Goal: Contribute content: Contribute content

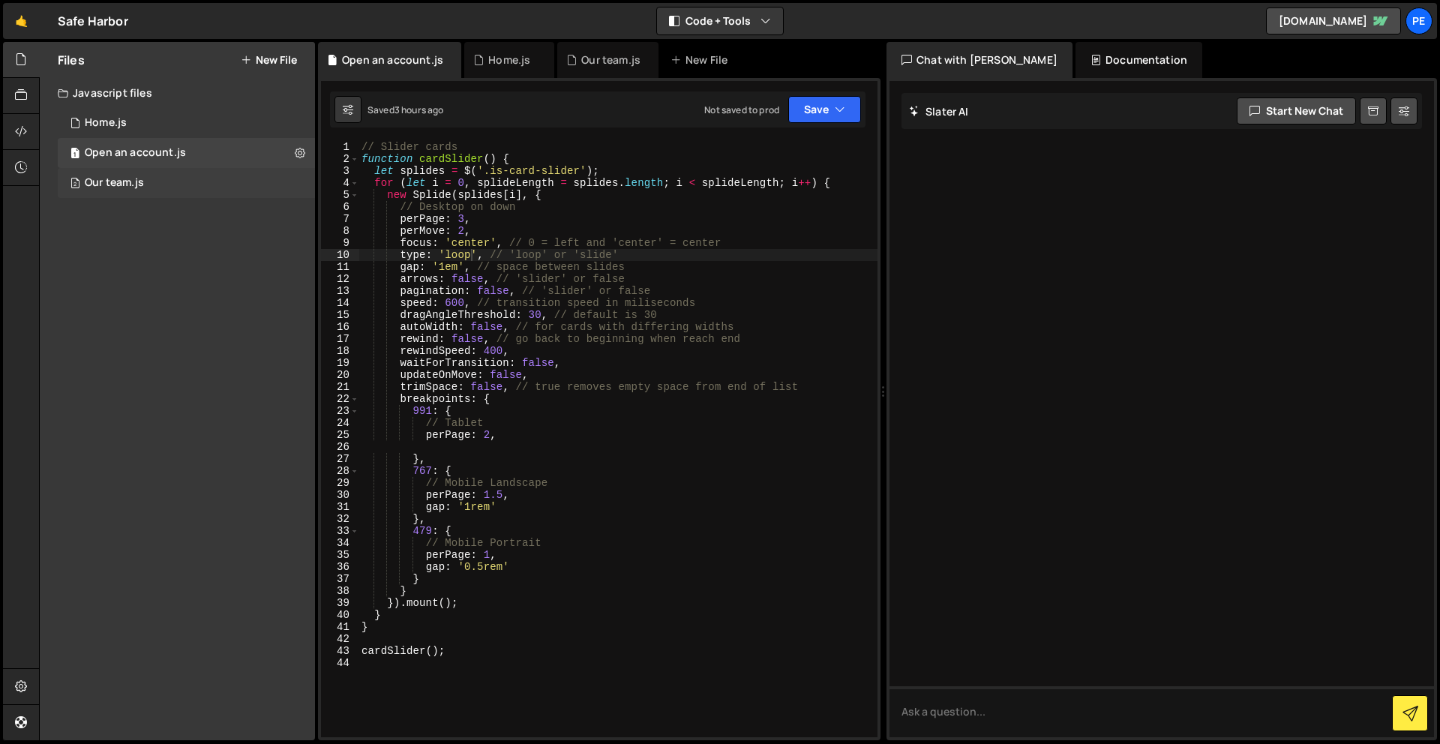
scroll to position [0, 8]
click at [297, 123] on div "1 Home.js 0" at bounding box center [186, 123] width 257 height 30
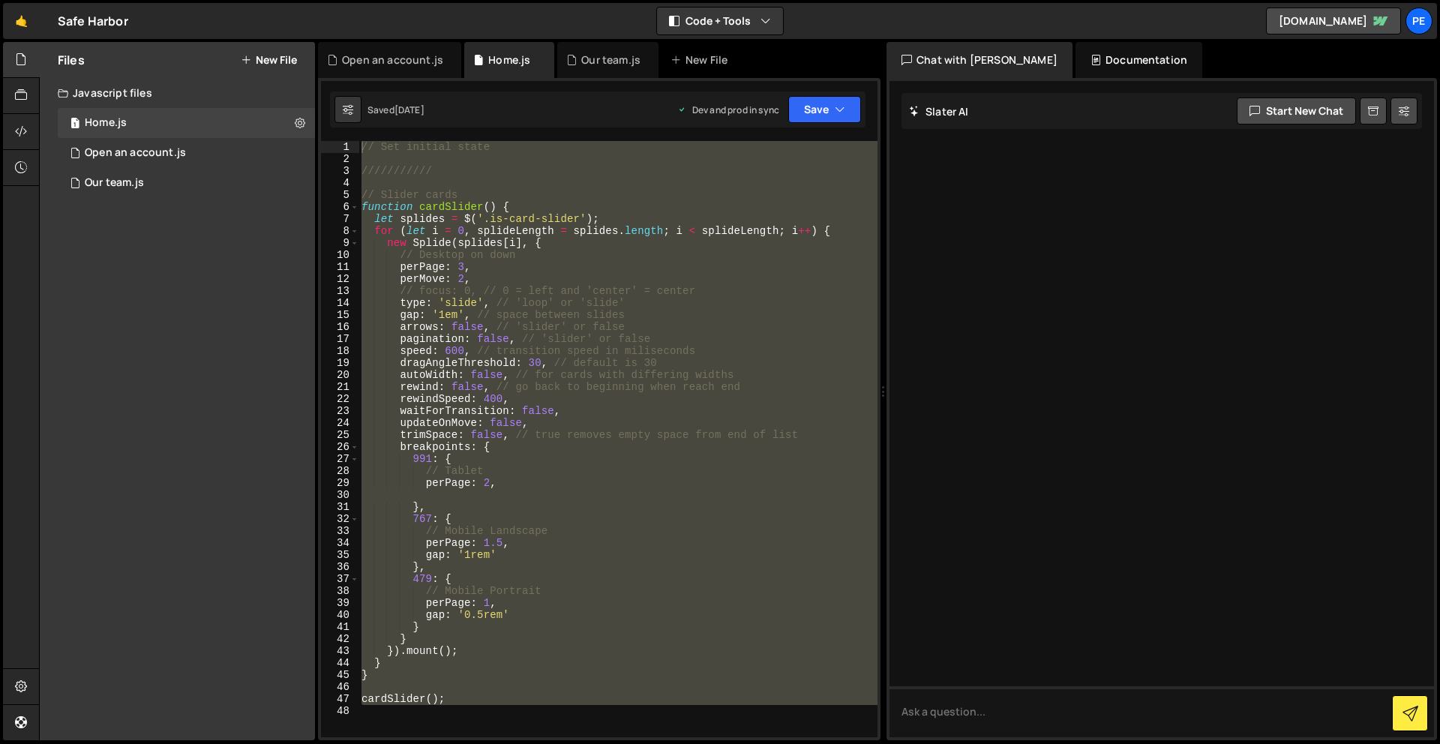
click at [291, 61] on button "New File" at bounding box center [269, 60] width 56 height 12
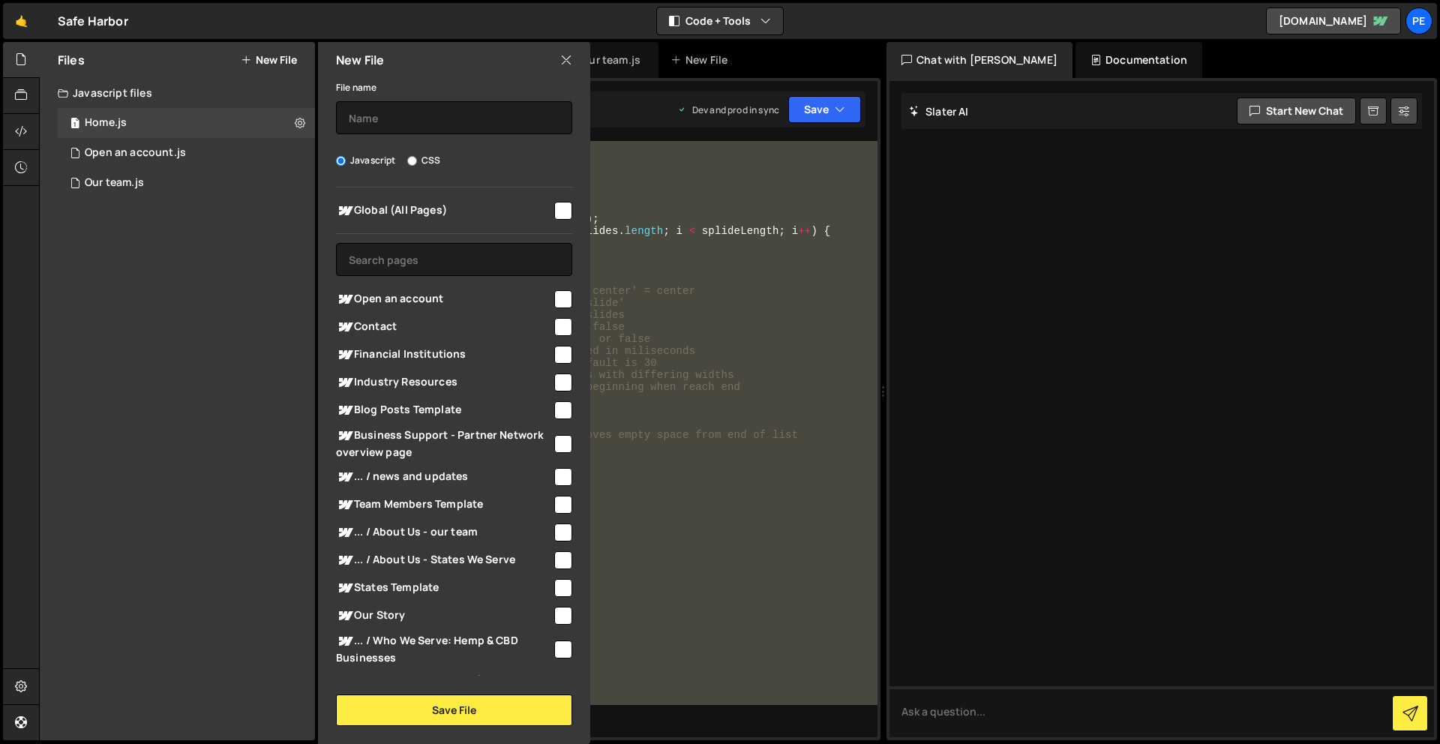
click at [425, 164] on label "CSS" at bounding box center [423, 160] width 33 height 15
click at [417, 164] on input "CSS" at bounding box center [412, 161] width 10 height 10
radio input "true"
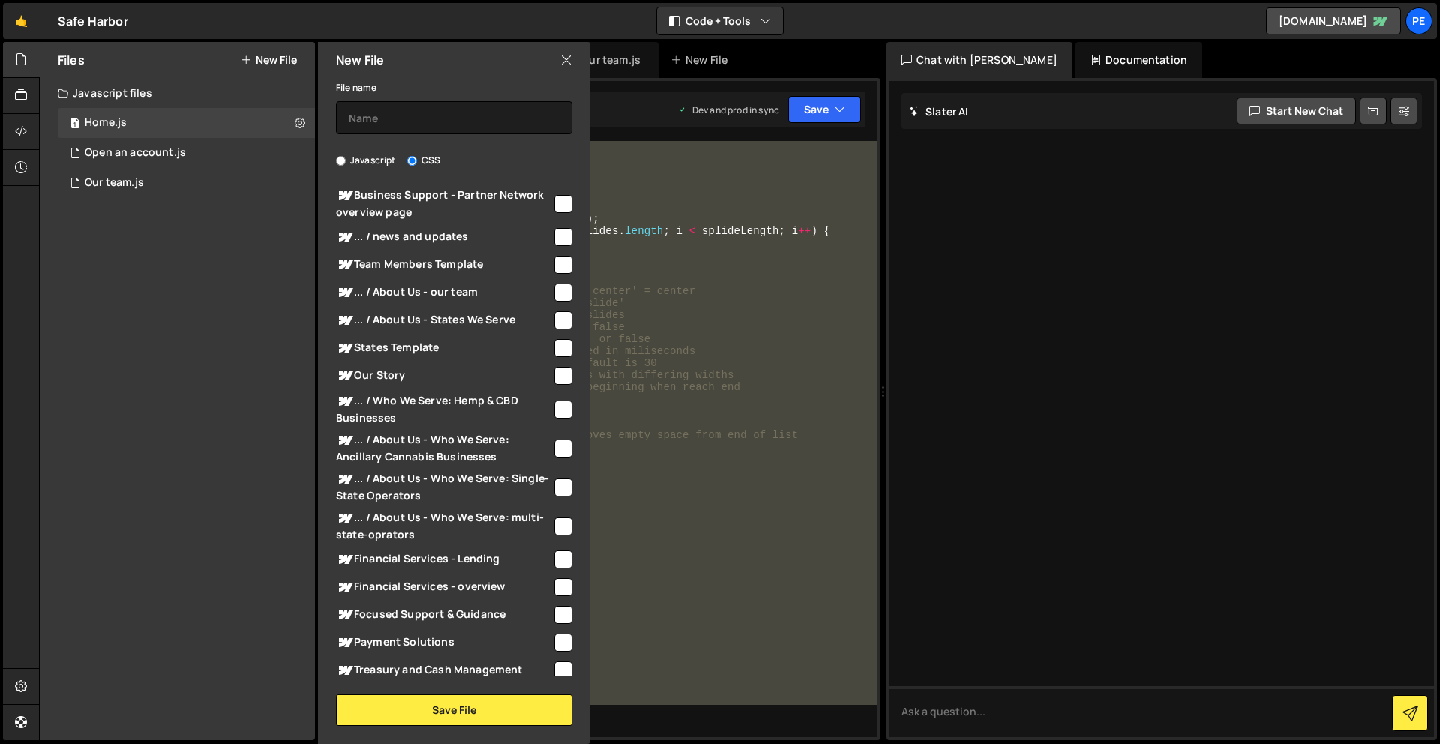
scroll to position [464, 0]
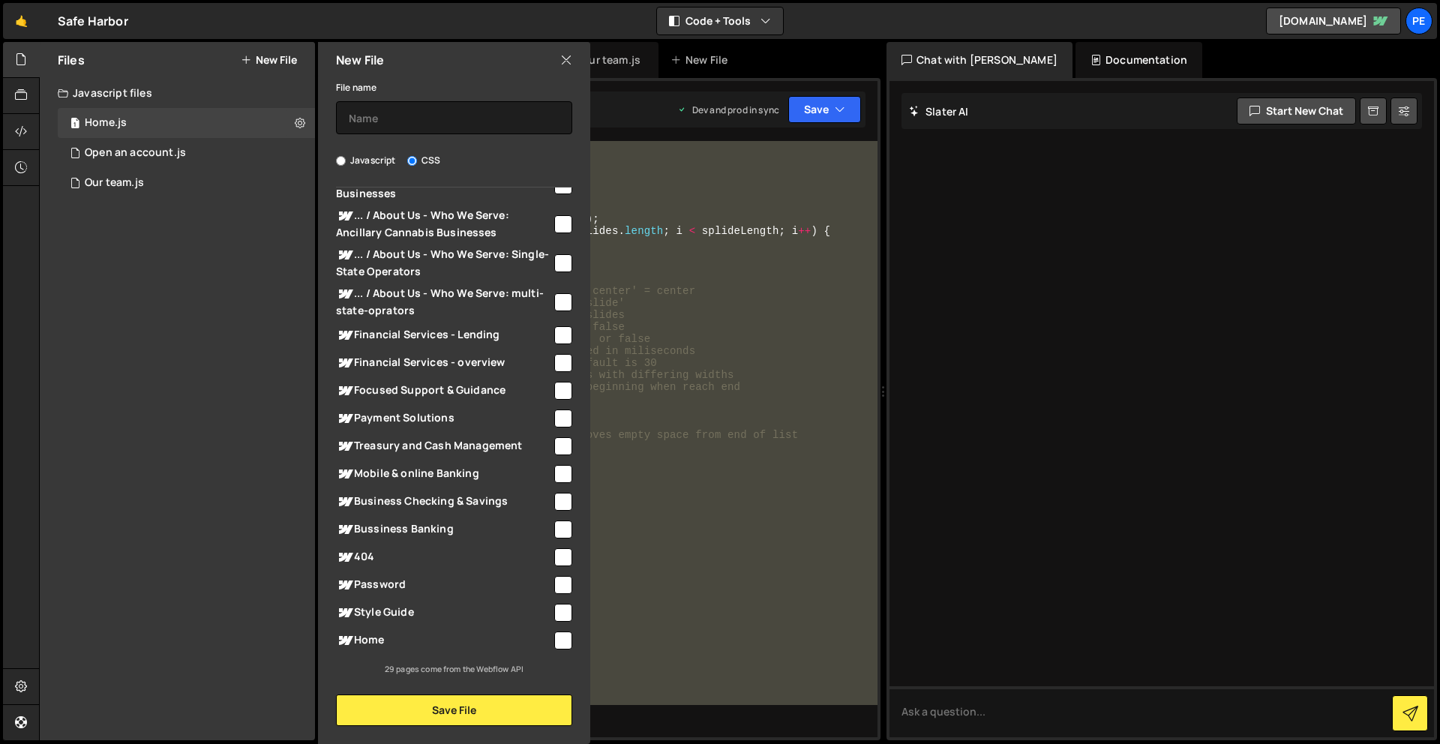
click at [554, 641] on input "checkbox" at bounding box center [563, 641] width 18 height 18
checkbox input "true"
click at [473, 117] on input "text" at bounding box center [454, 117] width 236 height 33
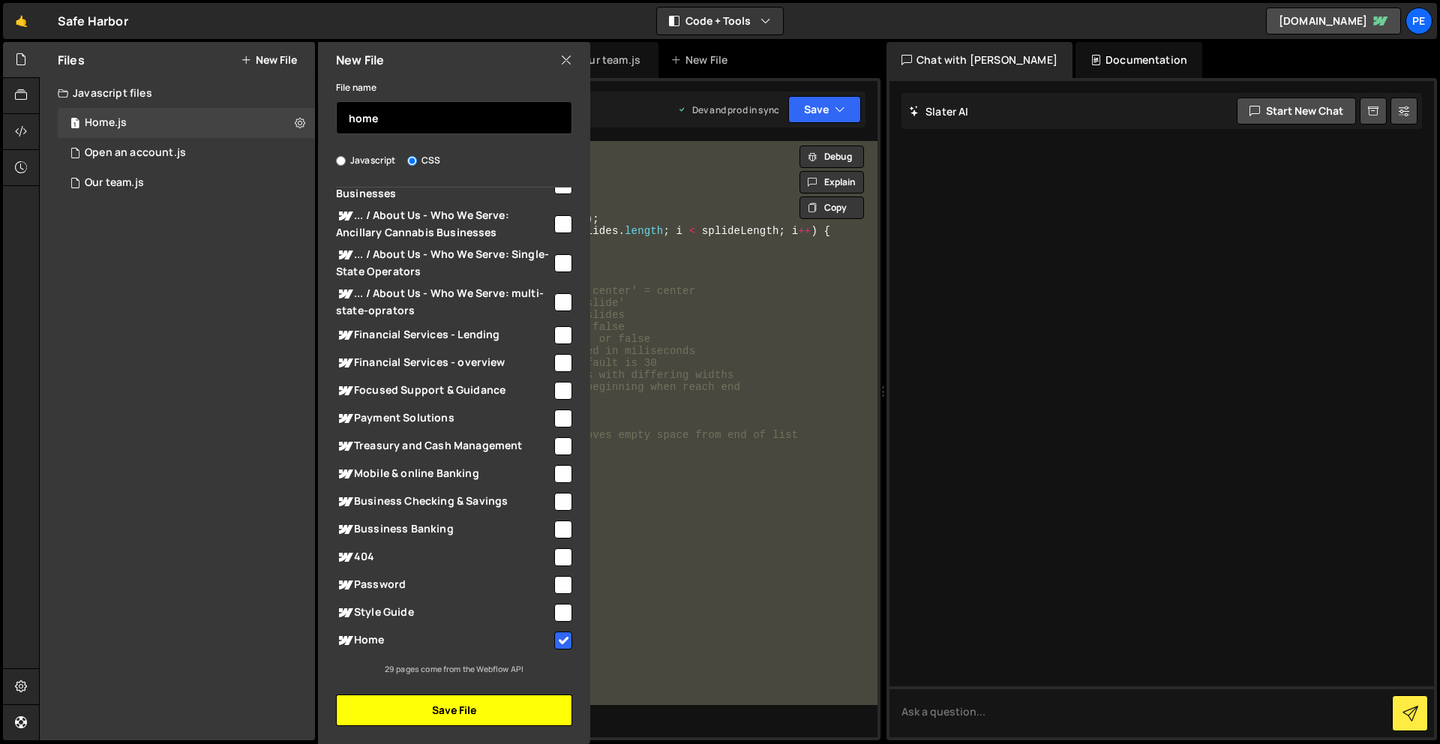
type input "home"
click at [488, 712] on button "Save File" at bounding box center [454, 711] width 236 height 32
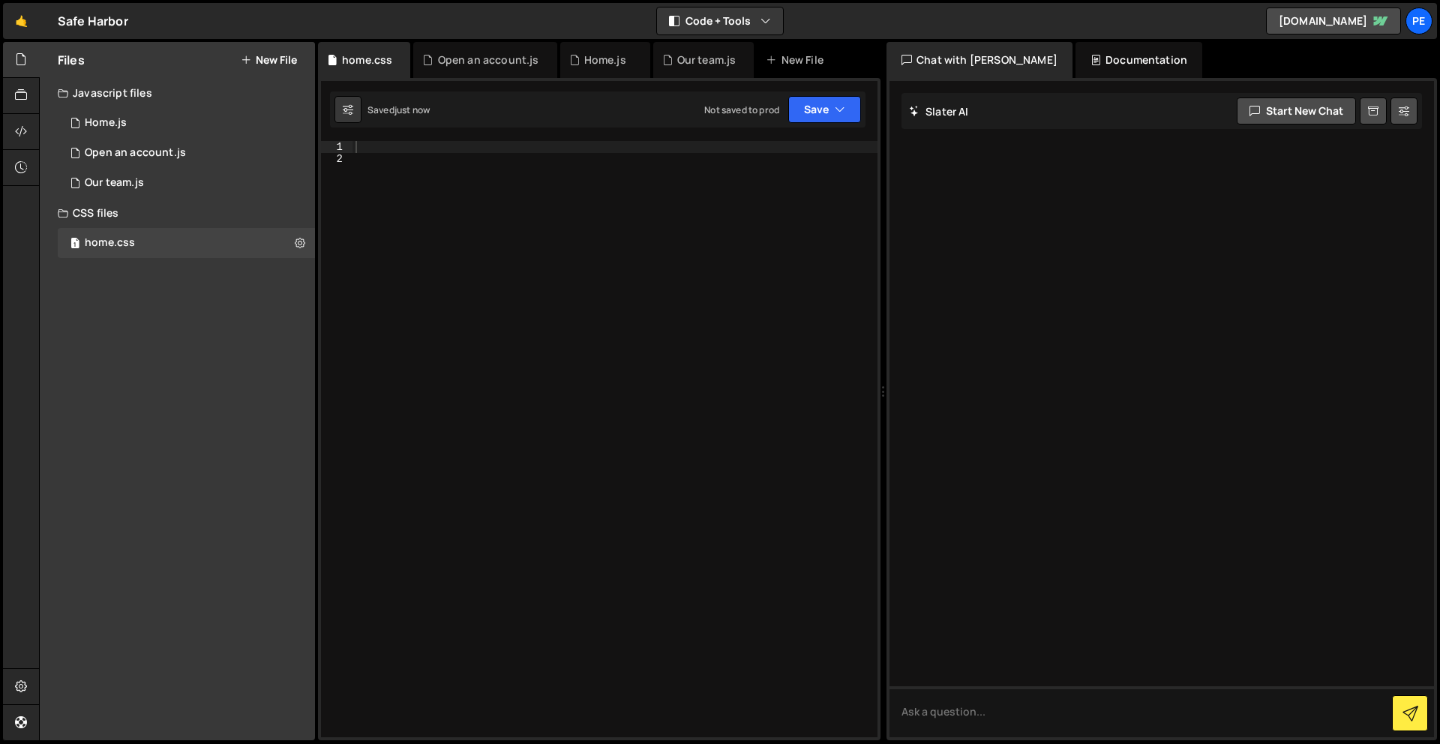
click at [456, 170] on div at bounding box center [615, 451] width 525 height 620
paste textarea "}"
type textarea "}"
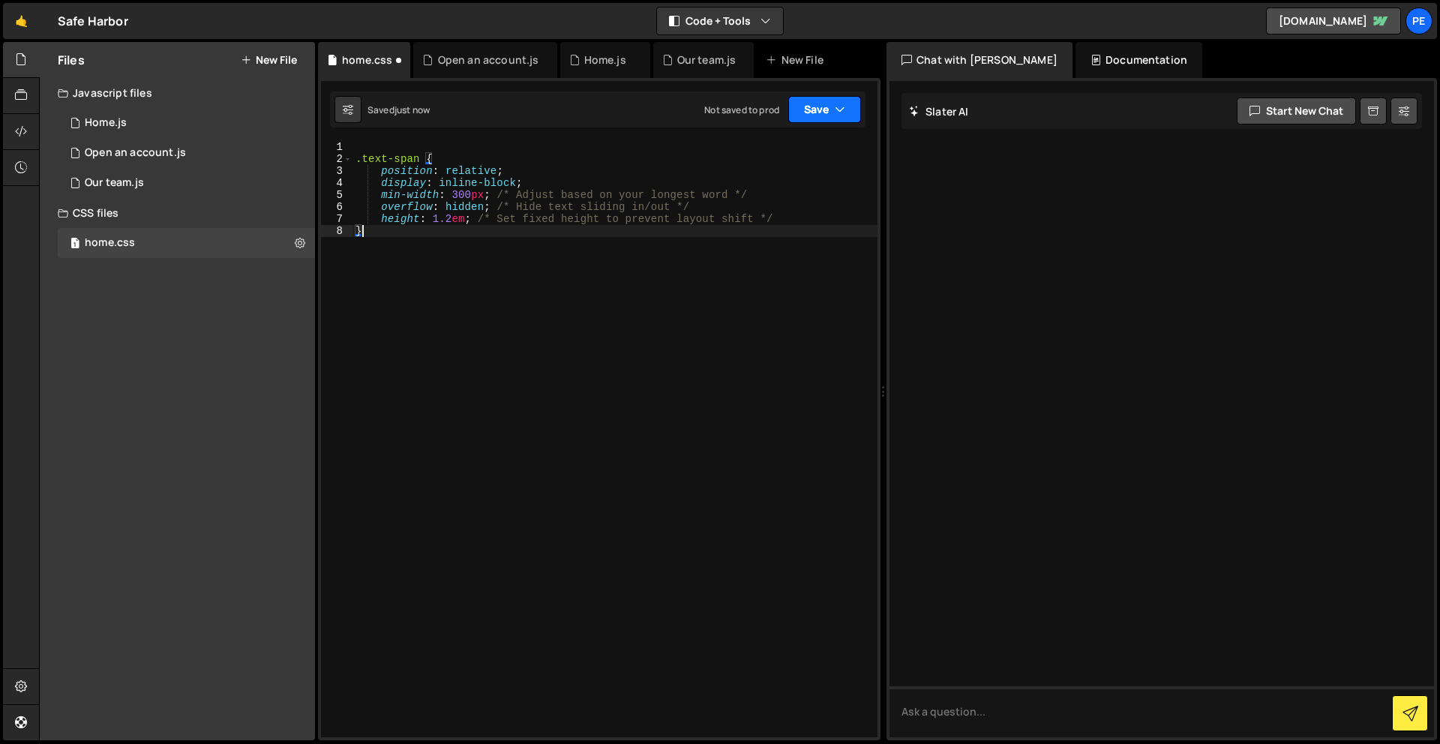
click at [831, 106] on button "Save" at bounding box center [825, 109] width 73 height 27
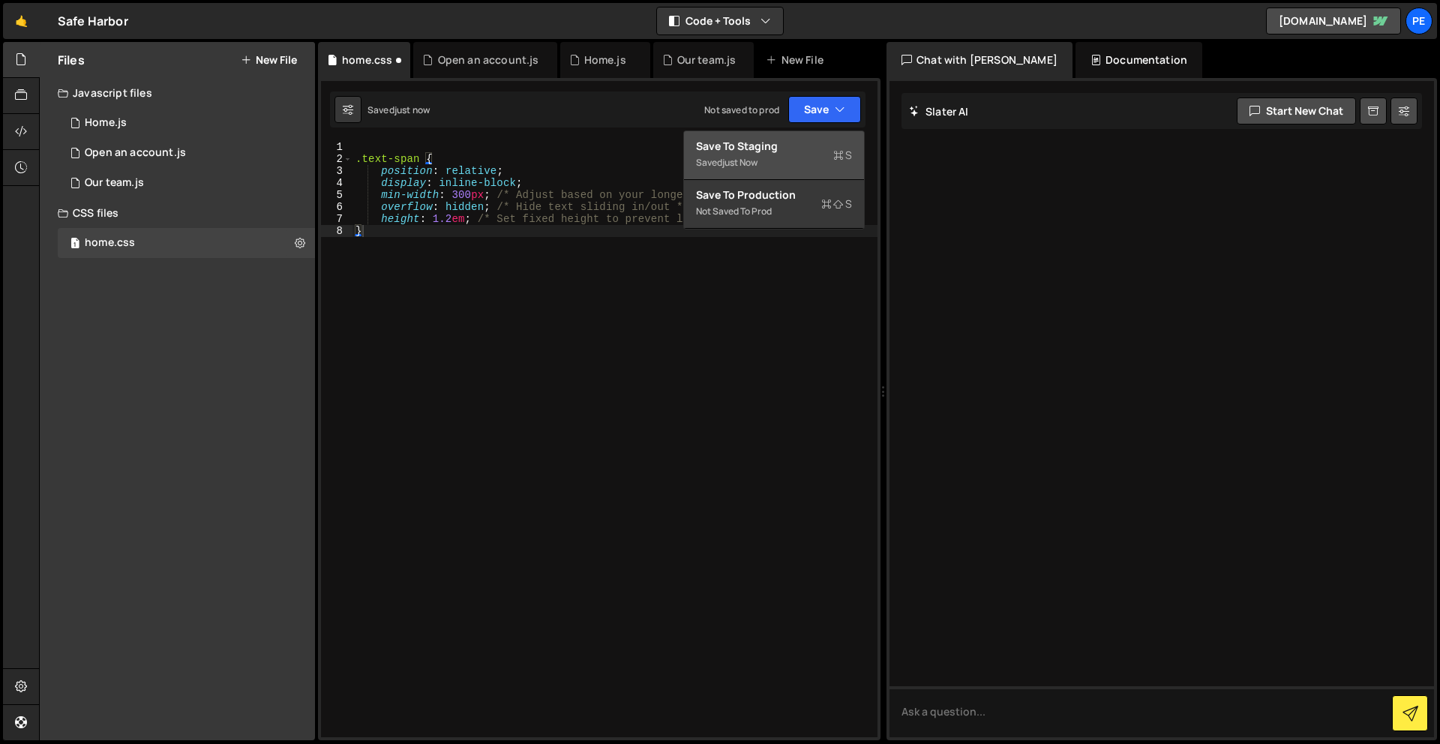
click at [813, 158] on div "Saved just now" at bounding box center [774, 163] width 156 height 18
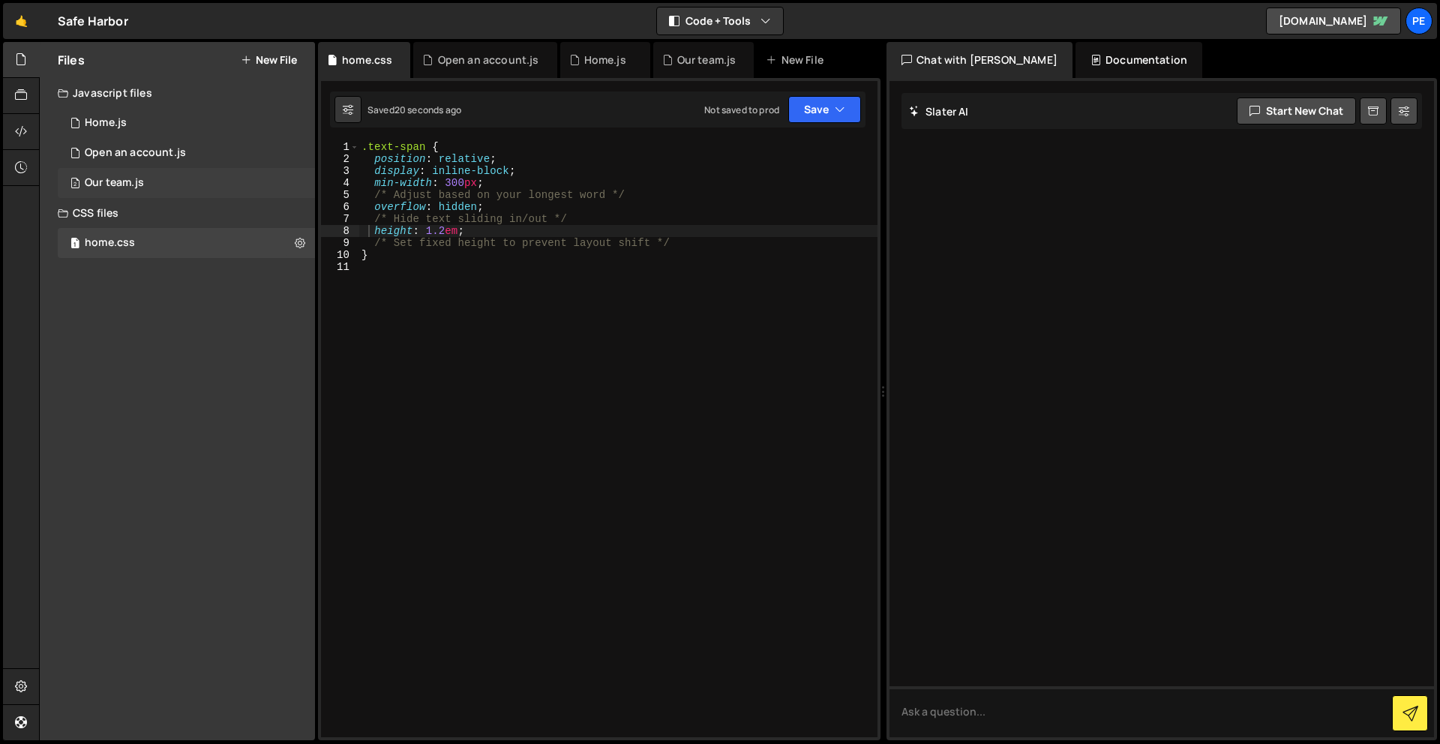
click at [143, 184] on div "Our team.js" at bounding box center [114, 183] width 59 height 14
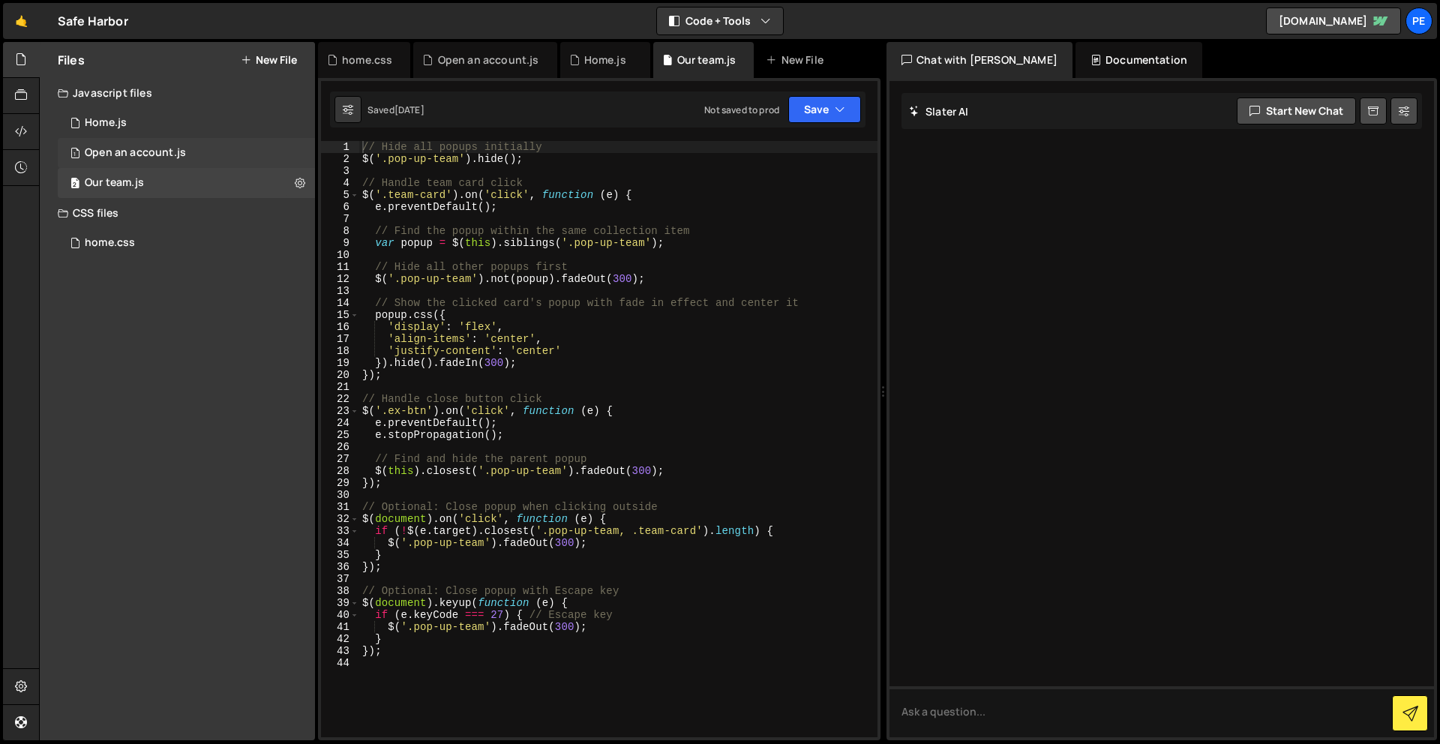
click at [163, 146] on div "Open an account.js" at bounding box center [135, 153] width 101 height 14
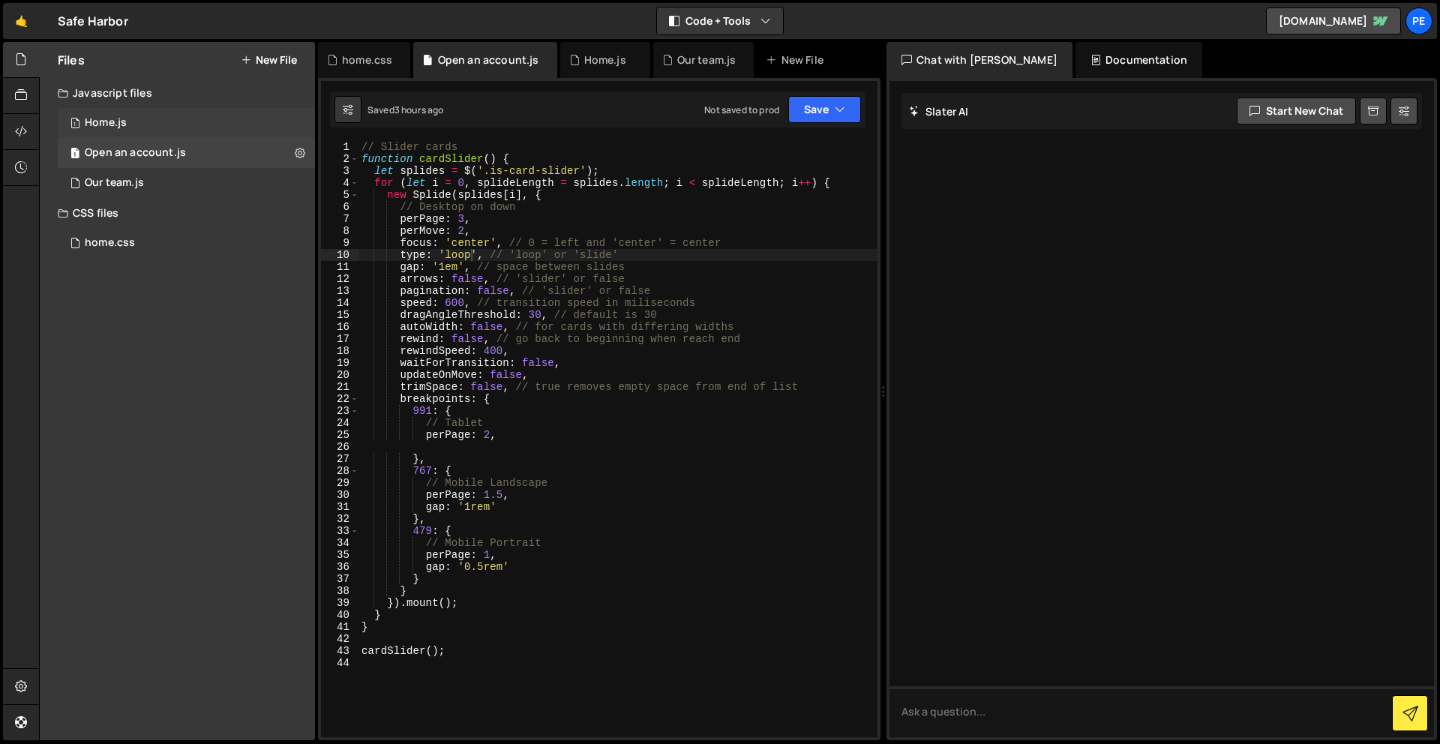
click at [136, 118] on div "1 Home.js 0" at bounding box center [186, 123] width 257 height 30
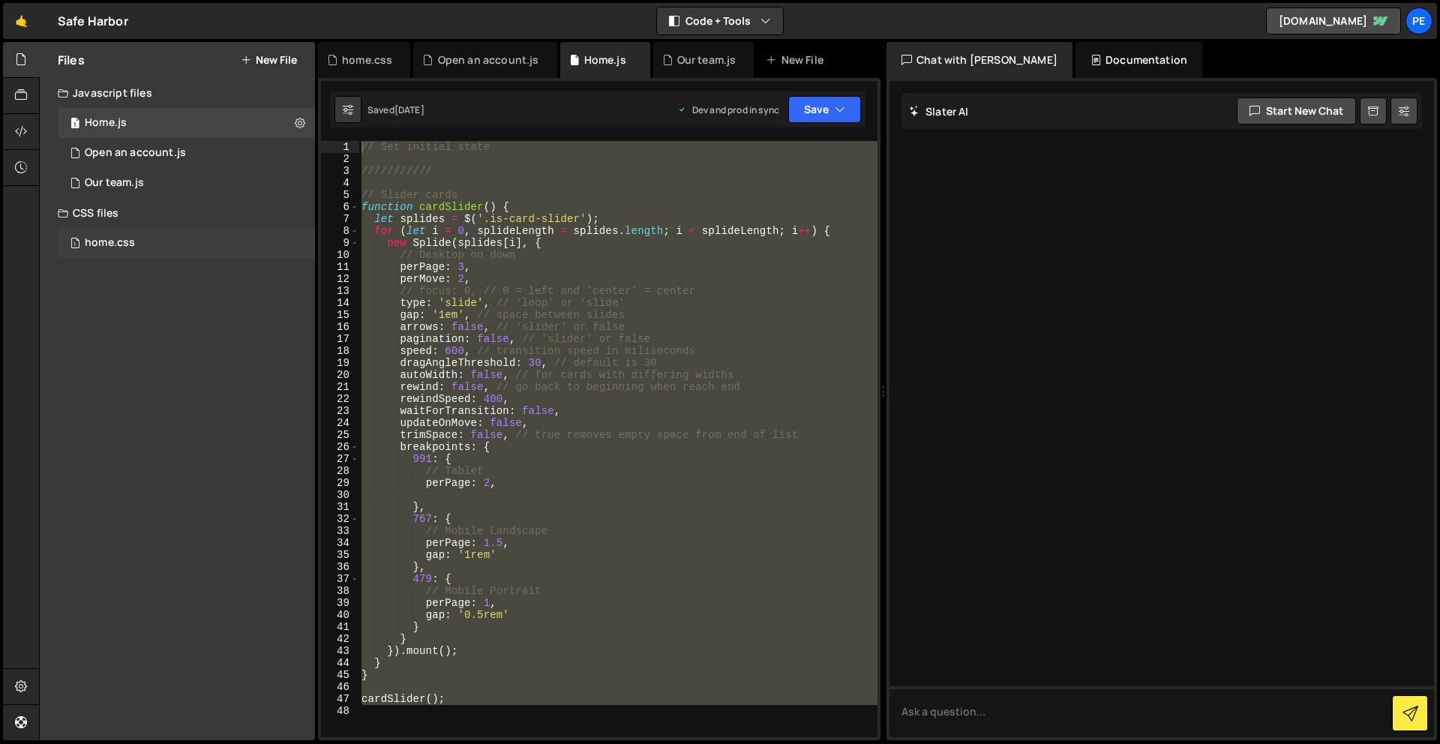
click at [133, 238] on div "home.css" at bounding box center [110, 243] width 50 height 14
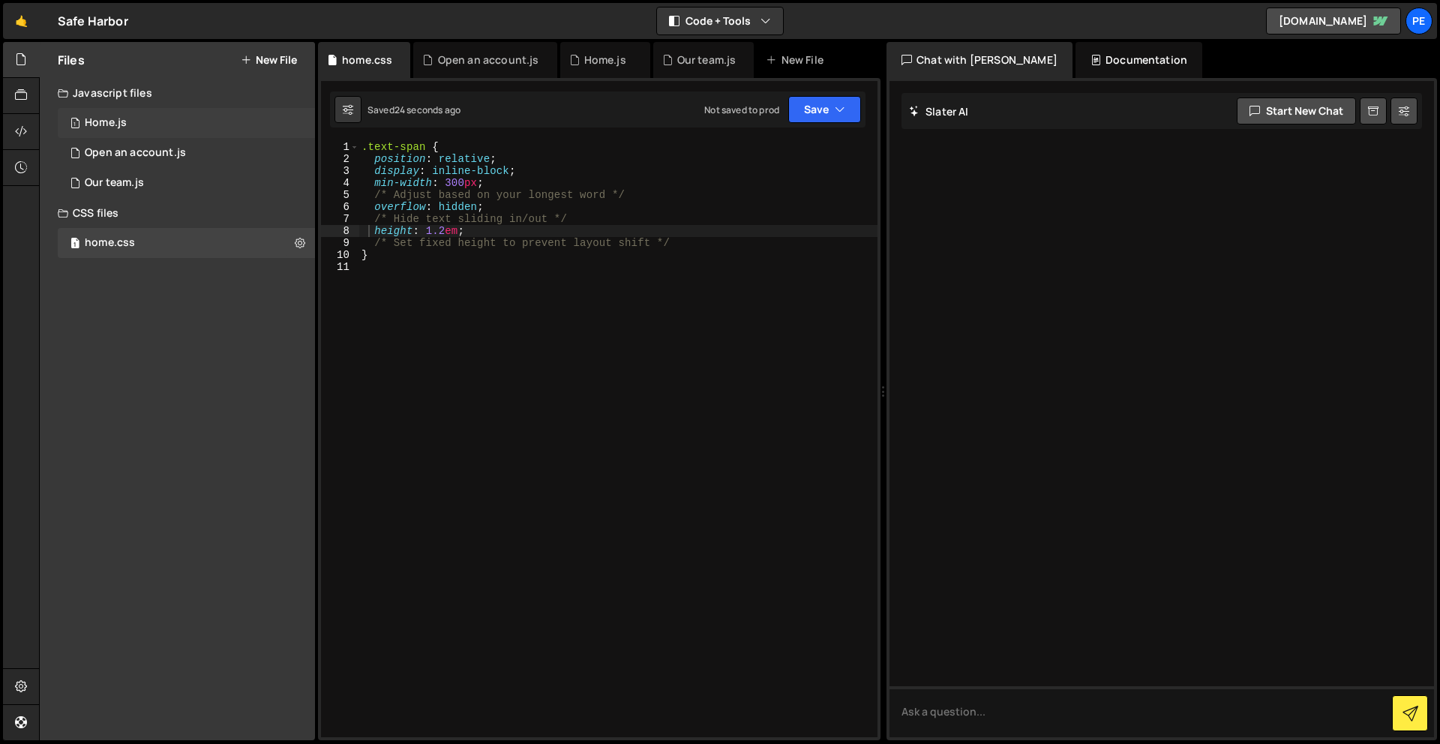
click at [169, 110] on div "1 Home.js 0" at bounding box center [186, 123] width 257 height 30
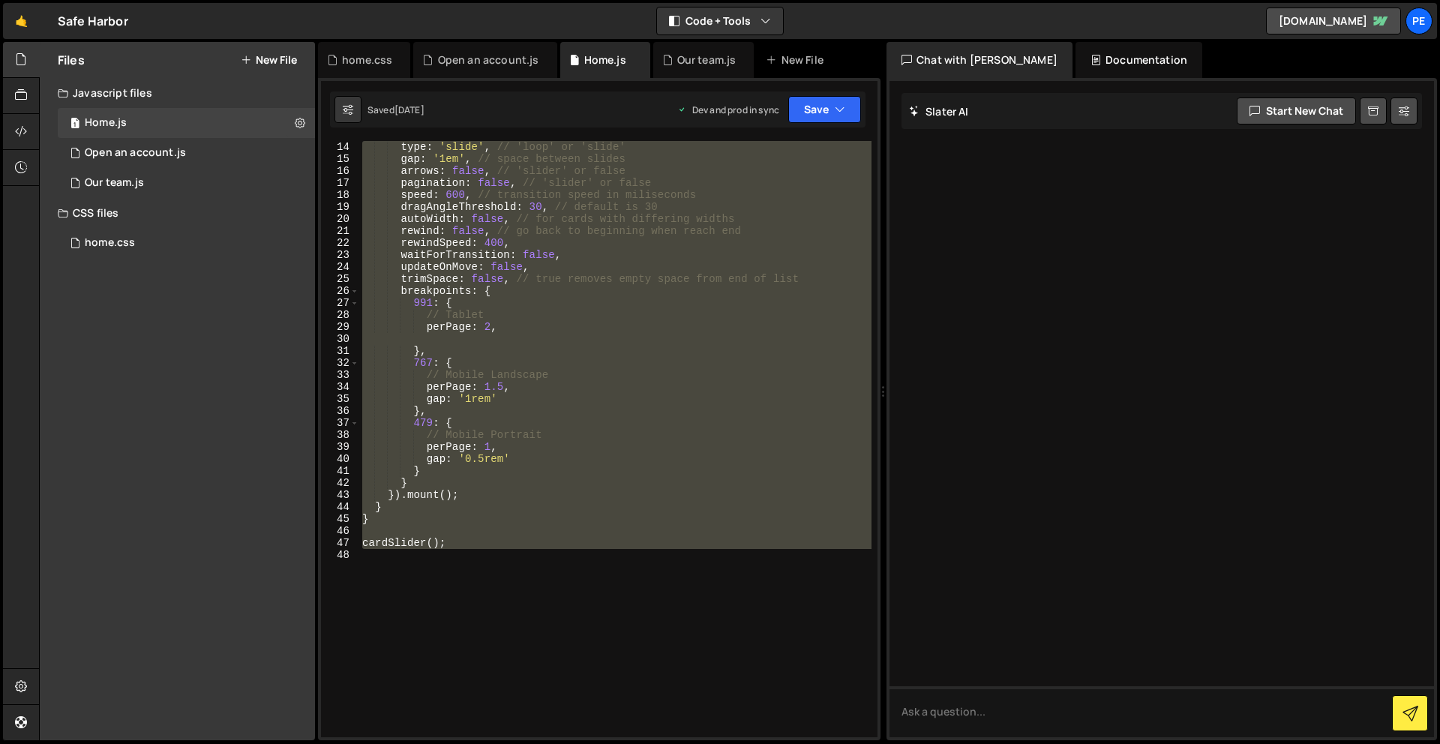
scroll to position [183, 0]
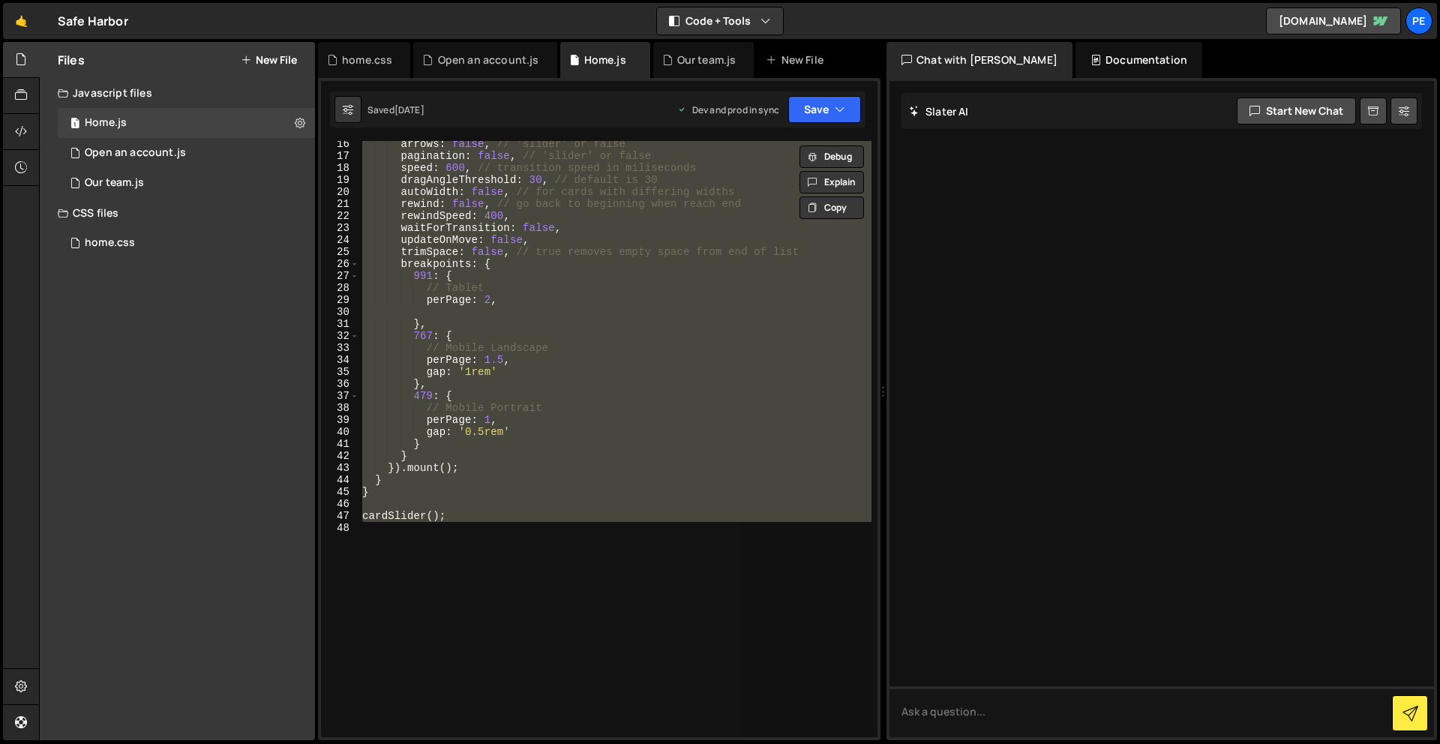
click at [497, 641] on div "arrows : false , // 'slider' or false pagination : false , // 'slider' or false…" at bounding box center [615, 439] width 512 height 596
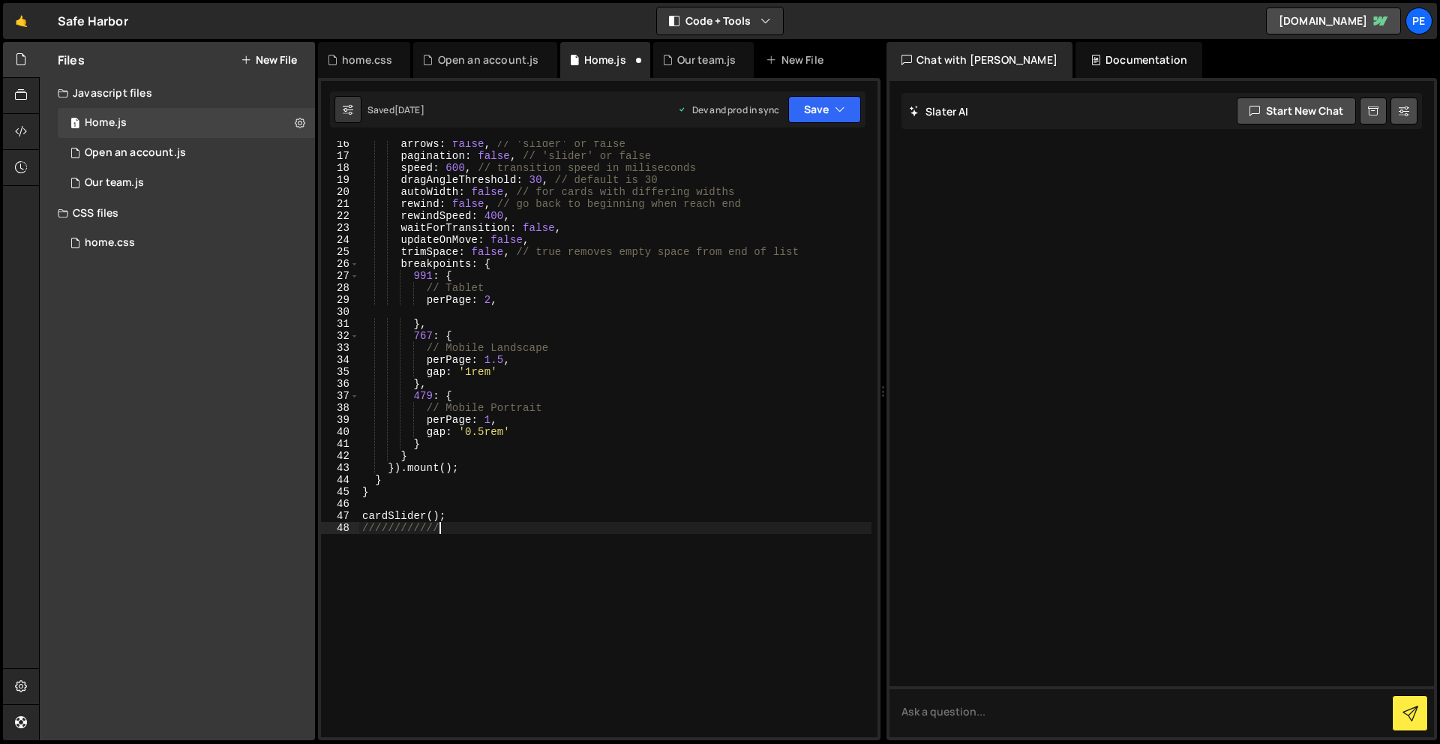
type textarea "/////////////"
type textarea "//////////////"
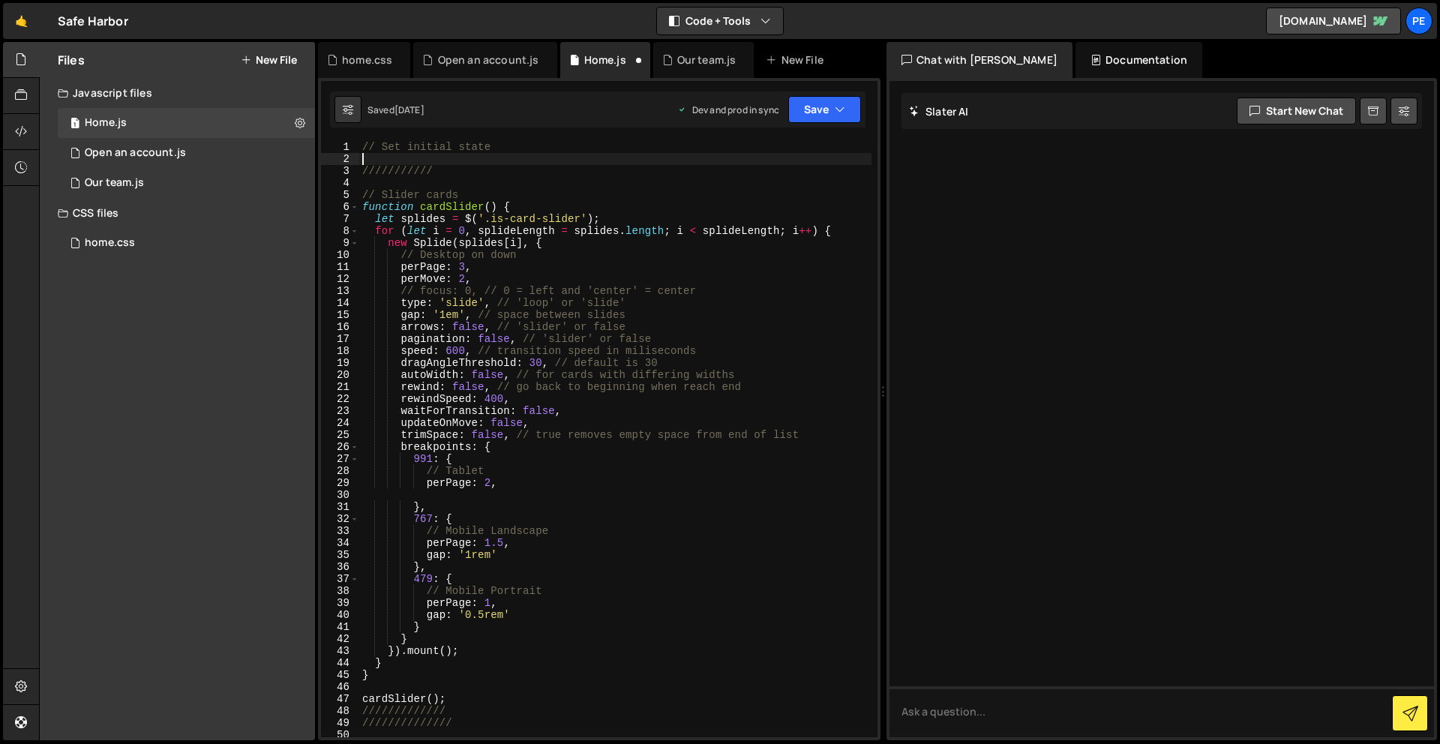
click at [383, 158] on div "// Set initial state /////////// // Slider cards function cardSlider ( ) { let …" at bounding box center [615, 451] width 512 height 620
click at [361, 143] on div "// Set initial state /////////// // Slider cards function cardSlider ( ) { let …" at bounding box center [615, 451] width 512 height 620
type textarea "// Set initial state"
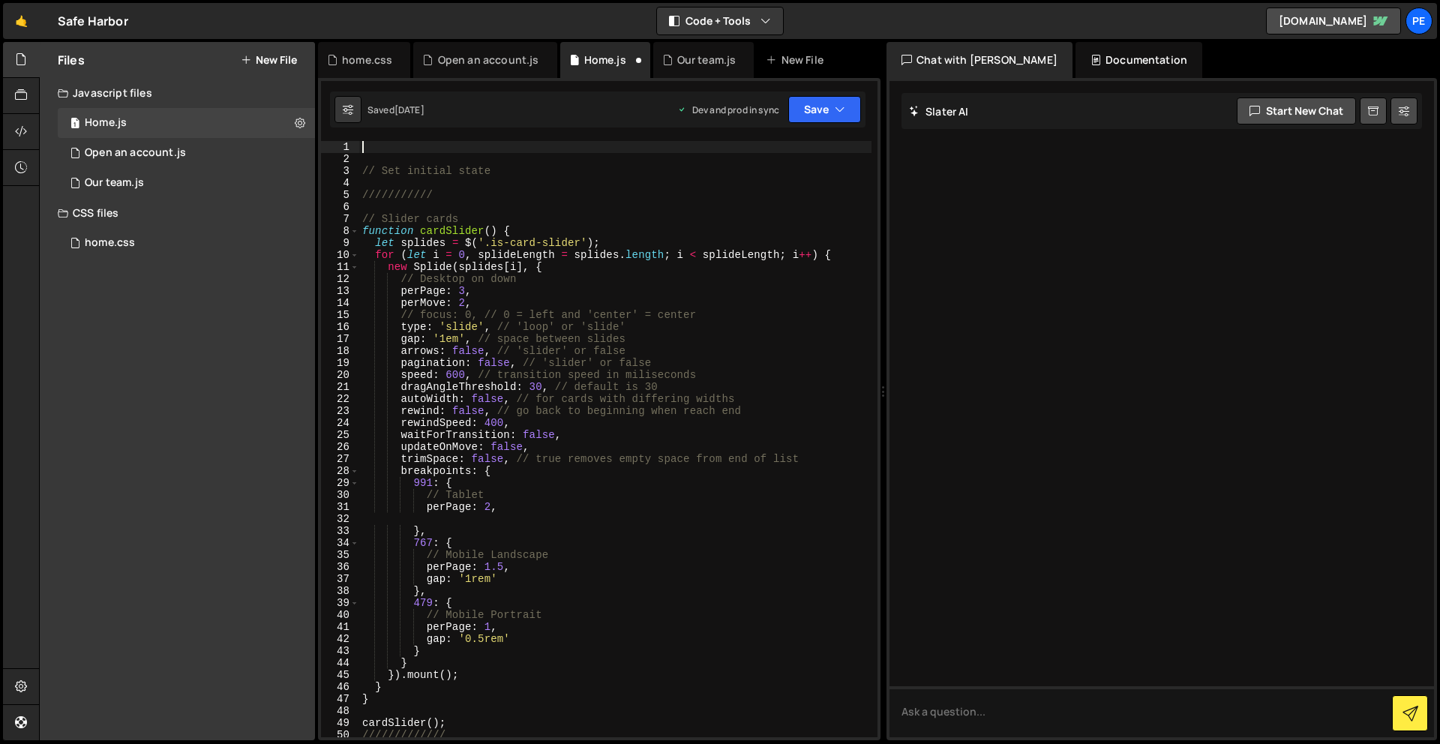
click at [374, 145] on div "// Set initial state /////////// // Slider cards function cardSlider ( ) { let …" at bounding box center [615, 451] width 512 height 620
paste textarea "});"
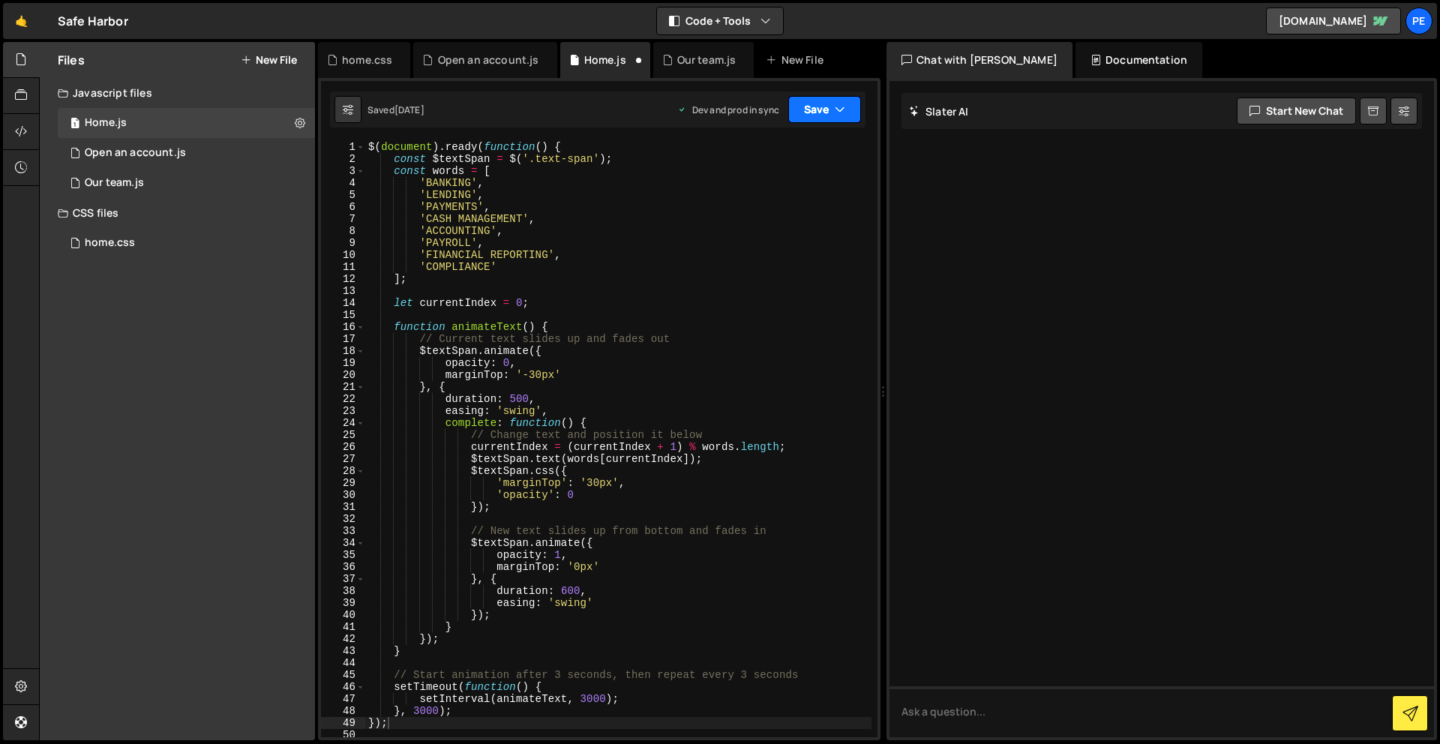
click at [812, 107] on button "Save" at bounding box center [825, 109] width 73 height 27
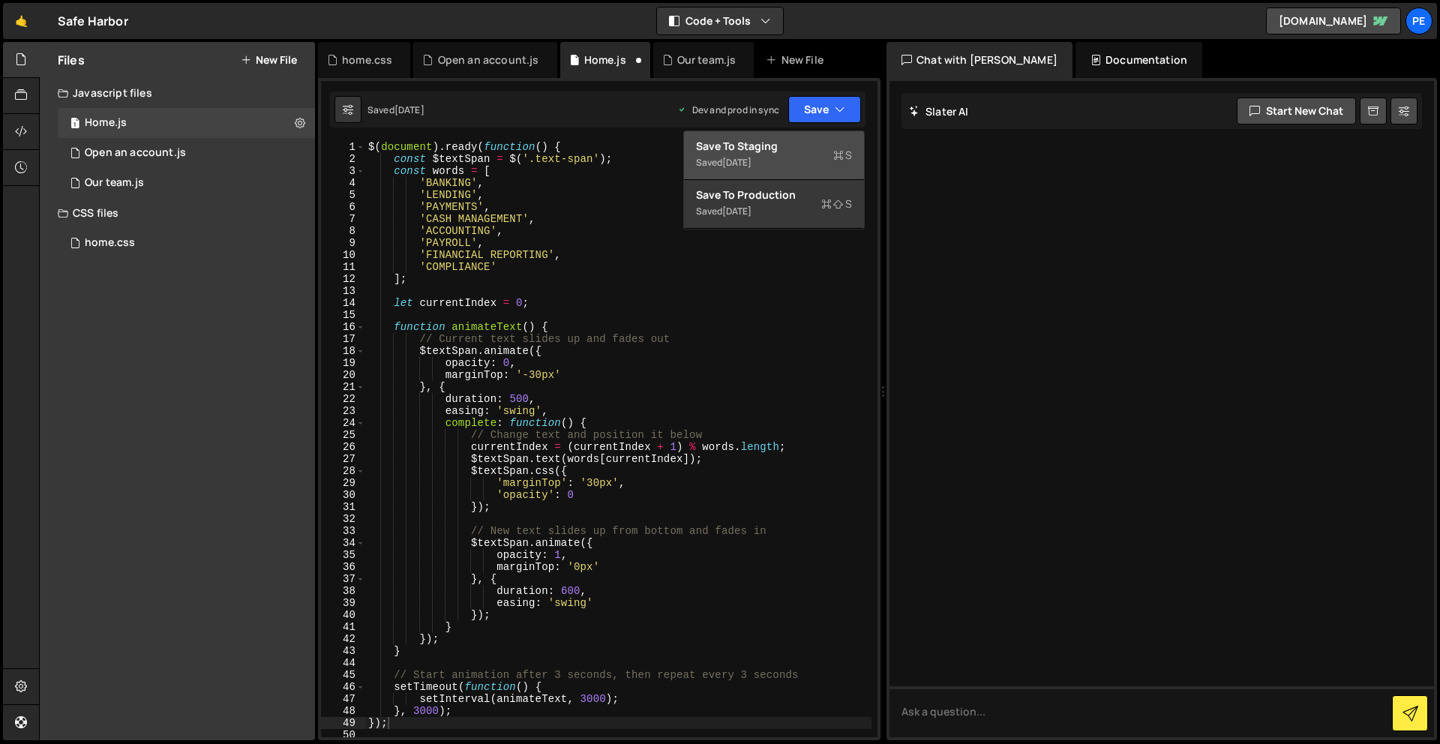
click at [813, 148] on div "Save to Staging S" at bounding box center [774, 146] width 156 height 15
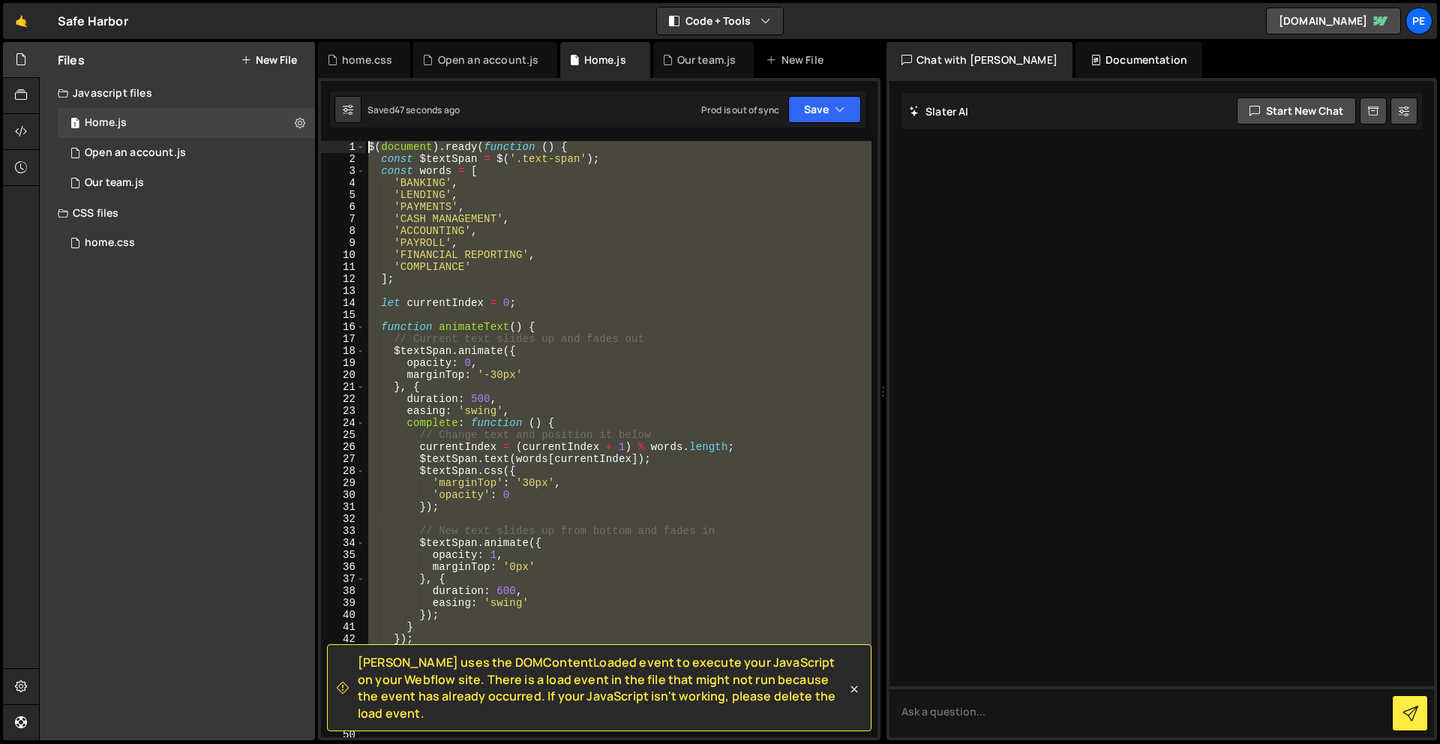
drag, startPoint x: 434, startPoint y: 403, endPoint x: 387, endPoint y: -66, distance: 471.3
click at [387, 0] on html "Projects [GEOGRAPHIC_DATA] Blog Pe Your current team is Perspective 1 Projects …" at bounding box center [720, 372] width 1440 height 744
paste textarea "}"
type textarea "});"
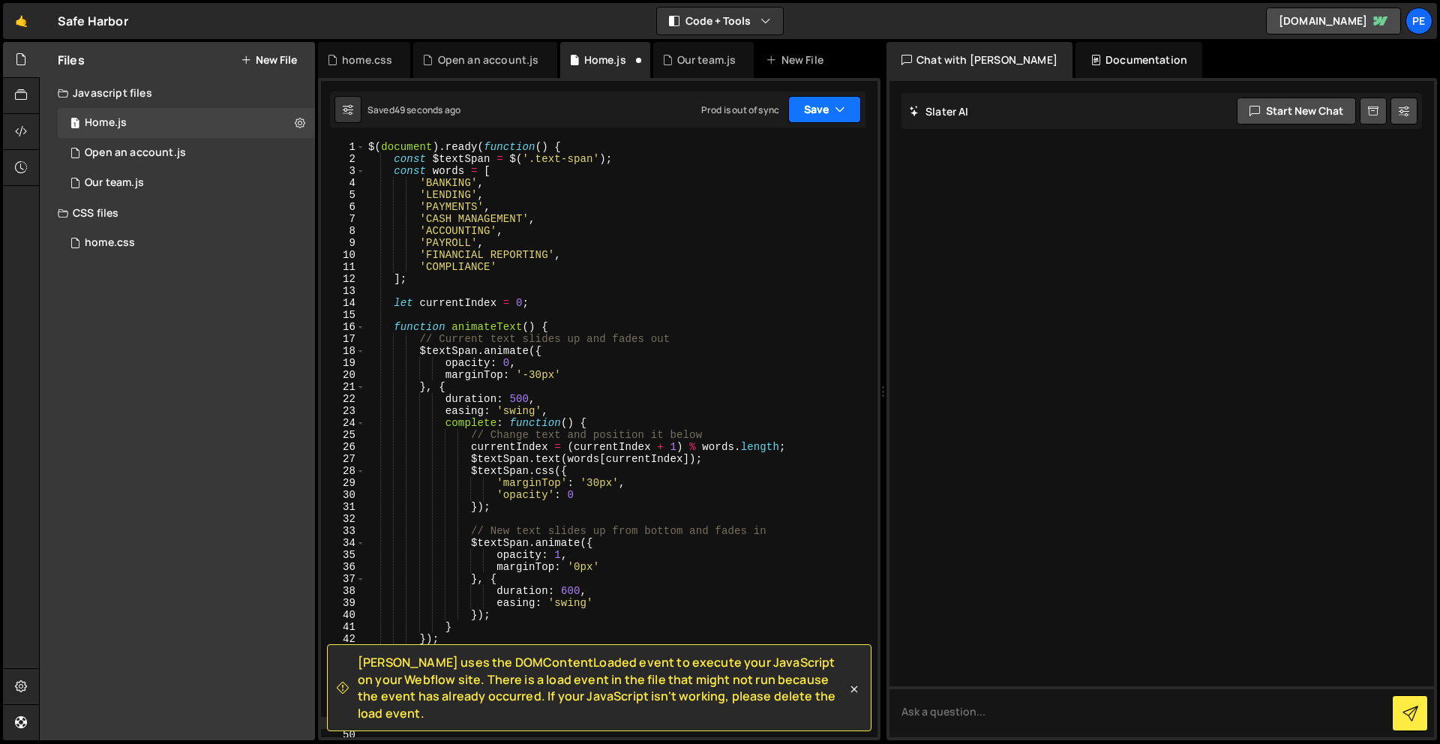
click at [813, 104] on button "Save" at bounding box center [825, 109] width 73 height 27
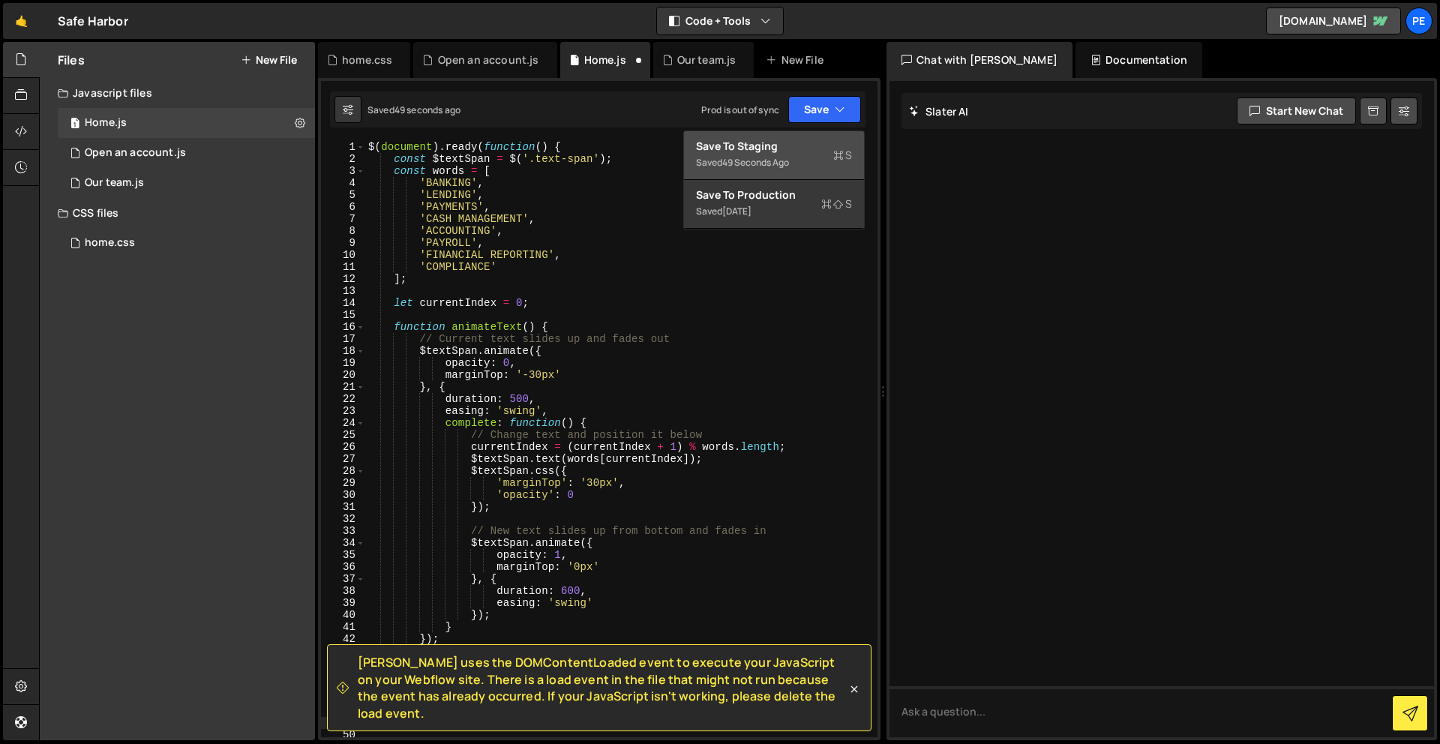
click at [789, 161] on div "49 seconds ago" at bounding box center [755, 162] width 67 height 13
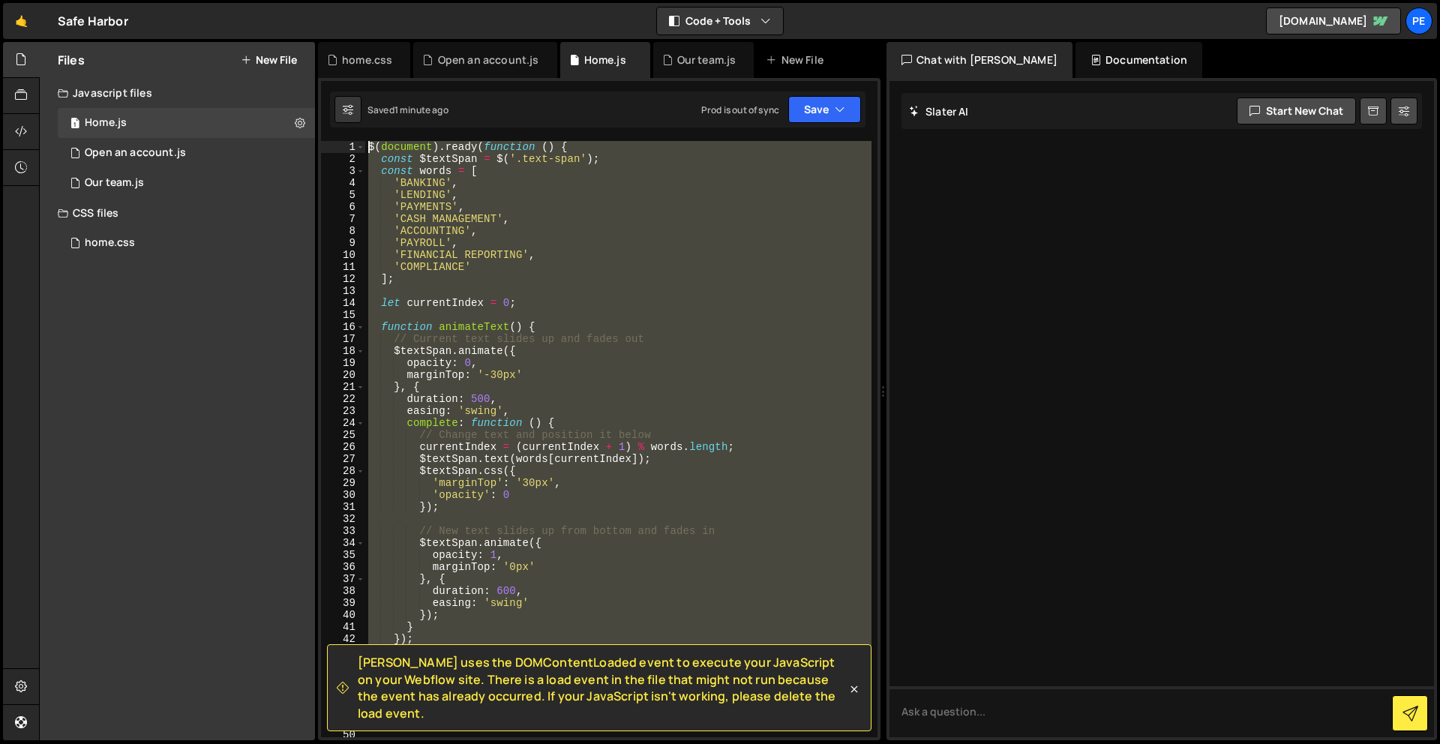
drag, startPoint x: 426, startPoint y: 624, endPoint x: 350, endPoint y: -66, distance: 694.4
click at [350, 0] on html "Projects [GEOGRAPHIC_DATA] Blog Pe Your current team is Perspective 1 Projects …" at bounding box center [720, 372] width 1440 height 744
paste textarea "}"
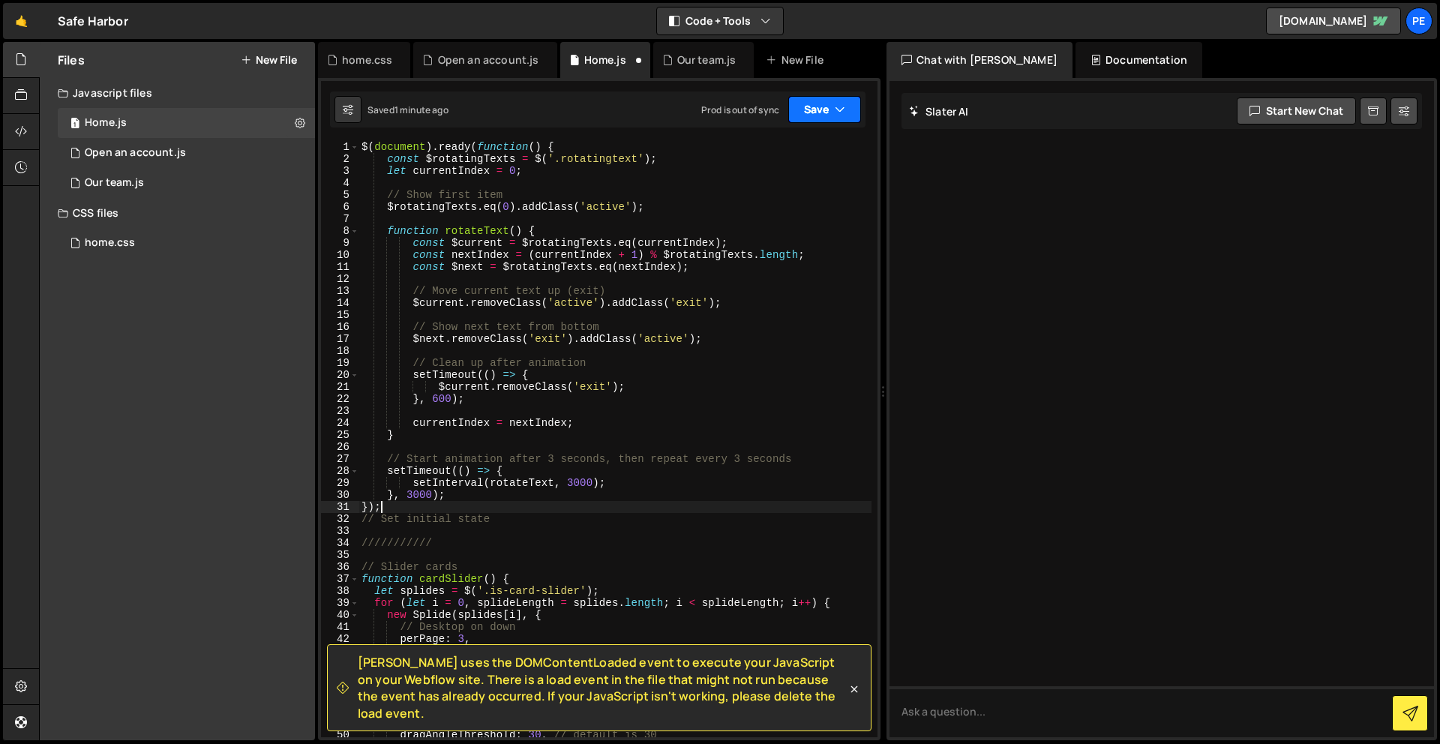
click at [823, 113] on button "Save" at bounding box center [825, 109] width 73 height 27
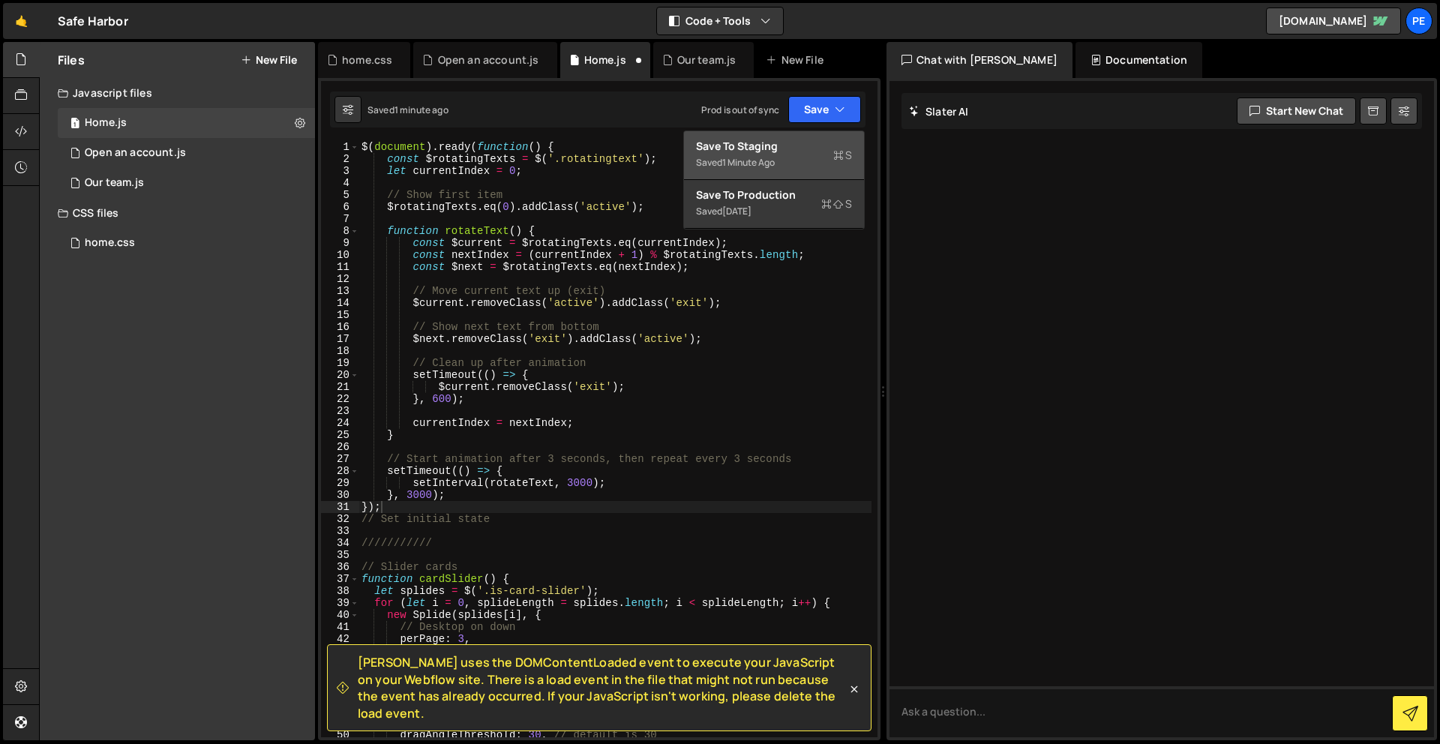
click at [791, 152] on div "Save to Staging S" at bounding box center [774, 146] width 156 height 15
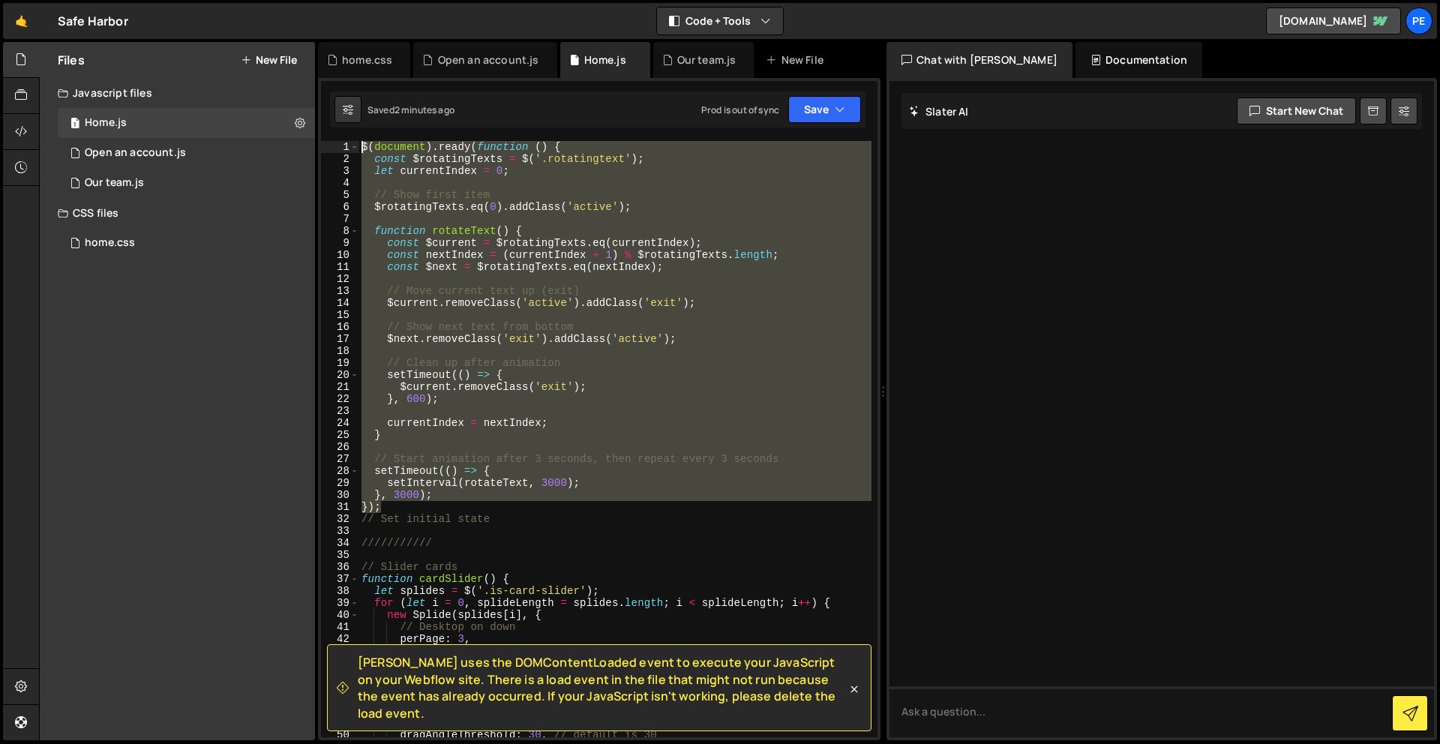
drag, startPoint x: 452, startPoint y: 509, endPoint x: 330, endPoint y: 5, distance: 518.6
click at [330, 5] on div "Hold on a sec... Are you certain you wish to leave this page? Any changes you'v…" at bounding box center [720, 372] width 1440 height 744
paste textarea "}"
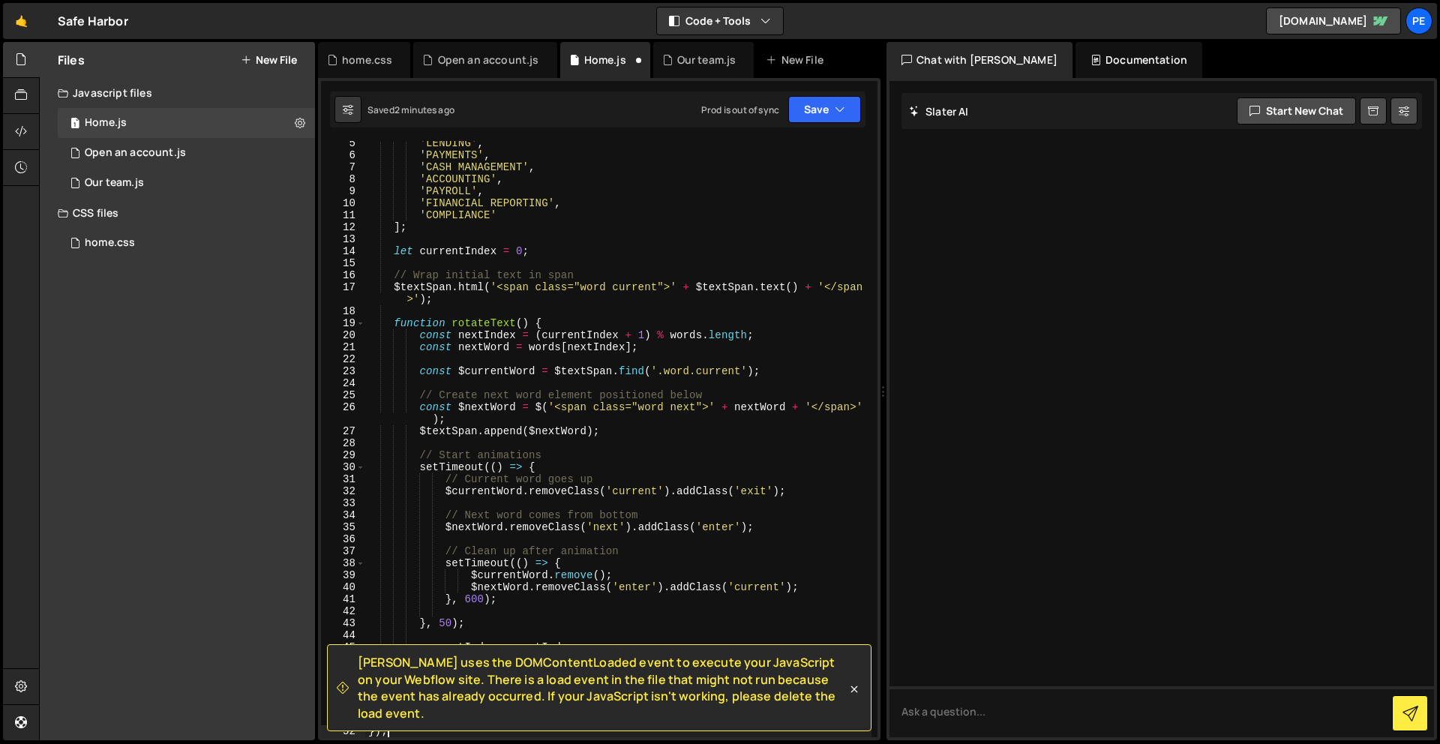
scroll to position [52, 0]
click at [813, 120] on button "Save" at bounding box center [825, 109] width 73 height 27
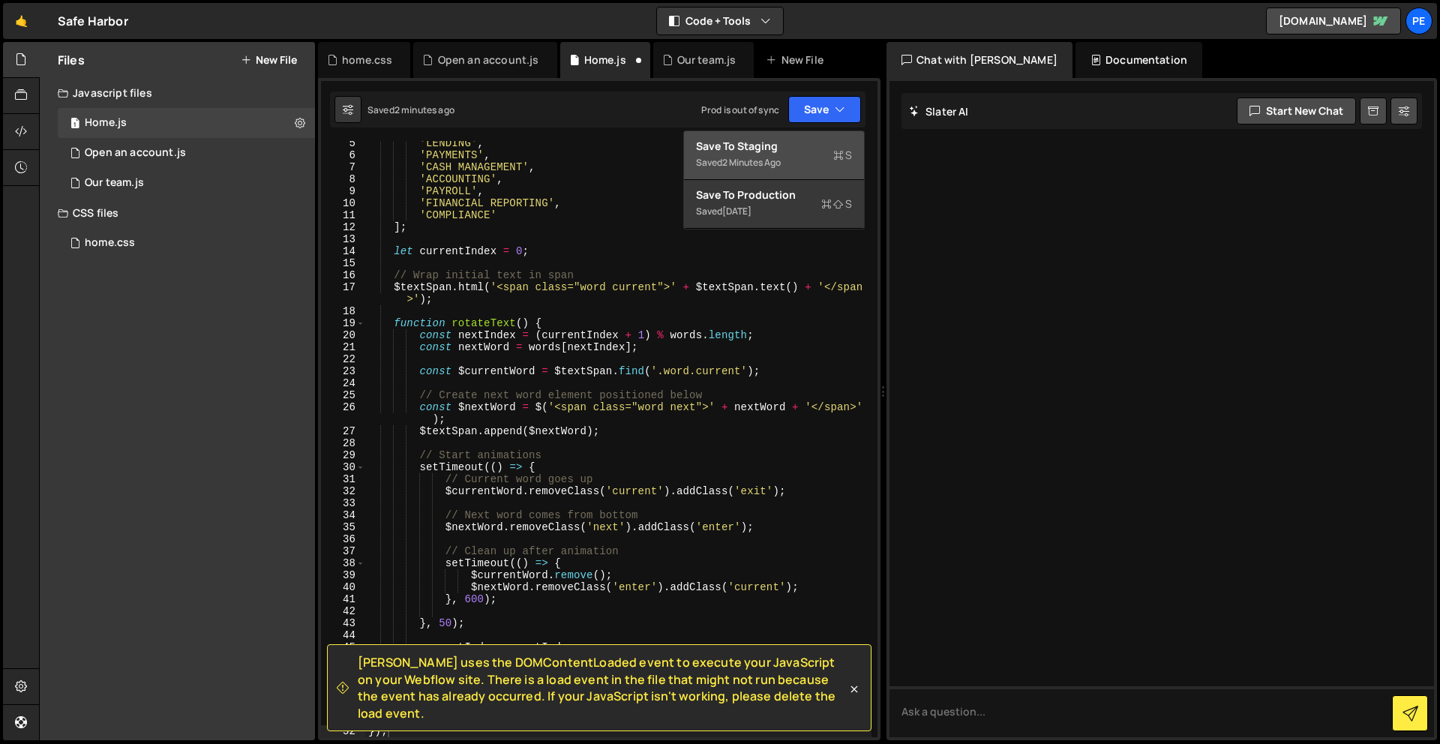
click at [774, 143] on div "Save to Staging S" at bounding box center [774, 146] width 156 height 15
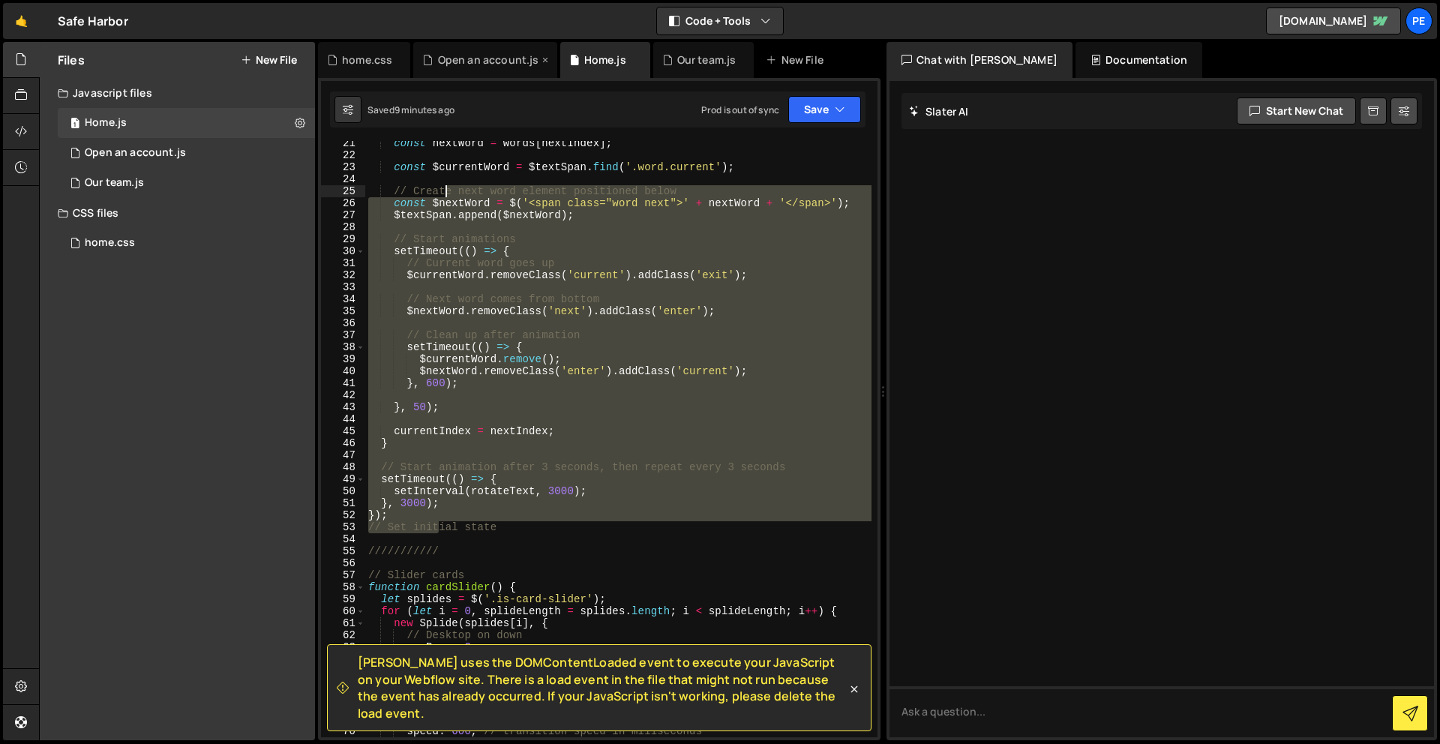
scroll to position [0, 0]
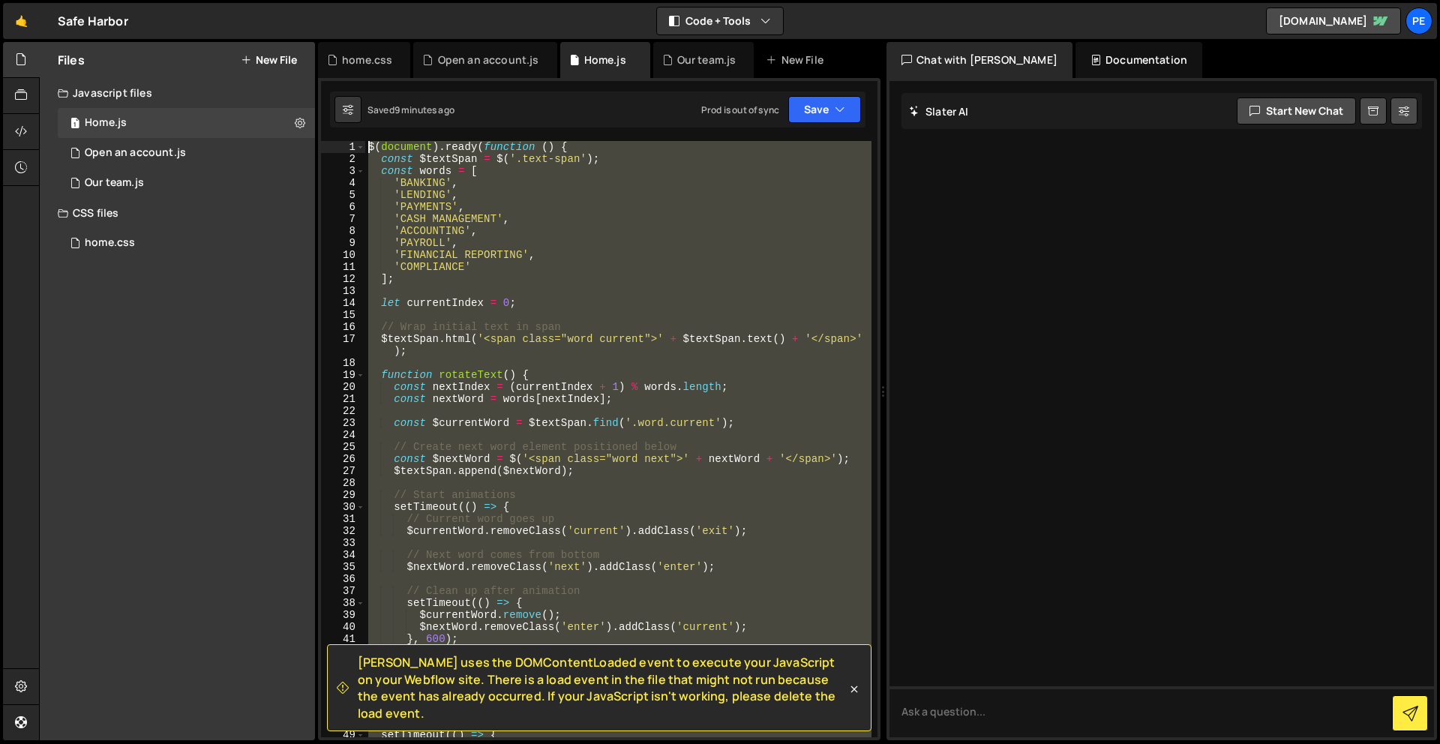
drag, startPoint x: 437, startPoint y: 521, endPoint x: 446, endPoint y: 78, distance: 443.5
click at [446, 78] on div "[PERSON_NAME] uses the DOMContentLoaded event to execute your JavaScript on you…" at bounding box center [599, 409] width 563 height 662
type textarea "ial state"
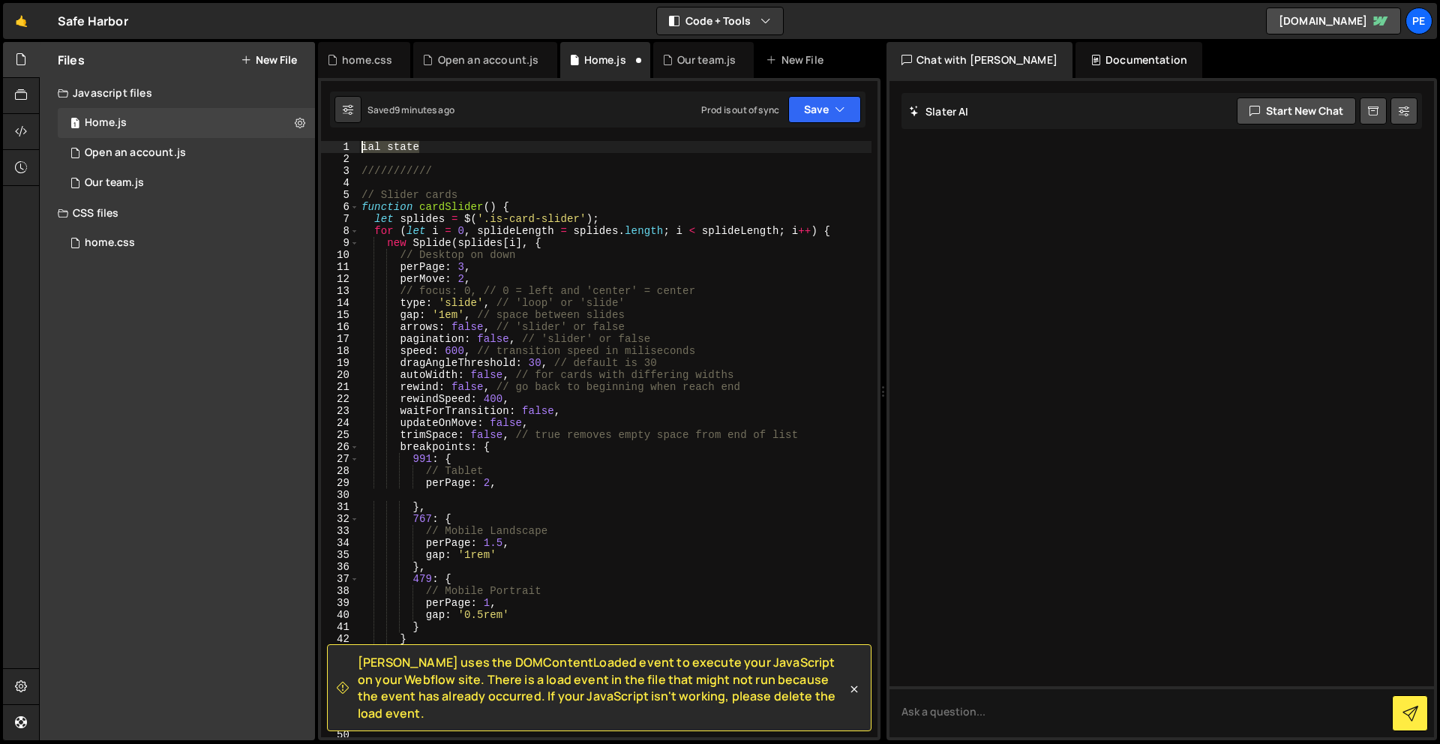
drag, startPoint x: 435, startPoint y: 152, endPoint x: 326, endPoint y: 149, distance: 109.6
click at [326, 149] on div "ial state 1 2 3 4 5 6 7 8 9 10 11 12 13 14 15 16 17 18 19 20 21 22 23 24 25 26 …" at bounding box center [599, 439] width 557 height 596
click at [837, 113] on icon "button" at bounding box center [840, 109] width 11 height 15
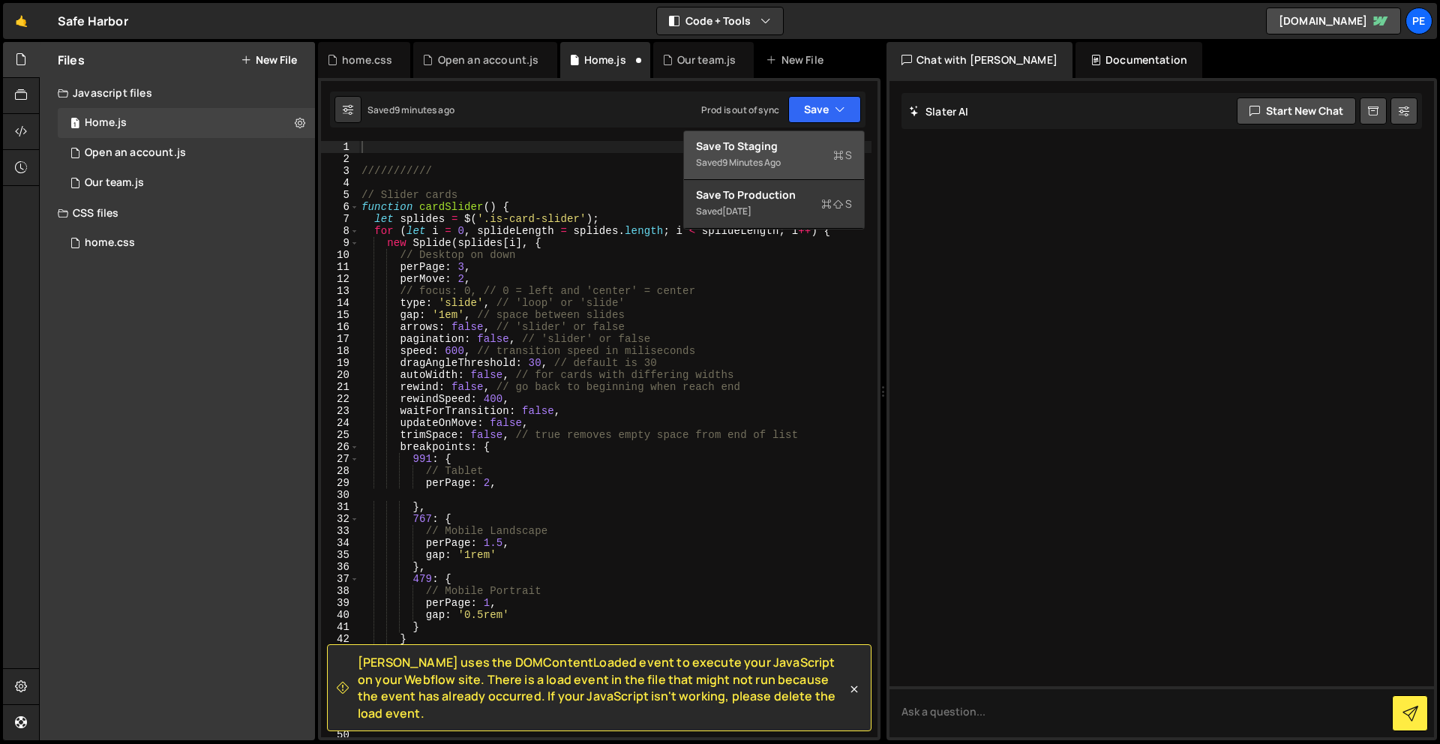
click at [835, 155] on icon at bounding box center [839, 155] width 11 height 15
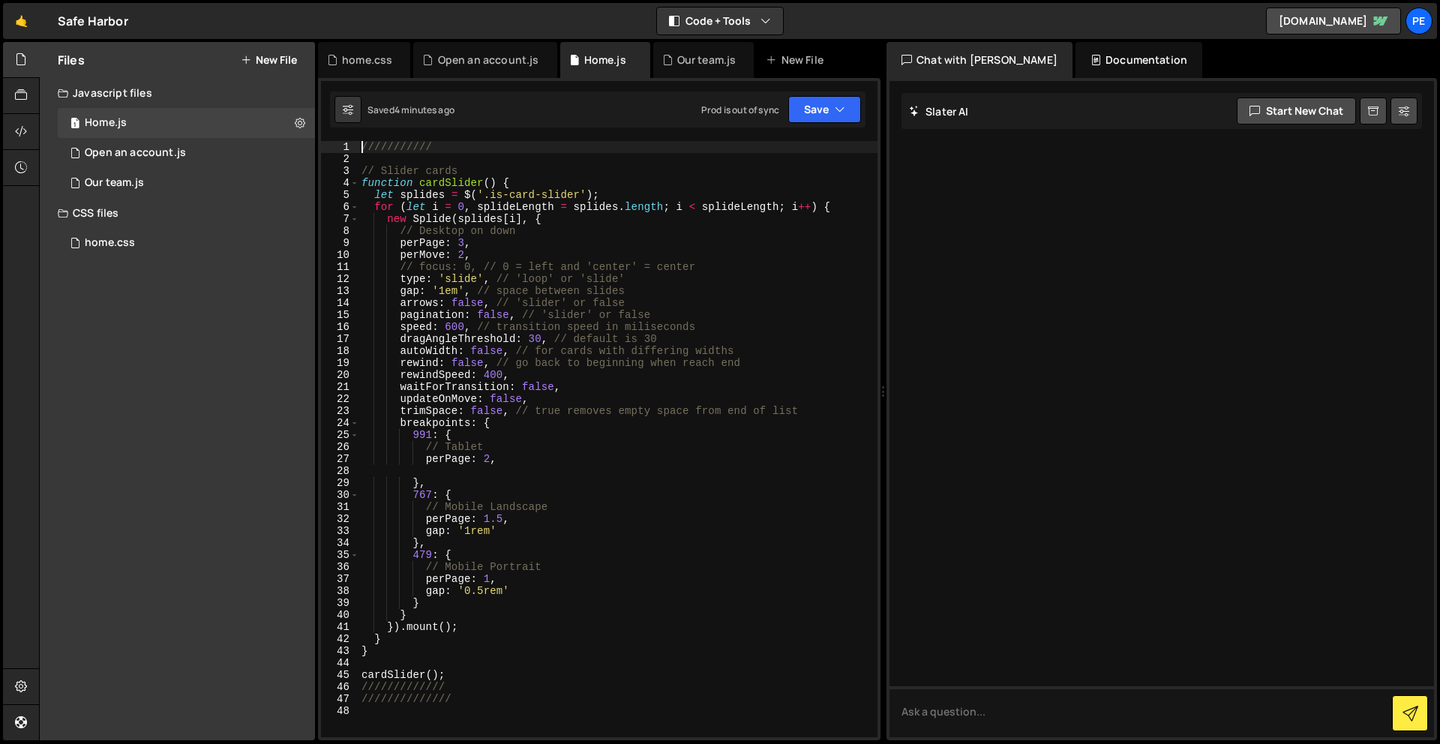
click at [363, 143] on div "/////////// // Slider cards function cardSlider ( ) { let splides = $ ( '.is-ca…" at bounding box center [618, 451] width 519 height 620
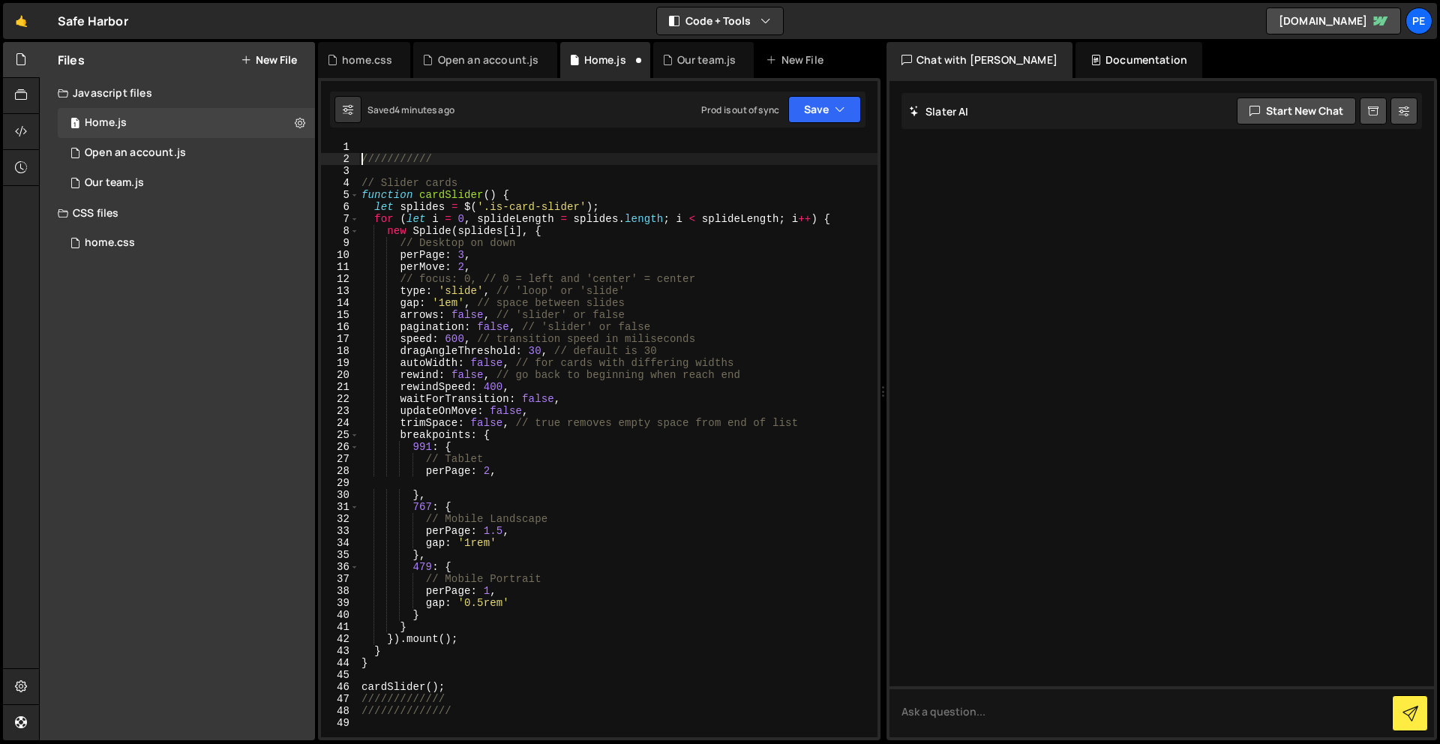
type textarea "///////////"
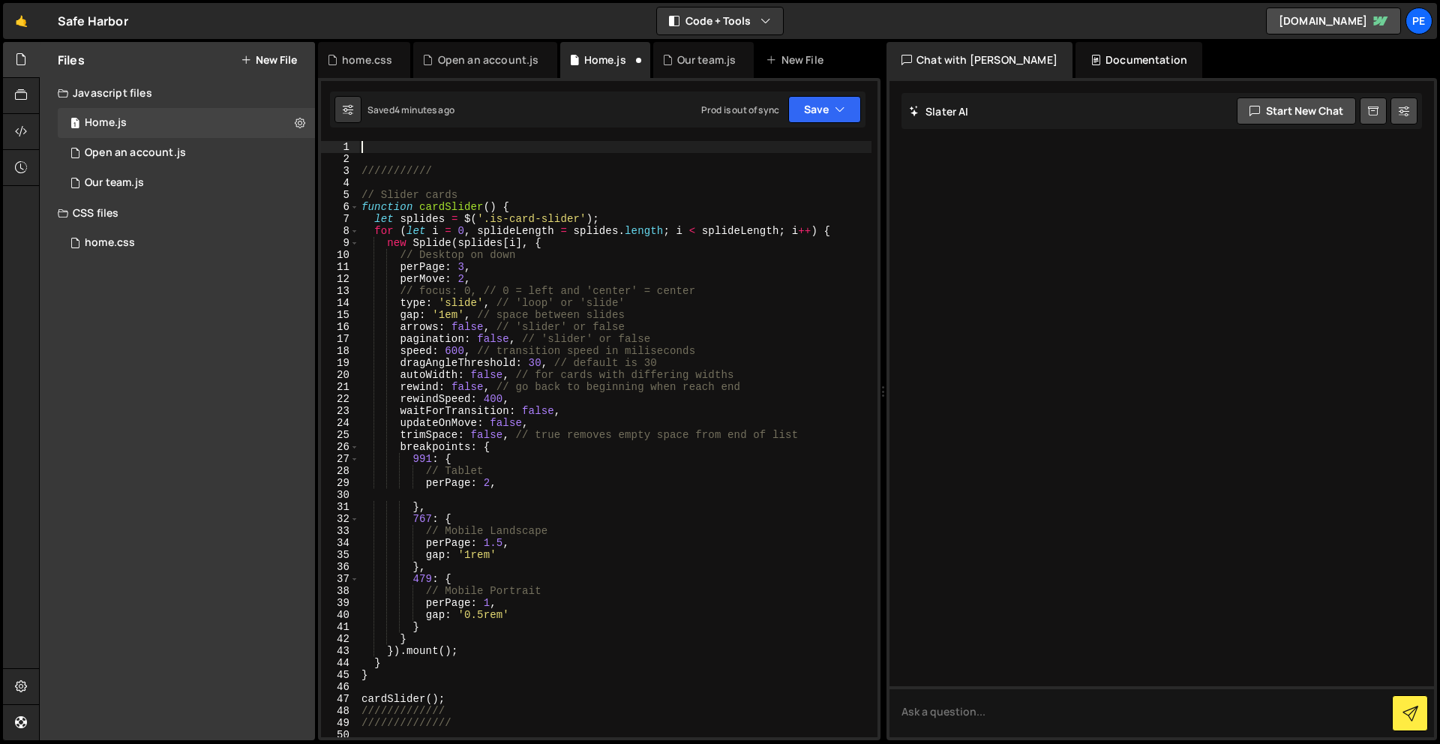
click at [374, 149] on div "/////////// // Slider cards function cardSlider ( ) { let splides = $ ( '.is-ca…" at bounding box center [615, 451] width 513 height 620
paste textarea "});"
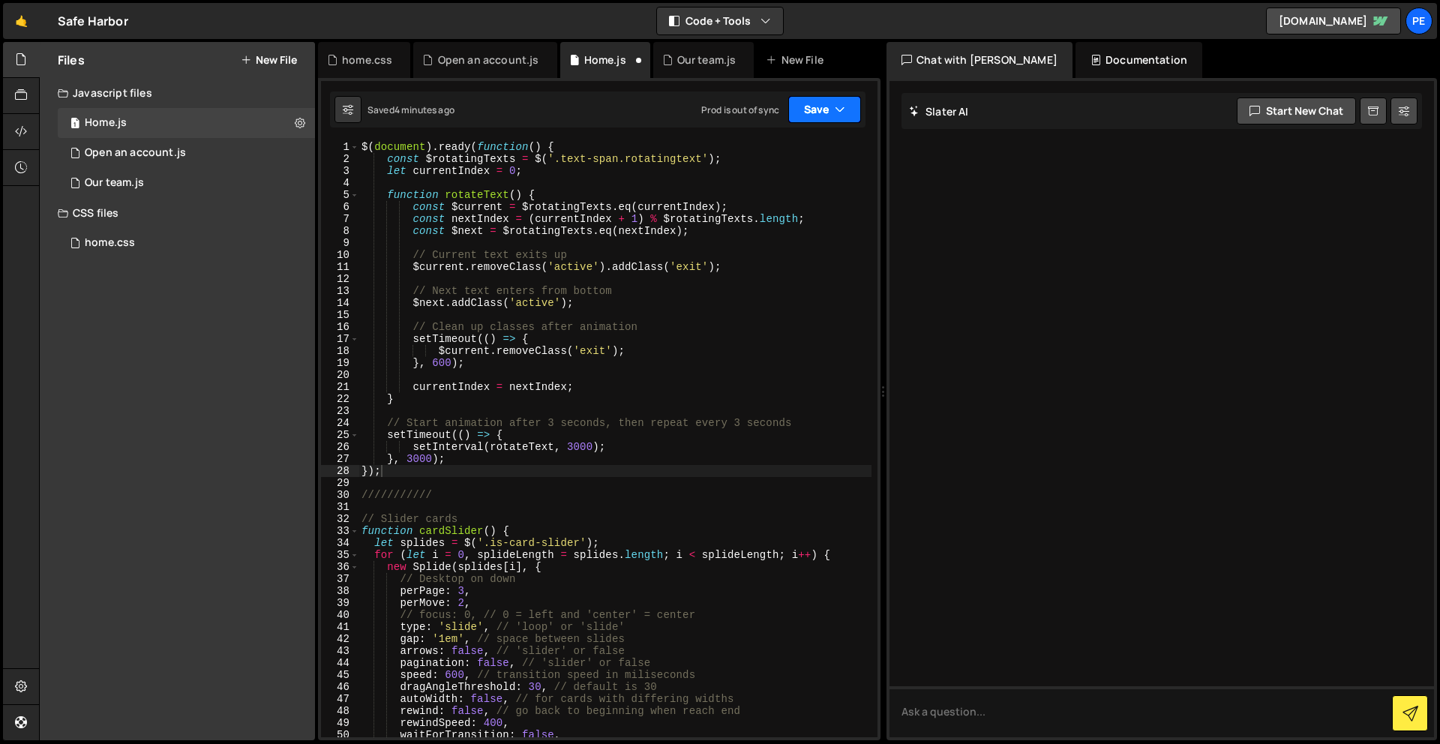
click at [817, 113] on button "Save" at bounding box center [825, 109] width 73 height 27
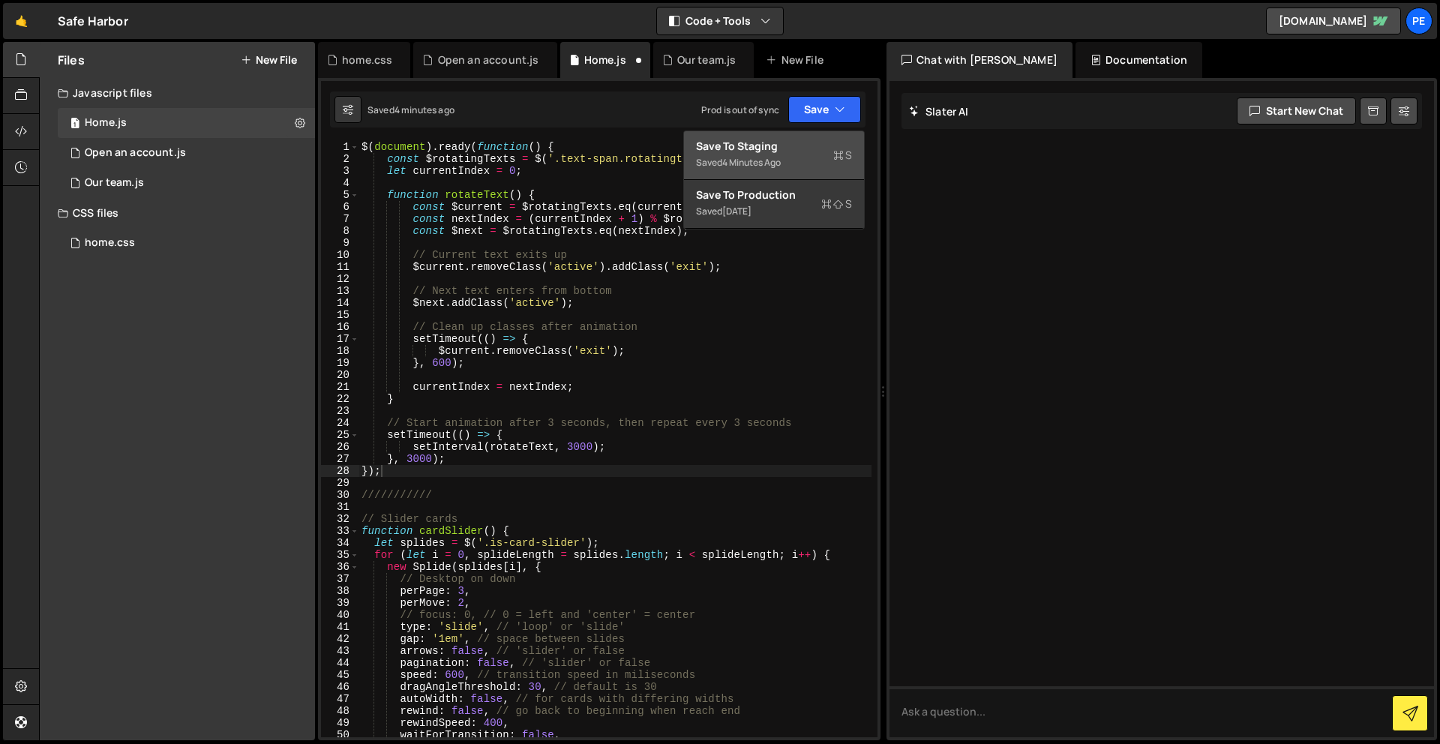
click at [812, 139] on div "Save to Staging S" at bounding box center [774, 146] width 156 height 15
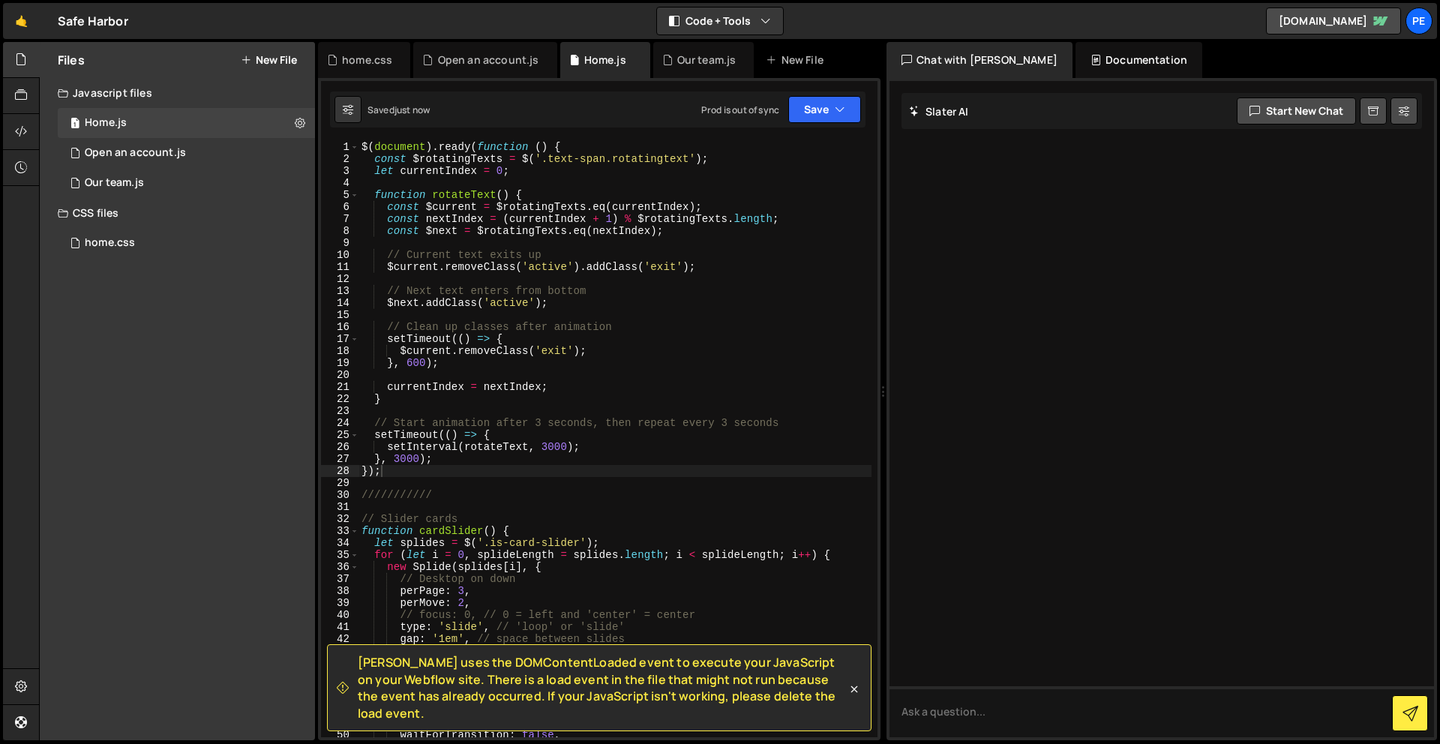
click at [479, 467] on div "$ ( document ) . ready ( function ( ) { const $rotatingTexts = $ ( '.text-span.…" at bounding box center [615, 451] width 513 height 620
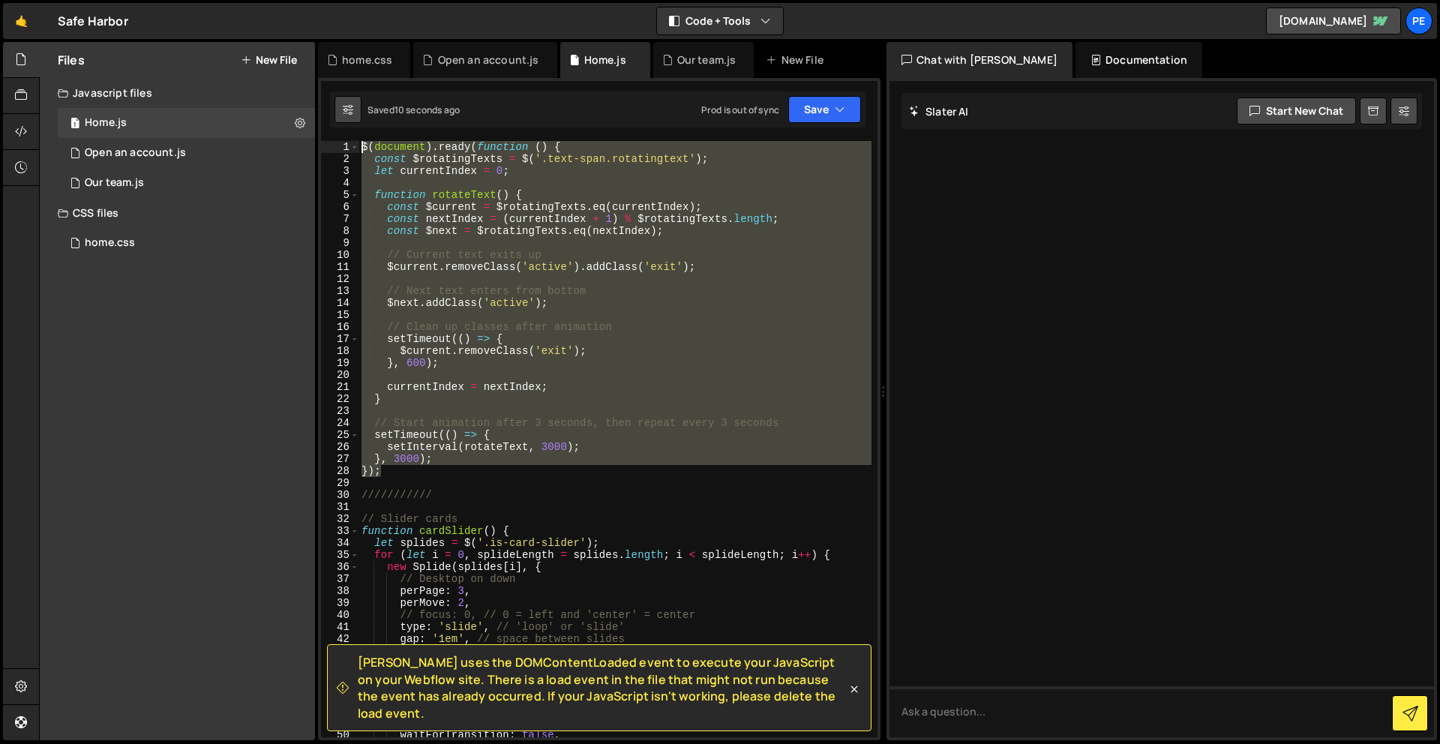
drag, startPoint x: 434, startPoint y: 473, endPoint x: 341, endPoint y: 115, distance: 369.6
click at [341, 115] on div "Debug Explain Copy home.css Open an account.js Home.js Our team.js New File Sav…" at bounding box center [599, 391] width 563 height 699
type textarea "$(document).ready(function () { const $rotatingTexts = $('.text-span.rotatingte…"
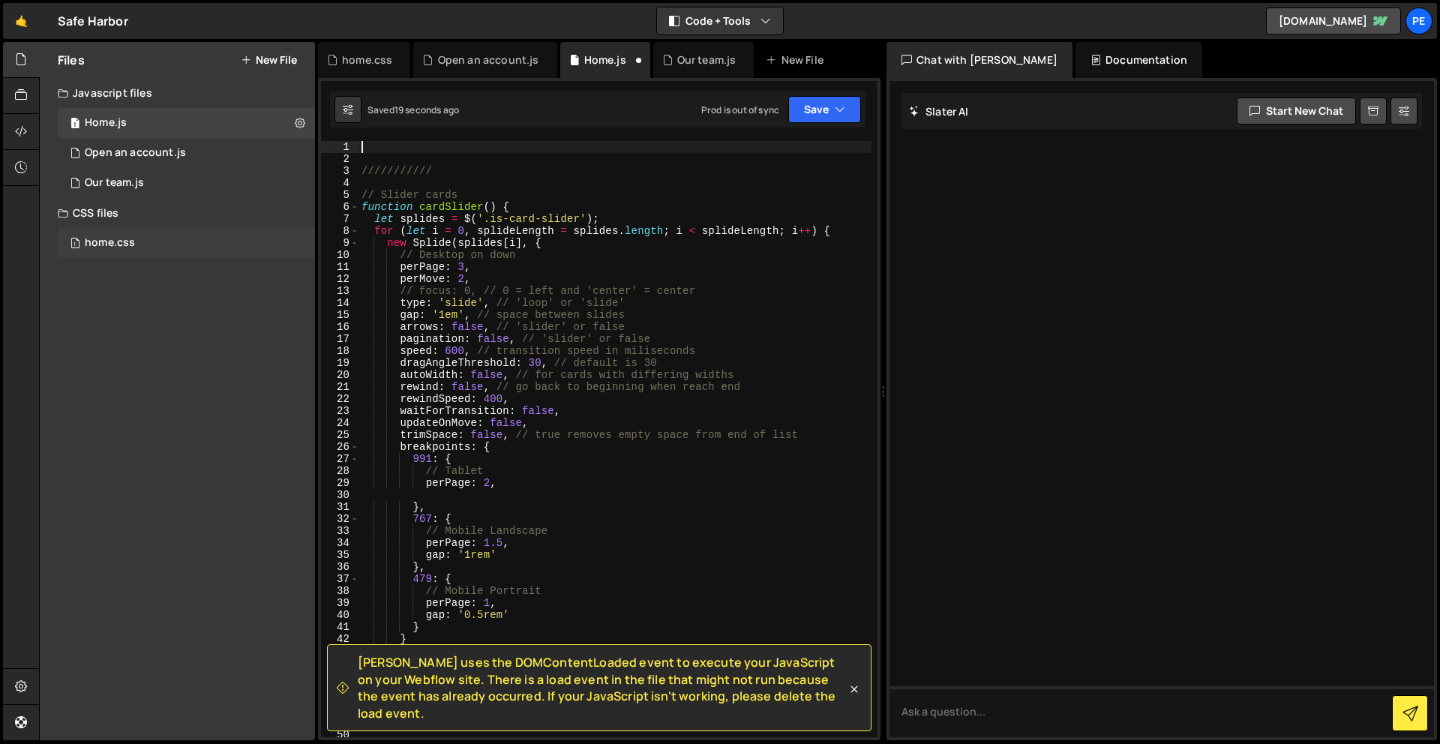
click at [122, 244] on div "home.css" at bounding box center [110, 243] width 50 height 14
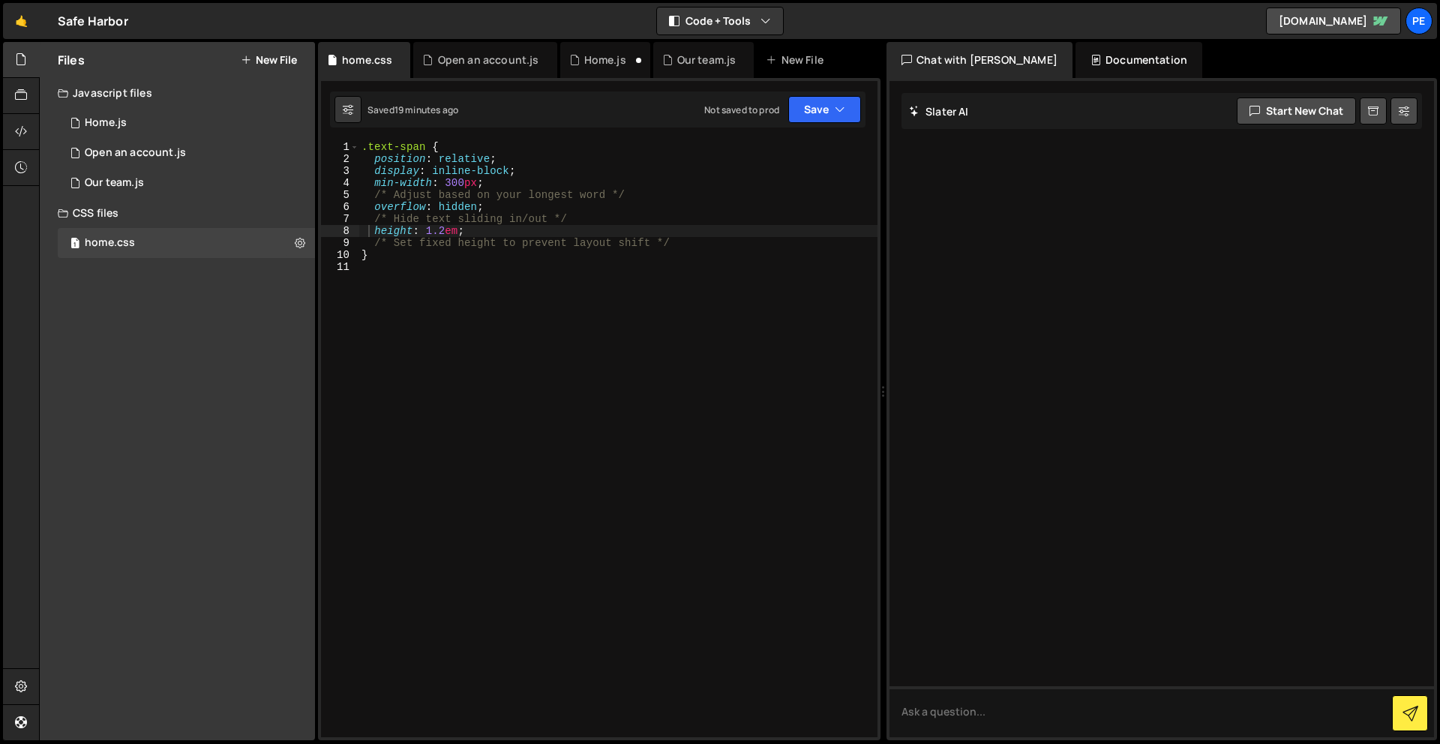
click at [589, 347] on div ".text-span { position : relative ; display : inline-block ; min-width : 300 px …" at bounding box center [618, 451] width 519 height 620
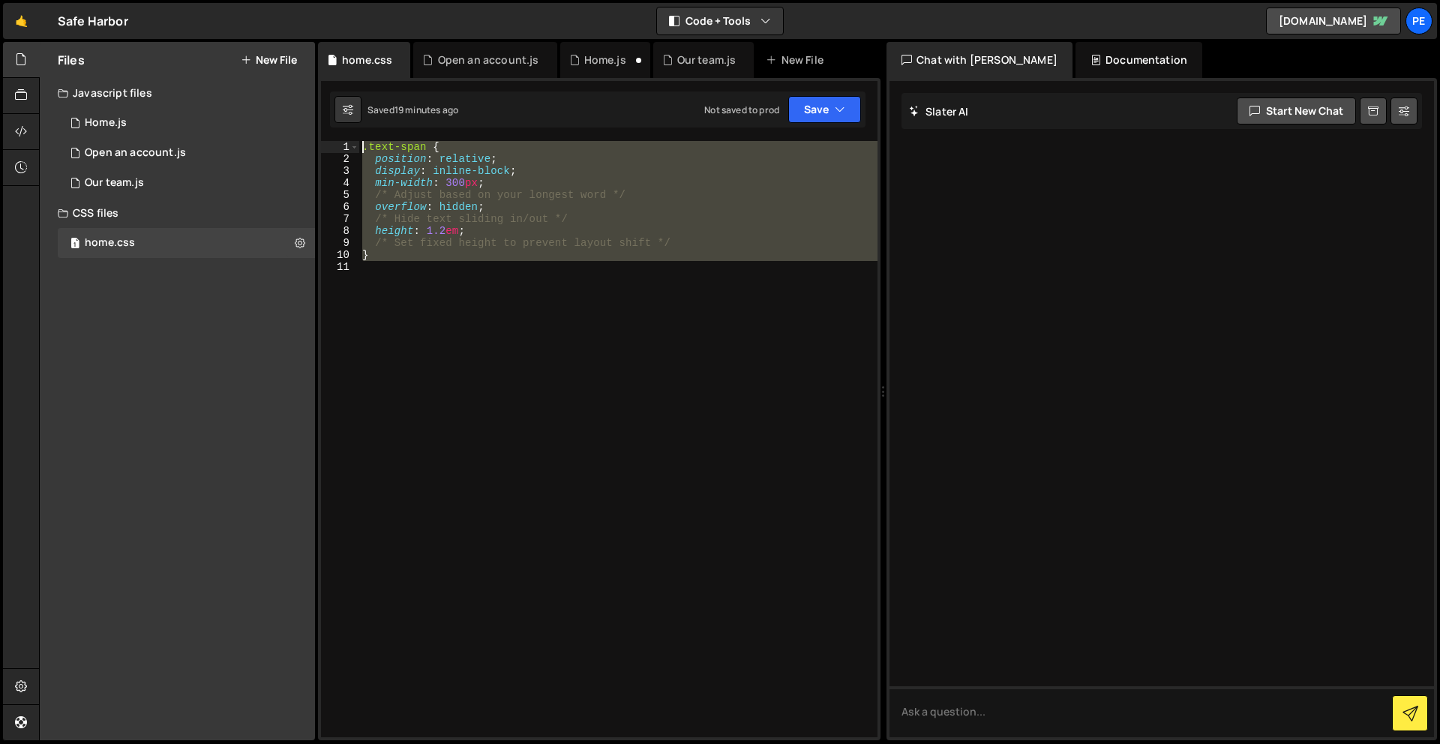
drag, startPoint x: 399, startPoint y: 171, endPoint x: 373, endPoint y: 88, distance: 87.3
click at [373, 88] on div "1 2 3 4 5 6 7 8 9 10 11 12 13 14 15 16 17 18 19 20 21 22 23 24 25 26 27 28 29 3…" at bounding box center [599, 409] width 563 height 662
paste textarea "}"
type textarea "}"
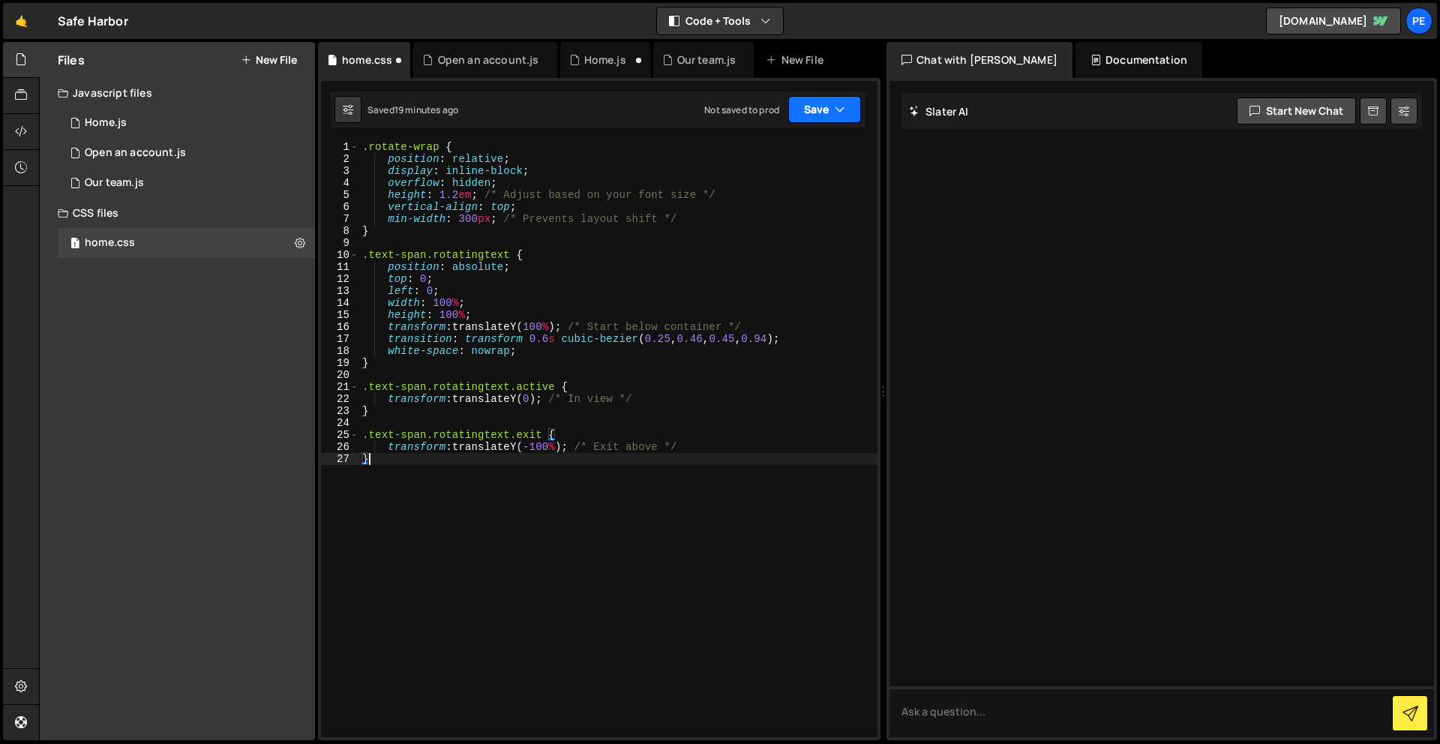
click at [825, 108] on button "Save" at bounding box center [825, 109] width 73 height 27
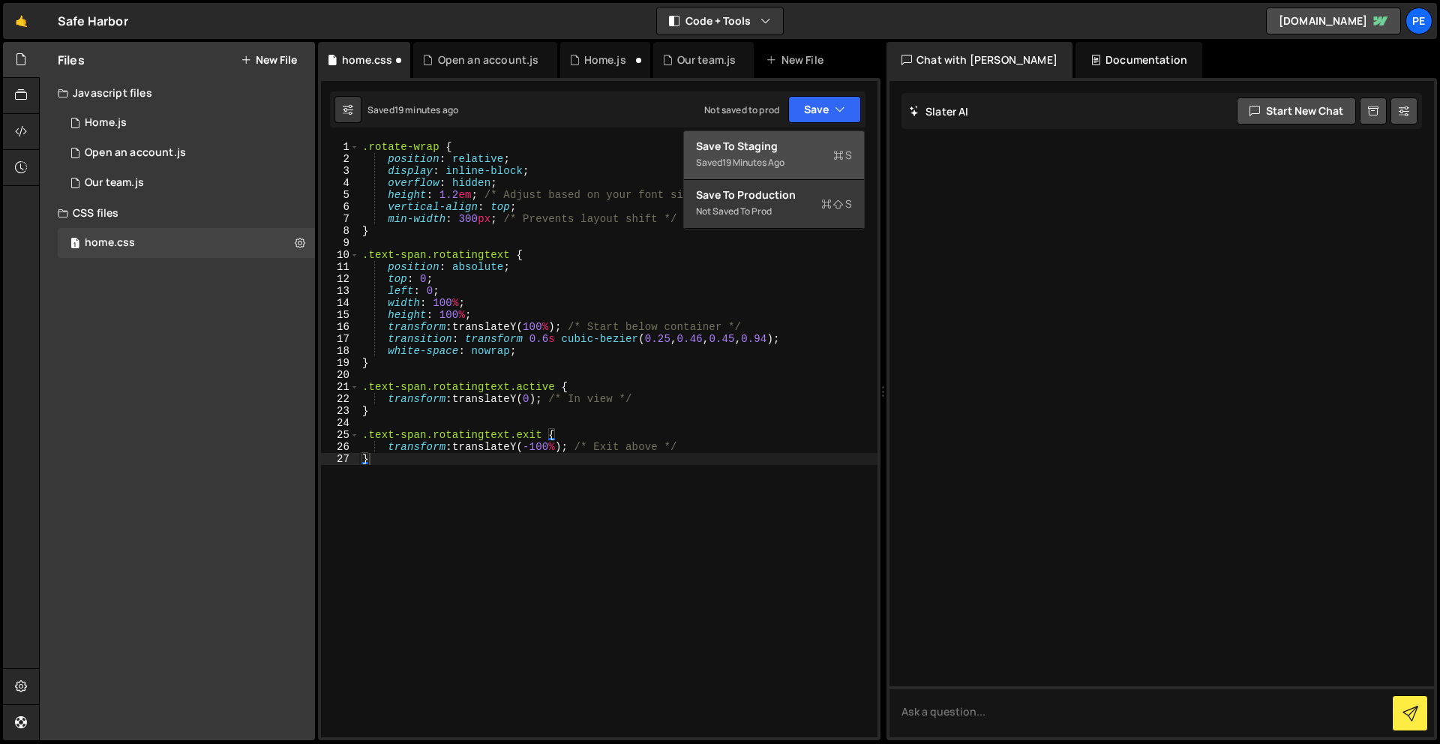
click at [780, 150] on div "Save to Staging S" at bounding box center [774, 146] width 156 height 15
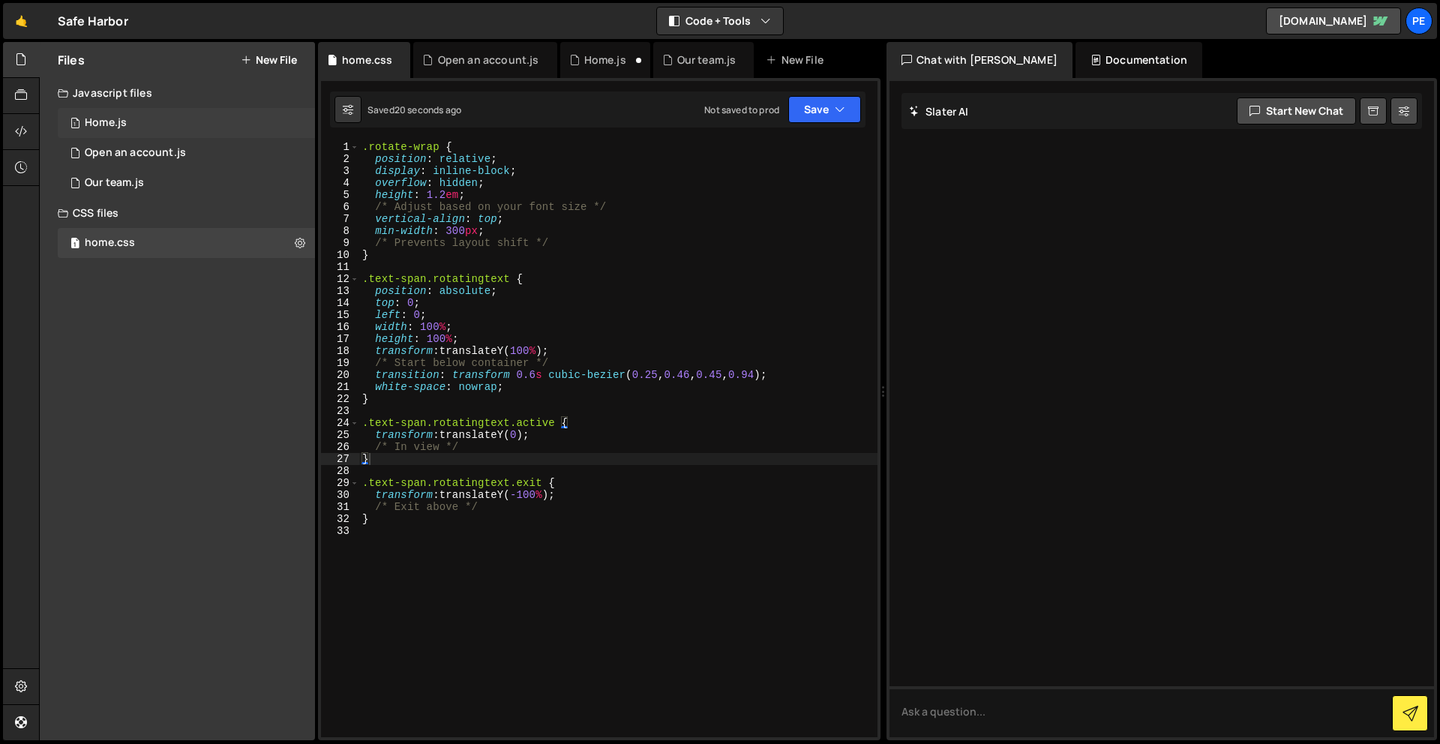
click at [141, 125] on div "1 Home.js 0" at bounding box center [186, 123] width 257 height 30
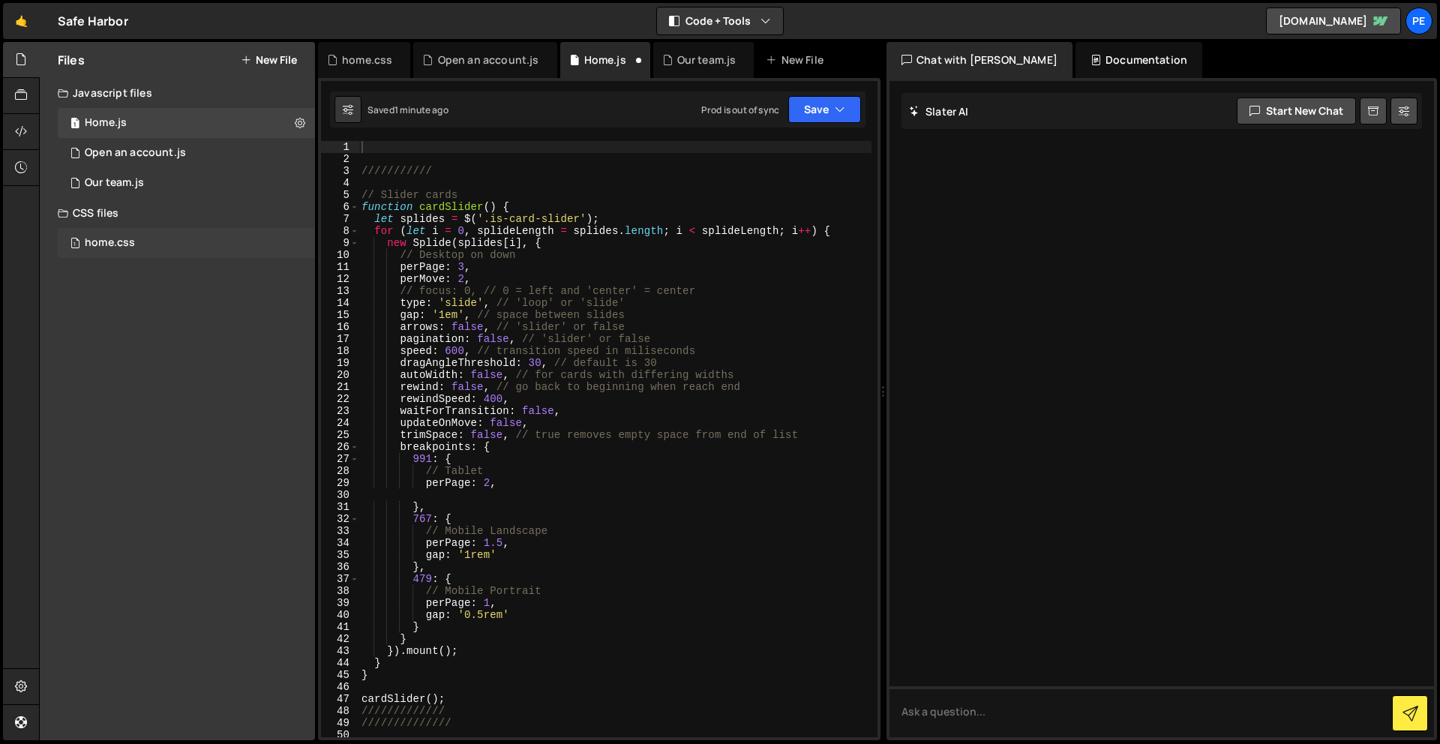
click at [126, 239] on div "home.css" at bounding box center [110, 243] width 50 height 14
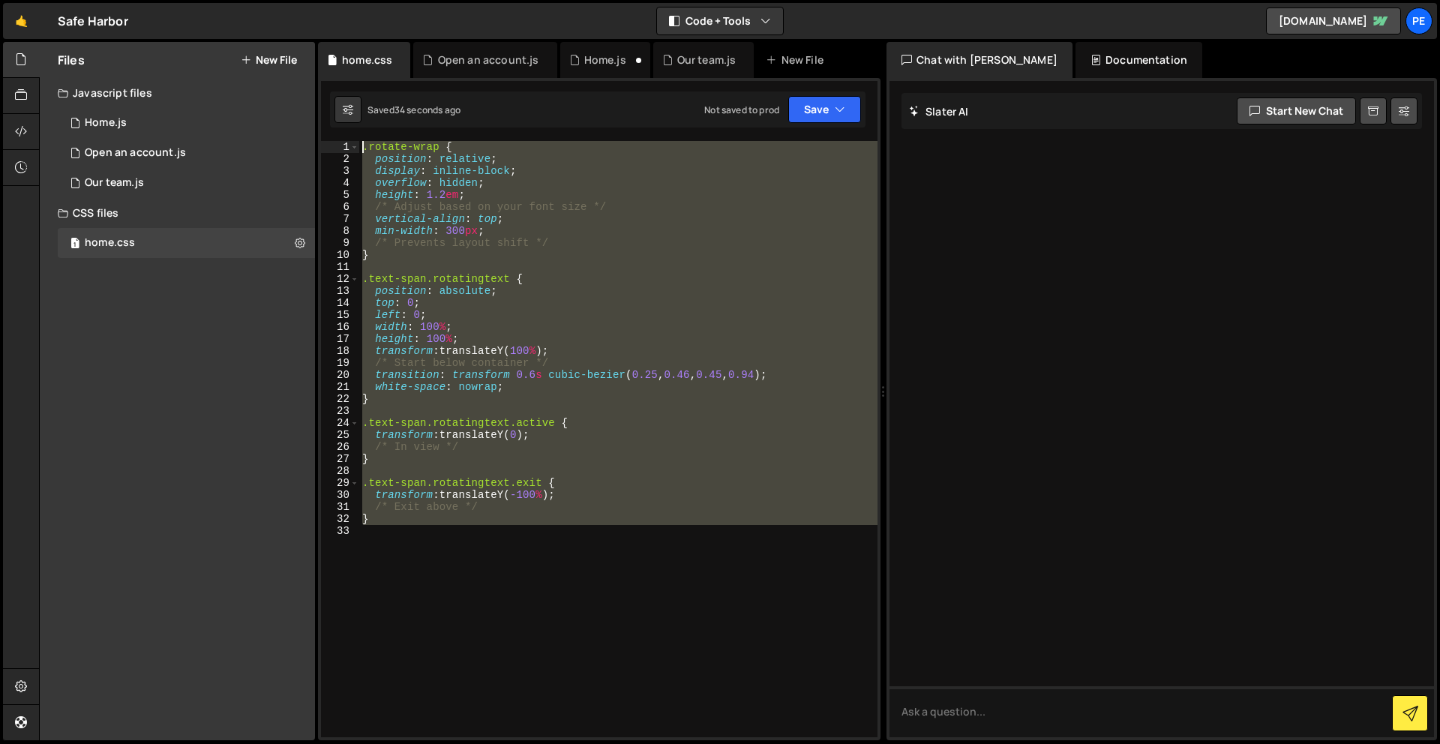
drag, startPoint x: 461, startPoint y: 592, endPoint x: 332, endPoint y: 88, distance: 520.4
click at [332, 88] on div "1 2 3 4 5 6 7 8 9 10 11 12 13 14 15 16 17 18 19 20 21 22 23 24 25 26 27 28 29 3…" at bounding box center [599, 409] width 563 height 662
paste textarea "}"
type textarea "}"
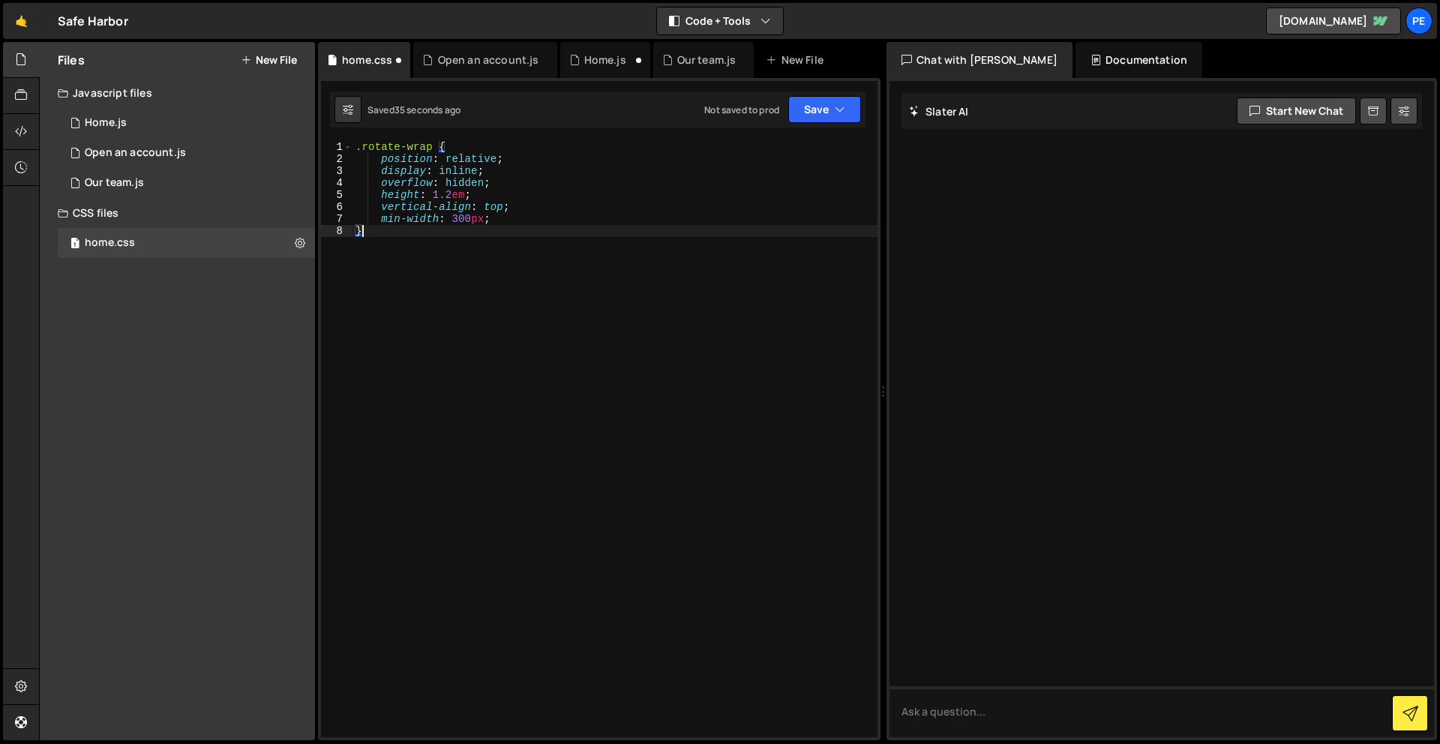
click at [604, 323] on div ".rotate-wrap { position : relative ; display : inline ; overflow : hidden ; hei…" at bounding box center [615, 451] width 525 height 620
click at [801, 114] on button "Save" at bounding box center [825, 109] width 73 height 27
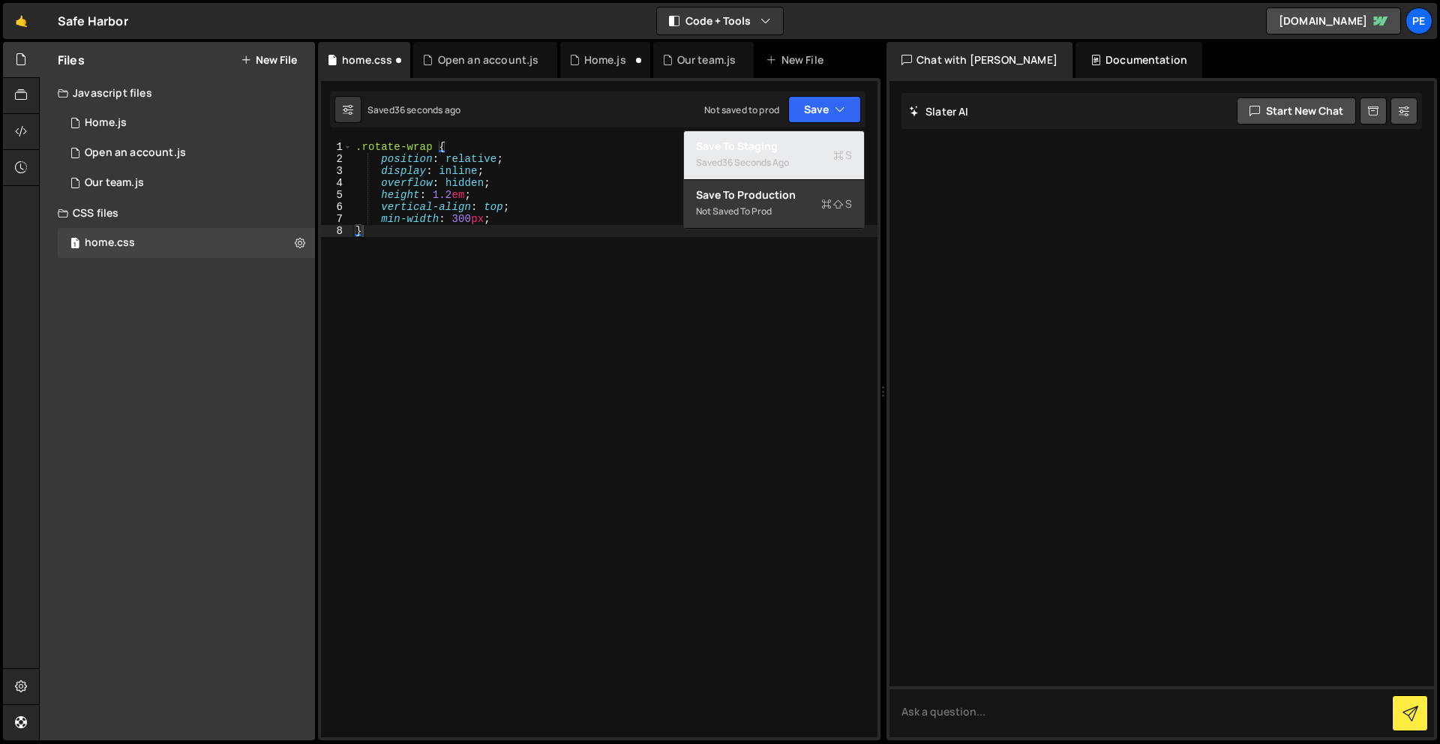
click at [766, 167] on div "36 seconds ago" at bounding box center [755, 162] width 67 height 13
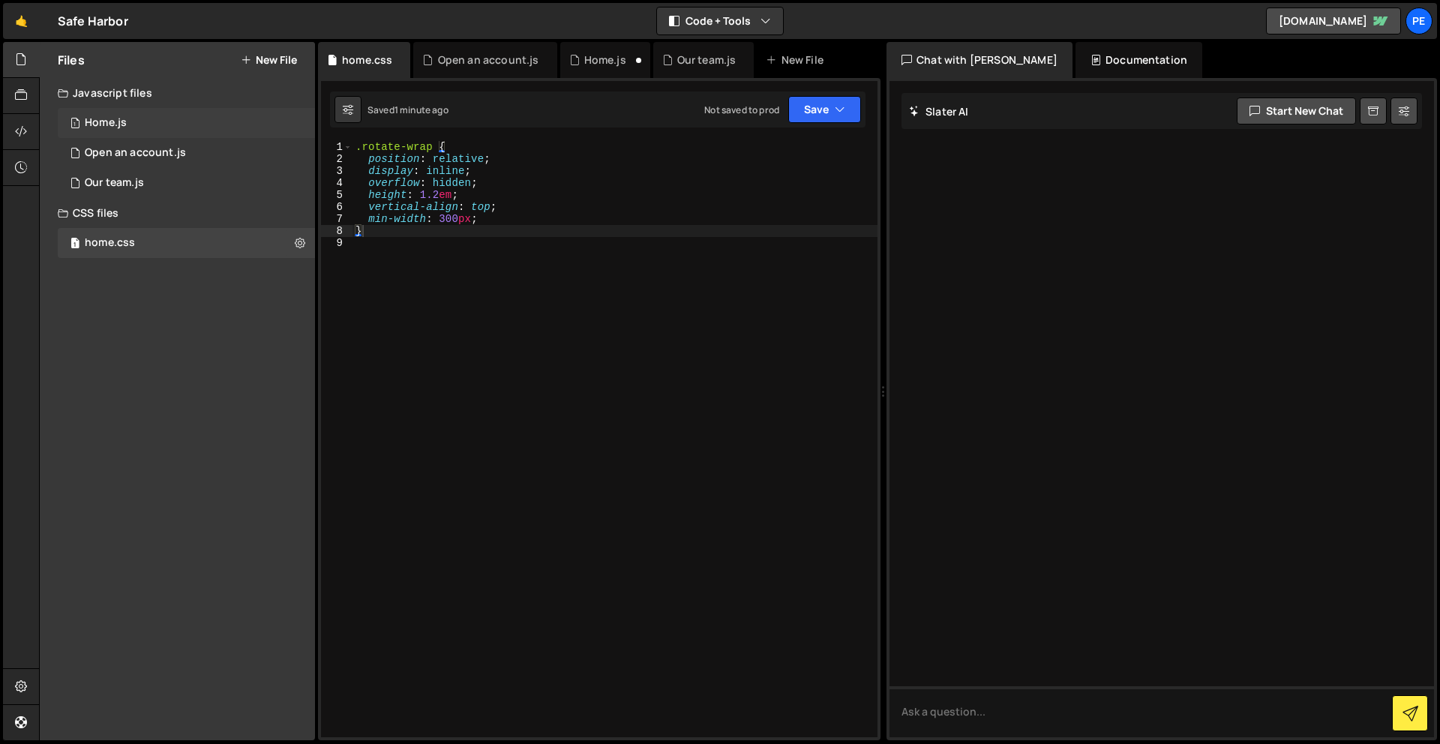
click at [147, 122] on div "1 Home.js 0" at bounding box center [186, 123] width 257 height 30
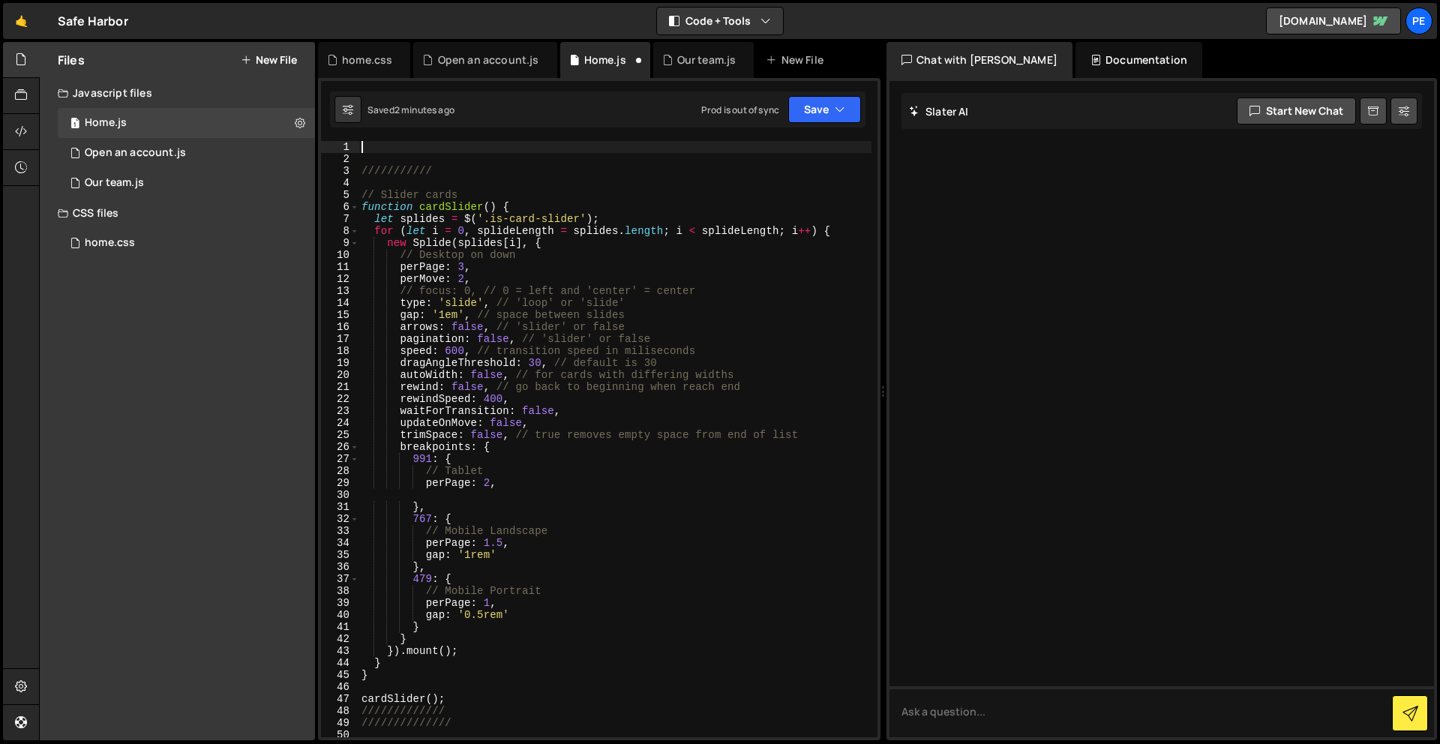
click at [455, 142] on div "/////////// // Slider cards function cardSlider ( ) { let splides = $ ( '.is-ca…" at bounding box center [615, 451] width 513 height 620
paste textarea "});"
type textarea "});"
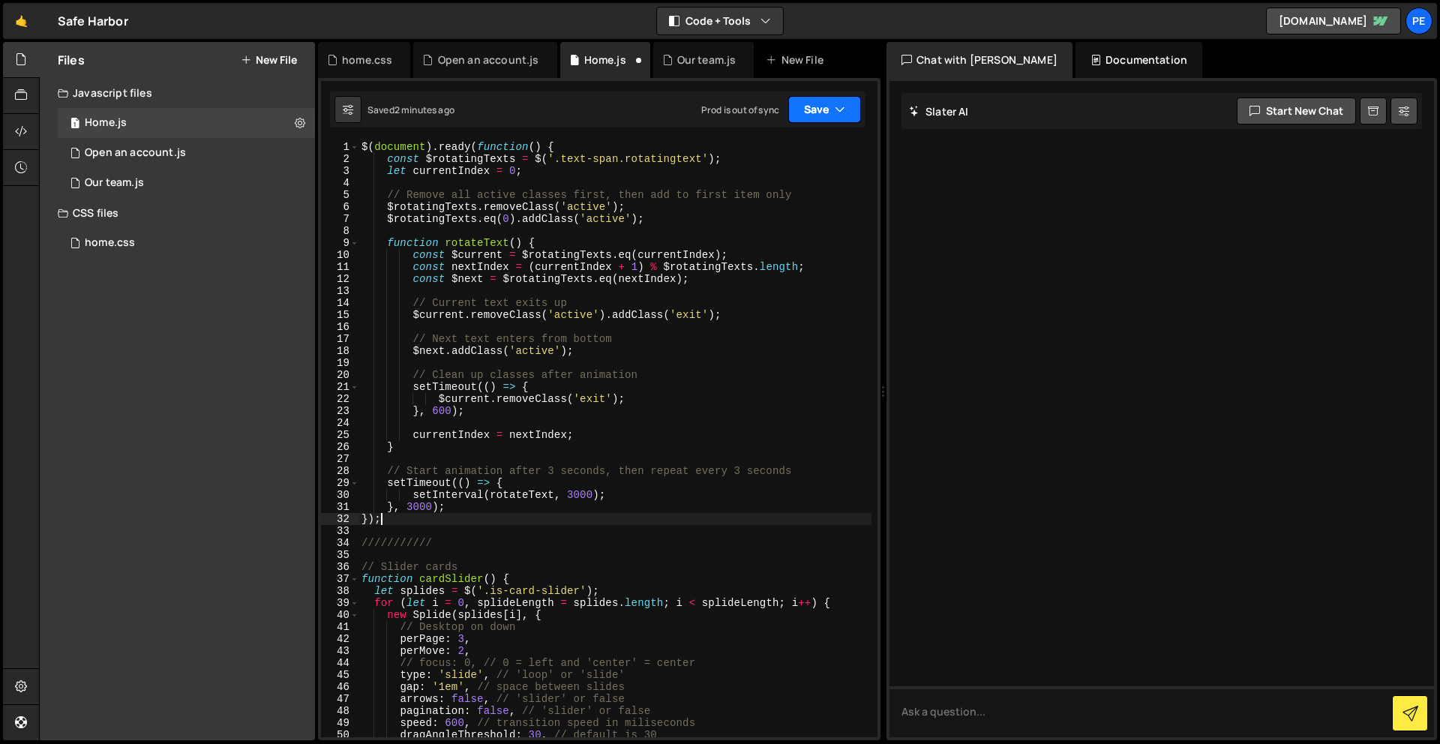
click at [832, 118] on button "Save" at bounding box center [825, 109] width 73 height 27
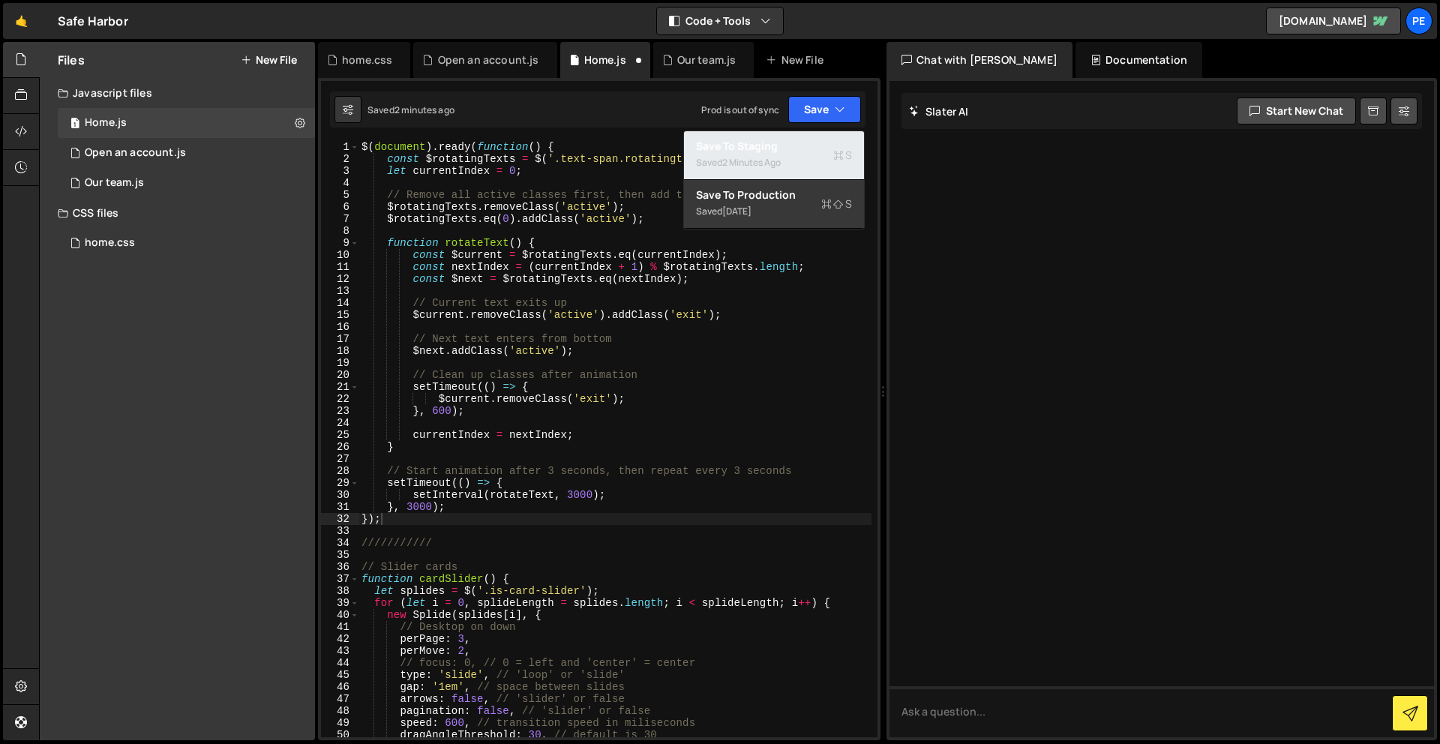
click at [815, 154] on div "Saved 2 minutes ago" at bounding box center [774, 163] width 156 height 18
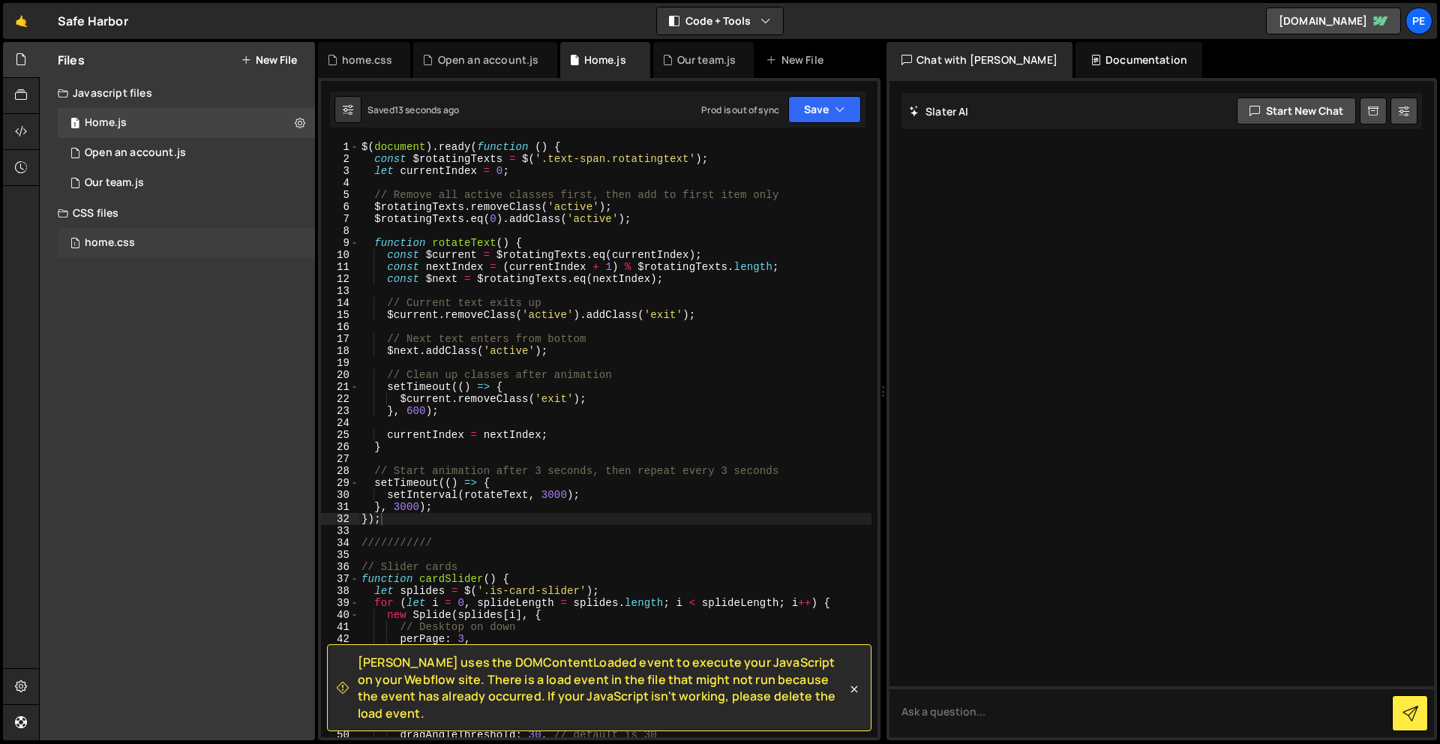
click at [168, 248] on div "1 home.css 0" at bounding box center [186, 243] width 257 height 30
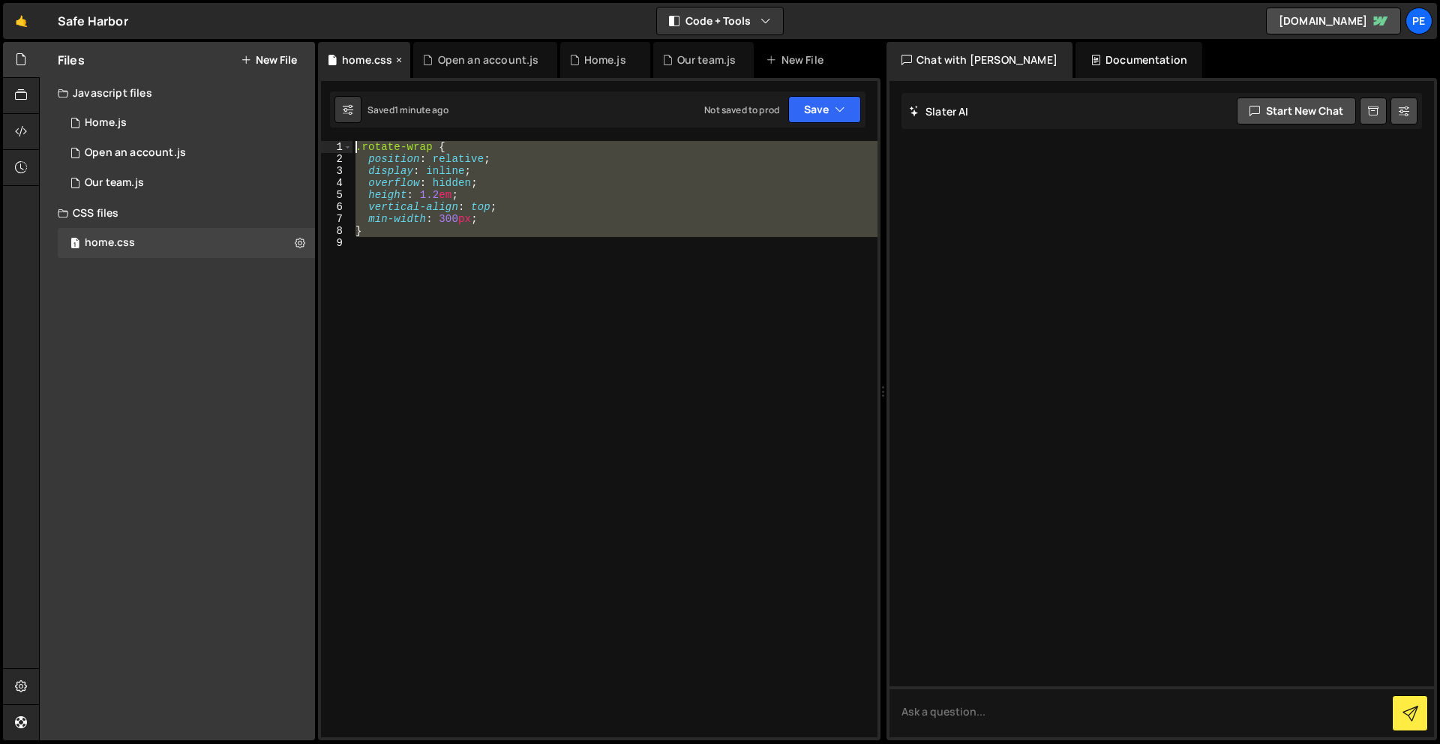
drag, startPoint x: 450, startPoint y: 325, endPoint x: 368, endPoint y: 49, distance: 288.2
click at [368, 49] on div "Debug Explain Copy home.css Open an account.js Home.js Our team.js New File Sav…" at bounding box center [599, 391] width 563 height 699
paste textarea "}"
type textarea "}"
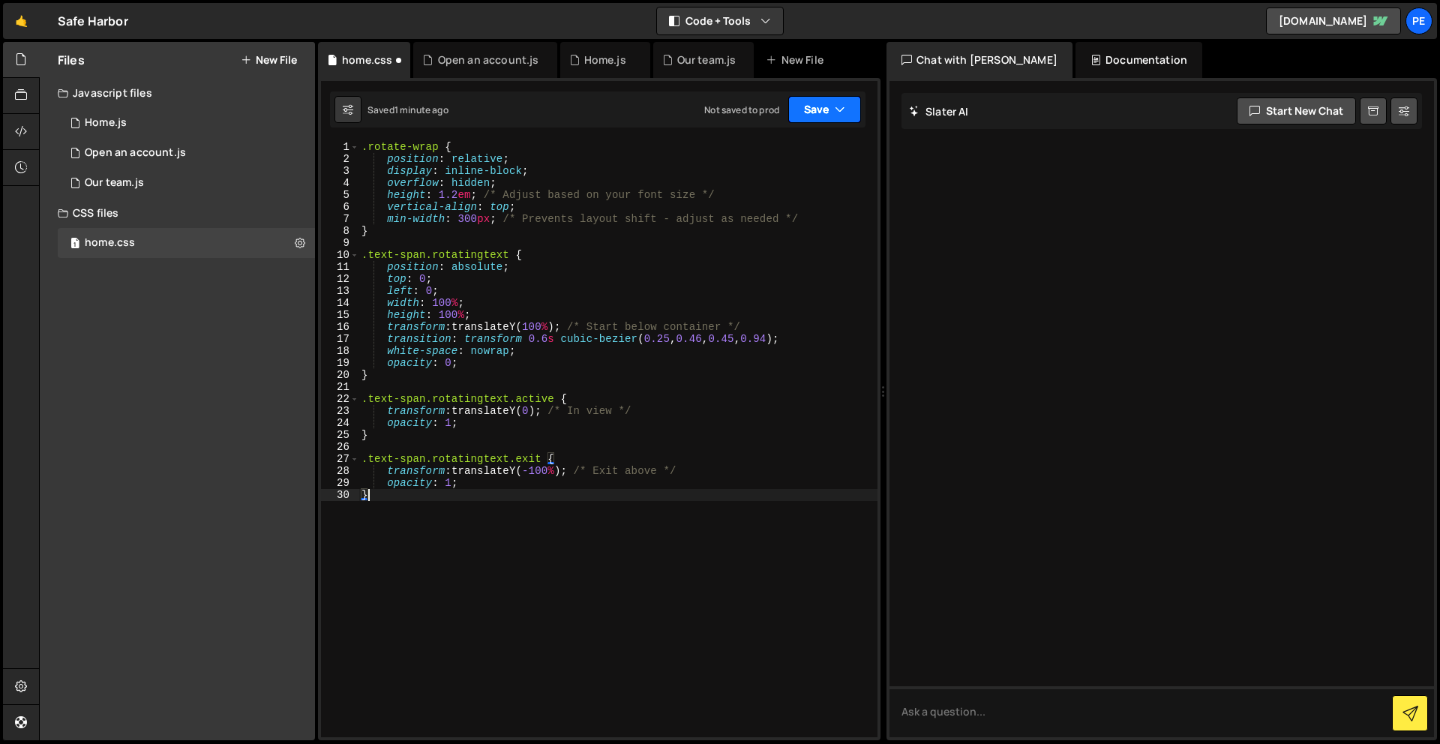
click at [817, 107] on button "Save" at bounding box center [825, 109] width 73 height 27
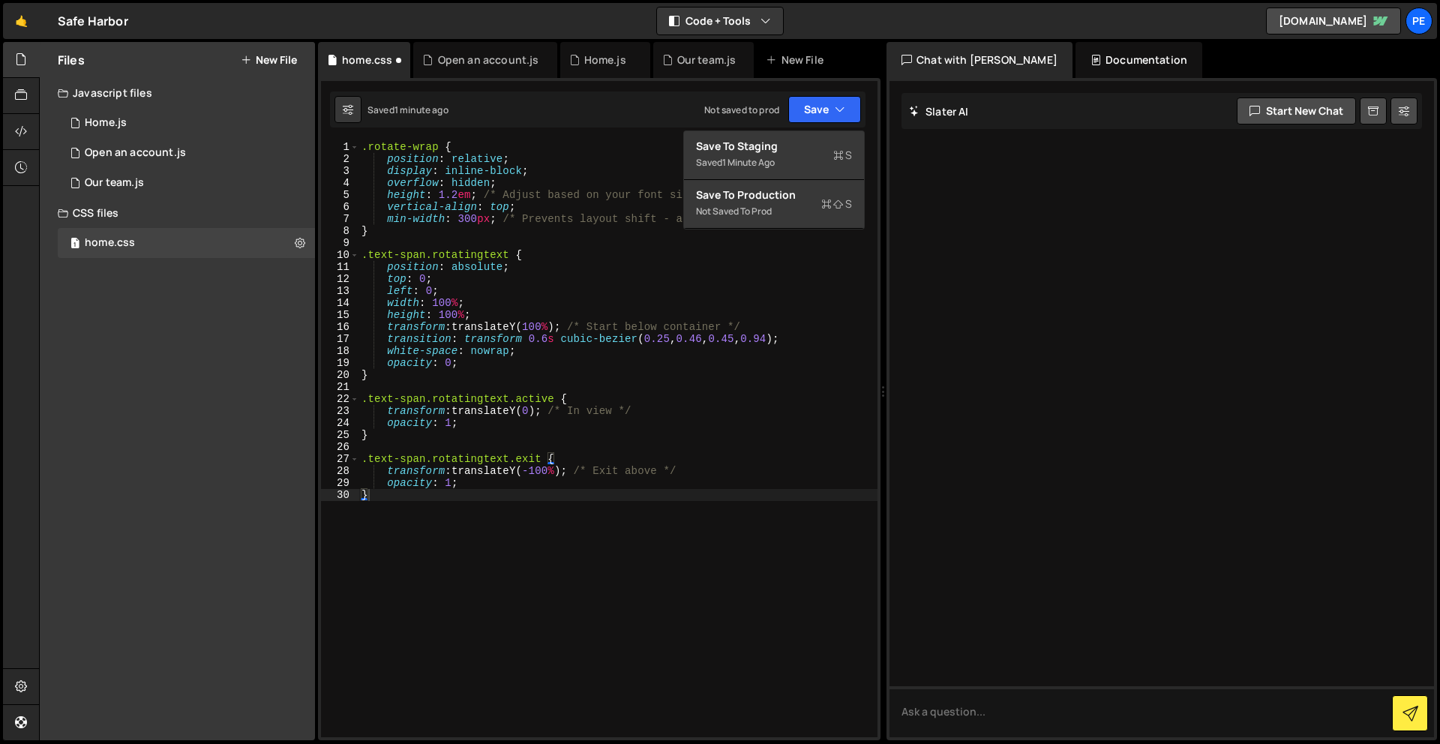
click at [801, 129] on div "1 2 3 4 5 6 7 8 9 10 11 12 13 14 15 16 17 18 19 20 21 22 23 24 25 26 27 28 29 3…" at bounding box center [599, 409] width 563 height 662
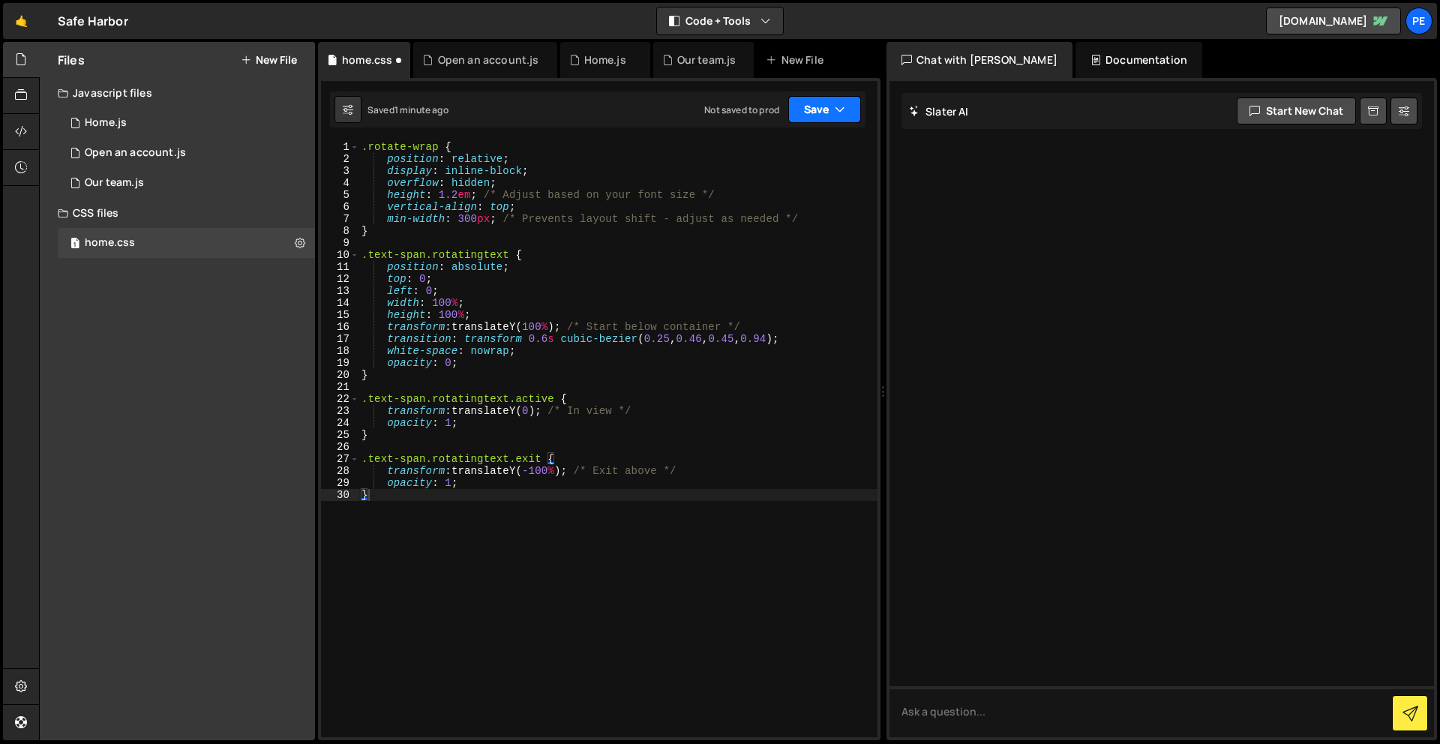
click at [807, 116] on button "Save" at bounding box center [825, 109] width 73 height 27
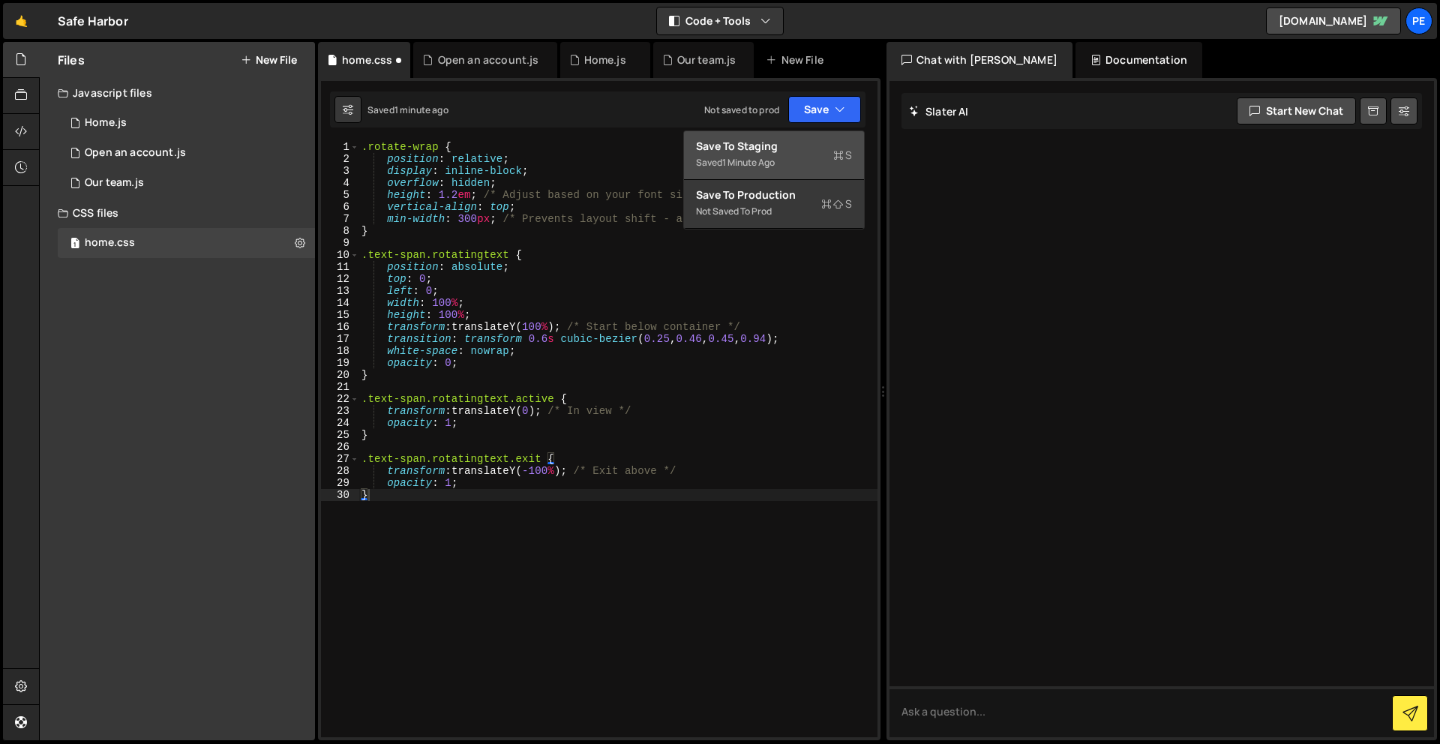
click at [794, 149] on div "Save to Staging S" at bounding box center [774, 146] width 156 height 15
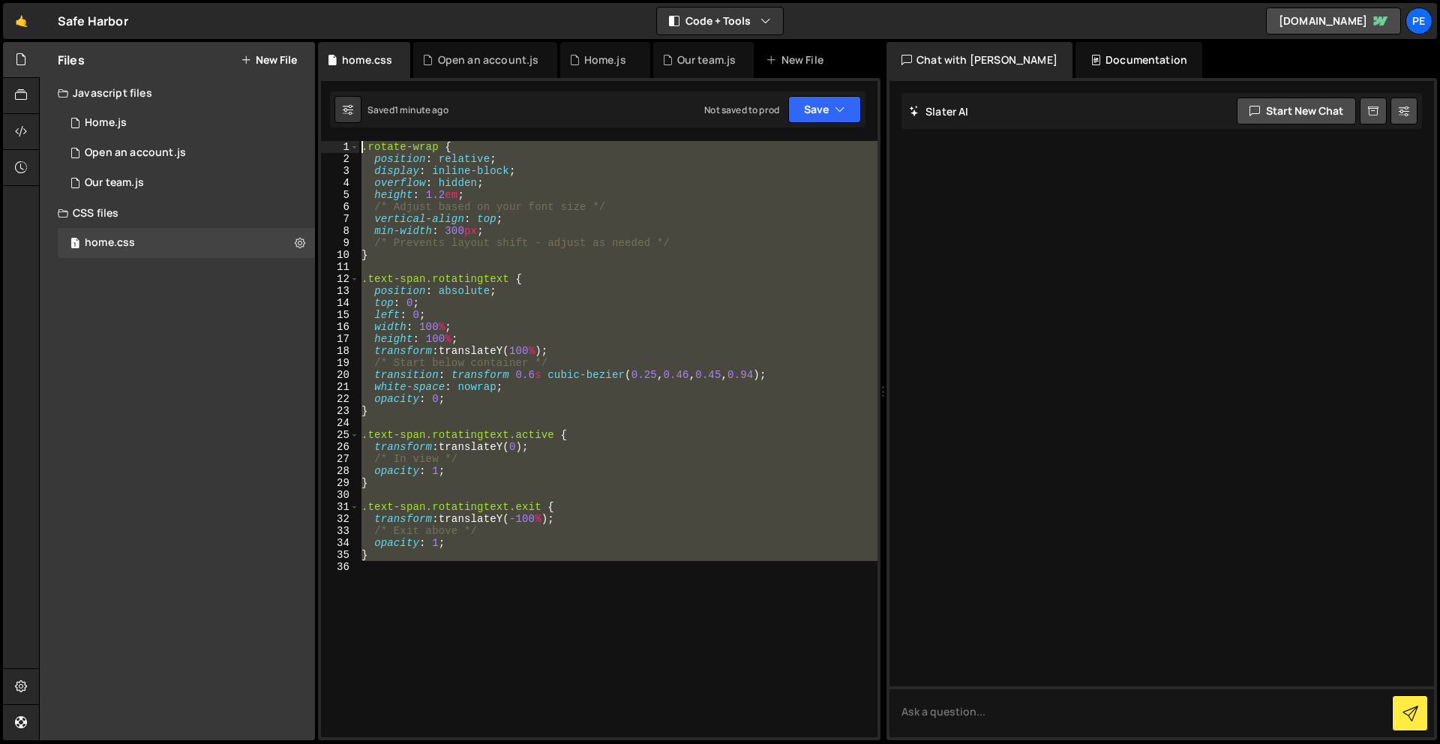
drag, startPoint x: 466, startPoint y: 645, endPoint x: 371, endPoint y: -49, distance: 700.4
click at [371, 0] on html "Projects [GEOGRAPHIC_DATA] Blog Pe Your current team is Perspective 1 Projects …" at bounding box center [720, 372] width 1440 height 744
paste textarea "}"
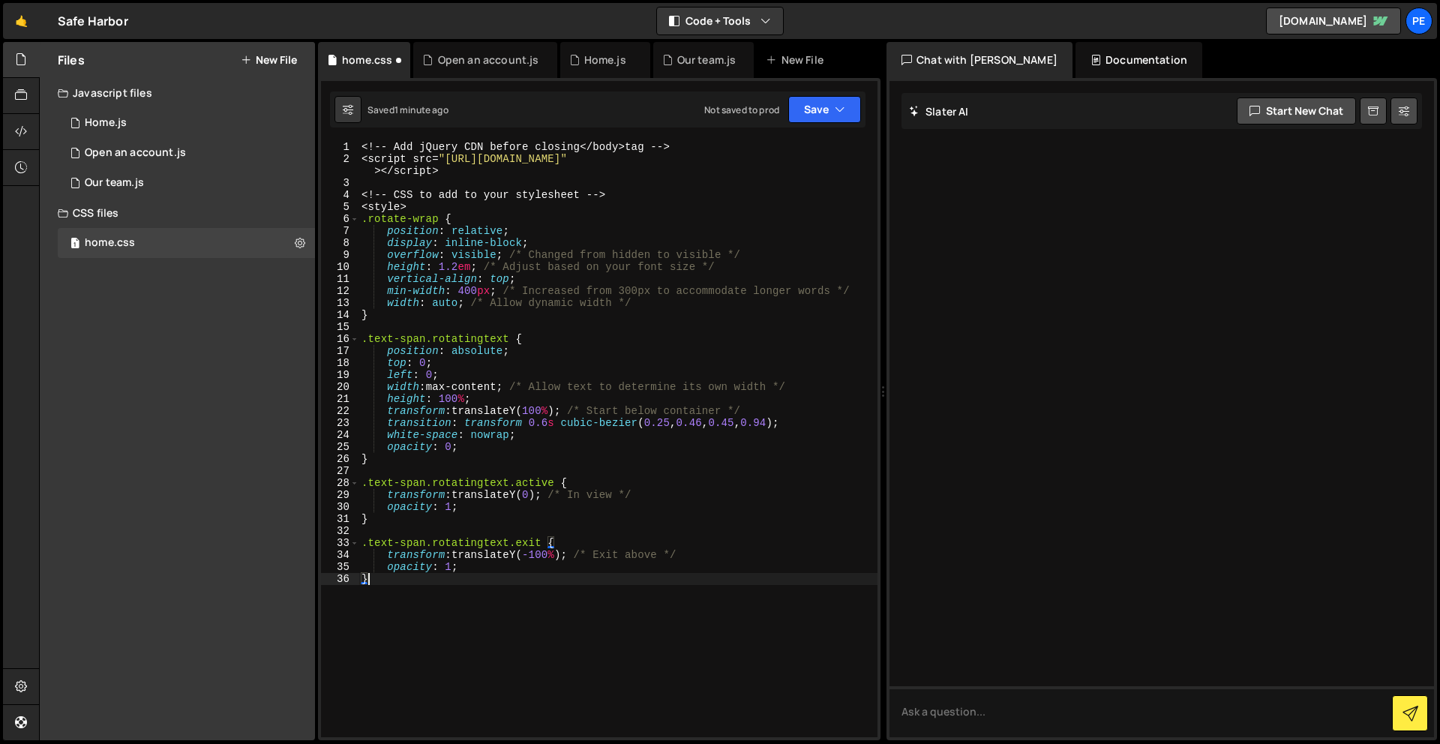
click at [479, 203] on div "<! -- Add jQuery CDN before closing </ body > tag -- > < script src = " [URL][D…" at bounding box center [618, 451] width 519 height 620
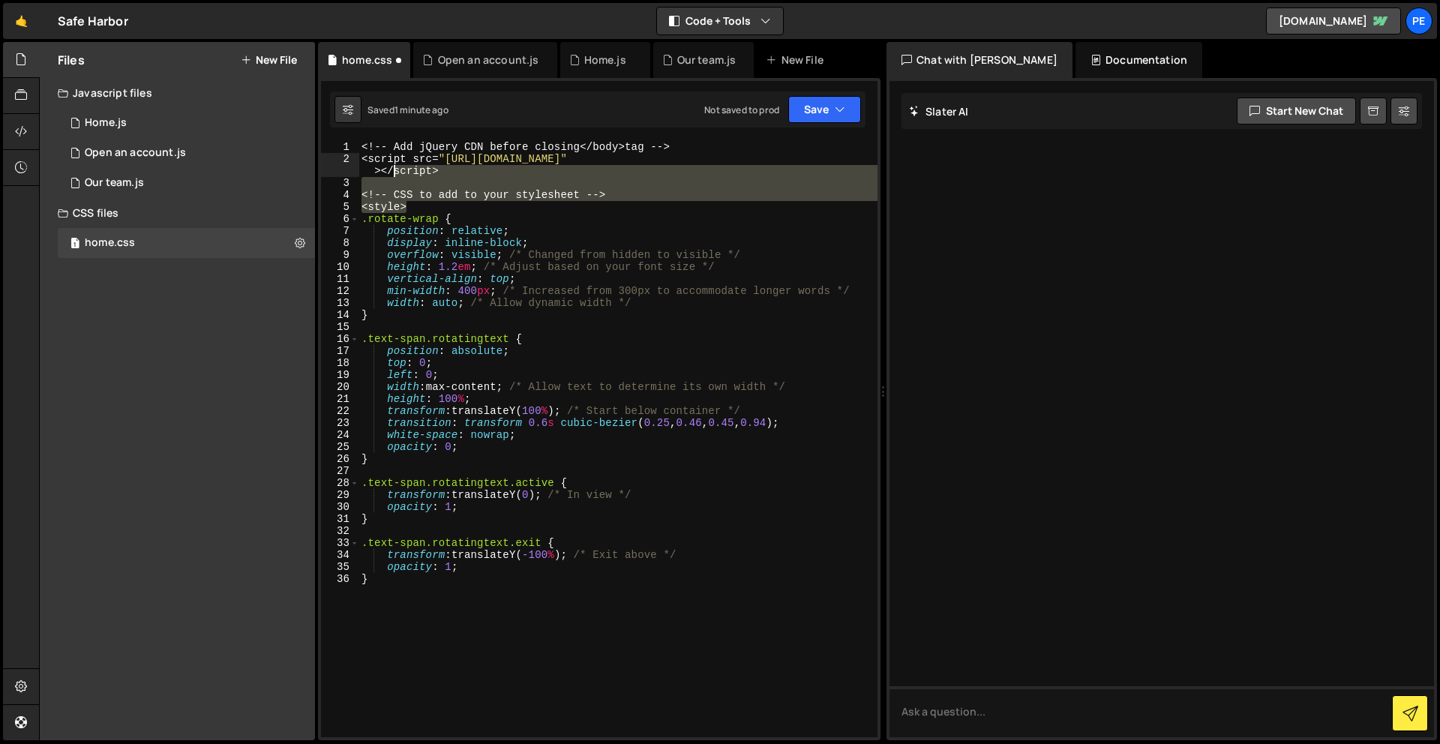
drag, startPoint x: 440, startPoint y: 205, endPoint x: 334, endPoint y: 83, distance: 161.7
click at [334, 83] on div "1 2 3 4 5 6 7 8 9 10 11 12 13 14 15 16 17 18 19 20 21 22 23 24 25 26 27 28 29 3…" at bounding box center [599, 409] width 563 height 662
type textarea "<!-- Add jQuery CDN before closing </body> tag --> <script src="[URL][DOMAIN_NA…"
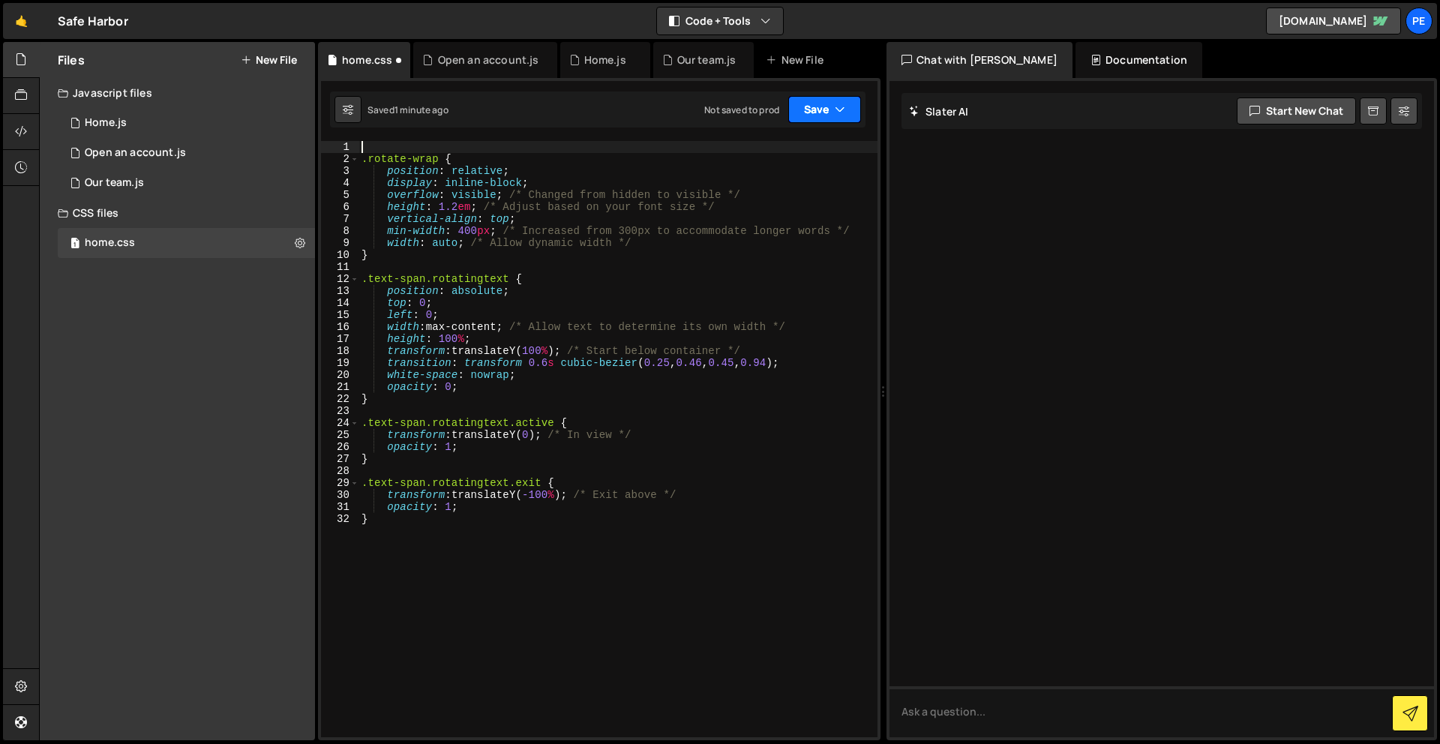
click at [816, 115] on button "Save" at bounding box center [825, 109] width 73 height 27
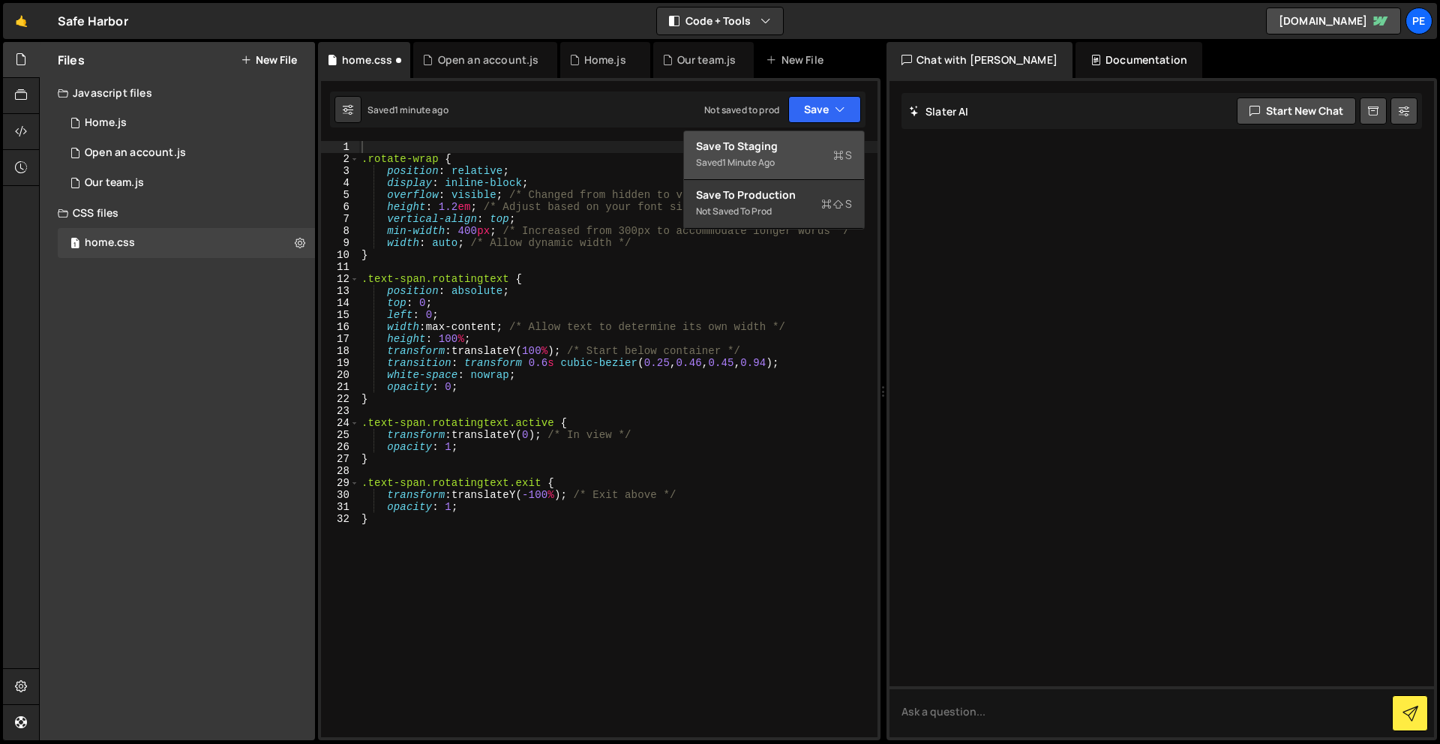
click at [806, 162] on div "Saved 1 minute ago" at bounding box center [774, 163] width 156 height 18
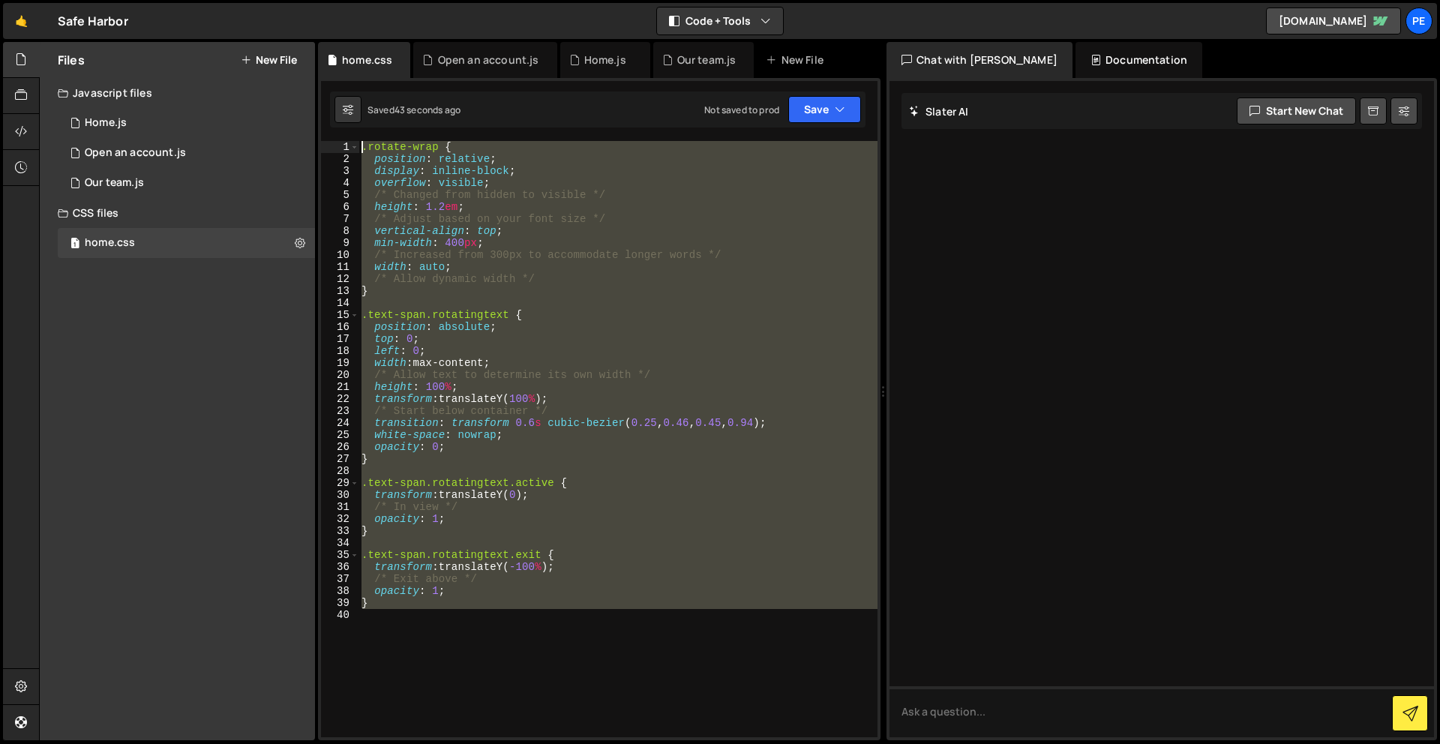
drag, startPoint x: 413, startPoint y: 632, endPoint x: 331, endPoint y: -66, distance: 702.5
click at [331, 0] on html "Projects [GEOGRAPHIC_DATA] Blog Pe Your current team is Perspective 1 Projects …" at bounding box center [720, 372] width 1440 height 744
paste textarea "}"
type textarea "}"
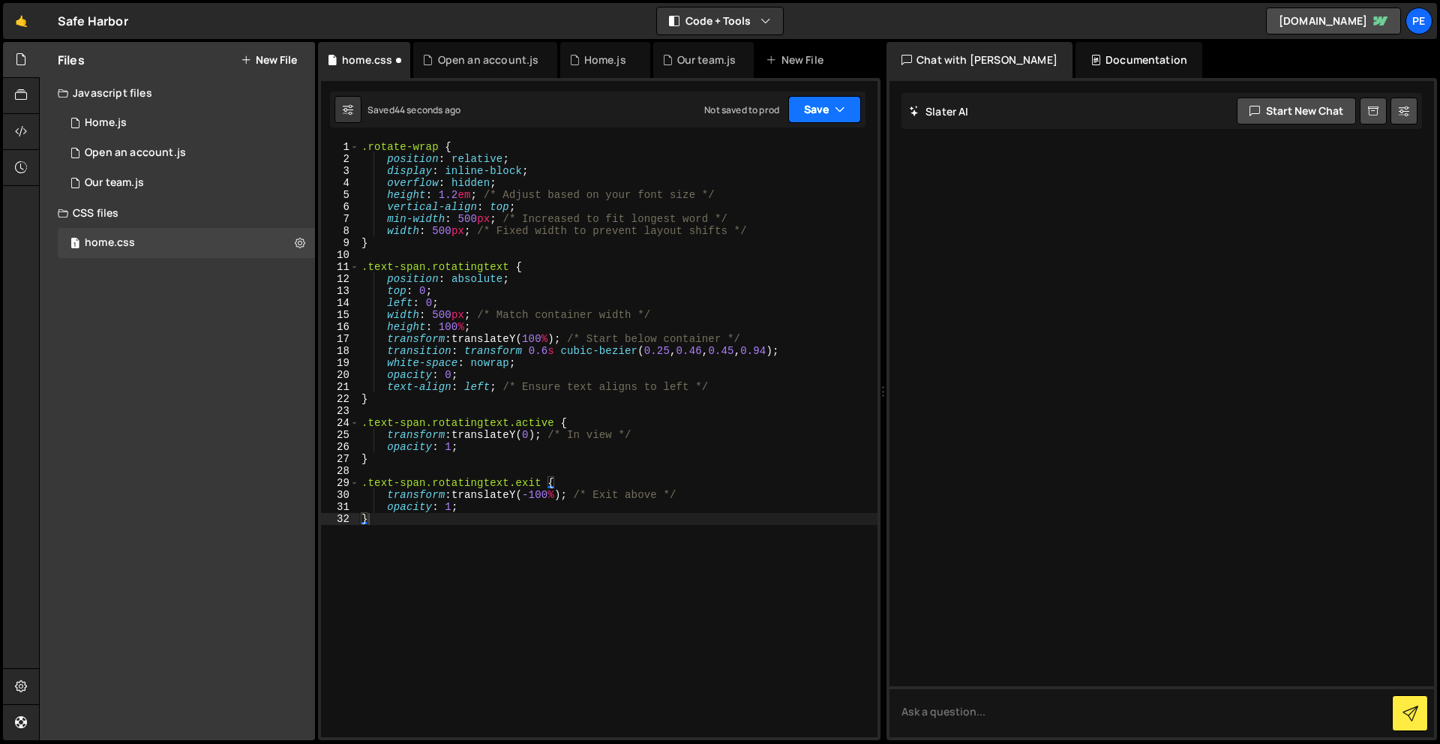
click at [832, 96] on button "Save" at bounding box center [825, 109] width 73 height 27
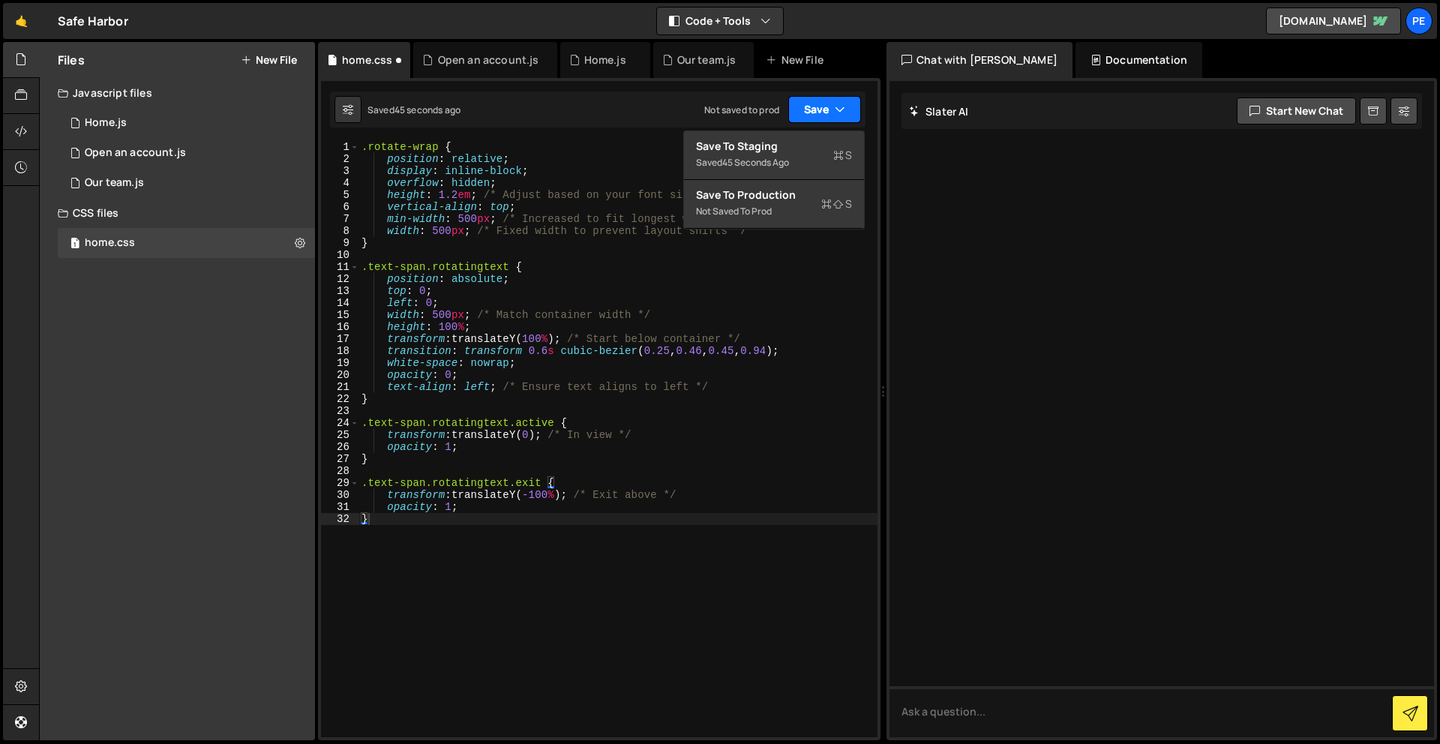
click at [831, 100] on button "Save" at bounding box center [825, 109] width 73 height 27
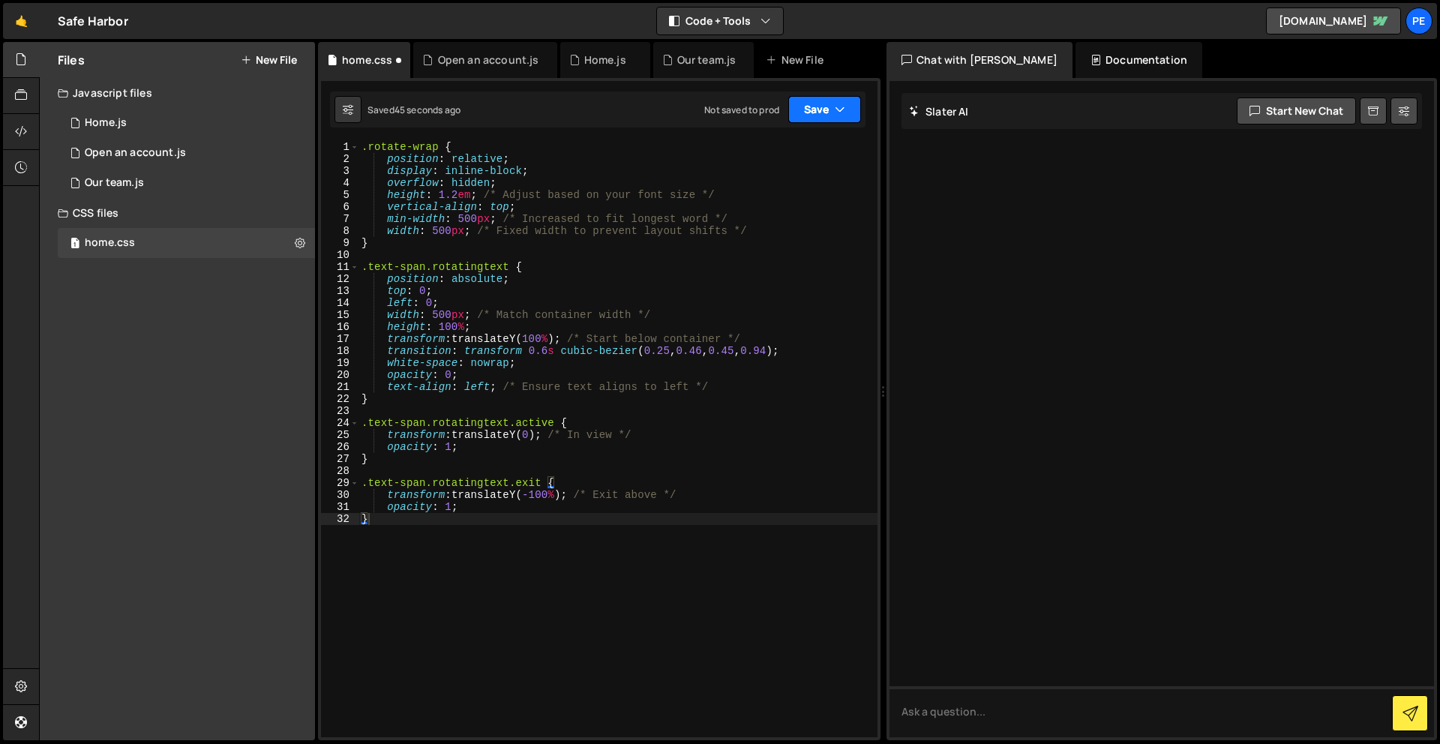
click at [814, 100] on button "Save" at bounding box center [825, 109] width 73 height 27
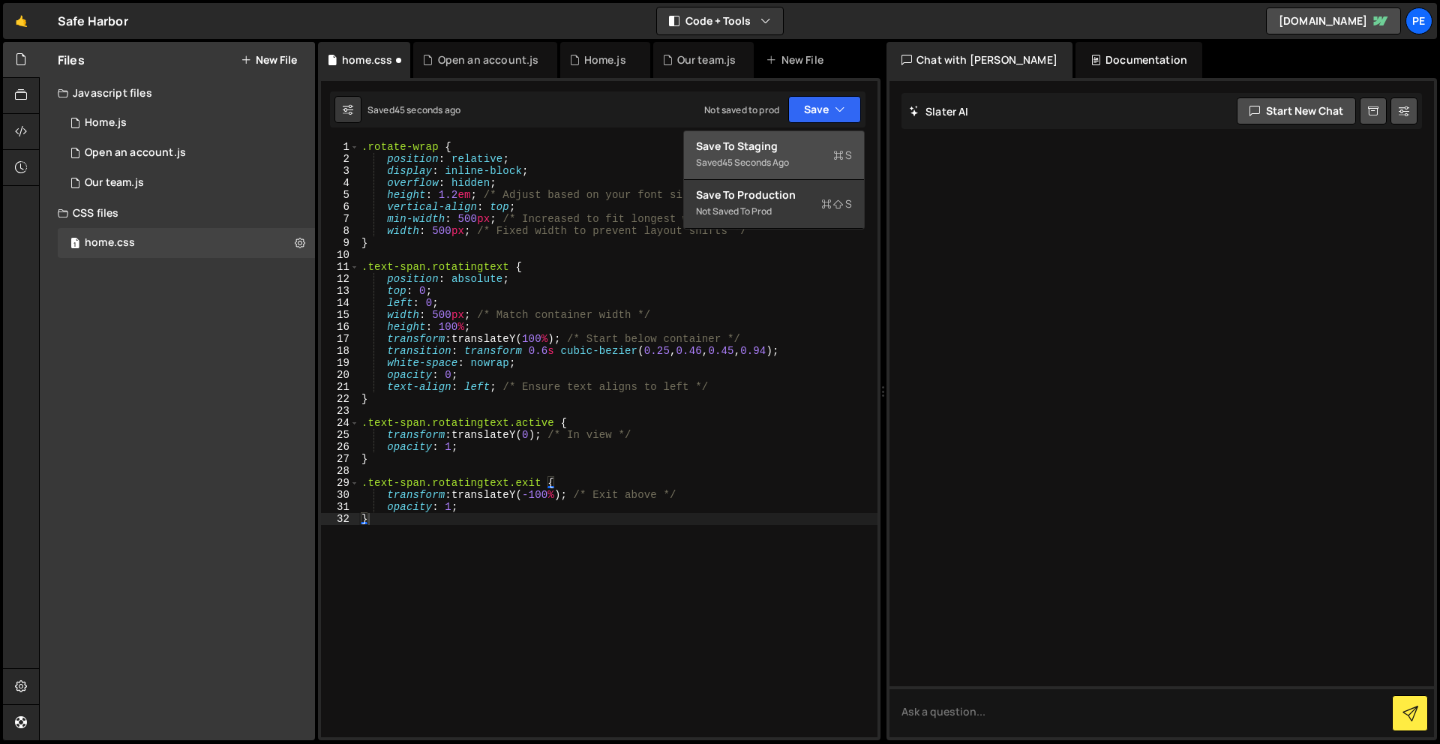
click at [782, 161] on div "45 seconds ago" at bounding box center [755, 162] width 67 height 13
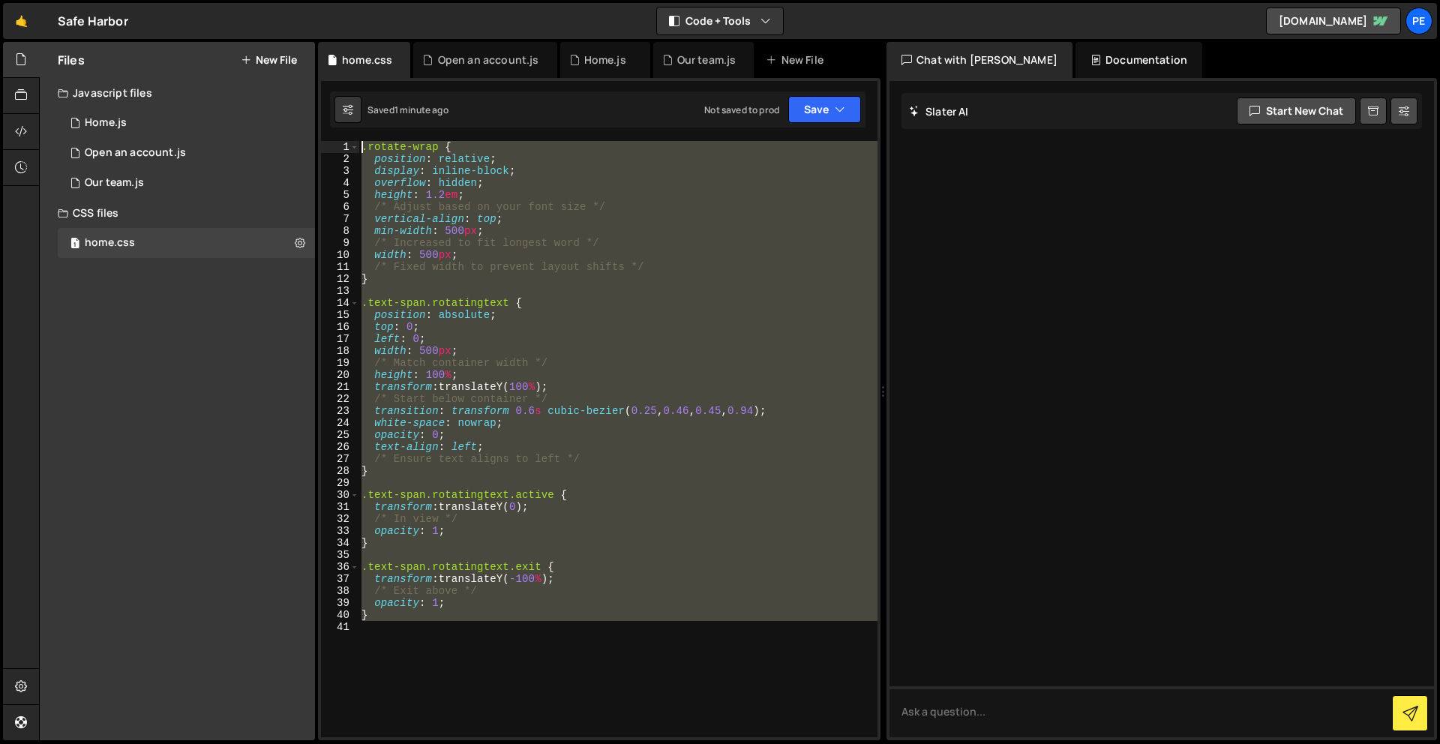
drag, startPoint x: 394, startPoint y: 687, endPoint x: 269, endPoint y: -66, distance: 763.6
click at [269, 0] on html "Projects [GEOGRAPHIC_DATA] Blog Pe Your current team is Perspective 1 Projects …" at bounding box center [720, 372] width 1440 height 744
paste textarea "}"
type textarea "}"
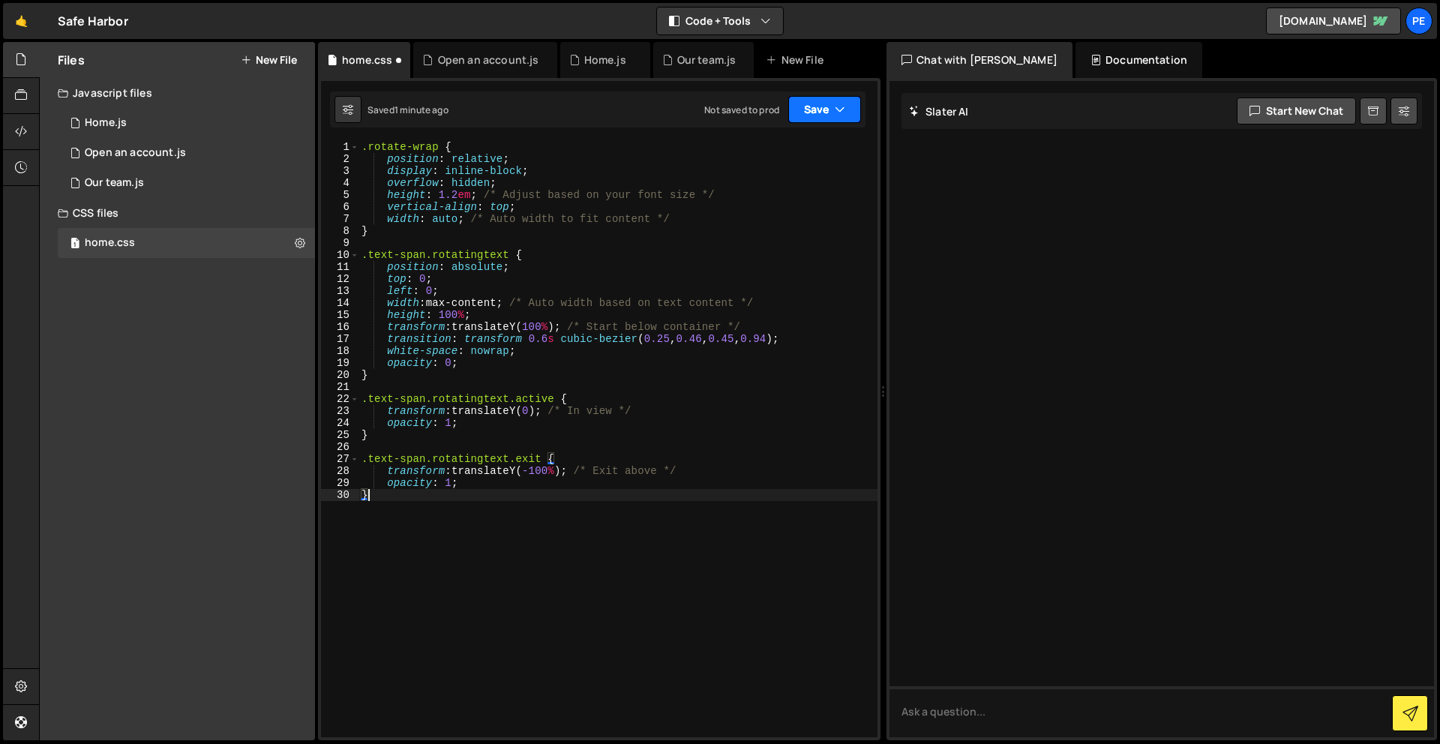
click at [813, 112] on button "Save" at bounding box center [825, 109] width 73 height 27
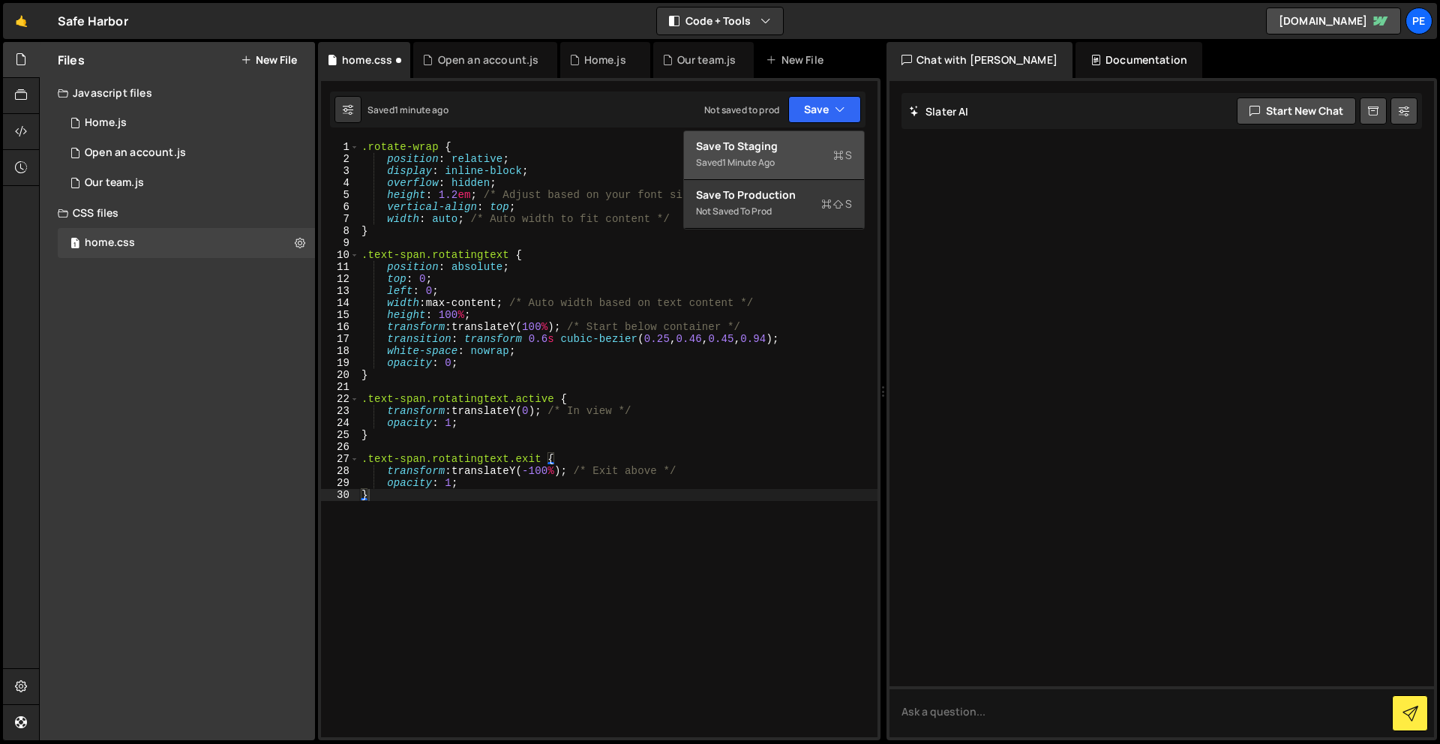
click at [760, 157] on div "1 minute ago" at bounding box center [748, 162] width 53 height 13
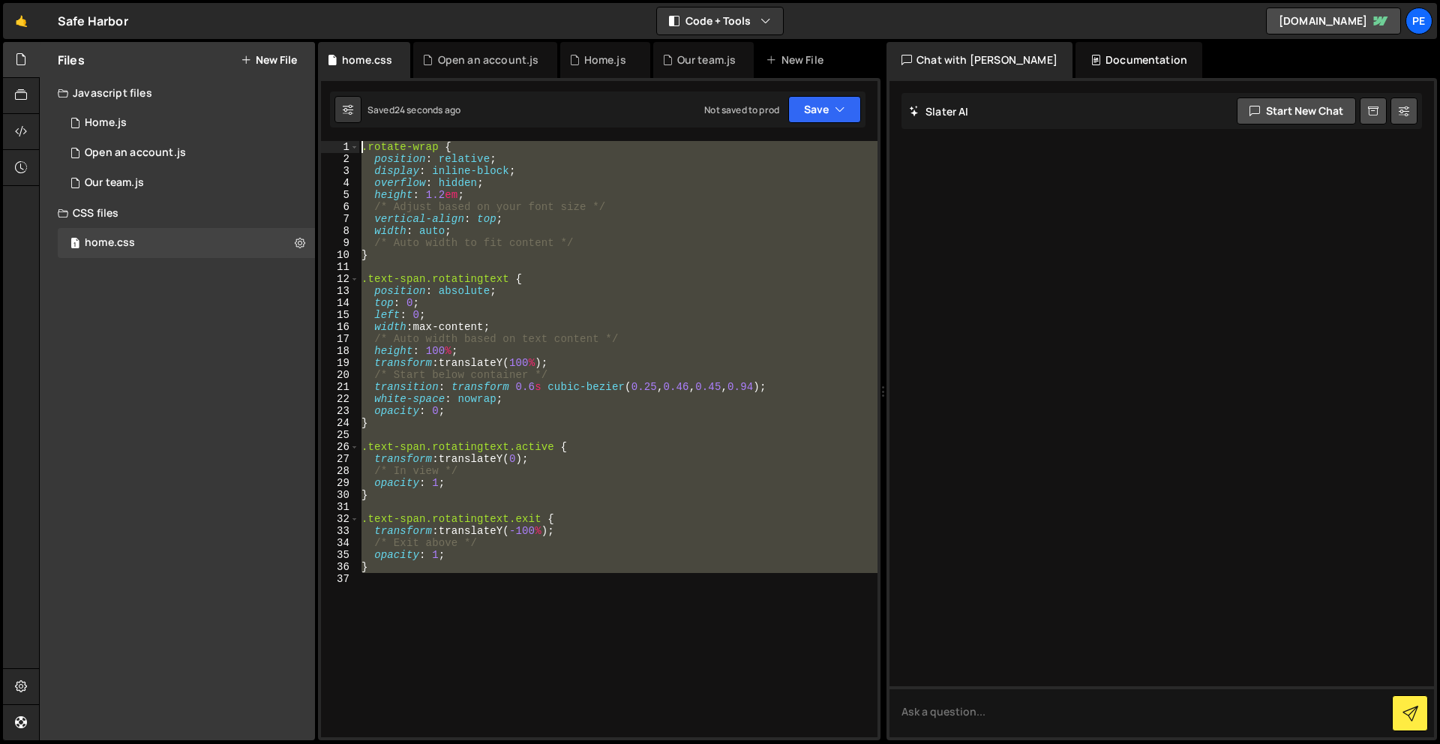
drag, startPoint x: 412, startPoint y: 479, endPoint x: 362, endPoint y: -66, distance: 547.7
click at [362, 0] on html "Projects [GEOGRAPHIC_DATA] Blog Pe Your current team is Perspective 1 Projects …" at bounding box center [720, 372] width 1440 height 744
paste textarea "}"
type textarea "}"
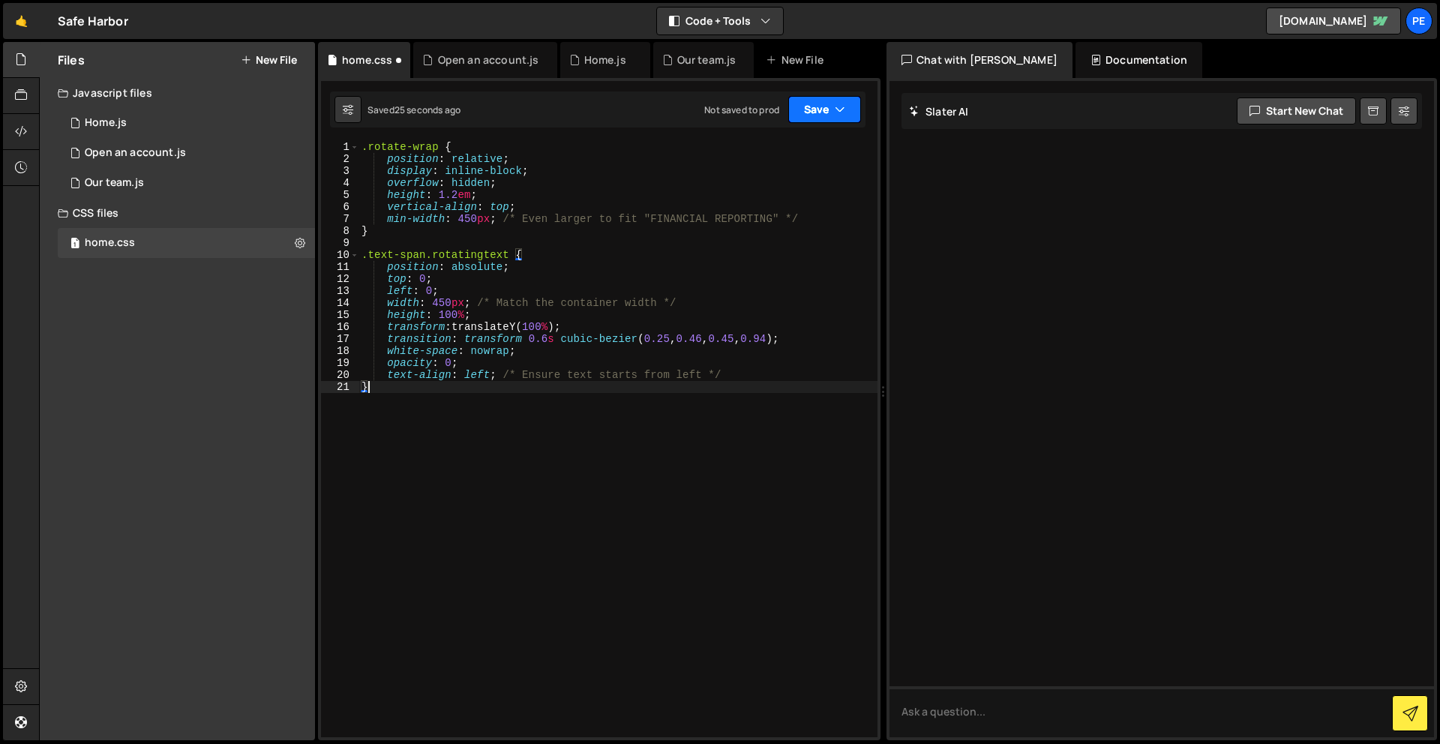
click at [828, 102] on button "Save" at bounding box center [825, 109] width 73 height 27
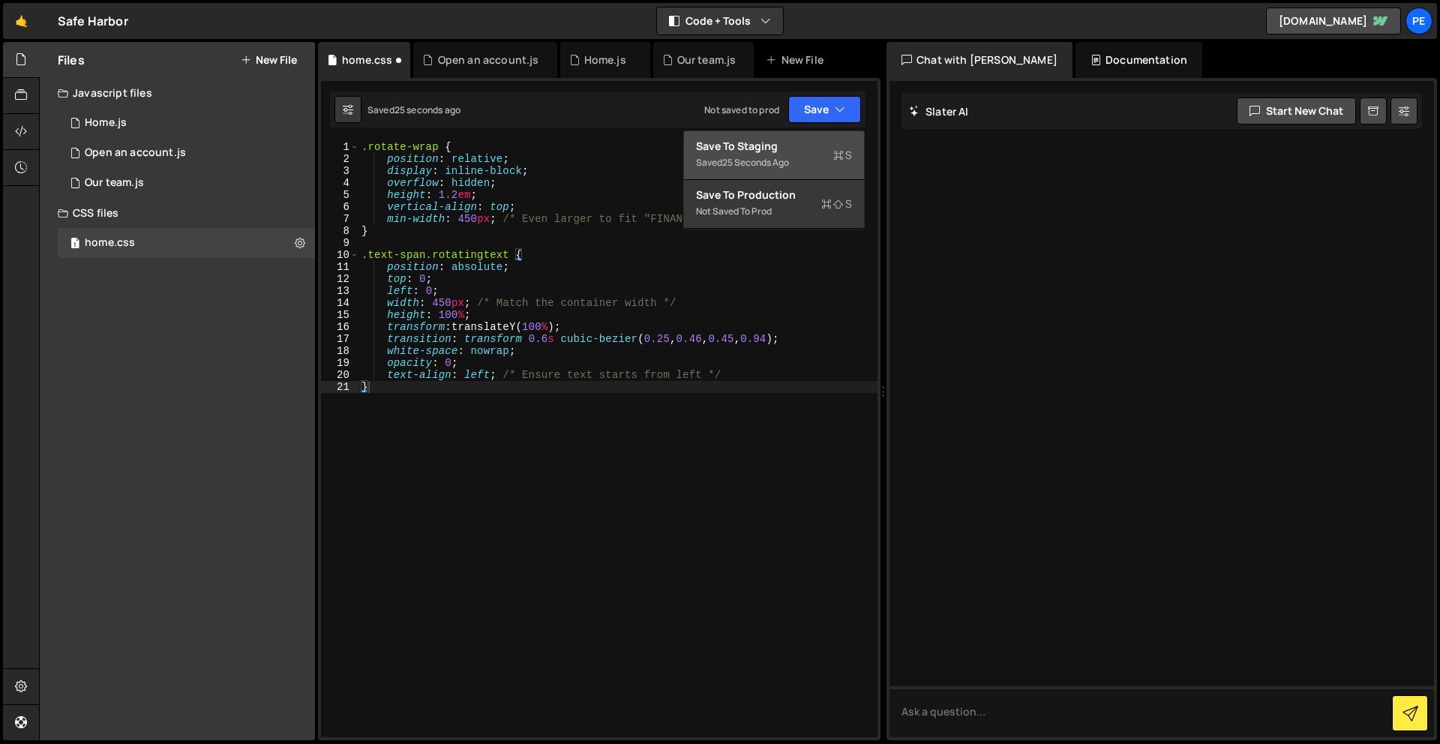
click at [816, 145] on div "Save to Staging S" at bounding box center [774, 146] width 156 height 15
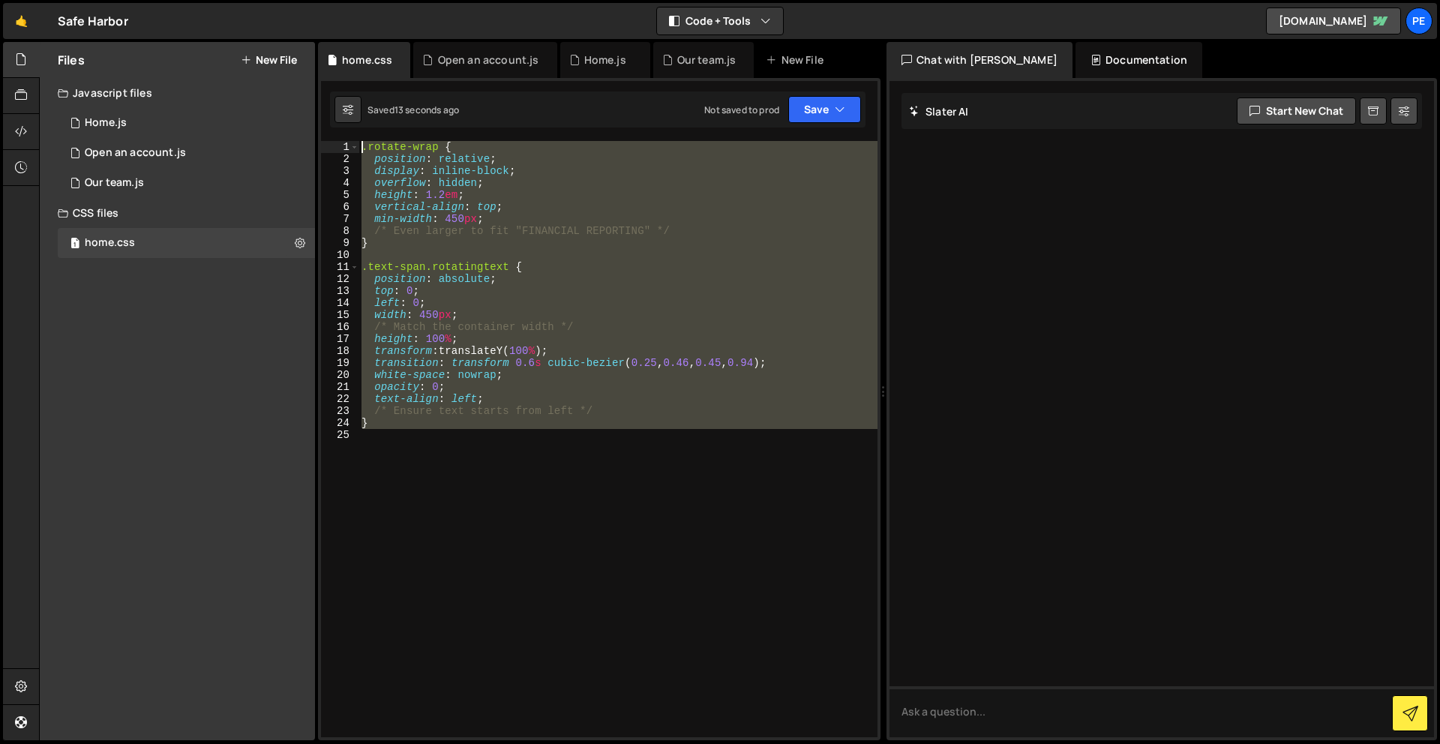
drag, startPoint x: 471, startPoint y: 499, endPoint x: 375, endPoint y: 24, distance: 484.5
click at [375, 24] on div "Hold on a sec... Are you certain you wish to leave this page? Any changes you'v…" at bounding box center [720, 372] width 1440 height 744
paste textarea "}"
type textarea "}"
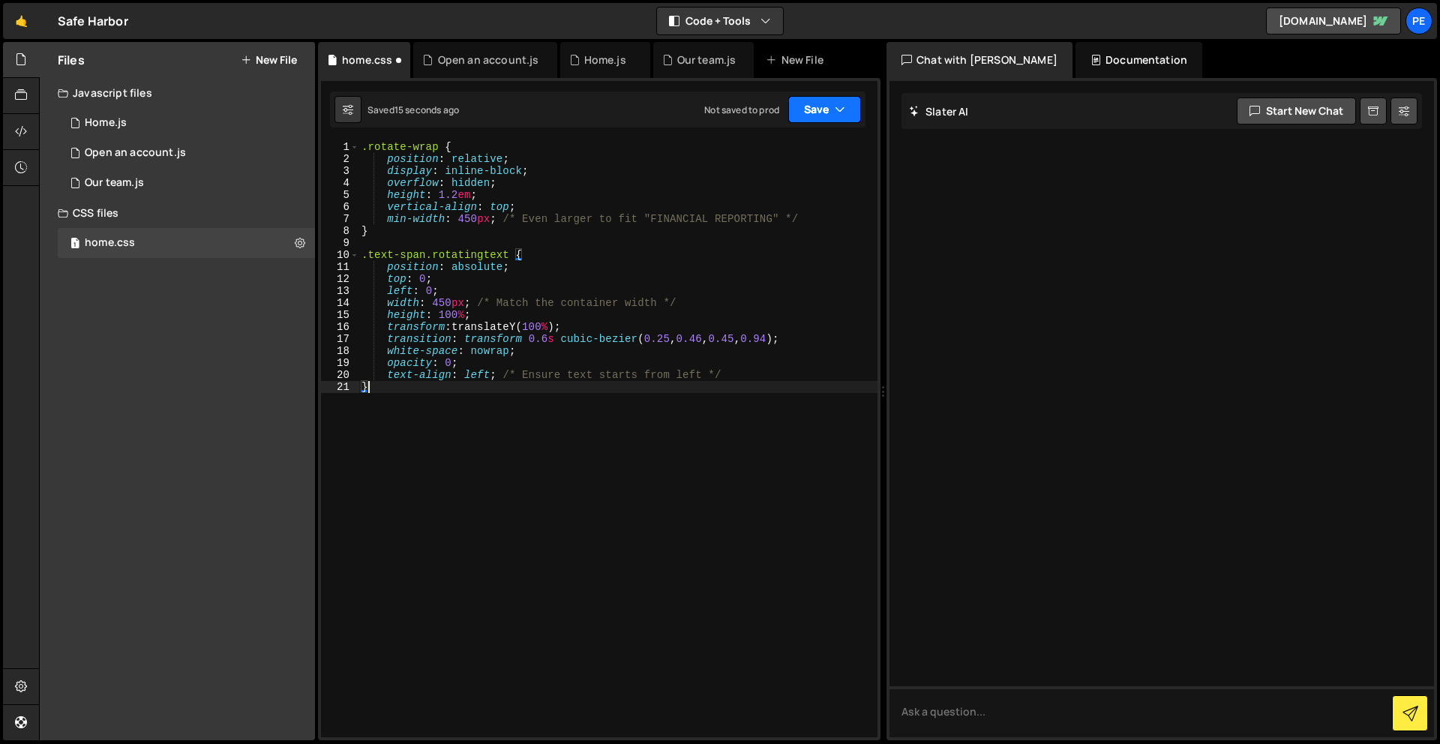
click at [801, 121] on button "Save" at bounding box center [825, 109] width 73 height 27
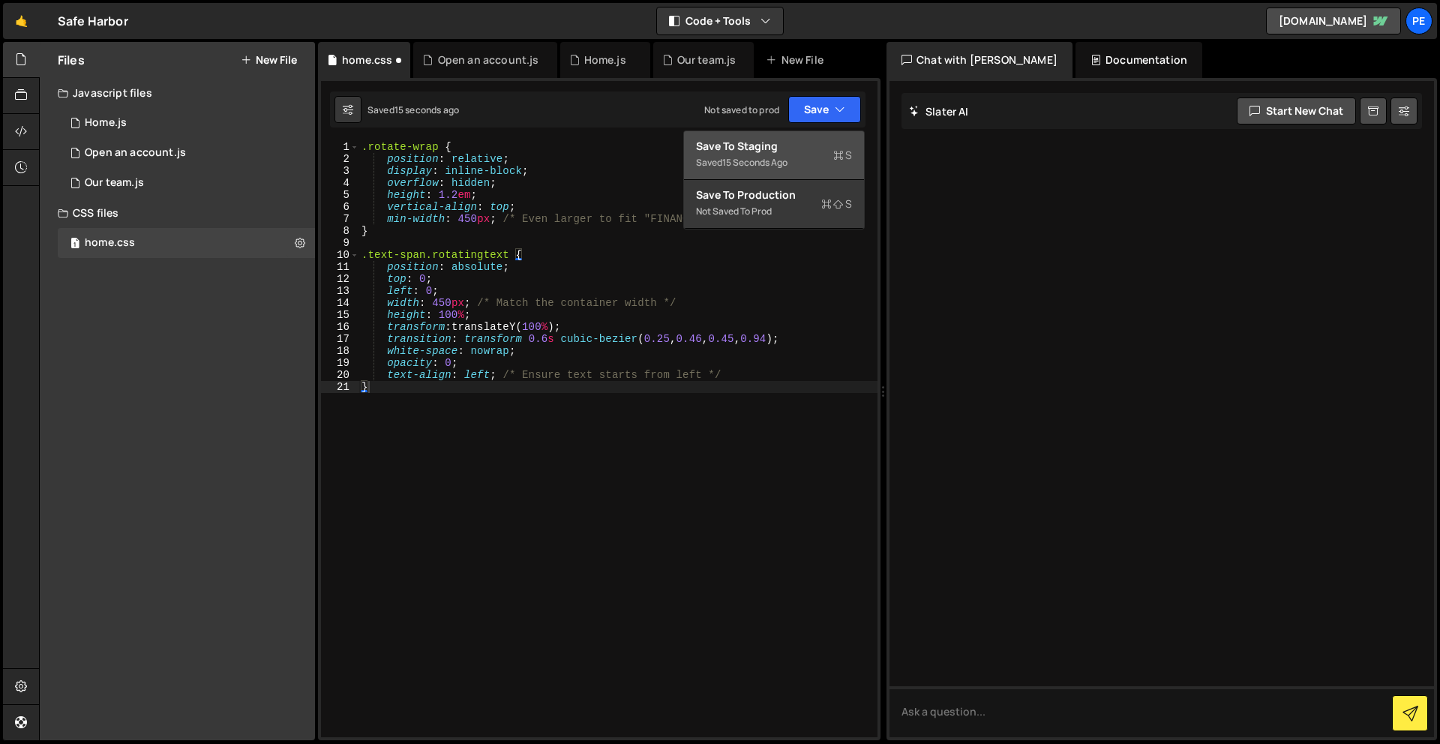
click at [792, 152] on div "Save to Staging S" at bounding box center [774, 146] width 156 height 15
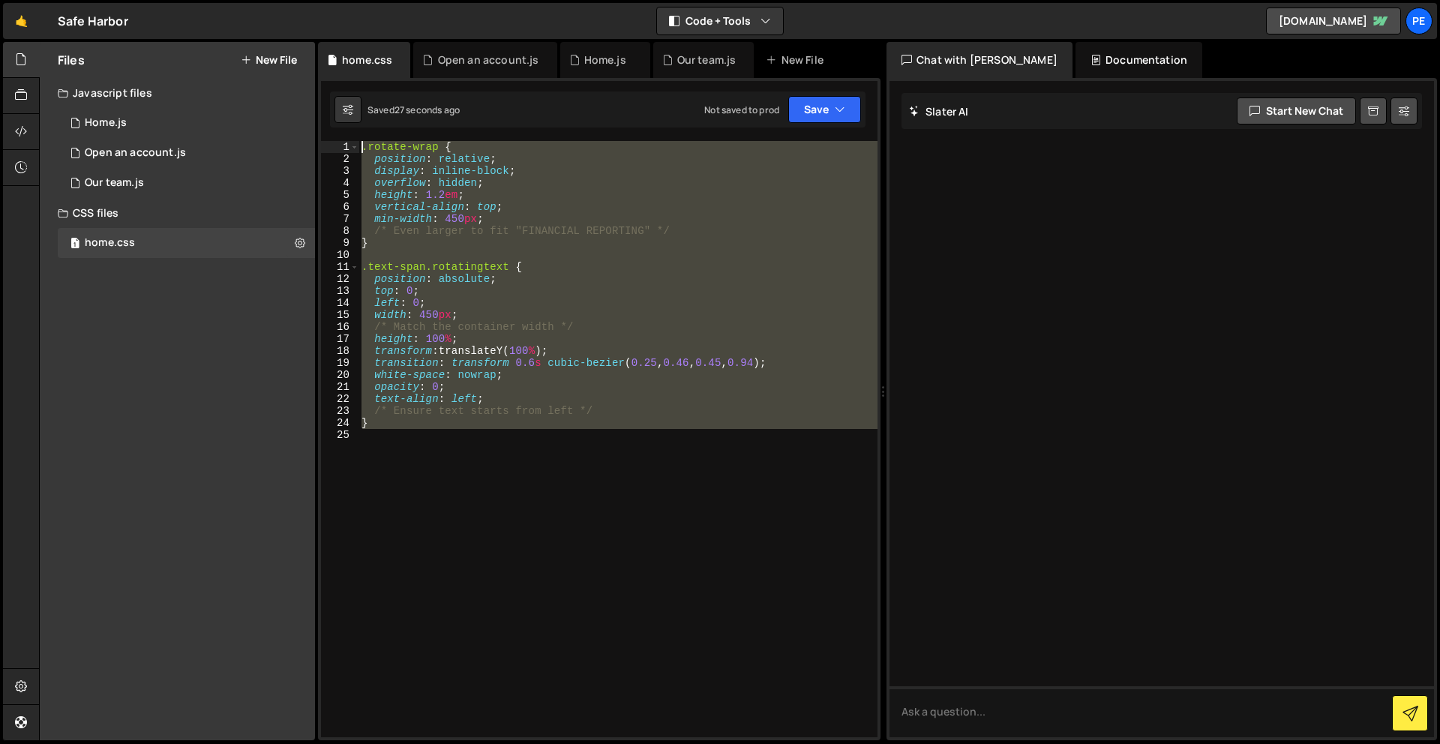
drag, startPoint x: 414, startPoint y: 514, endPoint x: 386, endPoint y: 20, distance: 495.2
click at [386, 20] on div "Hold on a sec... Are you certain you wish to leave this page? Any changes you'v…" at bounding box center [720, 372] width 1440 height 744
paste textarea "}"
type textarea "}"
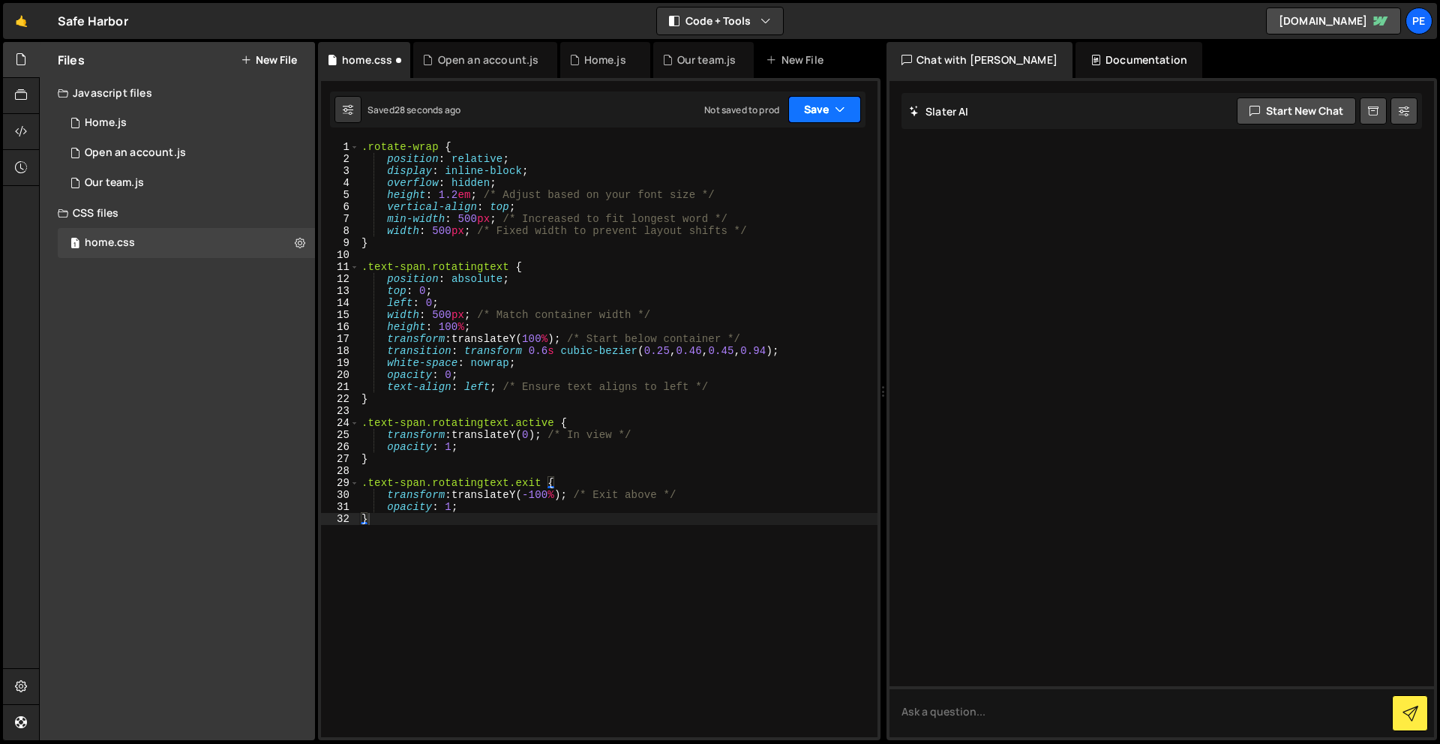
click at [816, 115] on button "Save" at bounding box center [825, 109] width 73 height 27
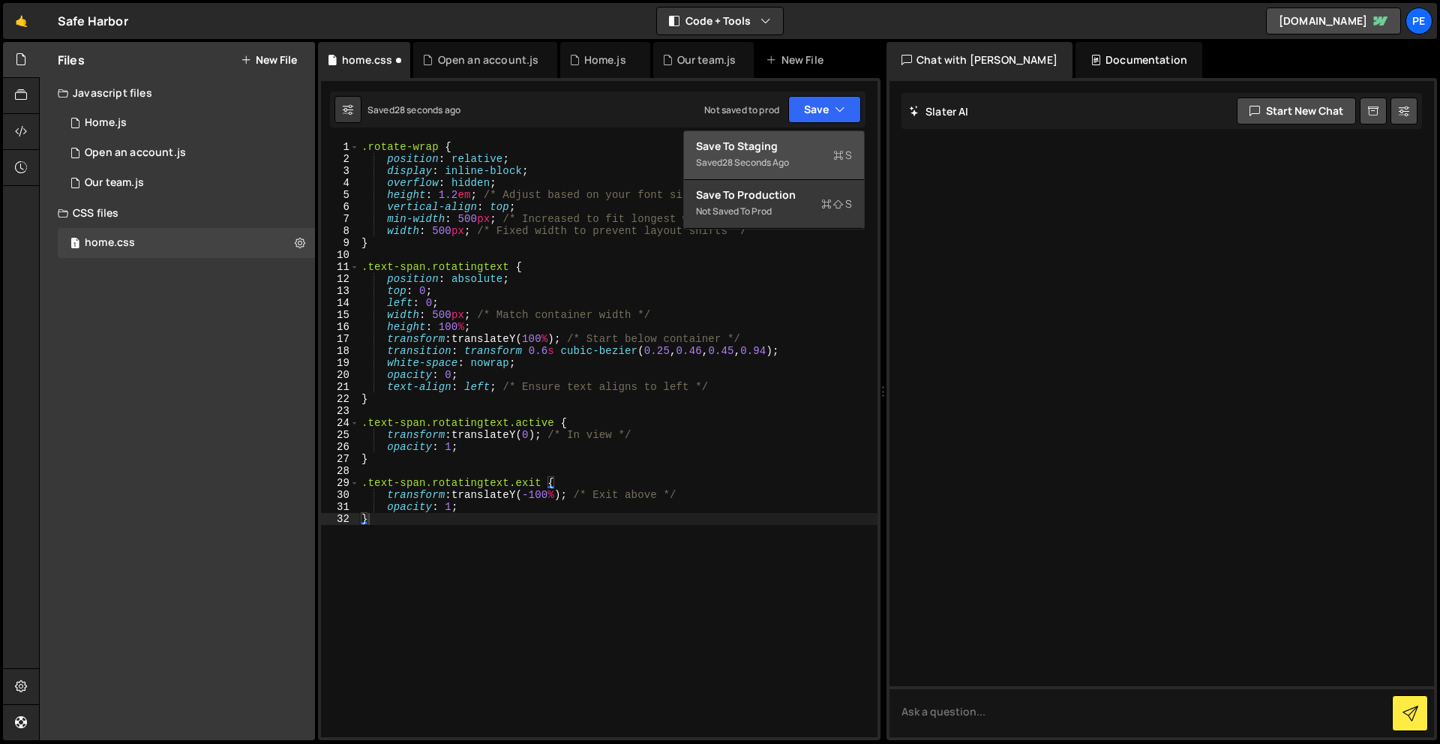
click at [783, 141] on div "Save to Staging S" at bounding box center [774, 146] width 156 height 15
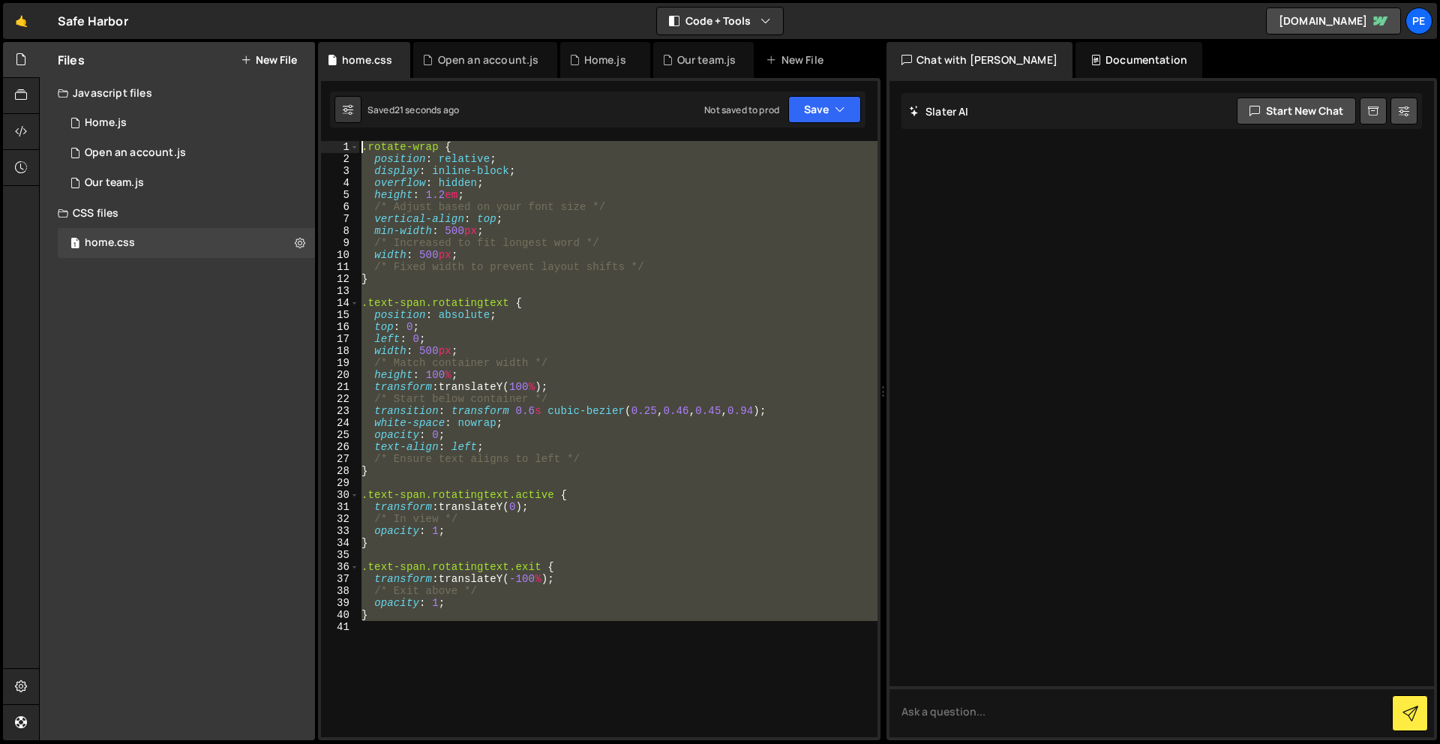
drag, startPoint x: 442, startPoint y: 696, endPoint x: 325, endPoint y: -66, distance: 771.2
click at [325, 0] on html "Projects [GEOGRAPHIC_DATA] Blog Pe Your current team is Perspective 1 Projects …" at bounding box center [720, 372] width 1440 height 744
paste textarea "}"
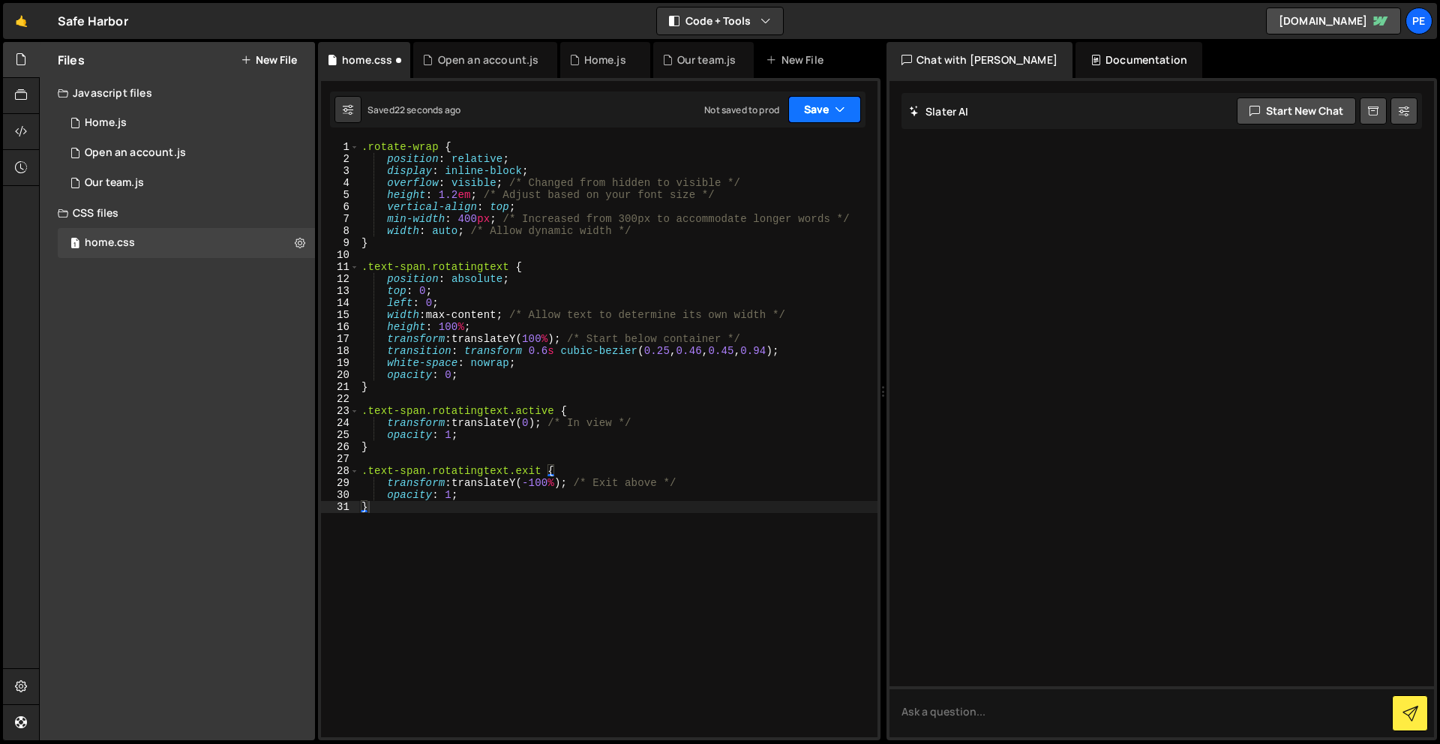
click at [822, 105] on button "Save" at bounding box center [825, 109] width 73 height 27
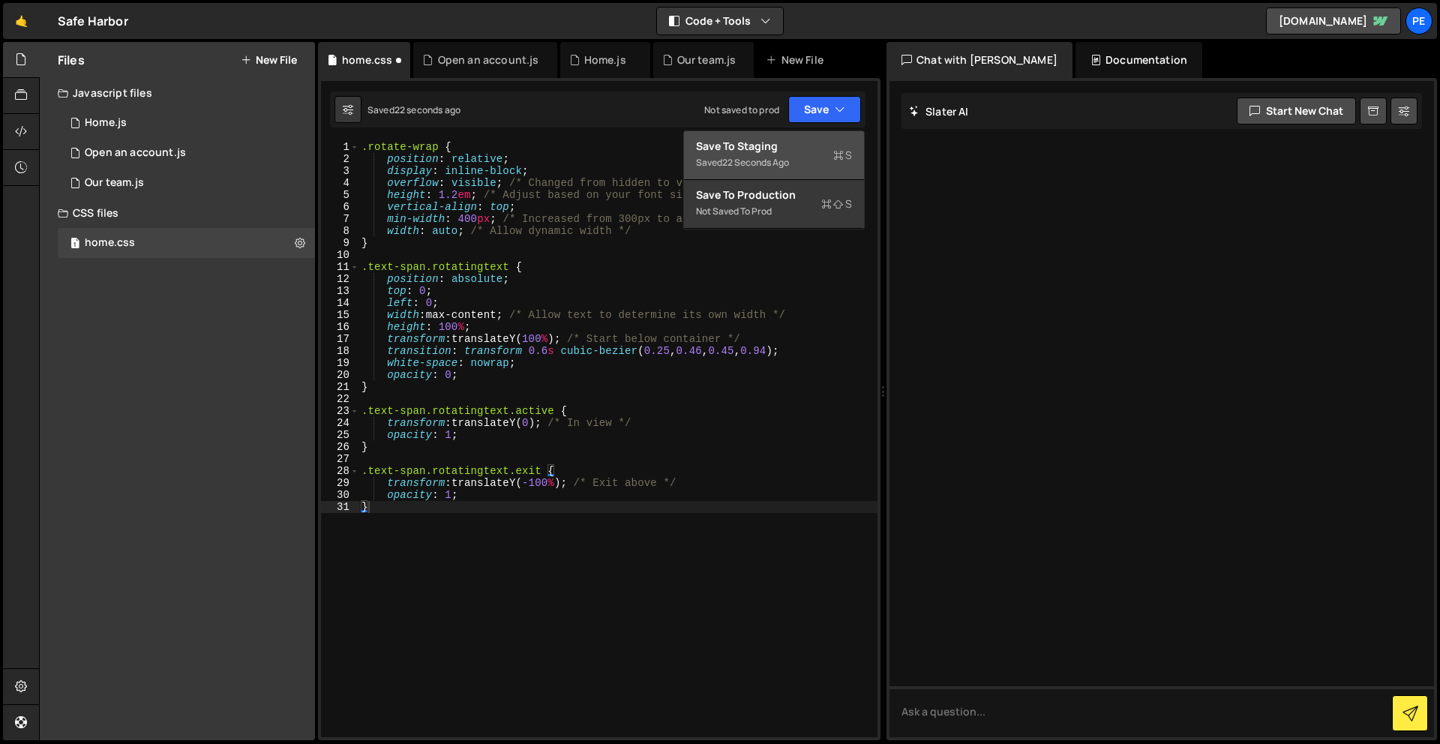
click at [763, 147] on div "Save to Staging S" at bounding box center [774, 146] width 156 height 15
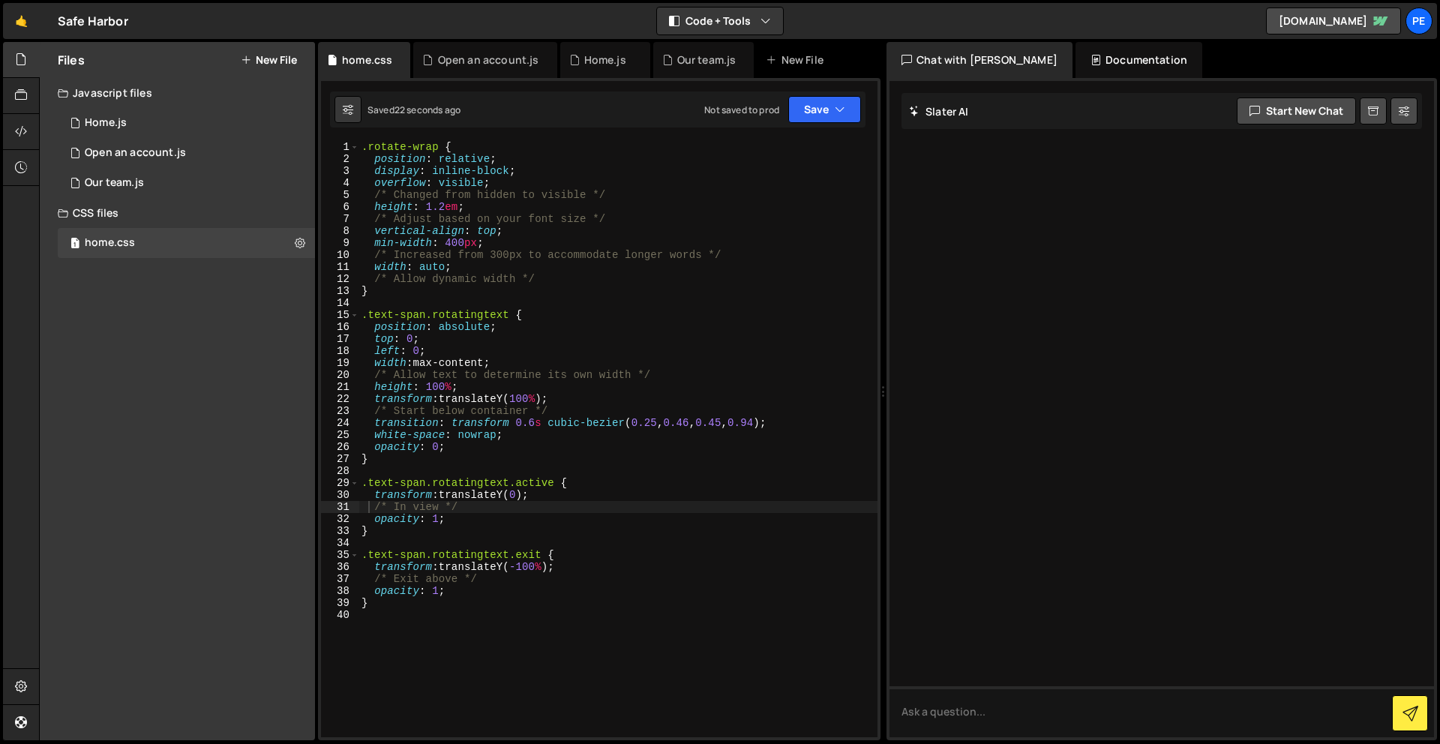
click at [484, 183] on div ".rotate-wrap { position : relative ; display : inline-block ; overflow : visibl…" at bounding box center [618, 451] width 519 height 620
click at [825, 109] on button "Save" at bounding box center [825, 109] width 73 height 27
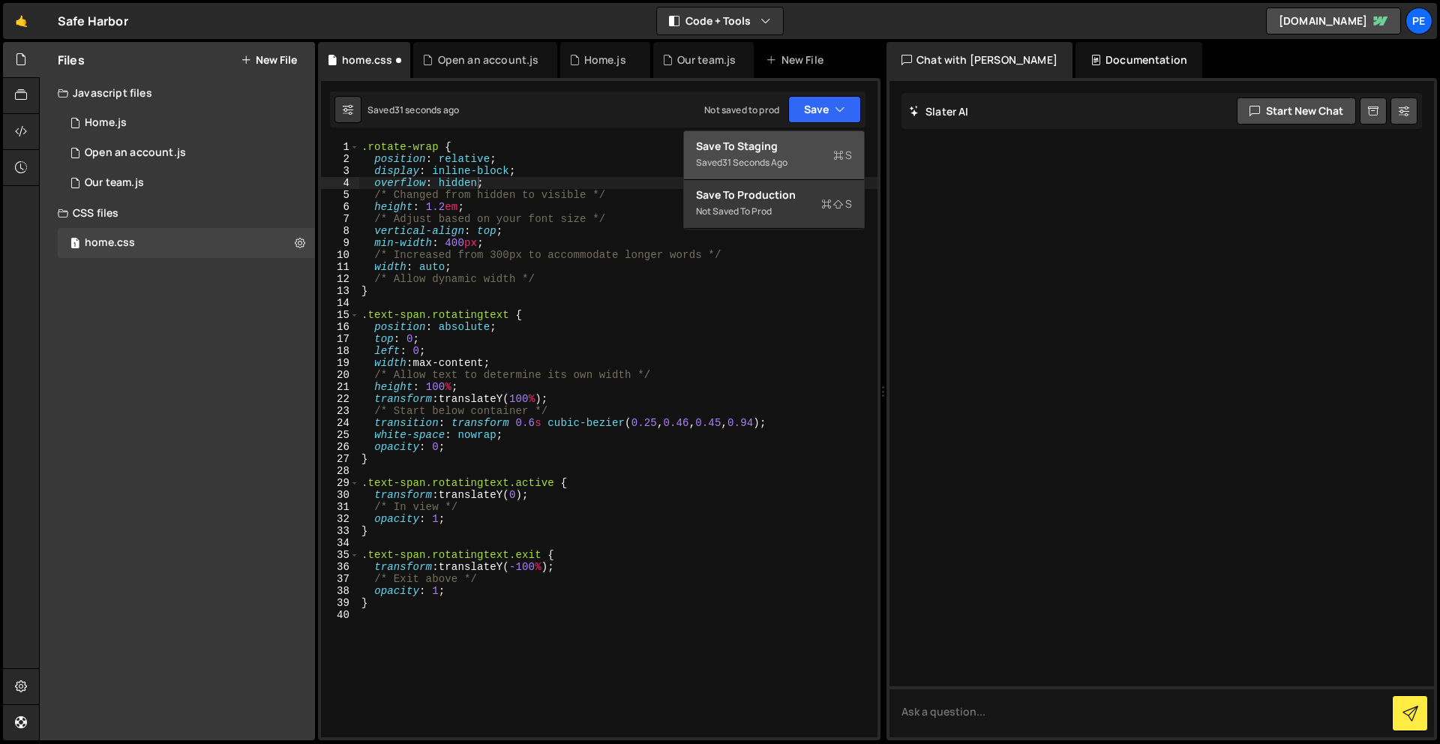
click at [812, 143] on div "Save to Staging S" at bounding box center [774, 146] width 156 height 15
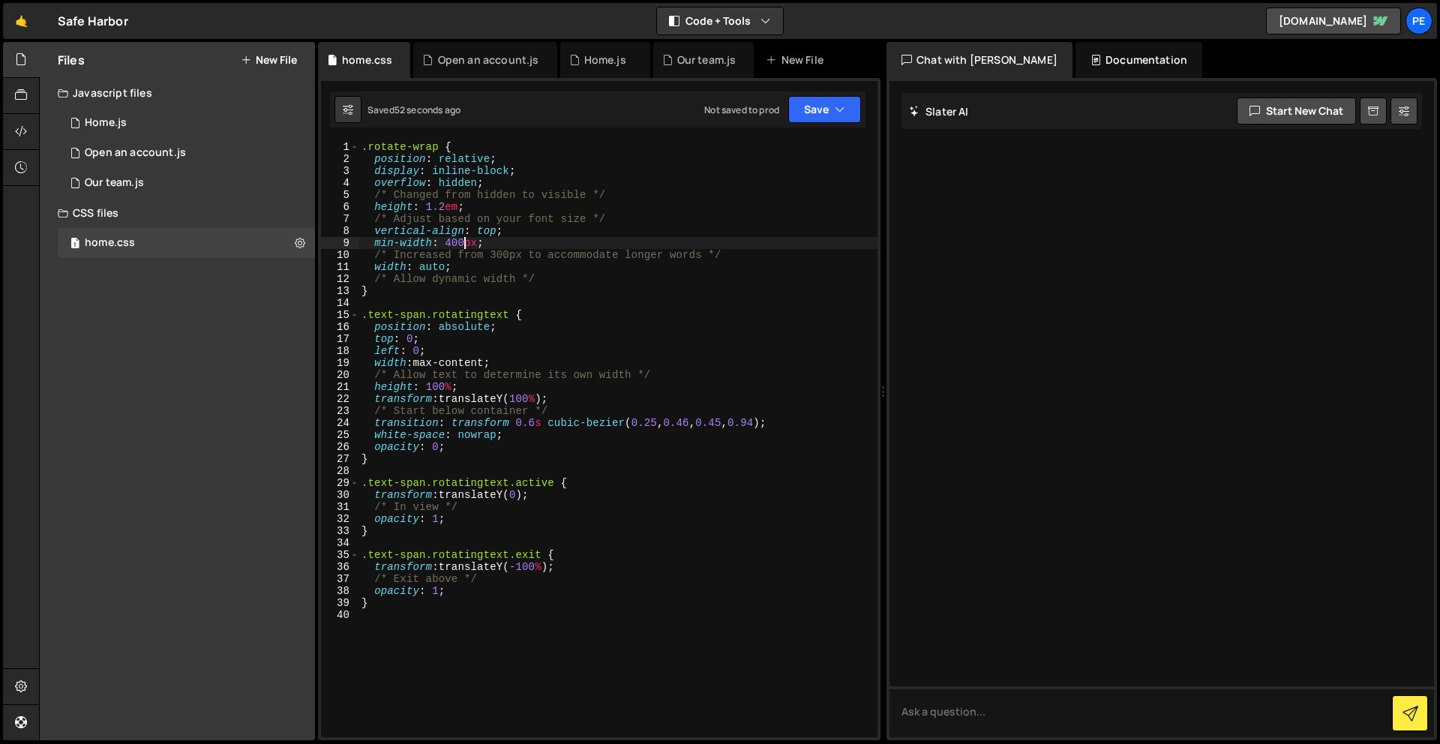
click at [462, 242] on div ".rotate-wrap { position : relative ; display : inline-block ; overflow : hidden…" at bounding box center [618, 451] width 519 height 620
click at [834, 92] on div "Saved 59 seconds ago Not saved to prod Upgrade to Edit Save Save to Staging S S…" at bounding box center [598, 110] width 536 height 36
drag, startPoint x: 834, startPoint y: 101, endPoint x: 829, endPoint y: 119, distance: 19.3
click at [834, 101] on button "Save" at bounding box center [825, 109] width 73 height 27
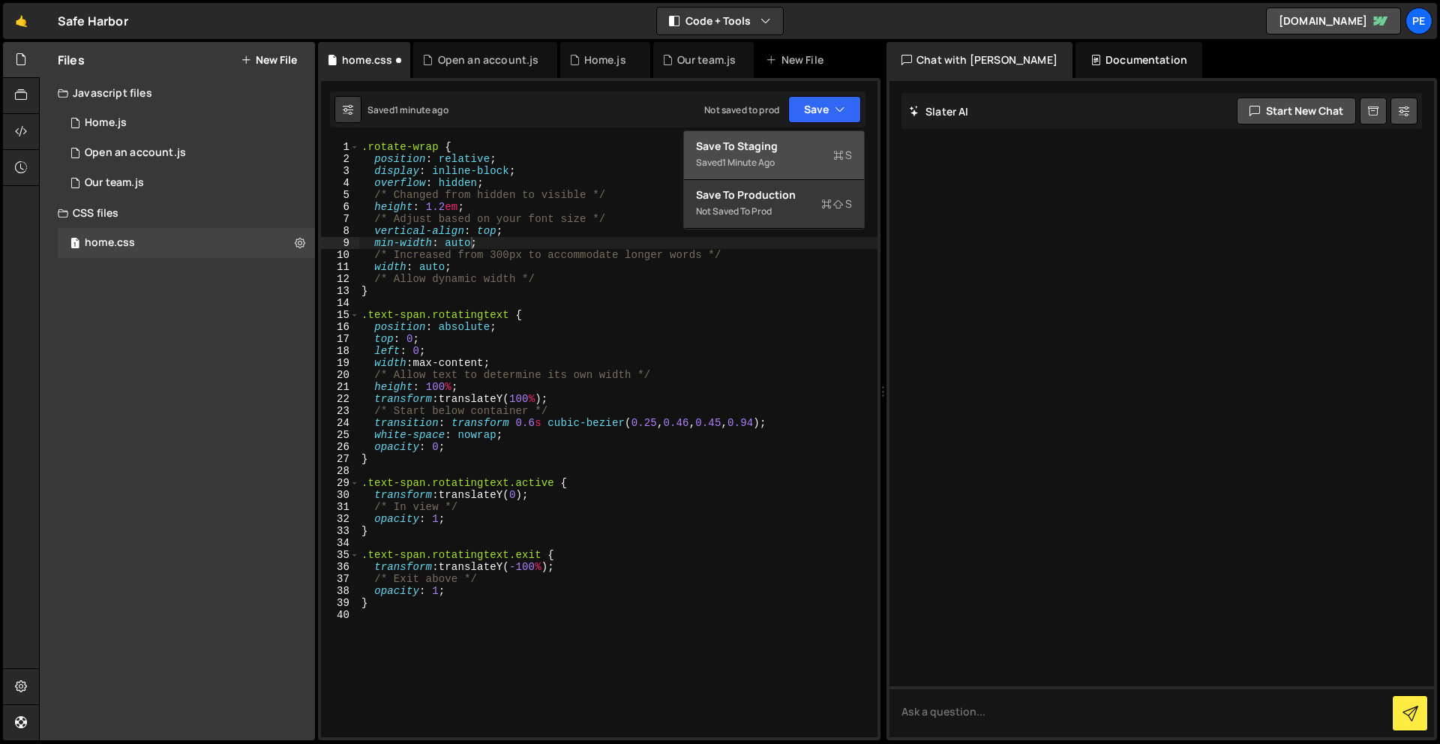
click at [800, 149] on div "Save to Staging S" at bounding box center [774, 146] width 156 height 15
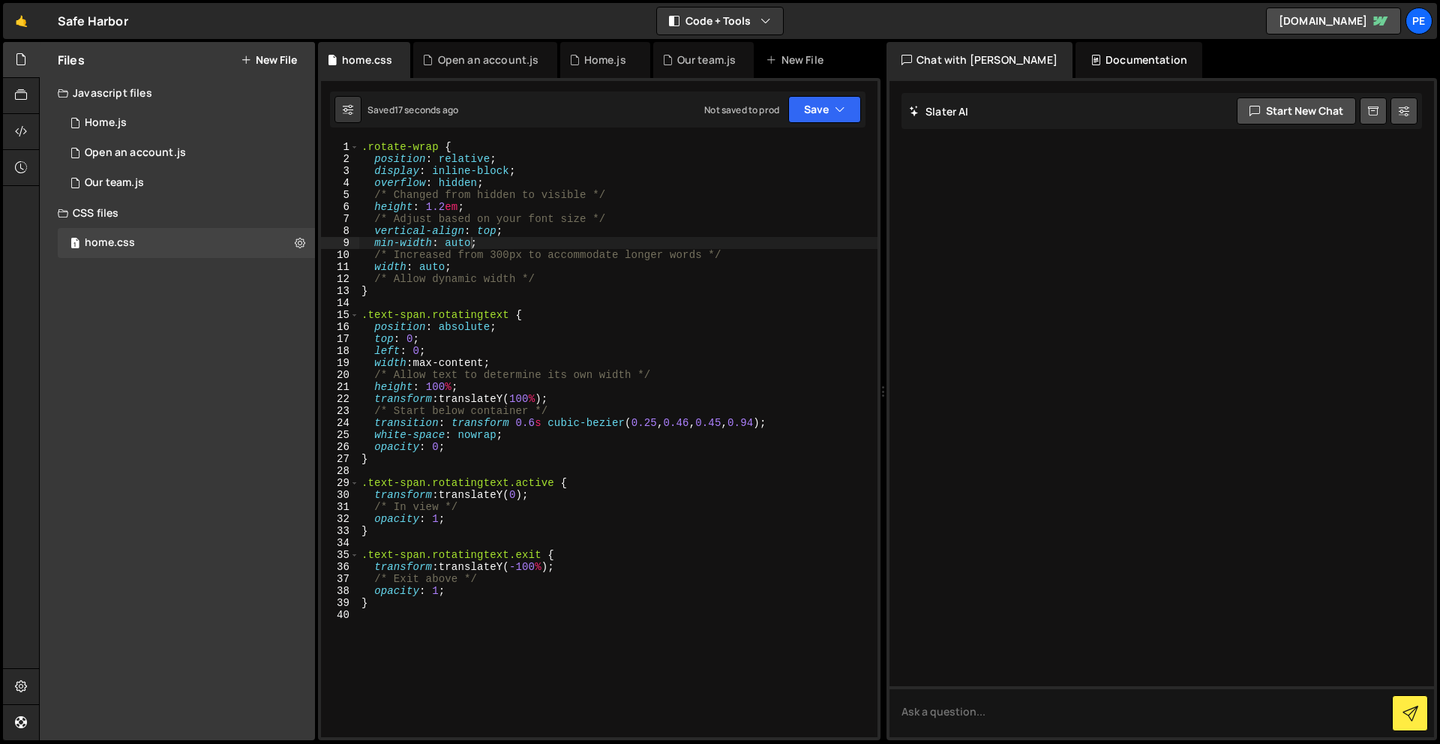
click at [467, 241] on div ".rotate-wrap { position : relative ; display : inline-block ; overflow : hidden…" at bounding box center [618, 451] width 519 height 620
click at [835, 119] on button "Save" at bounding box center [825, 109] width 73 height 27
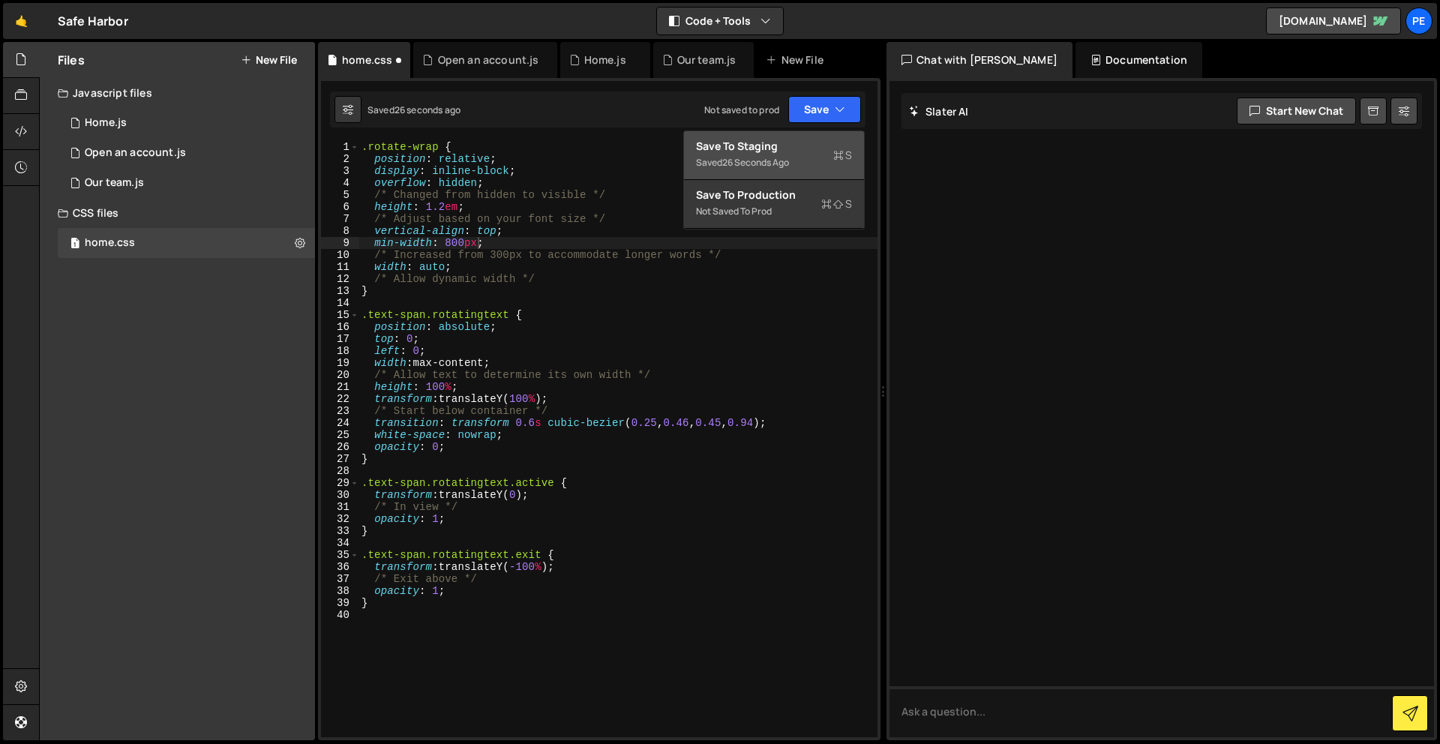
click at [819, 147] on div "Save to Staging S" at bounding box center [774, 146] width 156 height 15
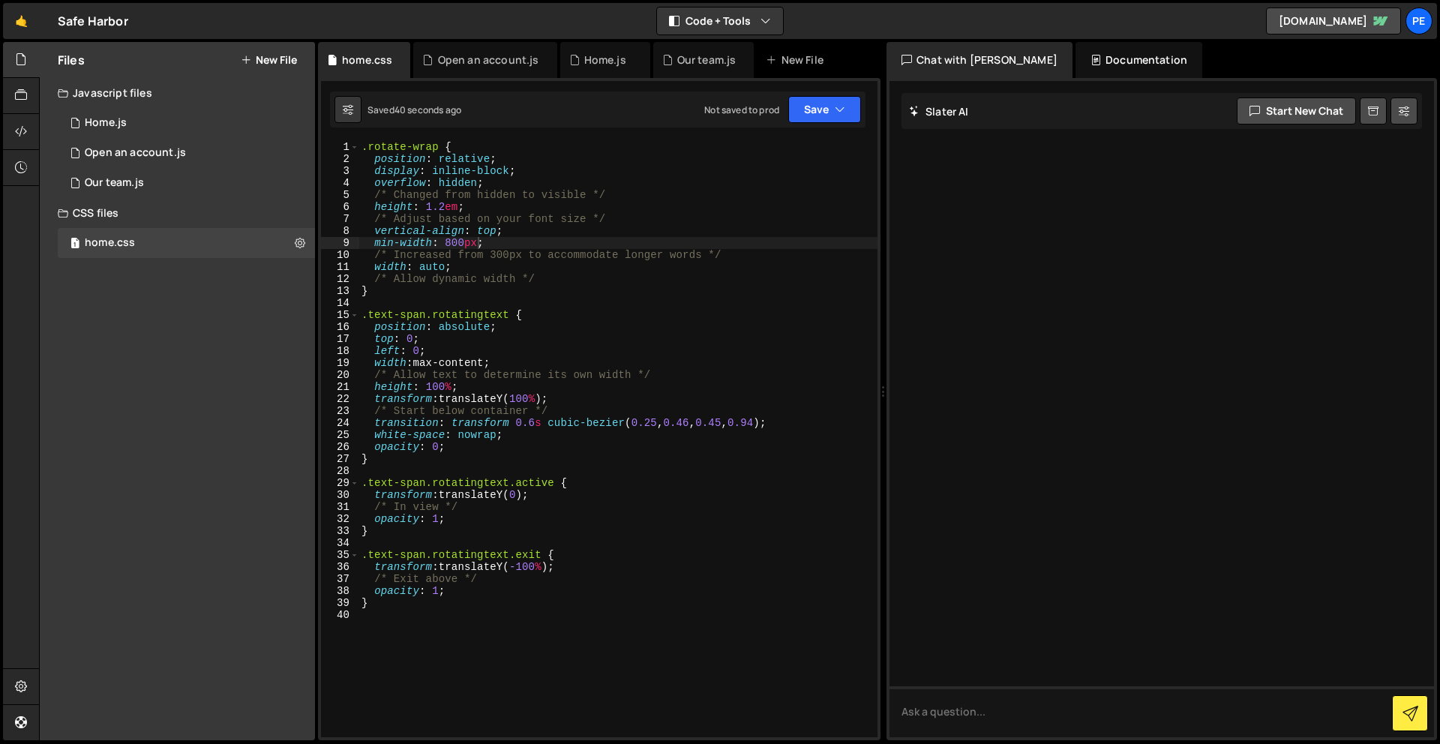
click at [466, 244] on div ".rotate-wrap { position : relative ; display : inline-block ; overflow : hidden…" at bounding box center [618, 451] width 519 height 620
click at [476, 245] on div ".rotate-wrap { position : relative ; display : inline-block ; overflow : hidden…" at bounding box center [618, 451] width 519 height 620
click at [840, 114] on icon "button" at bounding box center [840, 109] width 11 height 15
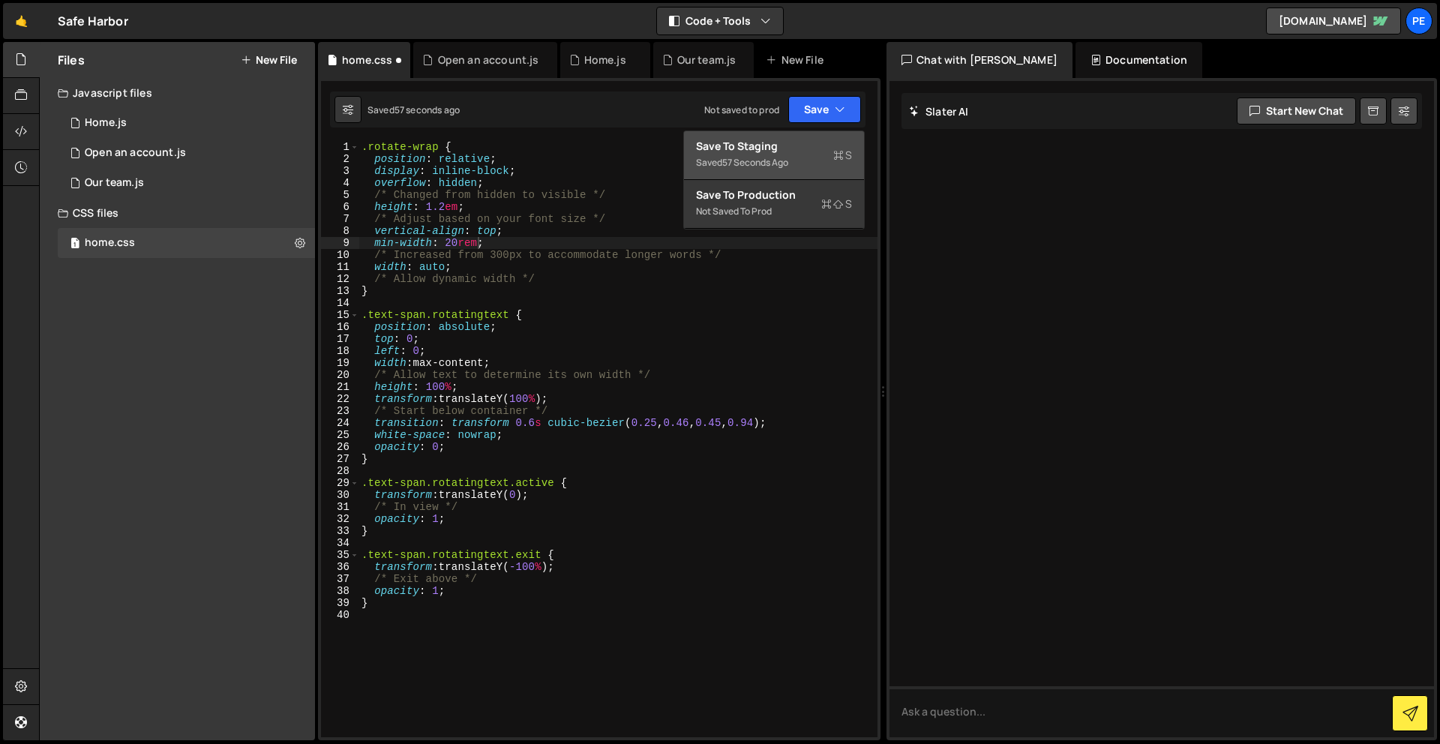
click at [824, 176] on button "Save to Staging S Saved 57 seconds ago" at bounding box center [774, 155] width 180 height 49
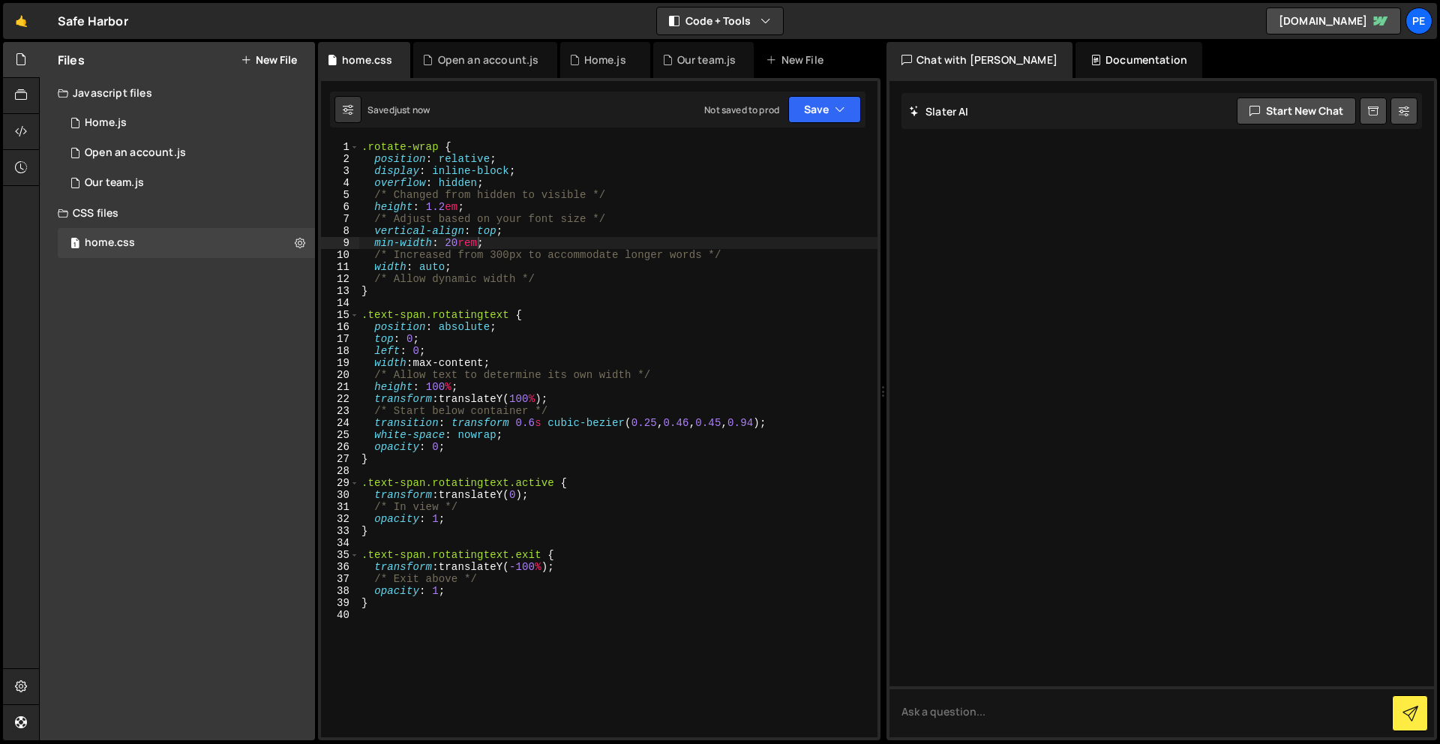
click at [455, 238] on div ".rotate-wrap { position : relative ; display : inline-block ; overflow : hidden…" at bounding box center [618, 451] width 519 height 620
click at [824, 101] on button "Save" at bounding box center [825, 109] width 73 height 27
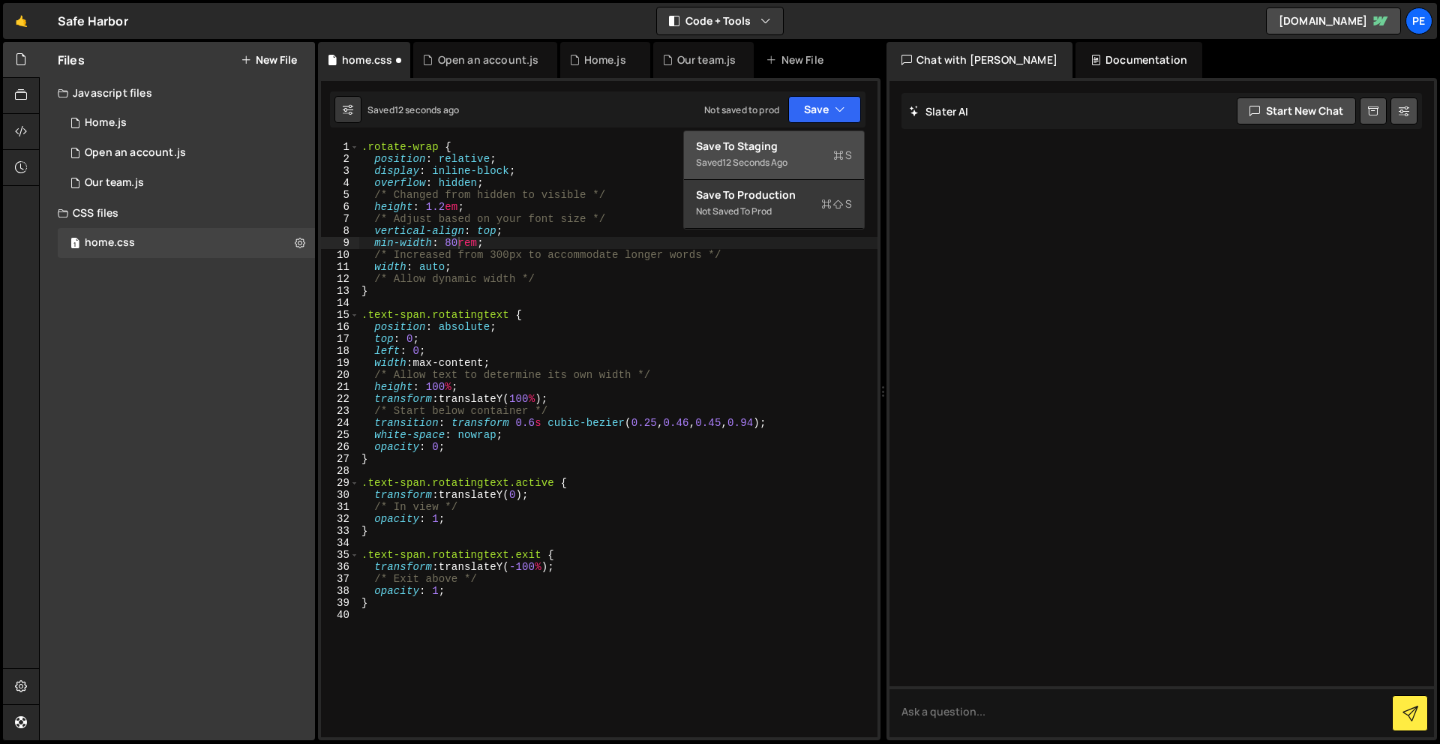
click at [822, 140] on div "Save to Staging S" at bounding box center [774, 146] width 156 height 15
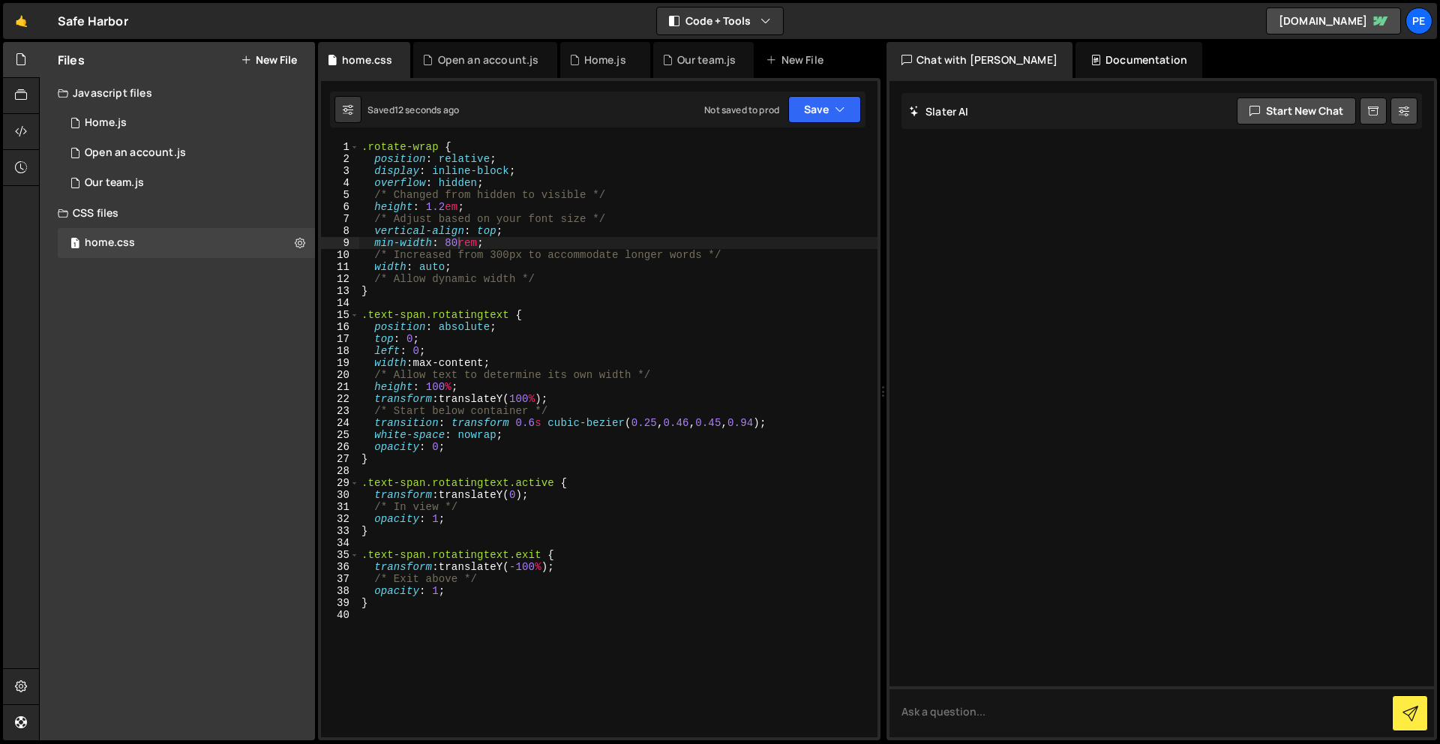
click at [457, 242] on div ".rotate-wrap { position : relative ; display : inline-block ; overflow : hidden…" at bounding box center [618, 451] width 519 height 620
click at [807, 112] on button "Save" at bounding box center [825, 109] width 73 height 27
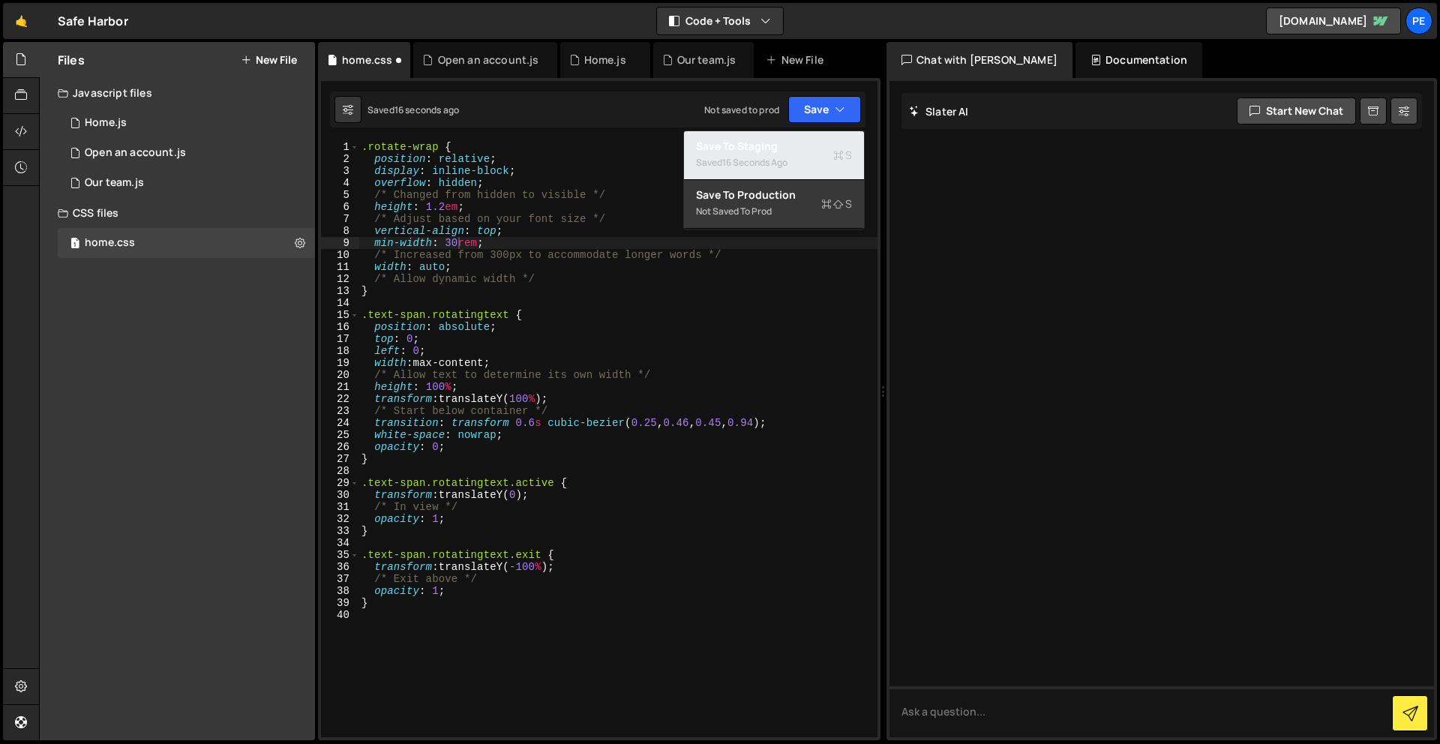
click at [793, 157] on div "Saved 16 seconds ago" at bounding box center [774, 163] width 156 height 18
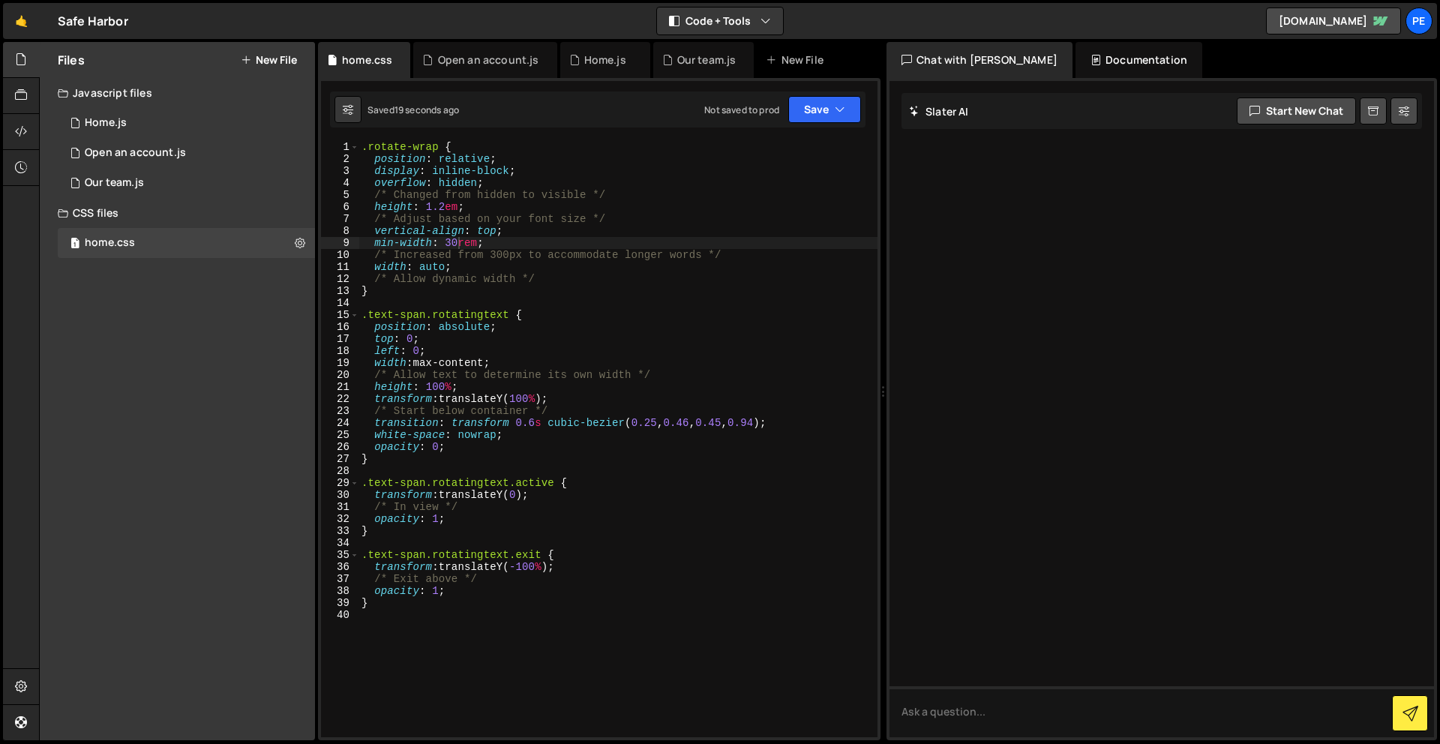
click at [518, 272] on div ".rotate-wrap { position : relative ; display : inline-block ; overflow : hidden…" at bounding box center [618, 451] width 519 height 620
drag, startPoint x: 498, startPoint y: 247, endPoint x: 371, endPoint y: 243, distance: 126.8
click at [371, 243] on div ".rotate-wrap { position : relative ; display : inline-block ; overflow : hidden…" at bounding box center [618, 451] width 519 height 620
type textarea "min-width: 30rem;"
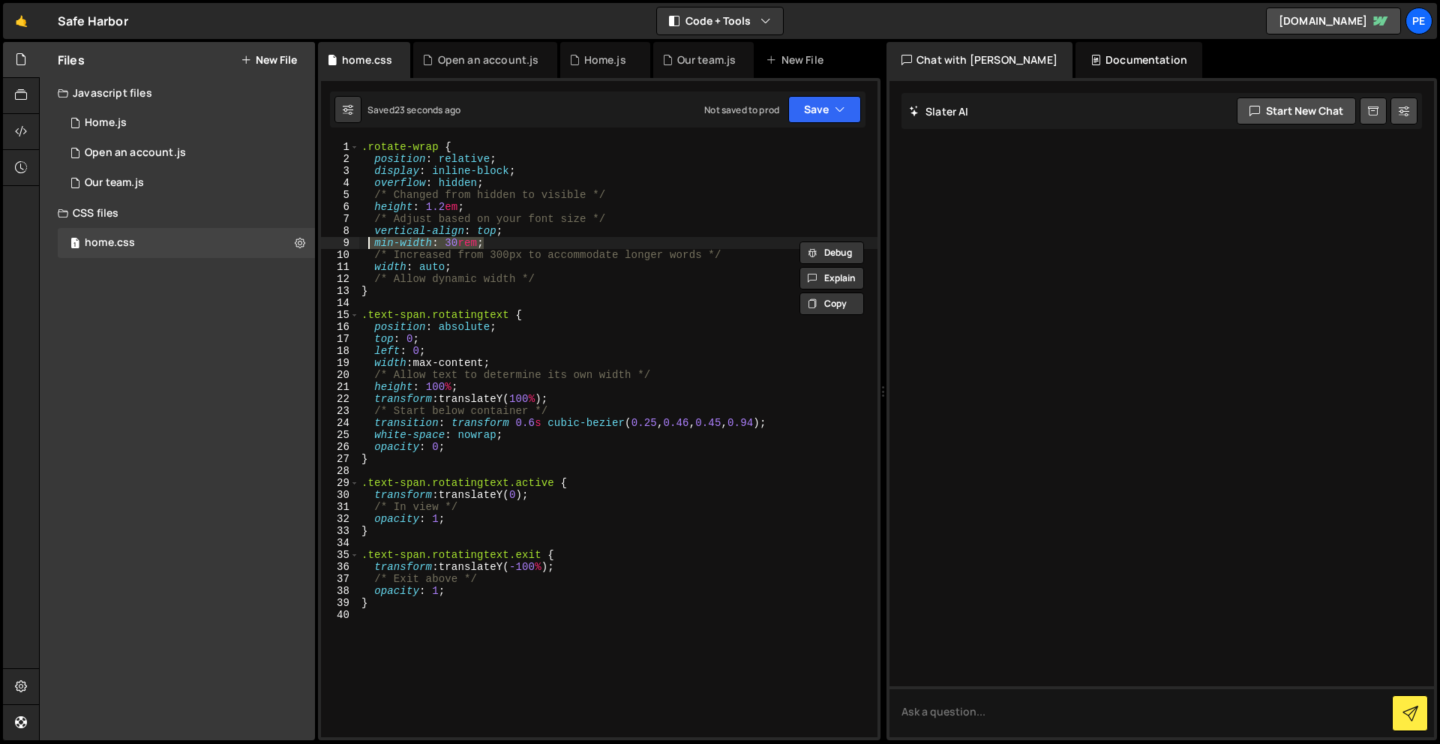
scroll to position [0, 0]
click at [836, 110] on icon "button" at bounding box center [840, 109] width 11 height 15
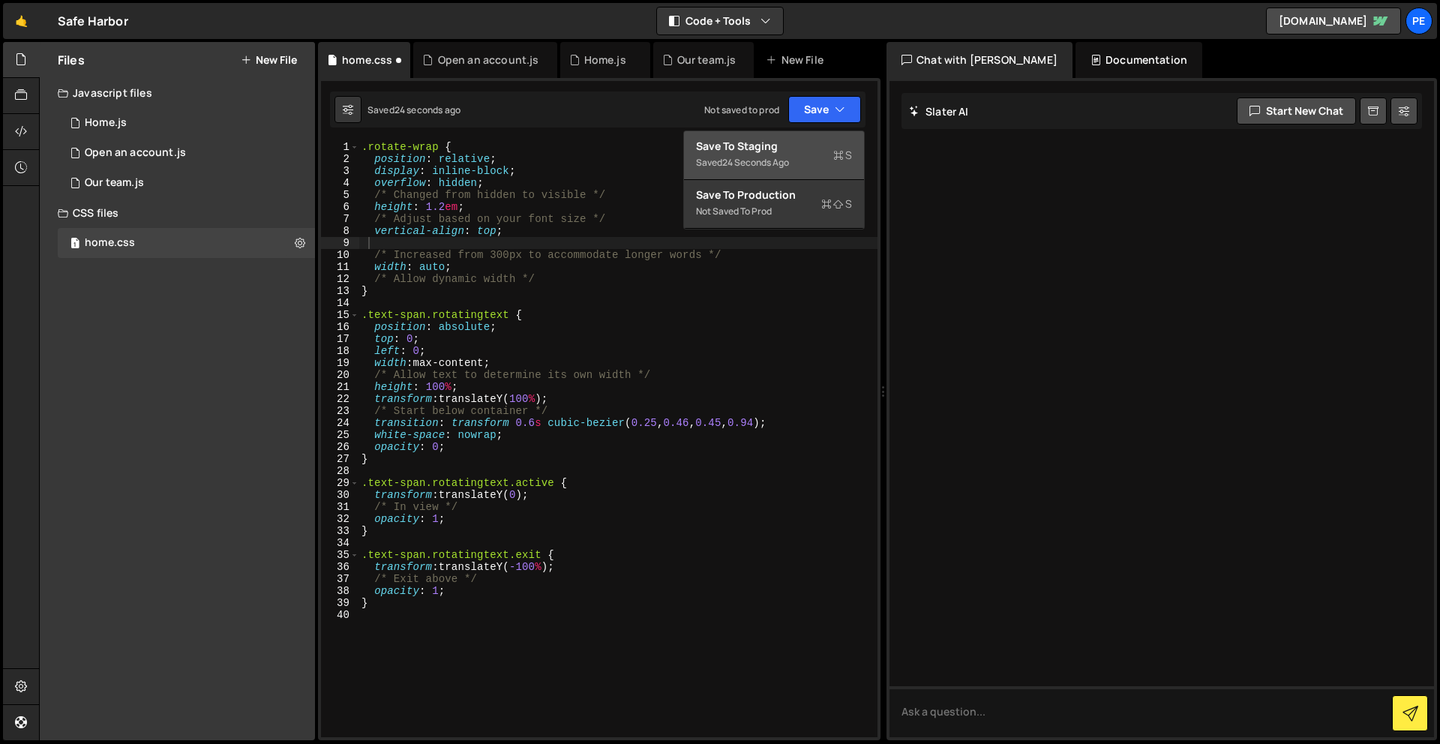
click at [836, 139] on div "Save to Staging S" at bounding box center [774, 146] width 156 height 15
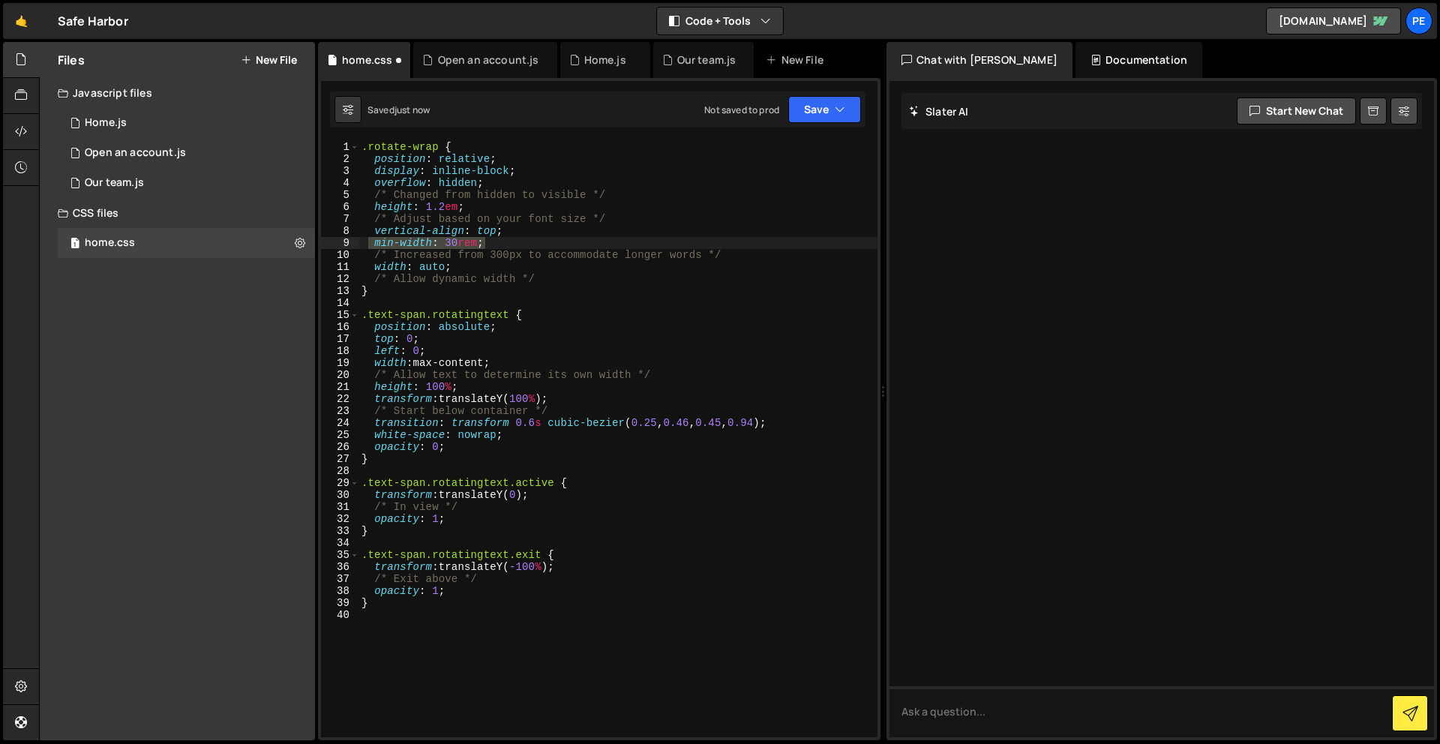
click at [539, 244] on div ".rotate-wrap { position : relative ; display : inline-block ; overflow : hidden…" at bounding box center [618, 439] width 519 height 596
click at [478, 244] on div ".rotate-wrap { position : relative ; display : inline-block ; overflow : hidden…" at bounding box center [618, 451] width 519 height 620
click at [818, 98] on button "Save" at bounding box center [825, 109] width 73 height 27
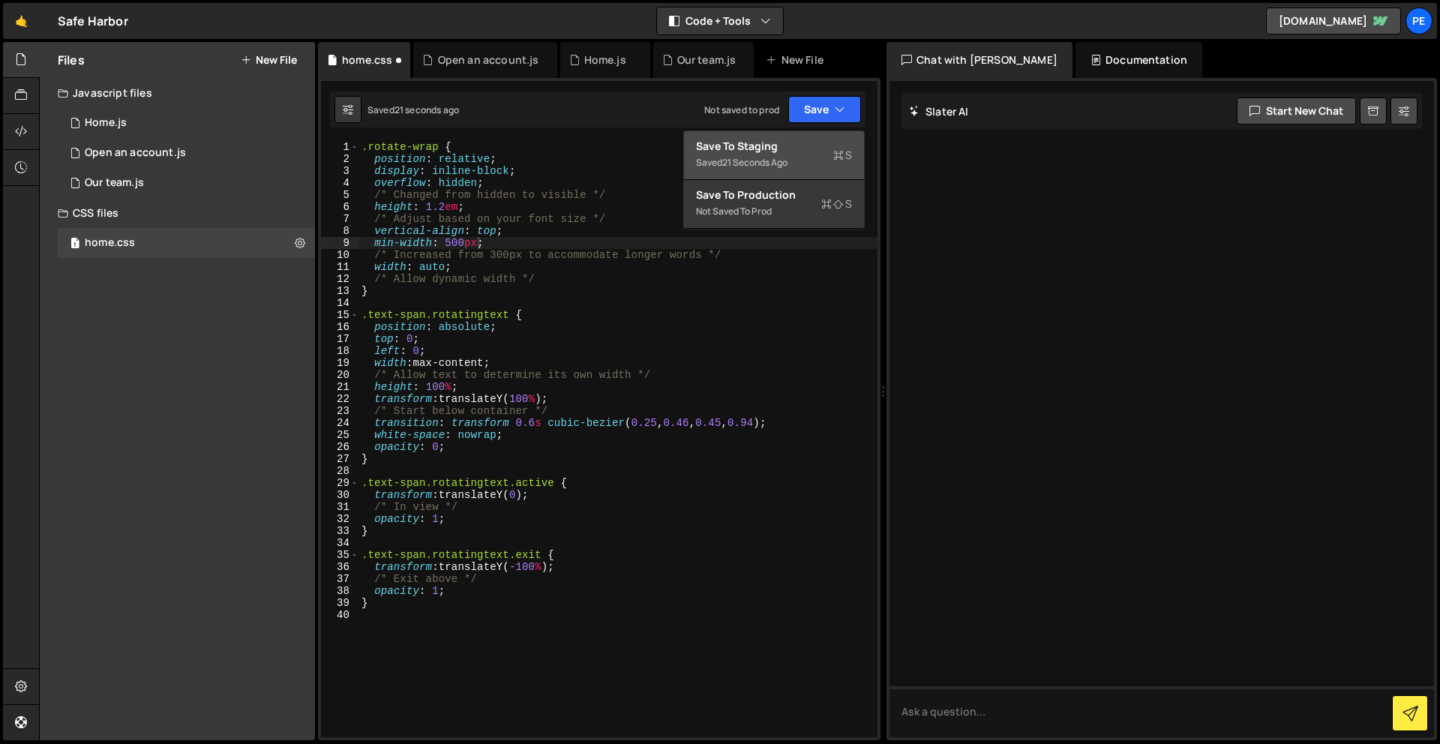
click at [814, 137] on button "Save to Staging S Saved 21 seconds ago" at bounding box center [774, 155] width 180 height 49
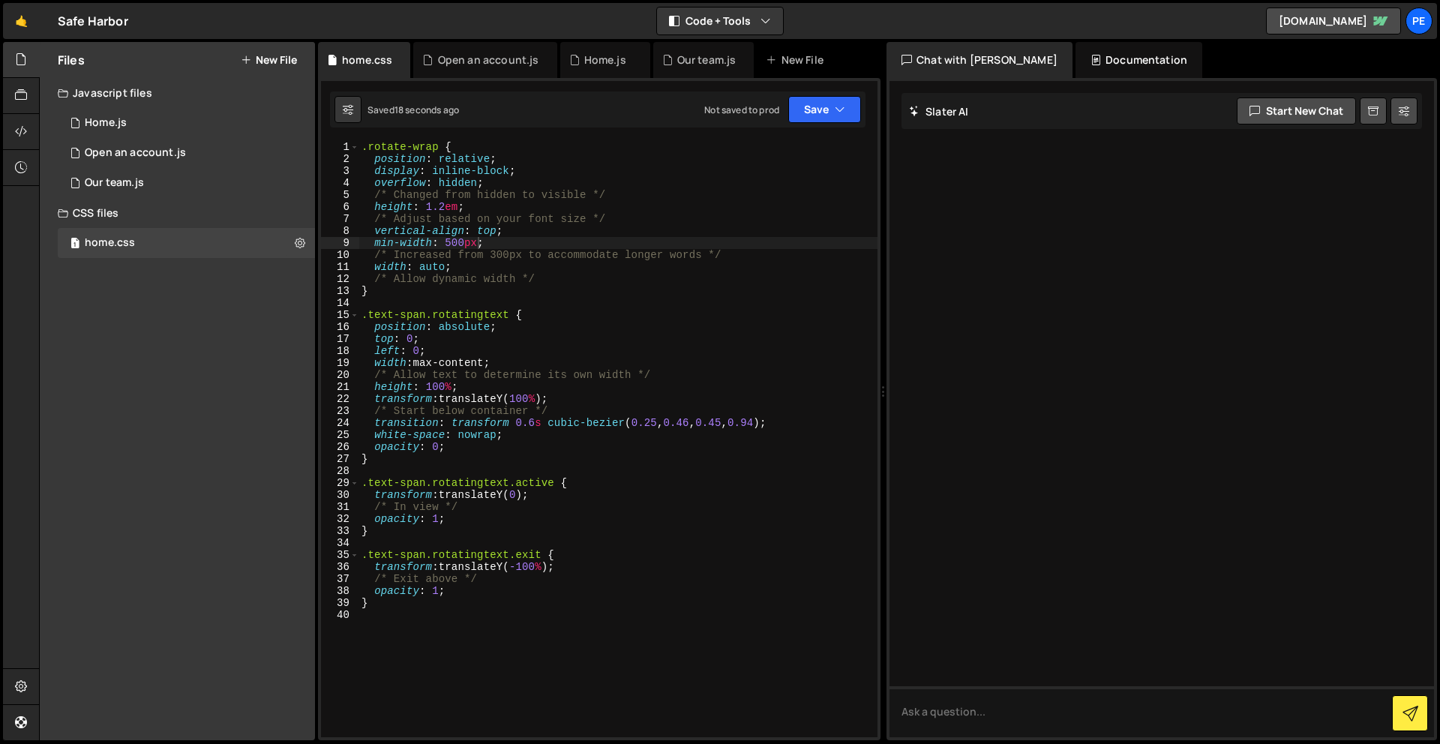
click at [467, 243] on div ".rotate-wrap { position : relative ; display : inline-block ; overflow : hidden…" at bounding box center [618, 451] width 519 height 620
click at [828, 101] on button "Save" at bounding box center [825, 109] width 73 height 27
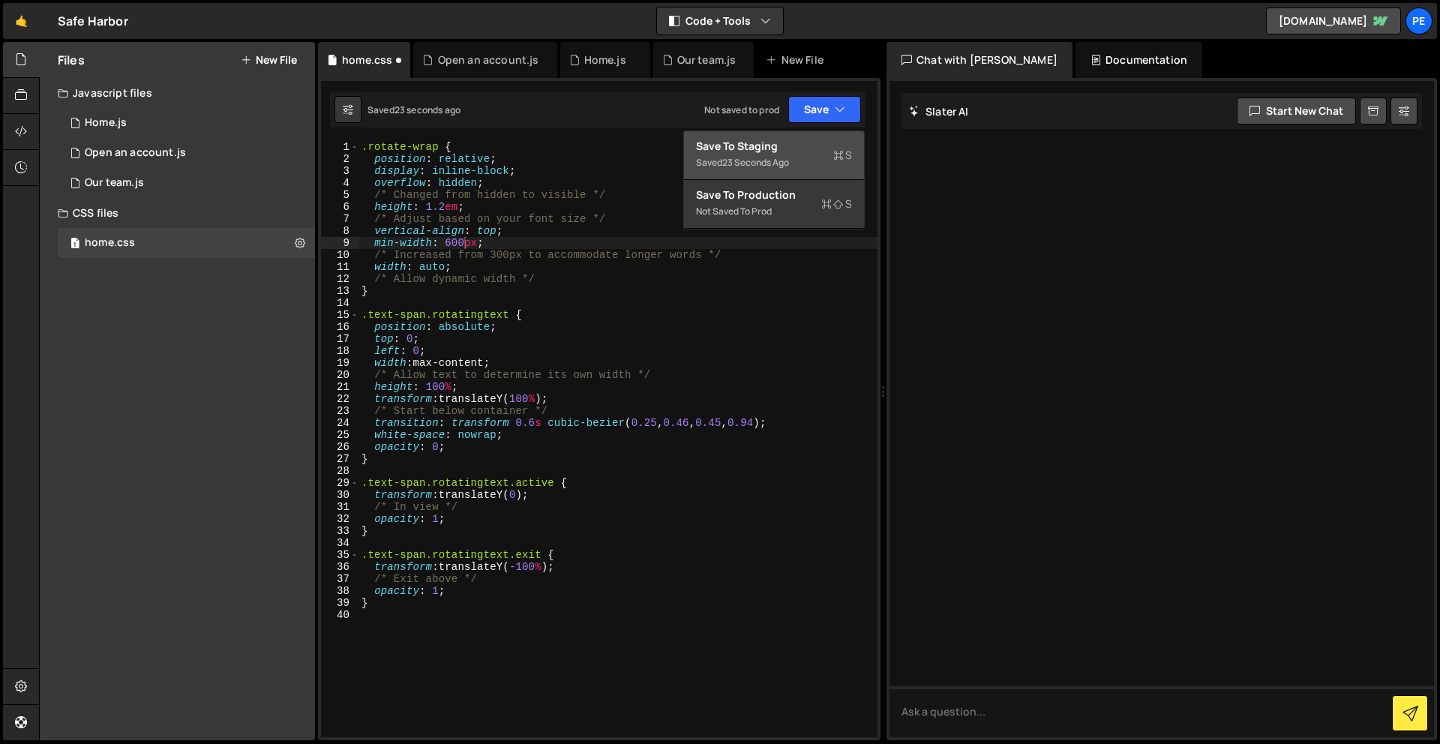
click at [776, 164] on div "23 seconds ago" at bounding box center [755, 162] width 67 height 13
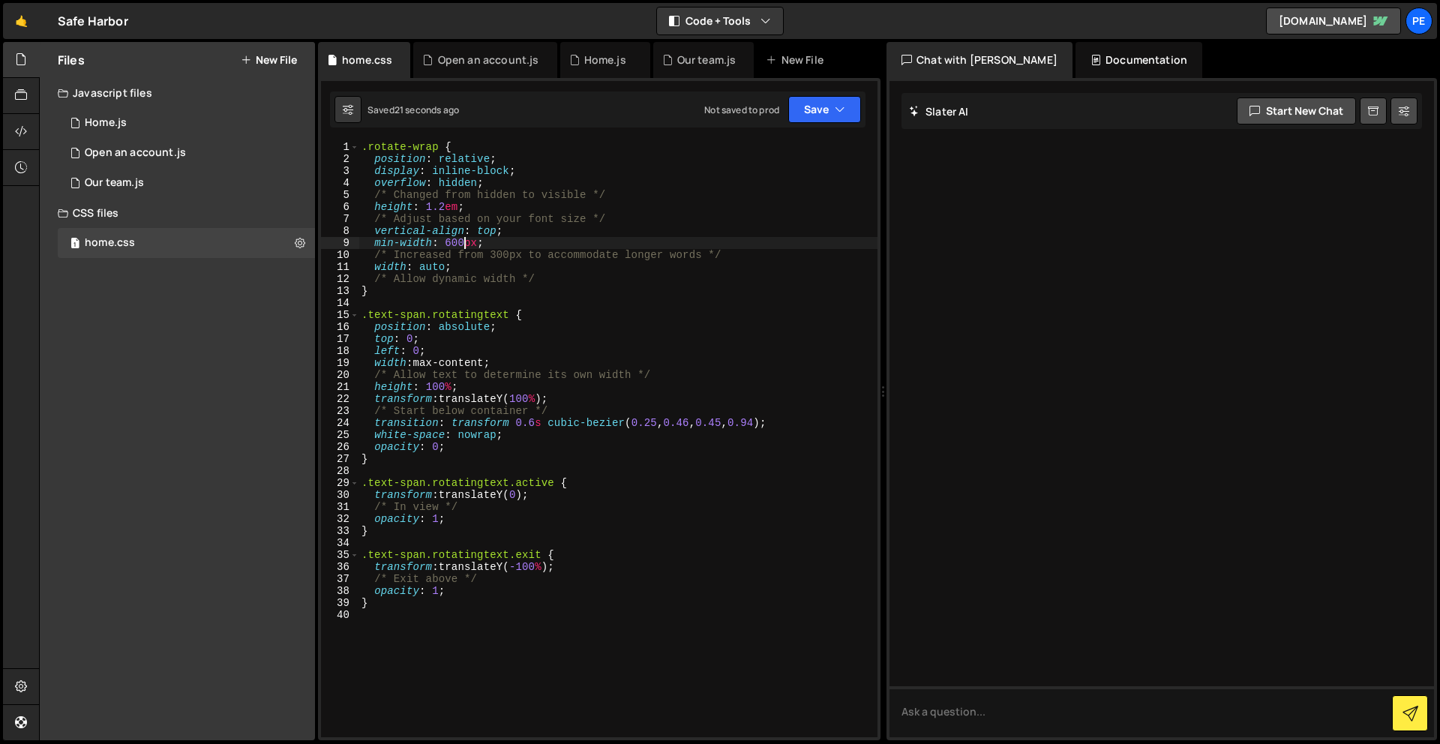
click at [467, 243] on div ".rotate-wrap { position : relative ; display : inline-block ; overflow : hidden…" at bounding box center [618, 451] width 519 height 620
type textarea "min-width: 700px;"
click at [816, 114] on button "Save" at bounding box center [825, 109] width 73 height 27
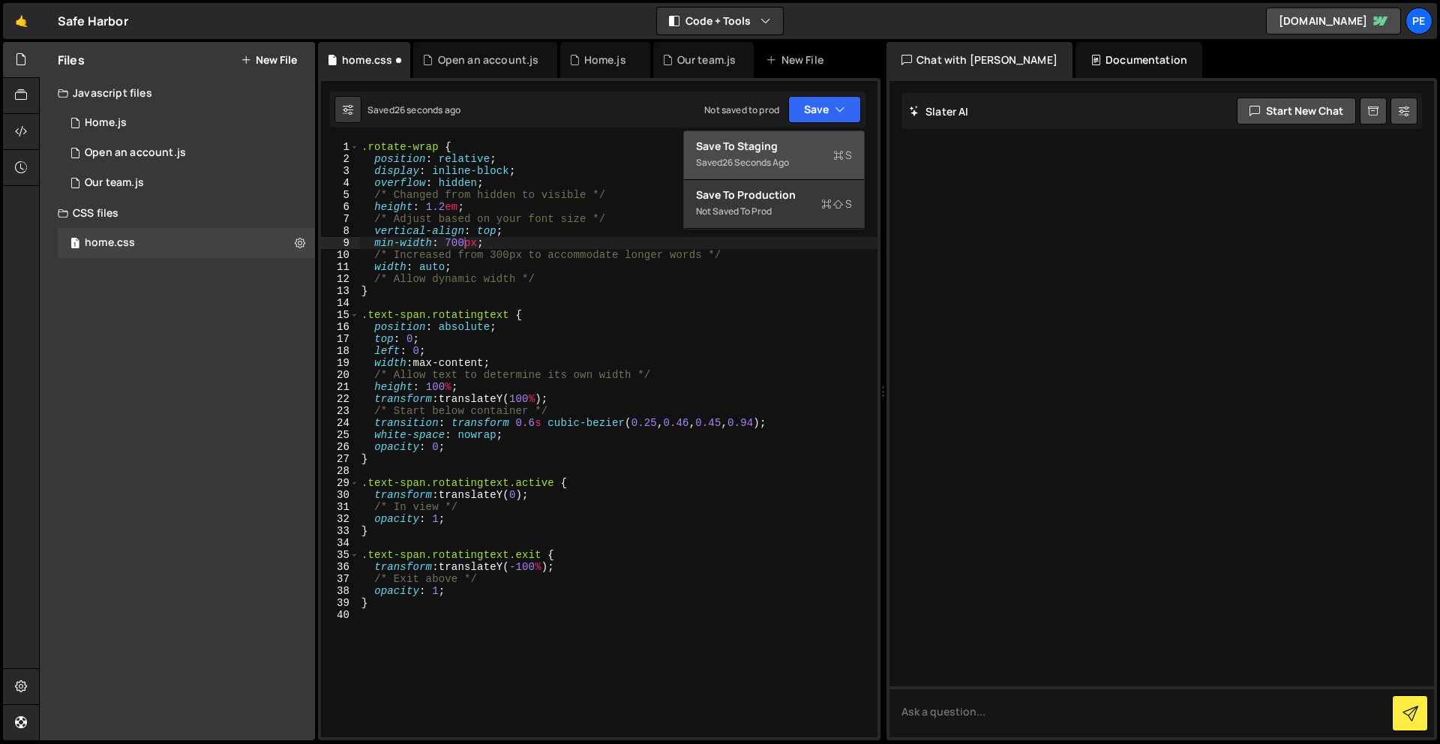
click at [789, 160] on div "26 seconds ago" at bounding box center [755, 162] width 67 height 13
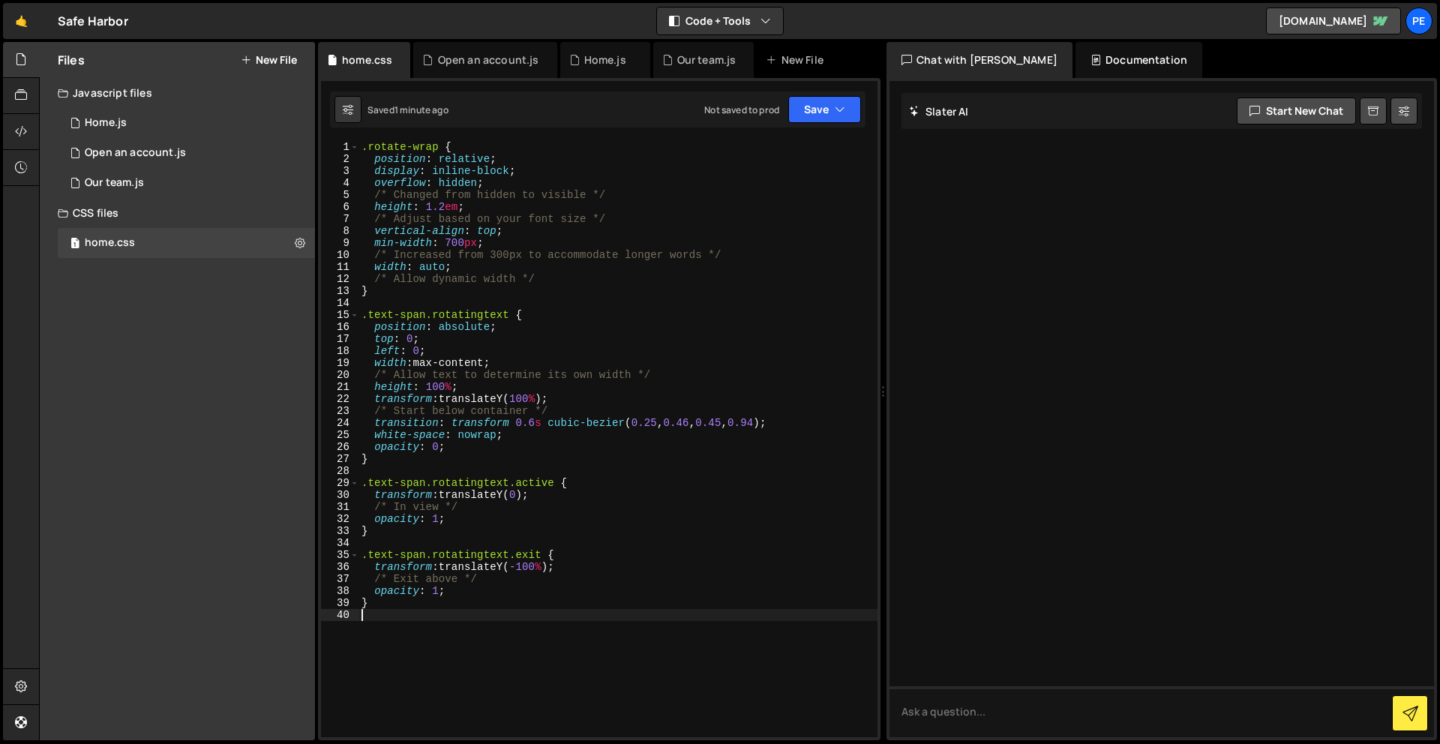
scroll to position [0, 0]
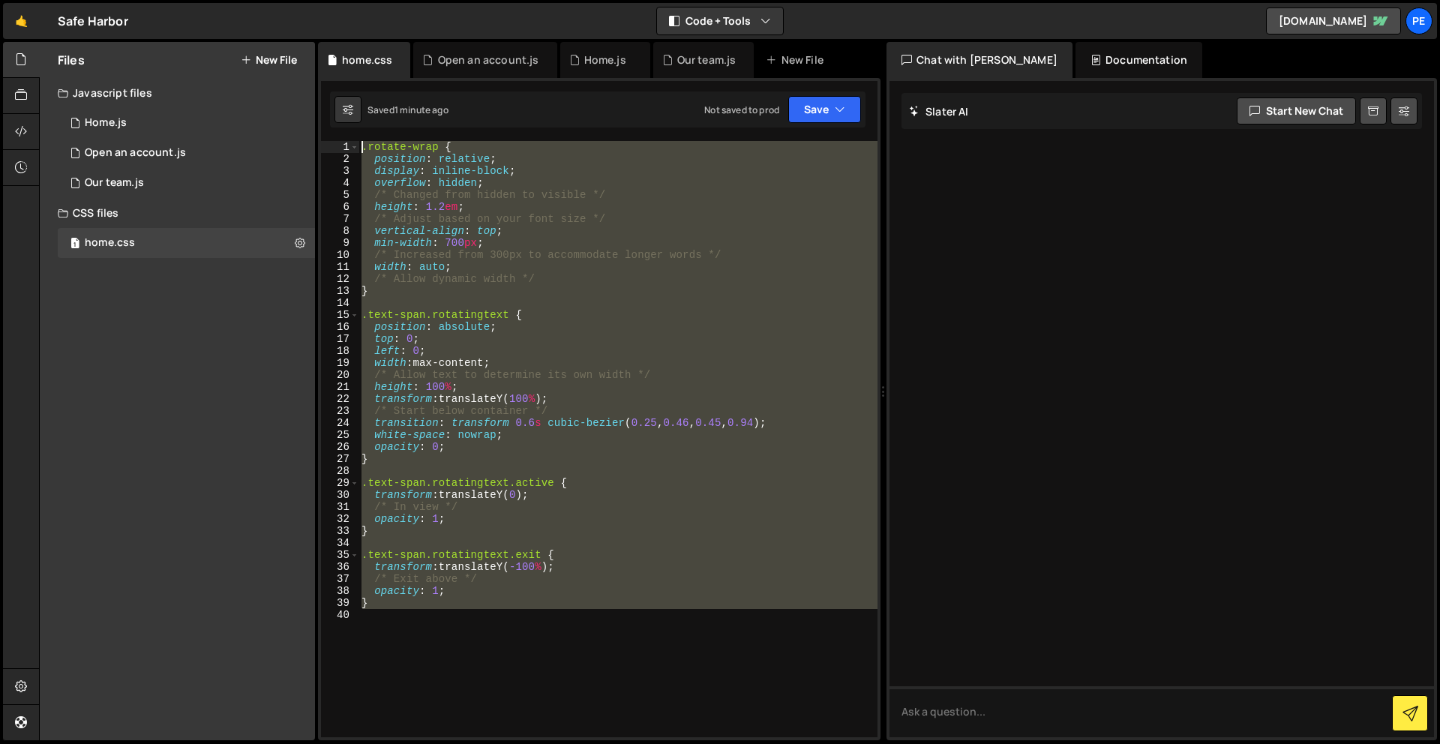
drag, startPoint x: 452, startPoint y: 647, endPoint x: 348, endPoint y: -41, distance: 695.7
click at [348, 0] on html "Projects [GEOGRAPHIC_DATA] Blog Pe Your current team is Perspective 1 Projects …" at bounding box center [720, 372] width 1440 height 744
type textarea ".rotate-wrap { position: relative;"
click at [541, 651] on div ".rotate-wrap { position : relative ; display : inline-block ; overflow : hidden…" at bounding box center [618, 439] width 519 height 596
drag, startPoint x: 540, startPoint y: 650, endPoint x: 377, endPoint y: -6, distance: 675.8
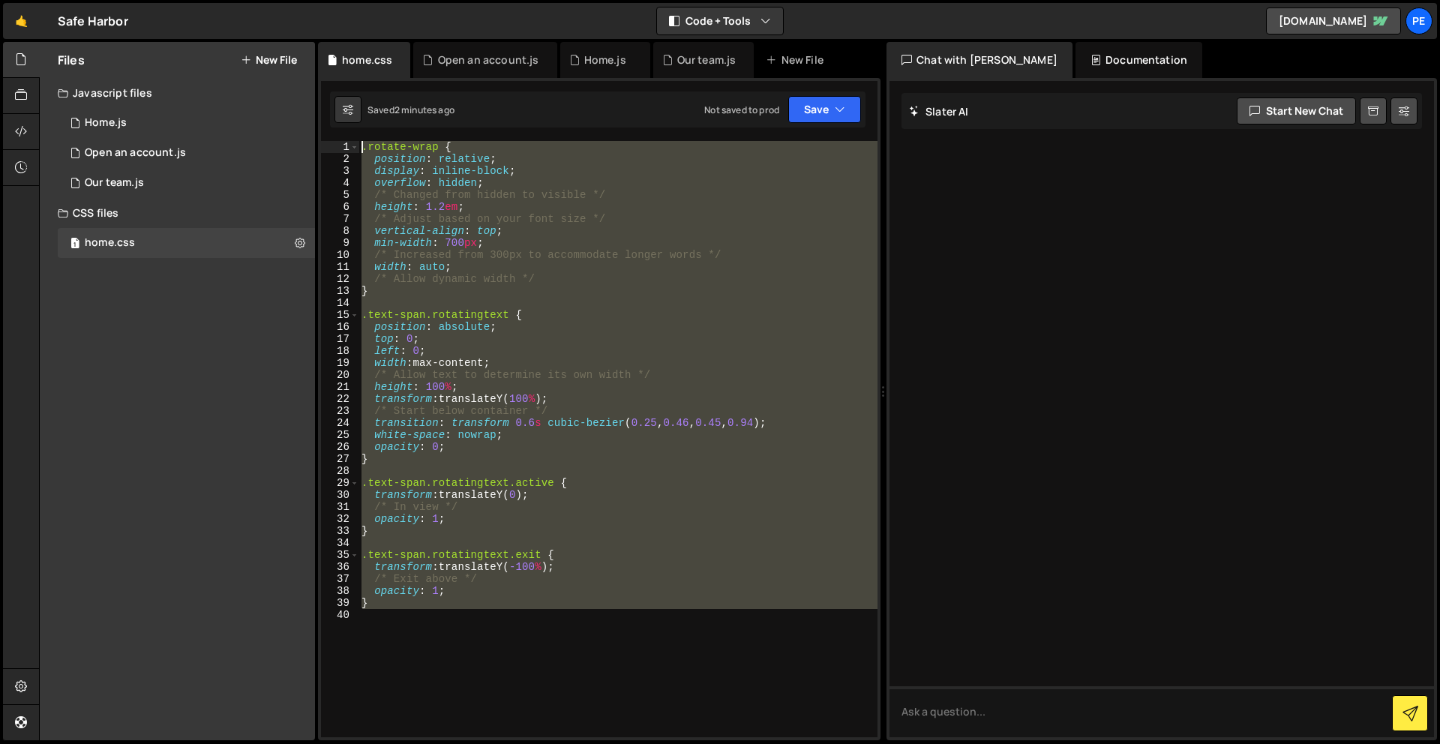
click at [377, 0] on html "Projects [GEOGRAPHIC_DATA] Blog Pe Your current team is Perspective 1 Projects …" at bounding box center [720, 372] width 1440 height 744
paste textarea "}"
type textarea "}"
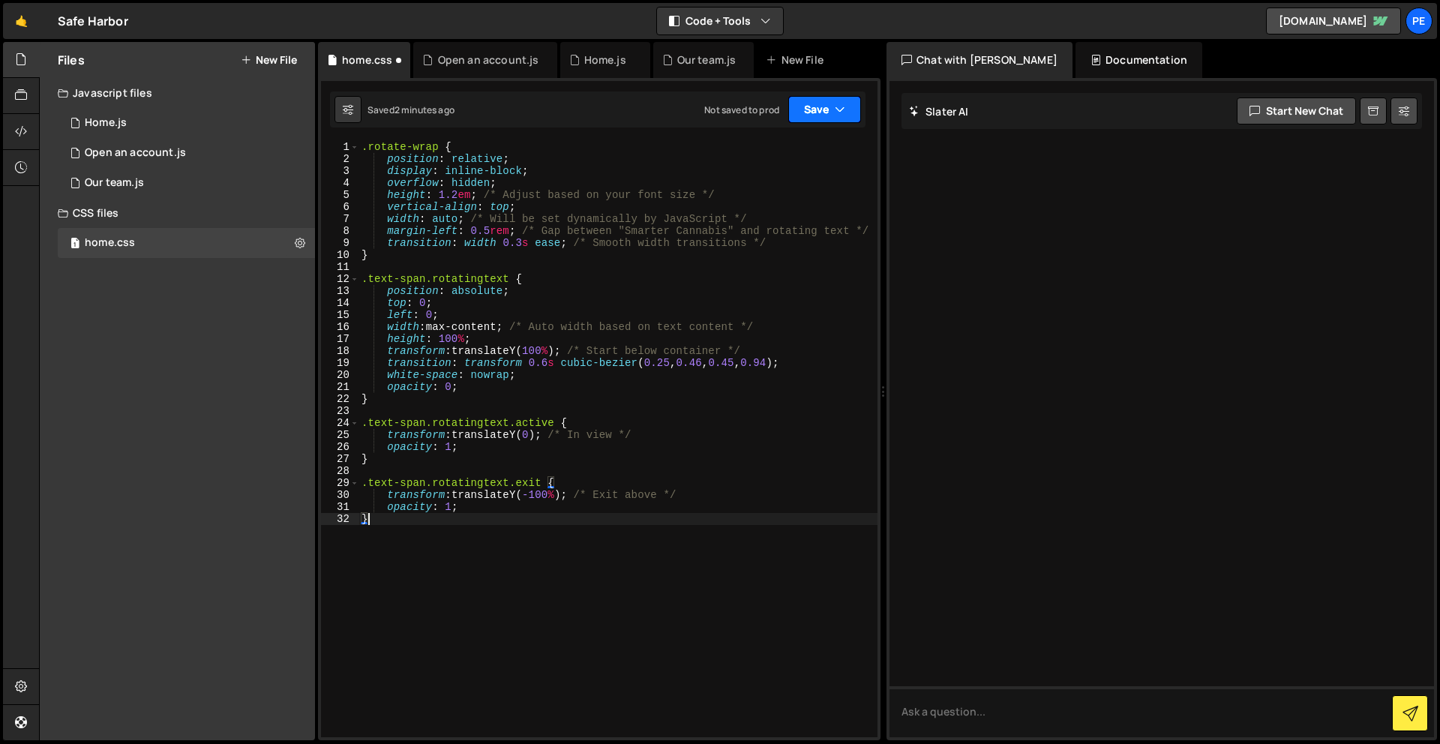
click at [816, 97] on button "Save" at bounding box center [825, 109] width 73 height 27
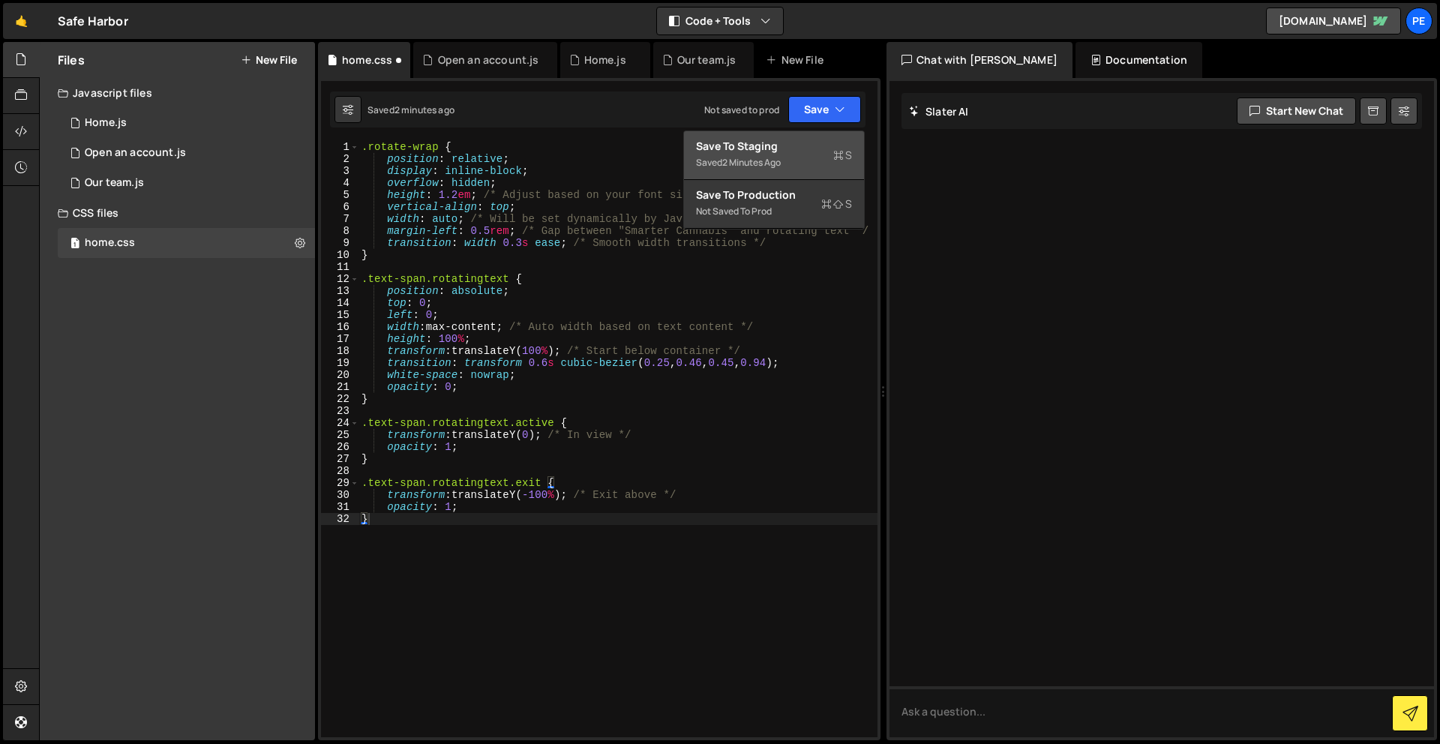
click at [774, 156] on div "2 minutes ago" at bounding box center [751, 162] width 59 height 13
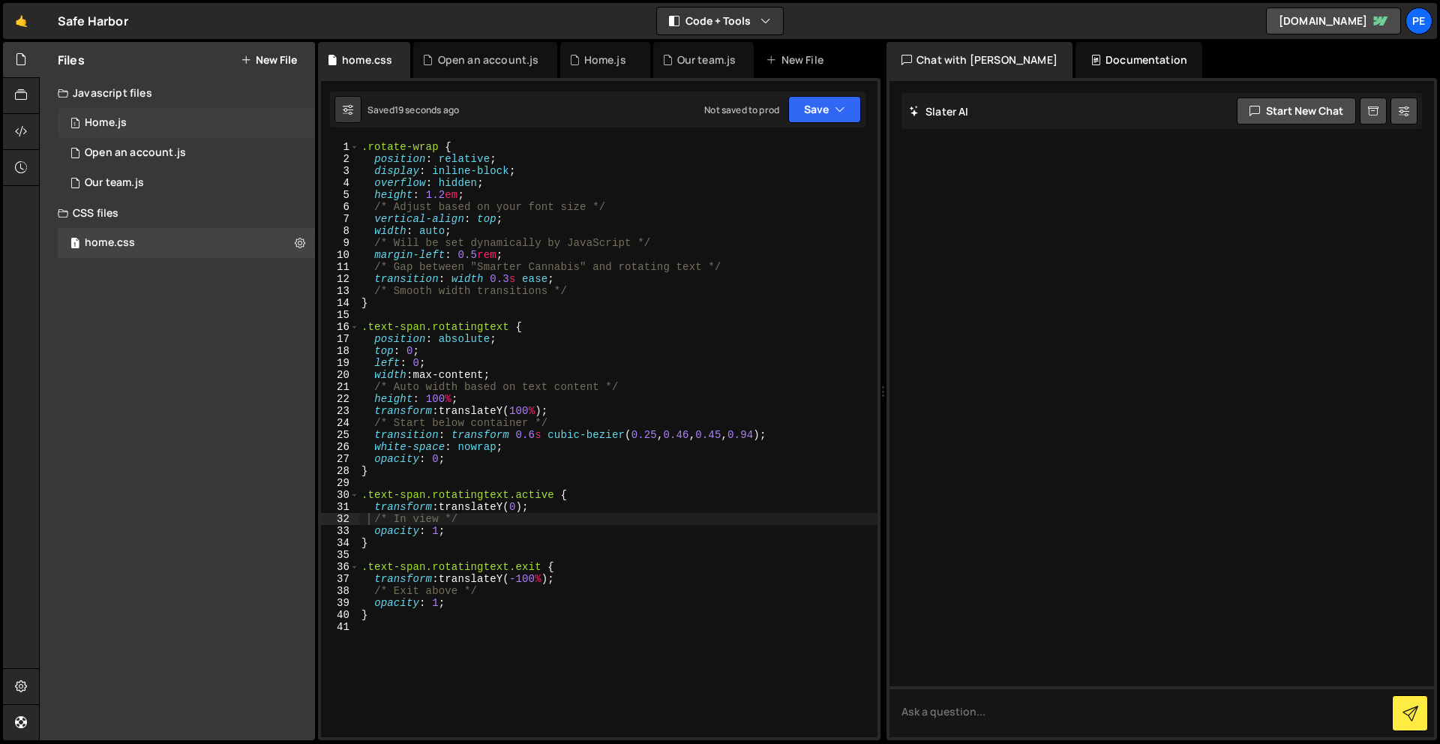
click at [127, 122] on div "1 Home.js 0" at bounding box center [186, 123] width 257 height 30
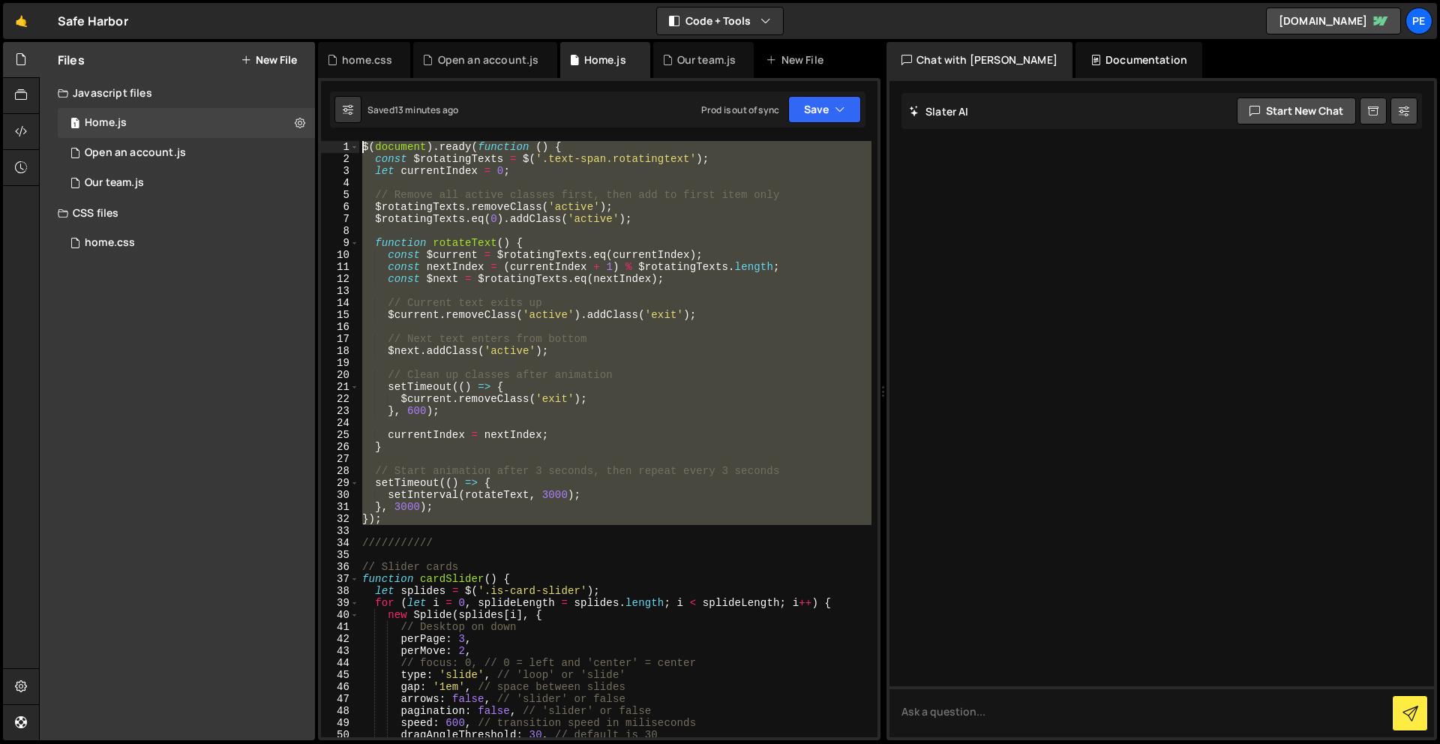
drag, startPoint x: 440, startPoint y: 530, endPoint x: 407, endPoint y: 39, distance: 492.5
click at [407, 39] on div "Hold on a sec... Are you certain you wish to leave this page? Any changes you'v…" at bounding box center [720, 372] width 1440 height 744
paste textarea "}"
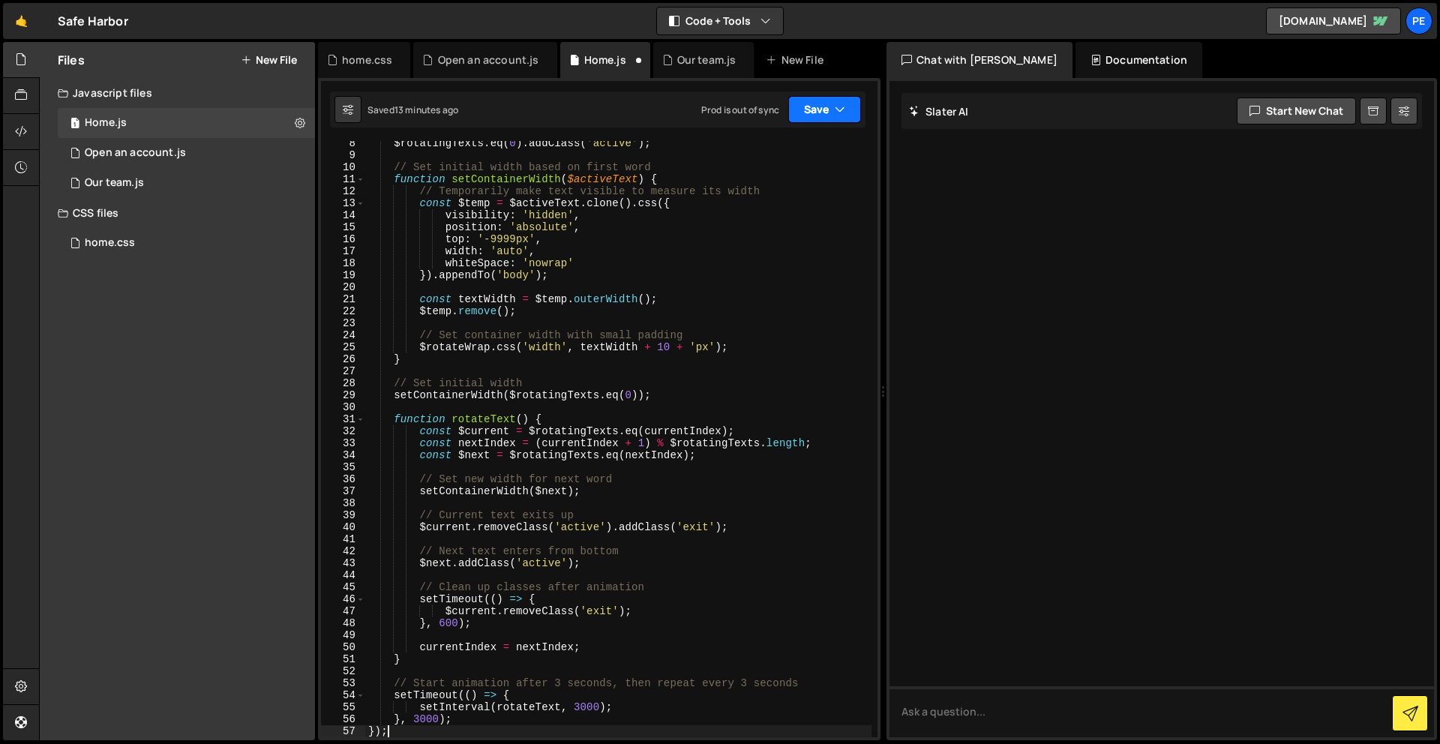
click at [813, 116] on button "Save" at bounding box center [825, 109] width 73 height 27
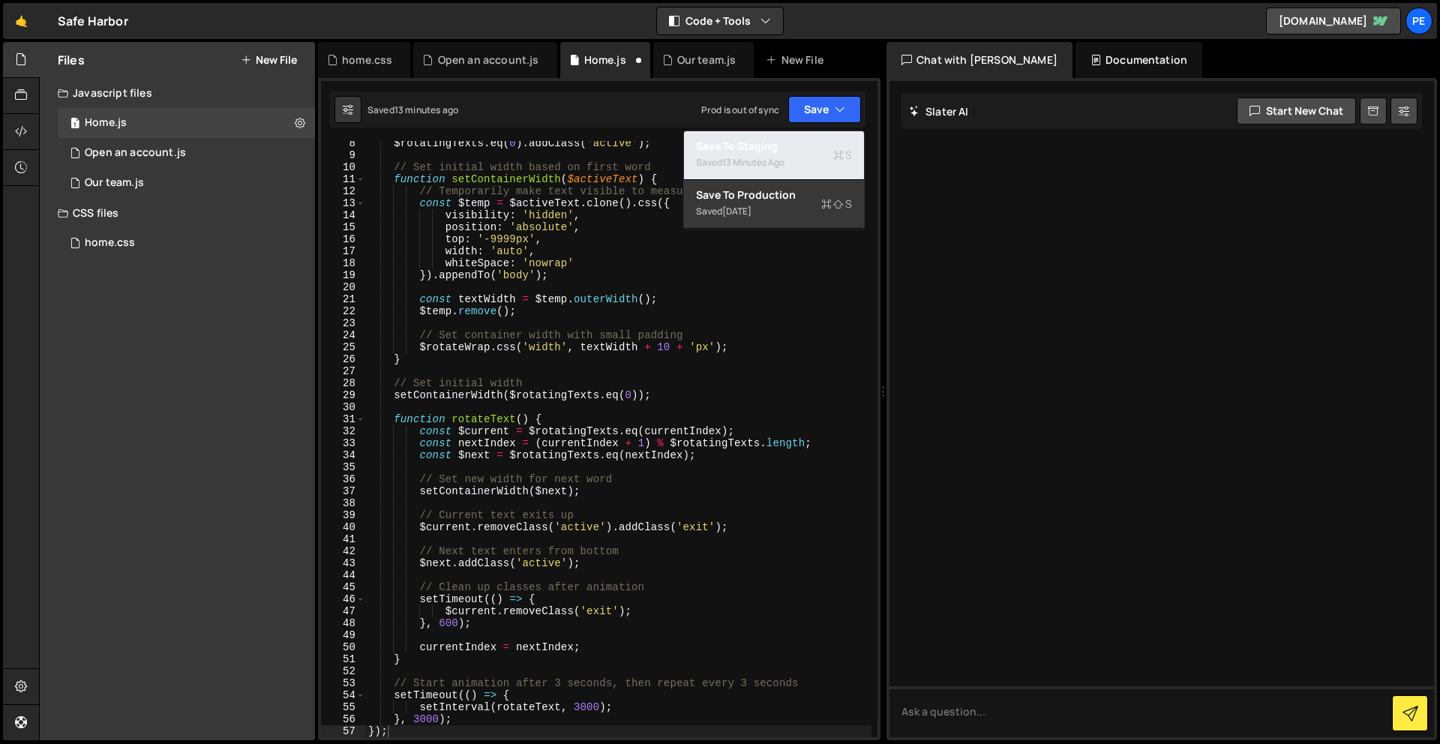
click at [806, 135] on button "Save to Staging S Saved 13 minutes ago" at bounding box center [774, 155] width 180 height 49
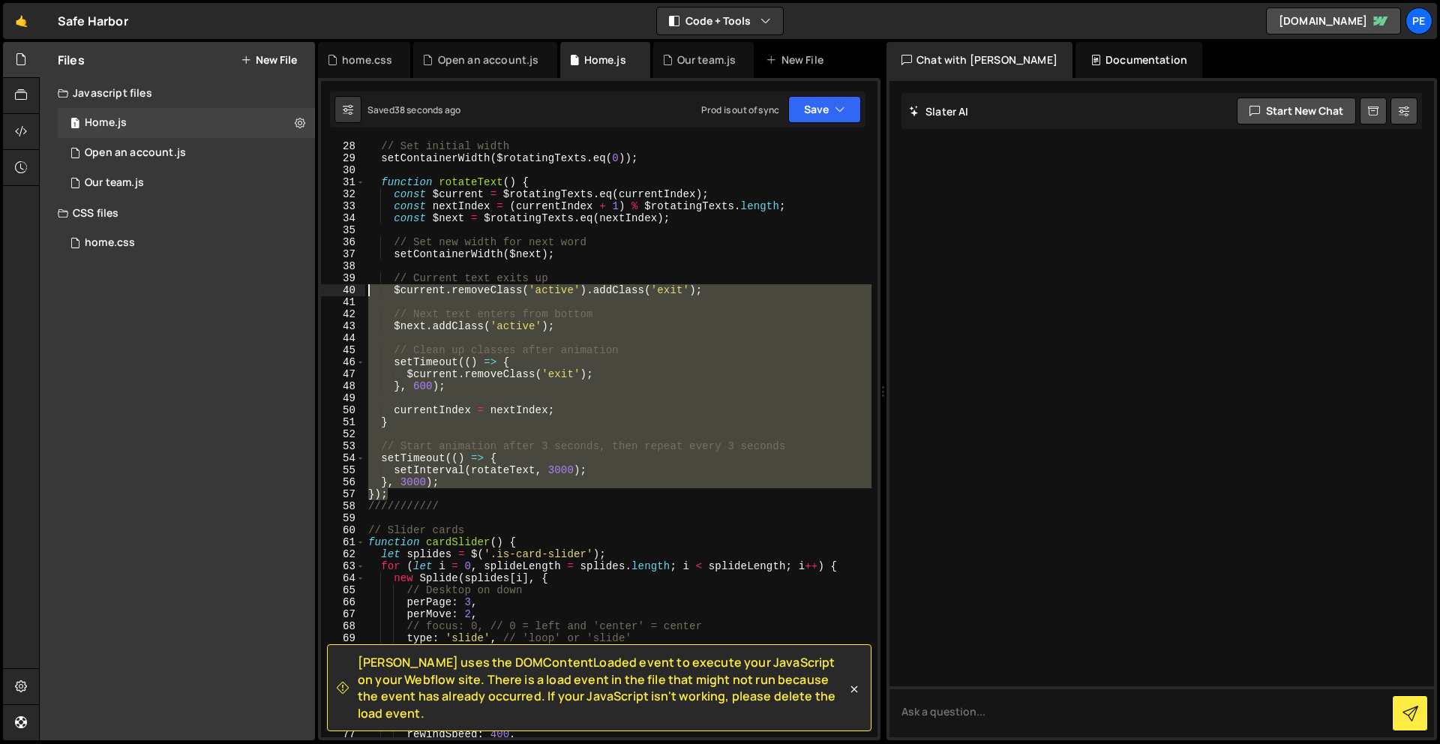
scroll to position [0, 0]
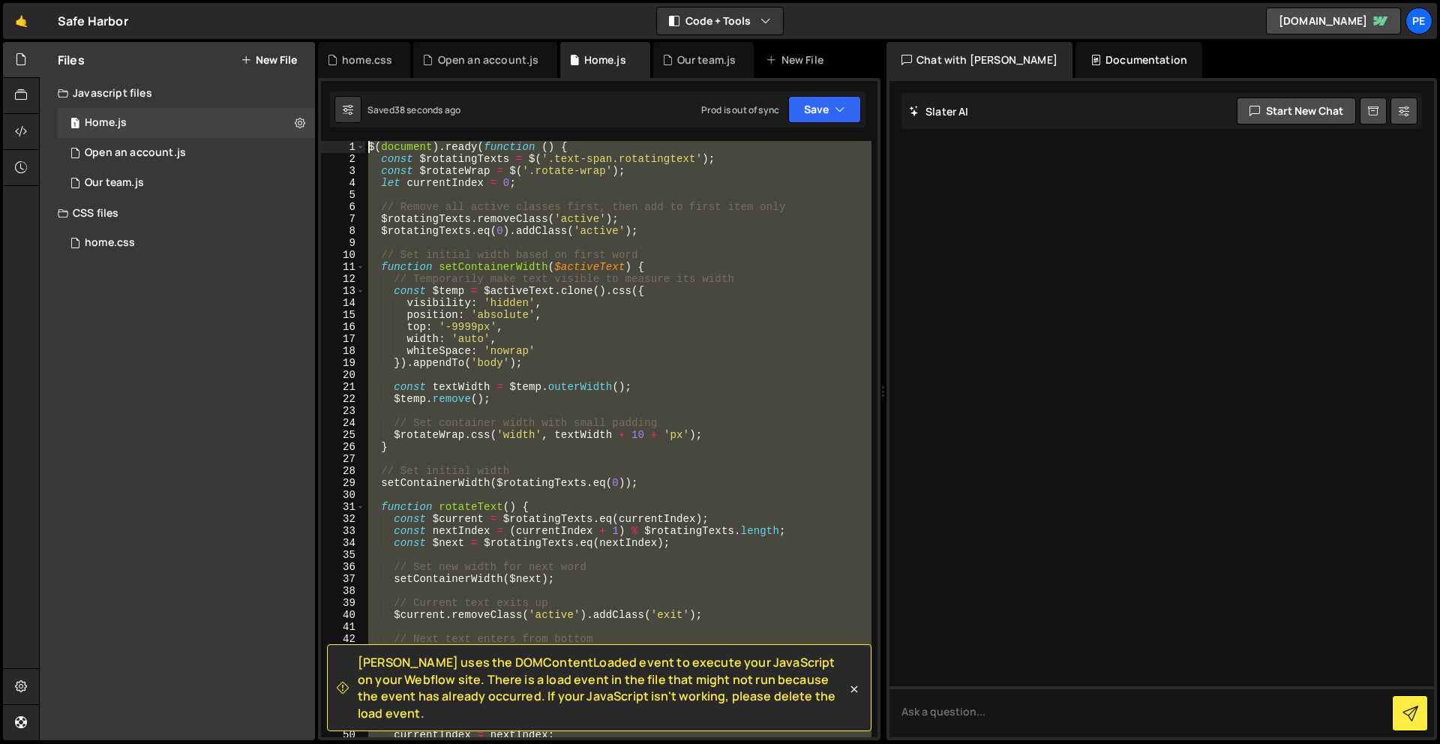
drag, startPoint x: 409, startPoint y: 489, endPoint x: 355, endPoint y: -66, distance: 557.8
click at [355, 0] on html "Projects [GEOGRAPHIC_DATA] Blog Pe Your current team is Perspective 1 Projects …" at bounding box center [720, 372] width 1440 height 744
paste textarea "}"
type textarea "});"
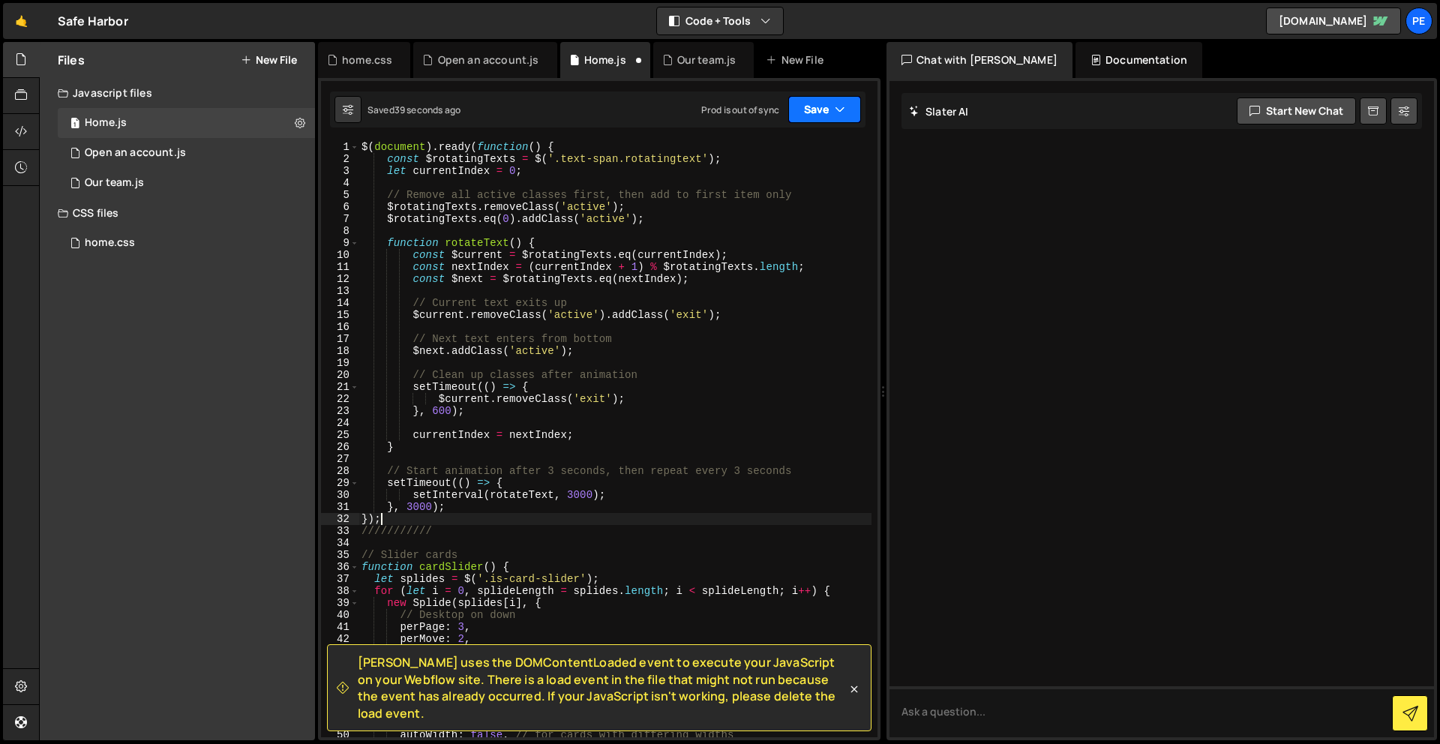
click at [827, 105] on button "Save" at bounding box center [825, 109] width 73 height 27
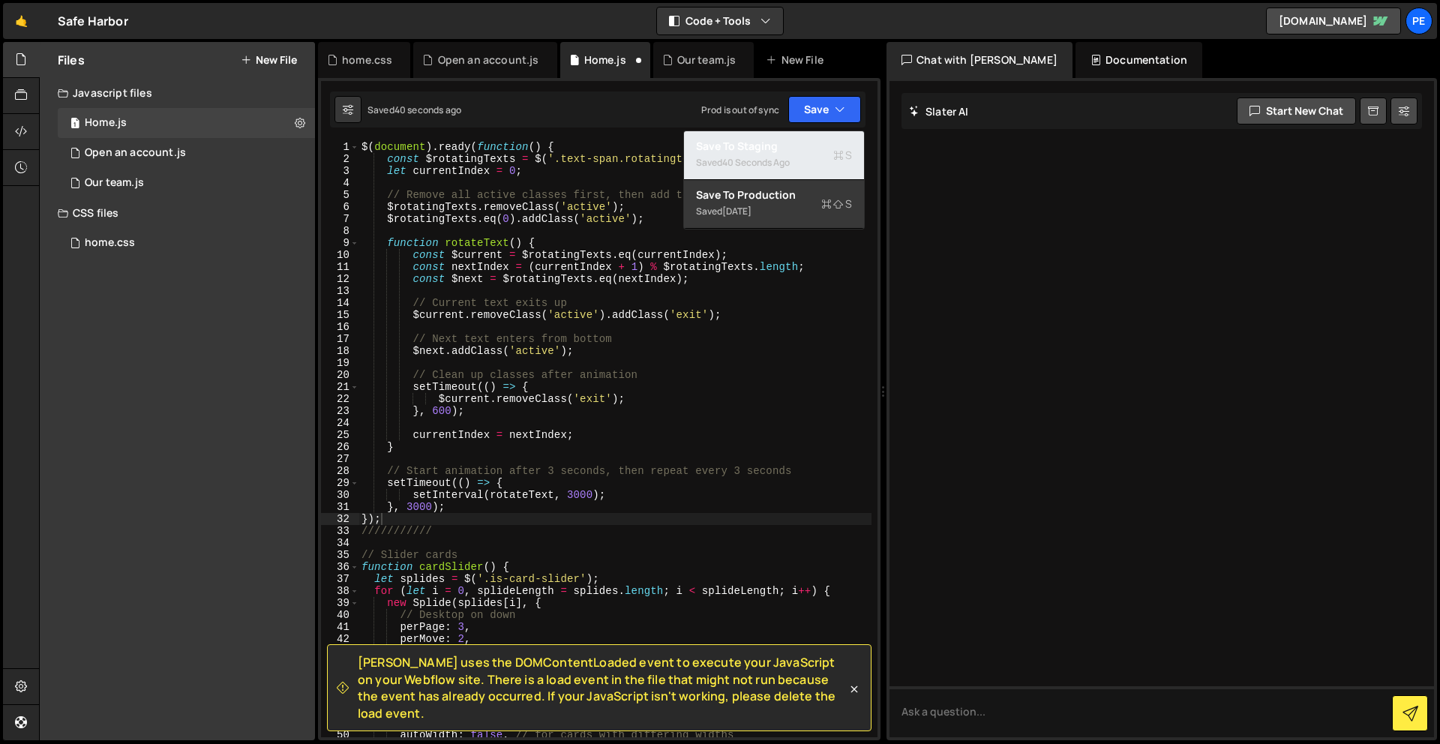
click at [789, 164] on div "40 seconds ago" at bounding box center [756, 162] width 68 height 13
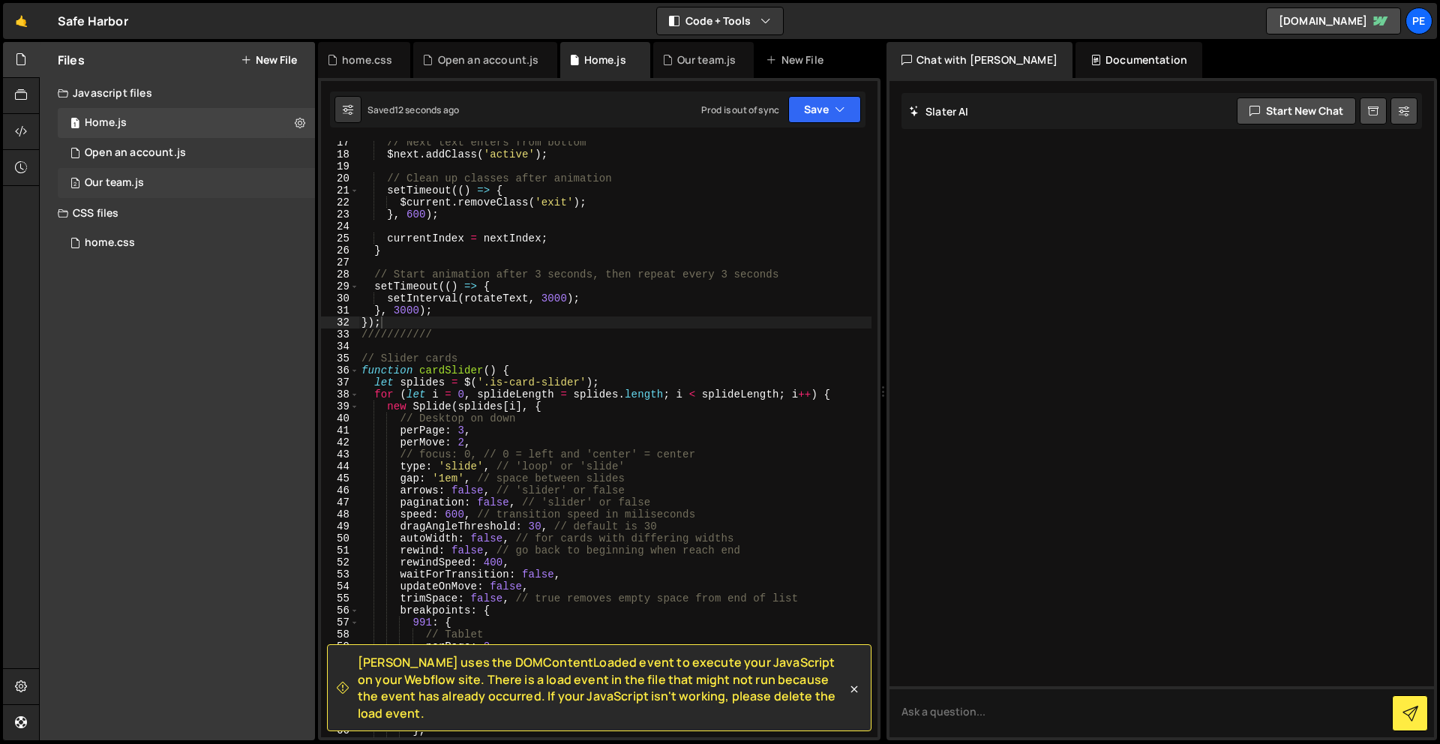
scroll to position [203, 0]
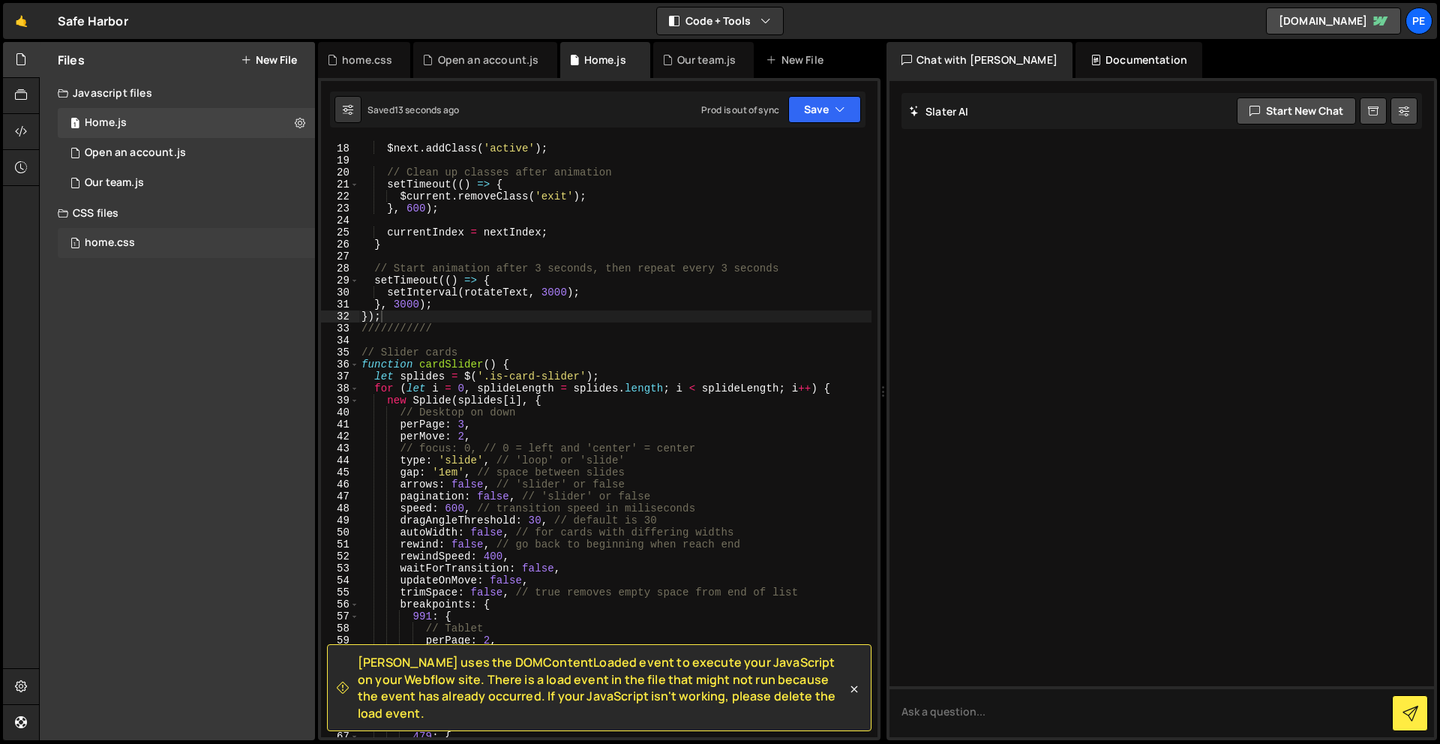
click at [107, 245] on div "home.css" at bounding box center [110, 243] width 50 height 14
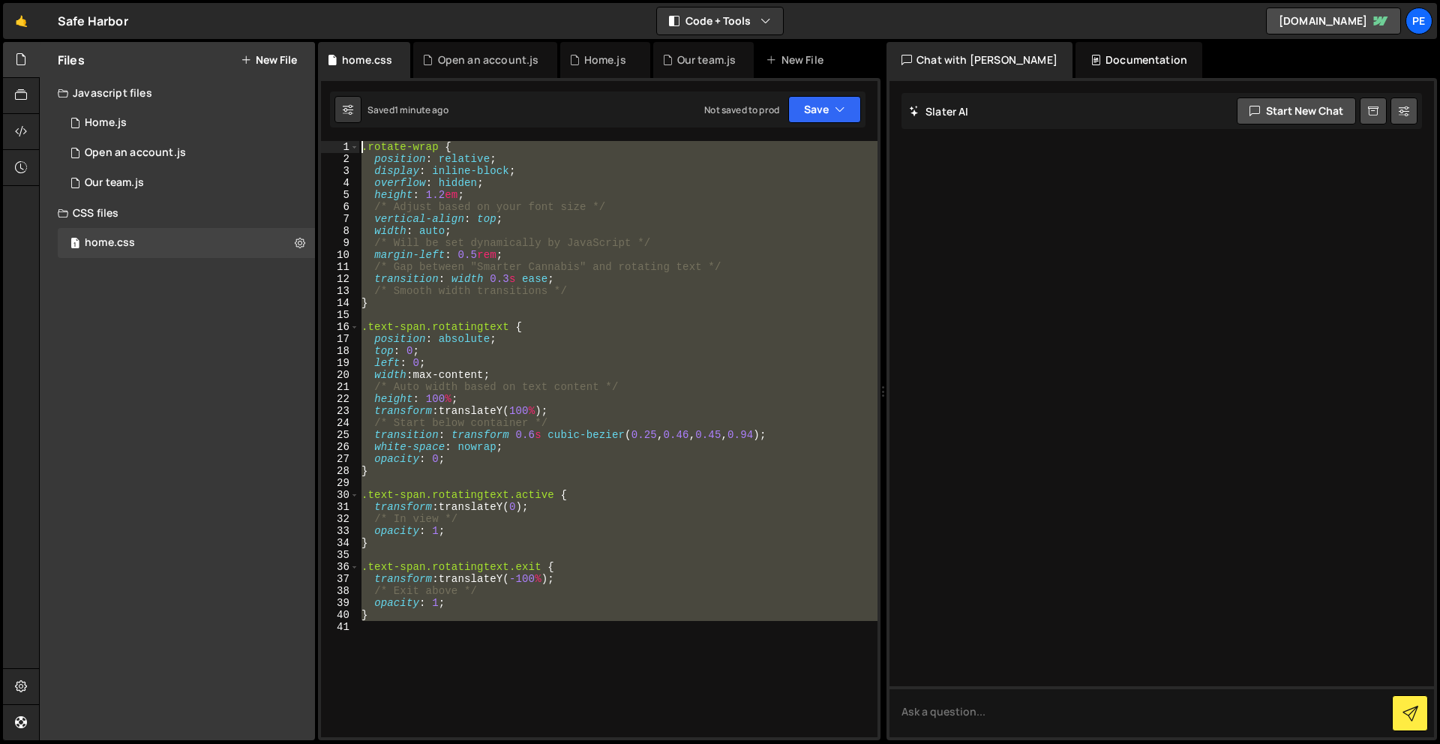
drag, startPoint x: 520, startPoint y: 627, endPoint x: 476, endPoint y: -20, distance: 648.2
click at [476, 0] on html "Projects [GEOGRAPHIC_DATA] Blog Pe Your current team is Perspective 1 Projects …" at bounding box center [720, 372] width 1440 height 744
paste textarea "}"
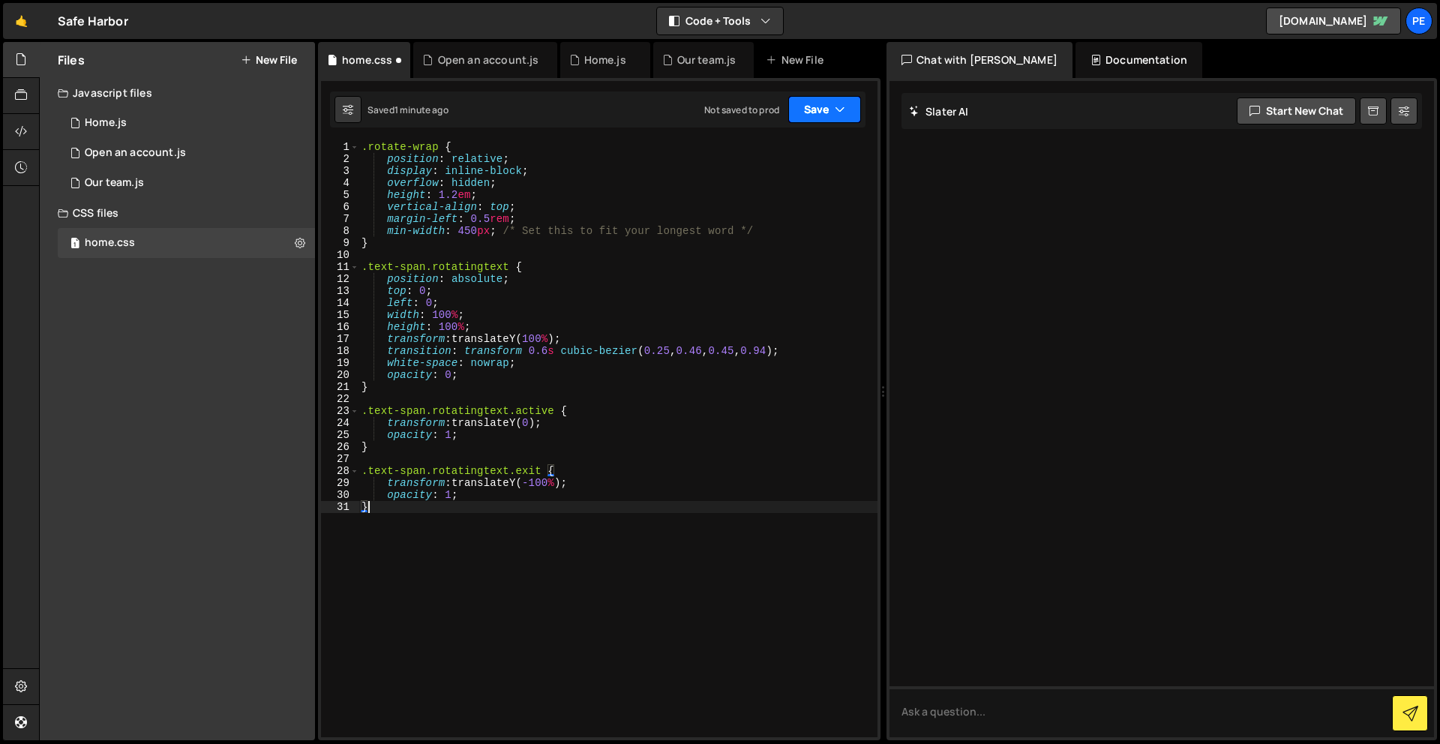
click at [795, 107] on button "Save" at bounding box center [825, 109] width 73 height 27
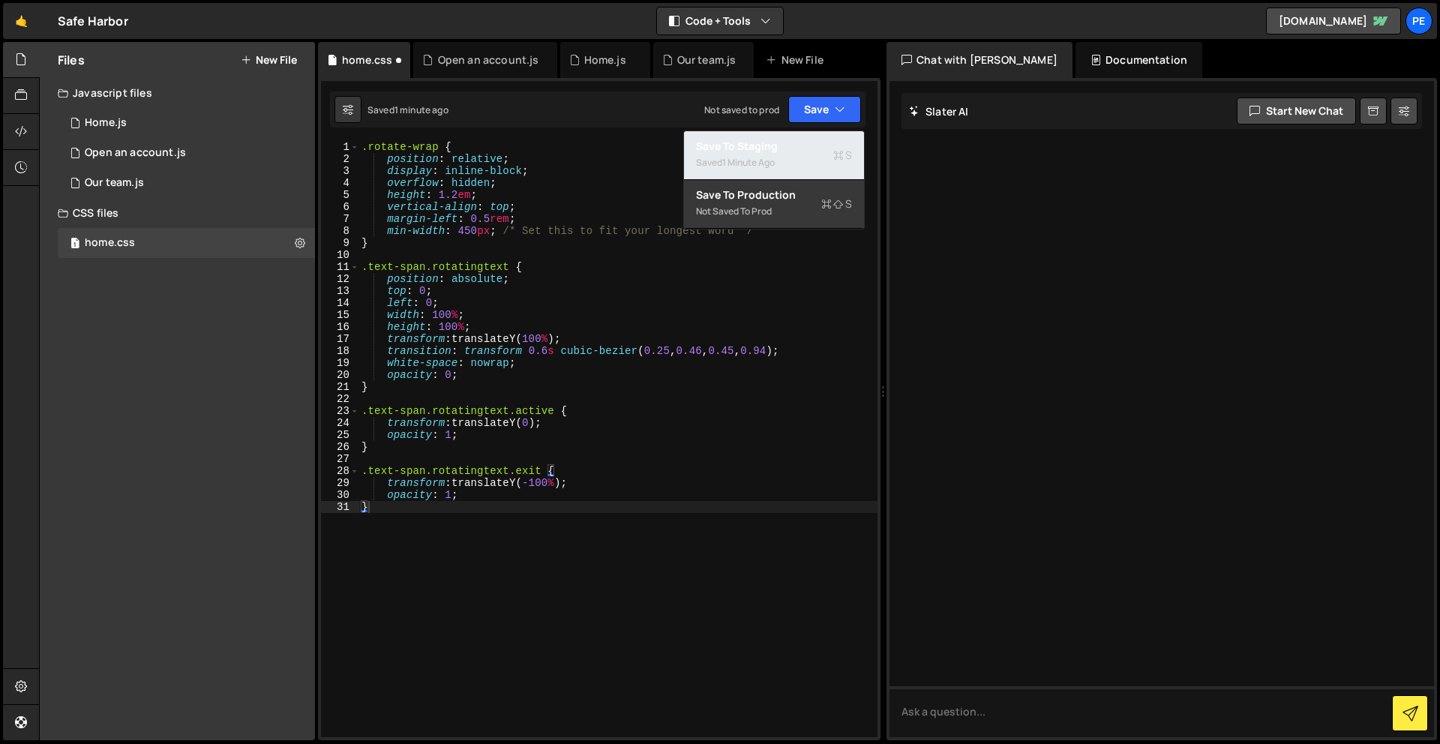
click at [771, 143] on div "Save to Staging S" at bounding box center [774, 146] width 156 height 15
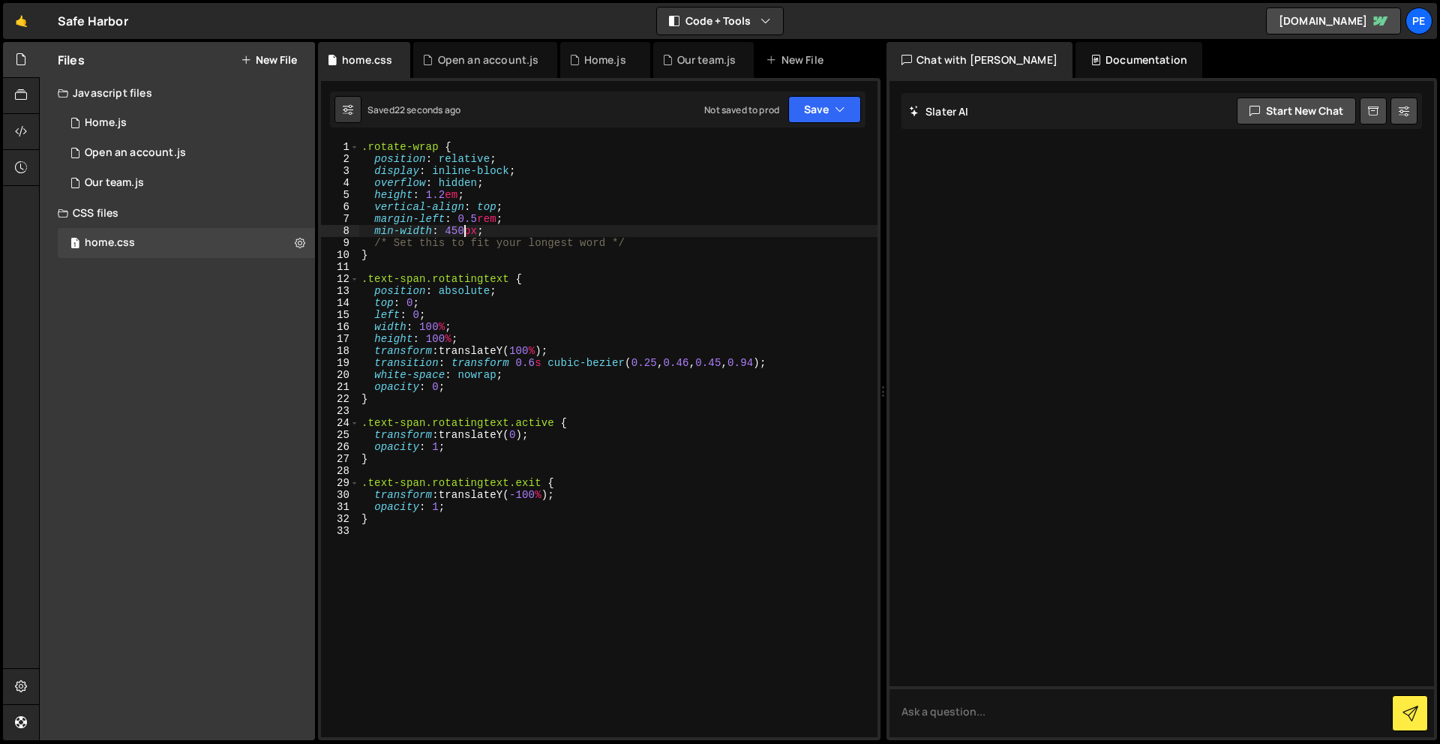
click at [463, 227] on div ".rotate-wrap { position : relative ; display : inline-block ; overflow : hidden…" at bounding box center [618, 451] width 519 height 620
type textarea "min-width: 800px;"
click at [826, 113] on button "Save" at bounding box center [825, 109] width 73 height 27
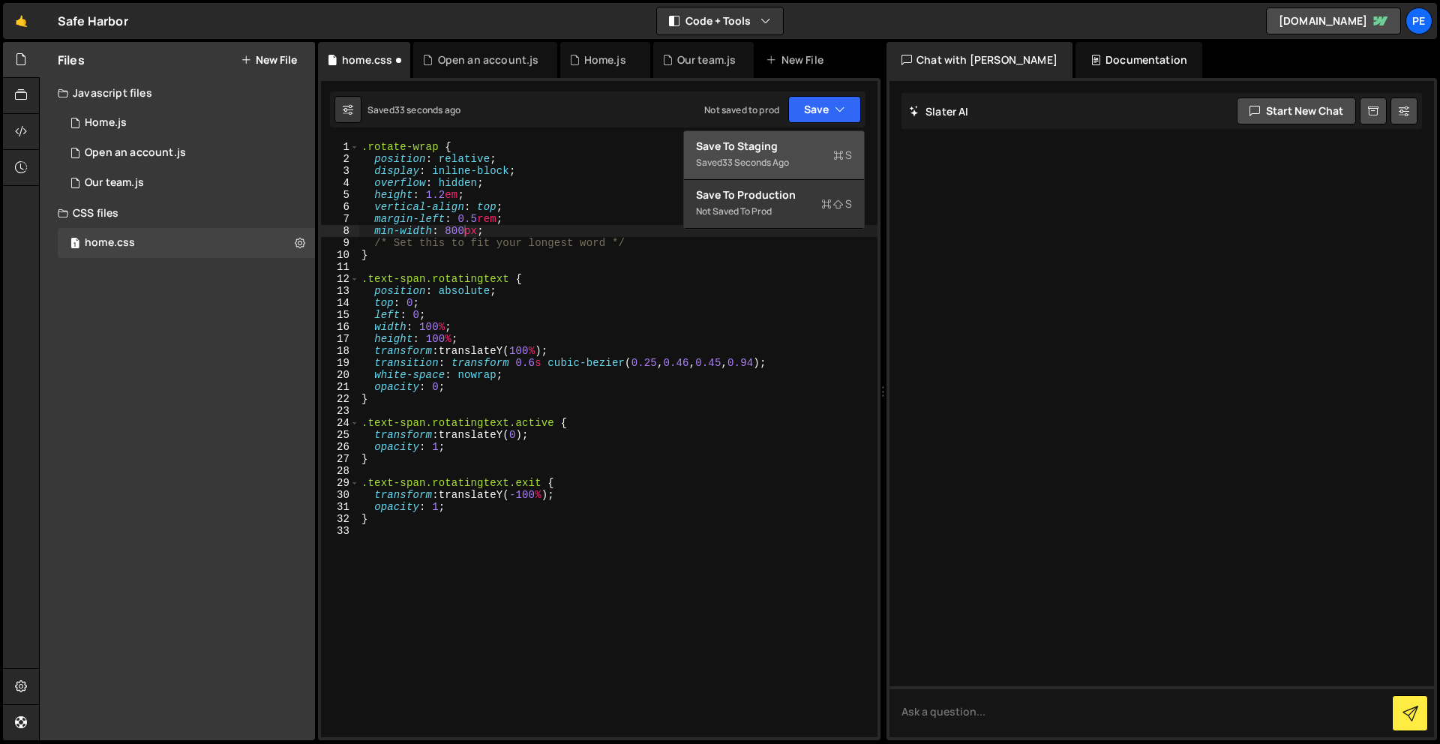
click at [813, 140] on div "Save to Staging S" at bounding box center [774, 146] width 156 height 15
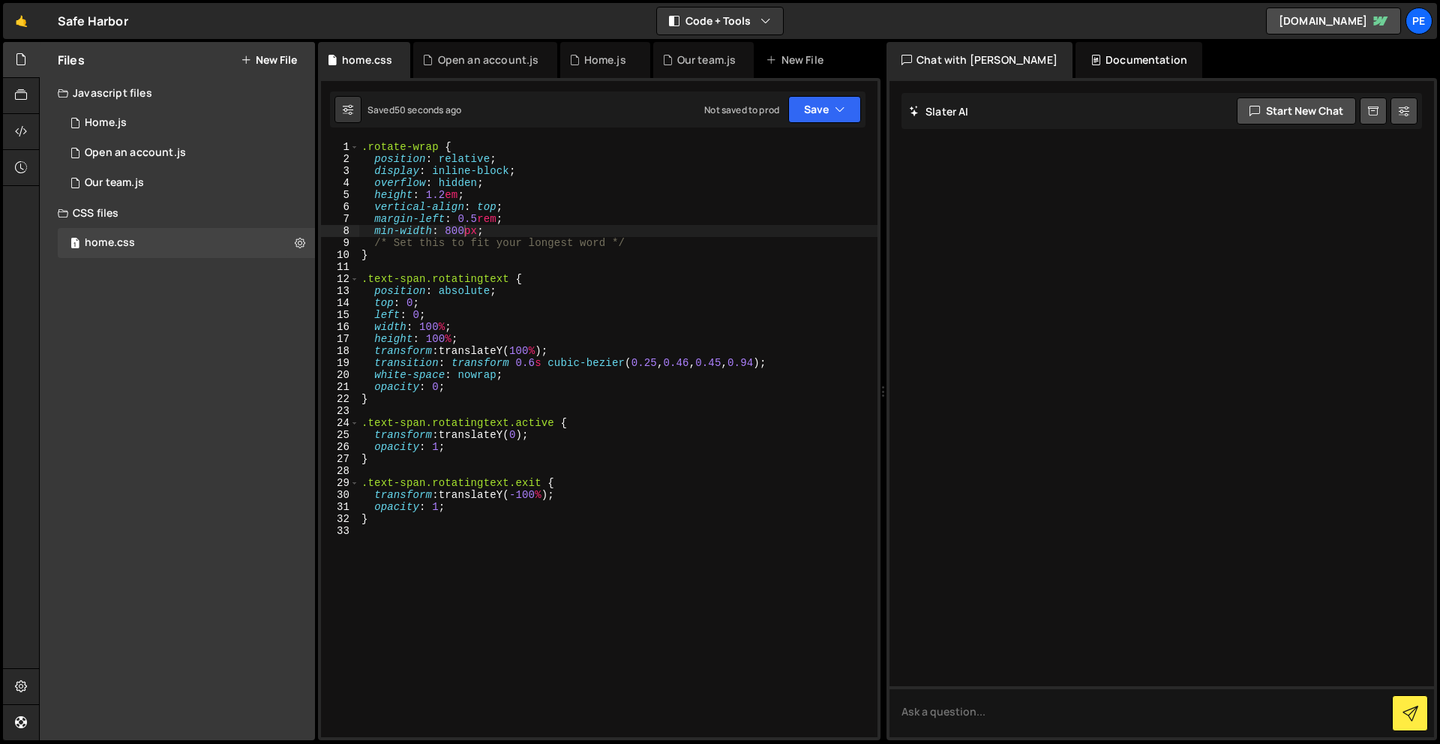
scroll to position [0, 0]
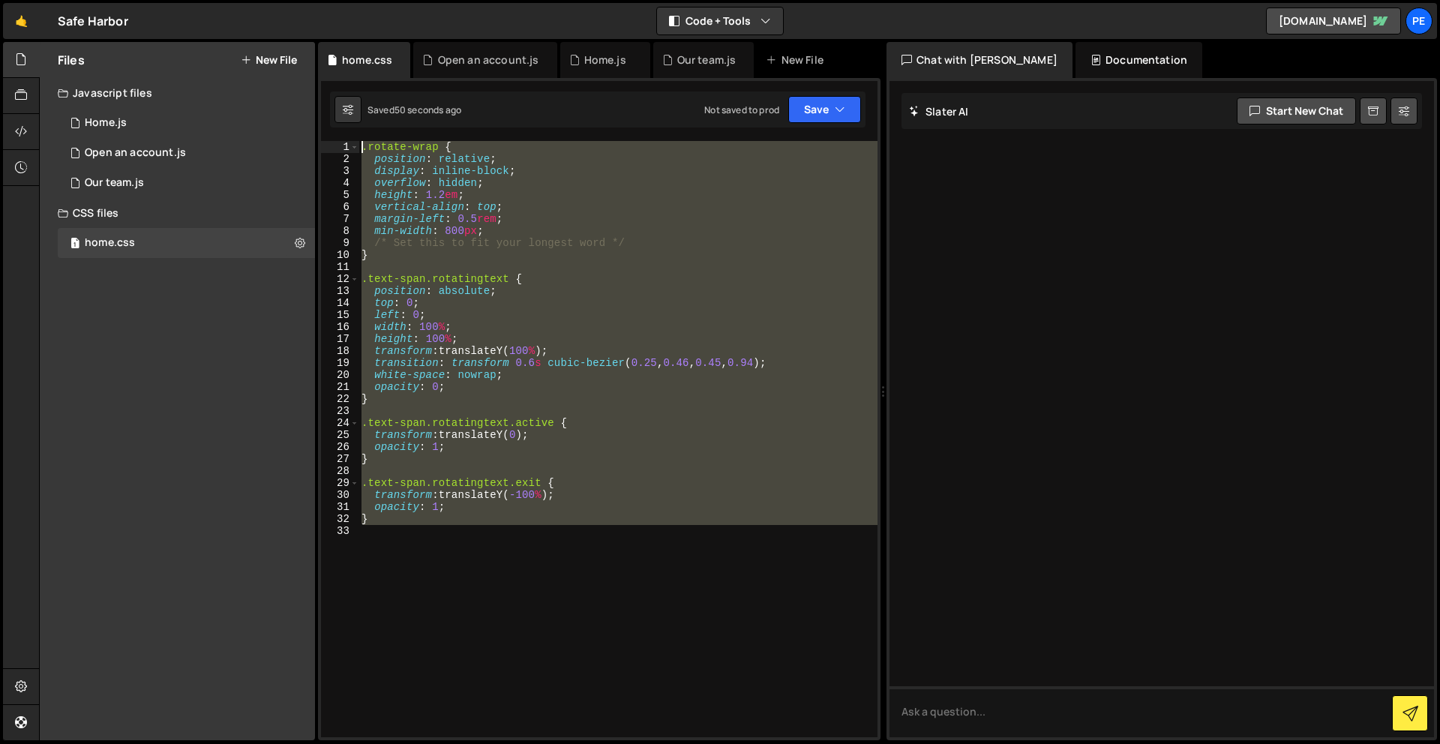
drag, startPoint x: 429, startPoint y: 623, endPoint x: 357, endPoint y: -29, distance: 655.9
click at [357, 0] on html "Projects [GEOGRAPHIC_DATA] Blog Pe Your current team is Perspective 1 Projects …" at bounding box center [720, 372] width 1440 height 744
paste textarea "}"
type textarea "}"
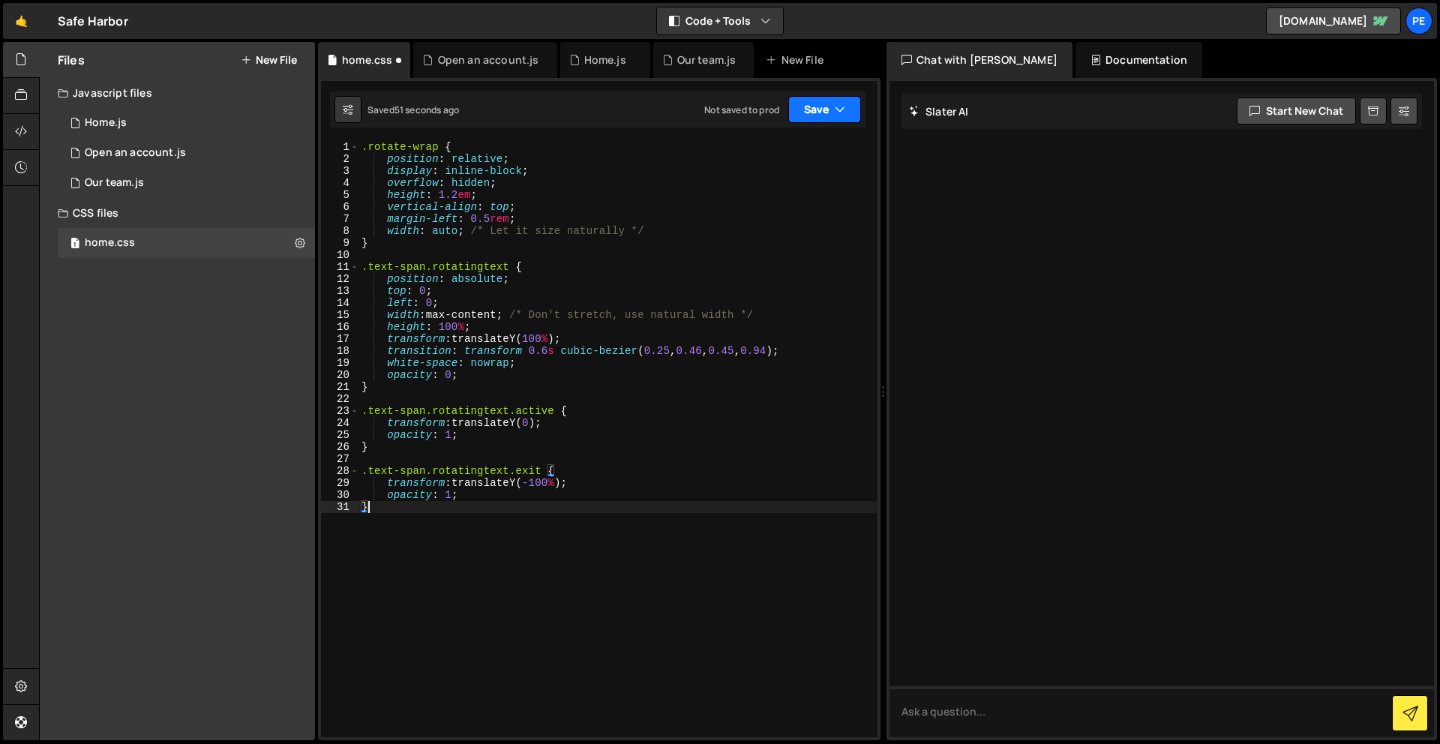
click at [830, 105] on button "Save" at bounding box center [825, 109] width 73 height 27
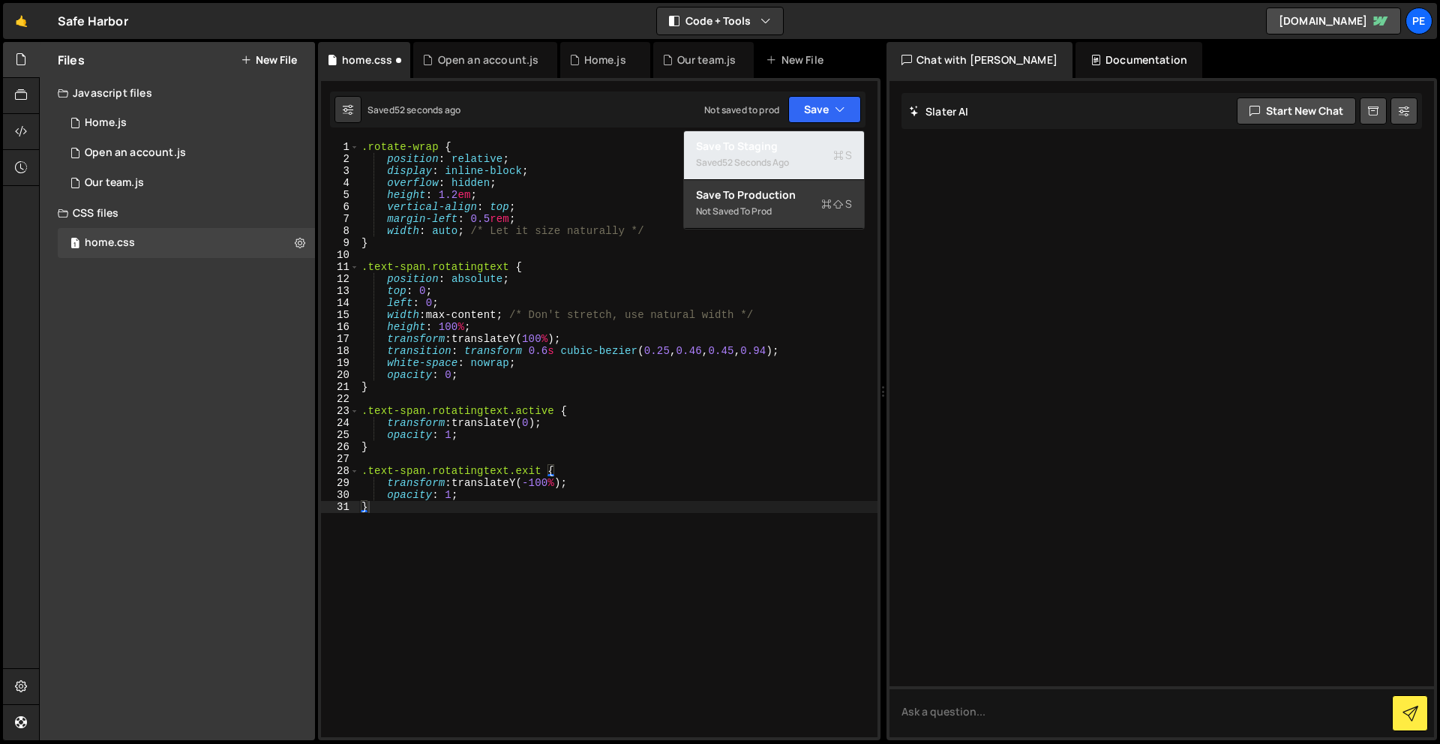
click at [819, 162] on div "Saved 52 seconds ago" at bounding box center [774, 163] width 156 height 18
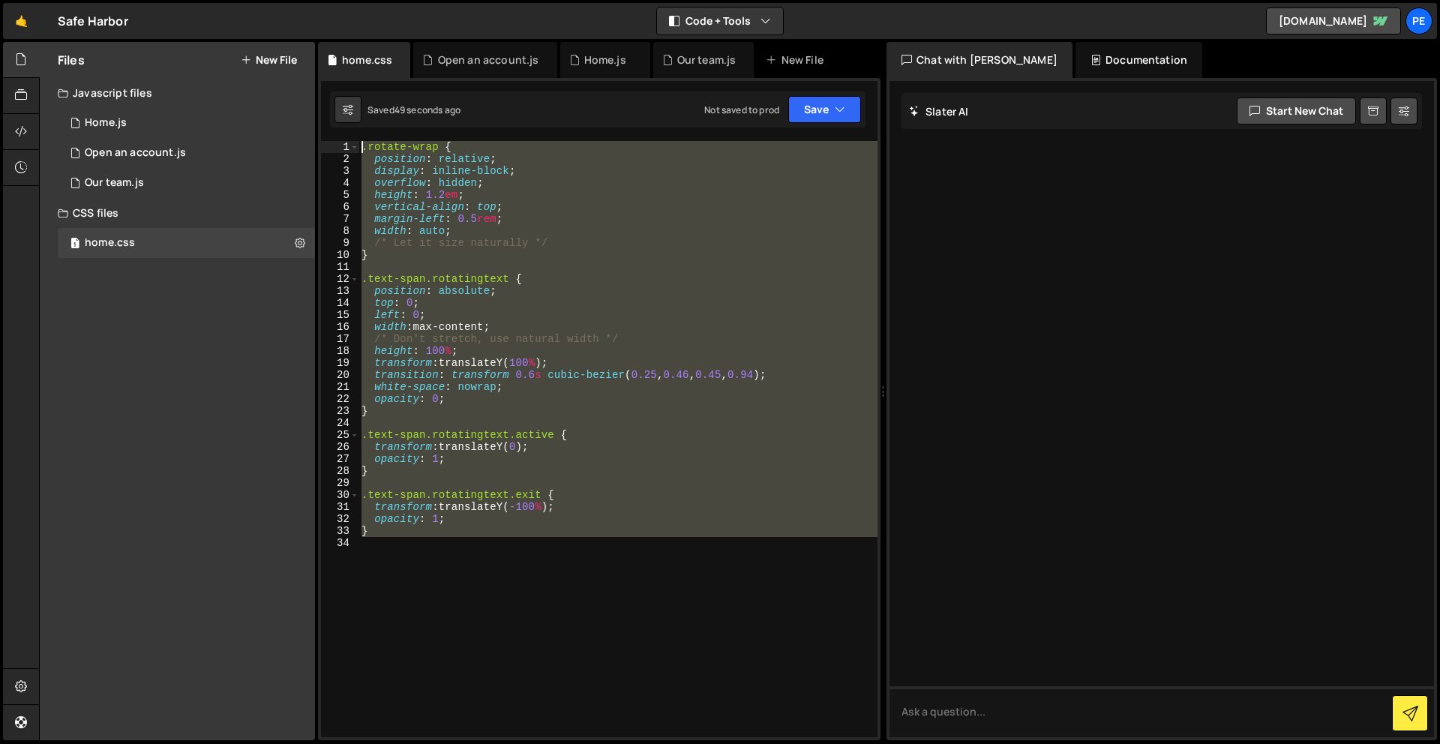
drag, startPoint x: 410, startPoint y: 592, endPoint x: 337, endPoint y: -52, distance: 647.9
click at [337, 0] on html "Projects [GEOGRAPHIC_DATA] Blog Pe Your current team is Perspective 1 Projects …" at bounding box center [720, 372] width 1440 height 744
click at [527, 384] on div ".rotate-wrap { position : relative ; display : inline-block ; overflow : hidden…" at bounding box center [618, 439] width 519 height 596
type textarea "white-space: nowrap;"
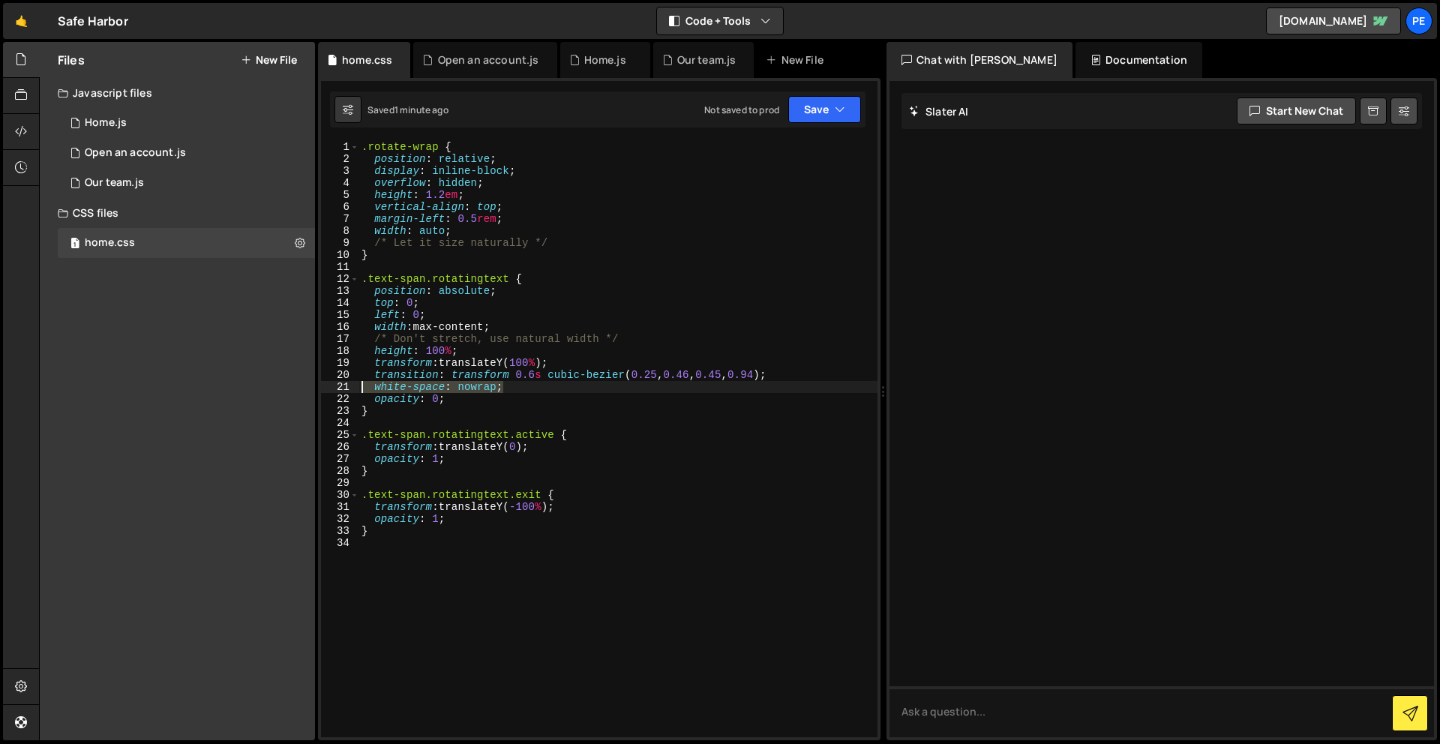
drag, startPoint x: 517, startPoint y: 387, endPoint x: 350, endPoint y: 386, distance: 166.6
click at [350, 386] on div "white-space: nowrap; 1 2 3 4 5 6 7 8 9 10 11 12 13 14 15 16 17 18 19 20 21 22 2…" at bounding box center [599, 439] width 557 height 596
click at [828, 116] on button "Save" at bounding box center [825, 109] width 73 height 27
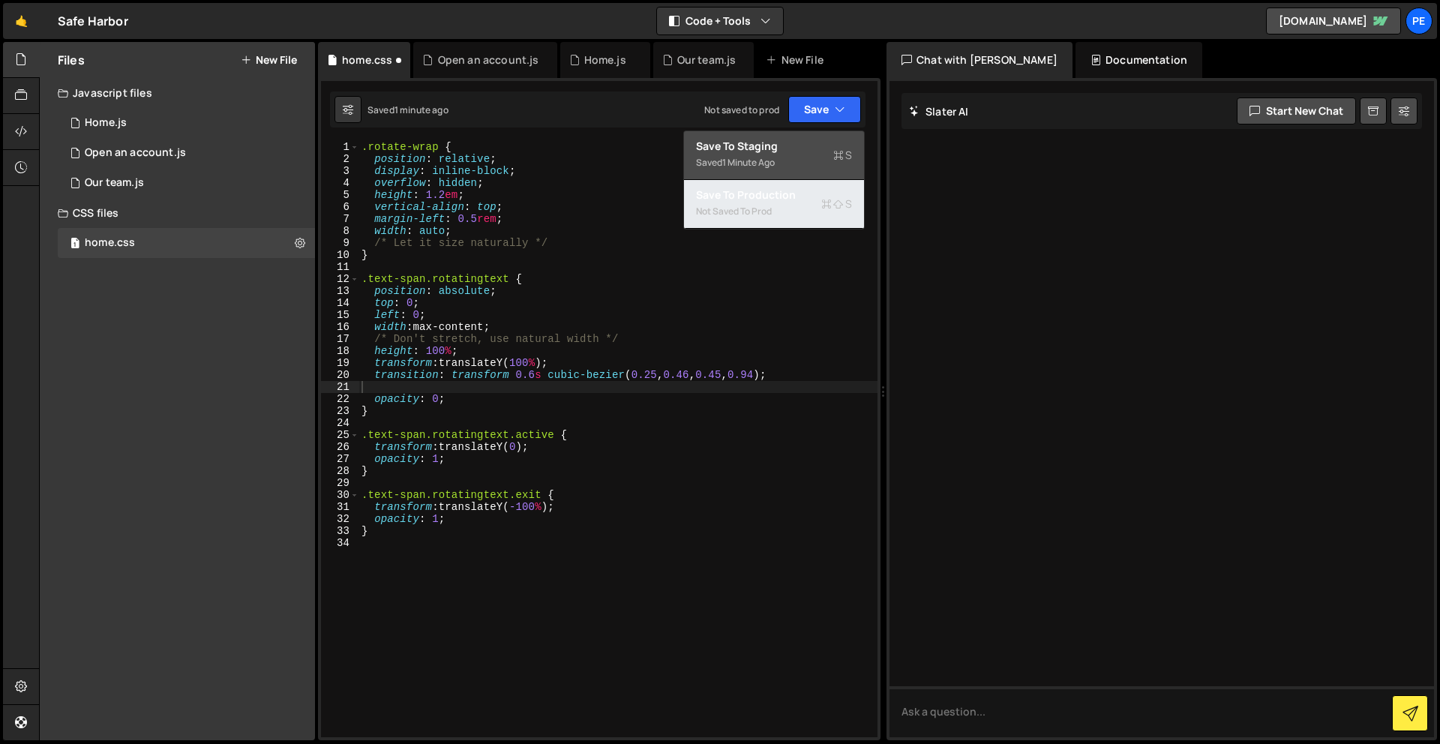
drag, startPoint x: 778, startPoint y: 184, endPoint x: 785, endPoint y: 158, distance: 26.4
click at [785, 158] on div "Save to Staging S Saved 1 minute ago Save to Production S Not saved to prod Sav…" at bounding box center [774, 180] width 182 height 99
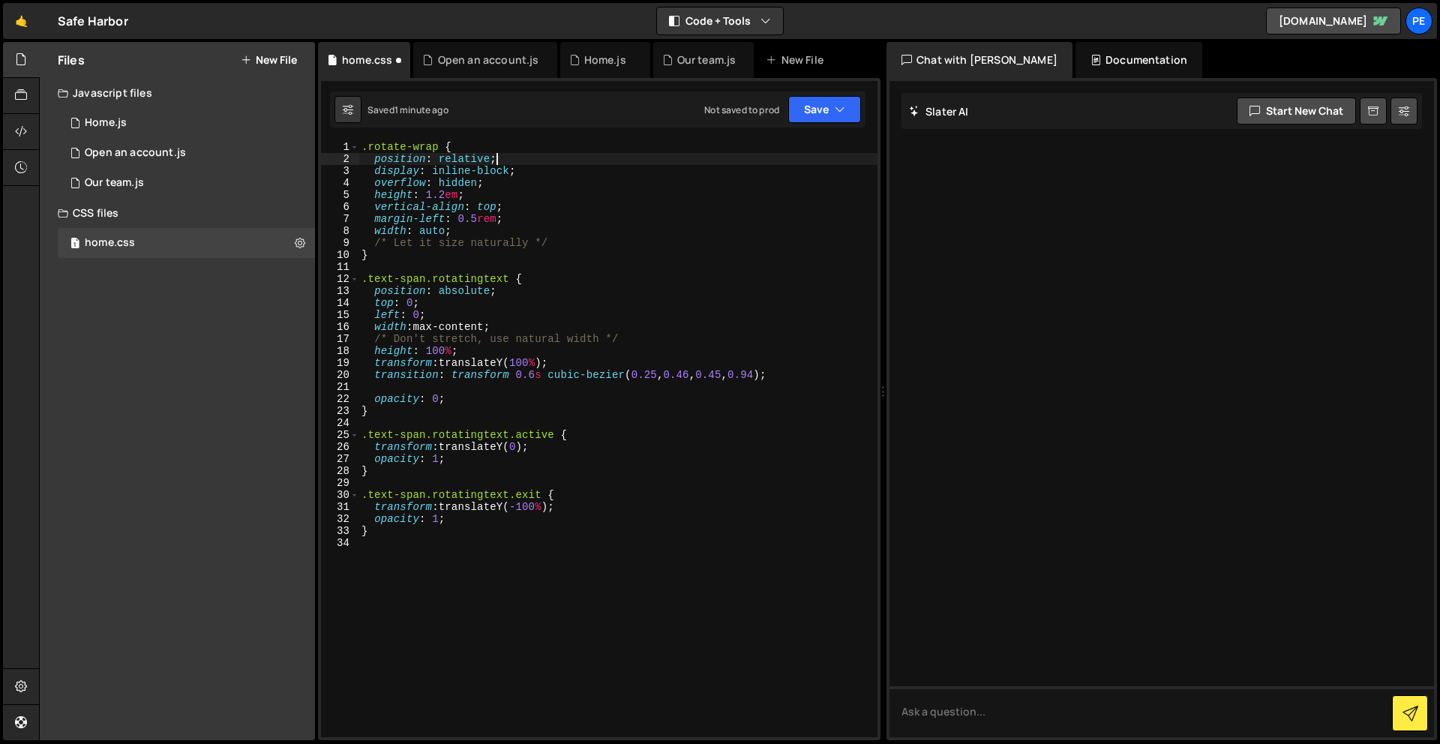
click at [785, 158] on div ".rotate-wrap { position : relative ; display : inline-block ; overflow : hidden…" at bounding box center [618, 451] width 519 height 620
click at [819, 108] on button "Save" at bounding box center [825, 109] width 73 height 27
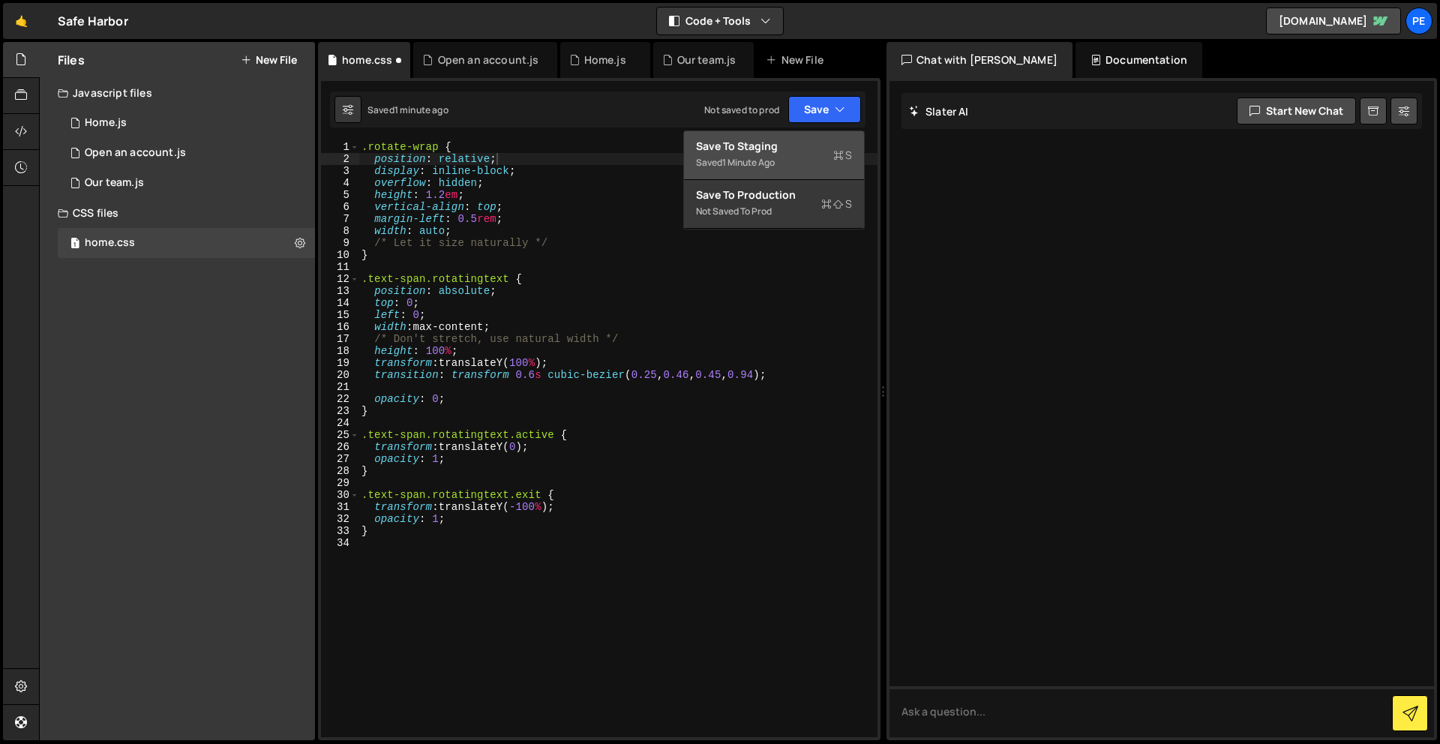
click at [807, 140] on div "Save to Staging S" at bounding box center [774, 146] width 156 height 15
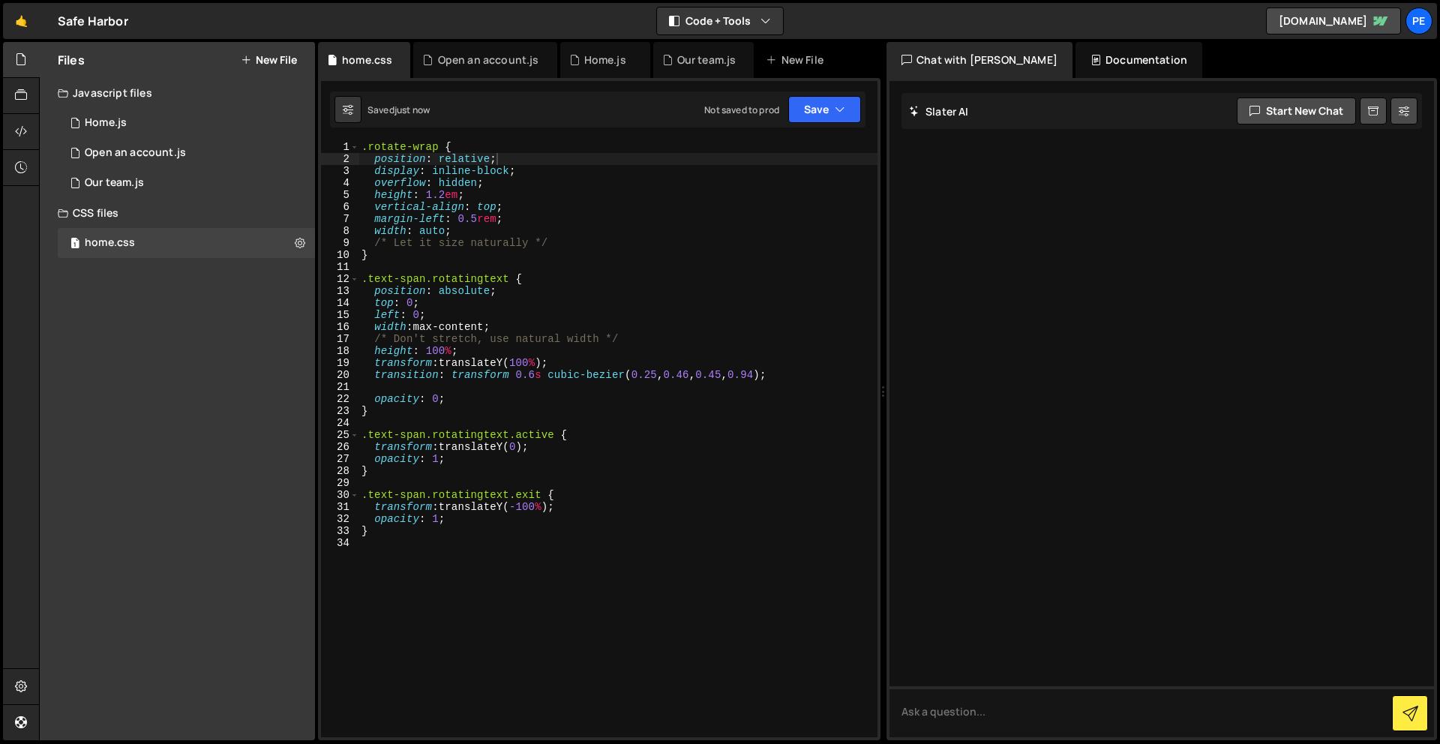
click at [473, 230] on div ".rotate-wrap { position : relative ; display : inline-block ; overflow : hidden…" at bounding box center [618, 451] width 519 height 620
drag, startPoint x: 445, startPoint y: 194, endPoint x: 453, endPoint y: 207, distance: 15.2
click at [446, 194] on div ".rotate-wrap { position : relative ; display : inline-block ; overflow : hidden…" at bounding box center [618, 451] width 519 height 620
click at [839, 117] on button "Save" at bounding box center [825, 109] width 73 height 27
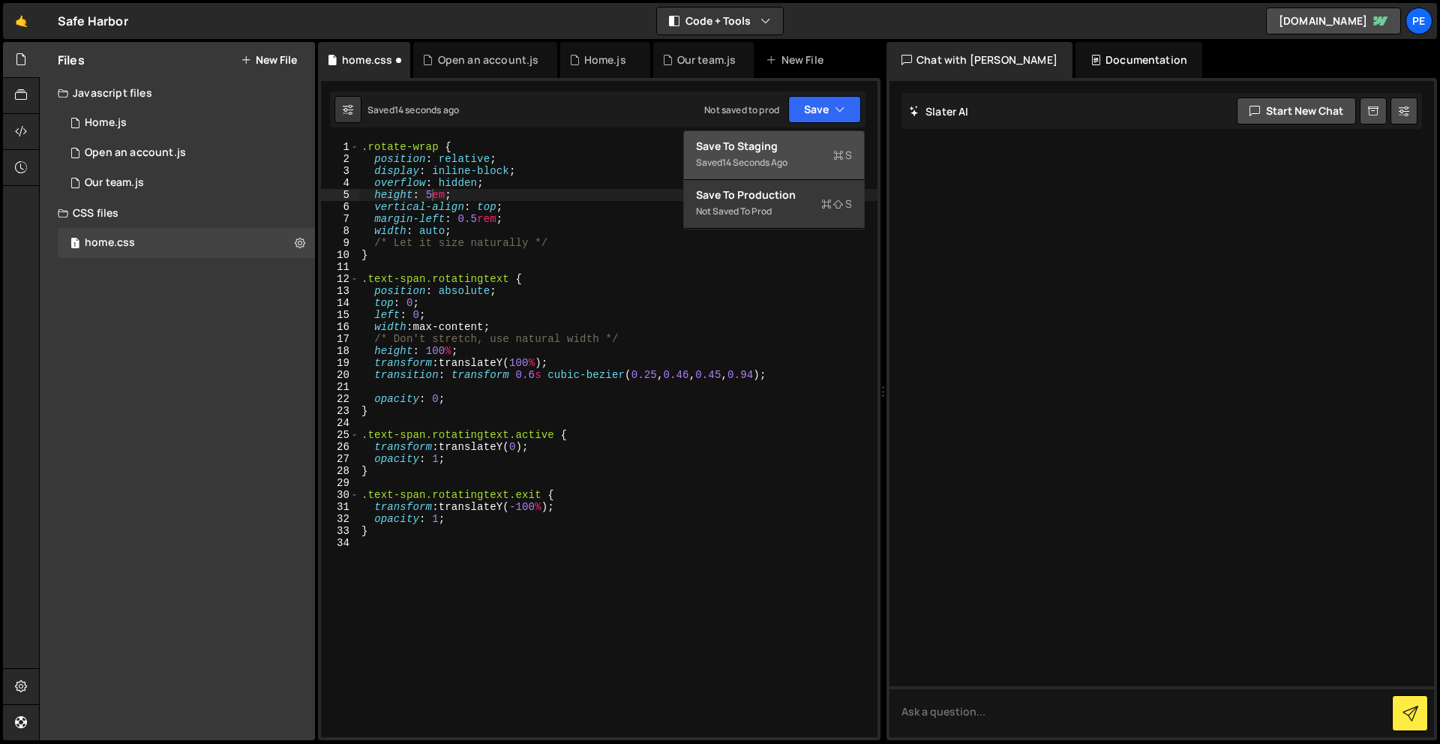
click at [802, 155] on div "Saved 14 seconds ago" at bounding box center [774, 163] width 156 height 18
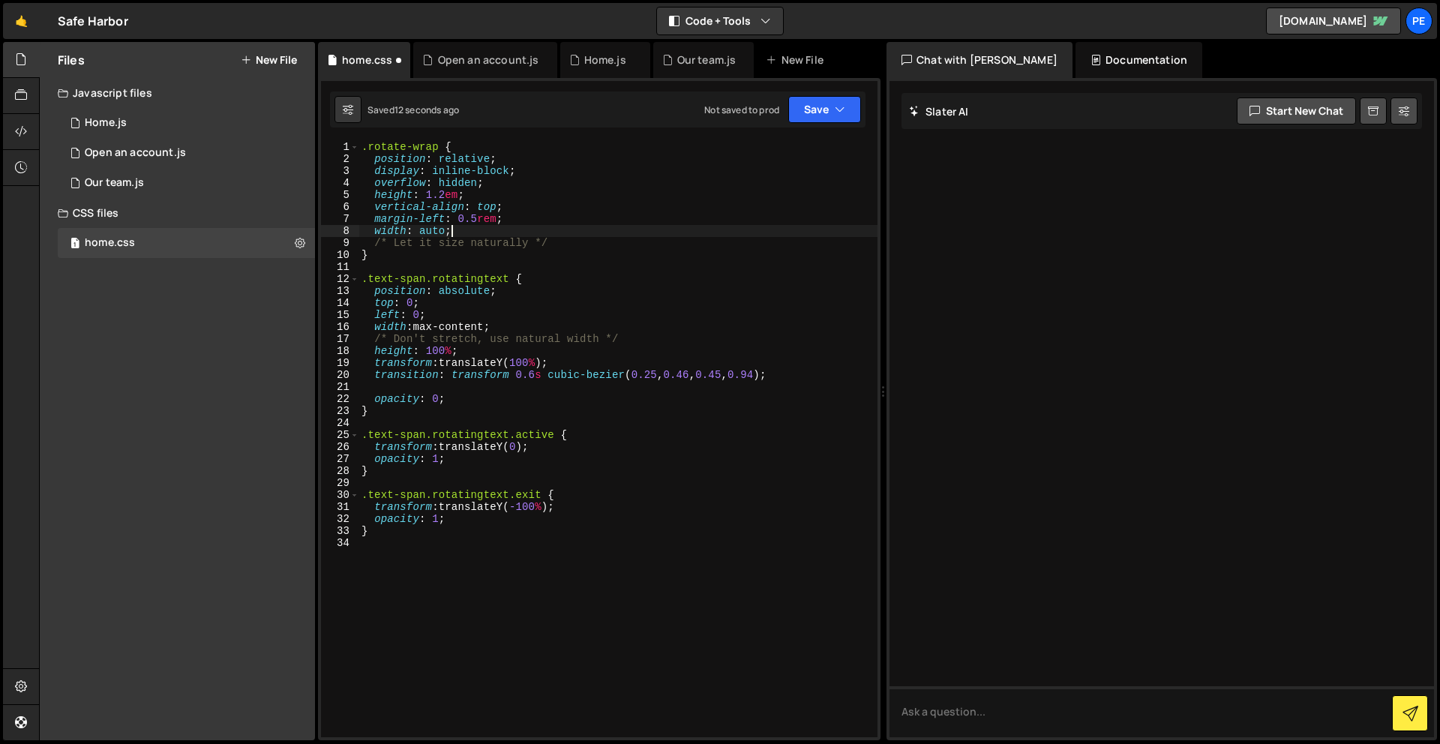
click at [490, 234] on div ".rotate-wrap { position : relative ; display : inline-block ; overflow : hidden…" at bounding box center [618, 451] width 519 height 620
click at [516, 221] on div ".rotate-wrap { position : relative ; display : inline-block ; overflow : hidden…" at bounding box center [618, 451] width 519 height 620
type textarea "margin-left: 0.5rem;"
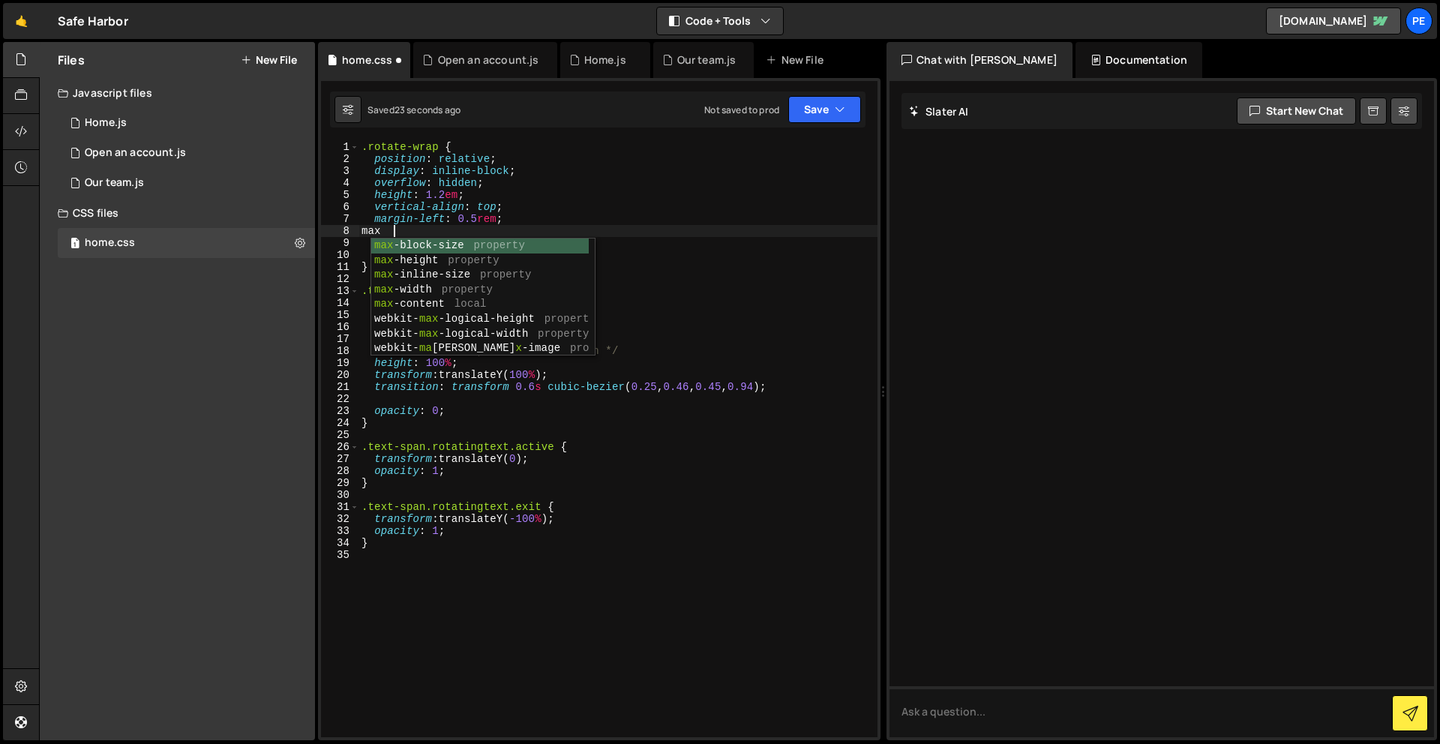
scroll to position [0, 2]
click at [471, 283] on div "max- block-size property max- height property max- inline-size property max- wi…" at bounding box center [480, 312] width 218 height 147
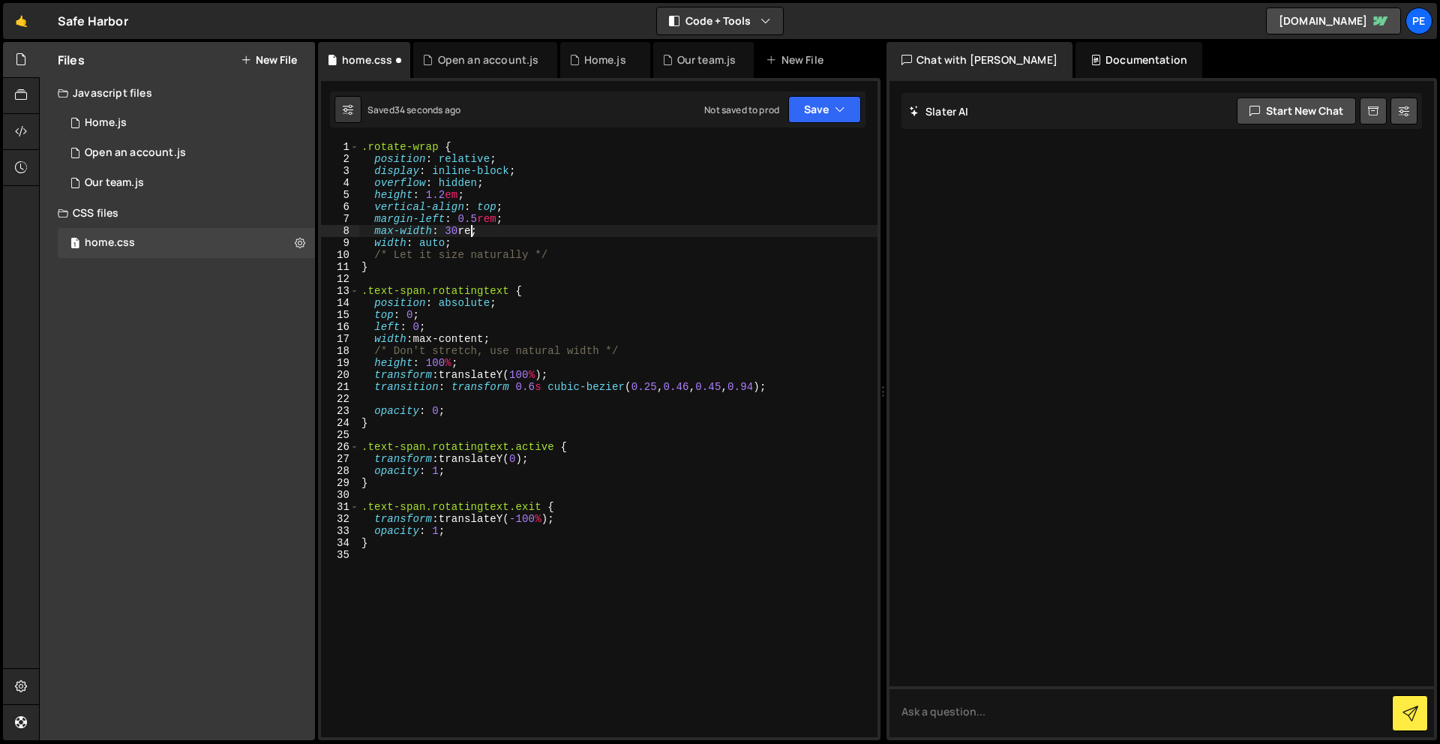
scroll to position [0, 8]
click at [819, 104] on button "Save" at bounding box center [825, 109] width 73 height 27
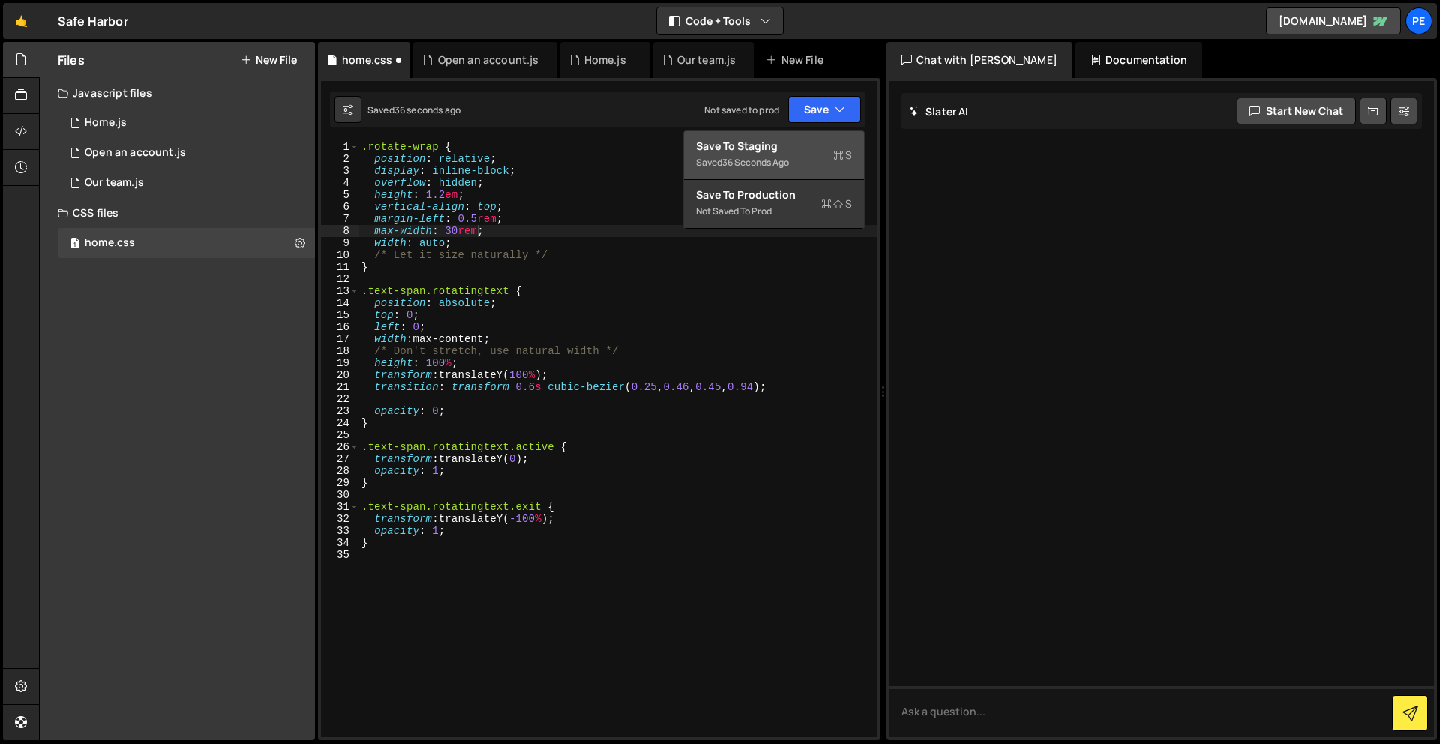
click at [813, 141] on div "Save to Staging S" at bounding box center [774, 146] width 156 height 15
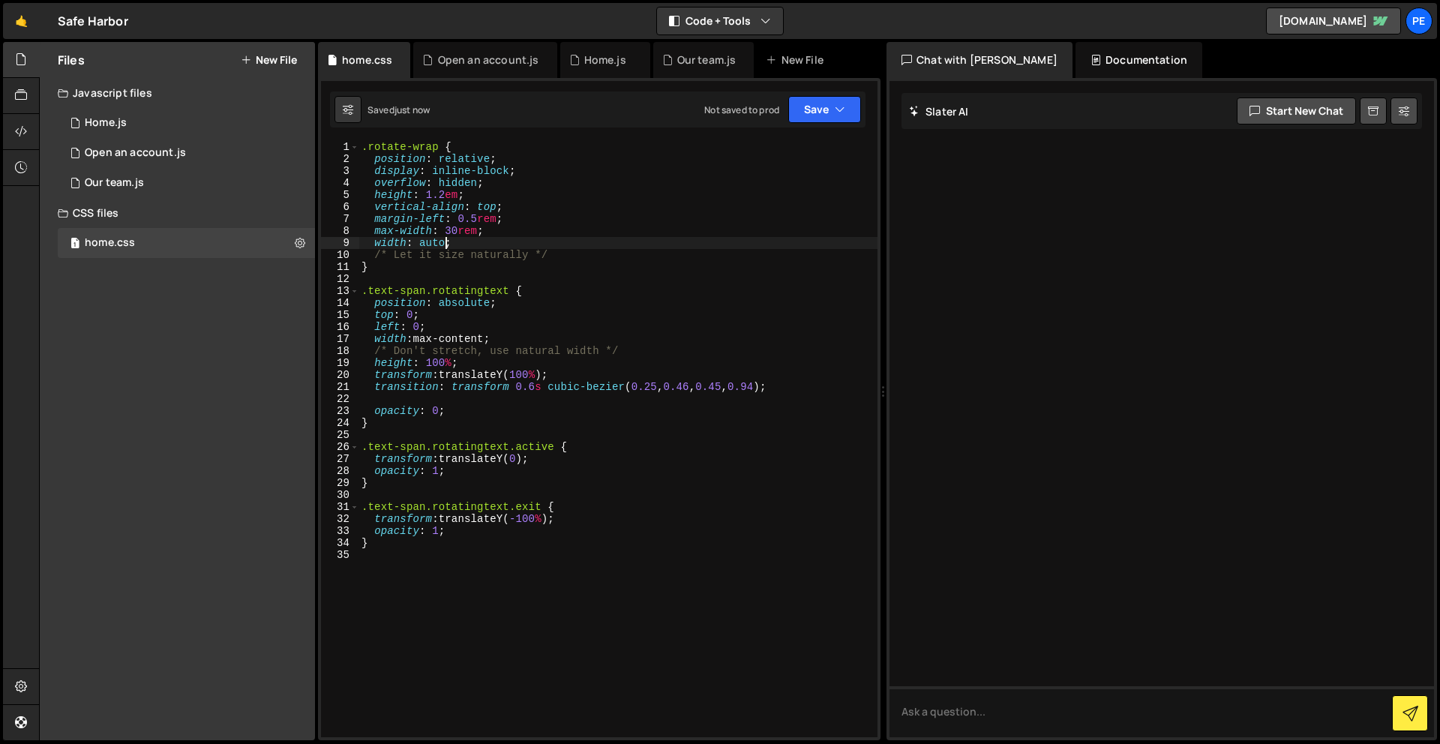
click at [447, 243] on div ".rotate-wrap { position : relative ; display : inline-block ; overflow : hidden…" at bounding box center [618, 451] width 519 height 620
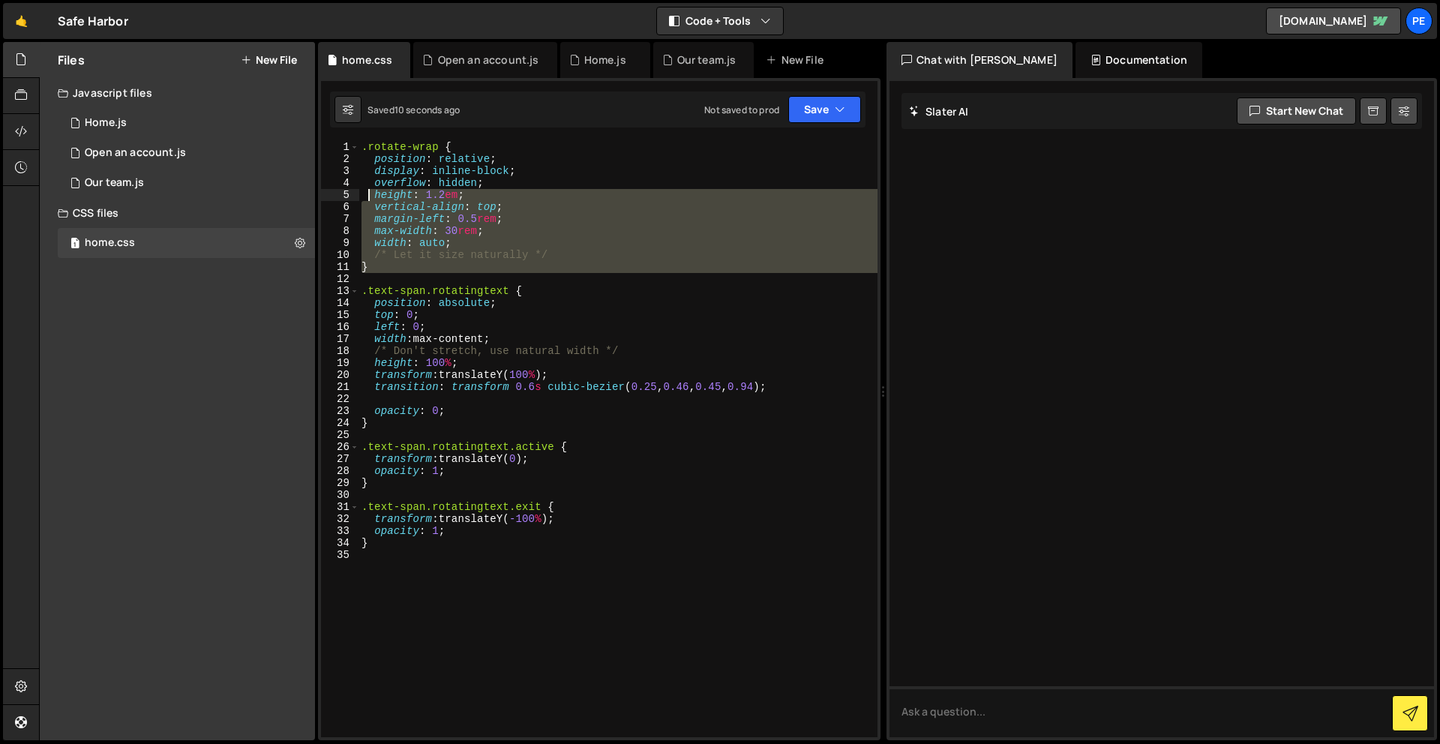
drag, startPoint x: 415, startPoint y: 275, endPoint x: 365, endPoint y: 185, distance: 102.7
click at [365, 185] on div ".rotate-wrap { position : relative ; display : inline-block ; overflow : hidden…" at bounding box center [618, 451] width 519 height 620
type textarea "overflow: hidden; height: 1.2em;"
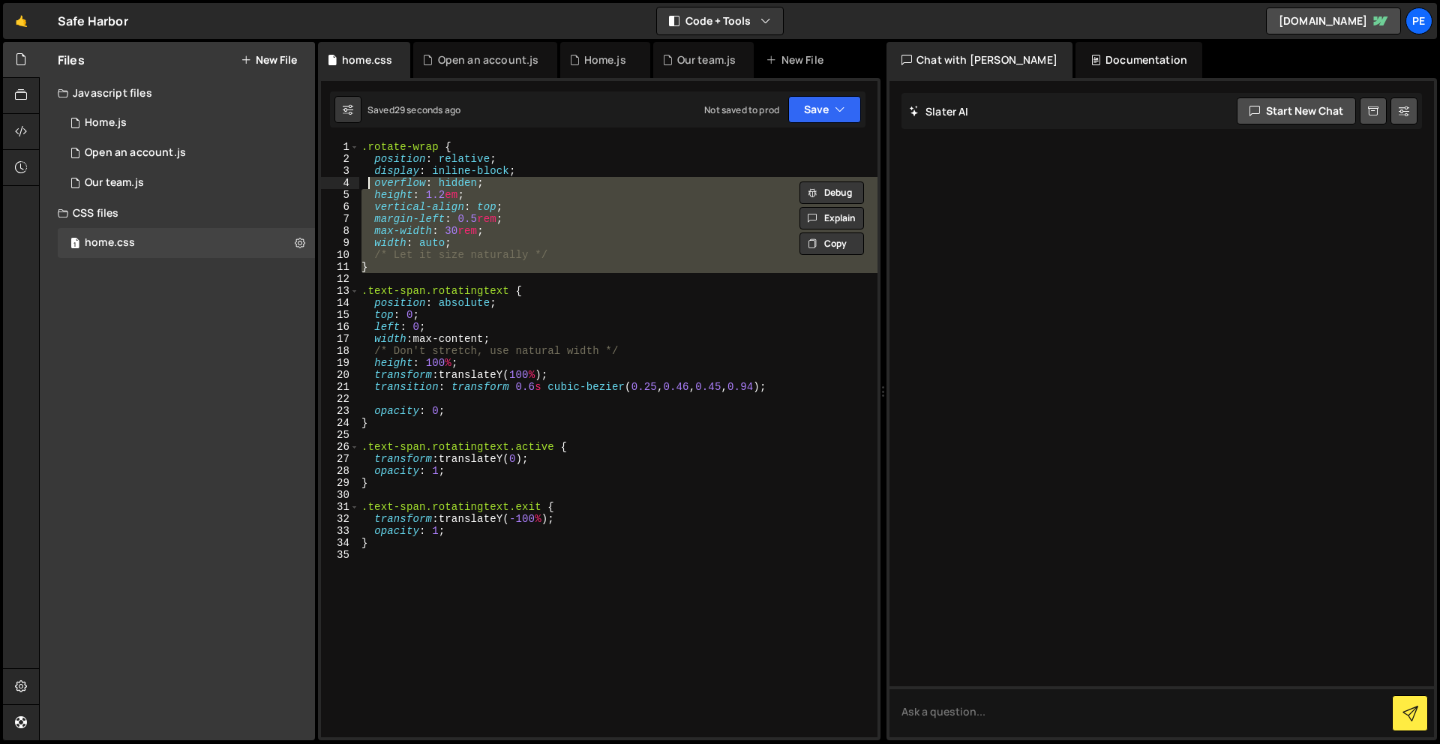
click at [551, 614] on div ".rotate-wrap { position : relative ; display : inline-block ; overflow : hidden…" at bounding box center [618, 451] width 519 height 620
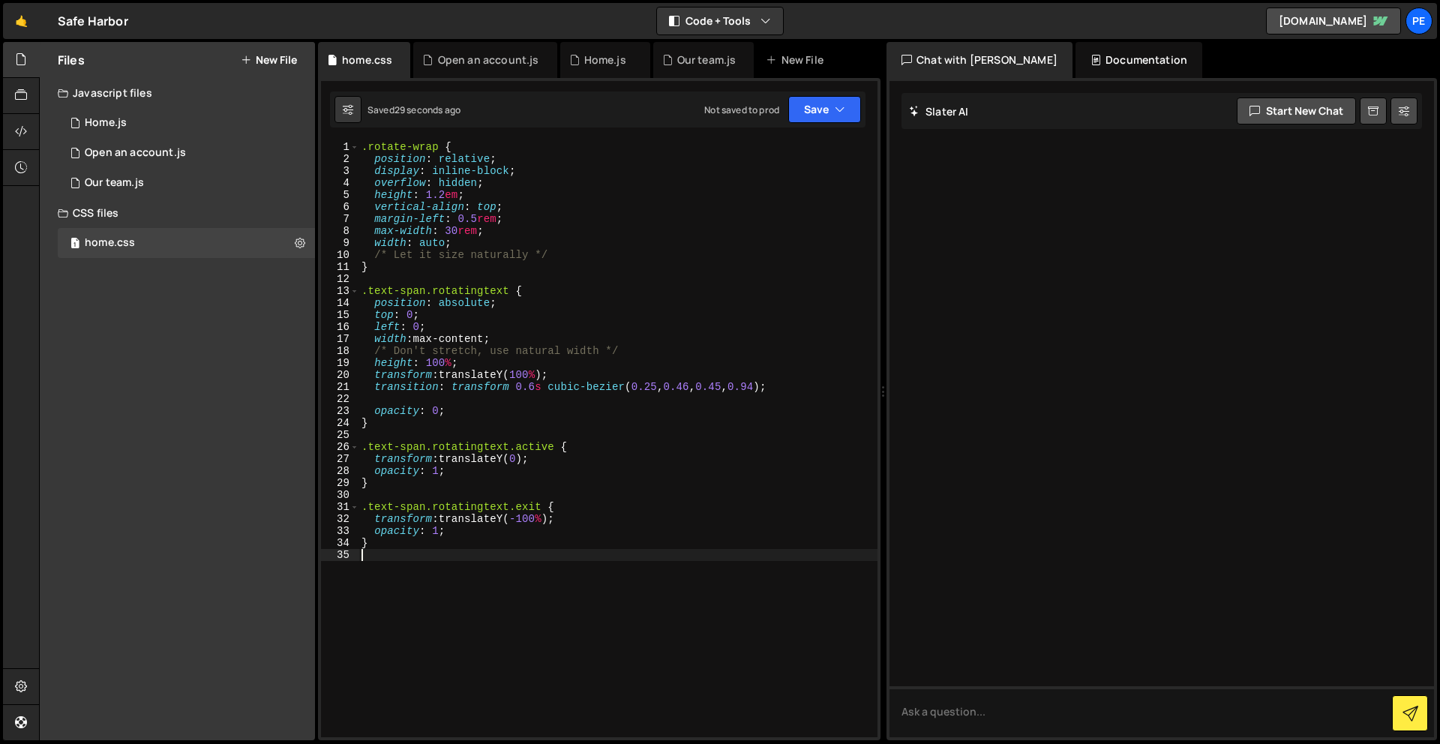
scroll to position [0, 0]
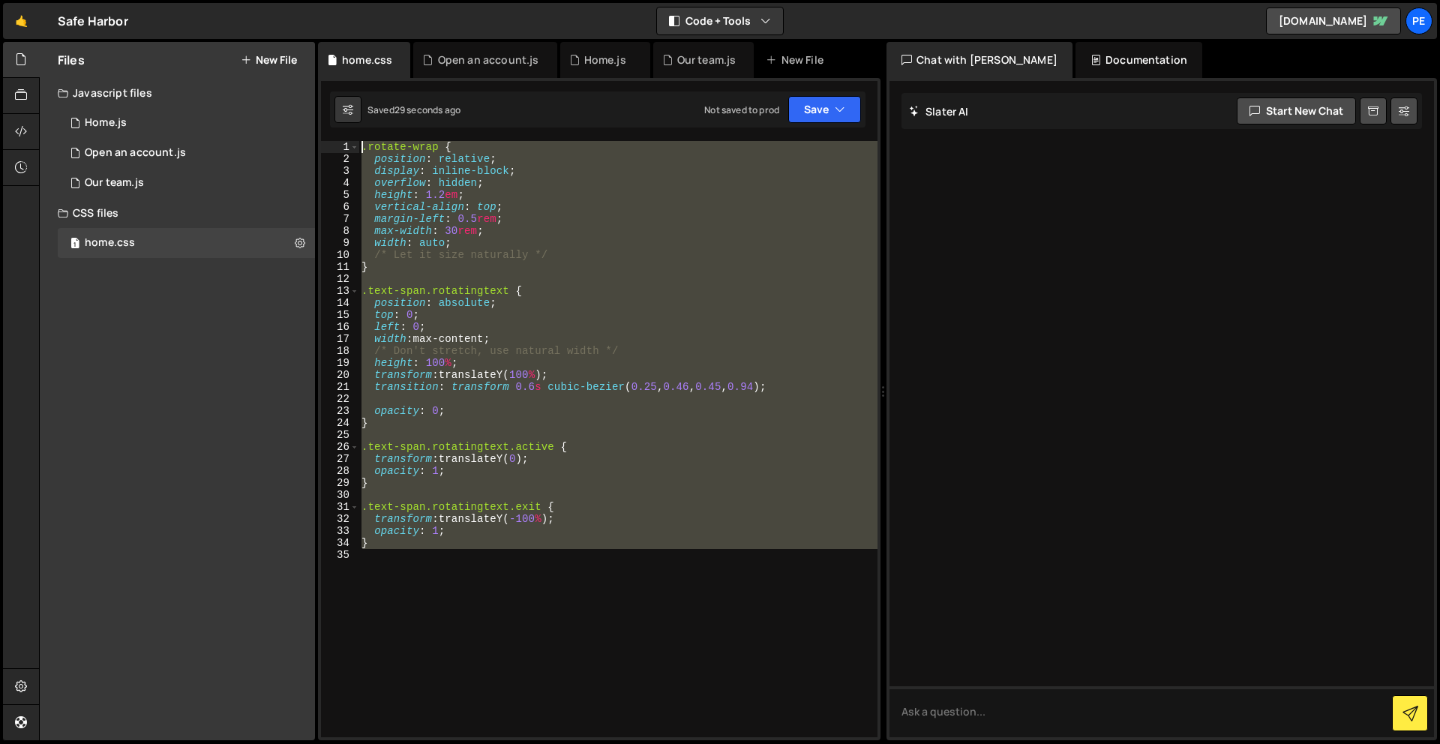
drag, startPoint x: 541, startPoint y: 581, endPoint x: 397, endPoint y: -59, distance: 656.7
click at [397, 0] on html "Projects [GEOGRAPHIC_DATA] Blog Pe Your current team is Perspective 1 Projects …" at bounding box center [720, 372] width 1440 height 744
paste textarea "}"
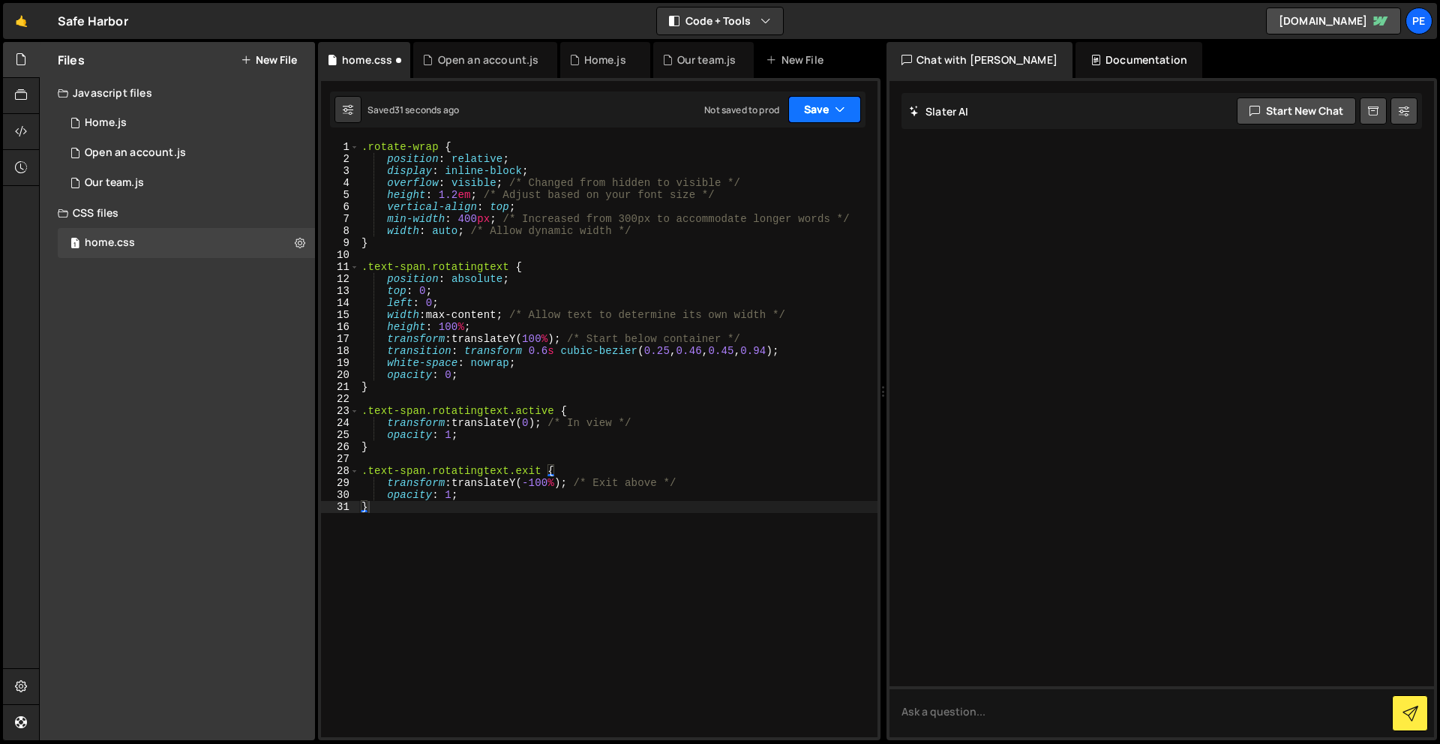
click at [810, 117] on button "Save" at bounding box center [825, 109] width 73 height 27
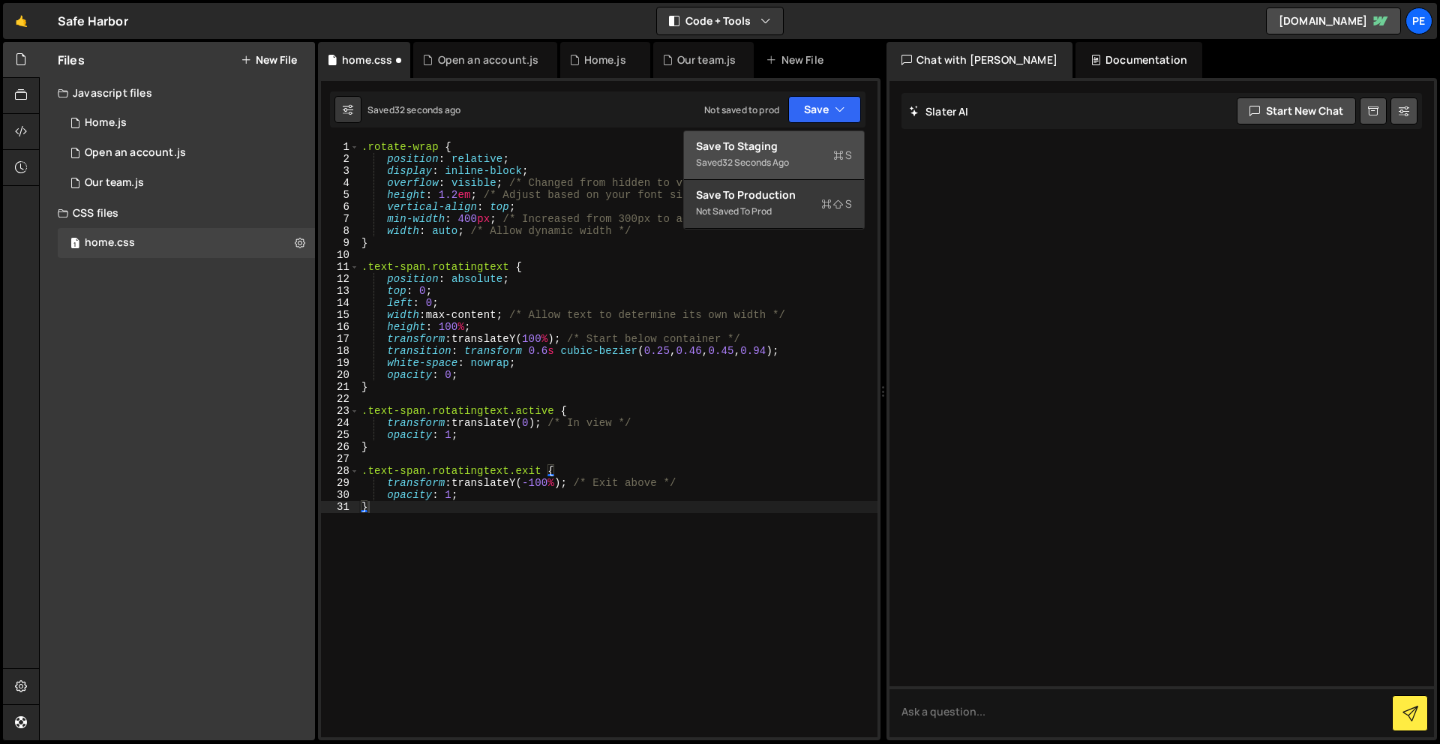
click at [808, 140] on div "Save to Staging S" at bounding box center [774, 146] width 156 height 15
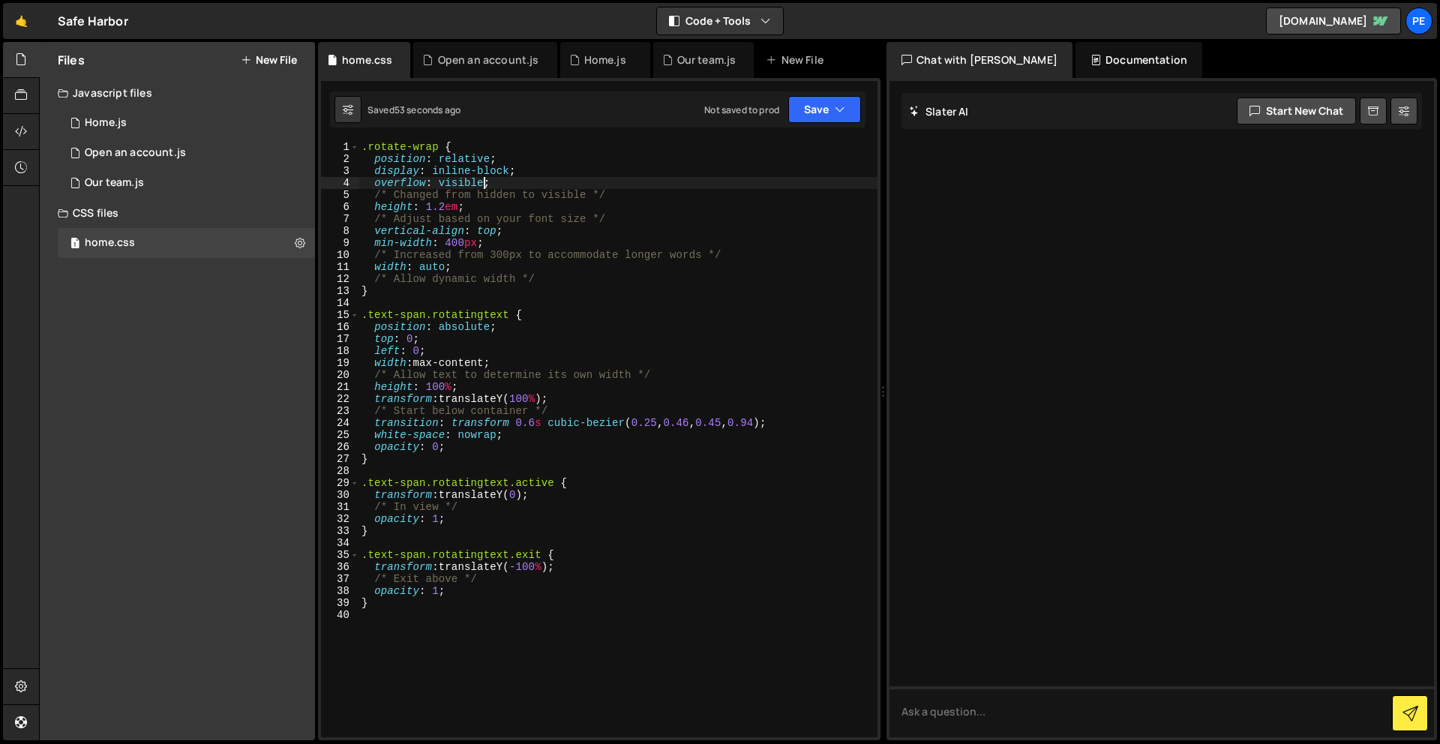
click at [485, 182] on div ".rotate-wrap { position : relative ; display : inline-block ; overflow : visibl…" at bounding box center [618, 451] width 519 height 620
click at [794, 110] on button "Save" at bounding box center [825, 109] width 73 height 27
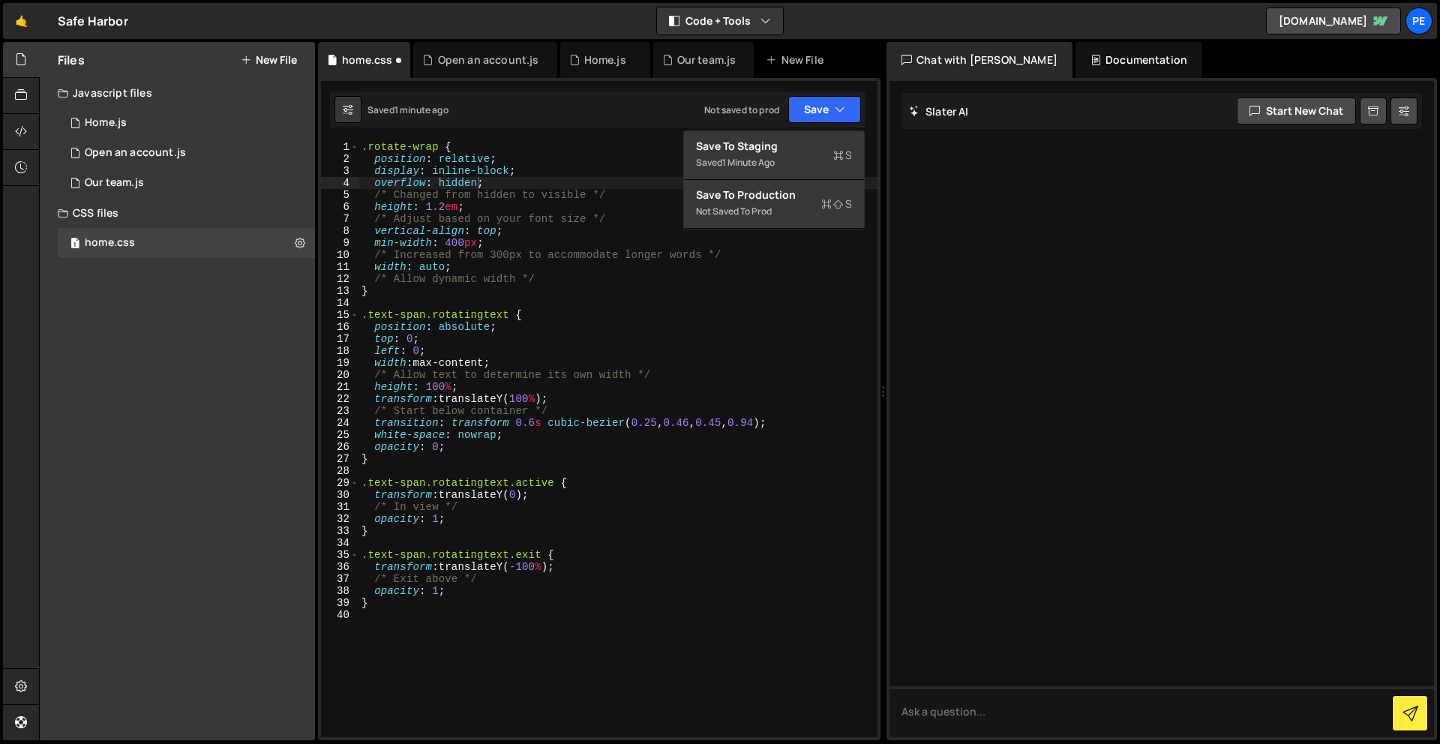
click at [807, 128] on div "1 2 3 4 5 6 7 8 9 10 11 12 13 14 15 16 17 18 19 20 21 22 23 24 25 26 27 28 29 3…" at bounding box center [599, 409] width 563 height 662
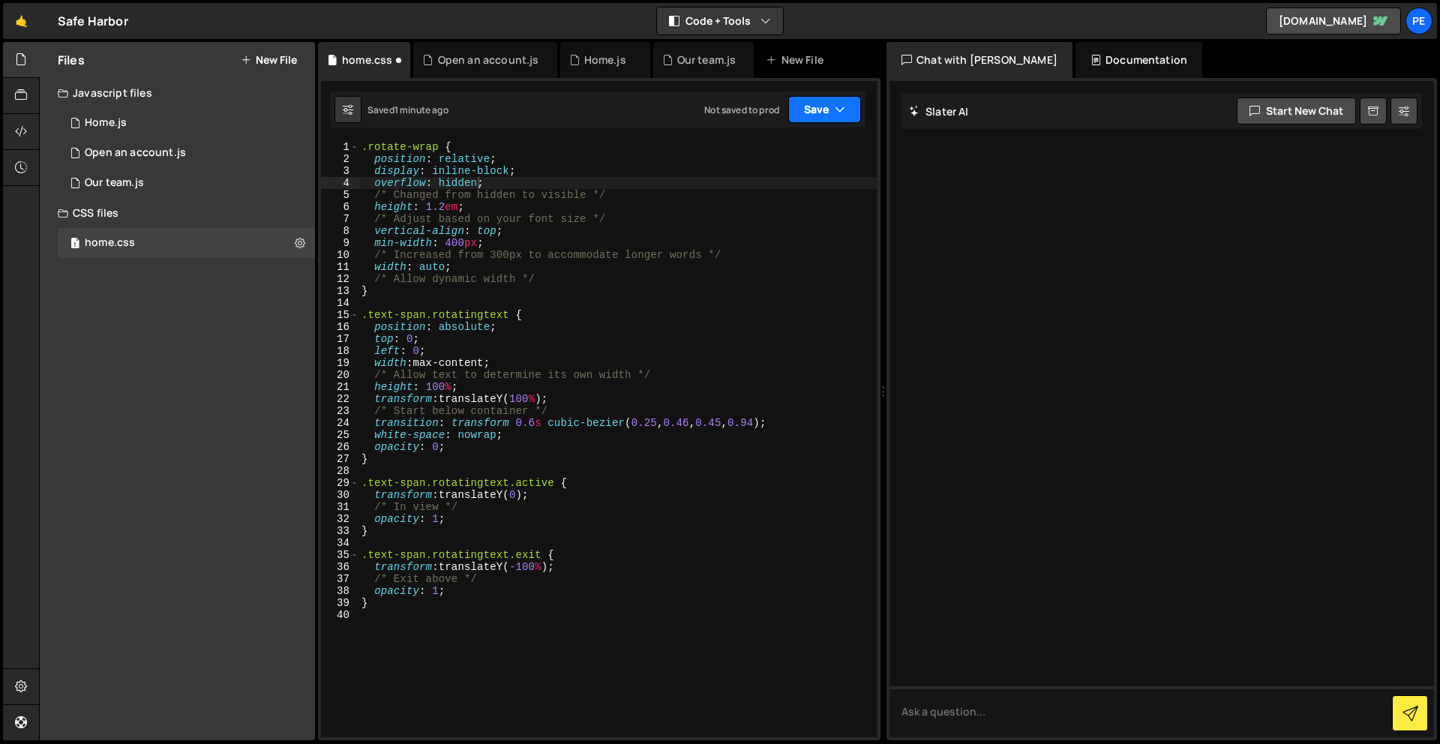
click at [818, 104] on button "Save" at bounding box center [825, 109] width 73 height 27
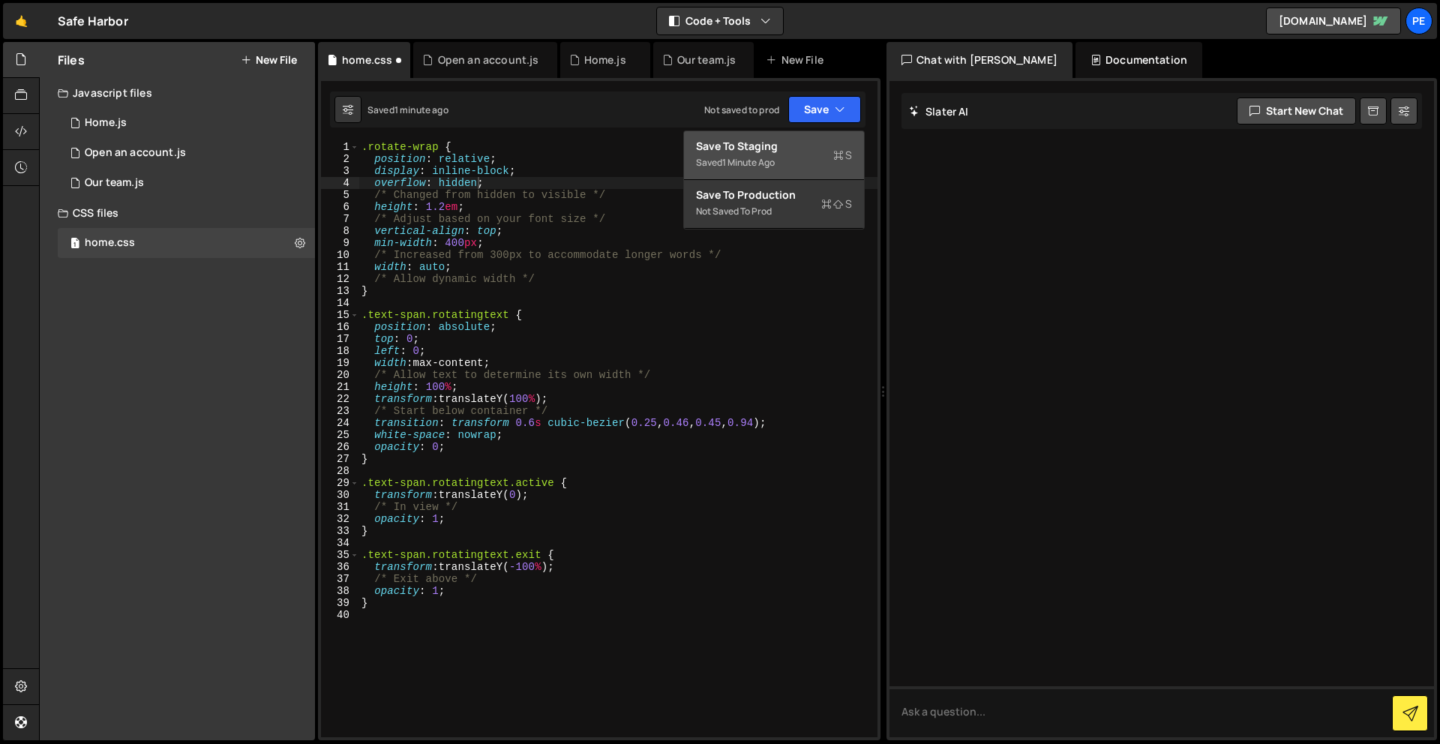
click at [814, 149] on div "Save to Staging S" at bounding box center [774, 146] width 156 height 15
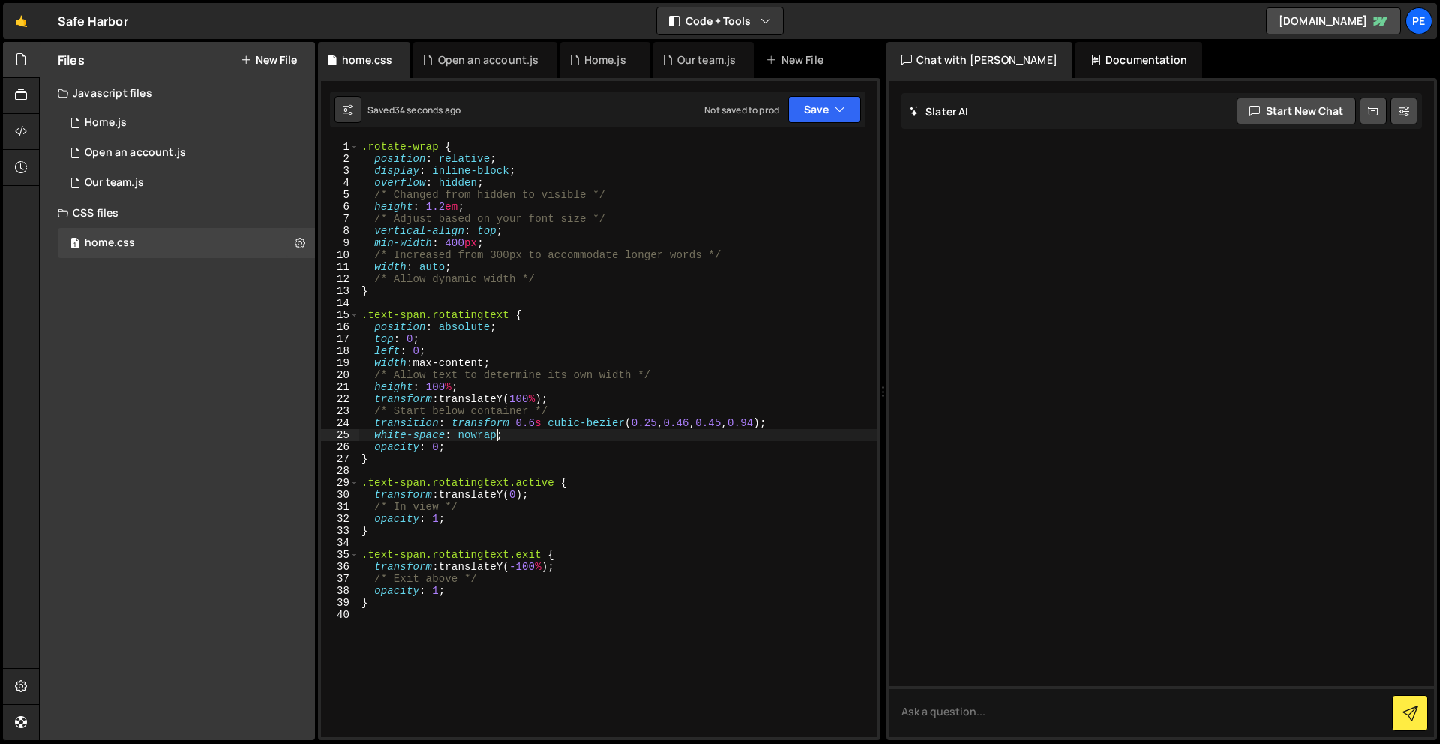
click at [497, 435] on div ".rotate-wrap { position : relative ; display : inline-block ; overflow : hidden…" at bounding box center [618, 451] width 519 height 620
click at [541, 452] on div "nor mal property value no w r ap property value tra n sf or m local" at bounding box center [567, 480] width 224 height 74
click at [826, 101] on button "Save" at bounding box center [825, 109] width 73 height 27
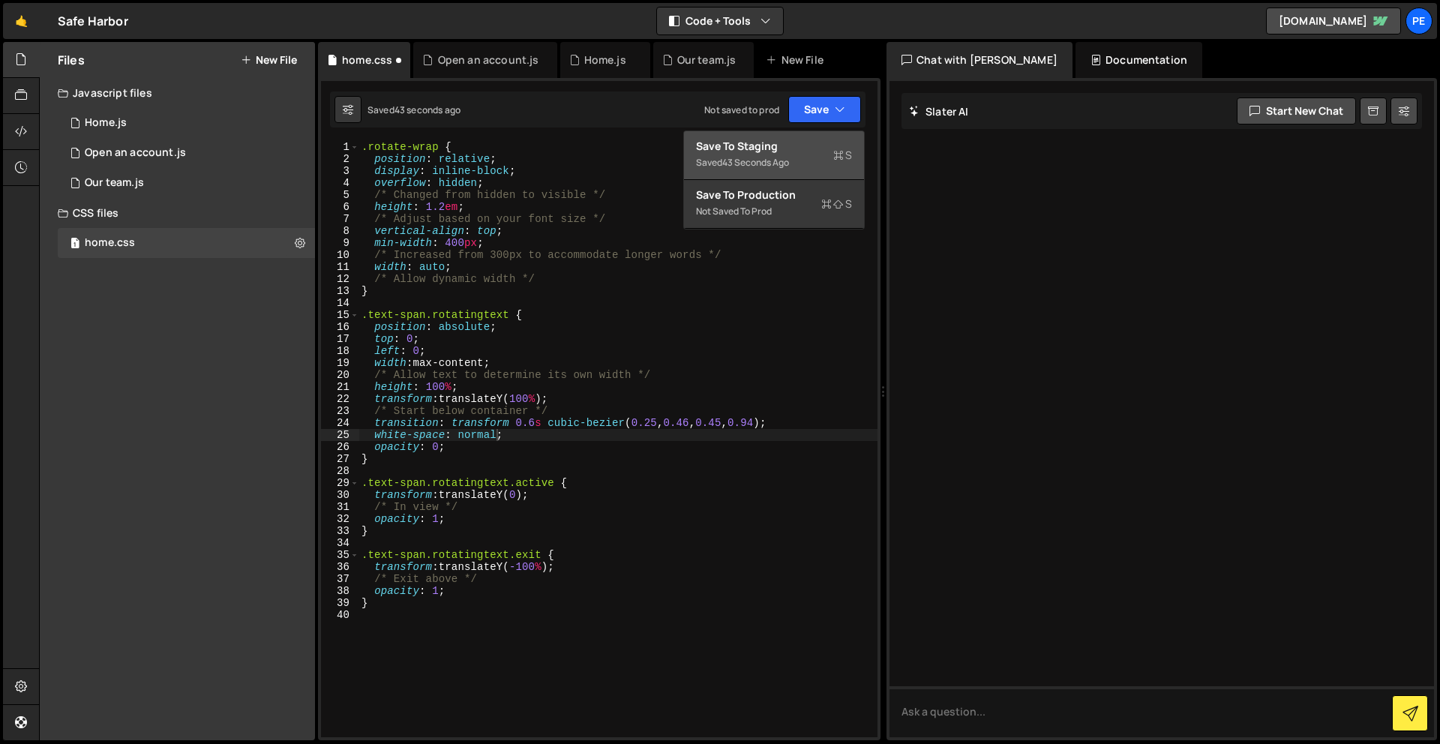
click at [816, 155] on div "Saved 43 seconds ago" at bounding box center [774, 163] width 156 height 18
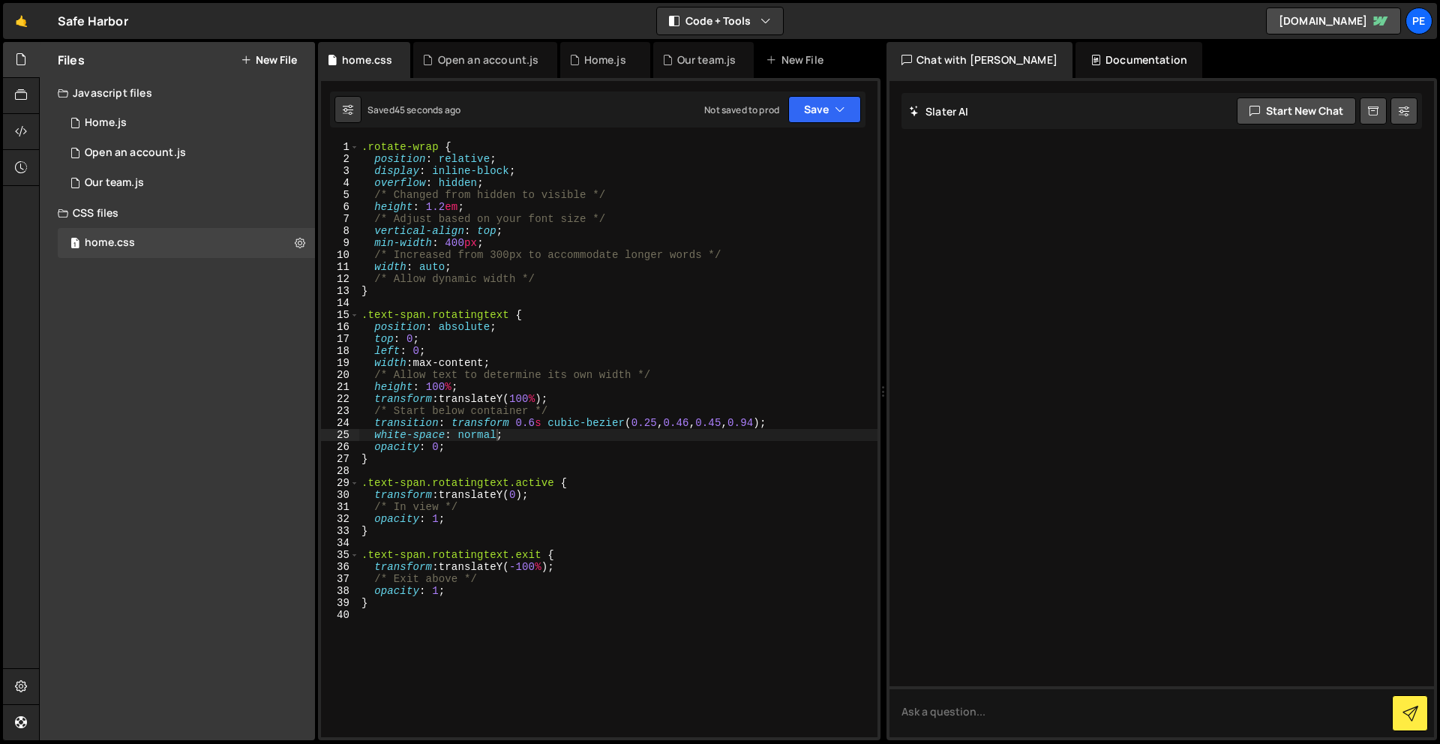
click at [464, 241] on div ".rotate-wrap { position : relative ; display : inline-block ; overflow : hidden…" at bounding box center [618, 451] width 519 height 620
click at [834, 101] on button "Save" at bounding box center [825, 109] width 73 height 27
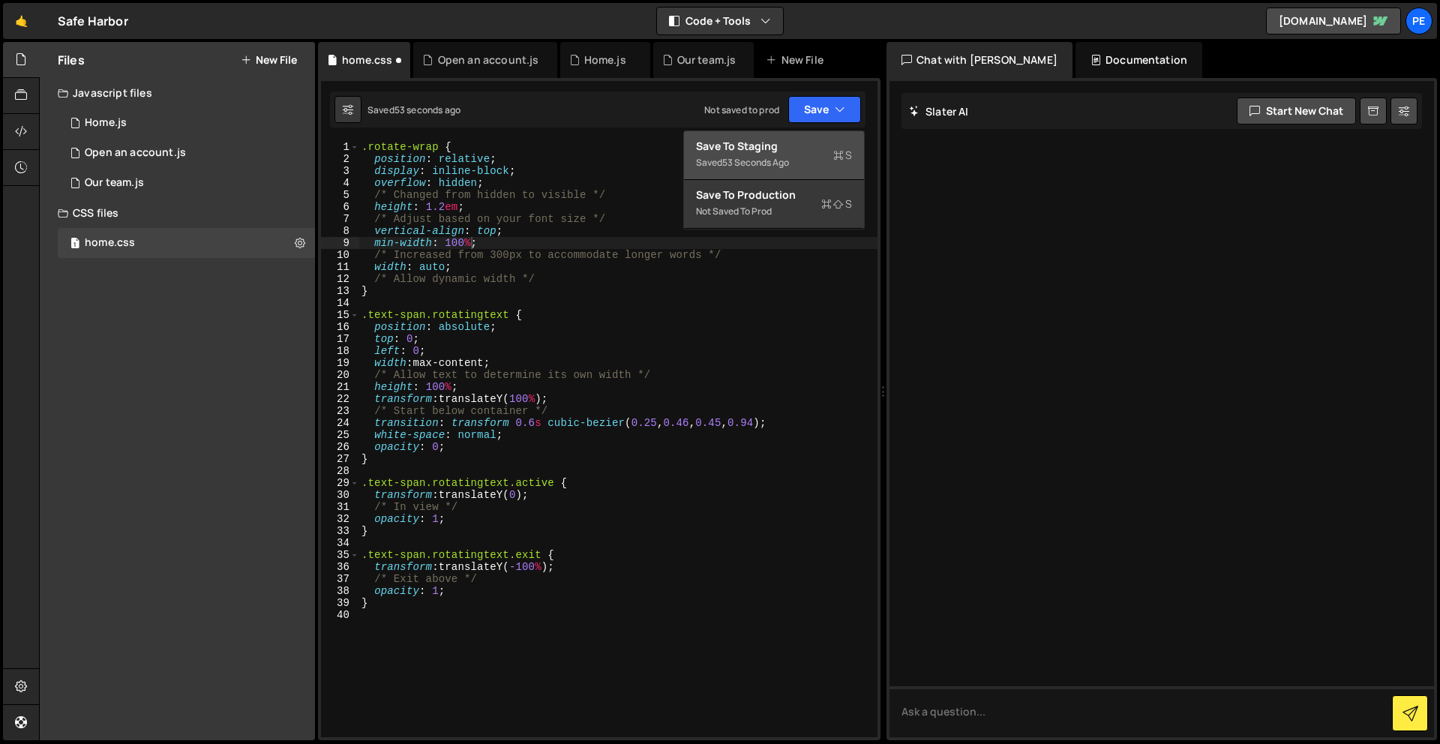
click at [825, 136] on button "Save to Staging S Saved 53 seconds ago" at bounding box center [774, 155] width 180 height 49
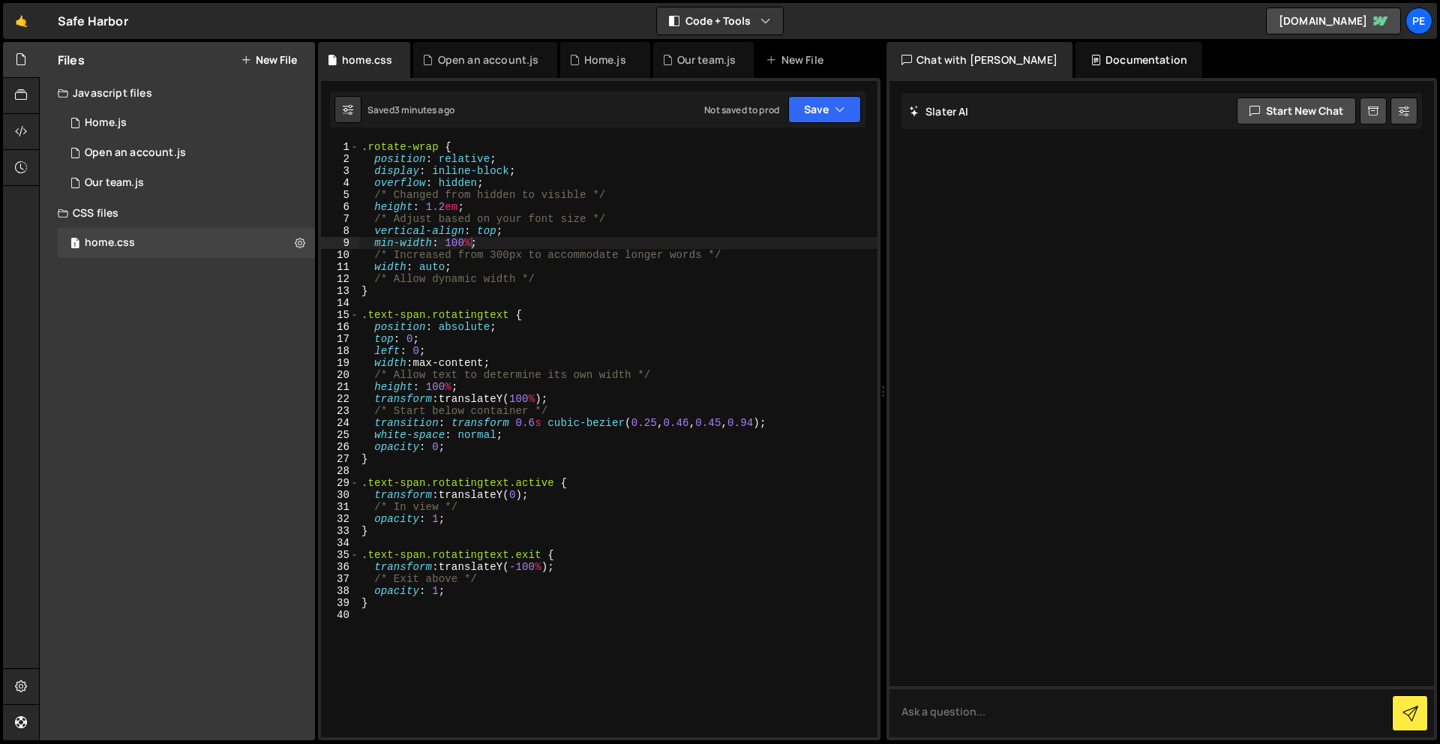
click at [525, 230] on div ".rotate-wrap { position : relative ; display : inline-block ; overflow : hidden…" at bounding box center [618, 451] width 519 height 620
click at [521, 269] on div ".rotate-wrap { position : relative ; display : inline-block ; overflow : hidden…" at bounding box center [618, 451] width 519 height 620
click at [477, 182] on div ".rotate-wrap { position : relative ; display : inline-block ; overflow : hidden…" at bounding box center [618, 451] width 519 height 620
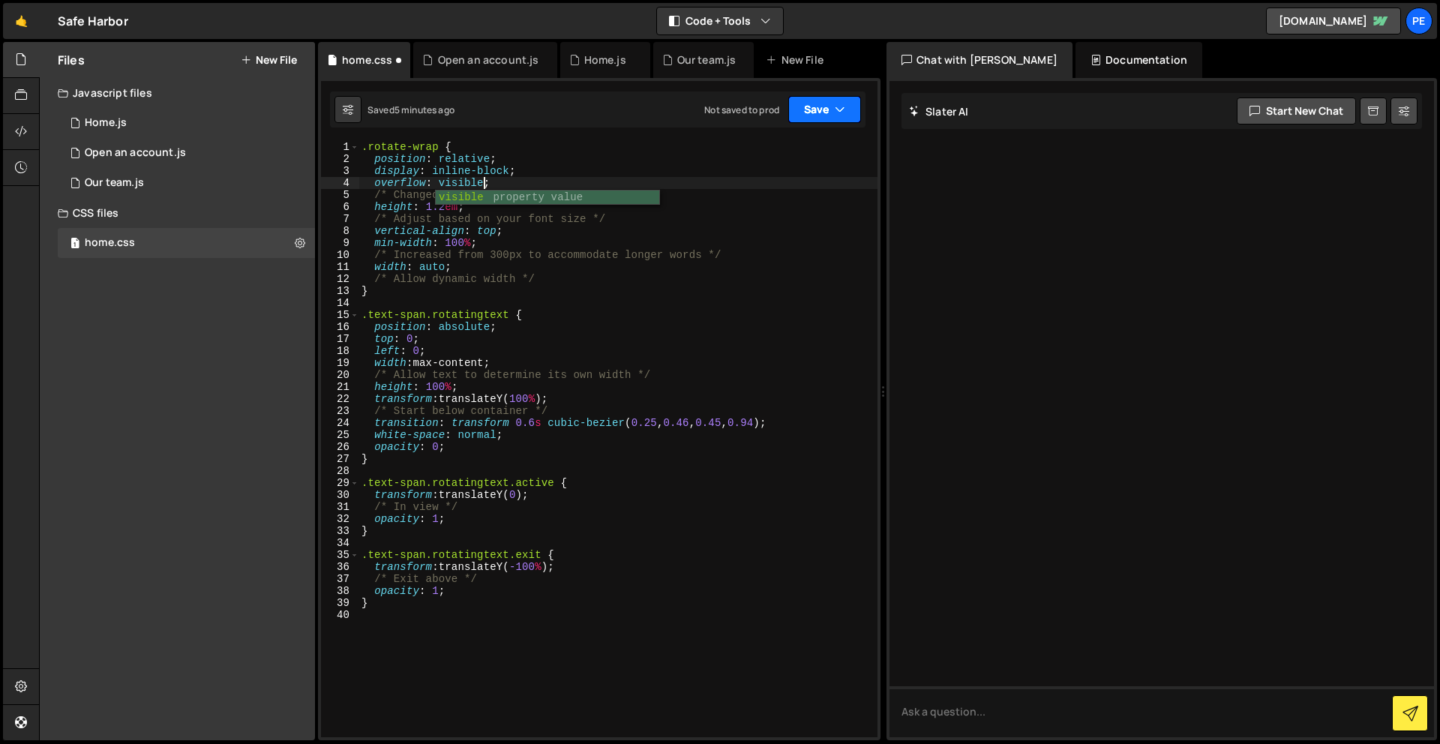
type textarea "overflow: visible;"
click at [821, 114] on button "Save" at bounding box center [825, 109] width 73 height 27
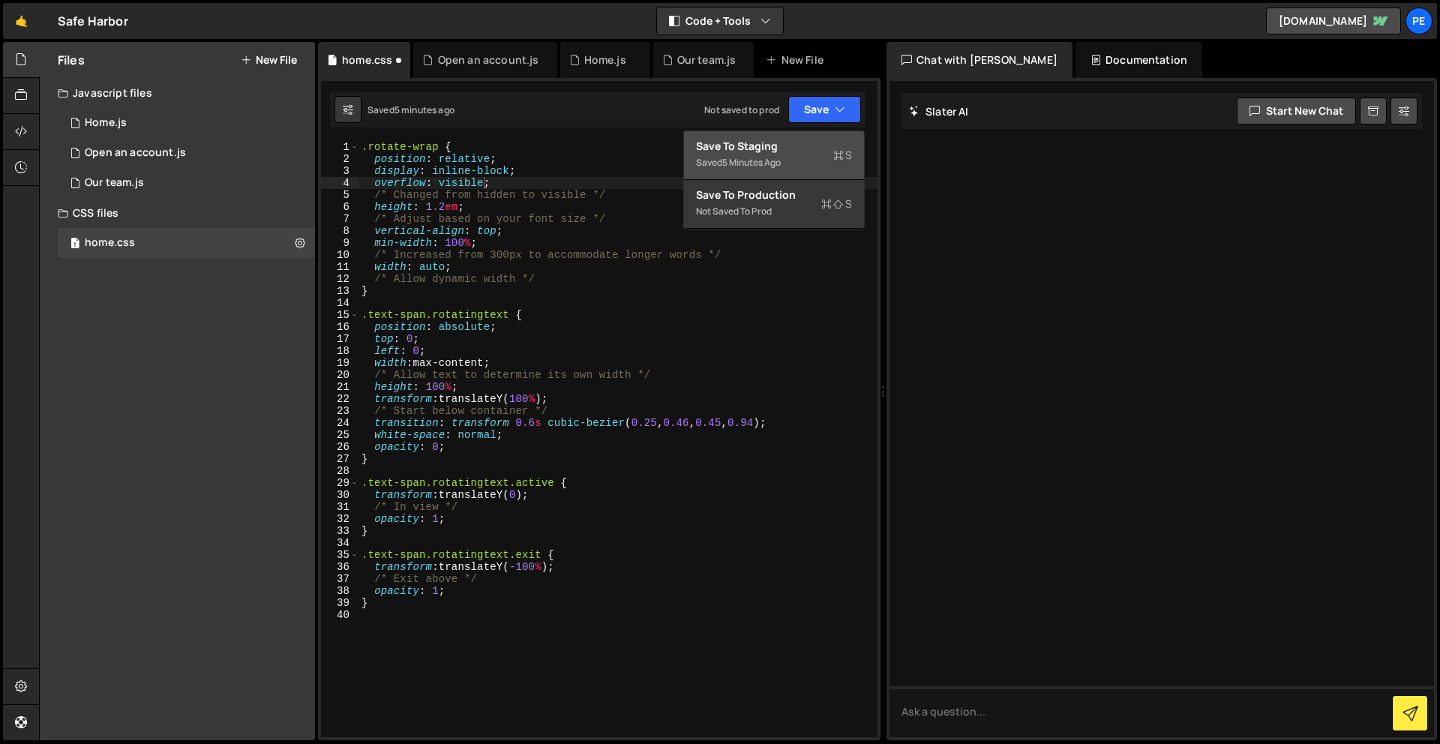
click at [825, 147] on div "Save to Staging S" at bounding box center [774, 146] width 156 height 15
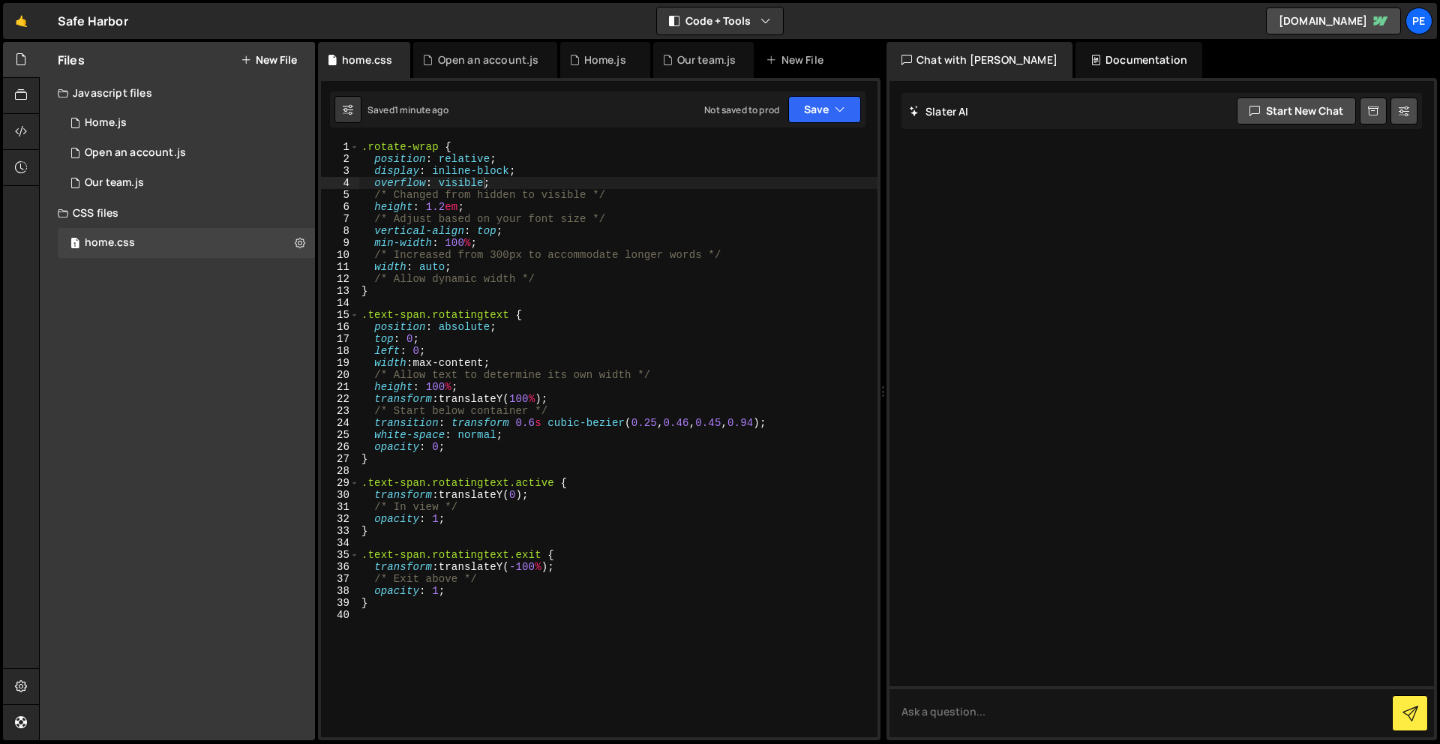
drag, startPoint x: 557, startPoint y: 727, endPoint x: 512, endPoint y: 236, distance: 493.5
click at [463, 11] on div "Hold on a sec... Are you certain you wish to leave this page? Any changes you'v…" at bounding box center [720, 372] width 1440 height 744
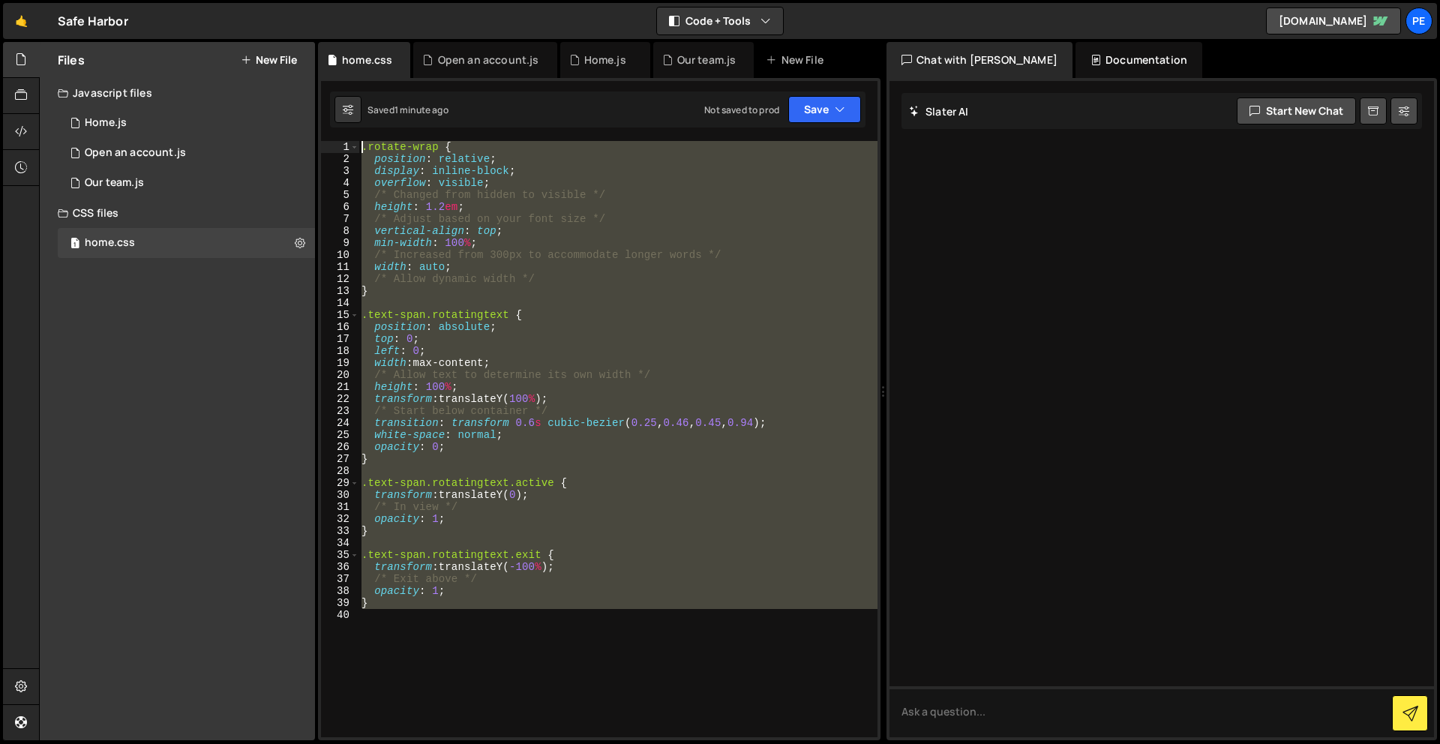
drag, startPoint x: 505, startPoint y: 664, endPoint x: 390, endPoint y: -59, distance: 732.3
click at [390, 0] on html "Projects [GEOGRAPHIC_DATA] Blog Pe Your current team is Perspective 1 Projects …" at bounding box center [720, 372] width 1440 height 744
paste textarea "}"
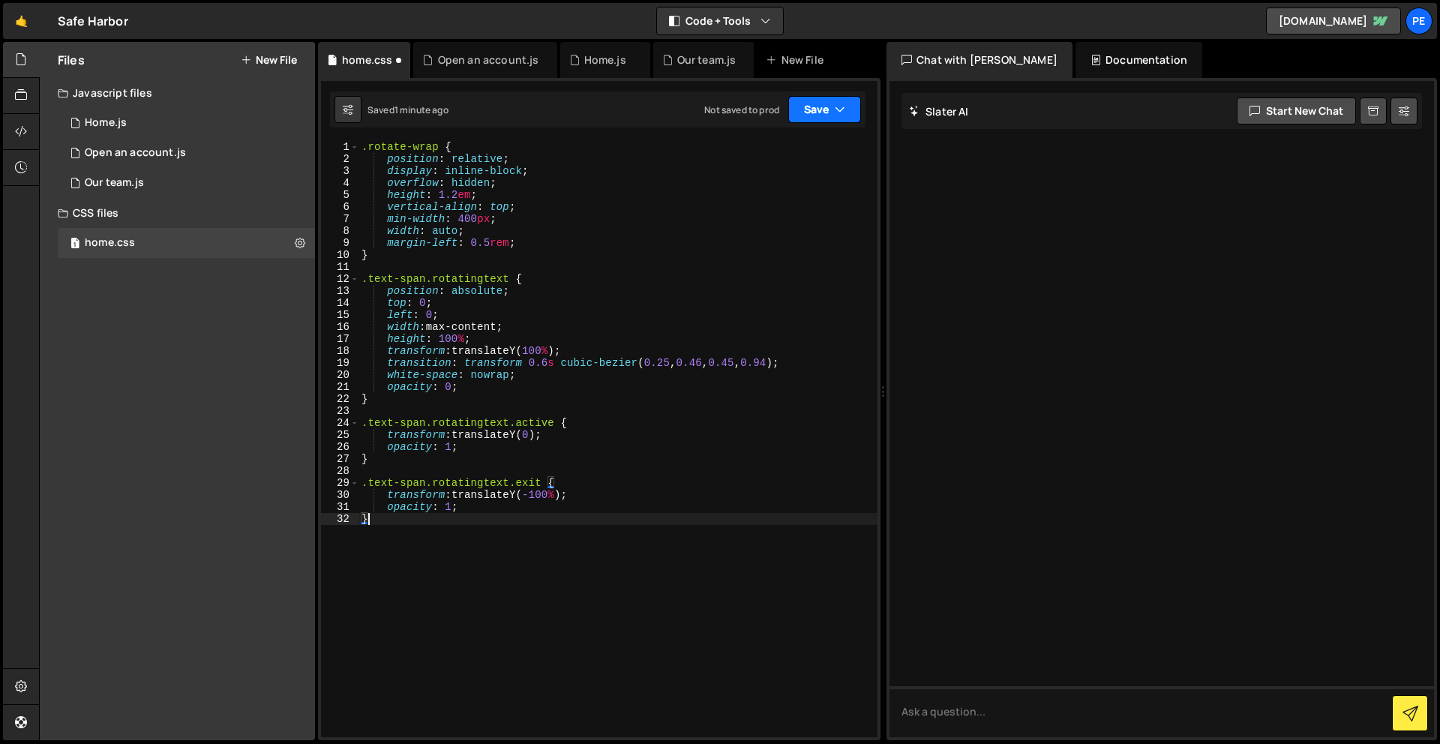
click at [803, 109] on button "Save" at bounding box center [825, 109] width 73 height 27
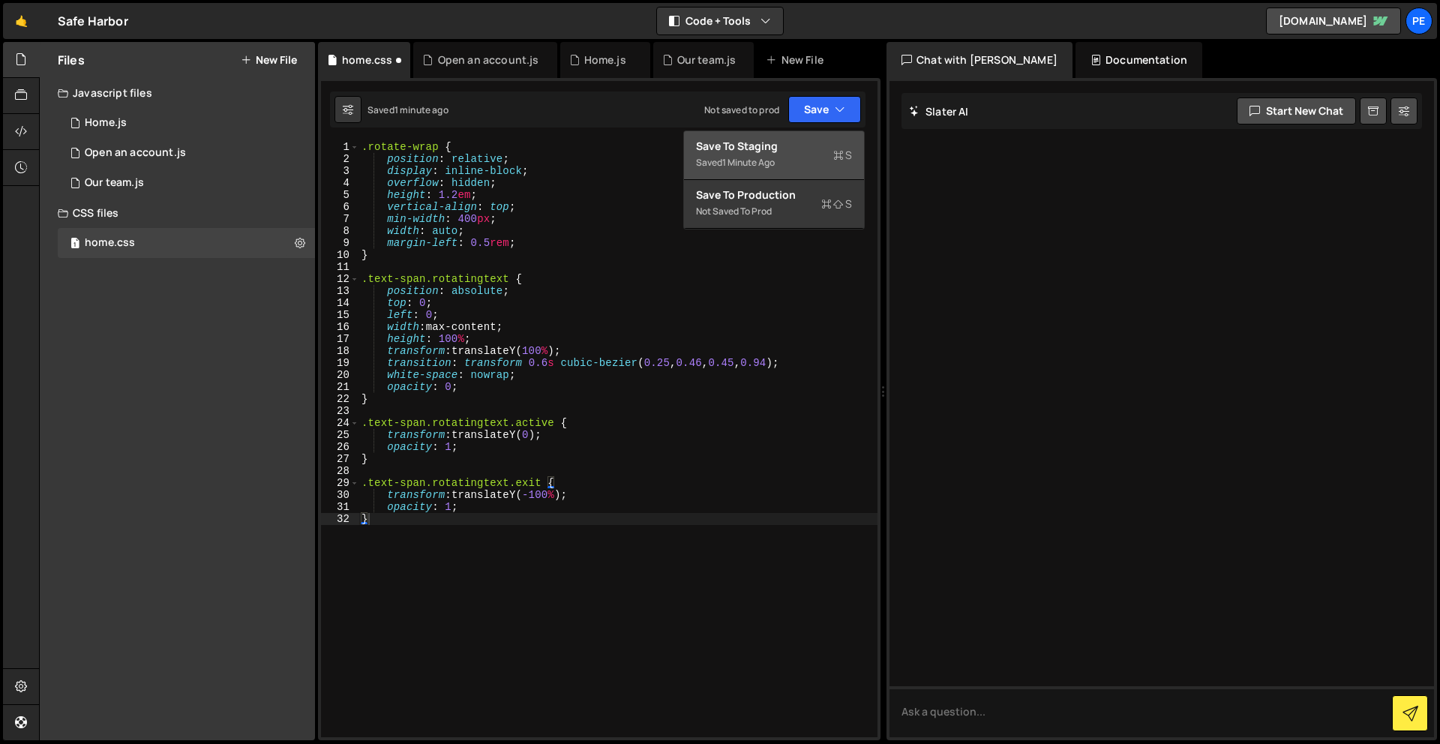
click at [801, 165] on div "Saved 1 minute ago" at bounding box center [774, 163] width 156 height 18
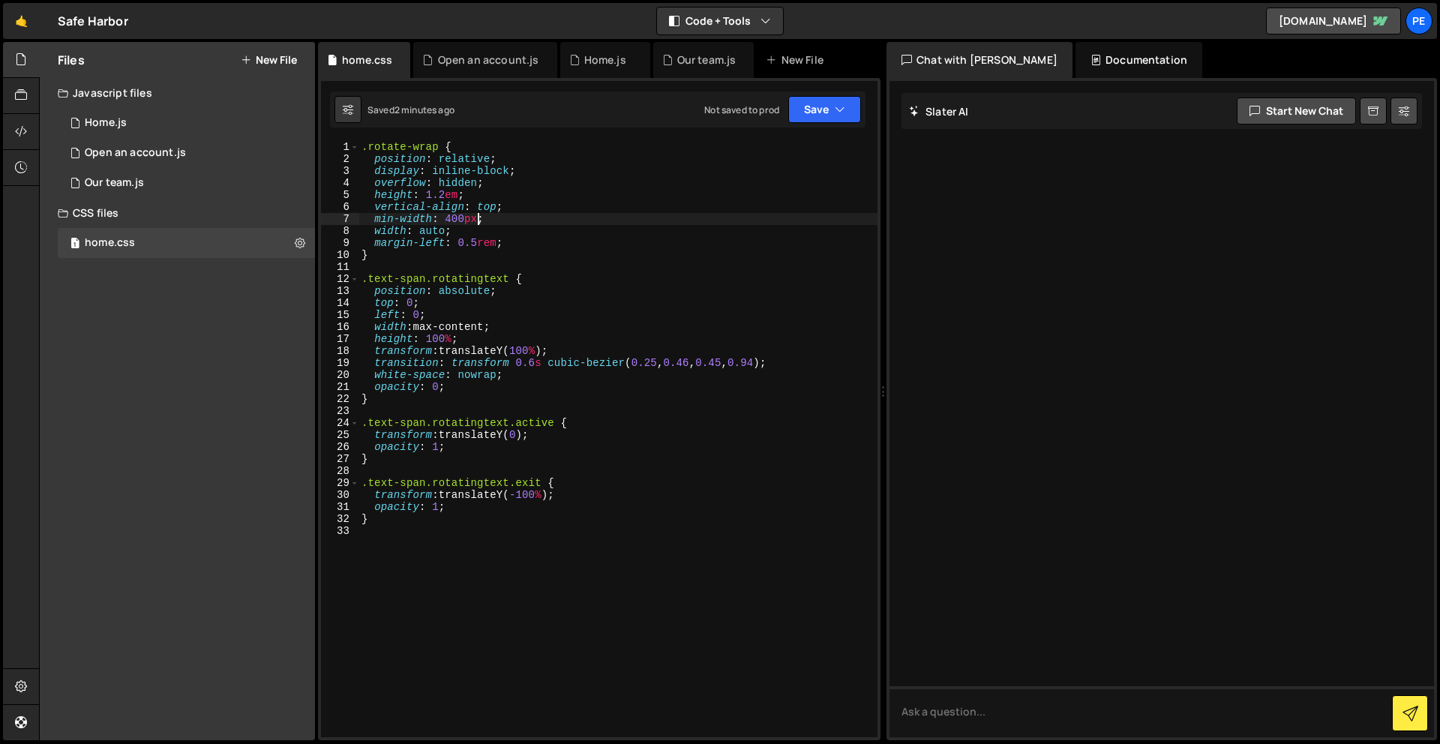
click at [476, 217] on div ".rotate-wrap { position : relative ; display : inline-block ; overflow : hidden…" at bounding box center [618, 451] width 519 height 620
click at [830, 101] on button "Save" at bounding box center [825, 109] width 73 height 27
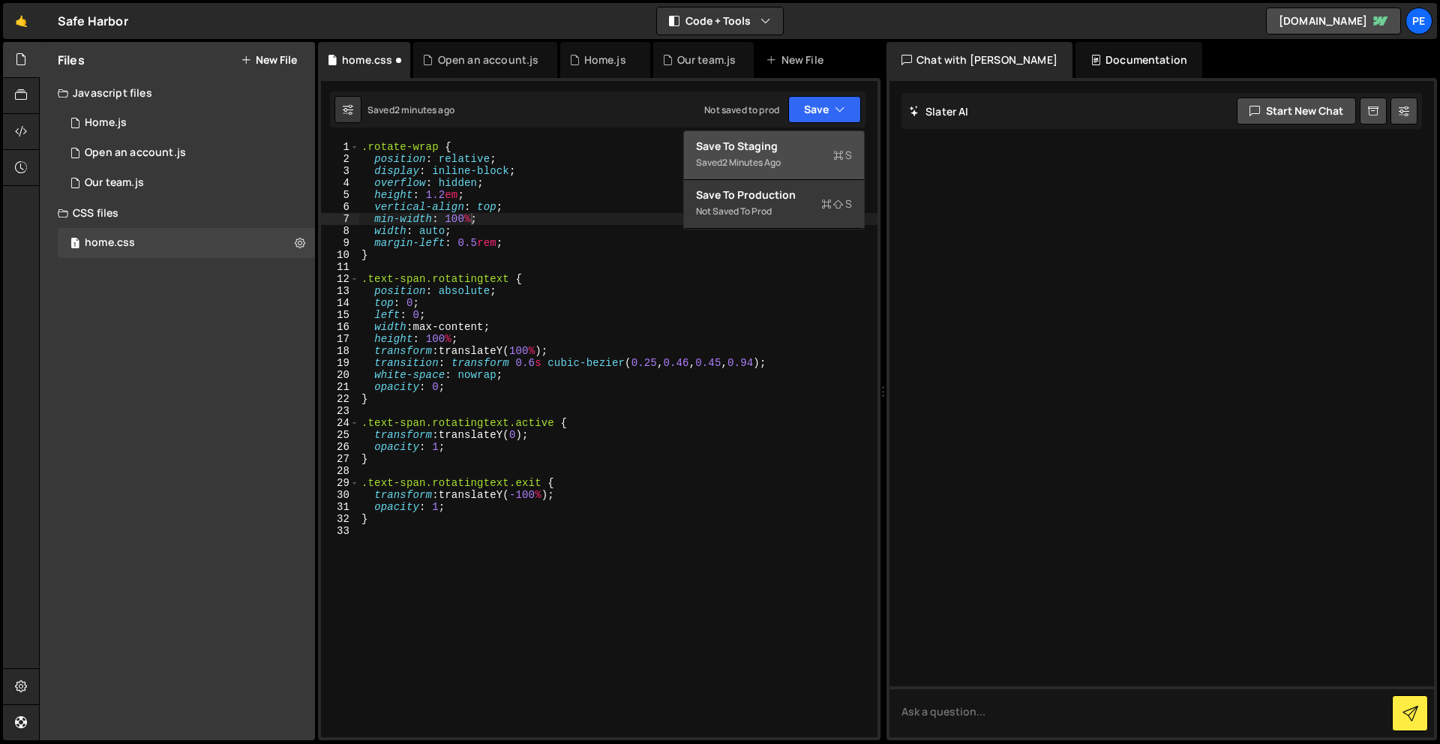
click at [813, 146] on div "Save to Staging S" at bounding box center [774, 146] width 156 height 15
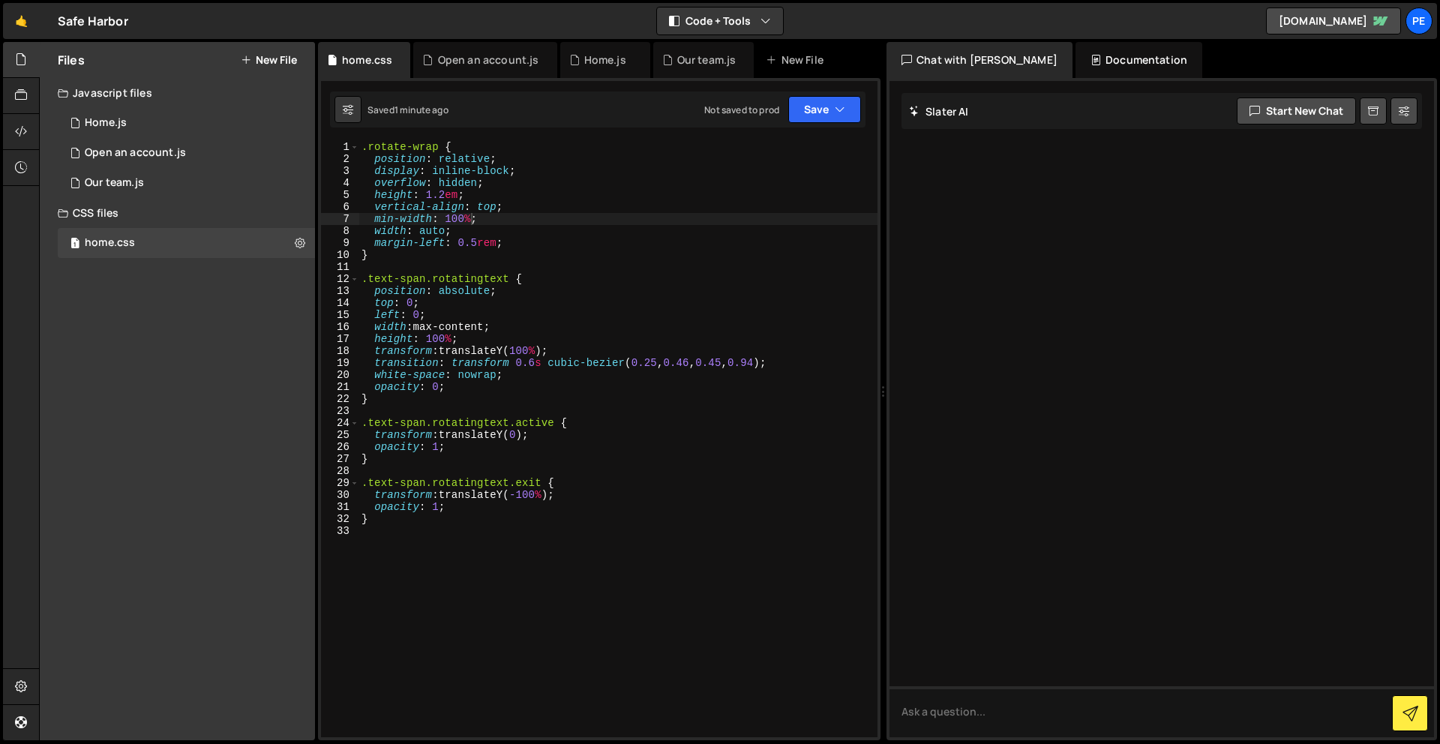
click at [496, 368] on div ".rotate-wrap { position : relative ; display : inline-block ; overflow : hidden…" at bounding box center [618, 451] width 519 height 620
click at [496, 377] on div ".rotate-wrap { position : relative ; display : inline-block ; overflow : hidden…" at bounding box center [618, 451] width 519 height 620
type textarea "white-space: nowra;"
drag, startPoint x: 518, startPoint y: 377, endPoint x: 374, endPoint y: 376, distance: 143.3
click at [374, 376] on div ".rotate-wrap { position : relative ; display : inline-block ; overflow : hidden…" at bounding box center [618, 451] width 519 height 620
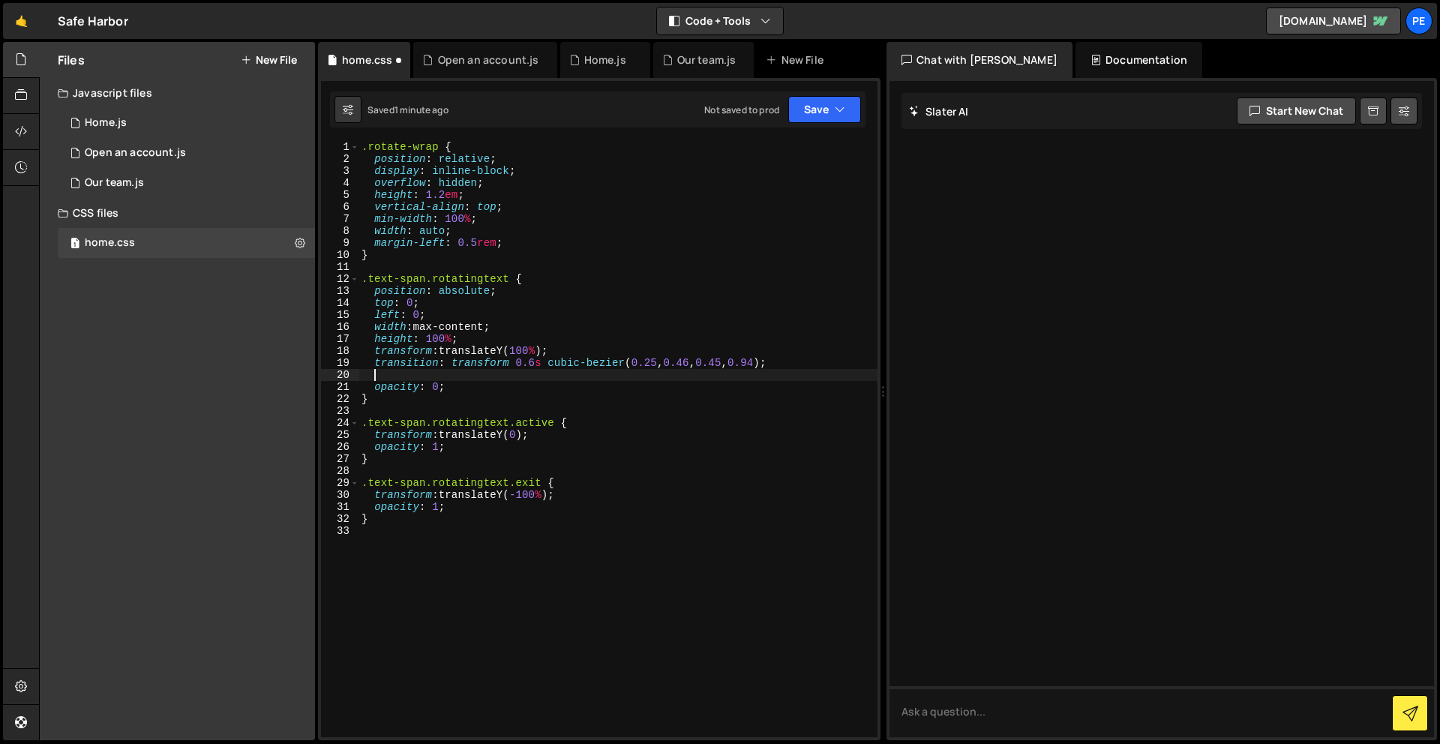
scroll to position [0, 0]
click at [840, 110] on icon "button" at bounding box center [840, 109] width 11 height 15
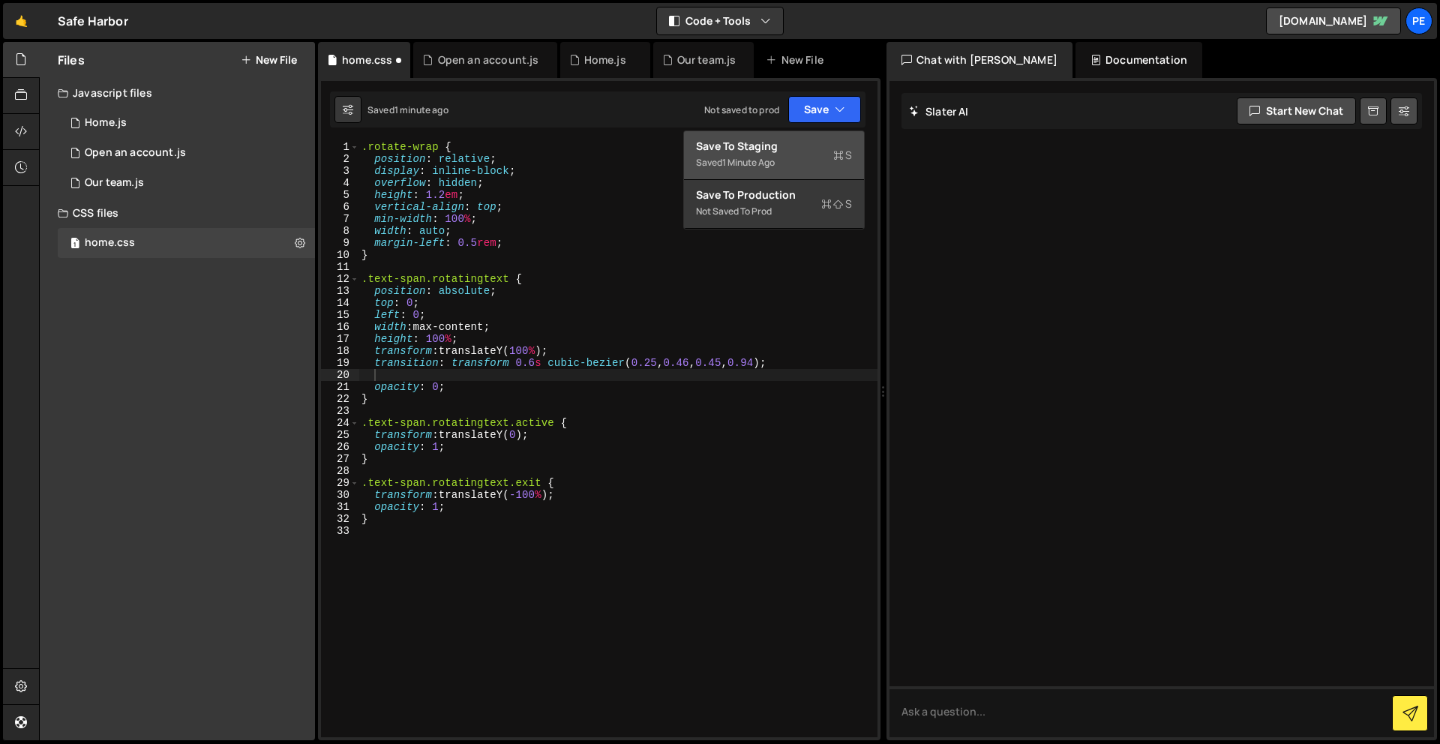
click at [822, 145] on div "Save to Staging S" at bounding box center [774, 146] width 156 height 15
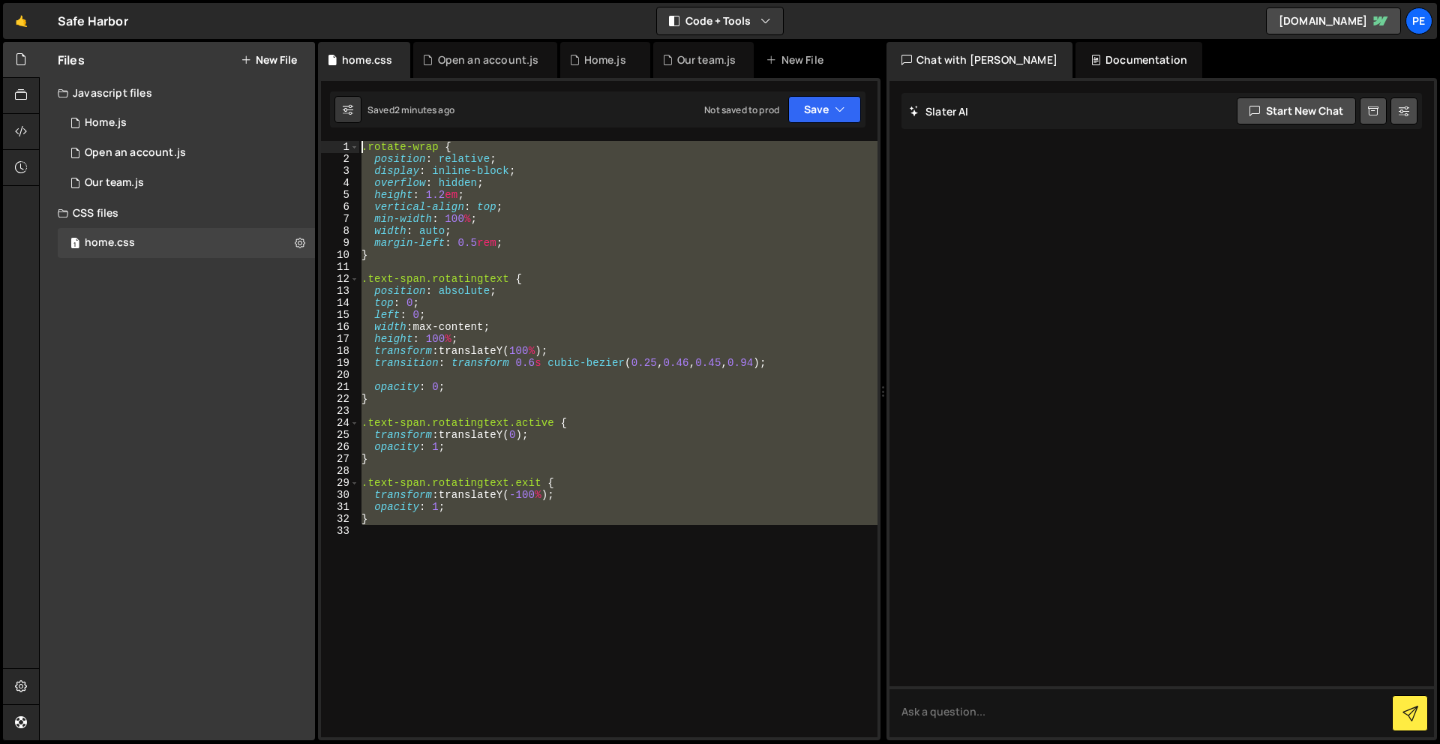
drag, startPoint x: 402, startPoint y: 559, endPoint x: 412, endPoint y: -44, distance: 603.3
click at [412, 0] on html "Projects [GEOGRAPHIC_DATA] Blog Pe Your current team is Perspective 1 Projects …" at bounding box center [720, 372] width 1440 height 744
paste textarea "</style>"
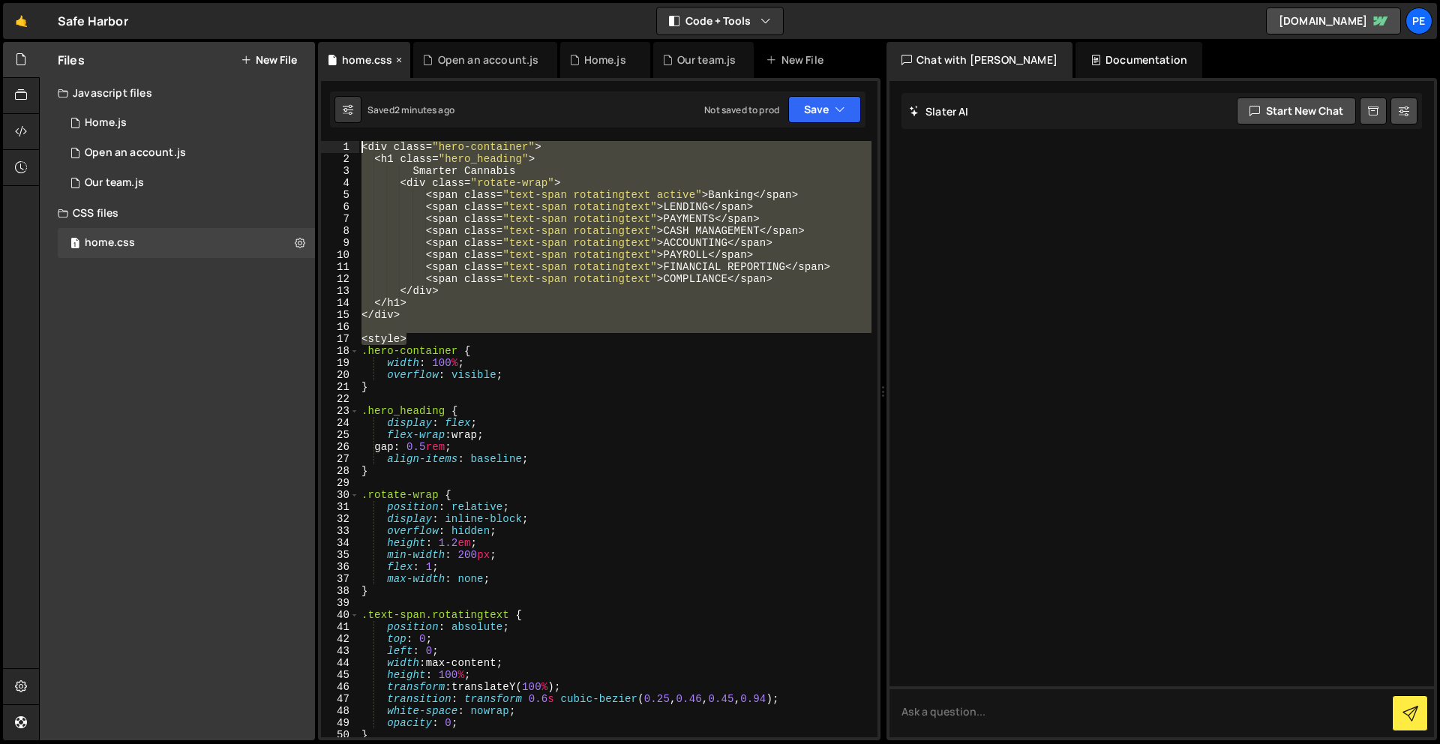
drag, startPoint x: 383, startPoint y: 201, endPoint x: 361, endPoint y: 56, distance: 147.3
click at [361, 56] on div "Debug Explain Copy home.css Open an account.js Home.js Our team.js New File Sav…" at bounding box center [599, 391] width 563 height 699
type textarea "<div class="hero-container"> <h1 class="hero_heading">"
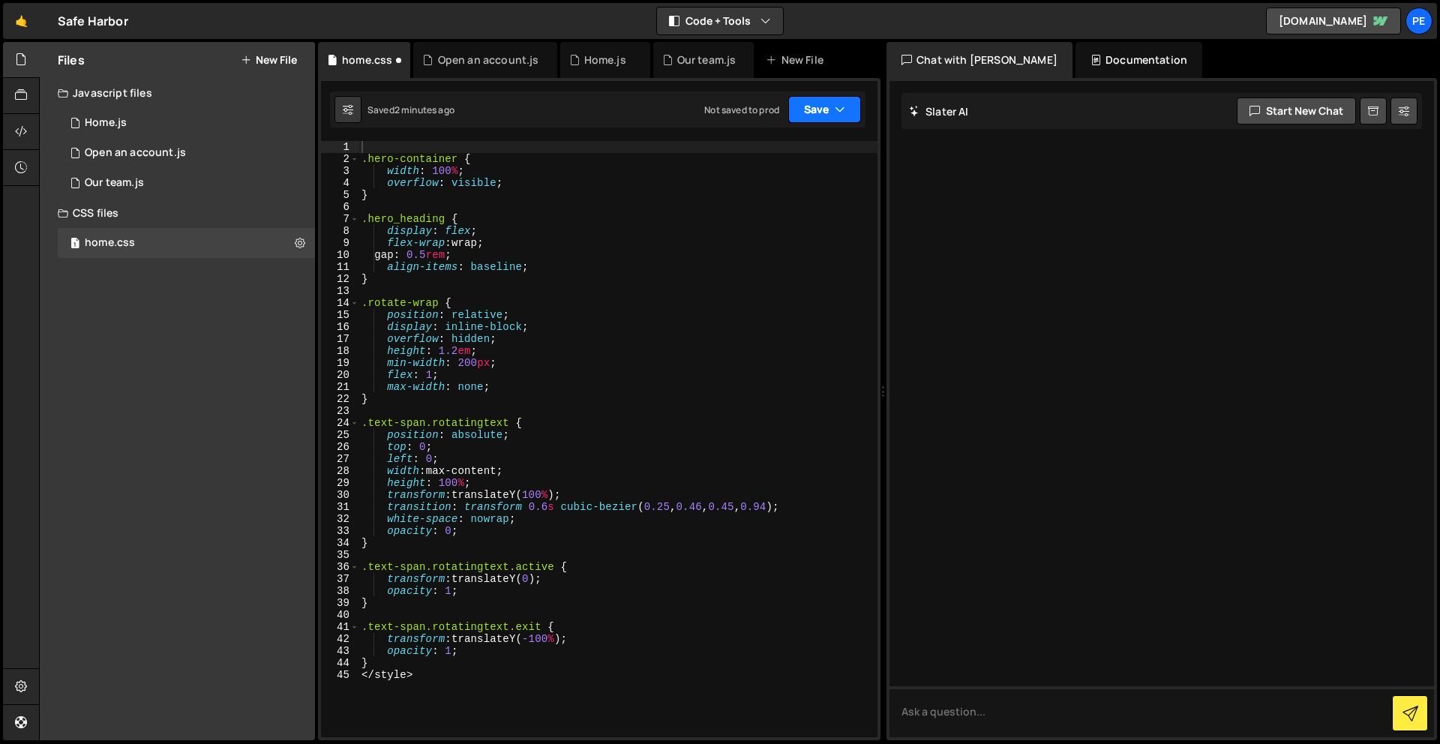
click at [804, 104] on button "Save" at bounding box center [825, 109] width 73 height 27
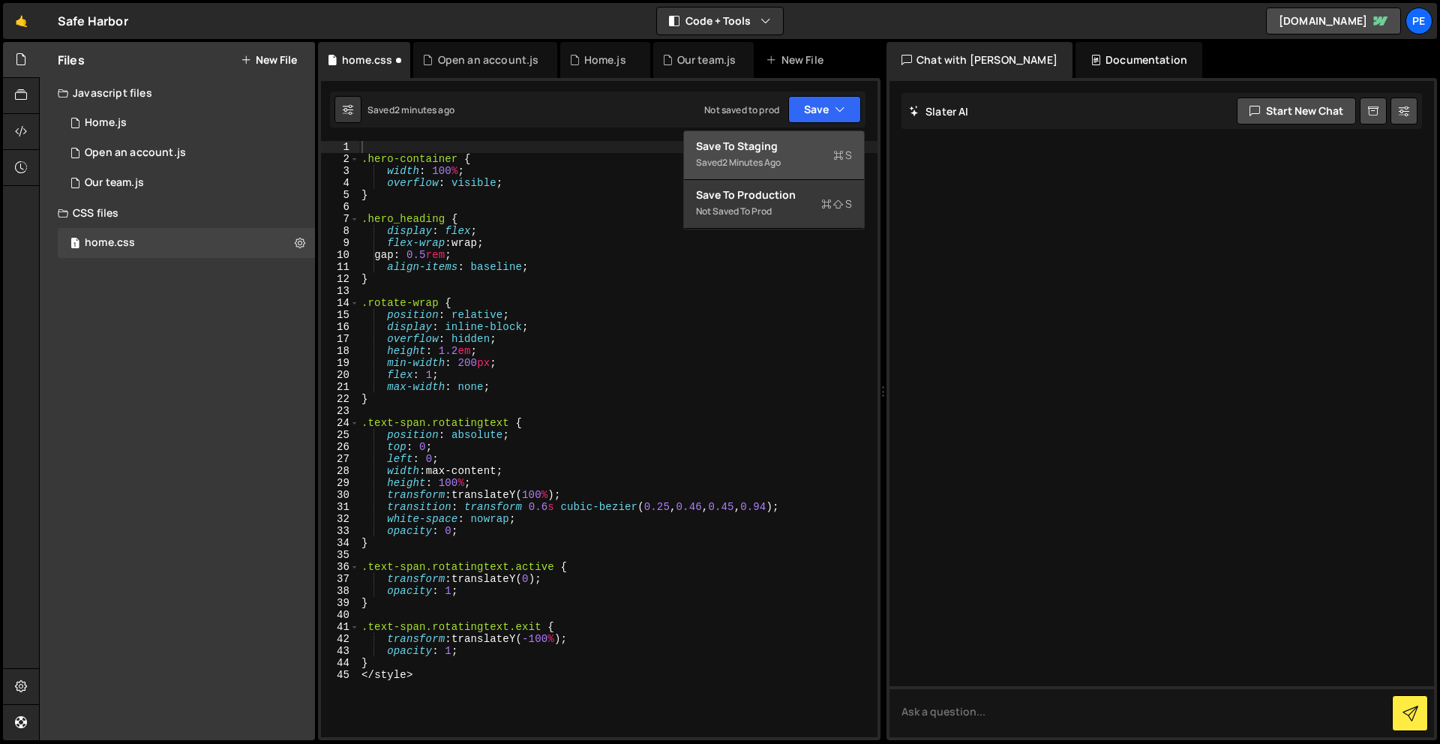
click at [788, 141] on div "Save to Staging S" at bounding box center [774, 146] width 156 height 15
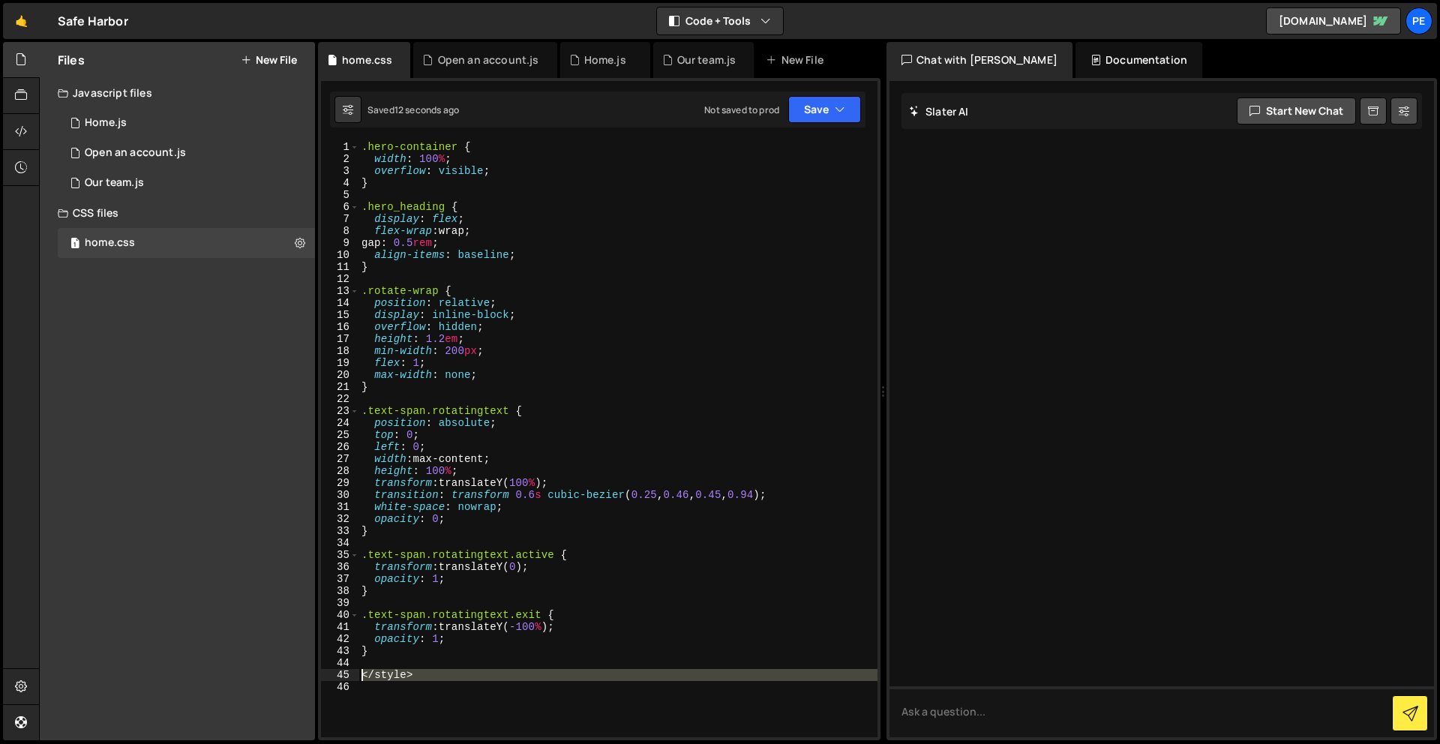
drag, startPoint x: 454, startPoint y: 684, endPoint x: 318, endPoint y: 676, distance: 136.0
click at [318, 676] on div "1 2 3 4 5 6 7 8 9 10 11 12 13 14 15 16 17 18 19 20 21 22 23 24 25 26 27 28 29 3…" at bounding box center [599, 409] width 563 height 662
type textarea "</style>"
click at [834, 112] on button "Save" at bounding box center [825, 109] width 73 height 27
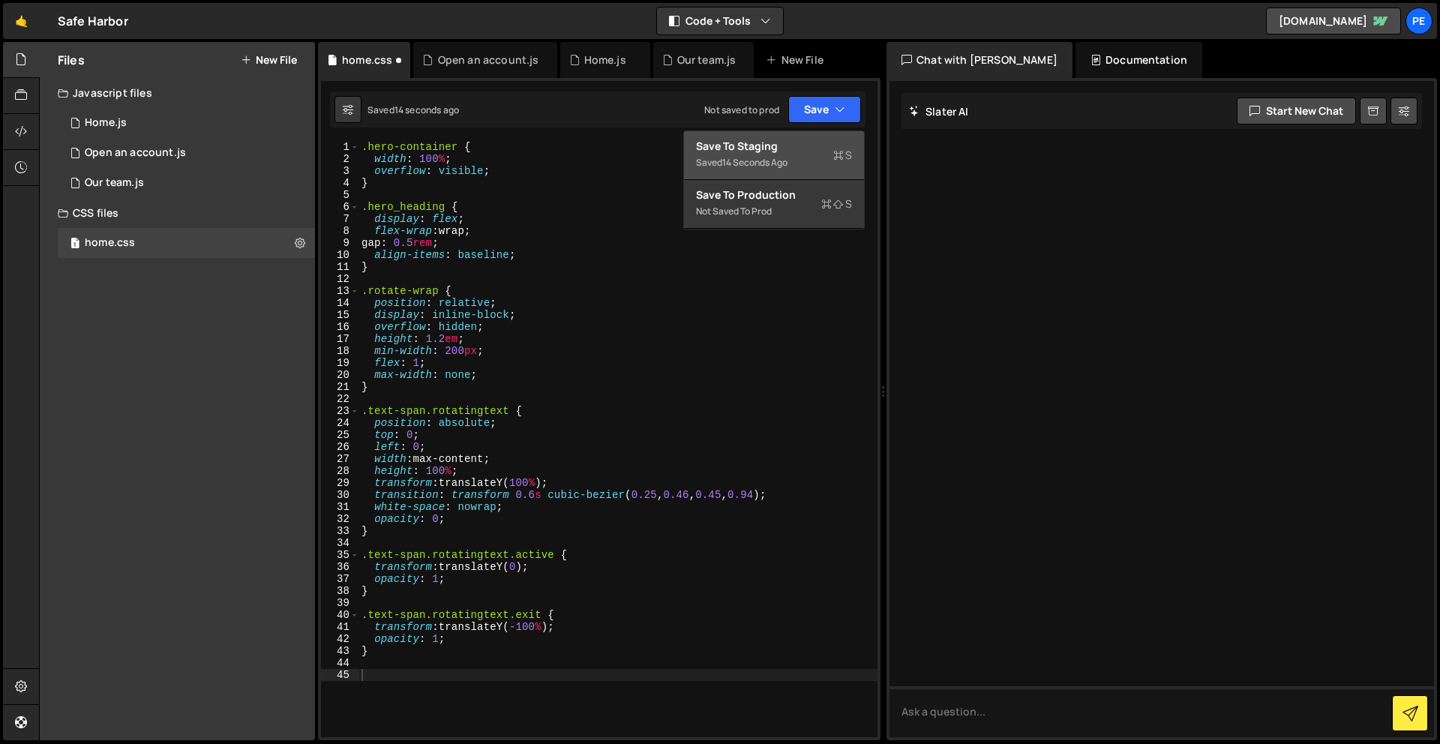
click at [807, 149] on div "Save to Staging S" at bounding box center [774, 146] width 156 height 15
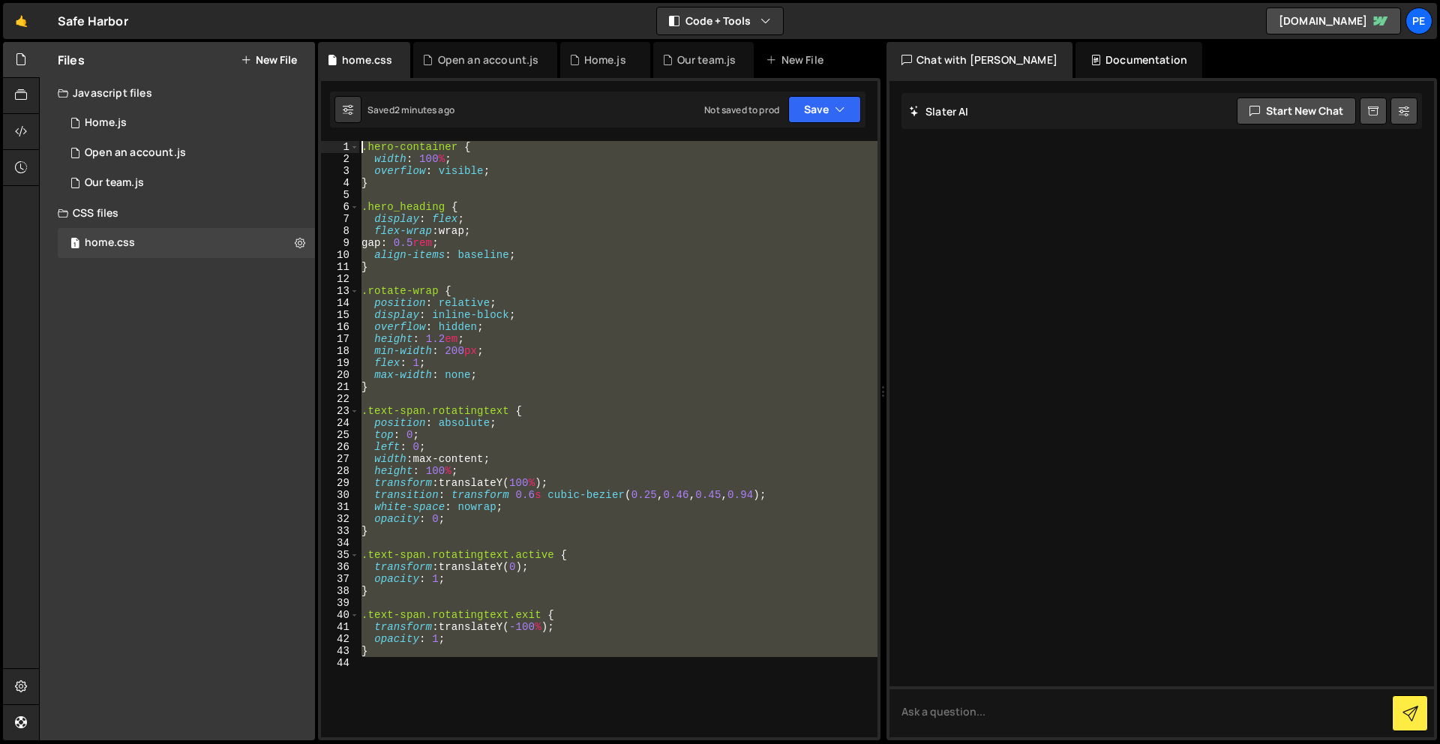
drag, startPoint x: 470, startPoint y: 674, endPoint x: 422, endPoint y: -66, distance: 741.3
click at [422, 0] on html "Projects [GEOGRAPHIC_DATA] Blog Pe Your current team is Perspective 1 Projects …" at bounding box center [720, 372] width 1440 height 744
paste textarea "}"
type textarea "}"
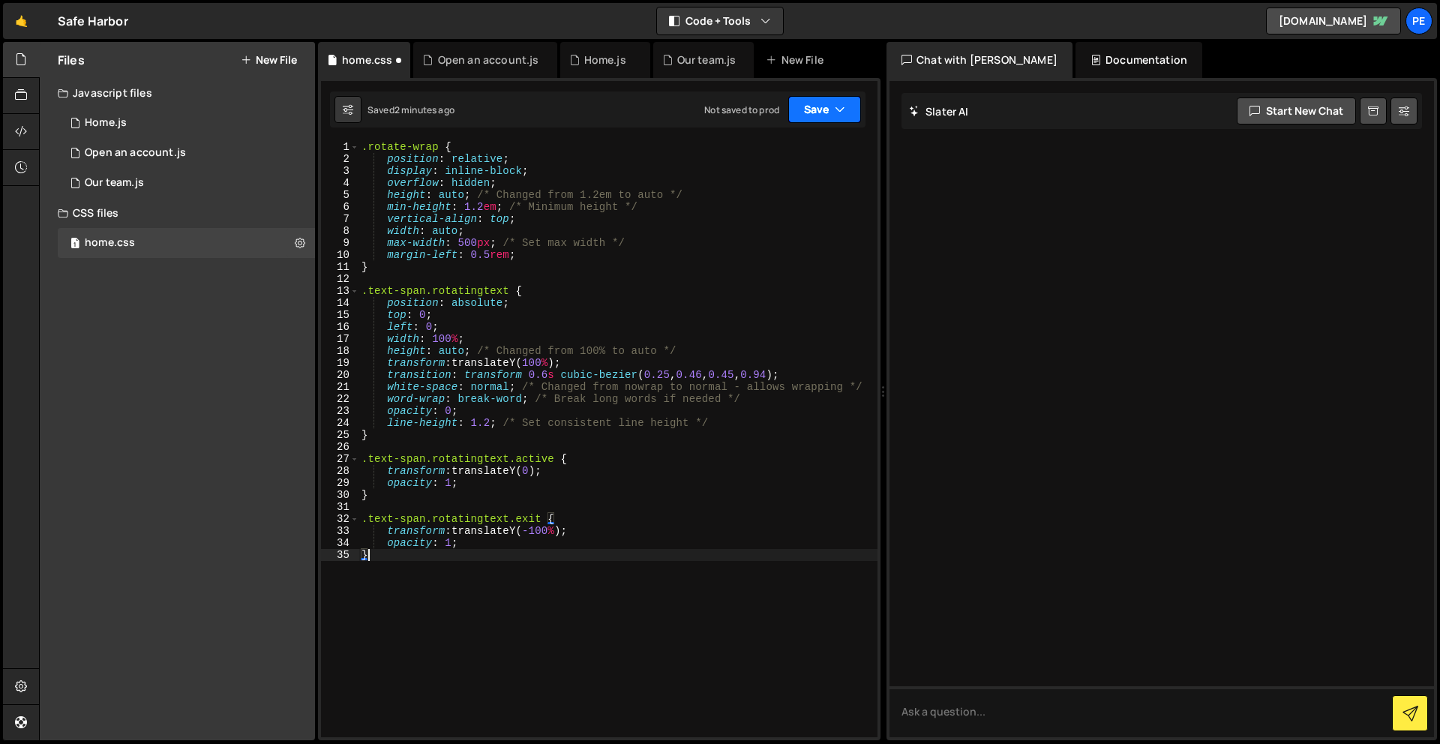
click at [818, 110] on button "Save" at bounding box center [825, 109] width 73 height 27
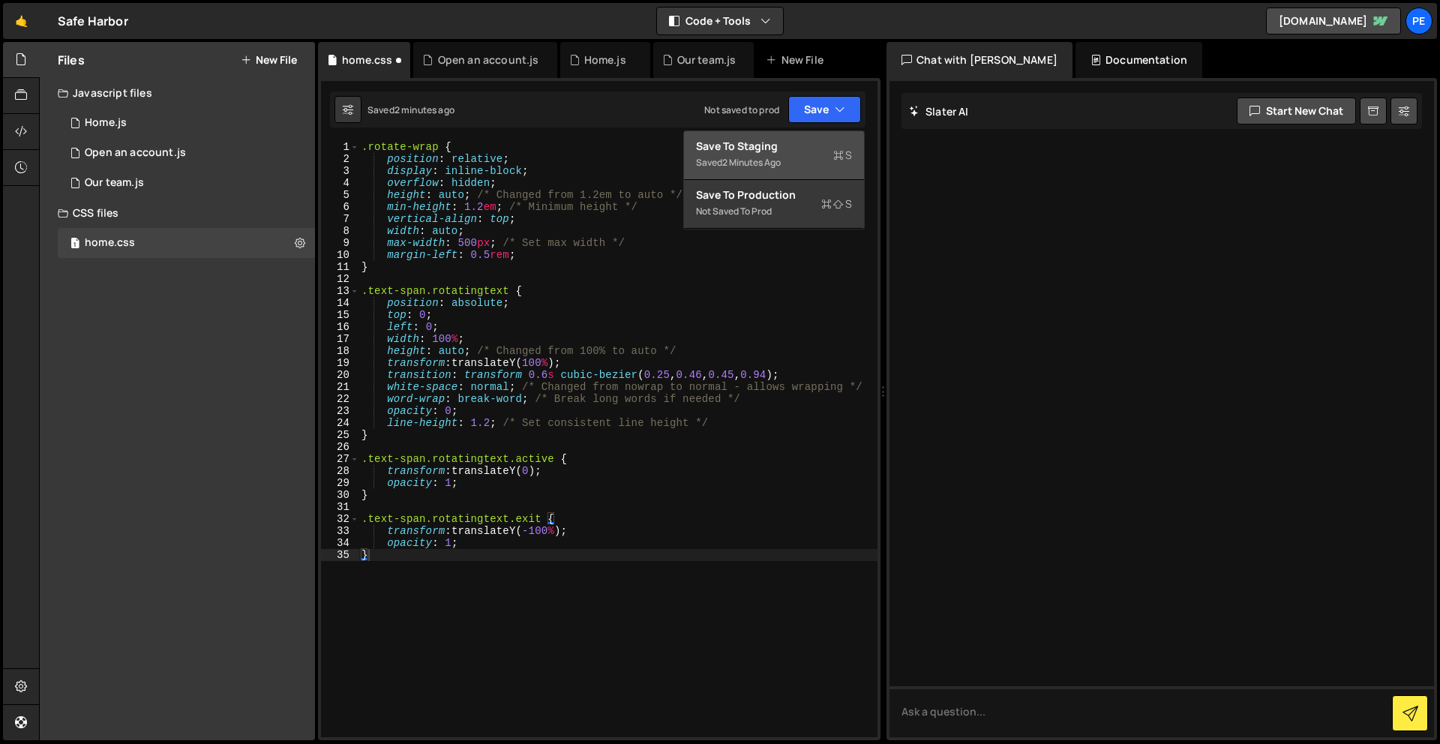
click at [805, 139] on div "Save to Staging S" at bounding box center [774, 146] width 156 height 15
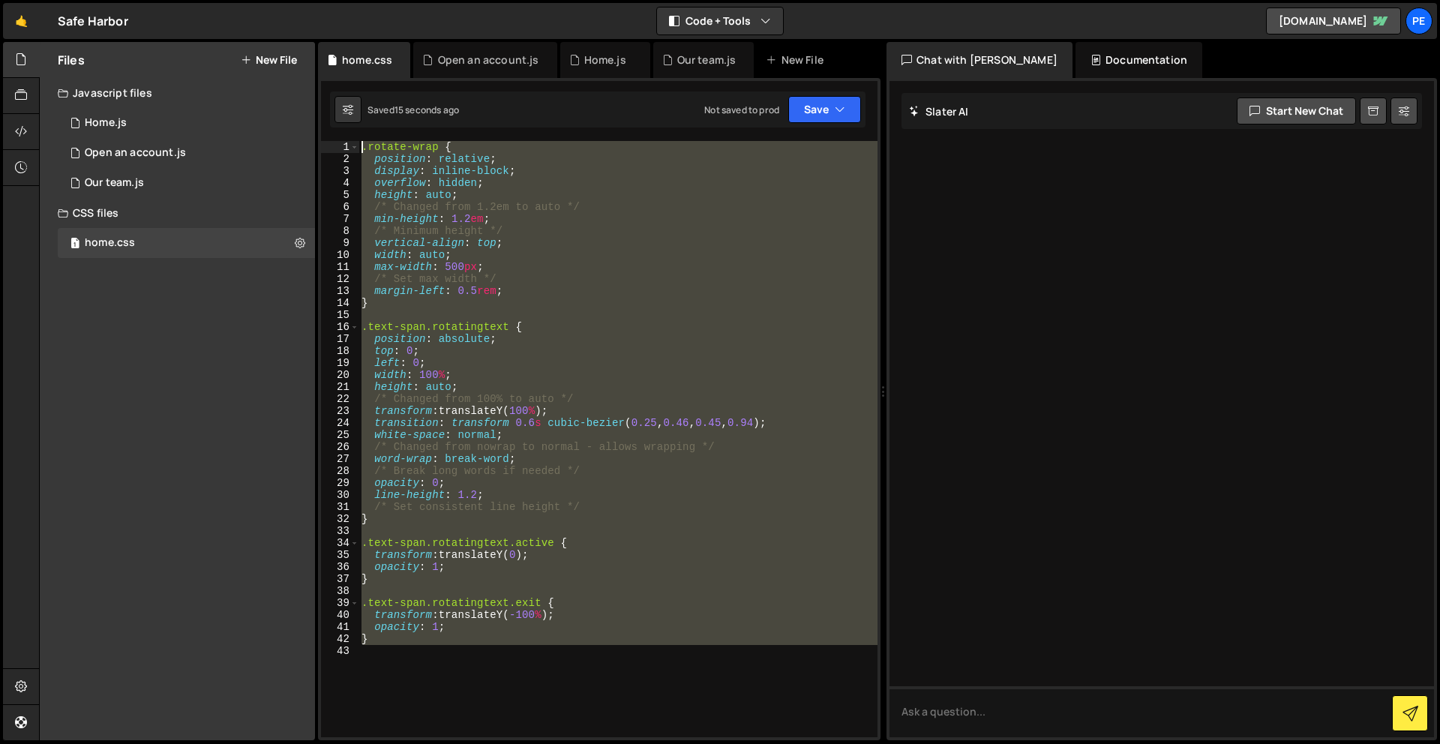
drag, startPoint x: 494, startPoint y: 689, endPoint x: 429, endPoint y: -17, distance: 708.2
click at [429, 0] on html "Projects [GEOGRAPHIC_DATA] Blog Pe Your current team is Perspective 1 Projects …" at bounding box center [720, 372] width 1440 height 744
paste textarea "}"
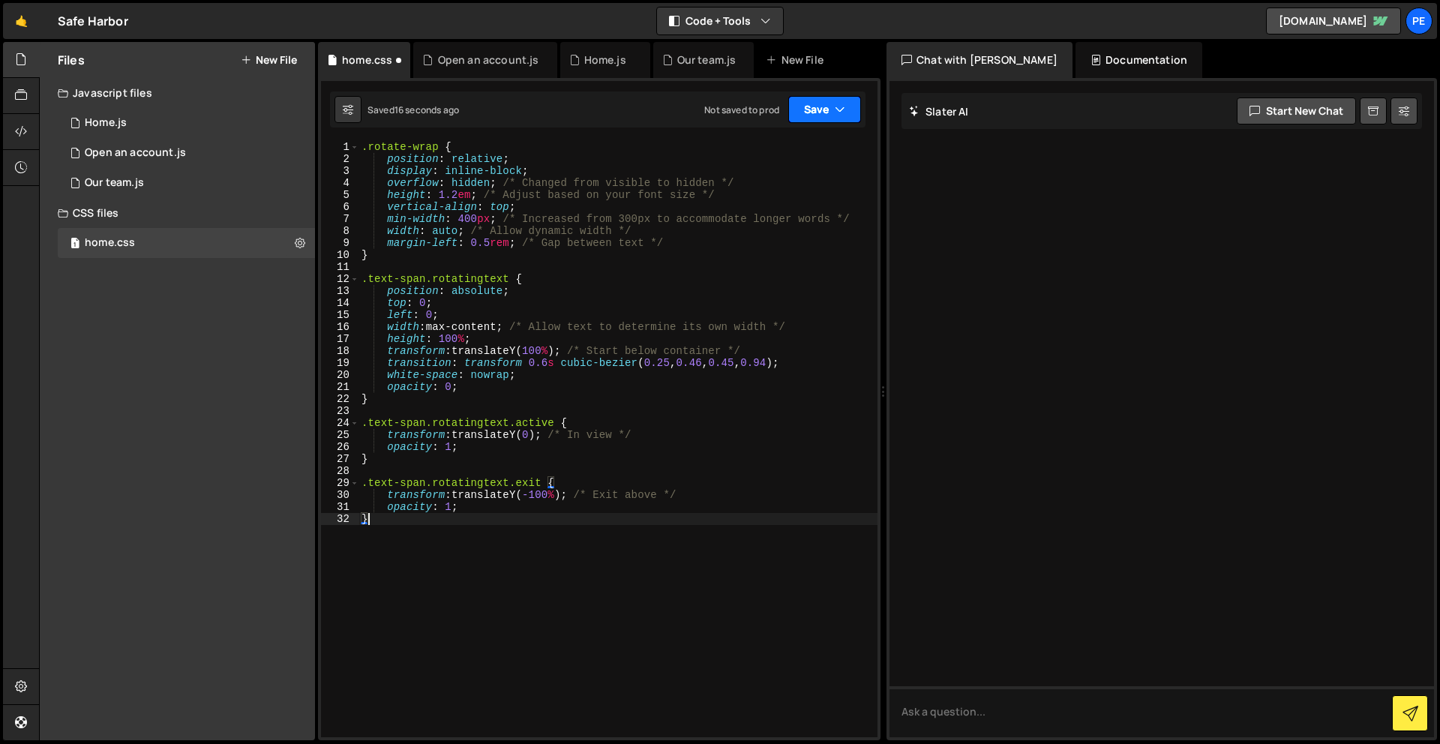
click at [805, 101] on button "Save" at bounding box center [825, 109] width 73 height 27
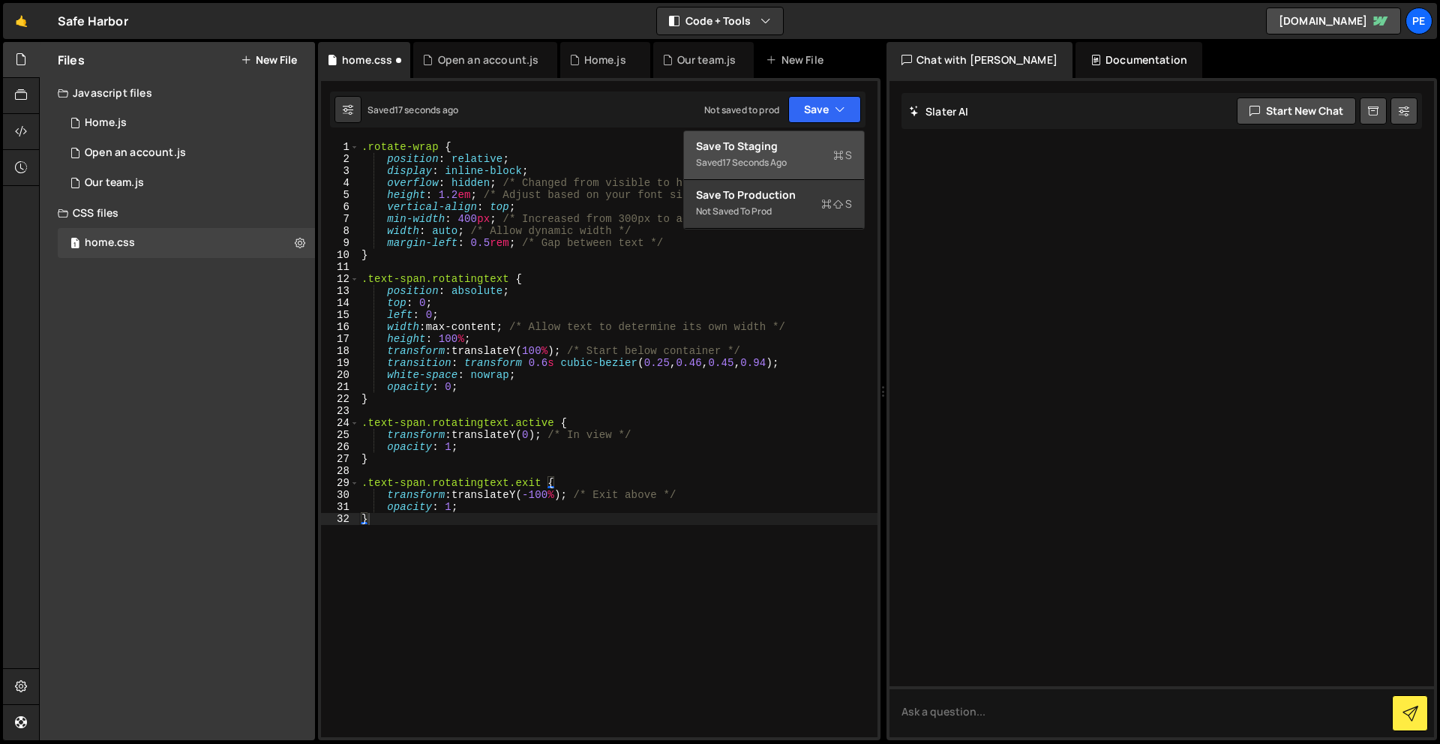
click at [811, 143] on div "Save to Staging S" at bounding box center [774, 146] width 156 height 15
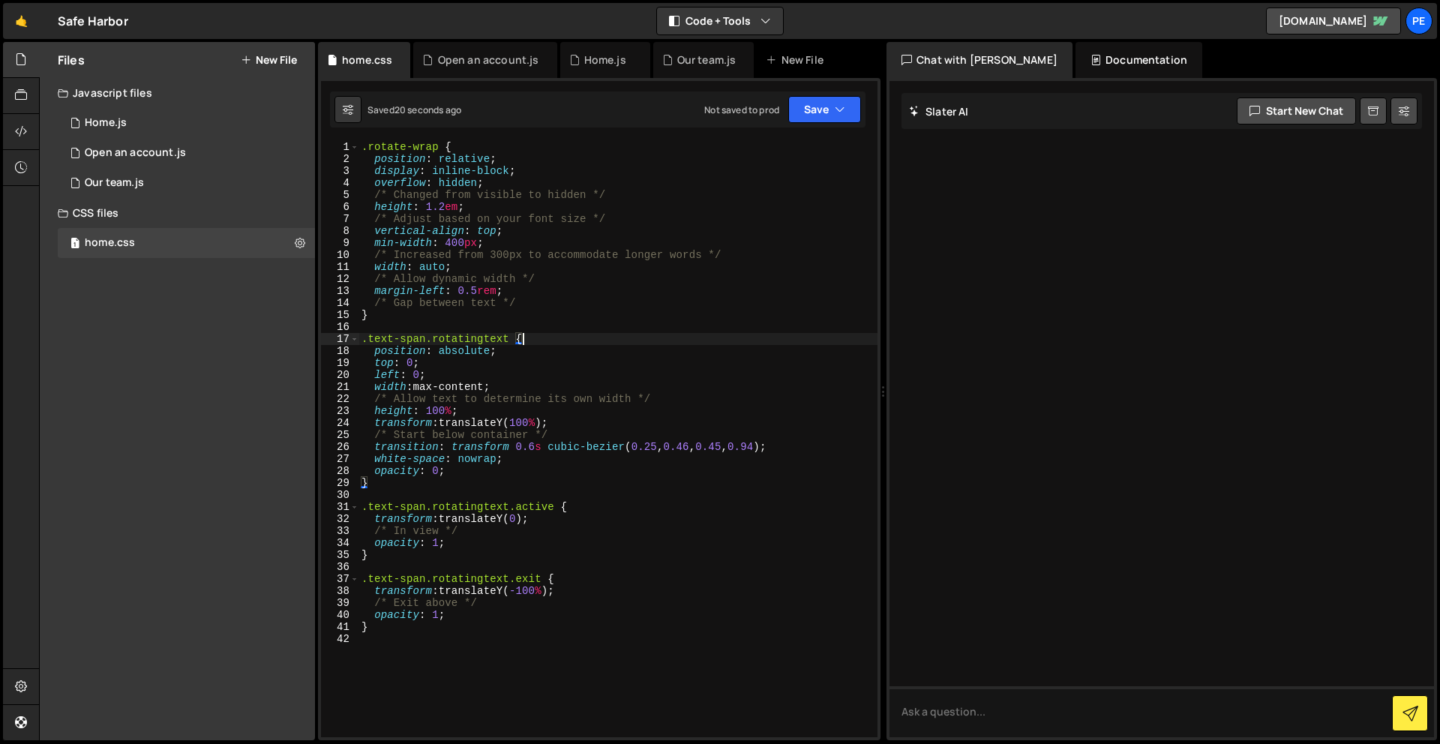
click at [714, 338] on div ".rotate-wrap { position : relative ; display : inline-block ; overflow : hidden…" at bounding box center [618, 451] width 519 height 620
click at [644, 577] on div ".rotate-wrap { position : relative ; display : inline-block ; overflow : hidden…" at bounding box center [618, 451] width 519 height 620
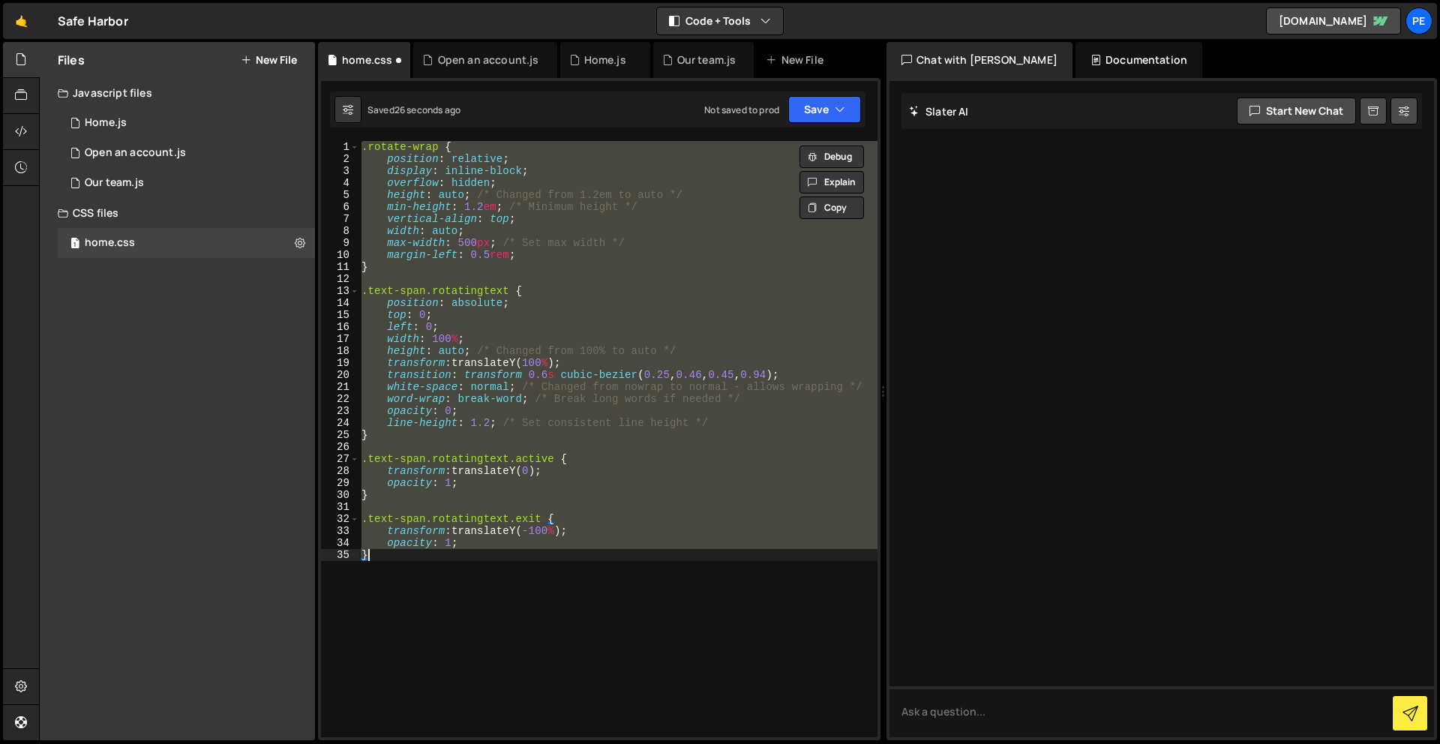
type textarea "}"
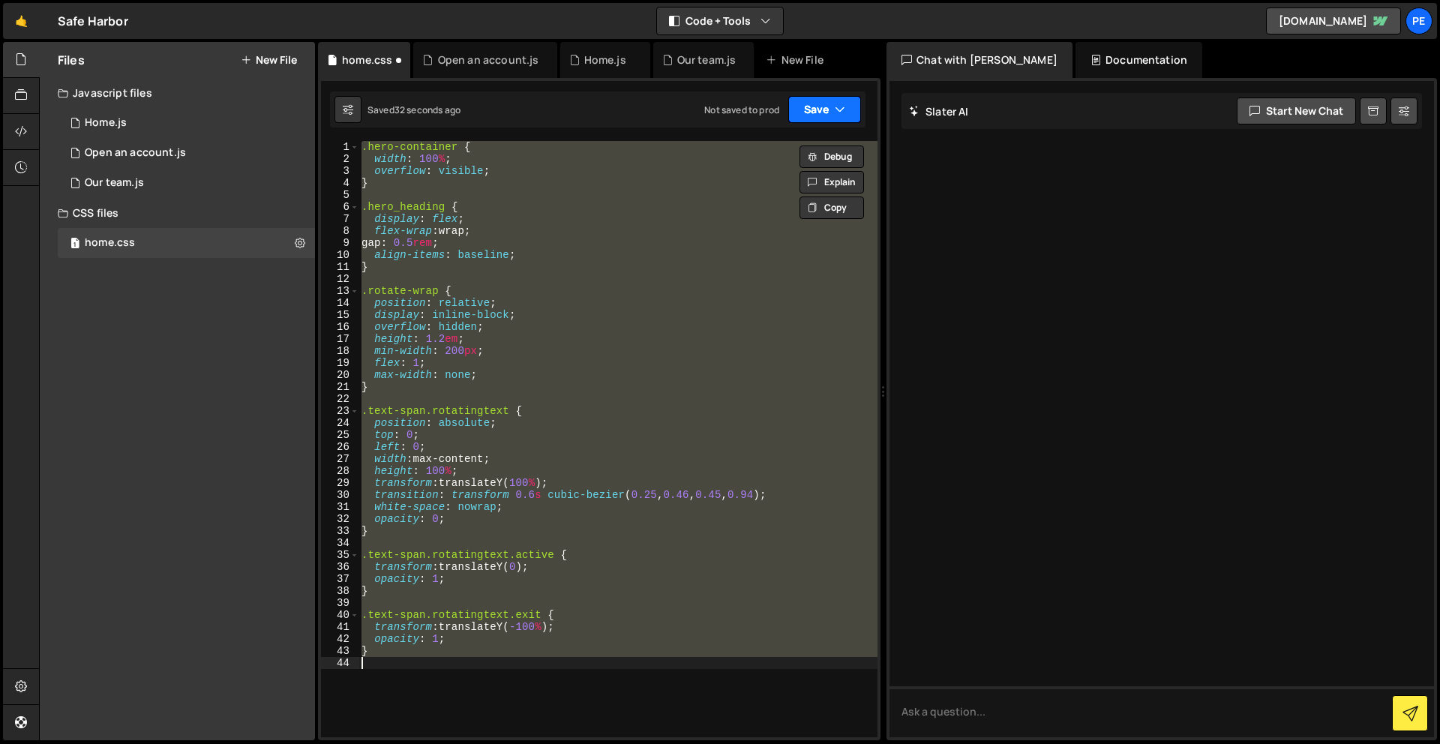
click at [813, 104] on button "Save" at bounding box center [825, 109] width 73 height 27
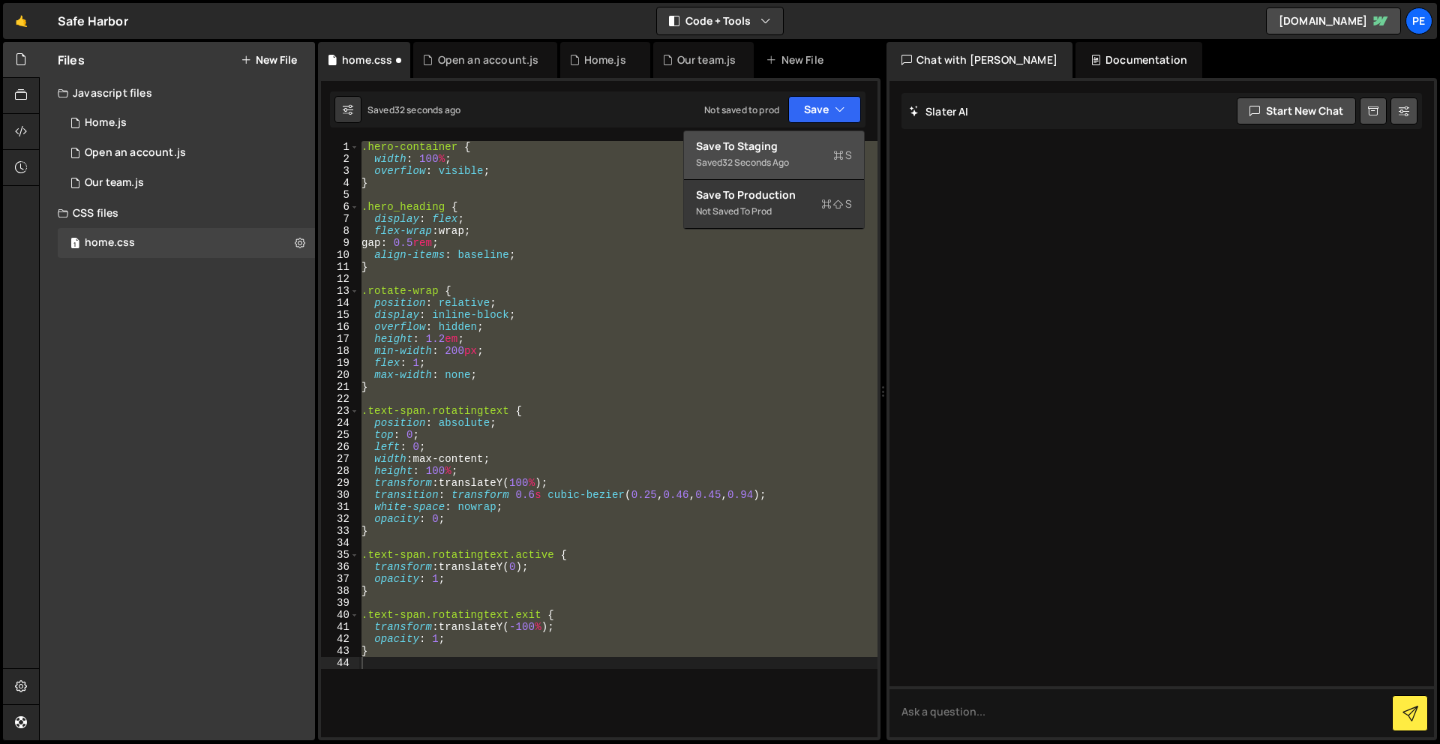
click at [818, 143] on div "Save to Staging S" at bounding box center [774, 146] width 156 height 15
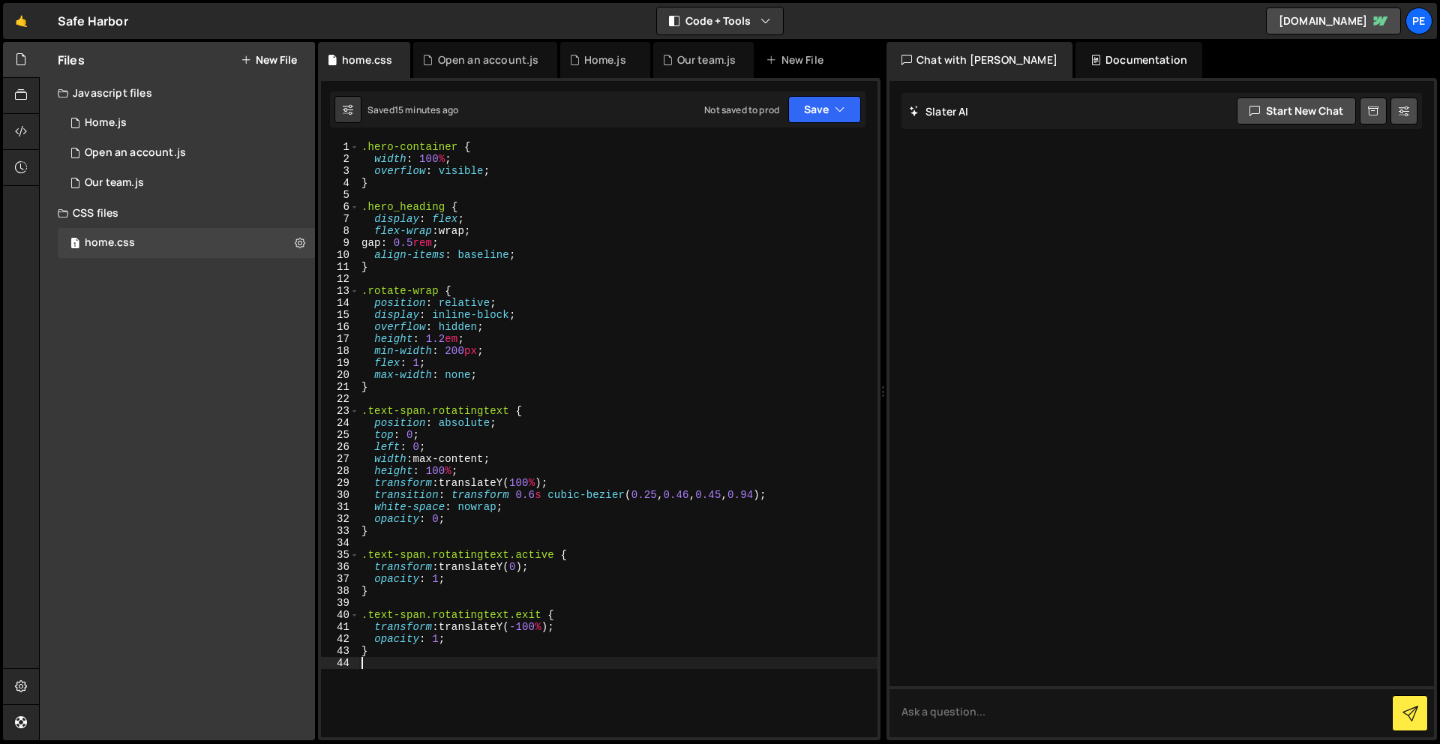
click at [425, 677] on div ".hero-container { width : 100 % ; overflow : visible ; } .hero_heading { displa…" at bounding box center [618, 451] width 519 height 620
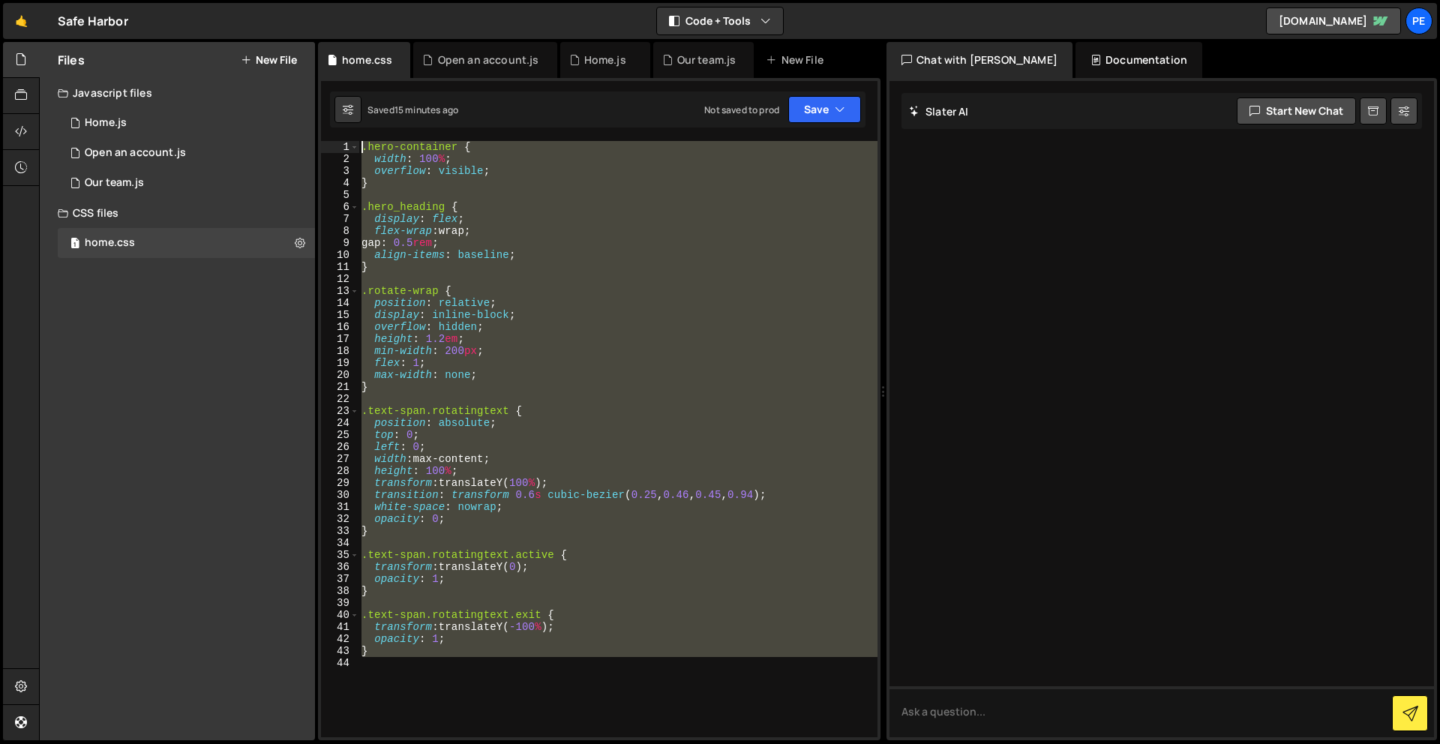
drag, startPoint x: 419, startPoint y: 690, endPoint x: 376, endPoint y: -44, distance: 735.0
click at [376, 0] on html "Projects [GEOGRAPHIC_DATA] Blog Pe Your current team is Perspective 1 Projects …" at bounding box center [720, 372] width 1440 height 744
paste textarea "}"
type textarea "}"
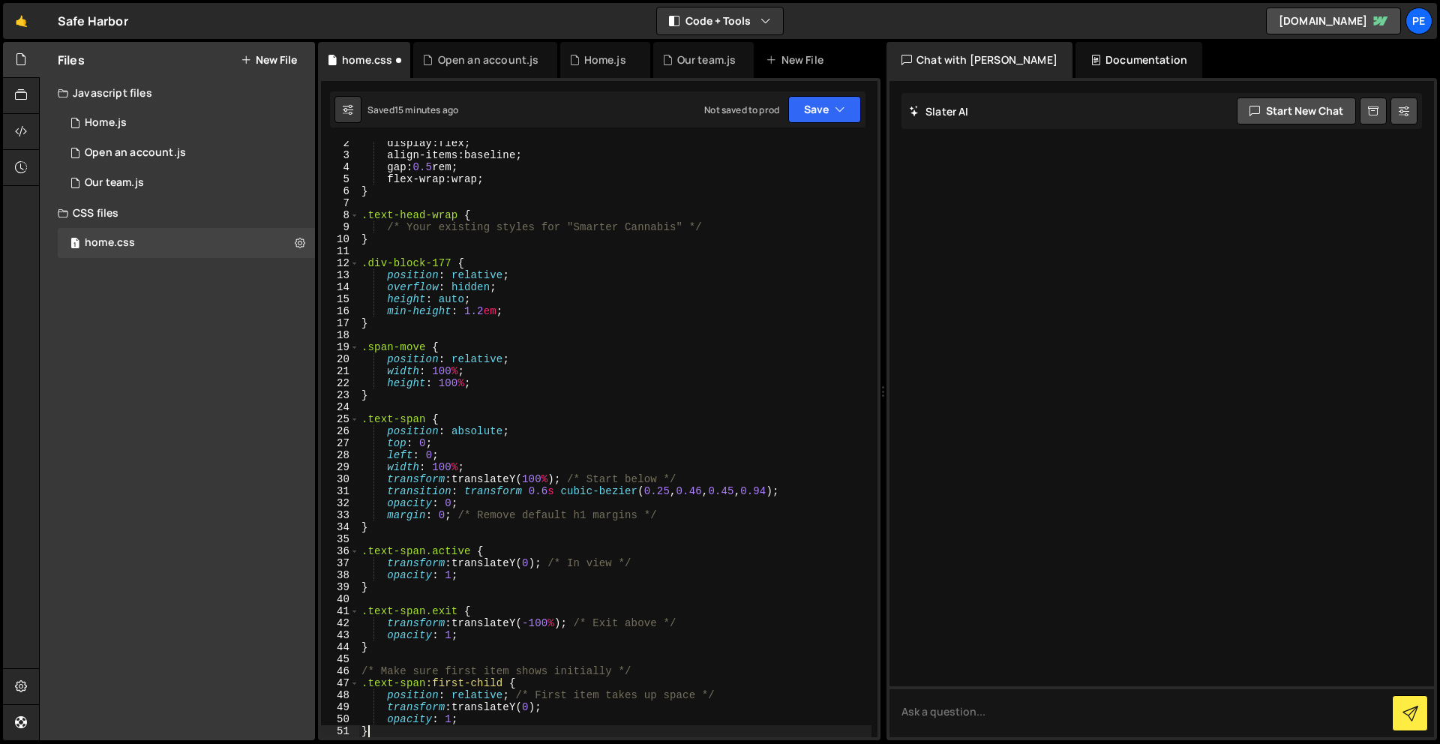
scroll to position [16, 0]
click at [805, 103] on button "Save" at bounding box center [825, 109] width 73 height 27
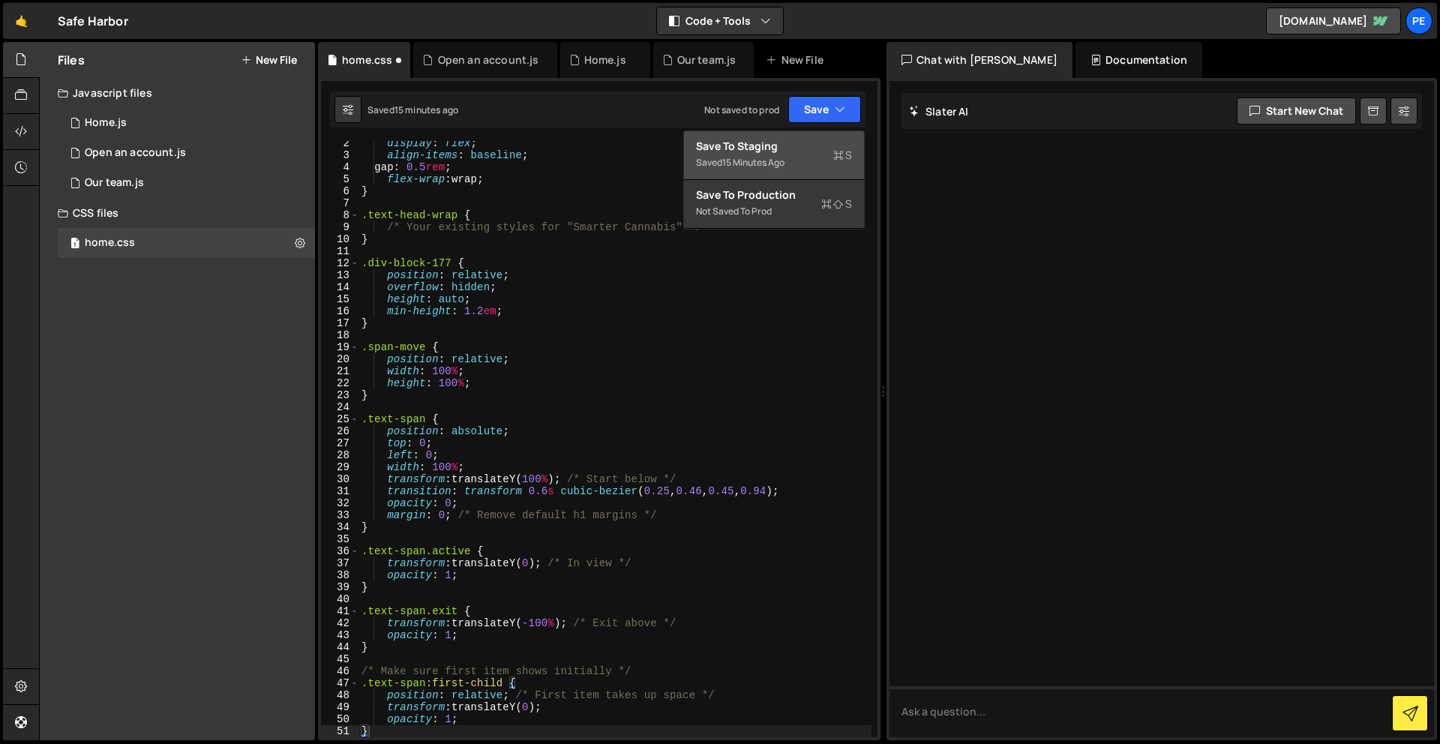
click at [771, 151] on div "Save to Staging S" at bounding box center [774, 146] width 156 height 15
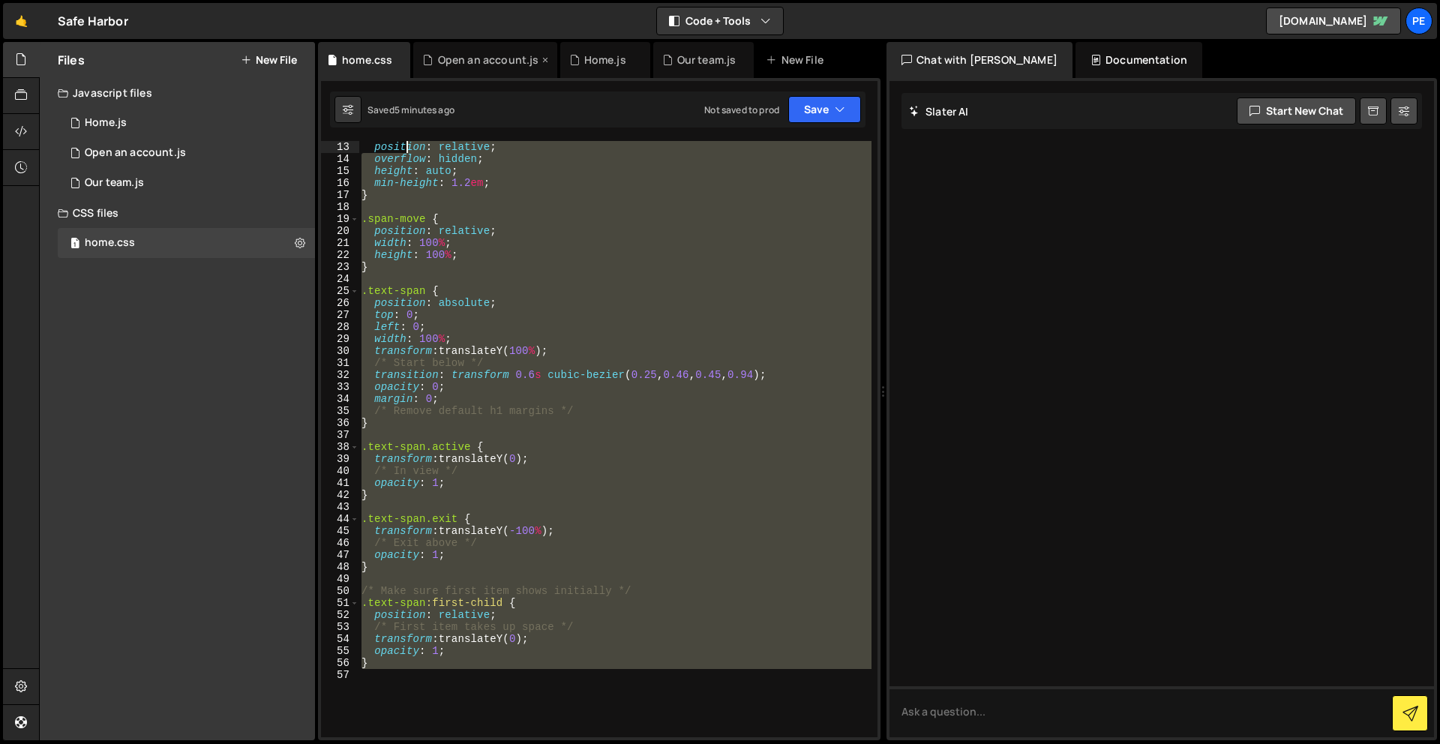
scroll to position [0, 0]
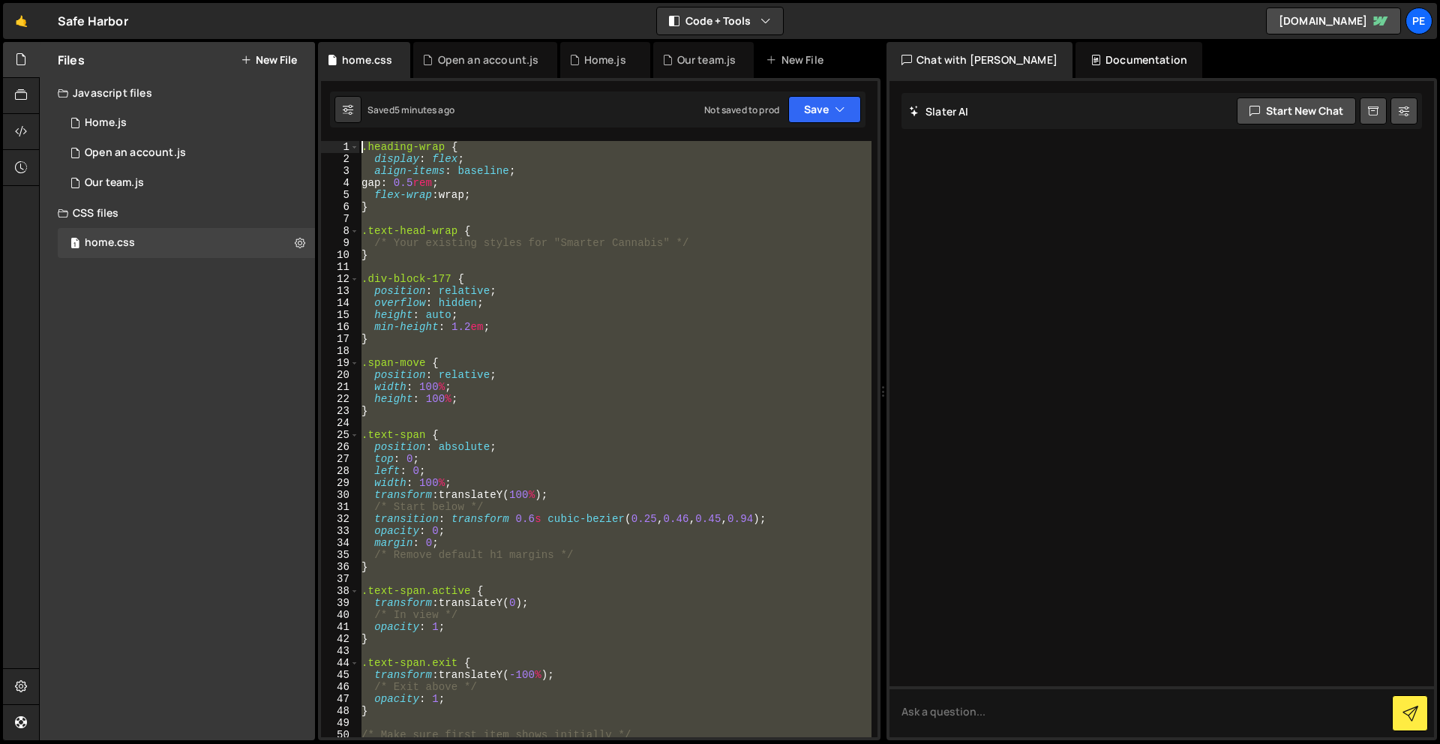
drag, startPoint x: 452, startPoint y: 689, endPoint x: 434, endPoint y: 31, distance: 658.2
click at [434, 31] on div "Hold on a sec... Are you certain you wish to leave this page? Any changes you'v…" at bounding box center [720, 372] width 1440 height 744
paste textarea "}"
type textarea "}"
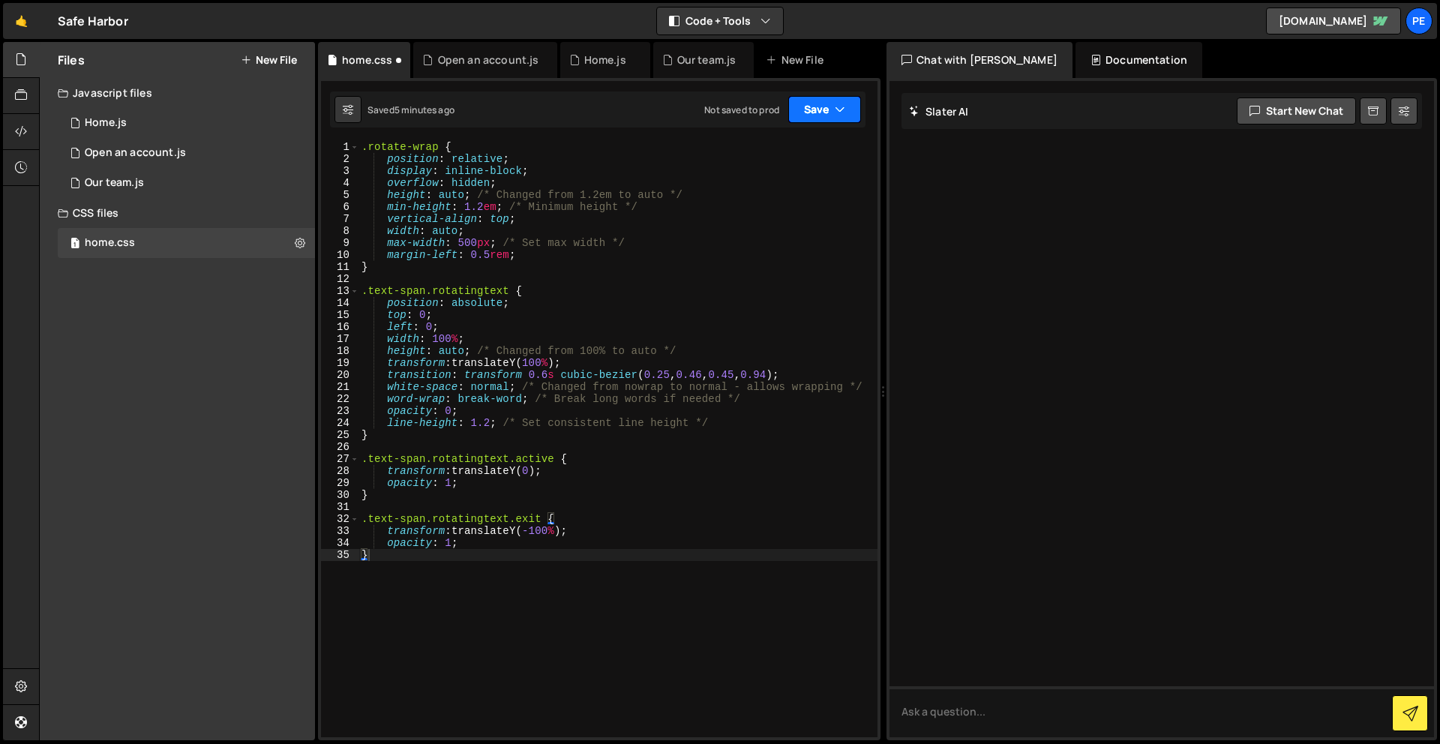
click at [824, 111] on button "Save" at bounding box center [825, 109] width 73 height 27
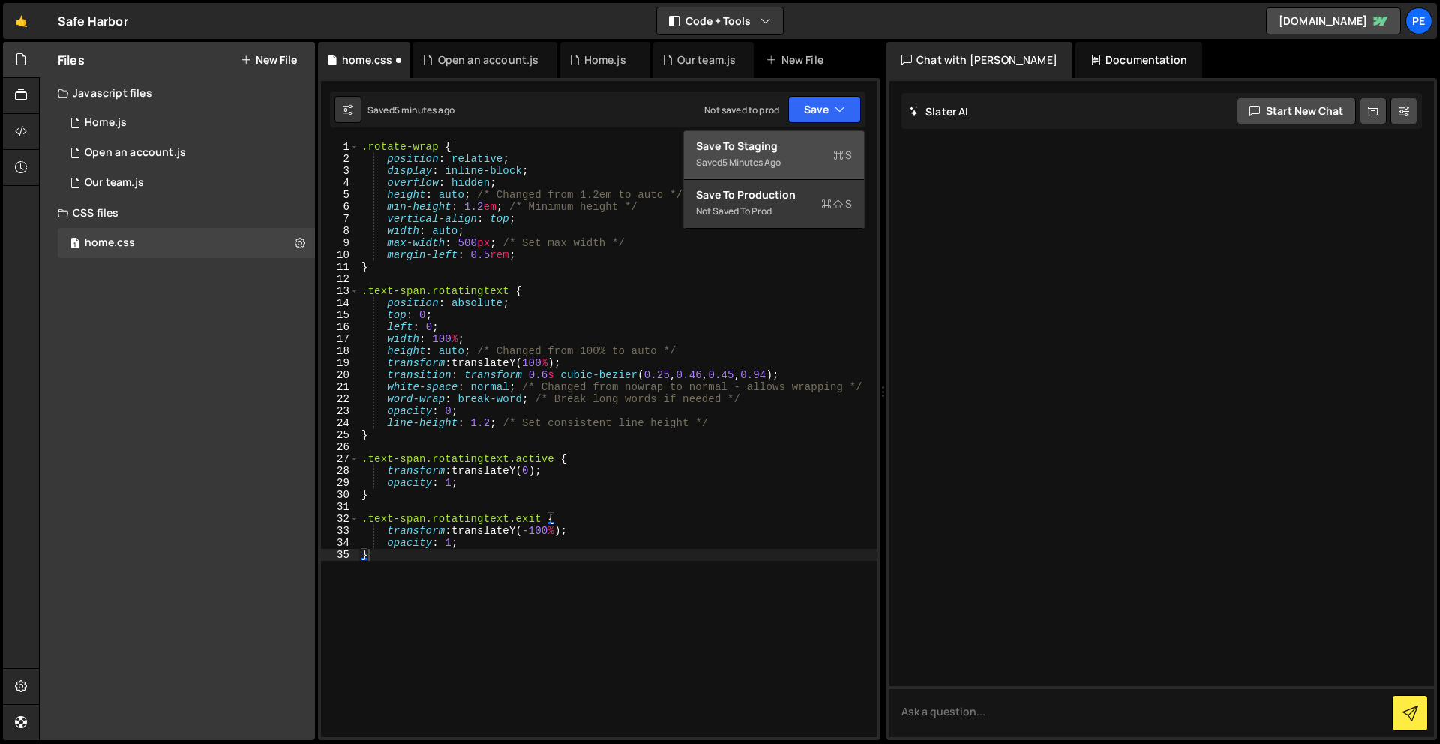
click at [814, 131] on button "Save to Staging S Saved 5 minutes ago" at bounding box center [774, 155] width 180 height 49
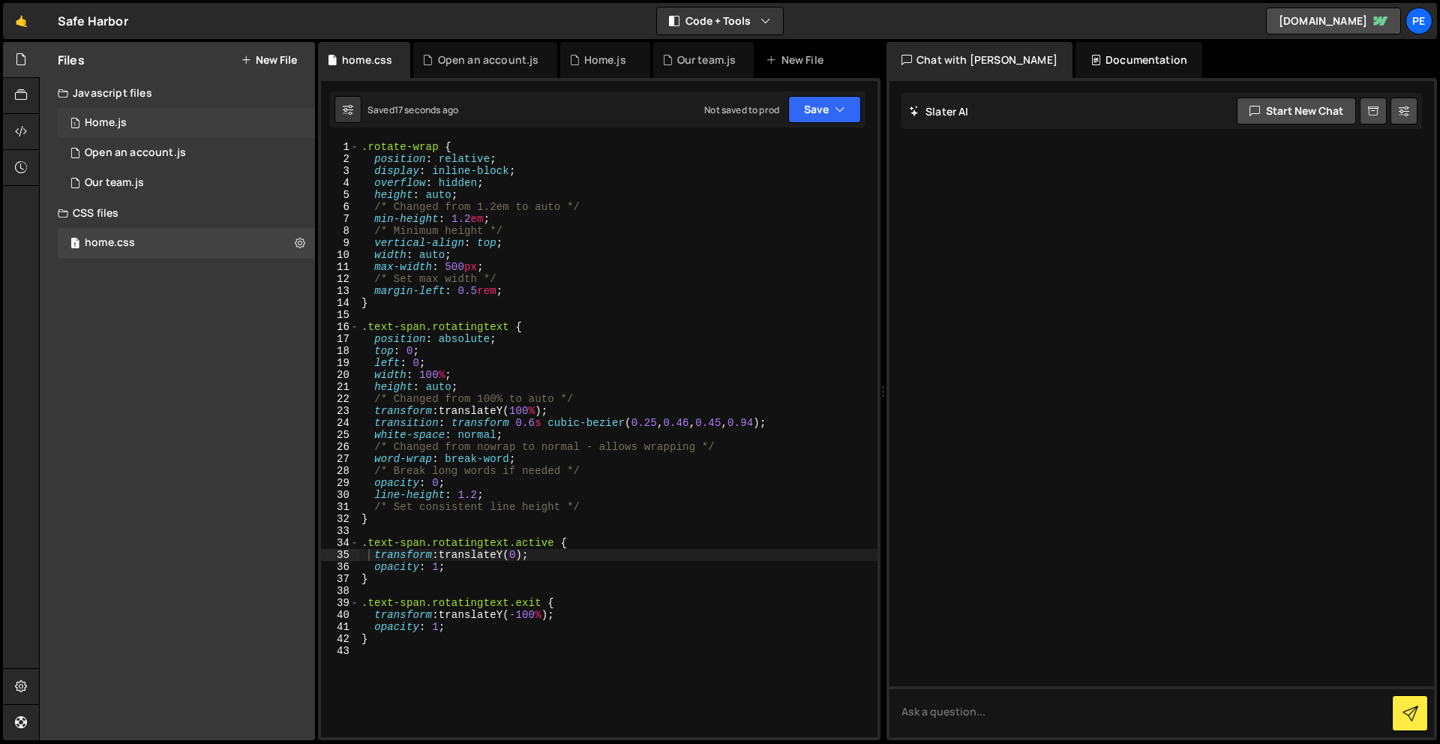
click at [137, 127] on div "1 Home.js 0" at bounding box center [186, 123] width 257 height 30
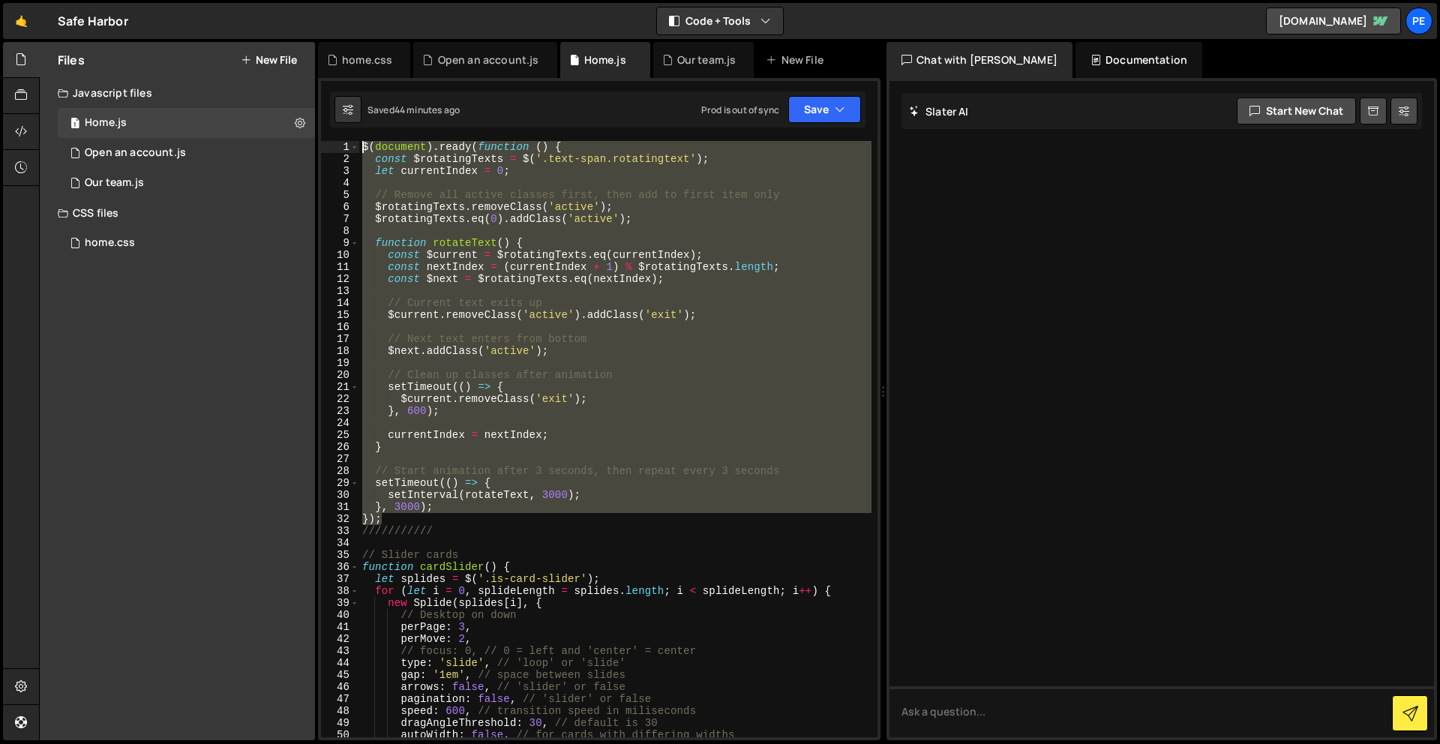
drag, startPoint x: 394, startPoint y: 521, endPoint x: 381, endPoint y: -40, distance: 560.6
click at [381, 0] on html "Projects [GEOGRAPHIC_DATA] Blog Pe Your current team is Perspective 1 Projects …" at bounding box center [720, 372] width 1440 height 744
paste textarea "}"
type textarea "});"
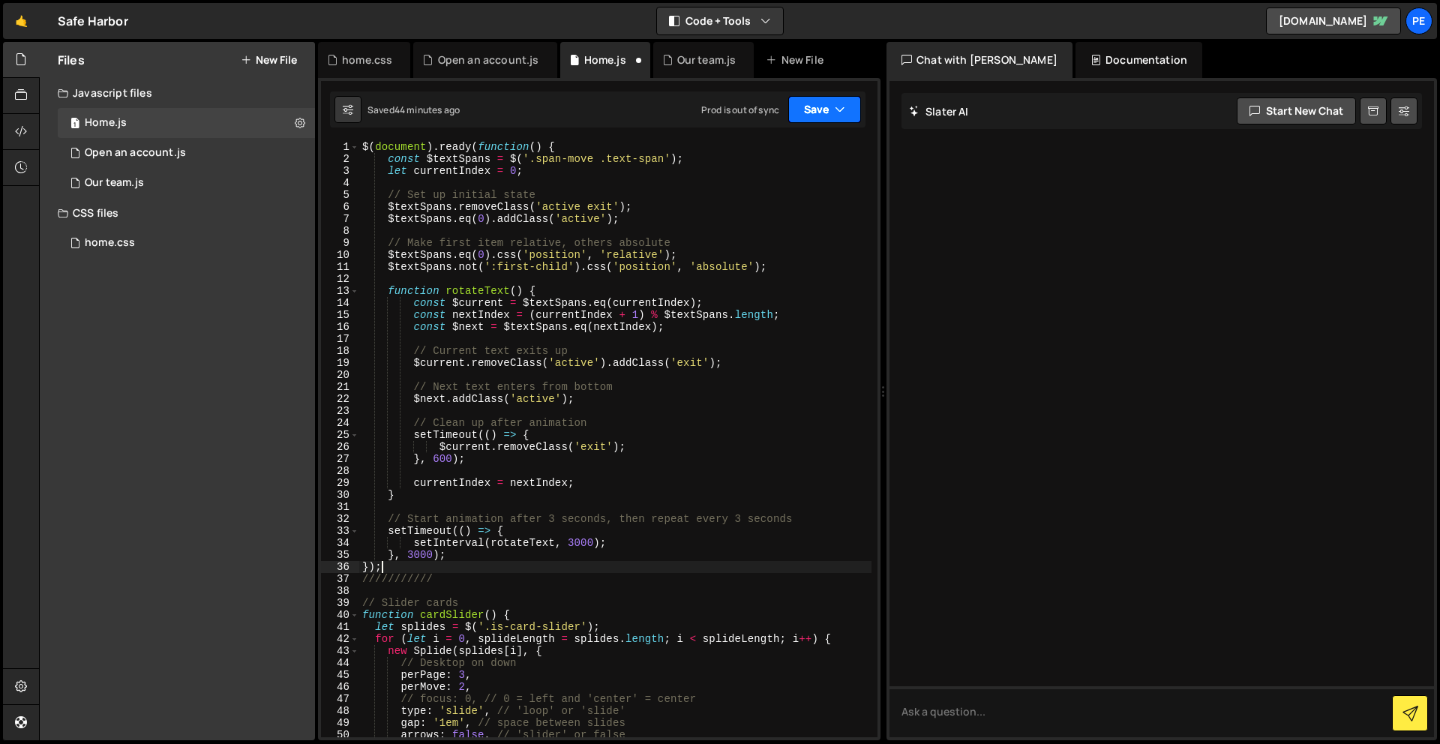
click at [819, 105] on button "Save" at bounding box center [825, 109] width 73 height 27
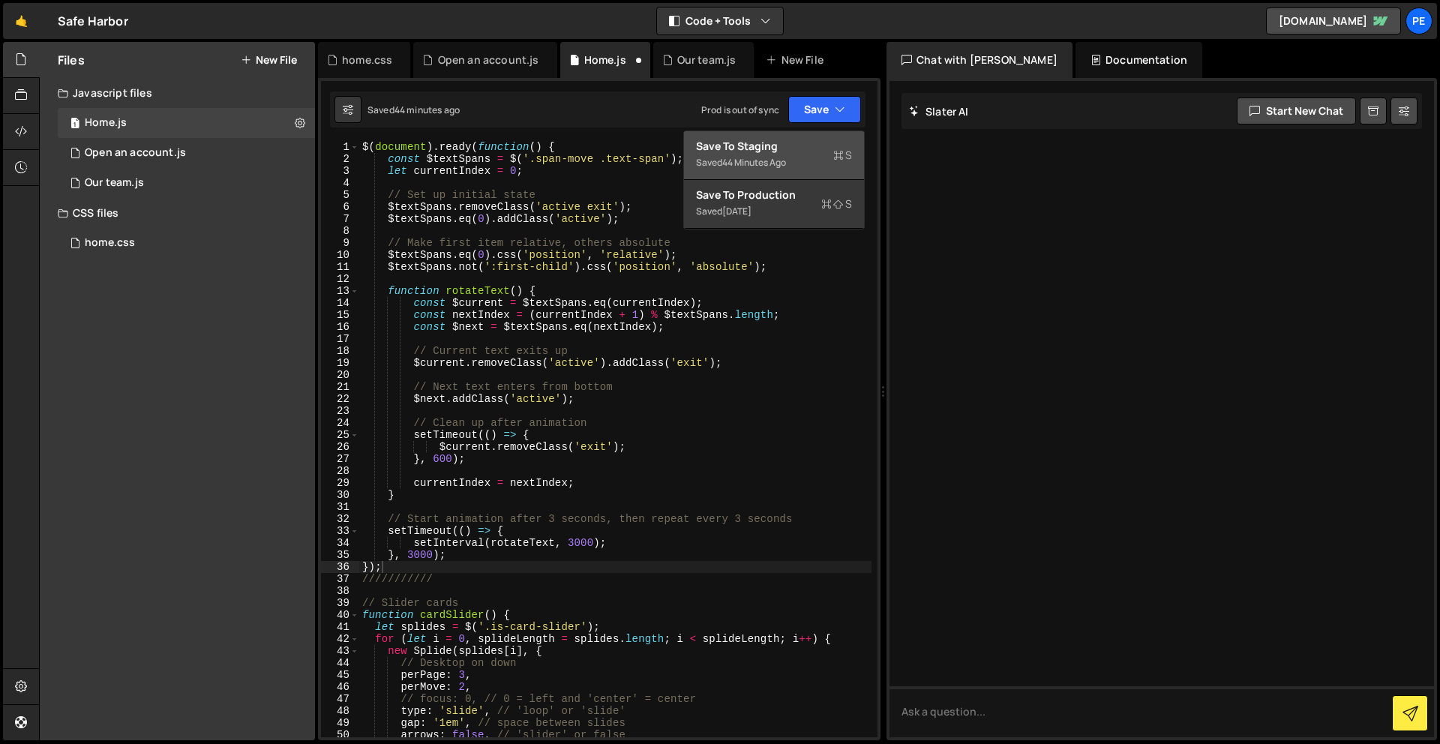
click at [771, 152] on div "Save to Staging S" at bounding box center [774, 146] width 156 height 15
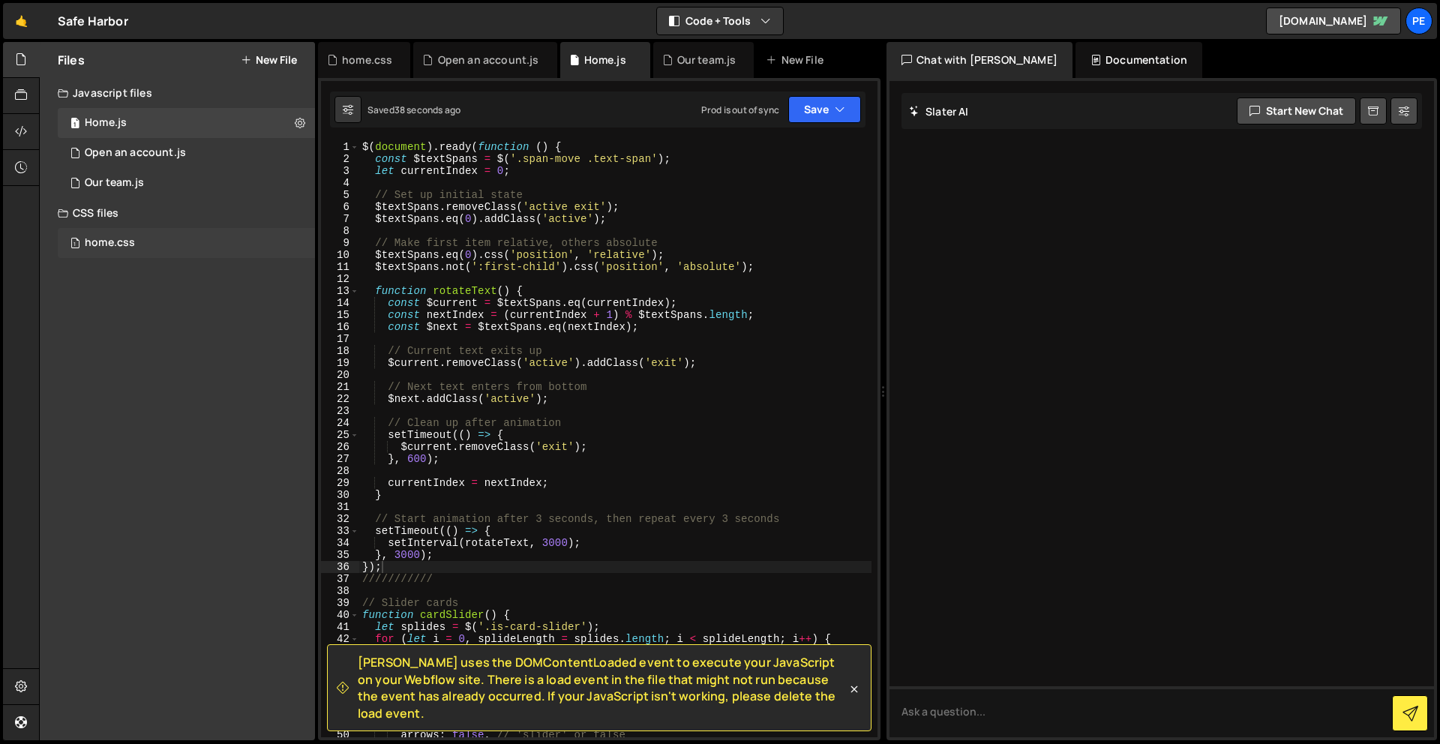
click at [143, 236] on div "1 home.css 0" at bounding box center [186, 243] width 257 height 30
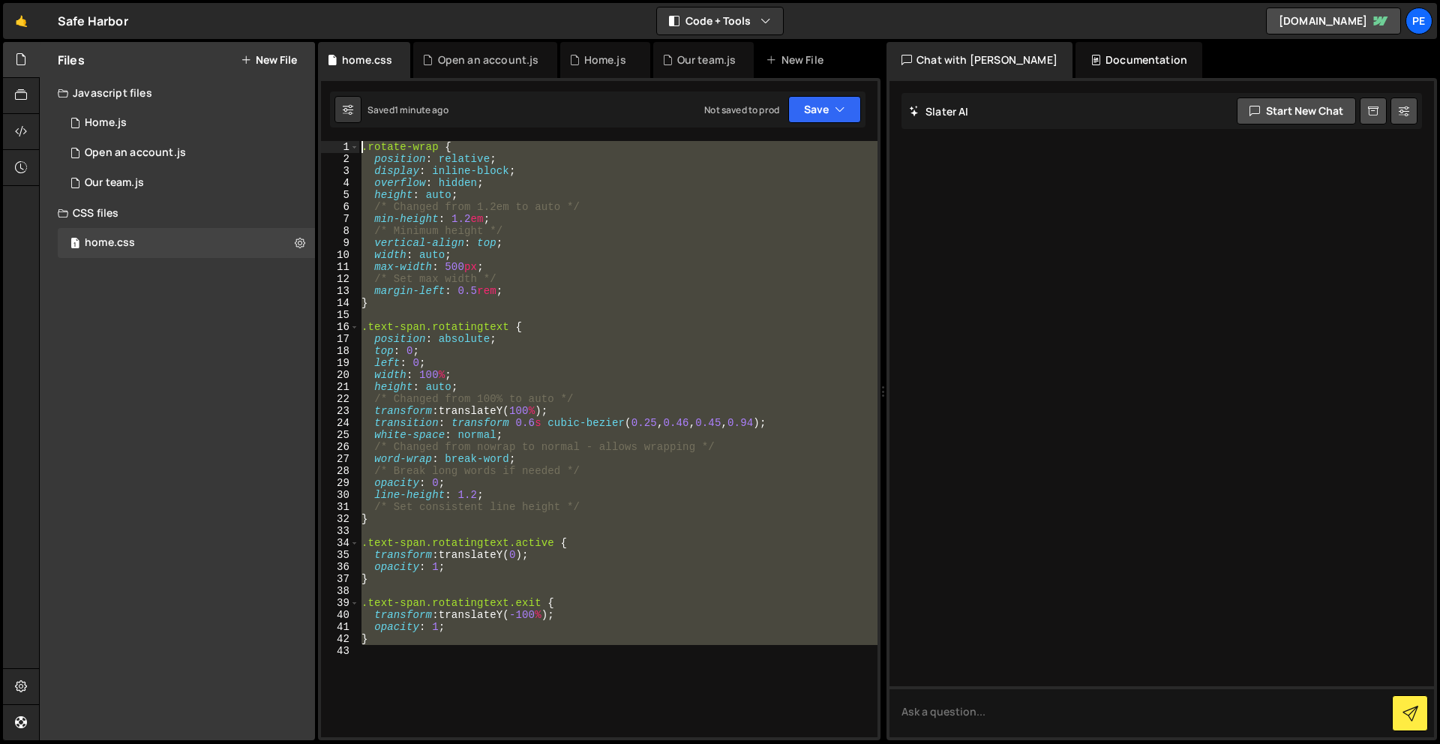
drag, startPoint x: 479, startPoint y: 569, endPoint x: 401, endPoint y: -66, distance: 640.1
click at [401, 0] on html "Projects [GEOGRAPHIC_DATA] Blog Pe Your current team is Perspective 1 Projects …" at bounding box center [720, 372] width 1440 height 744
paste textarea "}"
type textarea "}"
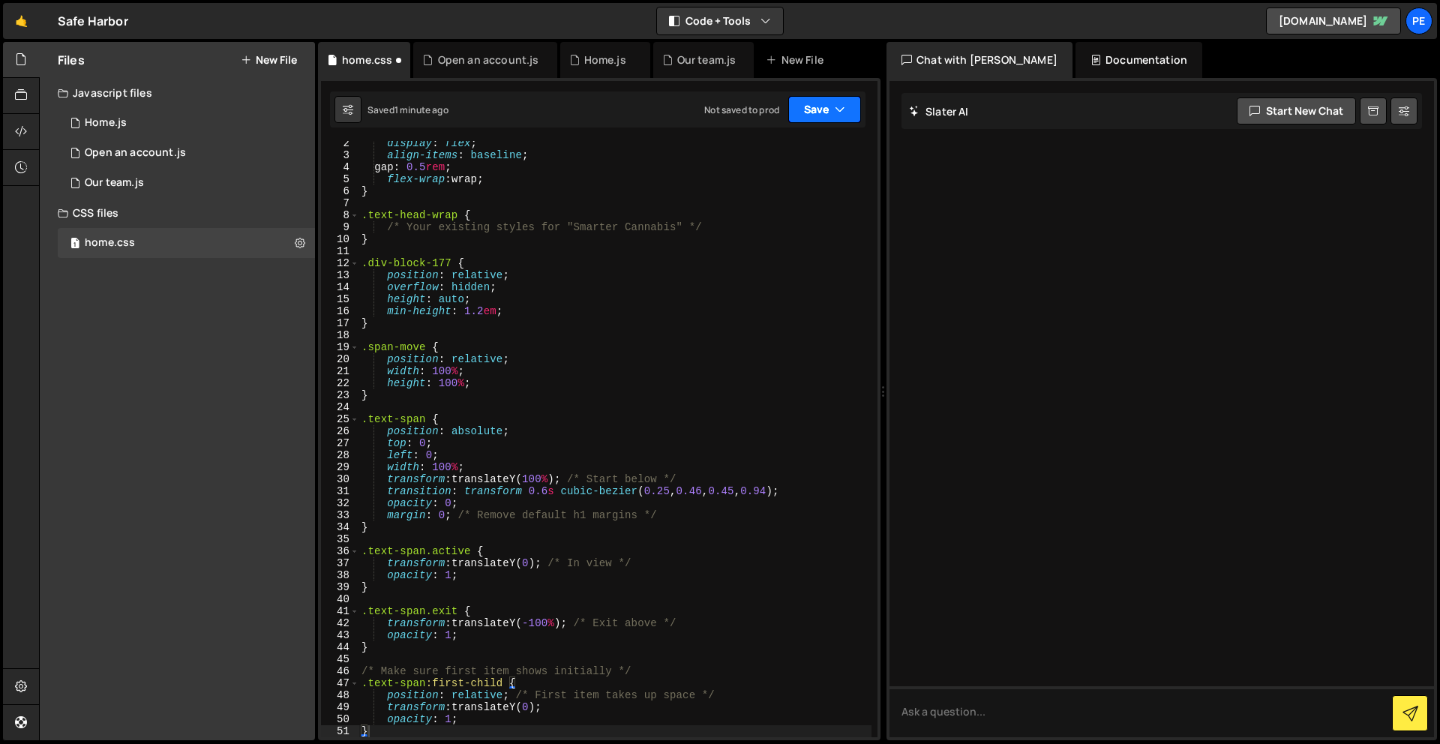
click at [798, 108] on button "Save" at bounding box center [825, 109] width 73 height 27
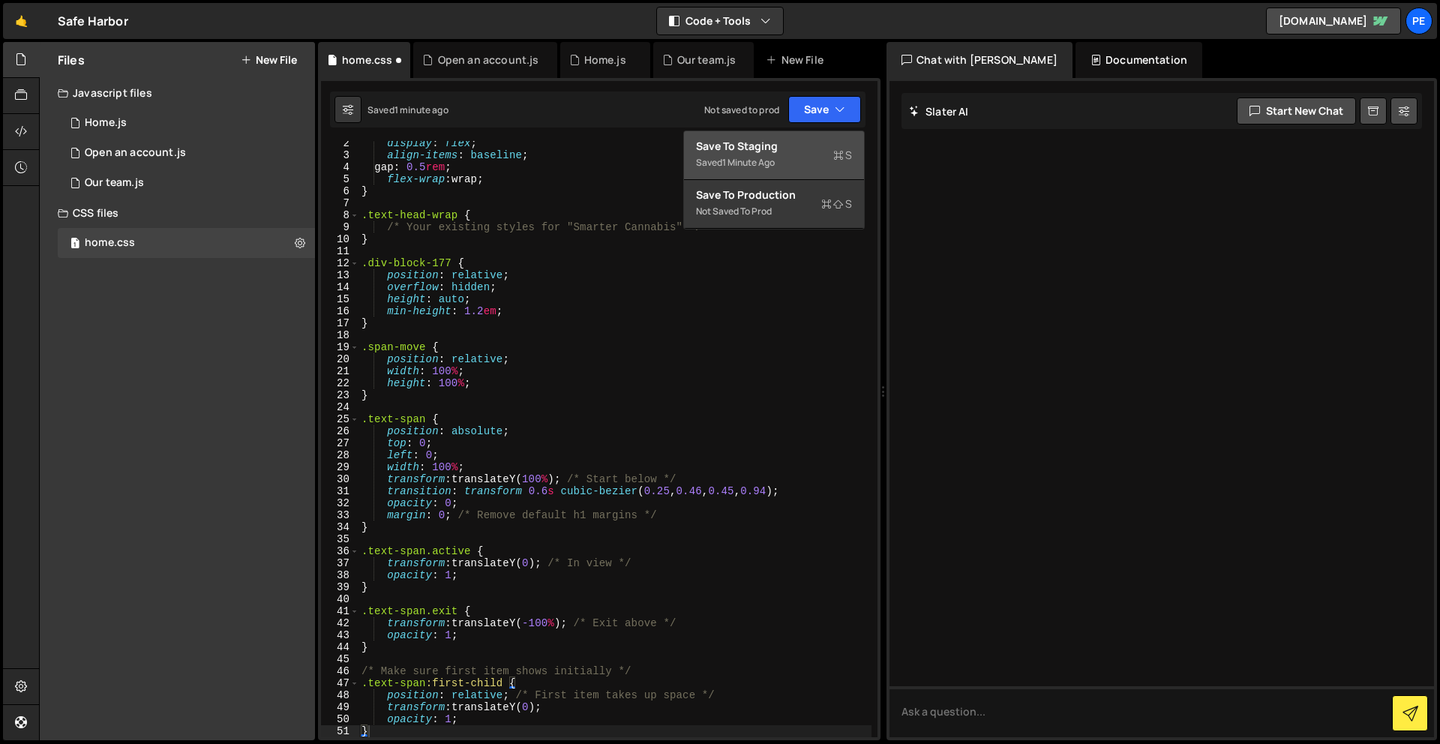
click at [771, 168] on div "1 minute ago" at bounding box center [748, 162] width 53 height 13
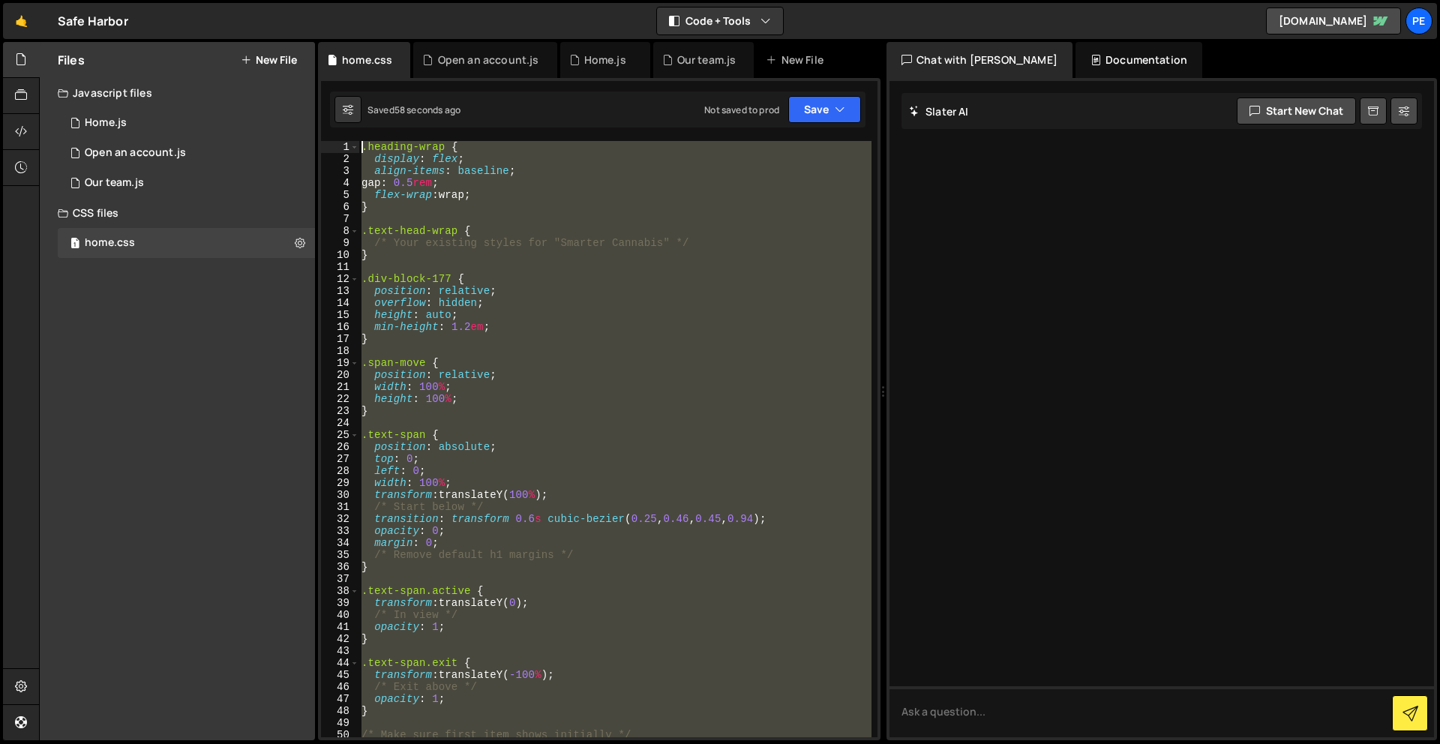
scroll to position [0, 0]
drag, startPoint x: 469, startPoint y: 599, endPoint x: 488, endPoint y: -66, distance: 665.0
click at [488, 0] on html "Projects [GEOGRAPHIC_DATA] Blog Pe Your current team is Perspective 1 Projects …" at bounding box center [720, 372] width 1440 height 744
paste textarea "}"
type textarea "}"
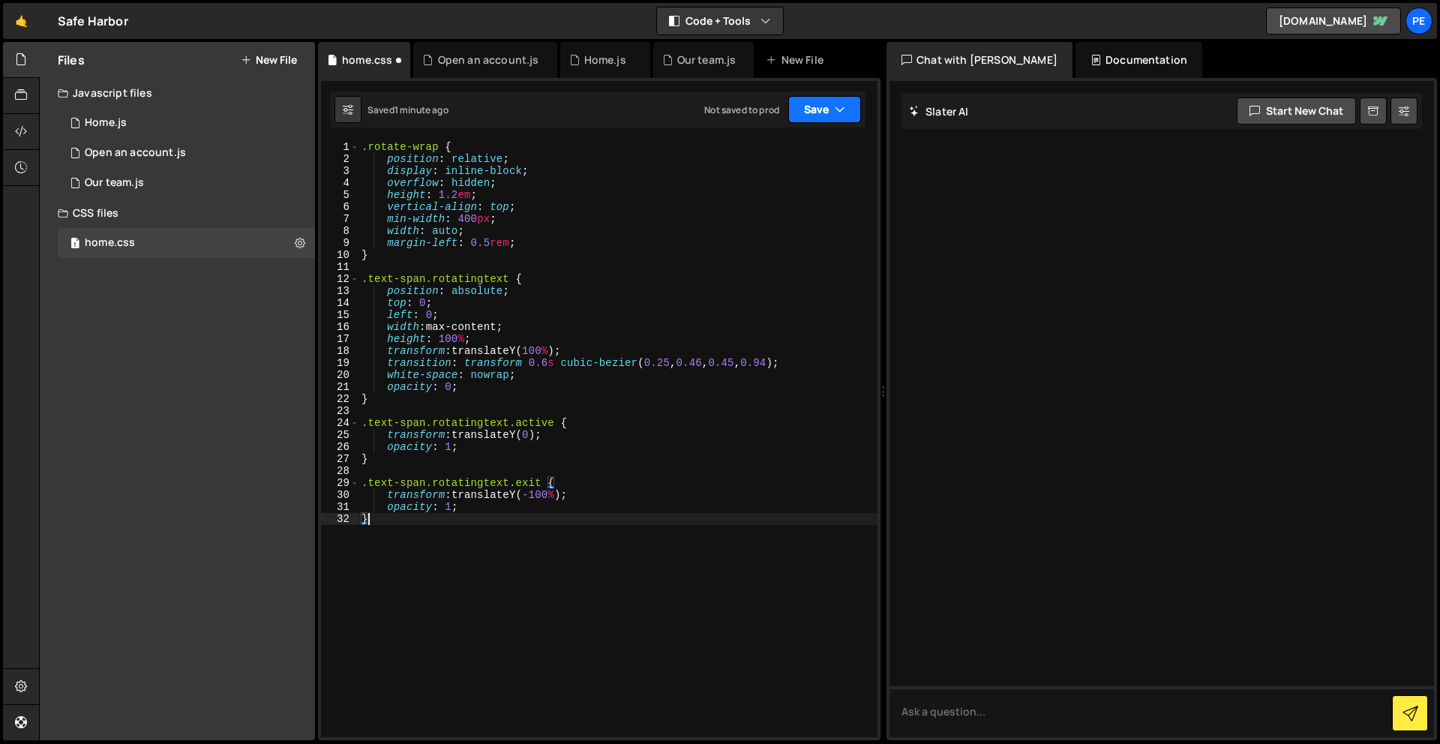
click at [806, 109] on button "Save" at bounding box center [825, 109] width 73 height 27
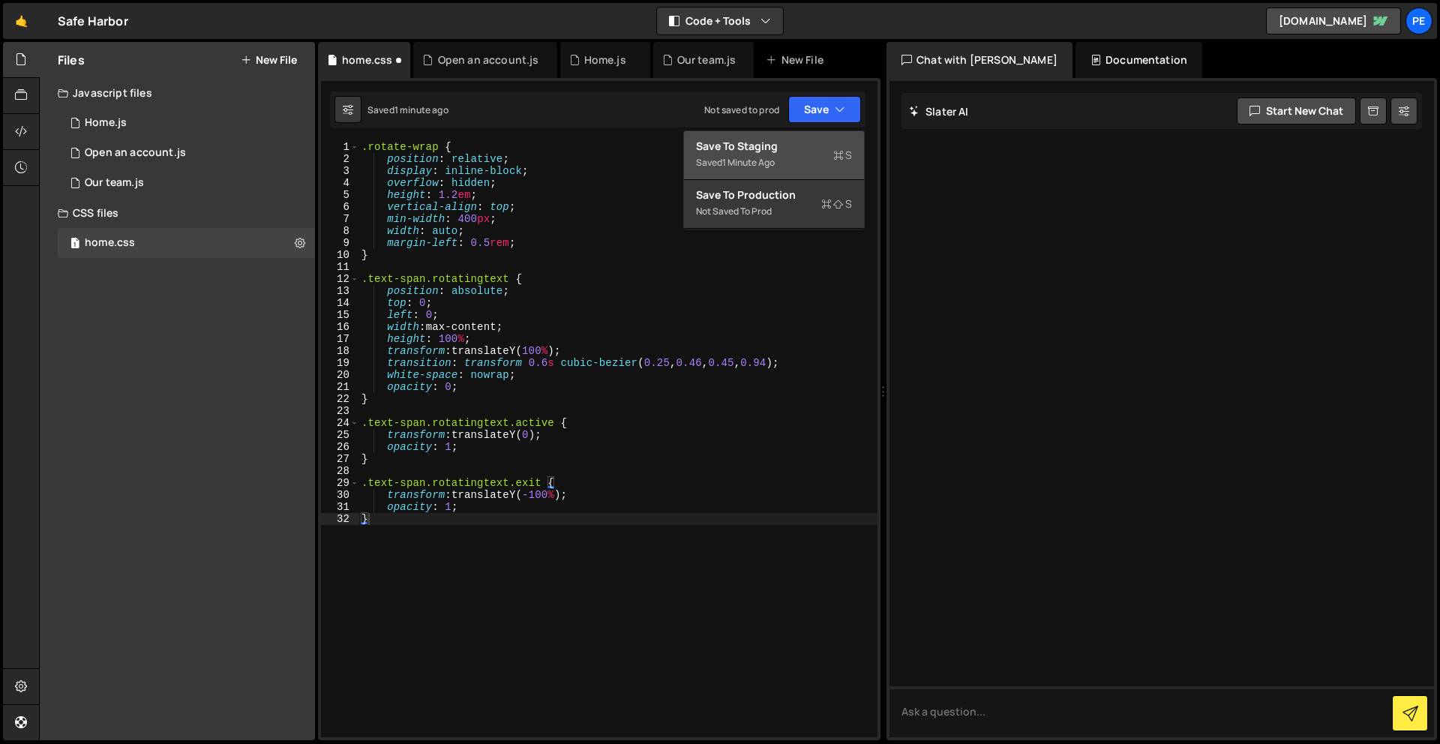
click at [810, 134] on button "Save to Staging S Saved 1 minute ago" at bounding box center [774, 155] width 180 height 49
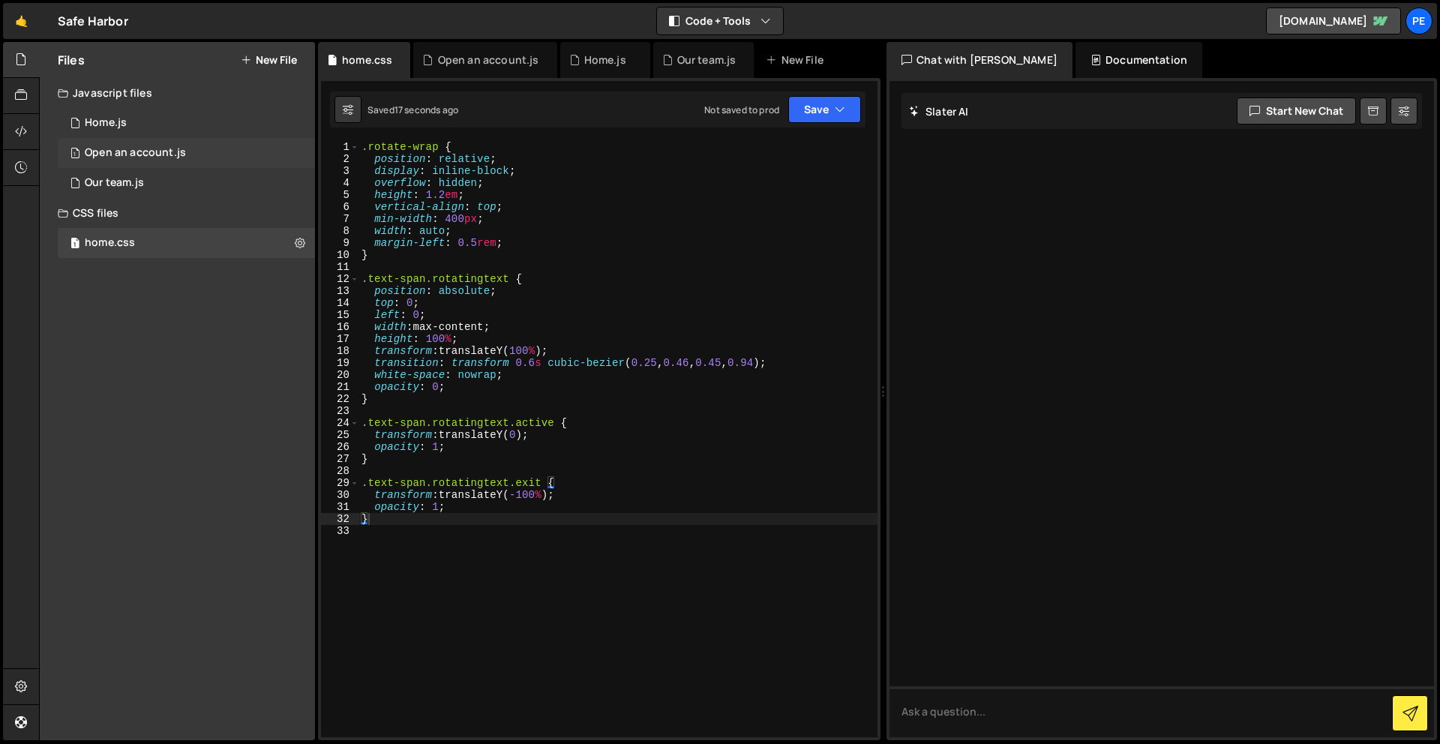
click at [130, 149] on div "Open an account.js" at bounding box center [135, 153] width 101 height 14
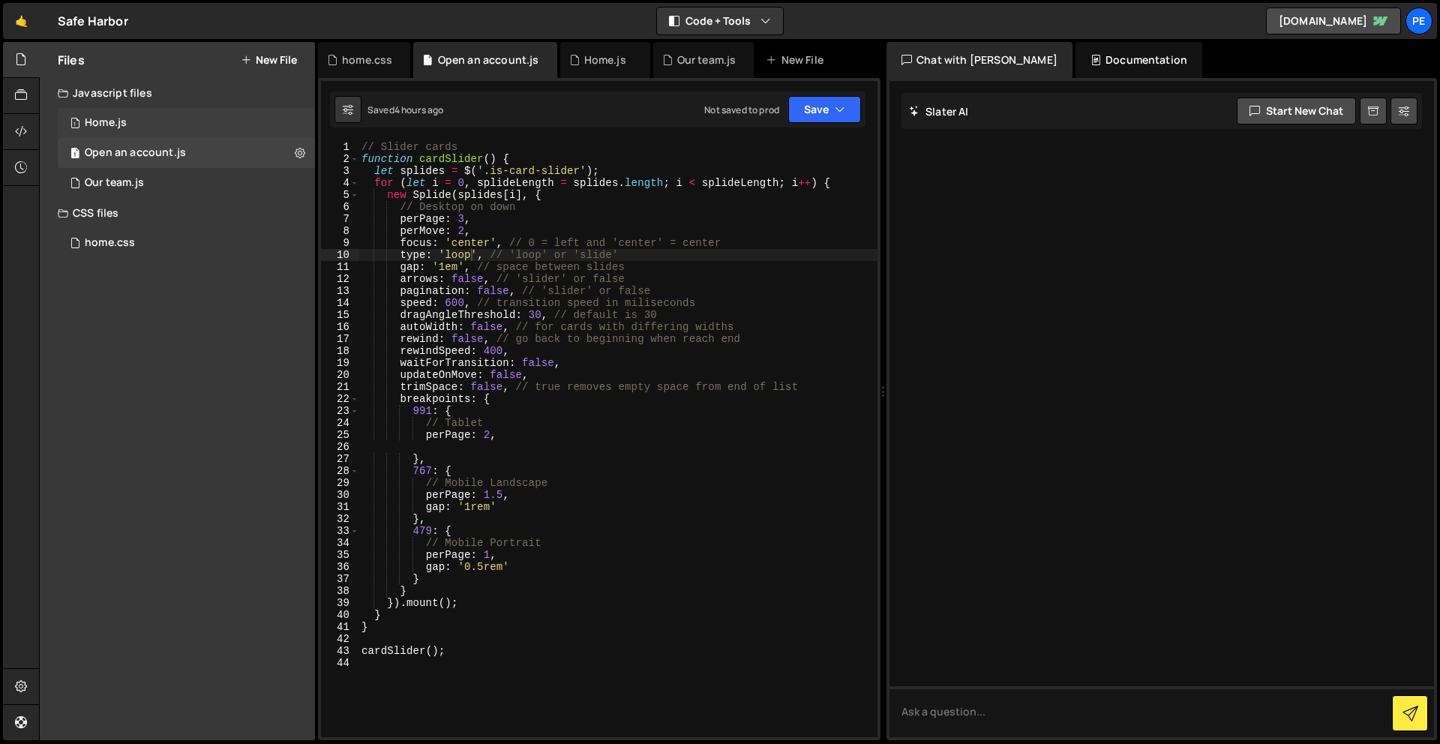
click at [122, 108] on div "1 Home.js 0" at bounding box center [186, 123] width 257 height 30
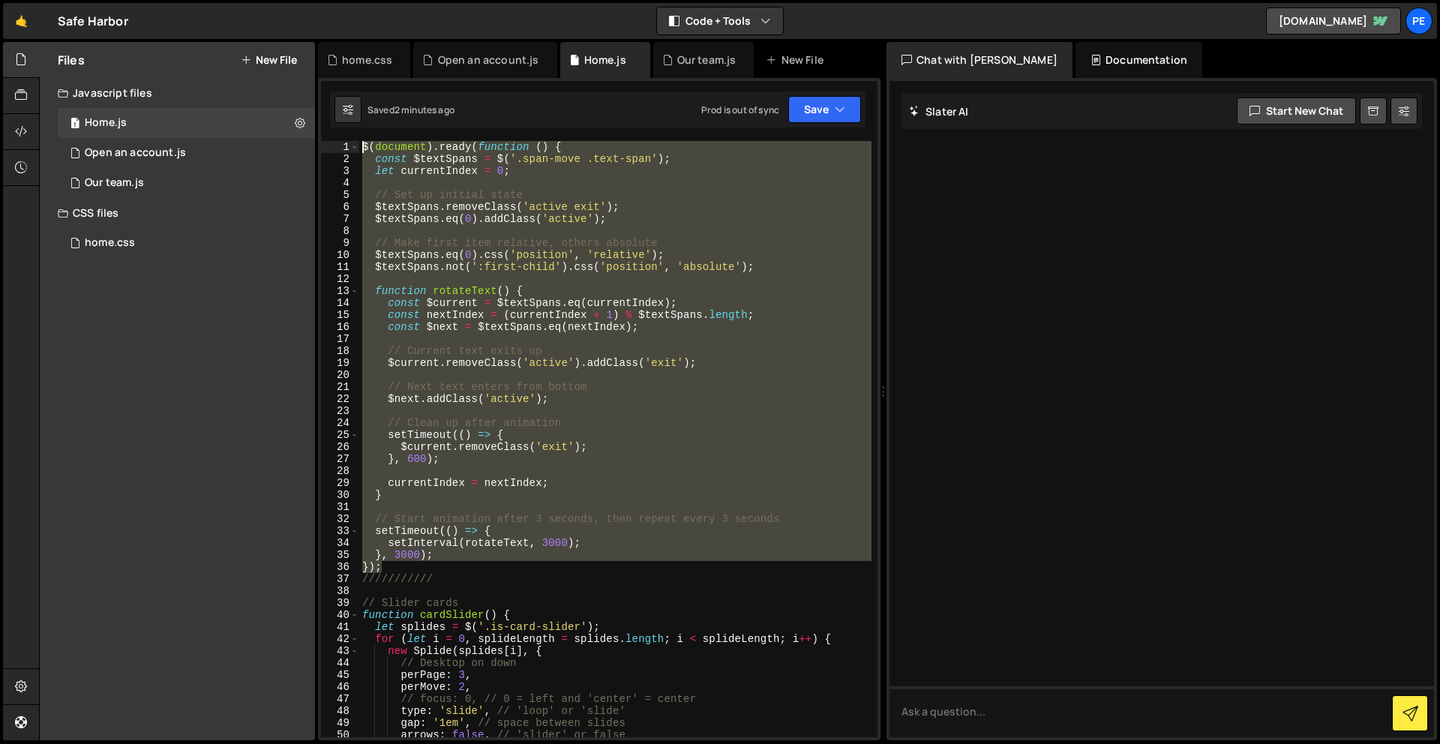
drag, startPoint x: 445, startPoint y: 570, endPoint x: 434, endPoint y: -37, distance: 607.0
click at [434, 0] on html "Projects [GEOGRAPHIC_DATA] Blog Pe Your current team is Perspective 1 Projects …" at bounding box center [720, 372] width 1440 height 744
paste textarea "}"
type textarea "});"
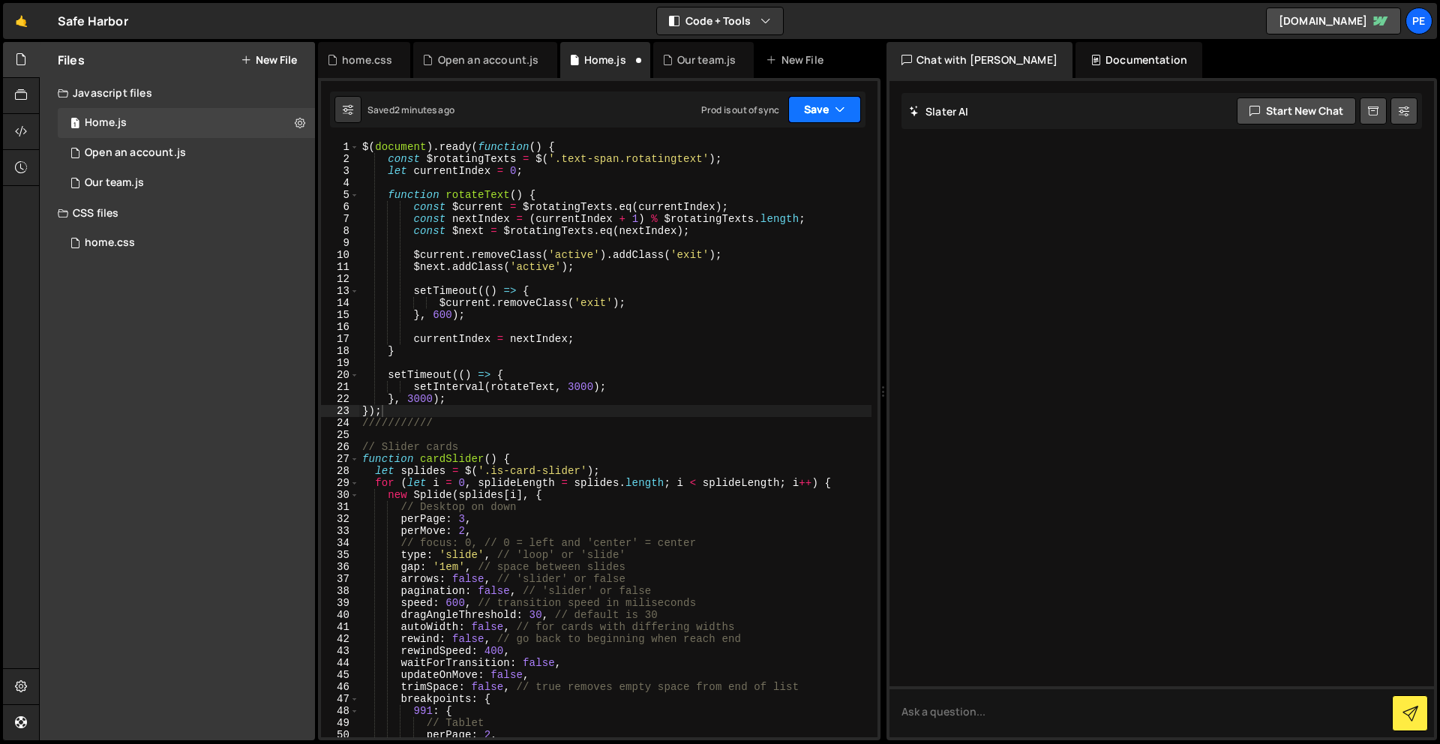
click at [805, 113] on button "Save" at bounding box center [825, 109] width 73 height 27
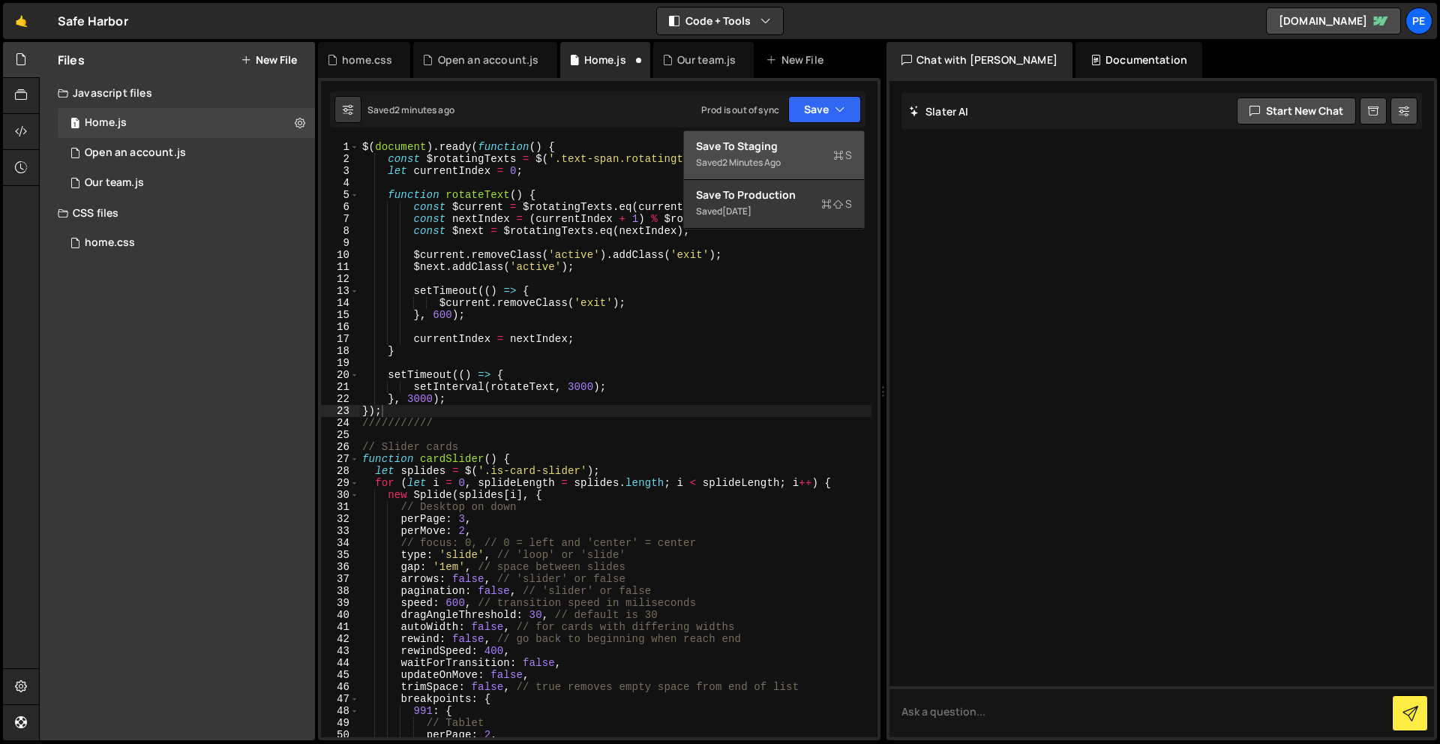
click at [805, 133] on button "Save to Staging S Saved 2 minutes ago" at bounding box center [774, 155] width 180 height 49
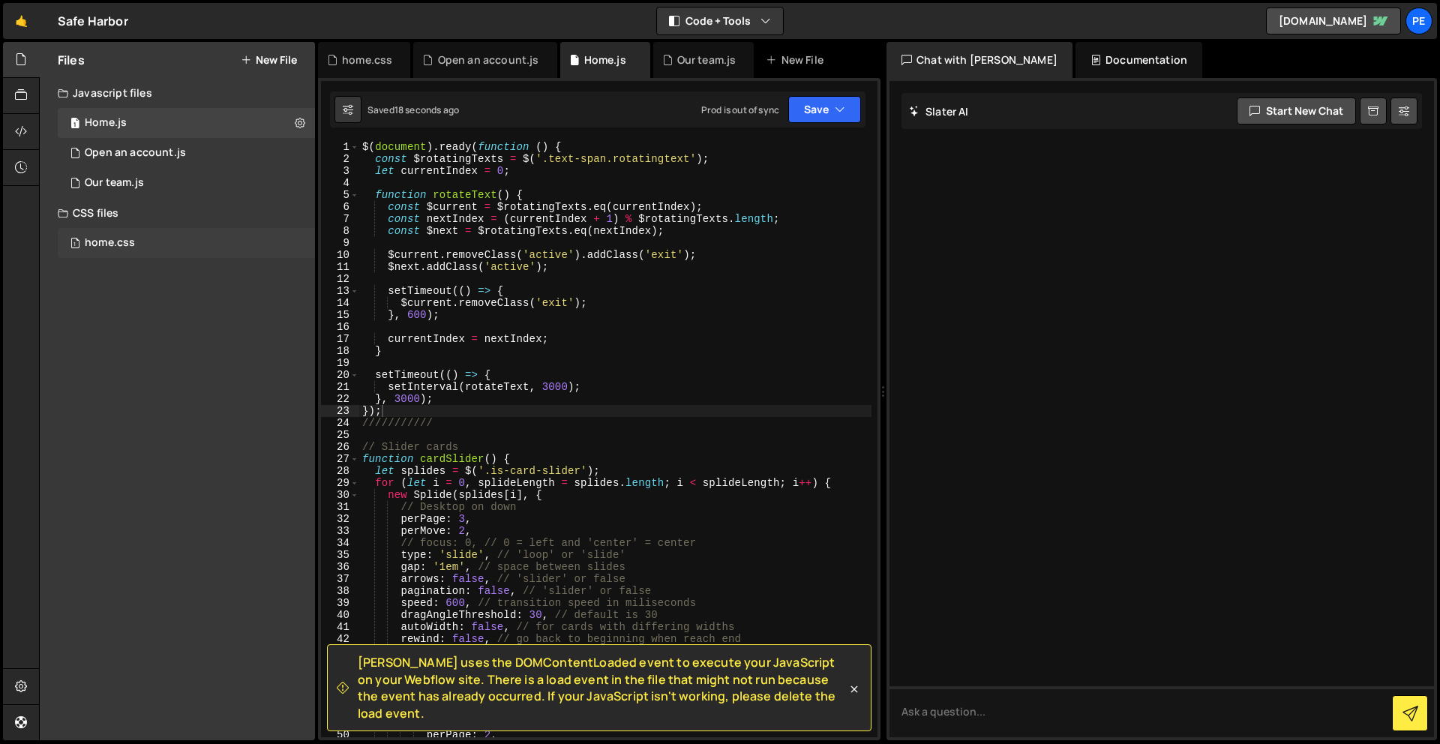
click at [110, 244] on div "home.css" at bounding box center [110, 243] width 50 height 14
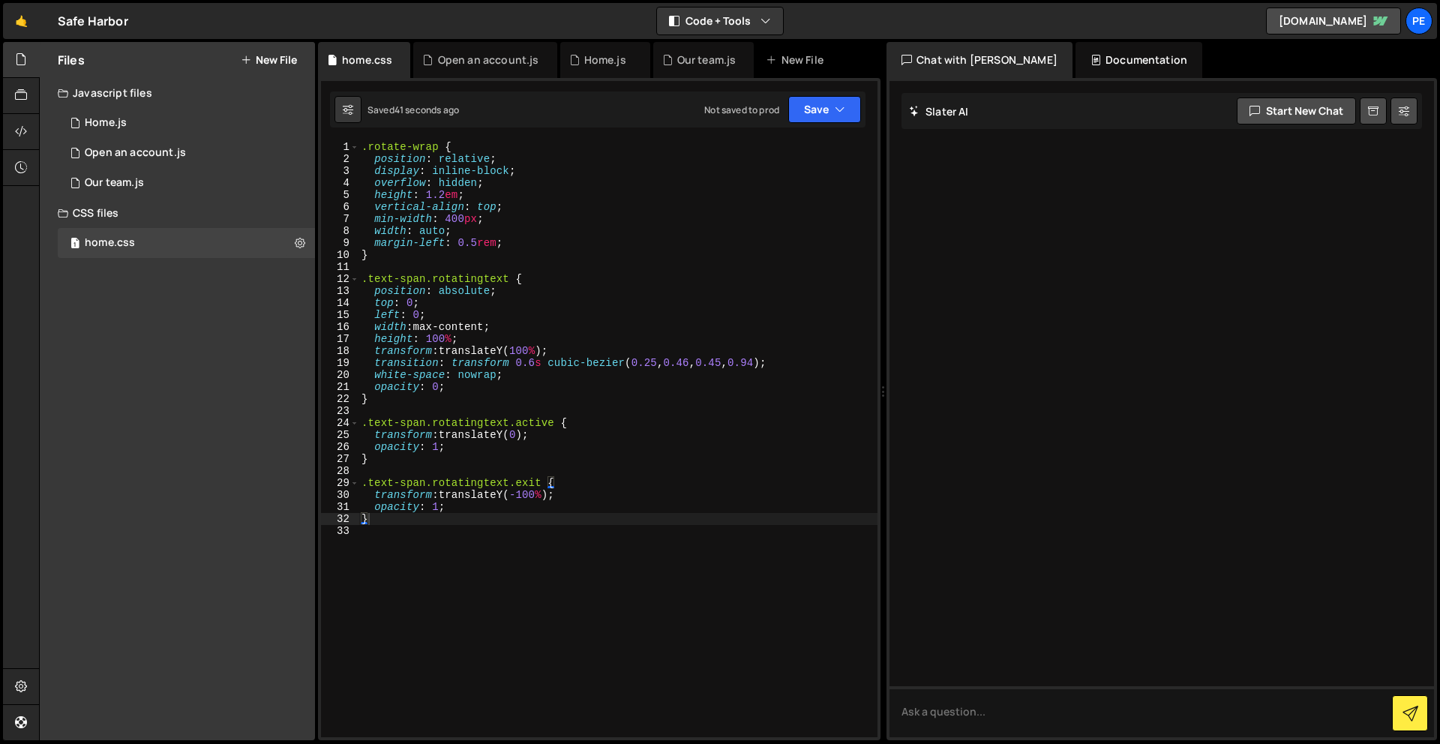
click at [476, 223] on div ".rotate-wrap { position : relative ; display : inline-block ; overflow : hidden…" at bounding box center [618, 451] width 519 height 620
type textarea "min-width: 100%;"
click at [814, 108] on button "Save" at bounding box center [825, 109] width 73 height 27
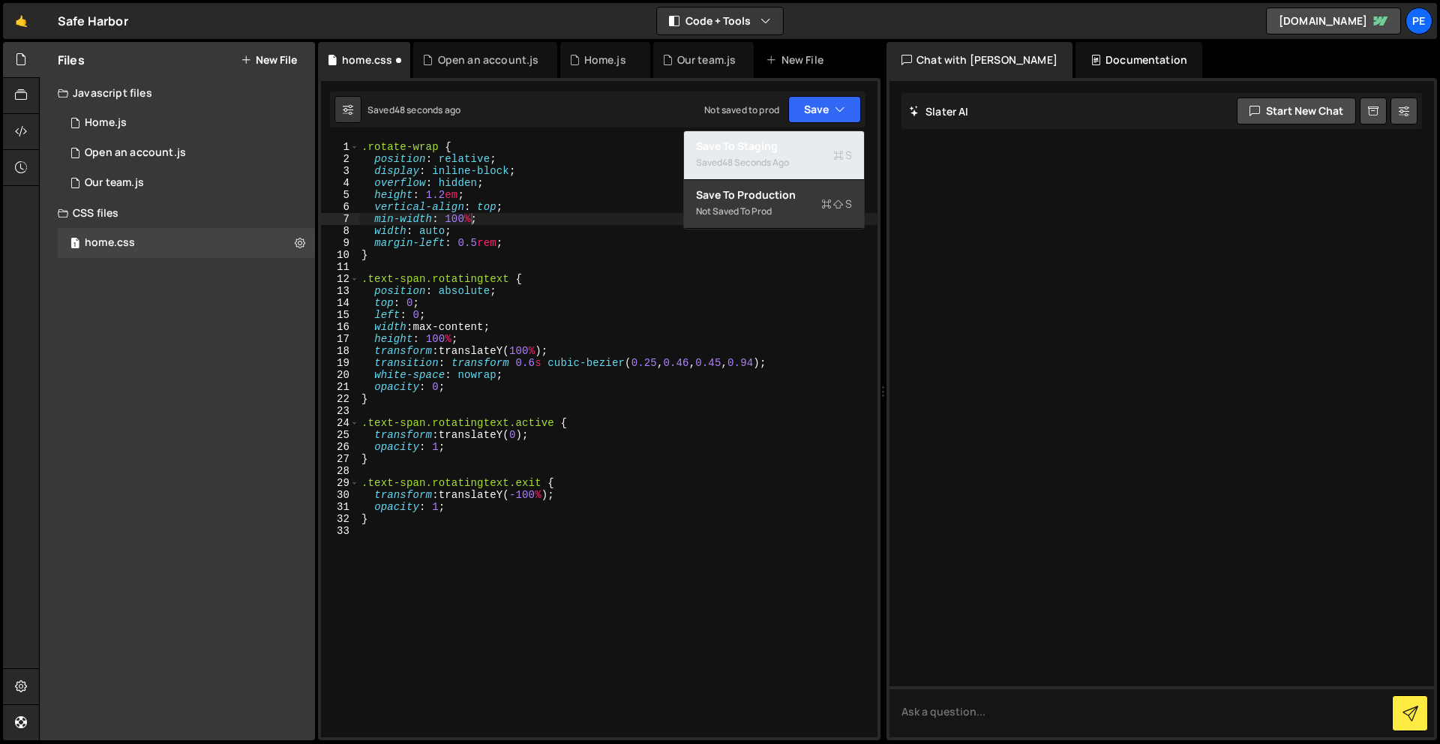
click at [810, 158] on div "Saved 48 seconds ago" at bounding box center [774, 163] width 156 height 18
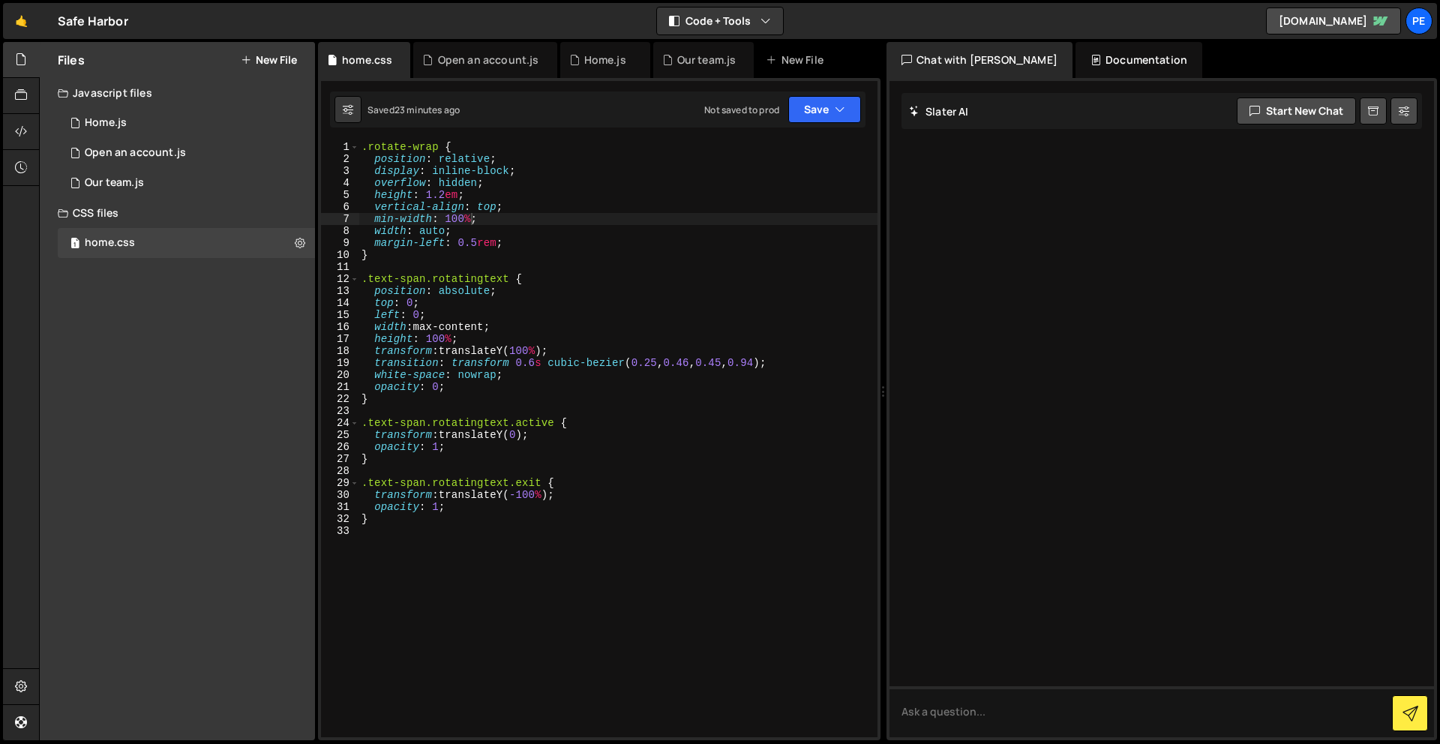
scroll to position [0, 0]
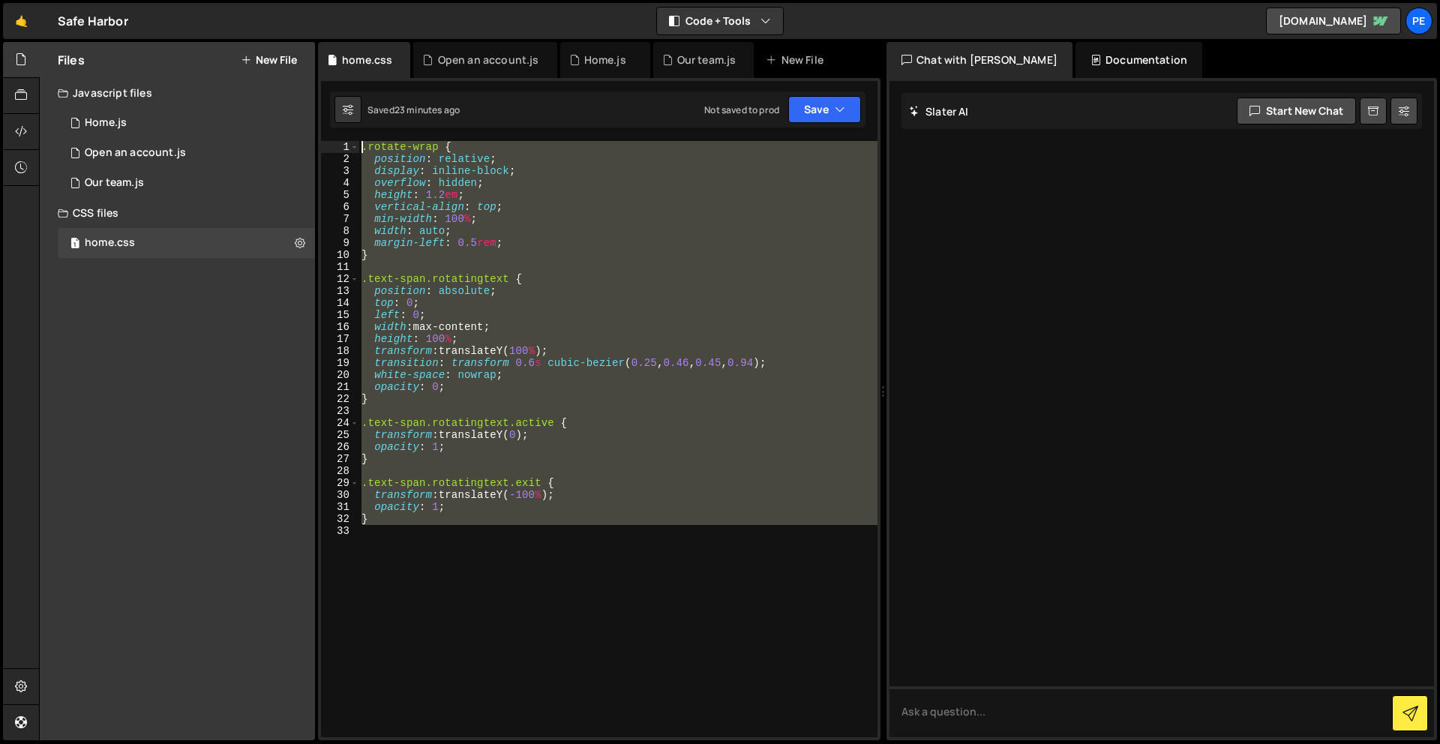
drag, startPoint x: 514, startPoint y: 541, endPoint x: 338, endPoint y: -55, distance: 621.0
click at [338, 0] on html "Projects [GEOGRAPHIC_DATA] Blog Pe Your current team is Perspective 1 Projects …" at bounding box center [720, 372] width 1440 height 744
type textarea ".rotate-wrap { position: relative;"
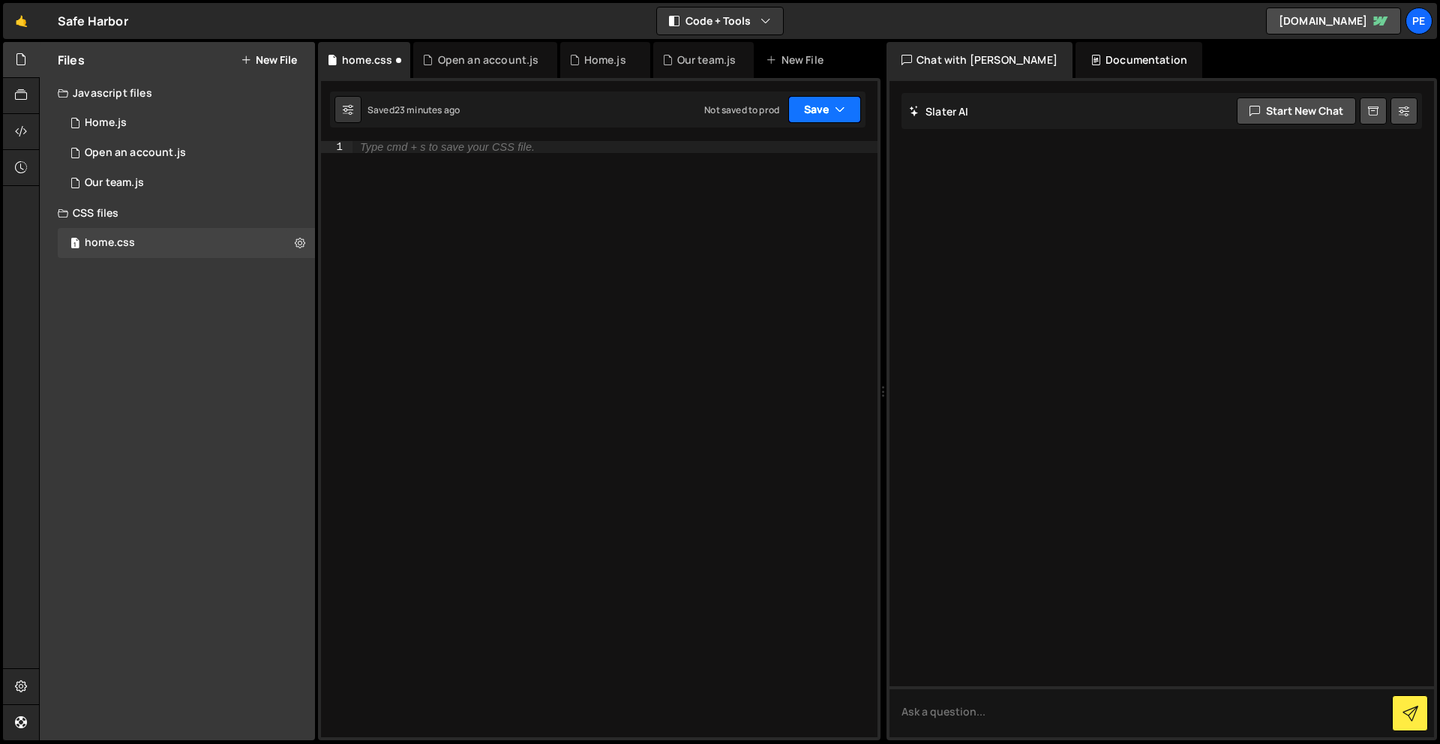
click at [811, 110] on button "Save" at bounding box center [825, 109] width 73 height 27
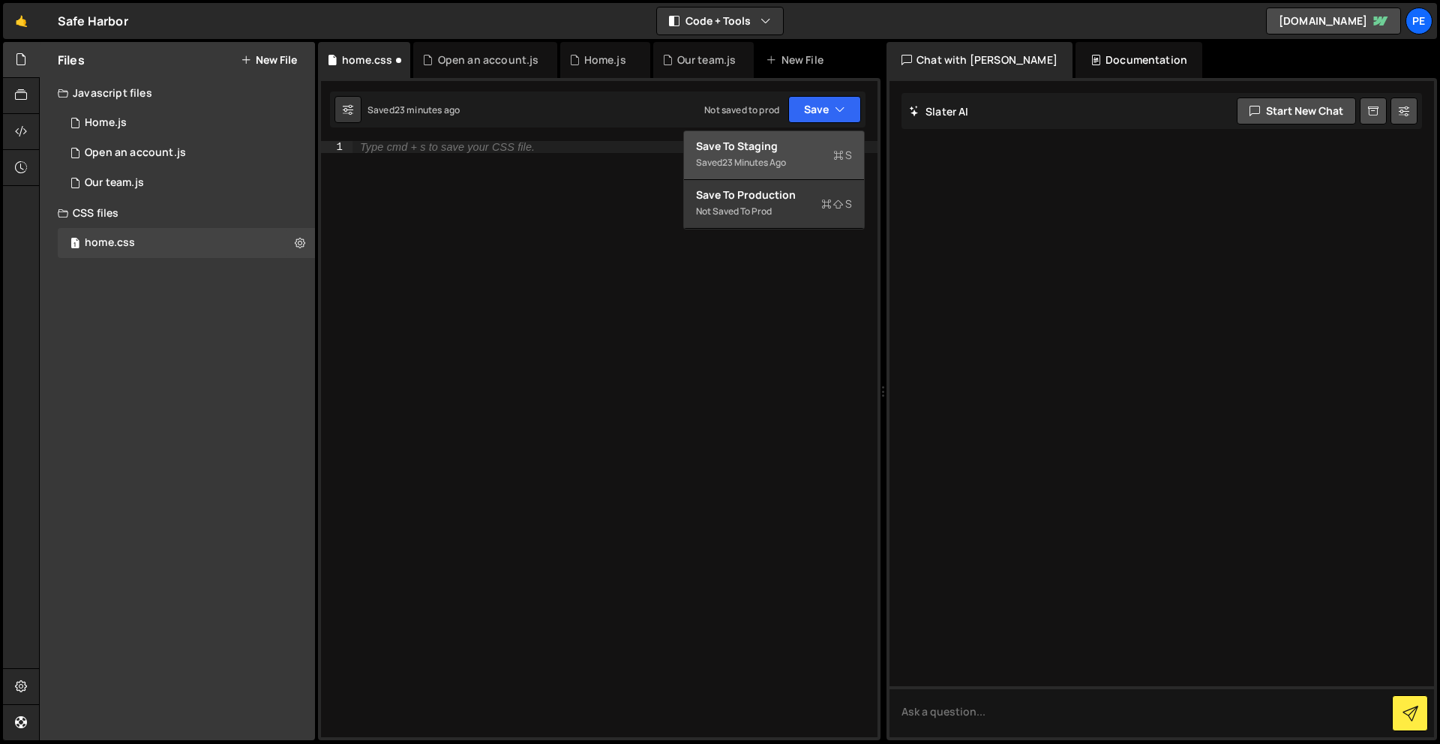
click at [801, 175] on button "Save to Staging S Saved 23 minutes ago" at bounding box center [774, 155] width 180 height 49
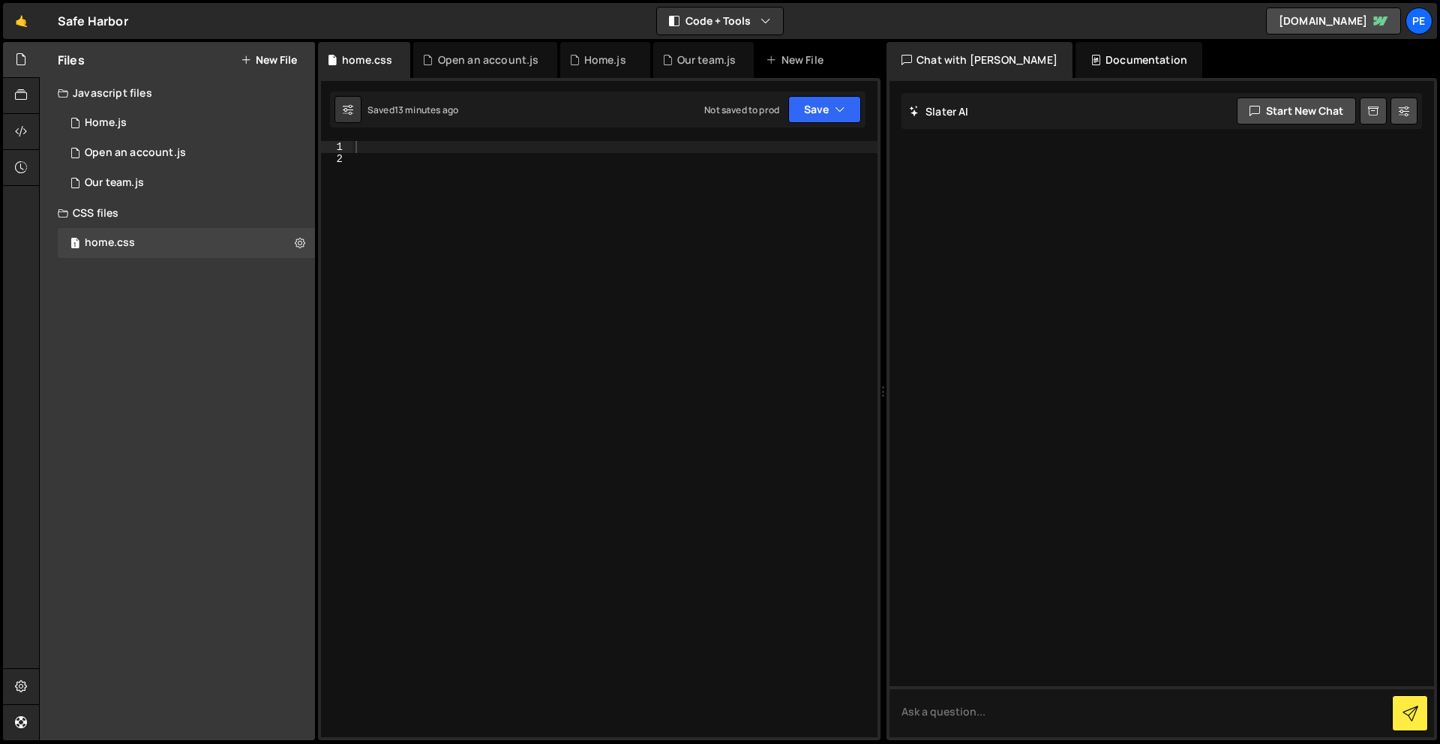
click at [416, 243] on div at bounding box center [615, 451] width 525 height 620
click at [465, 146] on div at bounding box center [615, 451] width 525 height 620
click at [153, 115] on div "1 Home.js 0" at bounding box center [186, 123] width 257 height 30
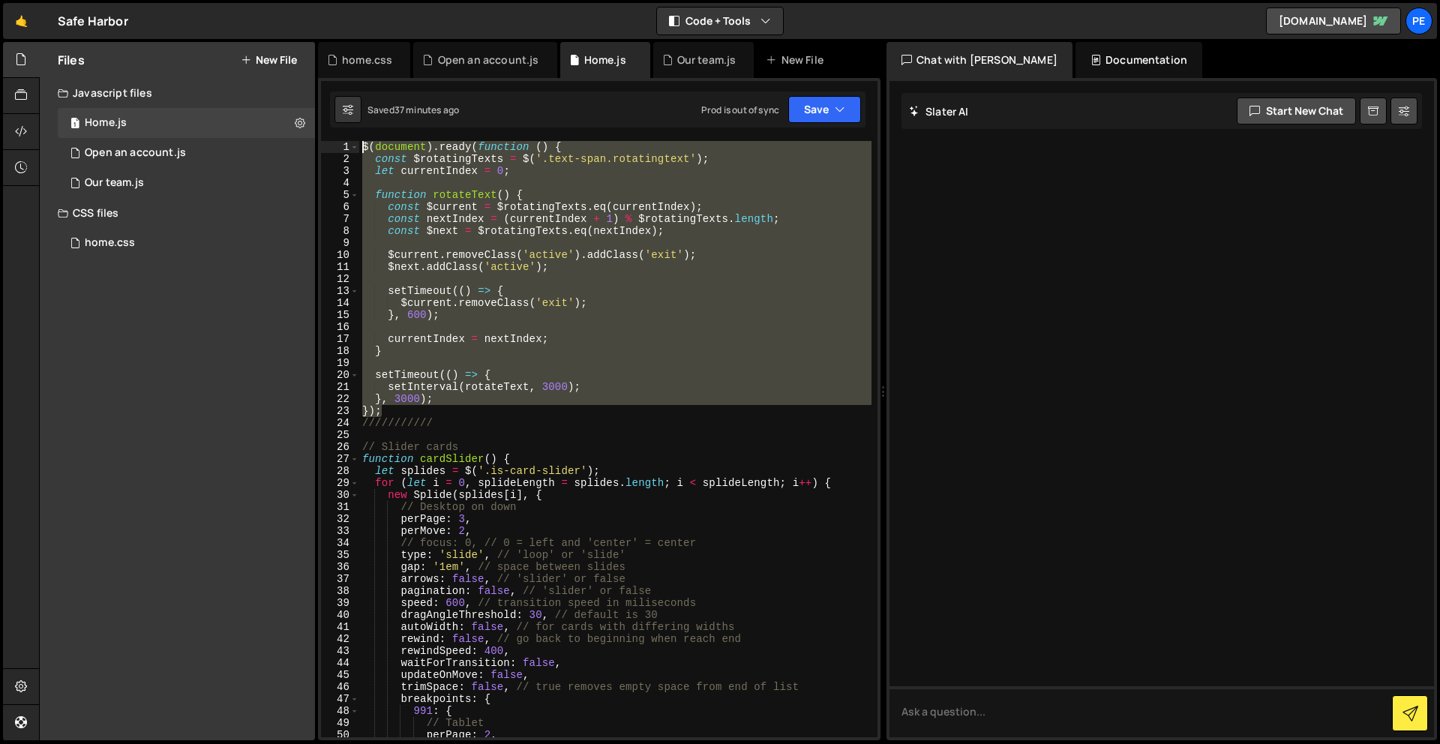
drag, startPoint x: 449, startPoint y: 413, endPoint x: 349, endPoint y: 5, distance: 420.3
click at [349, 5] on div "Hold on a sec... Are you certain you wish to leave this page? Any changes you'v…" at bounding box center [720, 372] width 1440 height 744
paste textarea "})(jQuery"
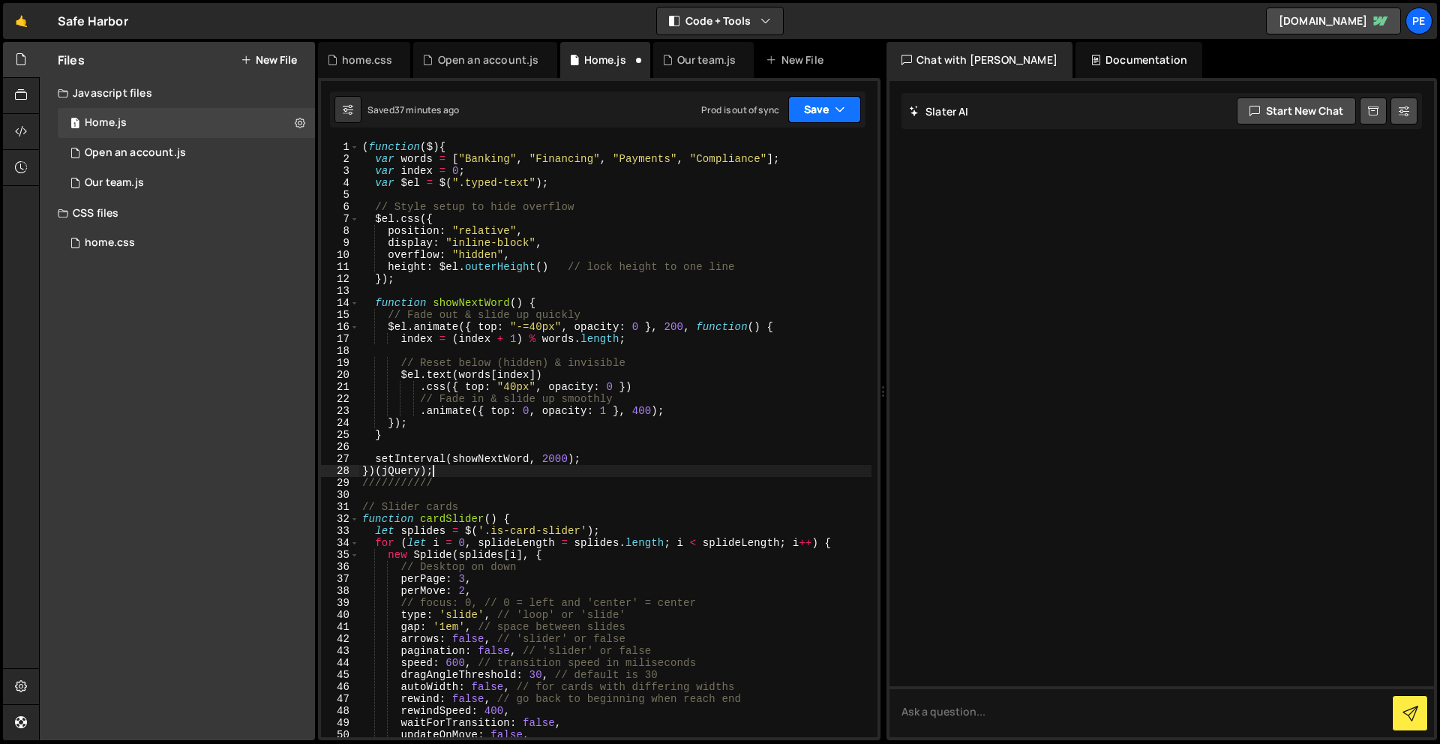
click at [807, 102] on button "Save" at bounding box center [825, 109] width 73 height 27
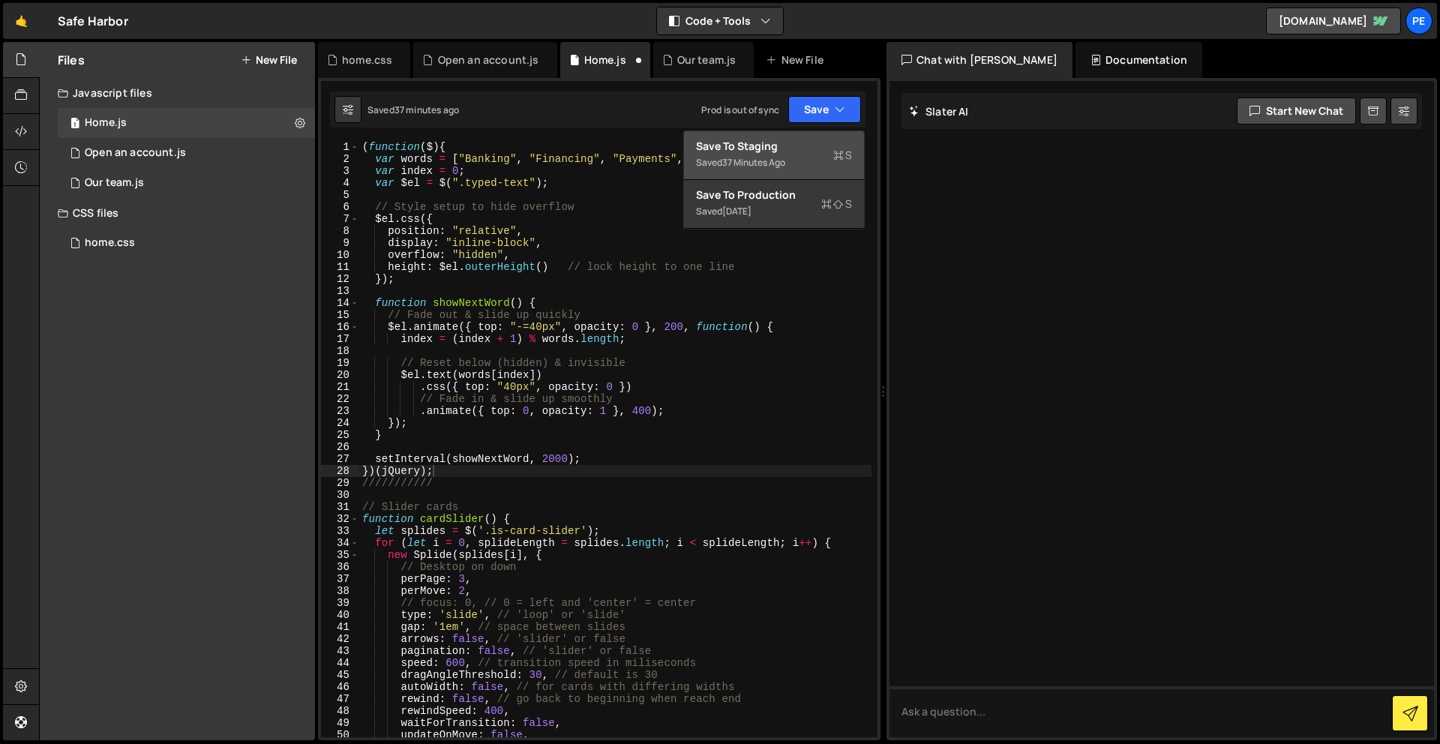
click at [780, 149] on div "Save to Staging S" at bounding box center [774, 146] width 156 height 15
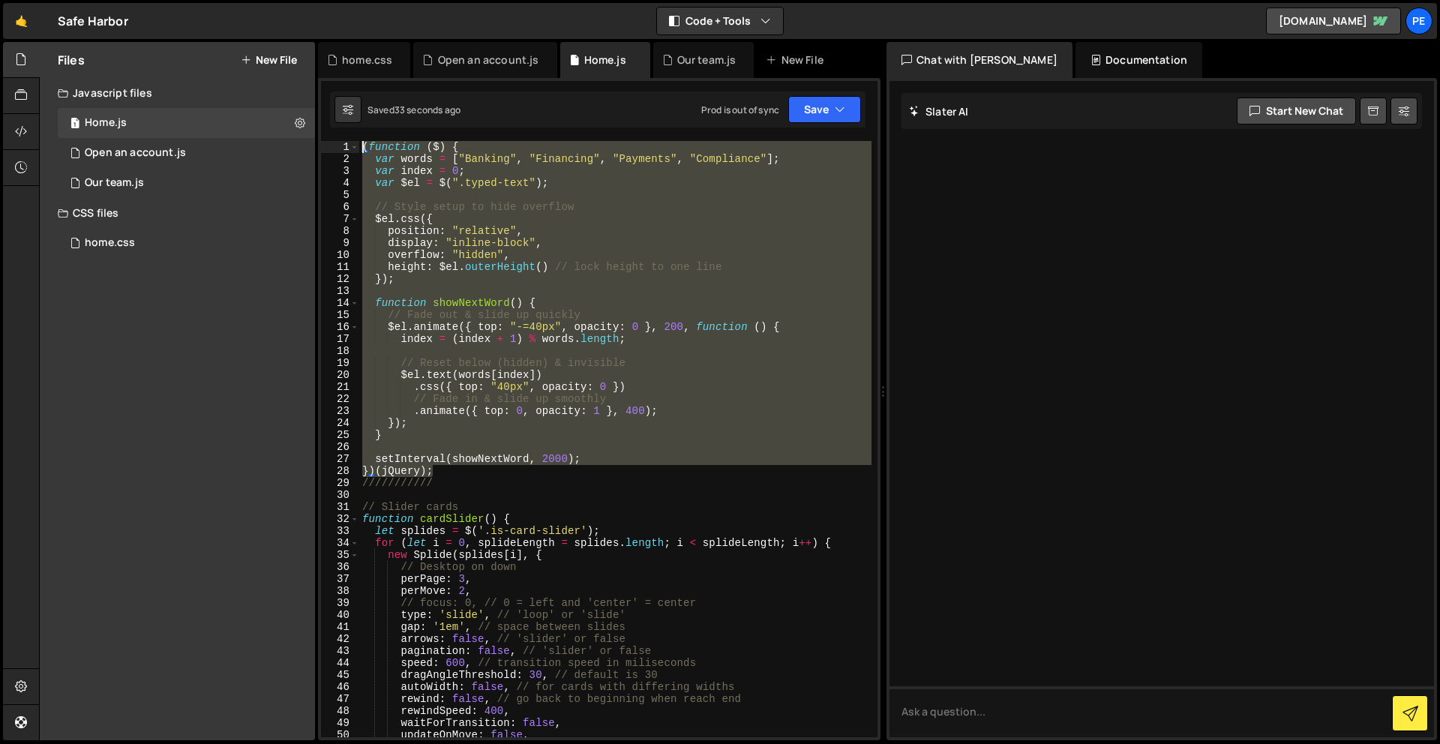
drag, startPoint x: 455, startPoint y: 472, endPoint x: 254, endPoint y: -4, distance: 516.1
click at [254, 0] on html "Projects [GEOGRAPHIC_DATA] Blog Pe Your current team is Perspective 1 Projects …" at bounding box center [720, 372] width 1440 height 744
type textarea "// Fade out & slide up quickly"
drag, startPoint x: 473, startPoint y: 473, endPoint x: 327, endPoint y: -61, distance: 553.8
click at [327, 0] on html "Projects [GEOGRAPHIC_DATA] Blog Pe Your current team is Perspective 1 Projects …" at bounding box center [720, 372] width 1440 height 744
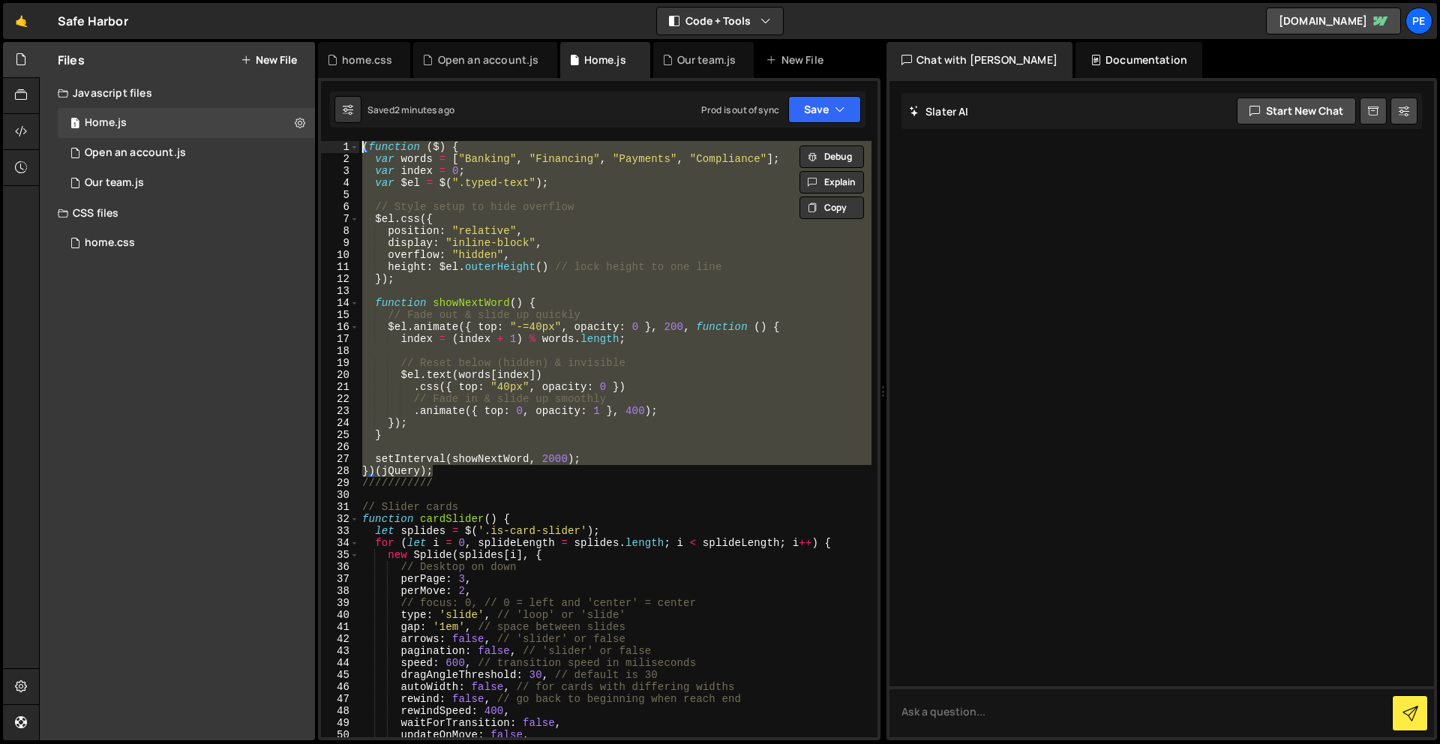
paste textarea "})(jQuery)"
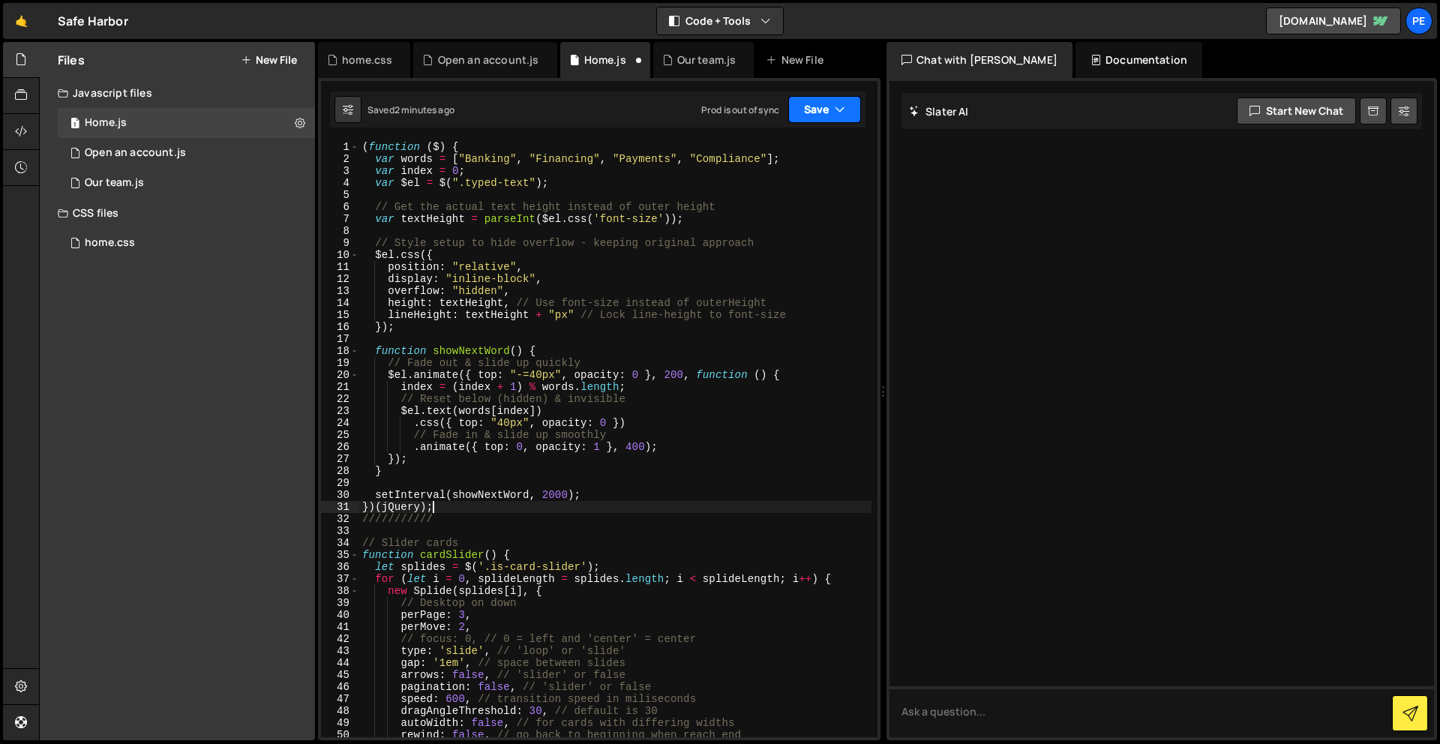
click at [833, 100] on button "Save" at bounding box center [825, 109] width 73 height 27
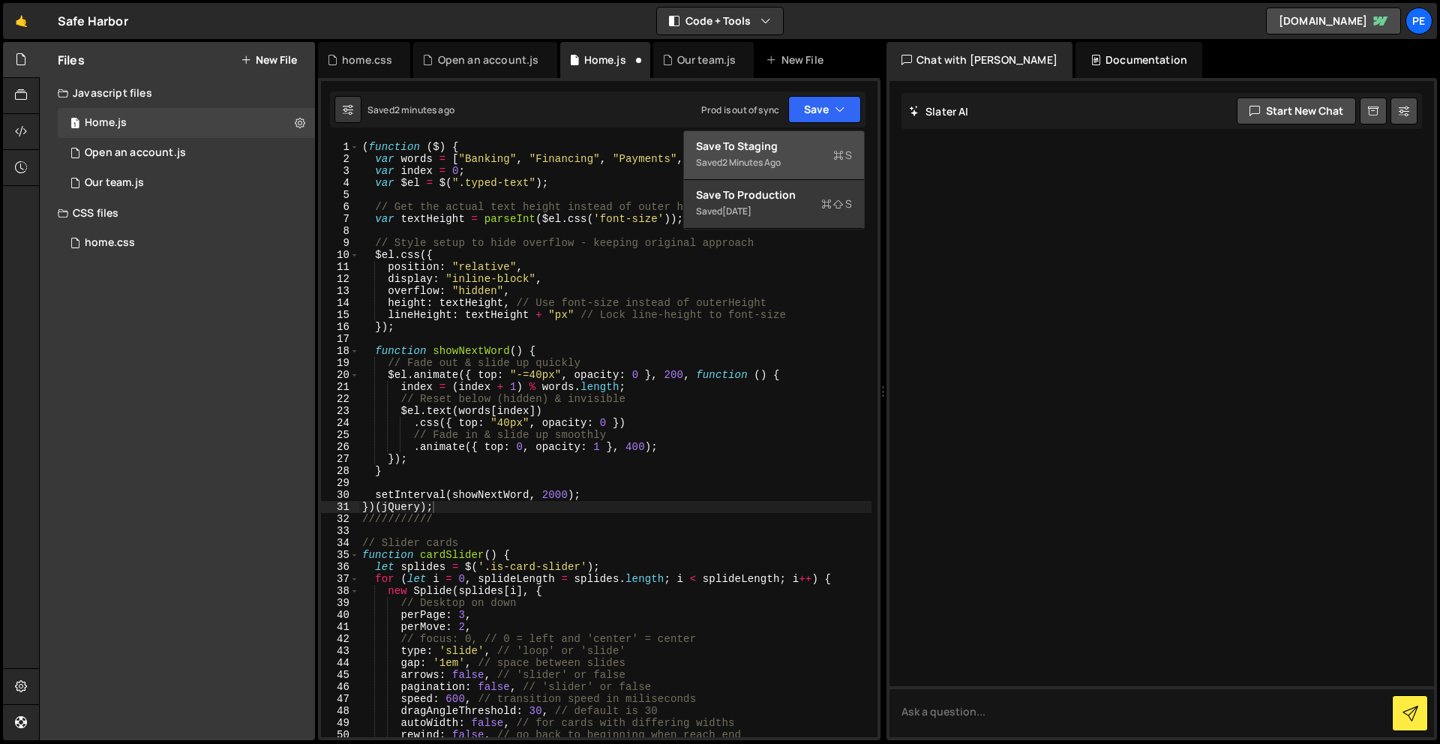
click at [805, 152] on div "Save to Staging S" at bounding box center [774, 146] width 156 height 15
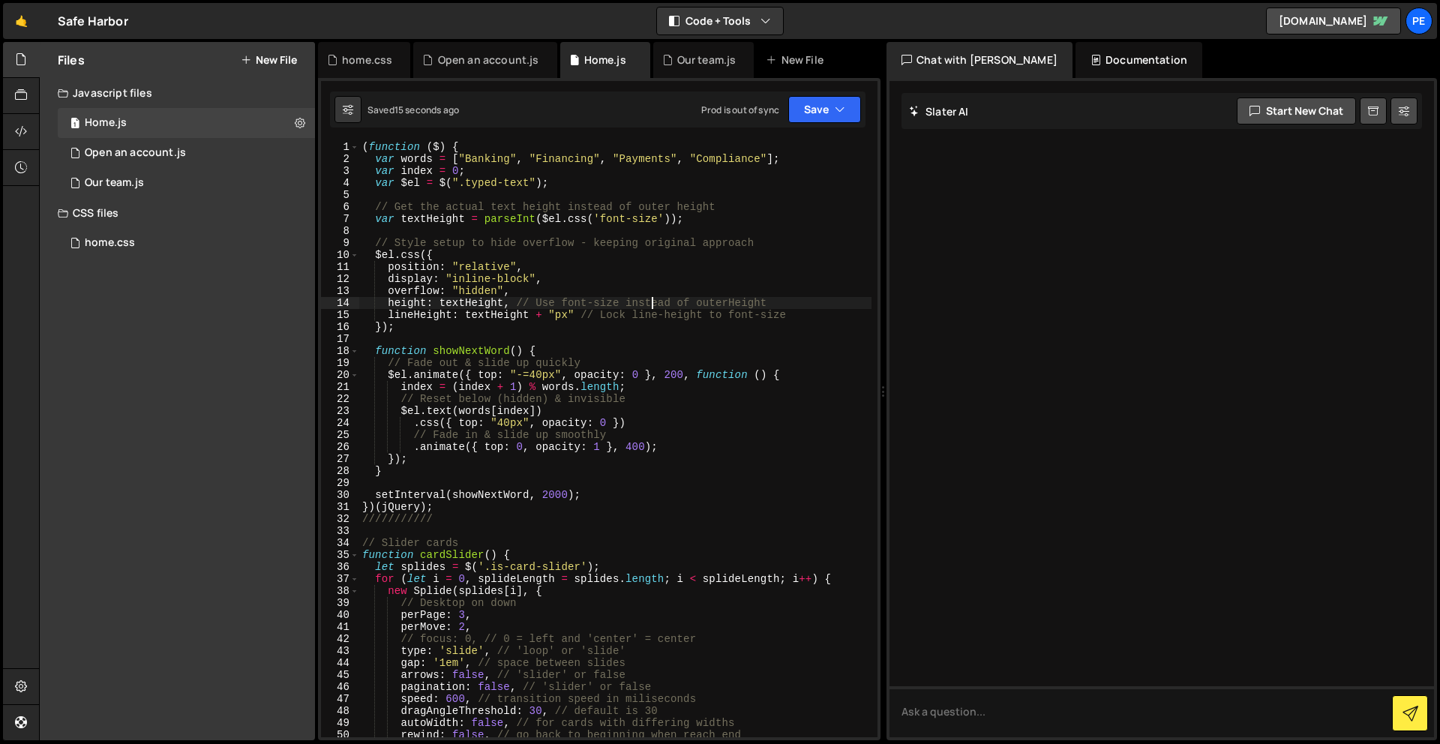
click at [652, 302] on div "( function ( $ ) { var words = [ "Banking" , "Financing" , "Payments" , "Compli…" at bounding box center [615, 451] width 512 height 620
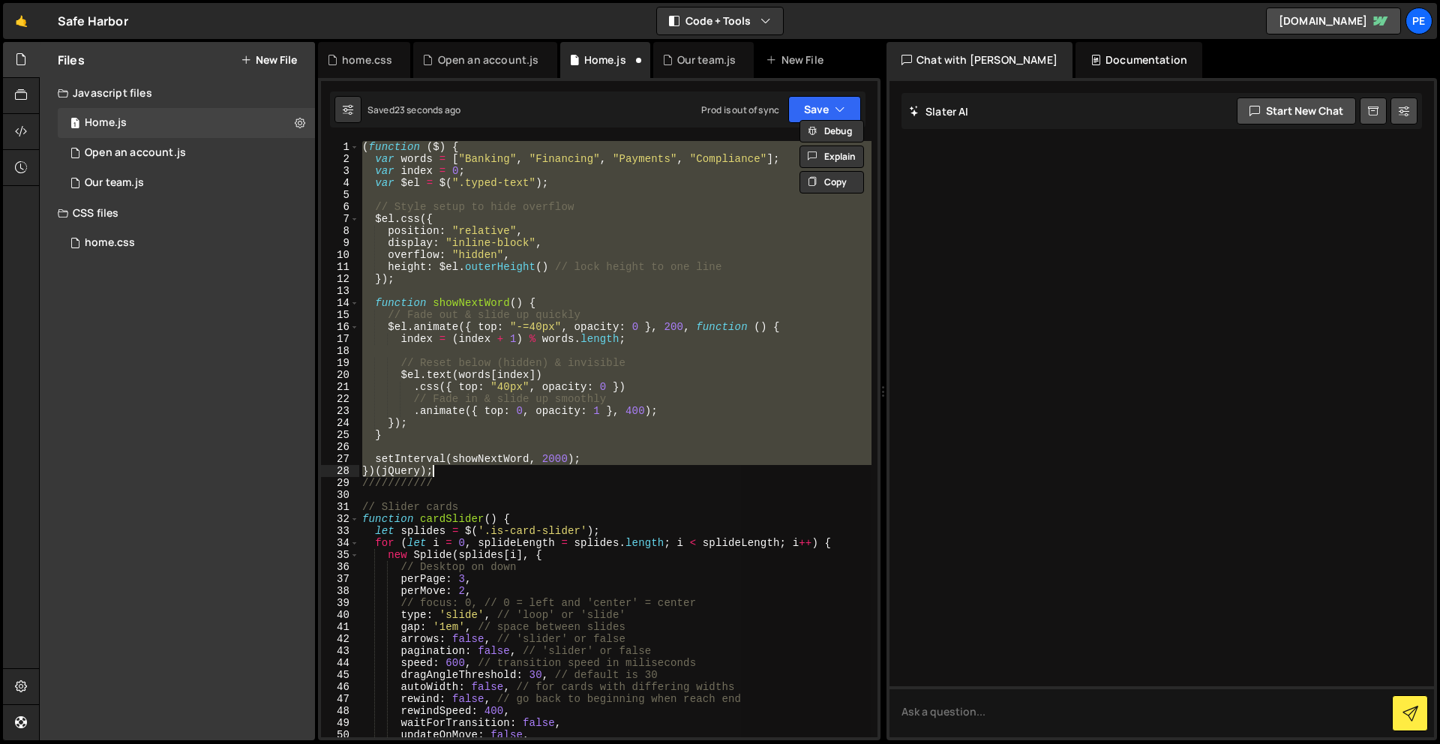
click at [643, 254] on div "( function ( $ ) { var words = [ "Banking" , "Financing" , "Payments" , "Compli…" at bounding box center [615, 439] width 512 height 596
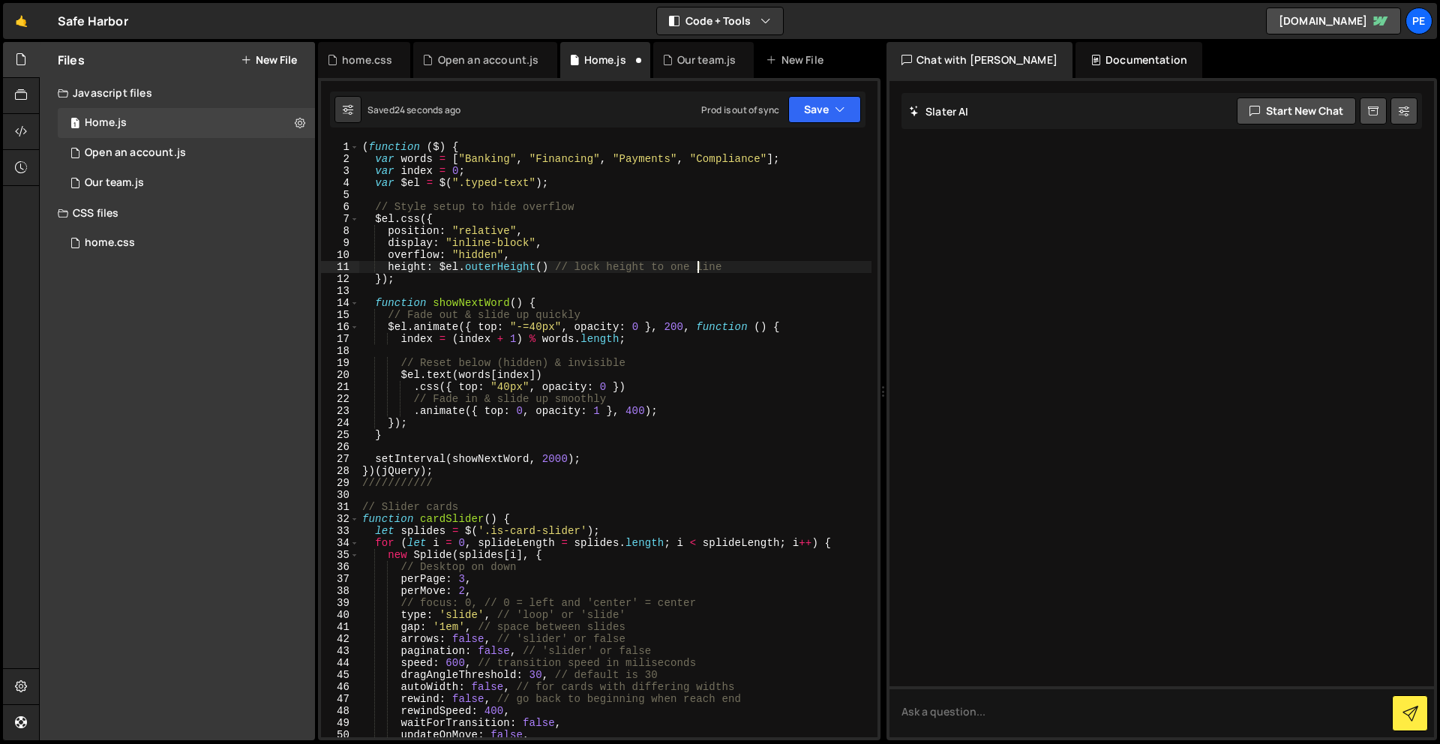
click at [699, 268] on div "( function ( $ ) { var words = [ "Banking" , "Financing" , "Payments" , "Compli…" at bounding box center [615, 451] width 512 height 620
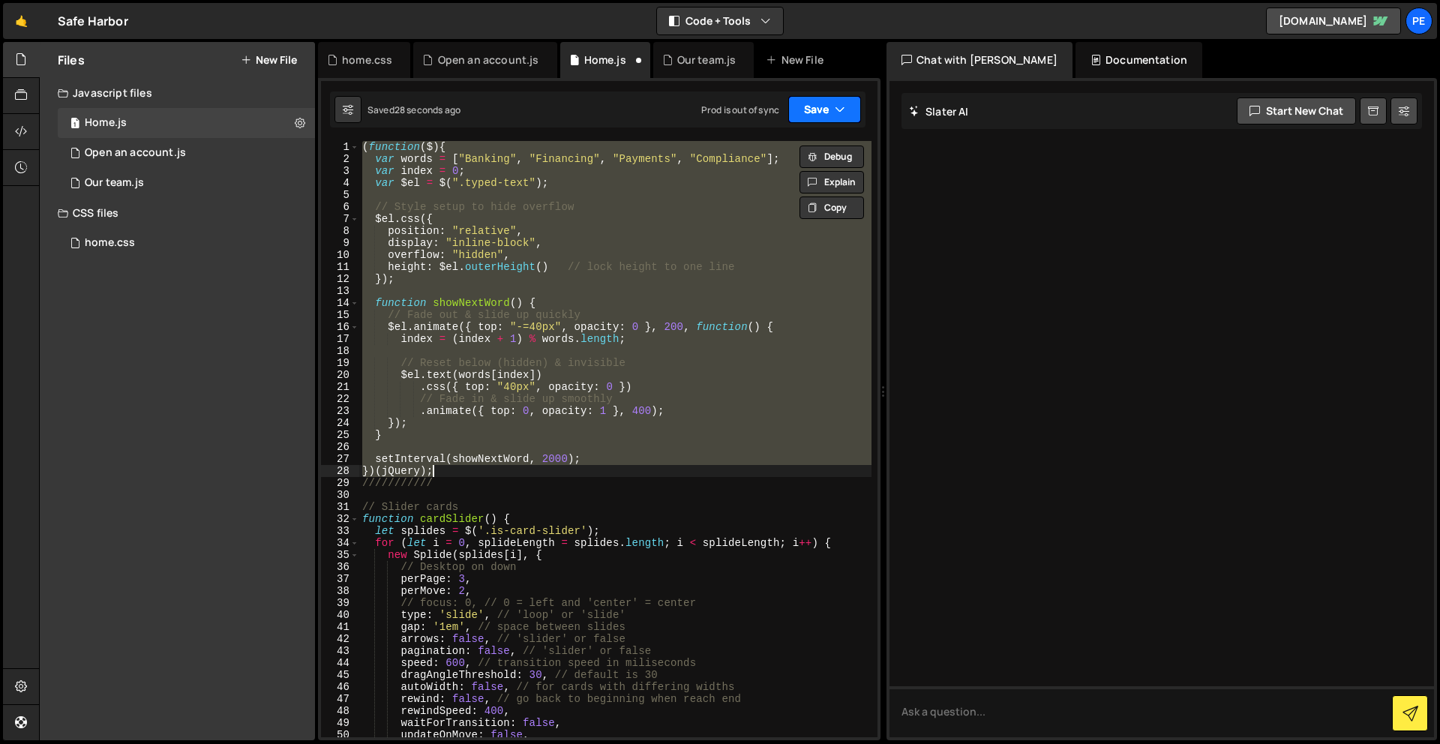
click at [816, 114] on button "Save" at bounding box center [825, 109] width 73 height 27
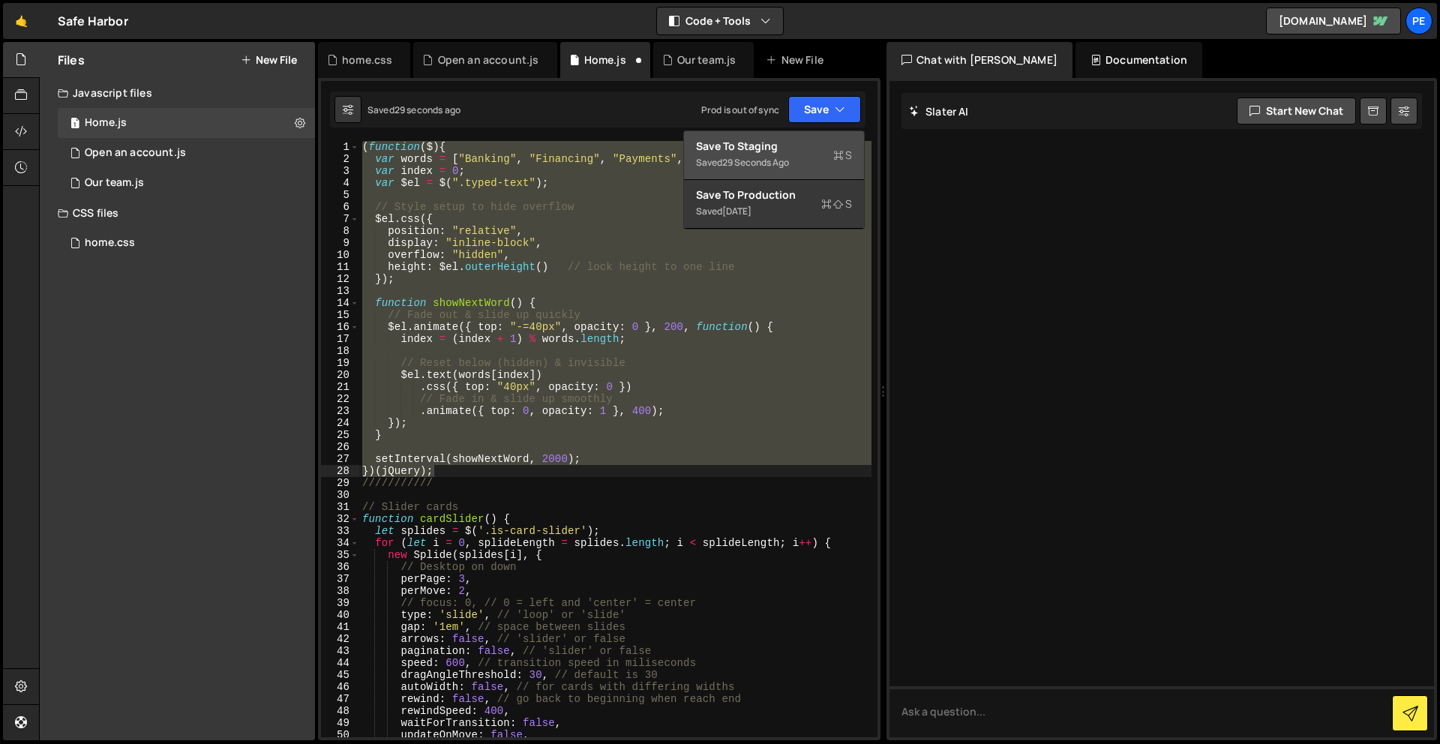
click at [800, 146] on div "Save to Staging S" at bounding box center [774, 146] width 156 height 15
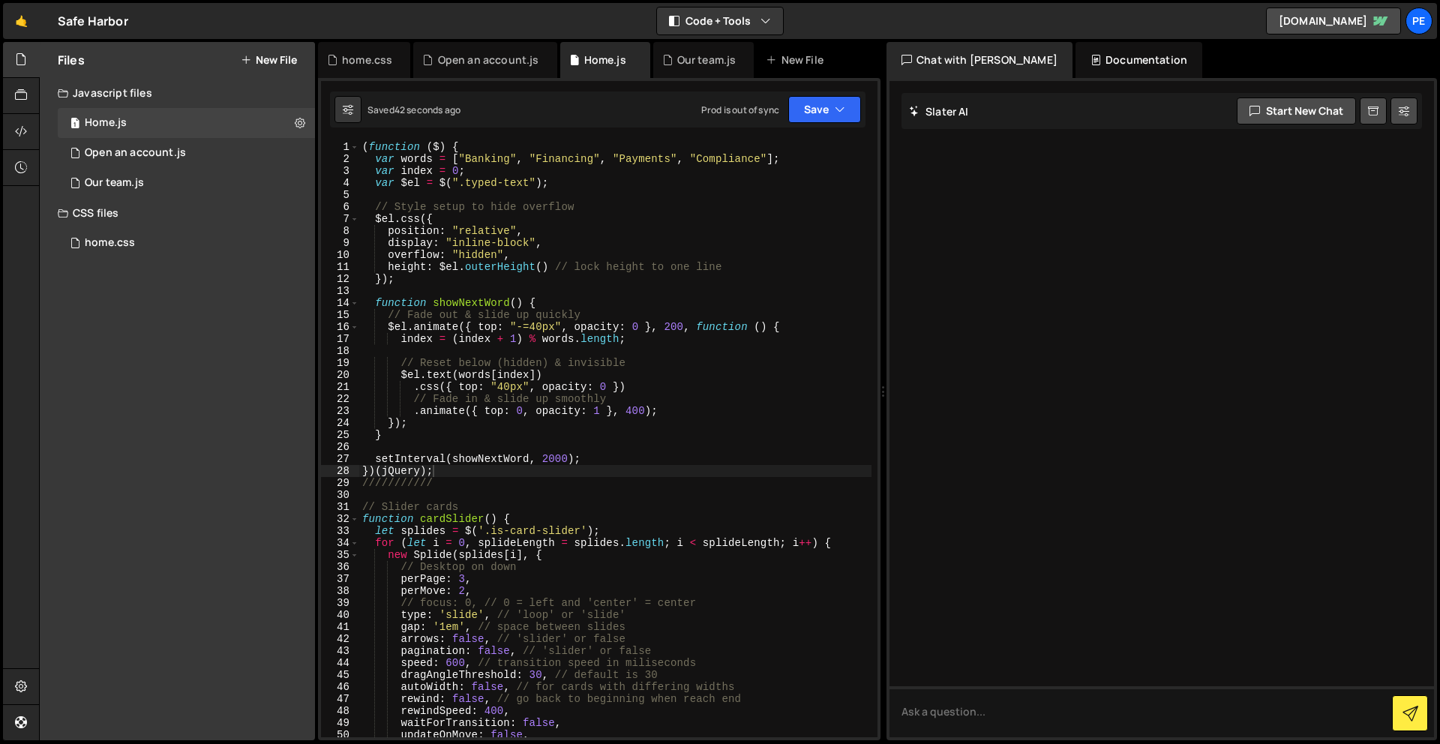
click at [476, 466] on div "( function ( $ ) { var words = [ "Banking" , "Financing" , "Payments" , "Compli…" at bounding box center [615, 451] width 512 height 620
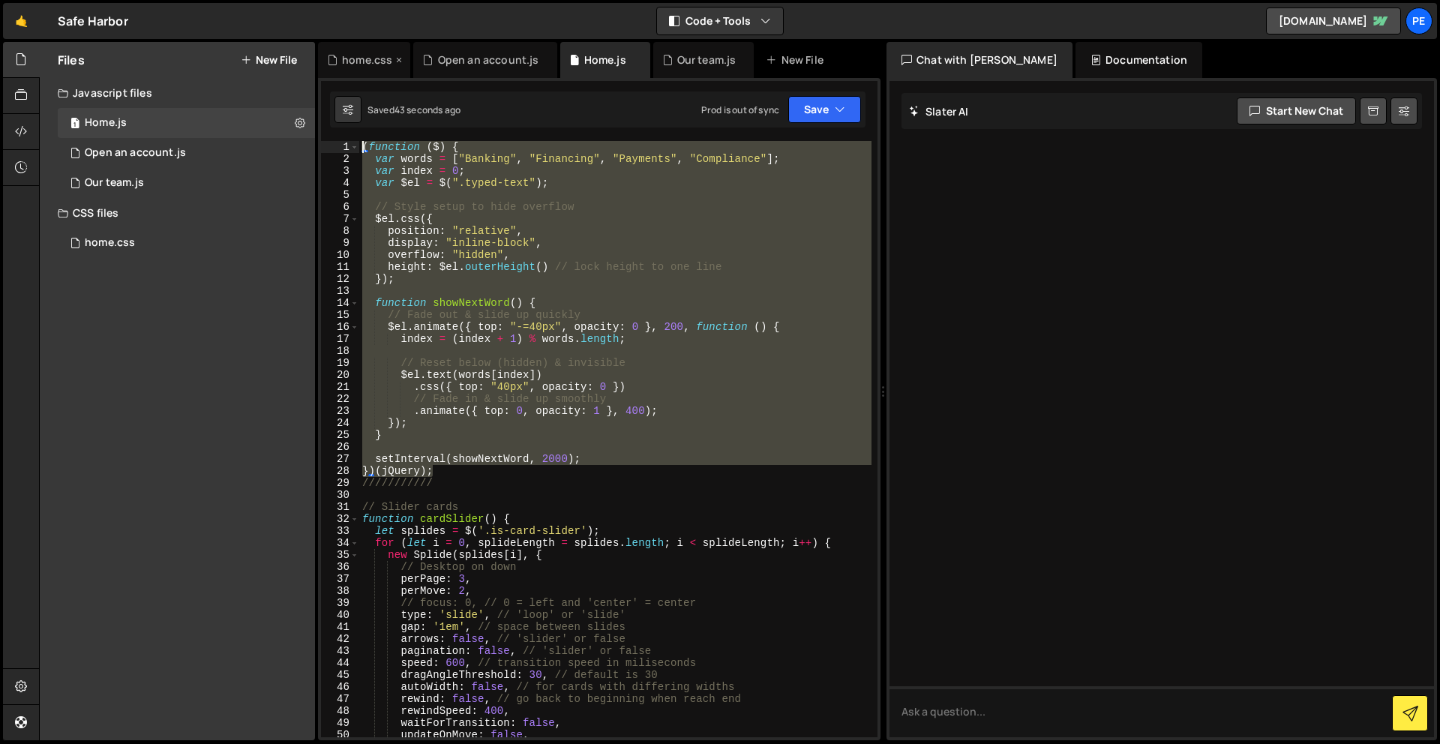
drag, startPoint x: 474, startPoint y: 473, endPoint x: 323, endPoint y: 76, distance: 424.6
click at [323, 76] on div "Debug Explain Copy home.css Open an account.js Home.js Our team.js New File Sav…" at bounding box center [599, 391] width 563 height 699
paste textarea "})(jQuery)"
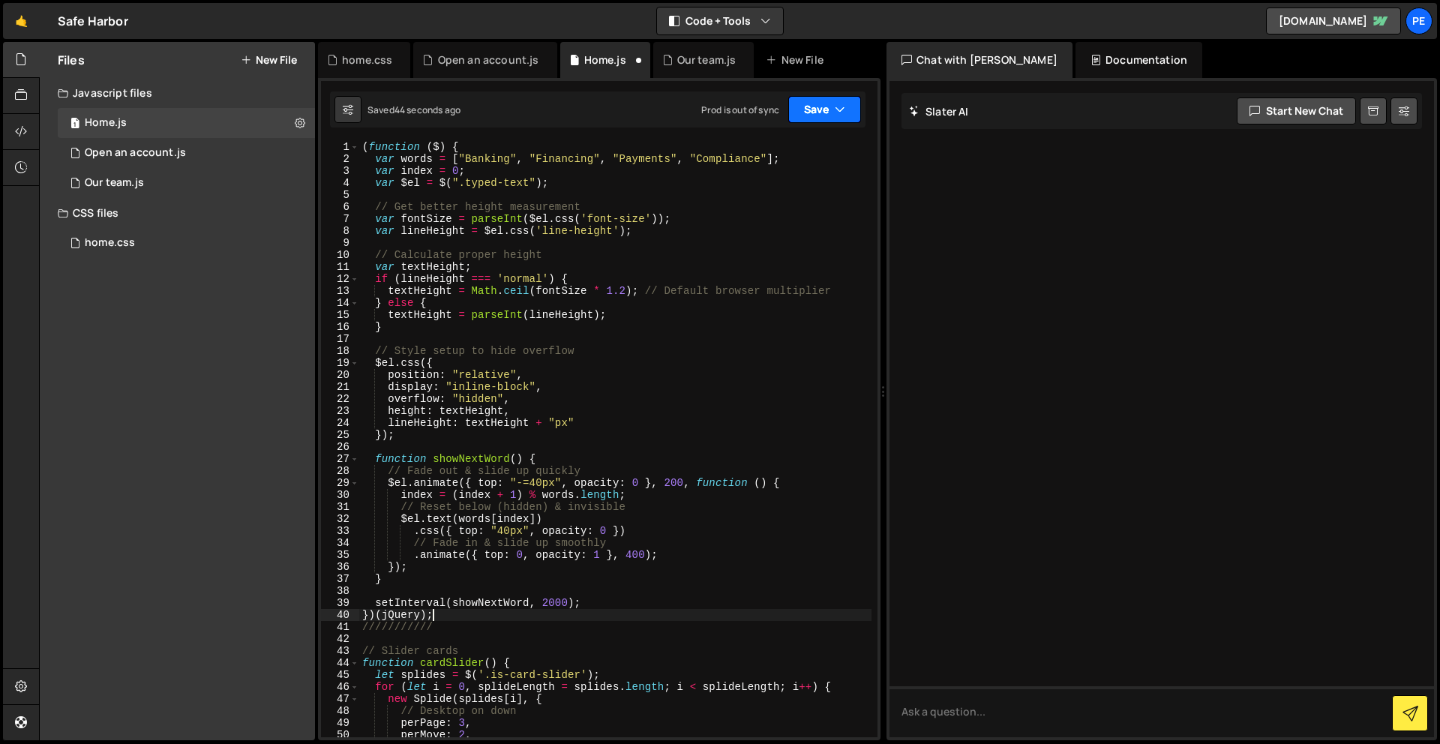
click at [830, 101] on button "Save" at bounding box center [825, 109] width 73 height 27
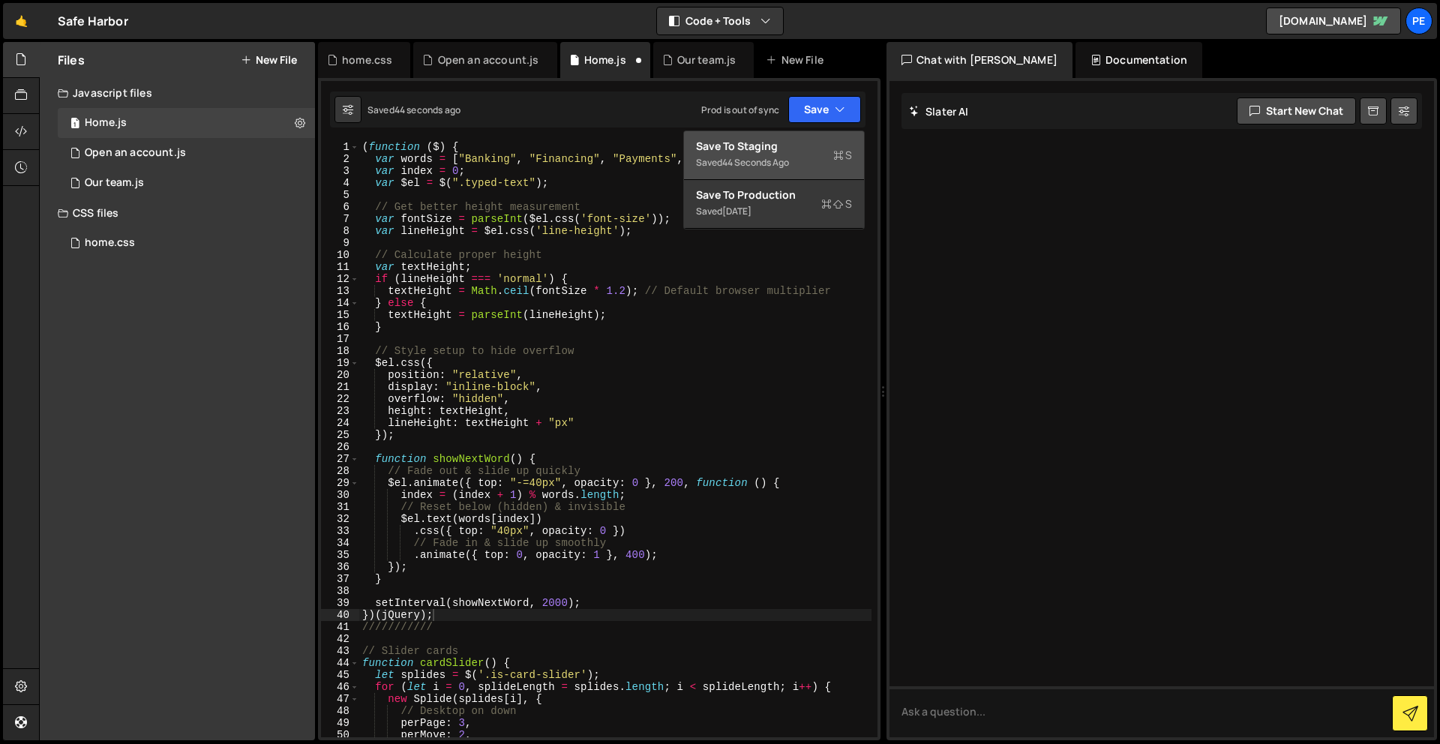
click at [815, 144] on div "Save to Staging S" at bounding box center [774, 146] width 156 height 15
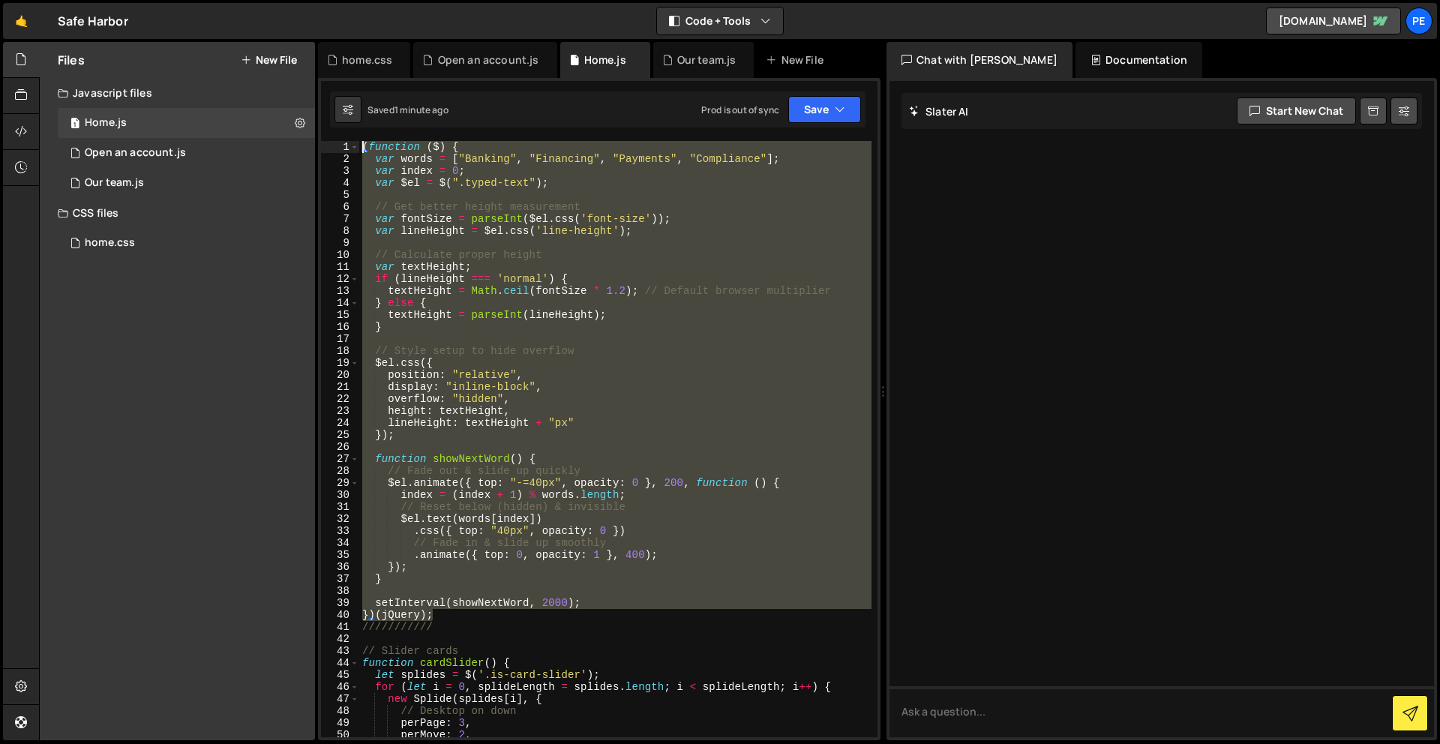
drag, startPoint x: 440, startPoint y: 619, endPoint x: 334, endPoint y: 2, distance: 625.8
click at [334, 2] on div "Hold on a sec... Are you certain you wish to leave this page? Any changes you'v…" at bounding box center [720, 372] width 1440 height 744
paste textarea "})(jQuery)"
type textarea "})(jQuery);"
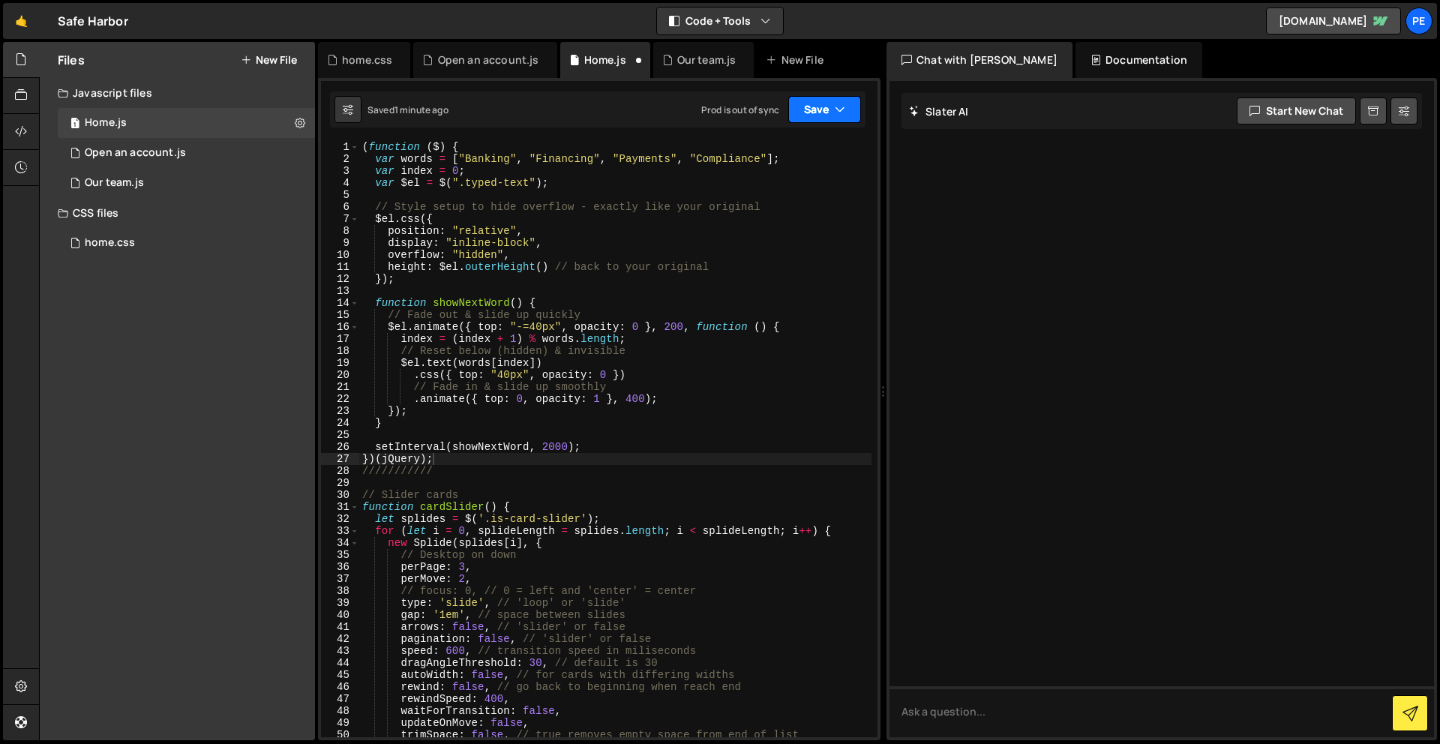
click at [825, 104] on button "Save" at bounding box center [825, 109] width 73 height 27
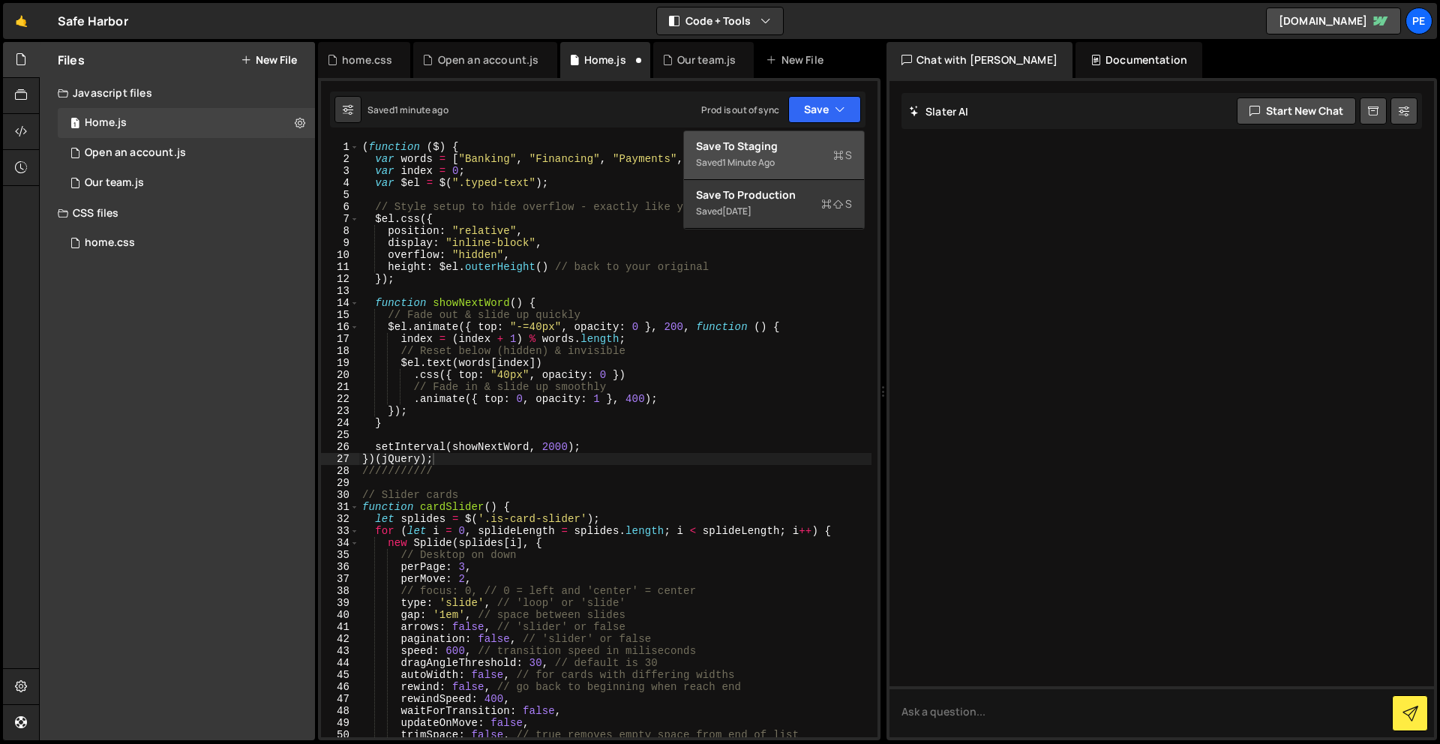
click at [811, 144] on div "Save to Staging S" at bounding box center [774, 146] width 156 height 15
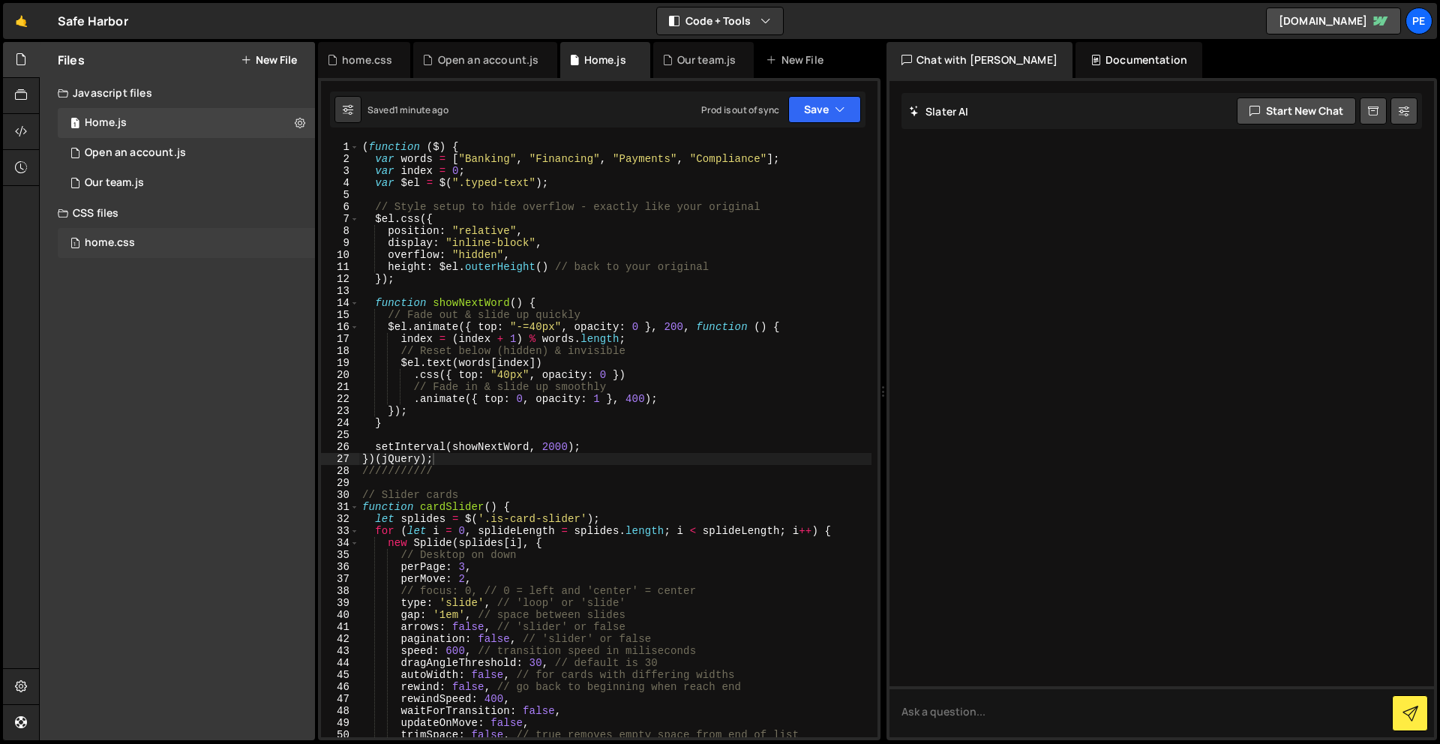
click at [132, 235] on div "1 home.css 0" at bounding box center [186, 243] width 257 height 30
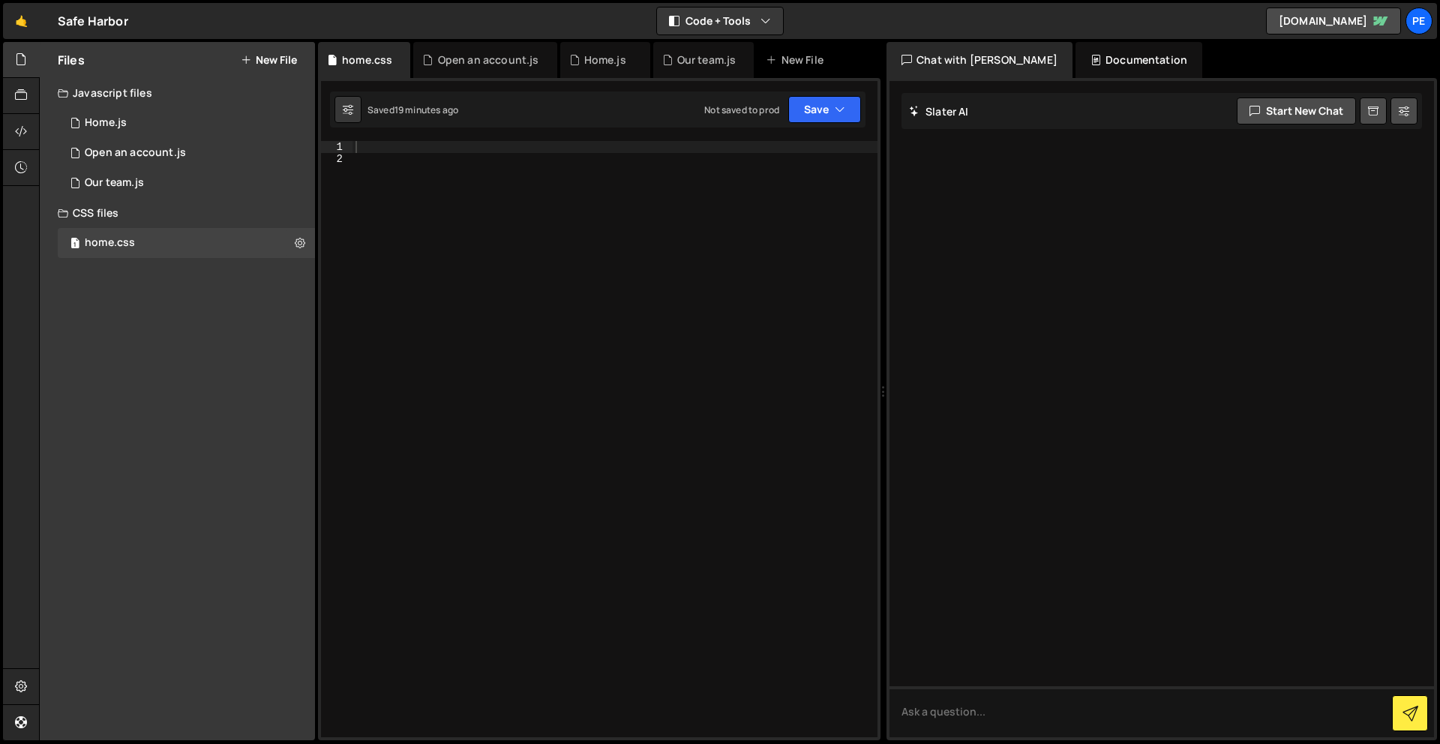
click at [497, 336] on div at bounding box center [615, 451] width 525 height 620
paste textarea "}"
type textarea "}"
click at [807, 96] on button "Save" at bounding box center [825, 109] width 73 height 27
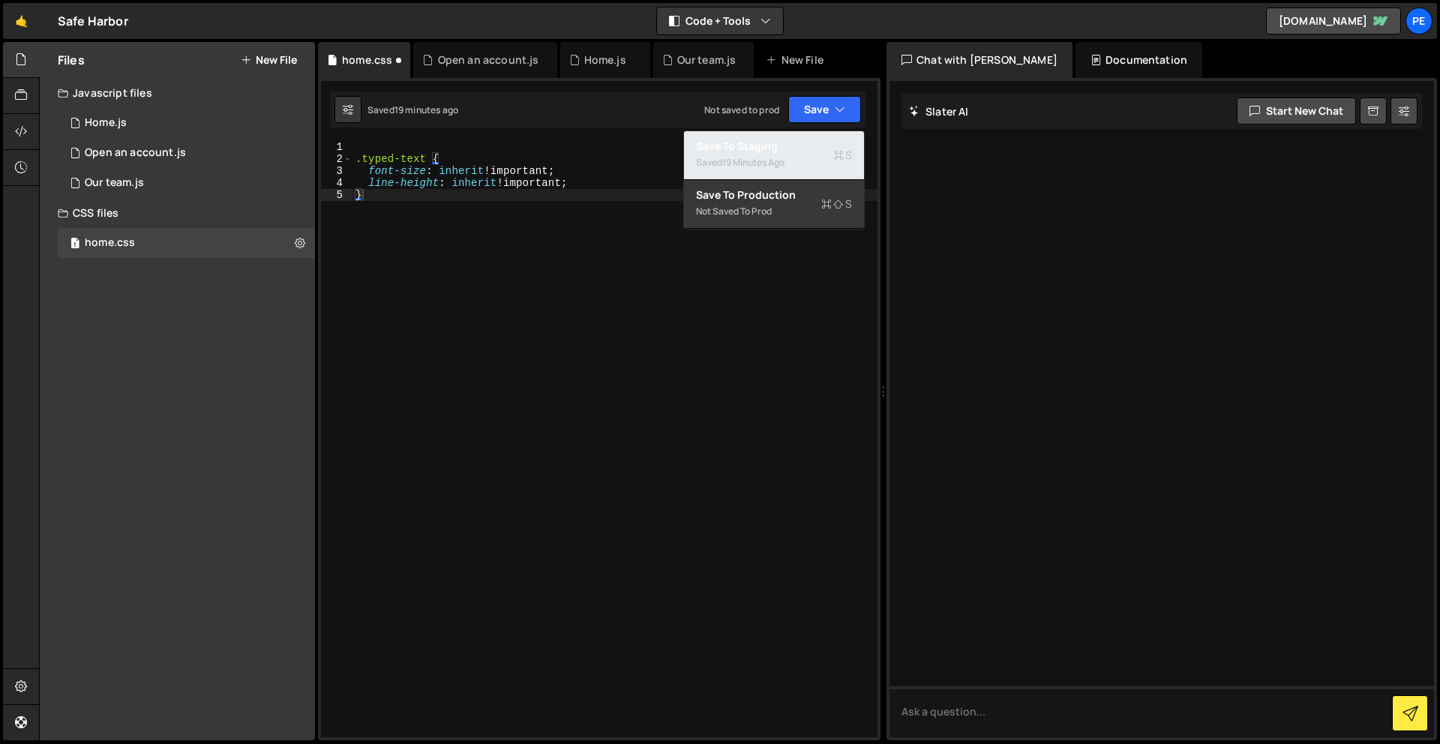
click at [779, 160] on div "19 minutes ago" at bounding box center [753, 162] width 62 height 13
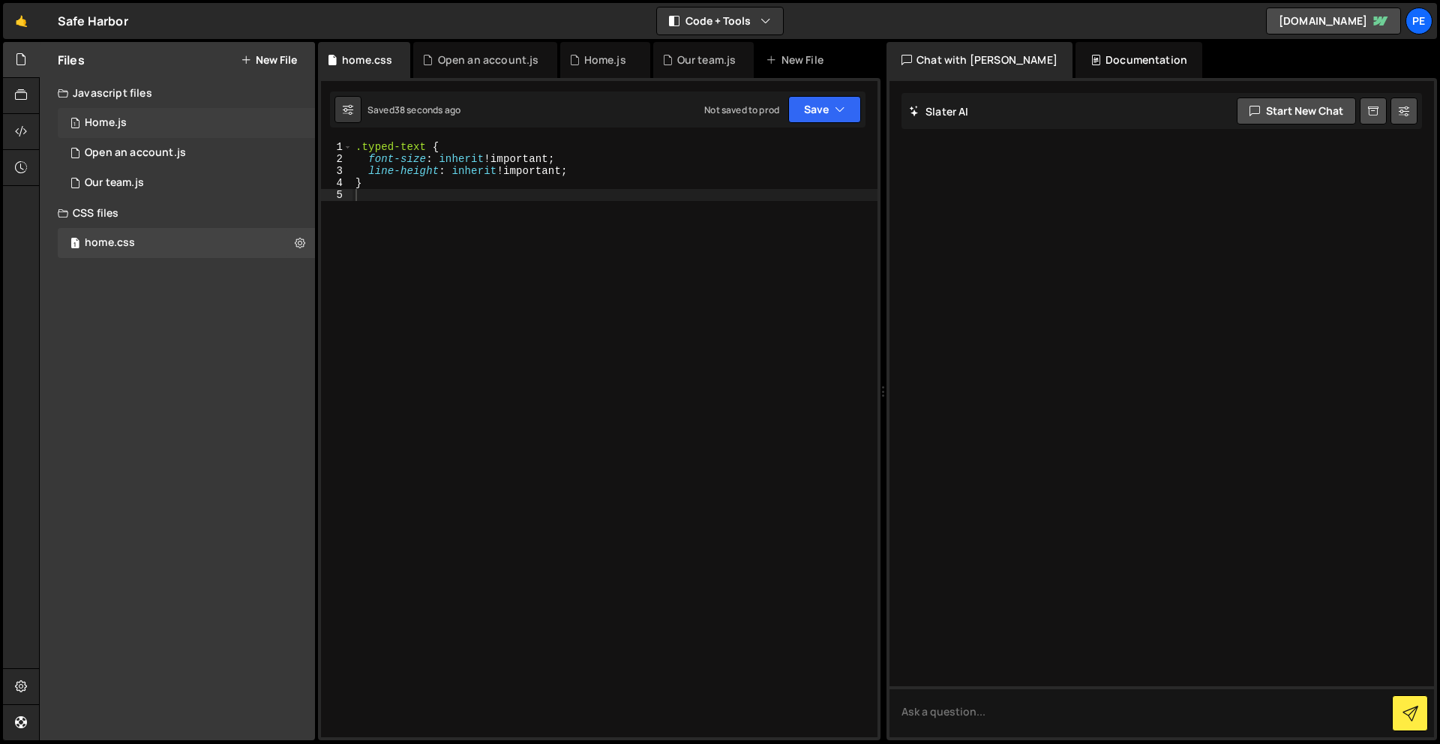
click at [135, 113] on div "1 Home.js 0" at bounding box center [186, 123] width 257 height 30
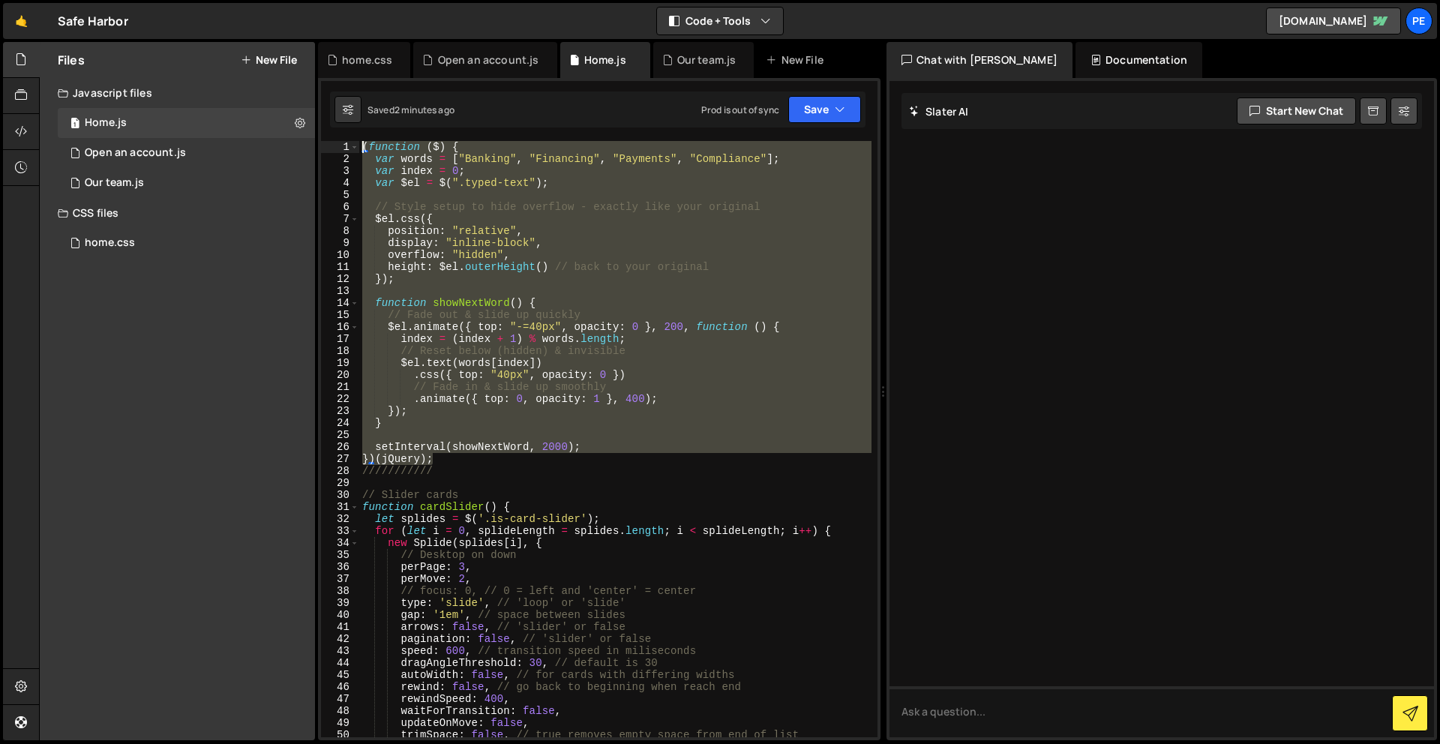
drag, startPoint x: 446, startPoint y: 463, endPoint x: 311, endPoint y: 13, distance: 469.8
click at [311, 14] on div "Hold on a sec... Are you certain you wish to leave this page? Any changes you'v…" at bounding box center [720, 372] width 1440 height 744
paste textarea "})(jQuery)"
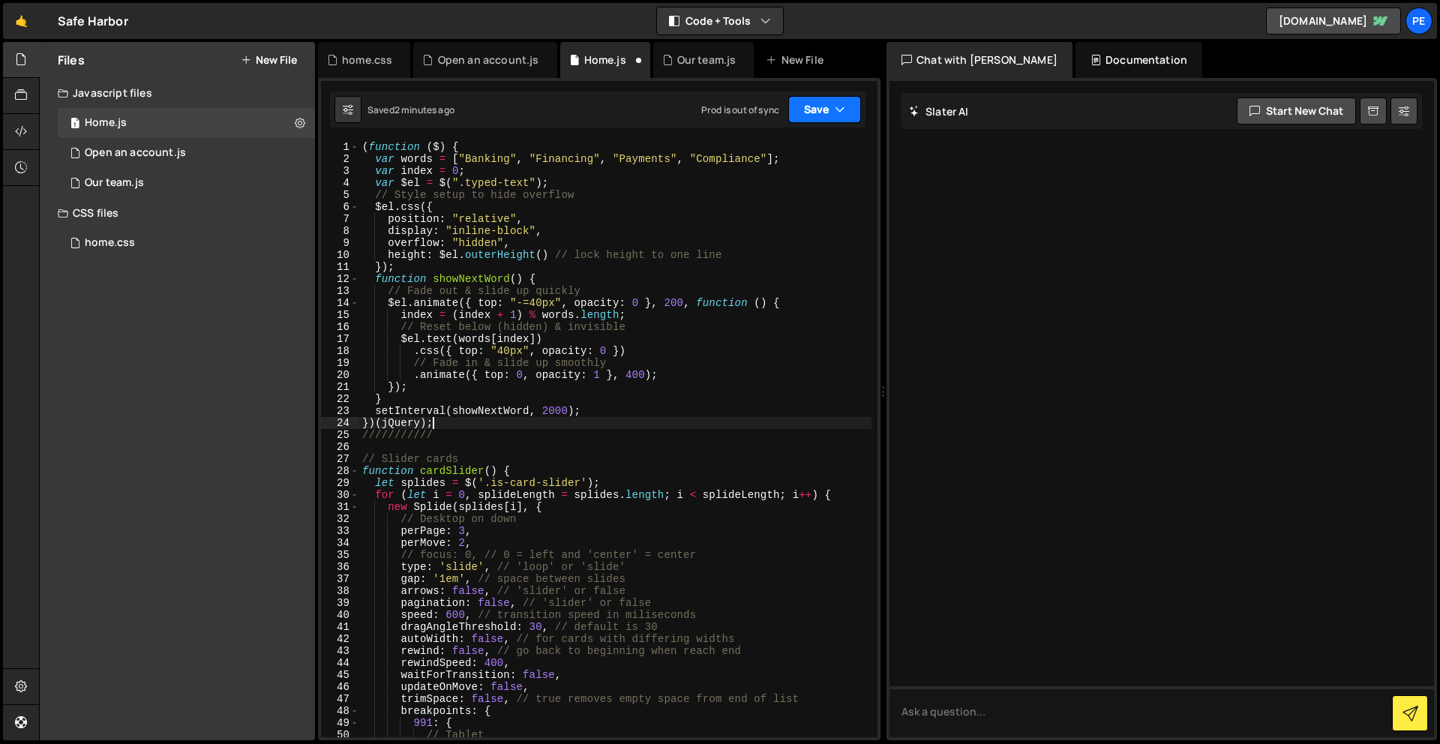
click at [821, 103] on button "Save" at bounding box center [825, 109] width 73 height 27
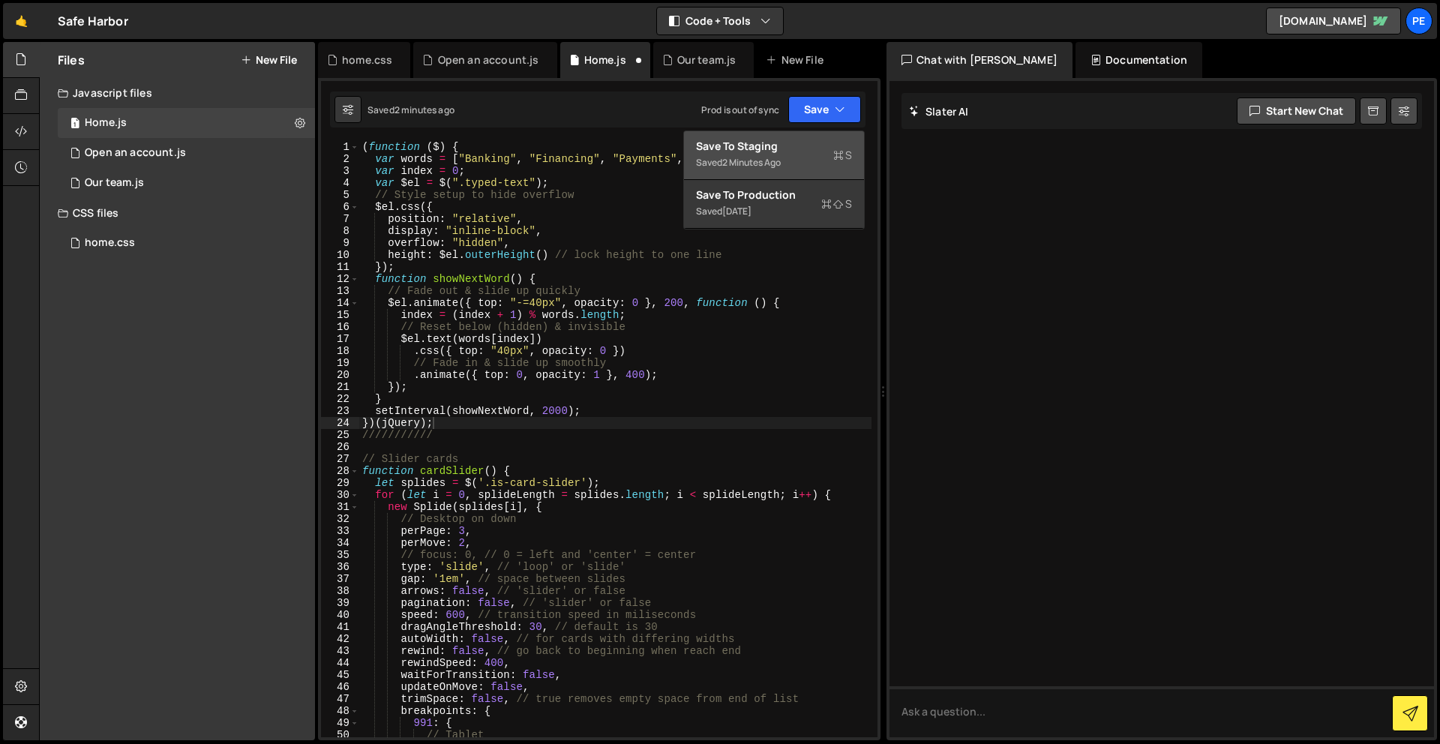
click at [825, 158] on div "Saved 2 minutes ago" at bounding box center [774, 163] width 156 height 18
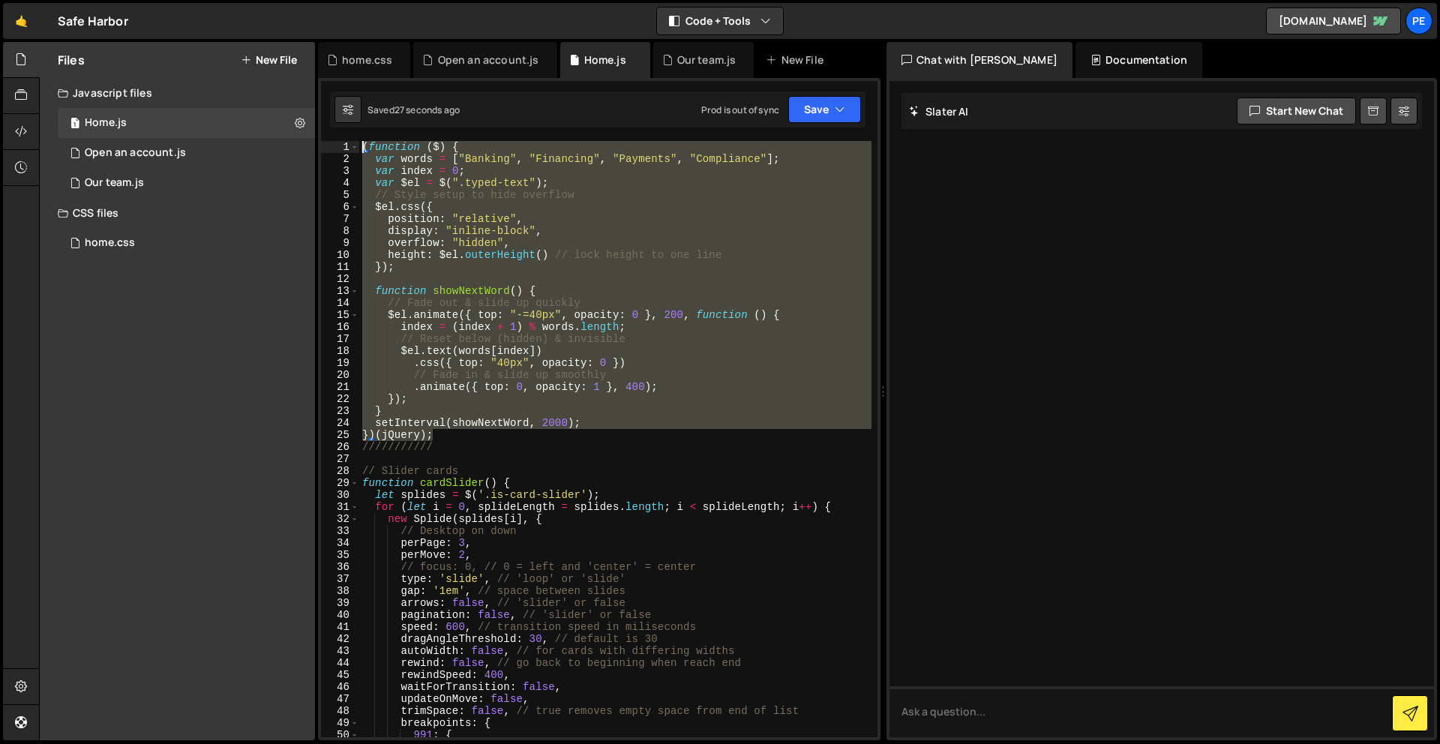
drag, startPoint x: 409, startPoint y: 410, endPoint x: 336, endPoint y: -66, distance: 481.9
click at [336, 0] on html "Projects [GEOGRAPHIC_DATA] Blog Pe Your current team is Perspective 1 Projects …" at bounding box center [720, 372] width 1440 height 744
paste textarea "})()"
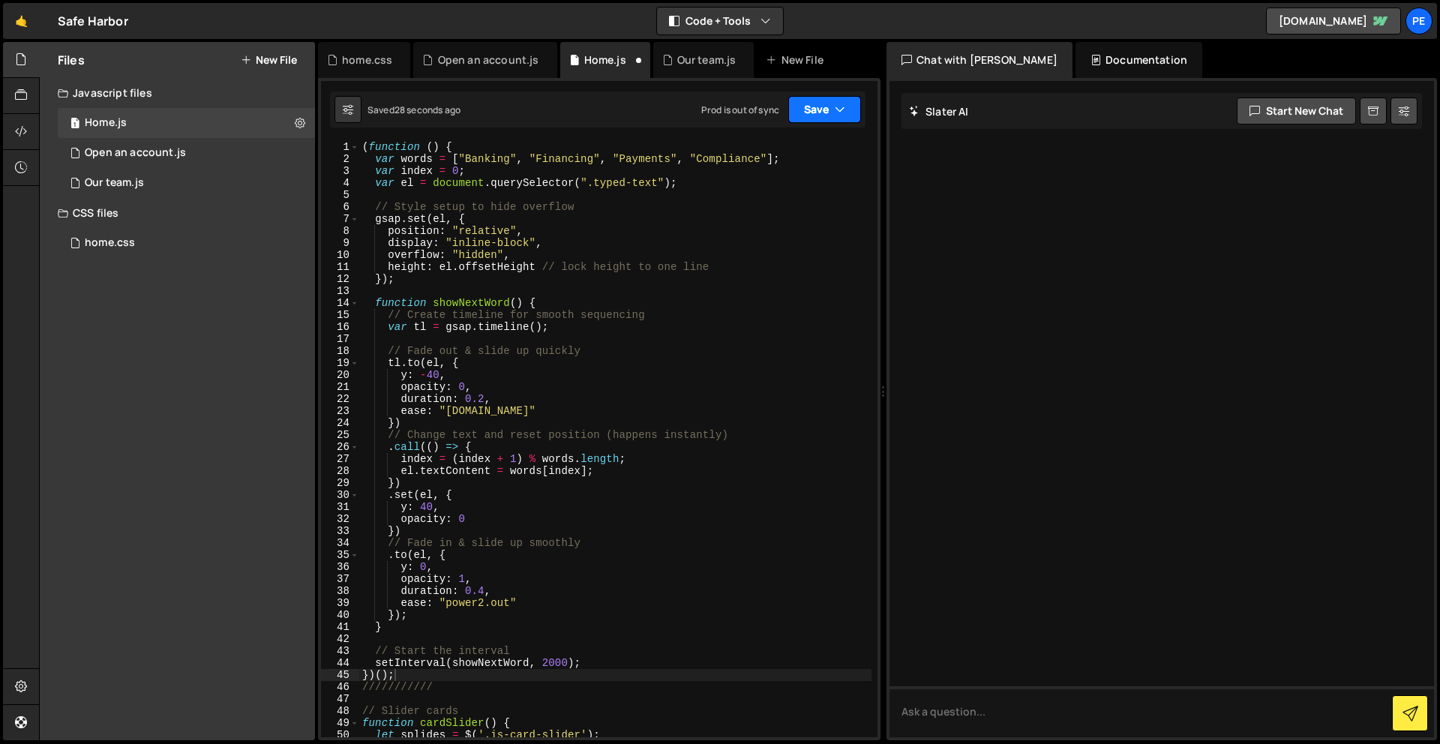
click at [811, 103] on button "Save" at bounding box center [825, 109] width 73 height 27
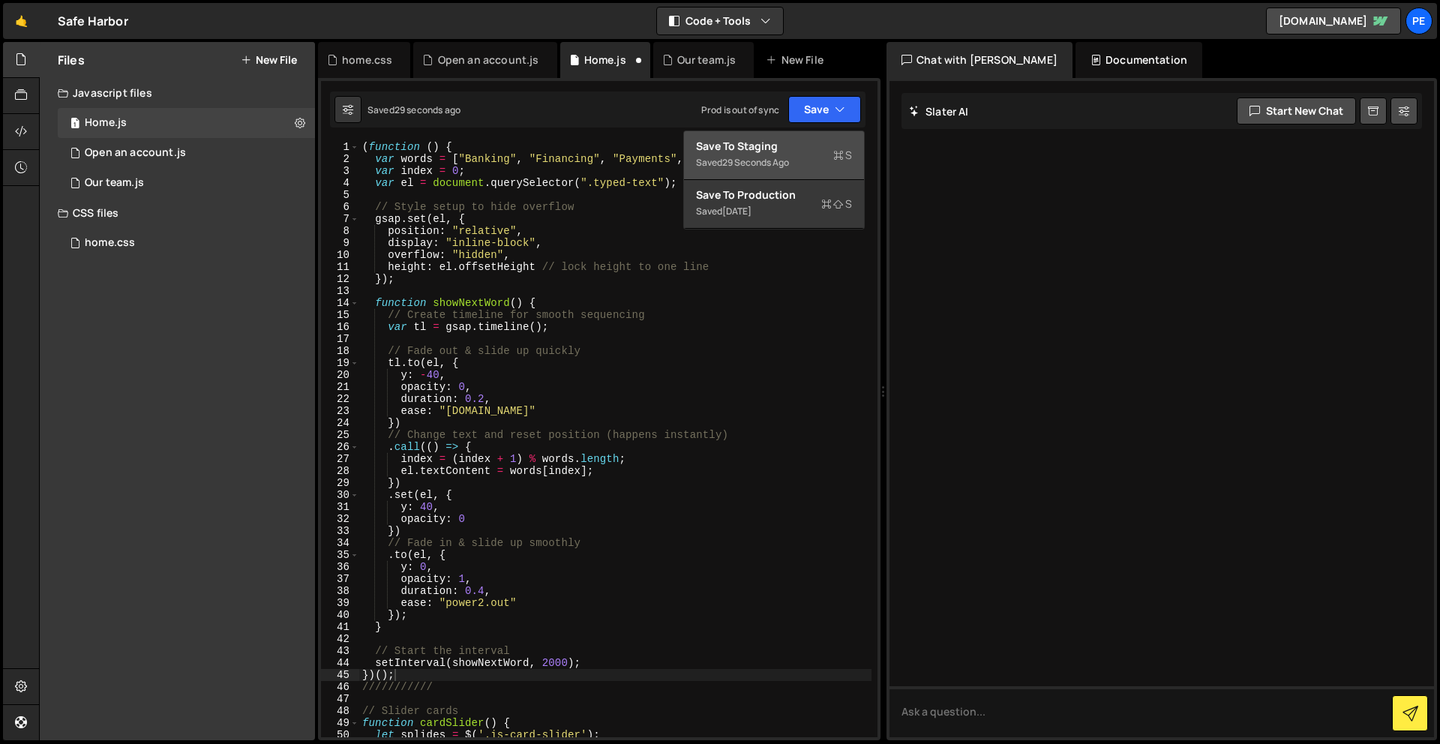
click at [801, 142] on div "Save to Staging S" at bounding box center [774, 146] width 156 height 15
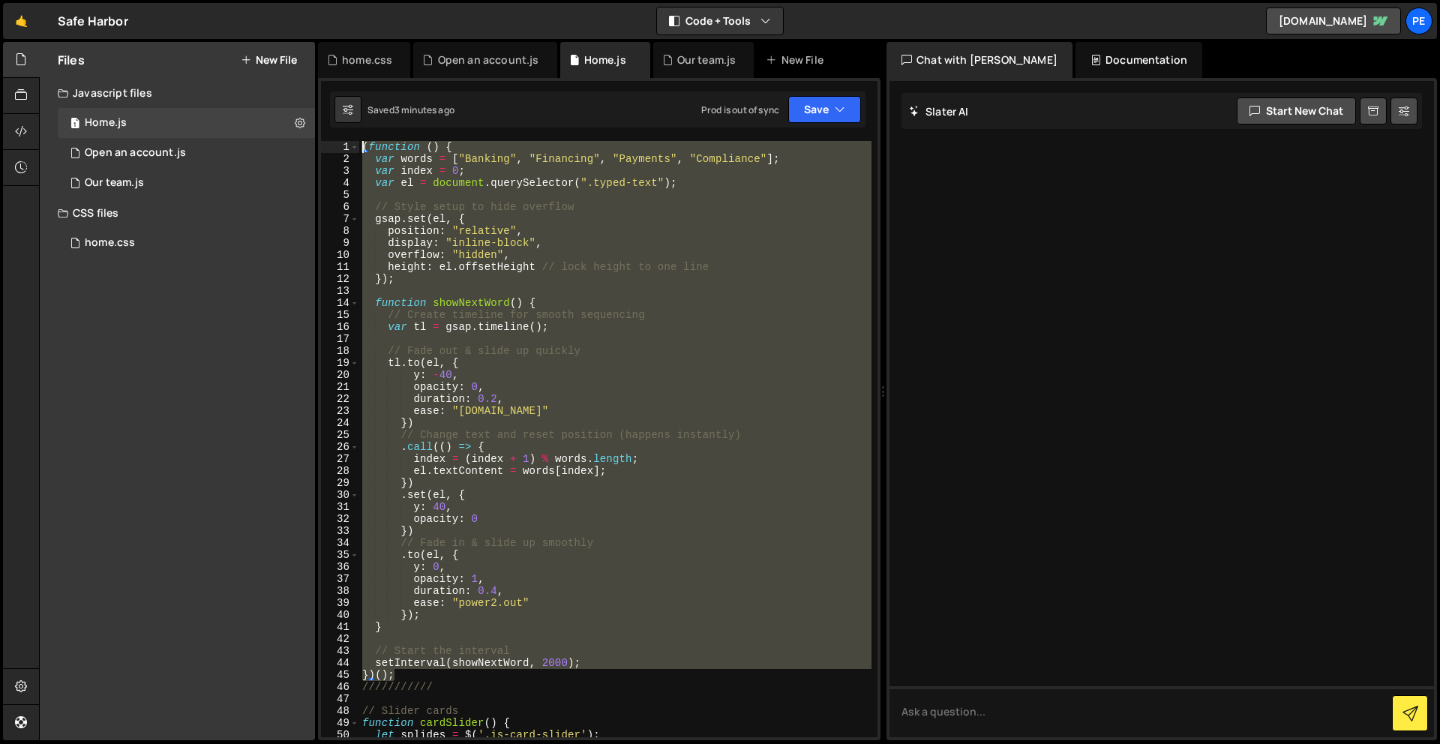
drag, startPoint x: 460, startPoint y: 677, endPoint x: 399, endPoint y: -66, distance: 745.2
click at [399, 0] on html "Projects [GEOGRAPHIC_DATA] Blog Pe Your current team is Perspective 1 Projects …" at bounding box center [720, 372] width 1440 height 744
paste textarea "})()"
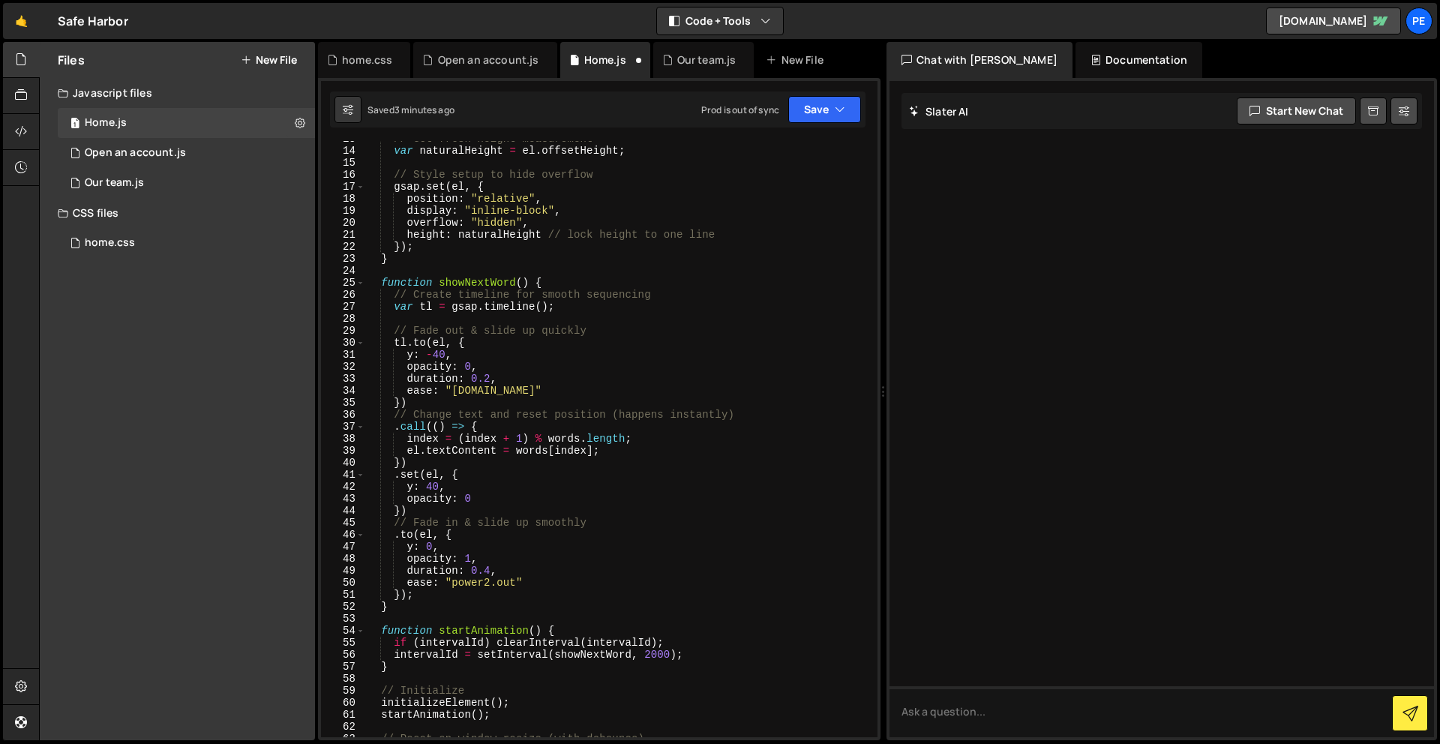
scroll to position [476, 0]
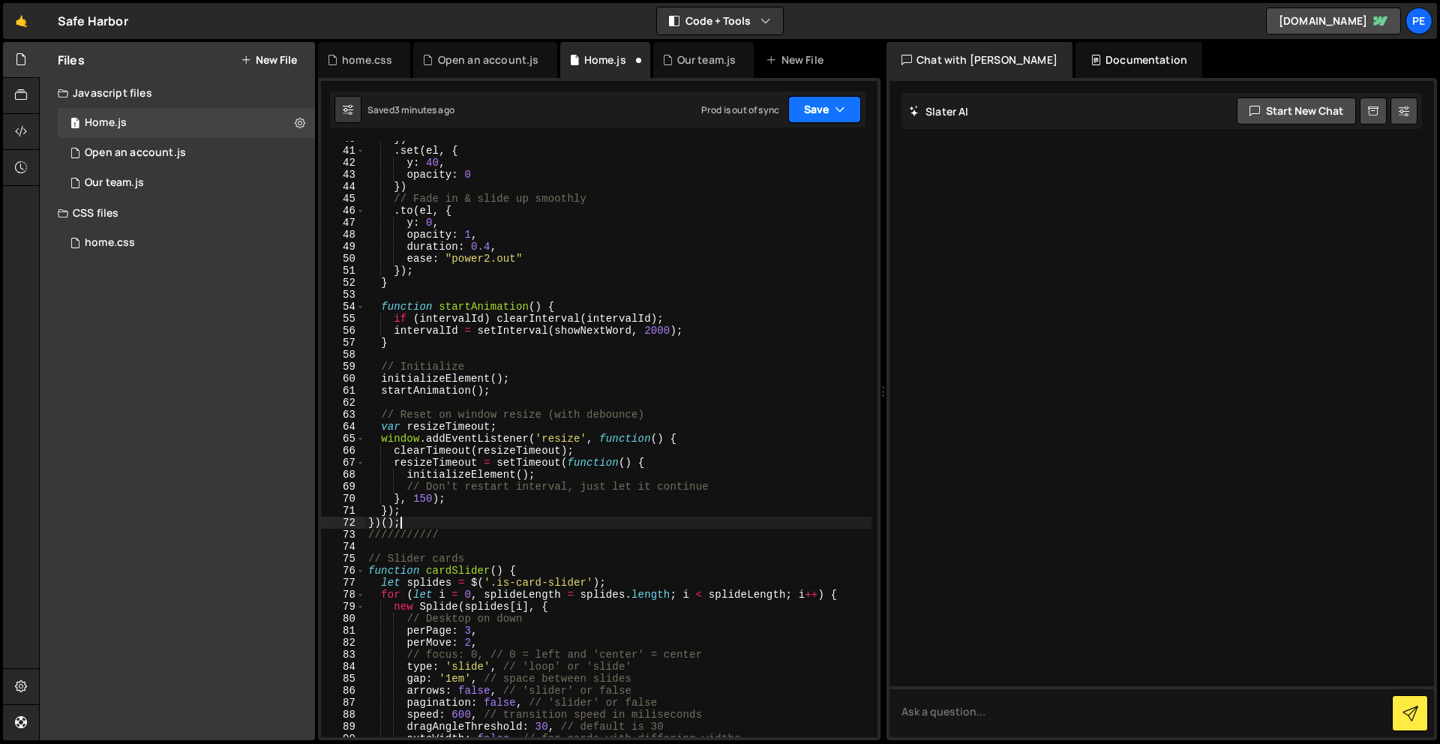
click at [819, 105] on button "Save" at bounding box center [825, 109] width 73 height 27
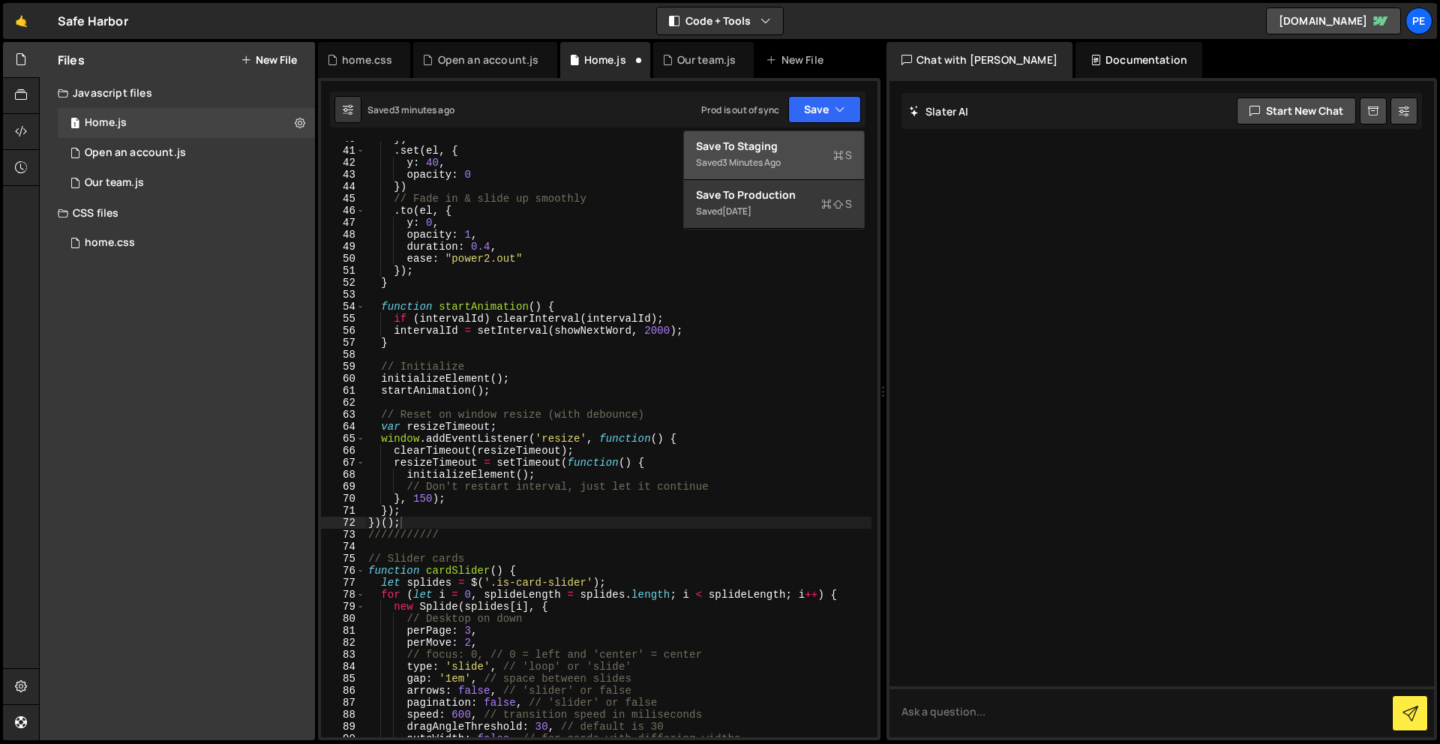
click at [810, 157] on div "Saved 3 minutes ago" at bounding box center [774, 163] width 156 height 18
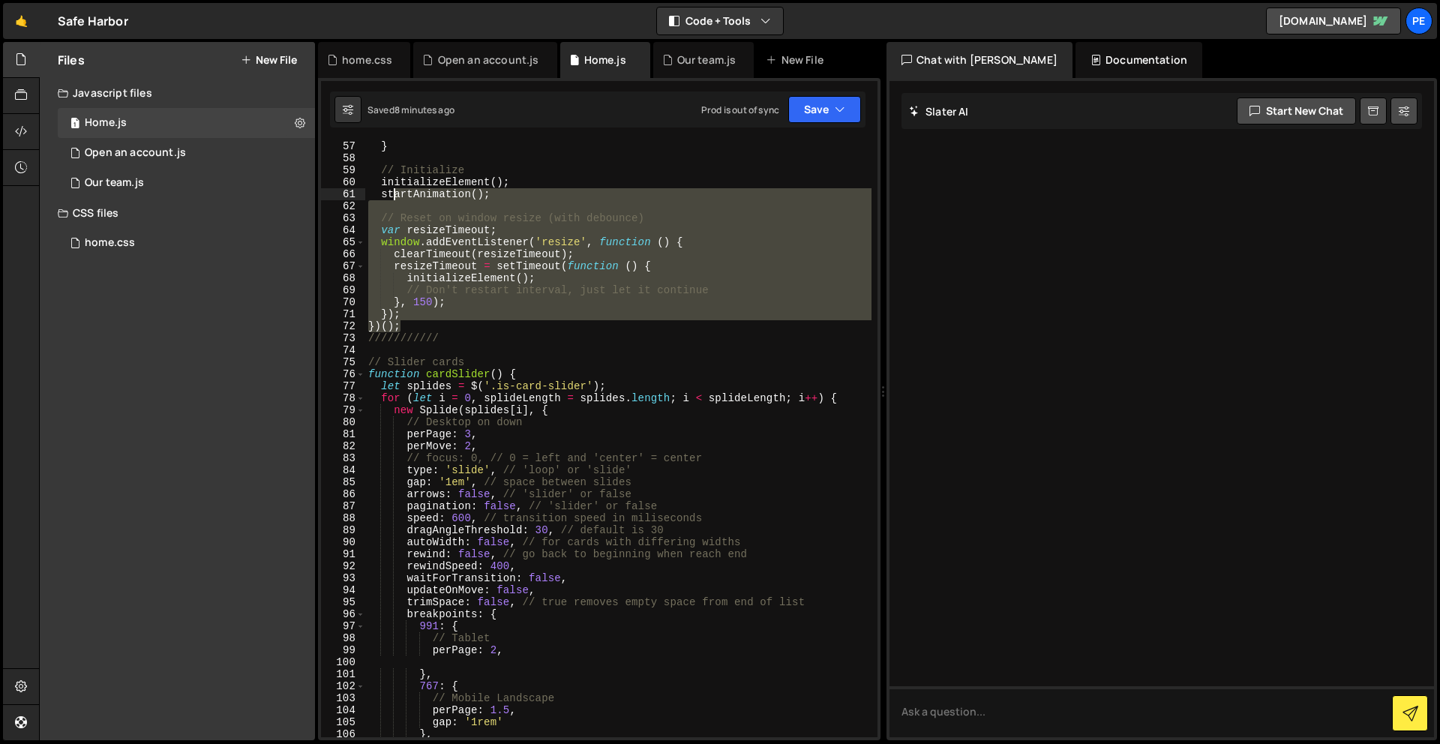
scroll to position [0, 0]
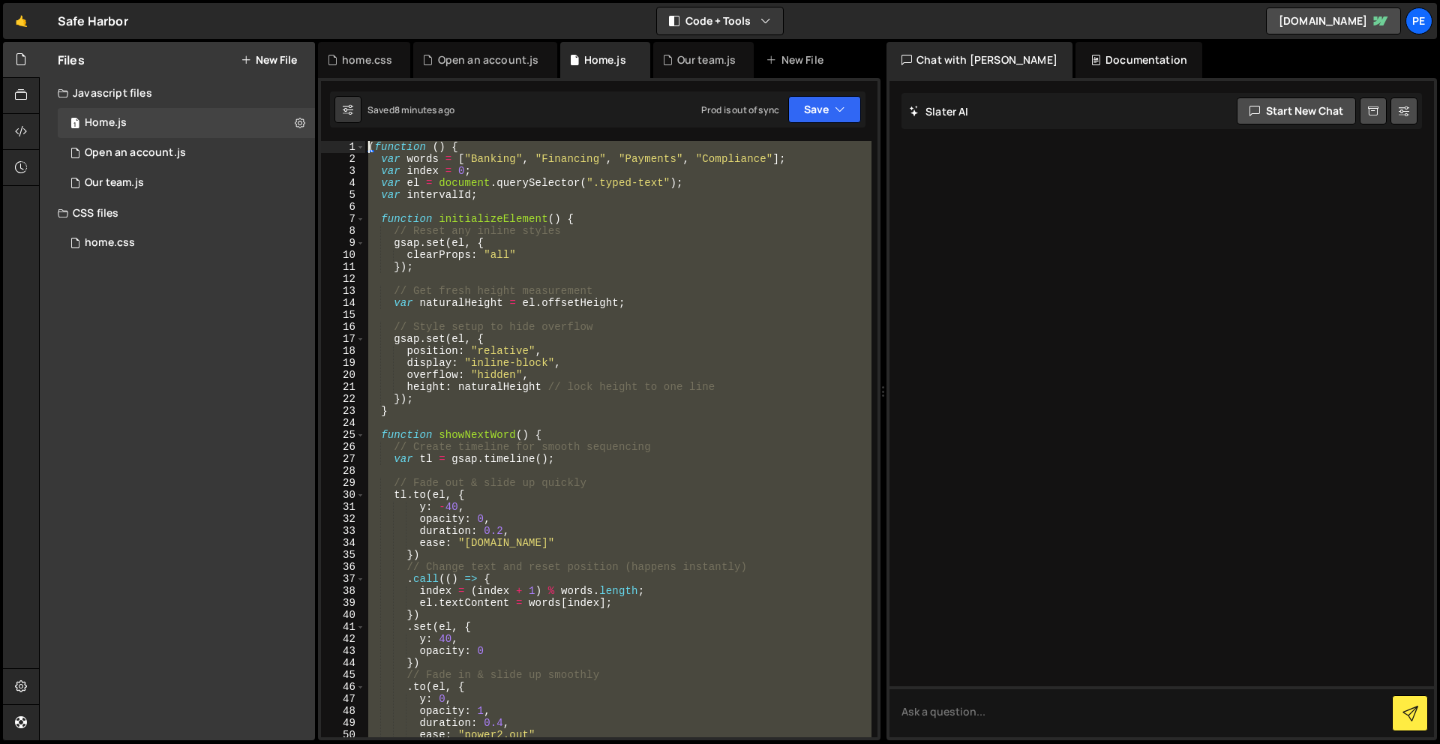
drag, startPoint x: 417, startPoint y: 326, endPoint x: 359, endPoint y: -66, distance: 396.6
click at [359, 0] on html "Projects [GEOGRAPHIC_DATA] Blog Pe Your current team is Perspective 1 Projects …" at bounding box center [720, 372] width 1440 height 744
paste textarea "})()"
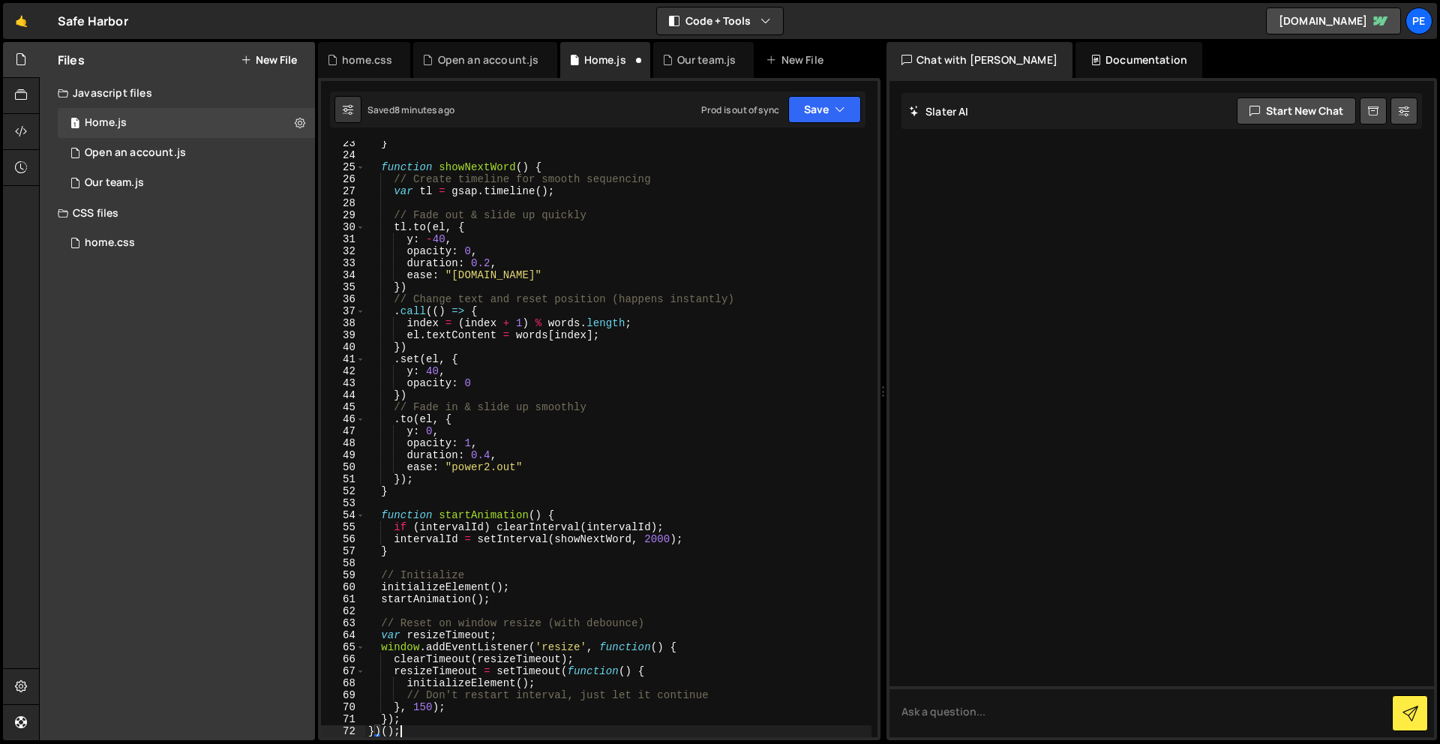
scroll to position [280, 0]
click at [799, 115] on button "Save" at bounding box center [825, 109] width 73 height 27
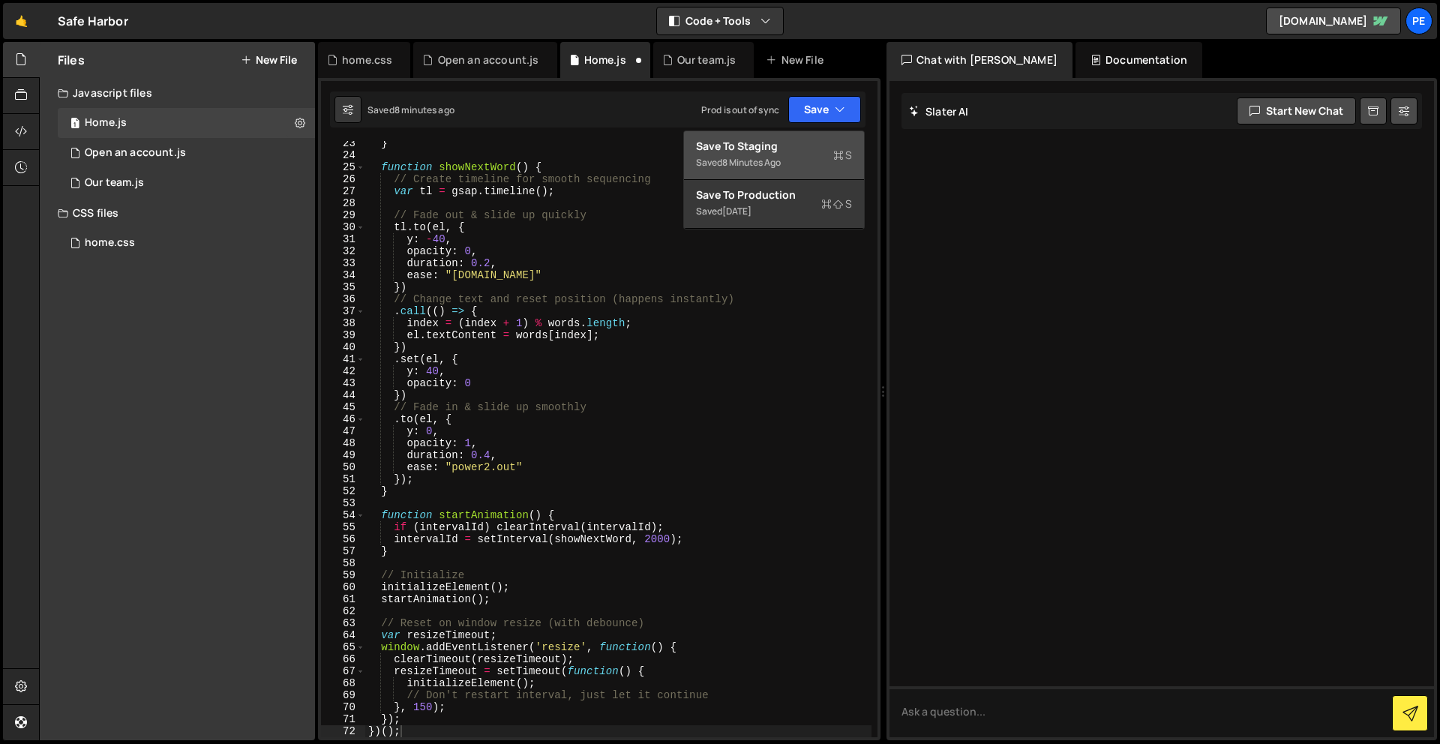
click at [780, 156] on div "8 minutes ago" at bounding box center [751, 162] width 59 height 13
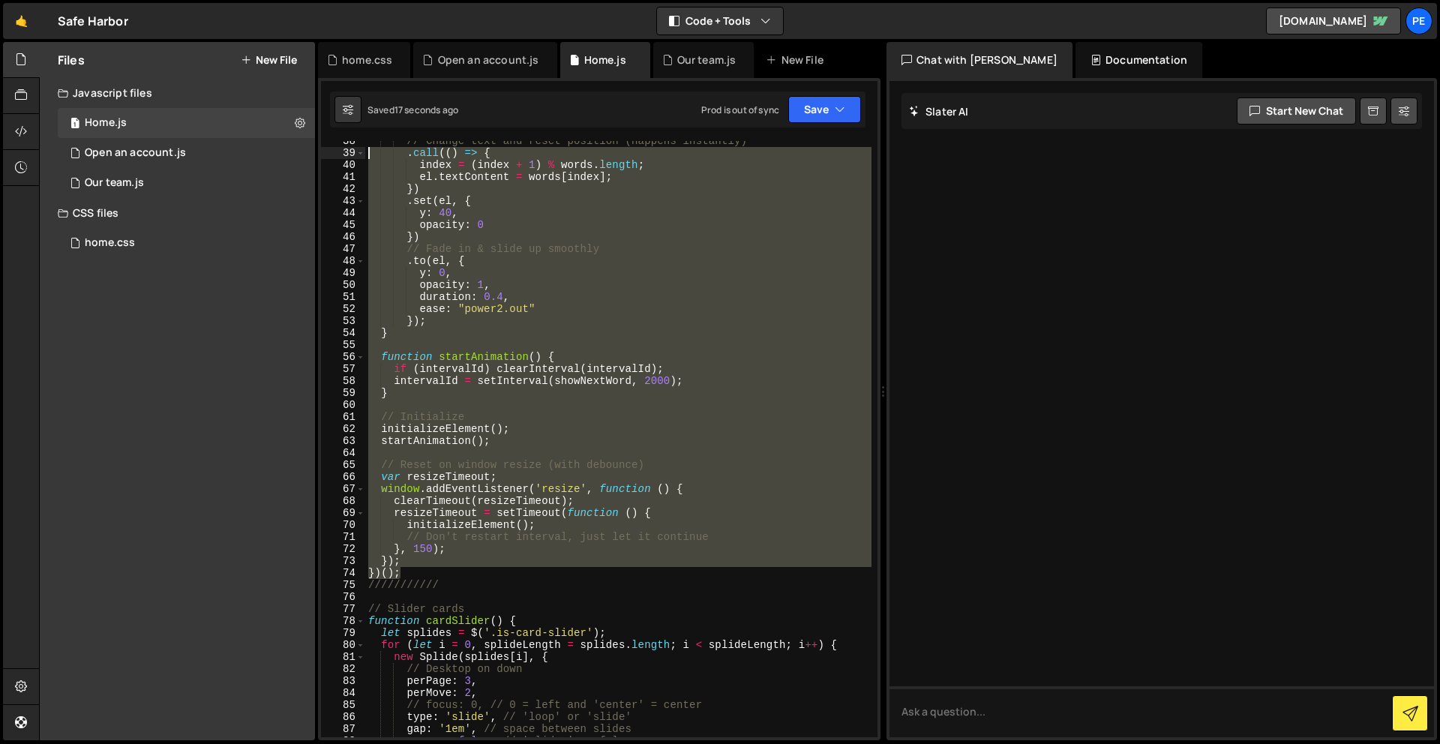
scroll to position [0, 0]
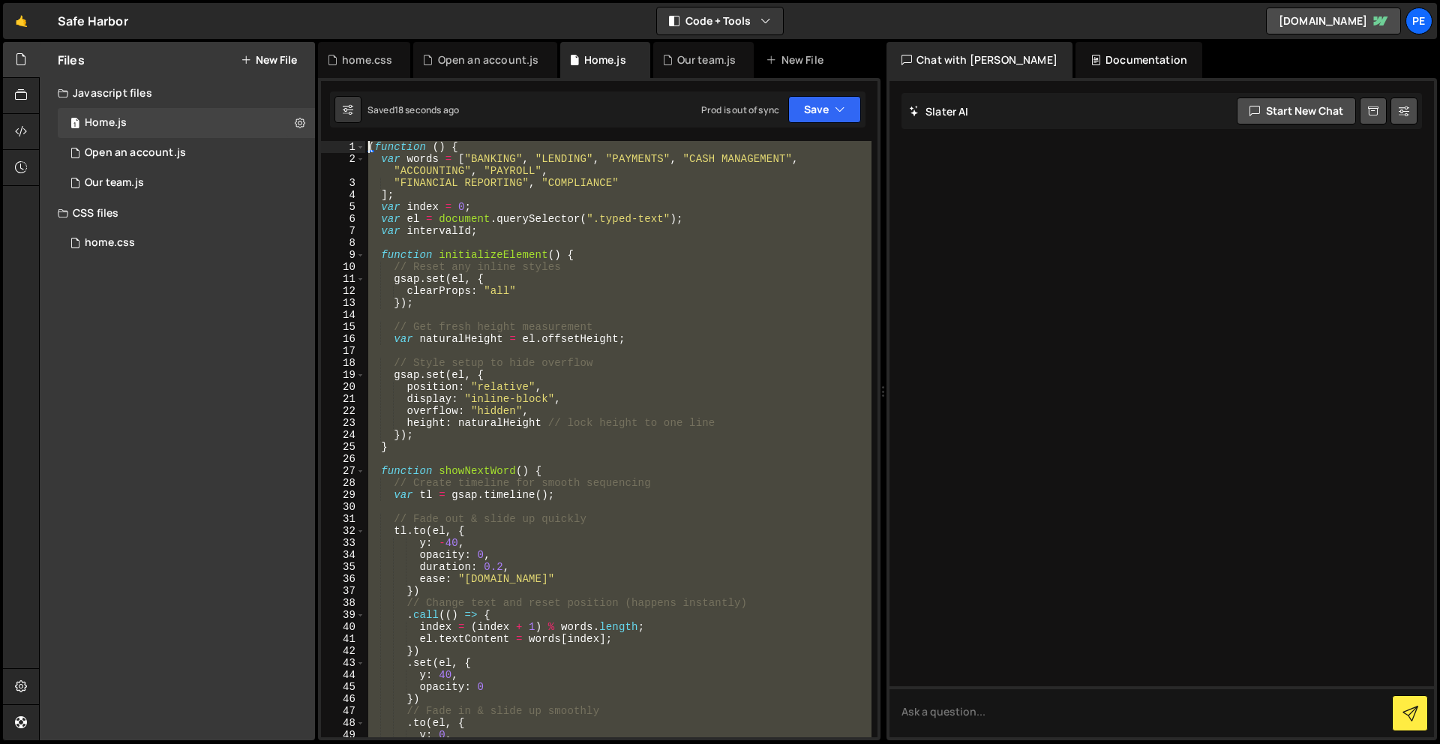
drag, startPoint x: 422, startPoint y: 574, endPoint x: 338, endPoint y: -17, distance: 597.2
click at [338, 0] on html "Projects [GEOGRAPHIC_DATA] Blog Pe Your current team is Perspective 1 Projects …" at bounding box center [720, 372] width 1440 height 744
type textarea "(function () { var words = ["BANKING", "LENDING", "PAYMENTS", "CASH MANAGEMENT"…"
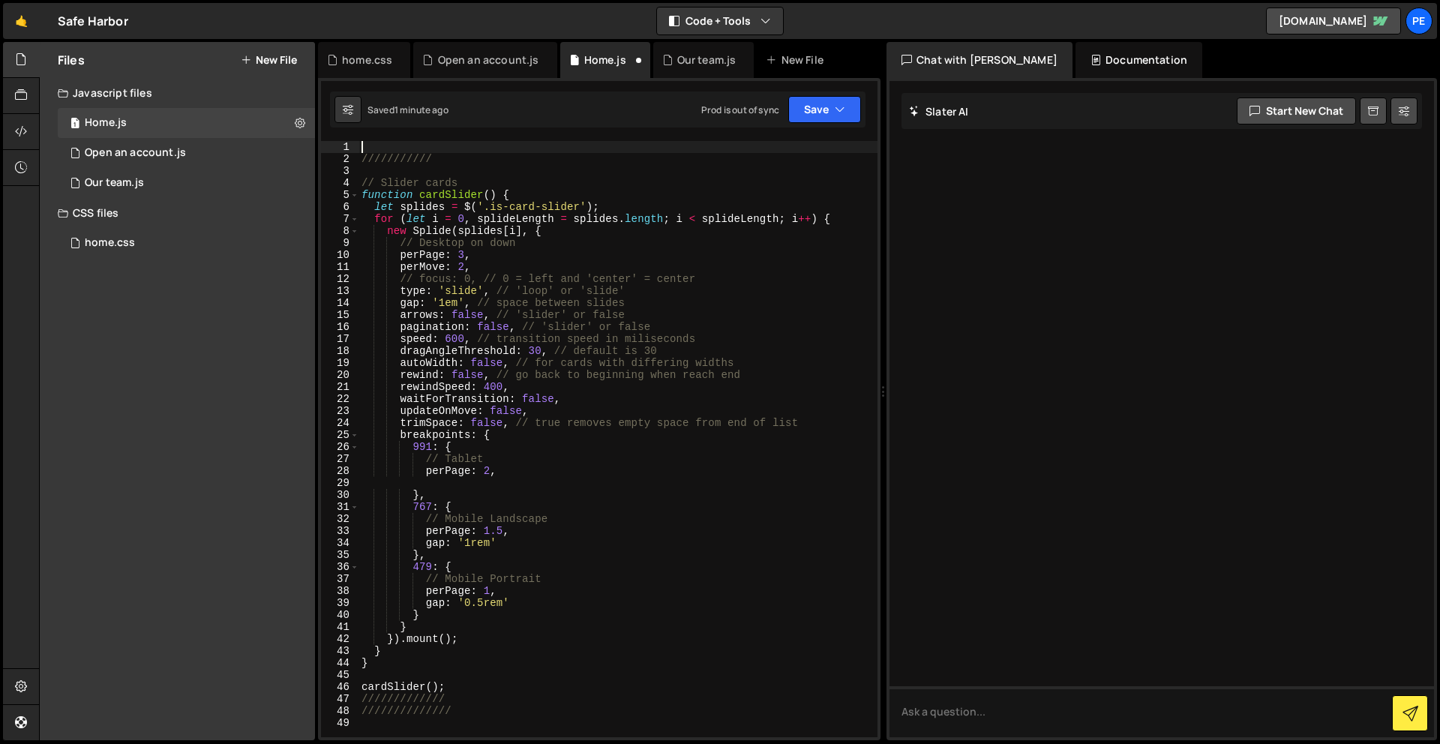
click at [390, 143] on div "/////////// // Slider cards function cardSlider ( ) { let splides = $ ( '.is-ca…" at bounding box center [618, 451] width 519 height 620
paste textarea "})();"
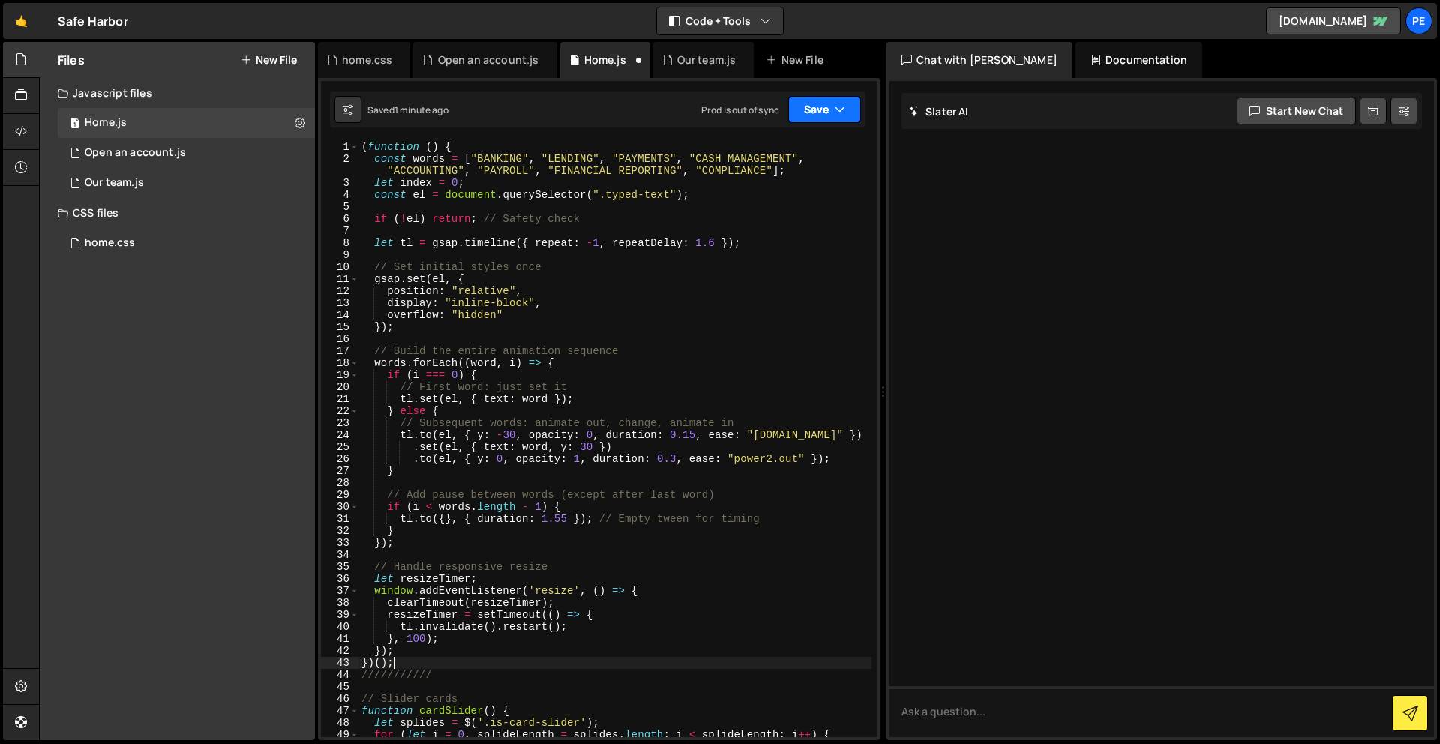
click at [842, 118] on button "Save" at bounding box center [825, 109] width 73 height 27
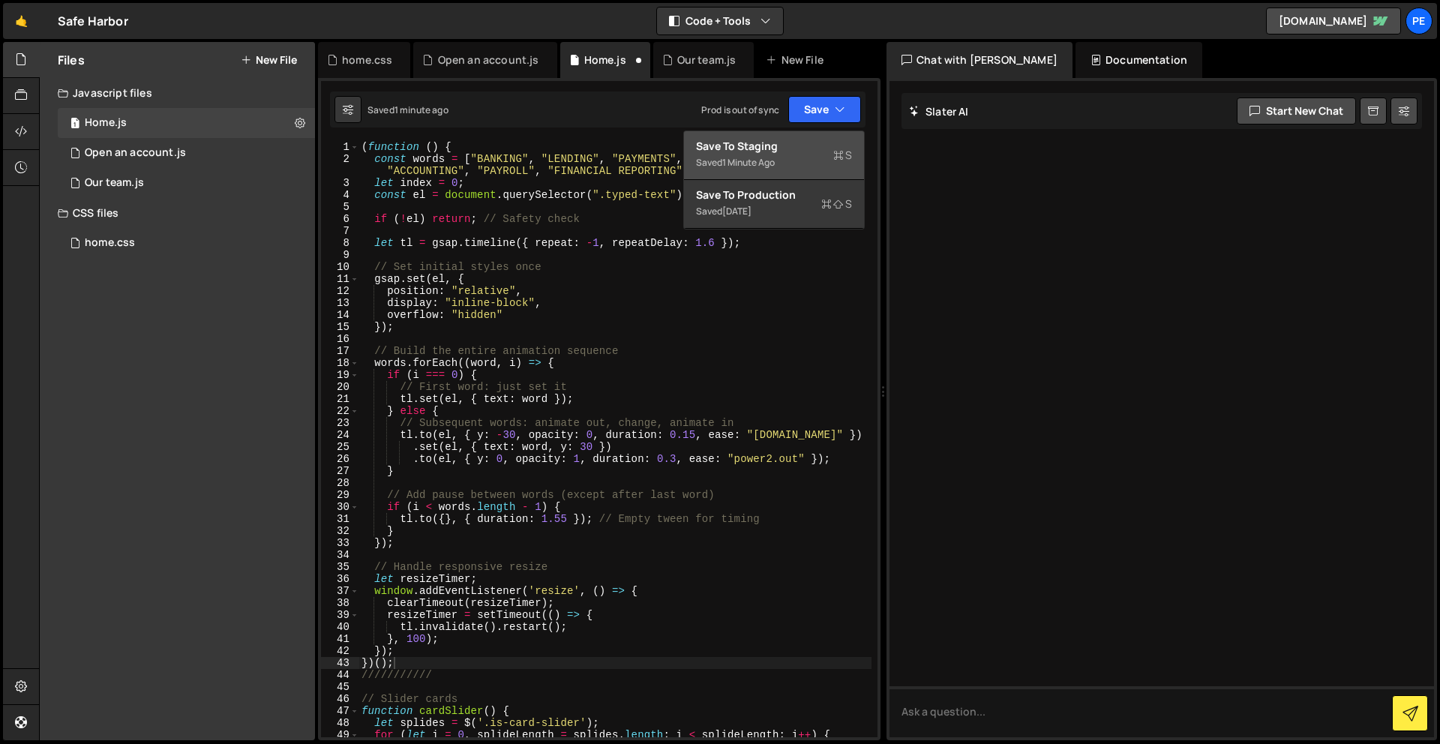
click at [827, 159] on div "Saved 1 minute ago" at bounding box center [774, 163] width 156 height 18
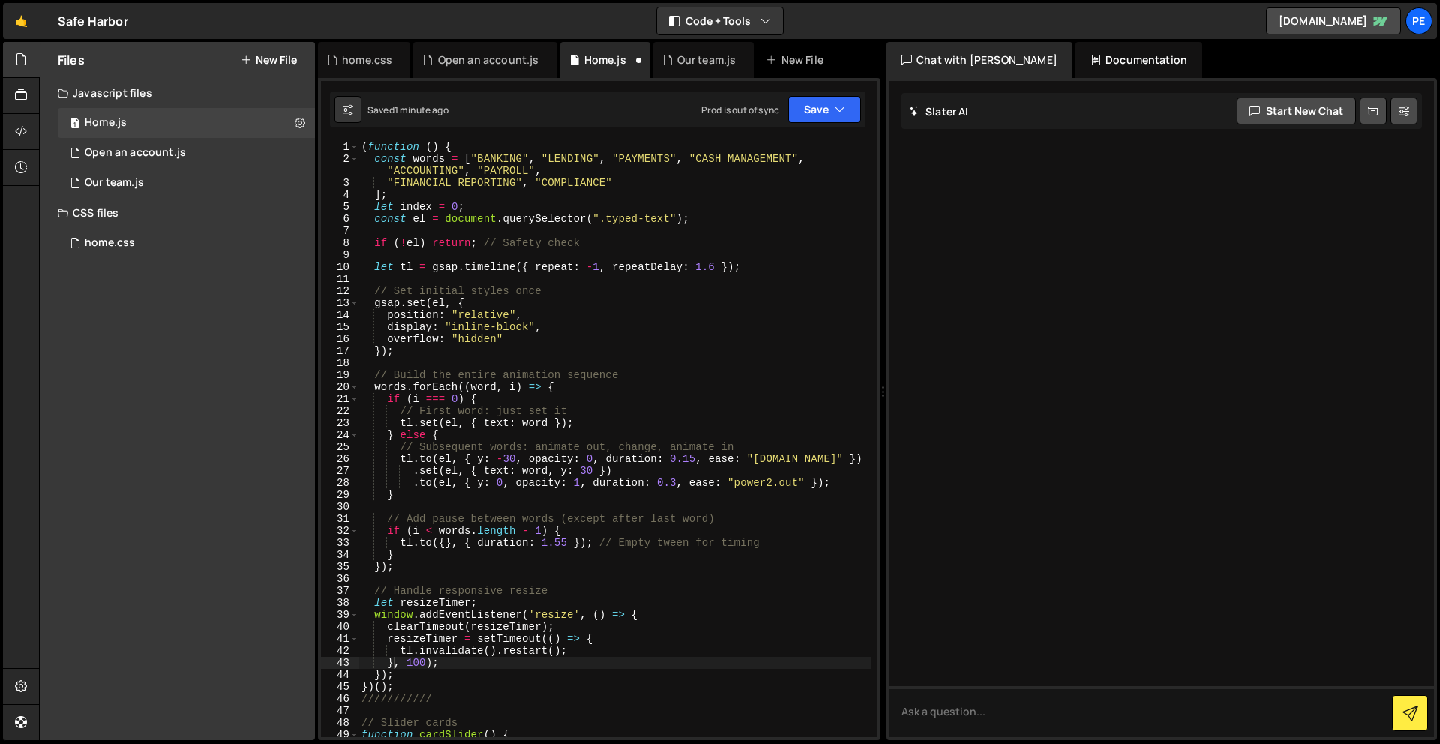
type textarea "}, 100);"
click at [701, 249] on div "( function ( ) { const words = [ "BANKING" , "LENDING" , "PAYMENTS" , "CASH MAN…" at bounding box center [615, 451] width 513 height 620
type textarea "//////////////"
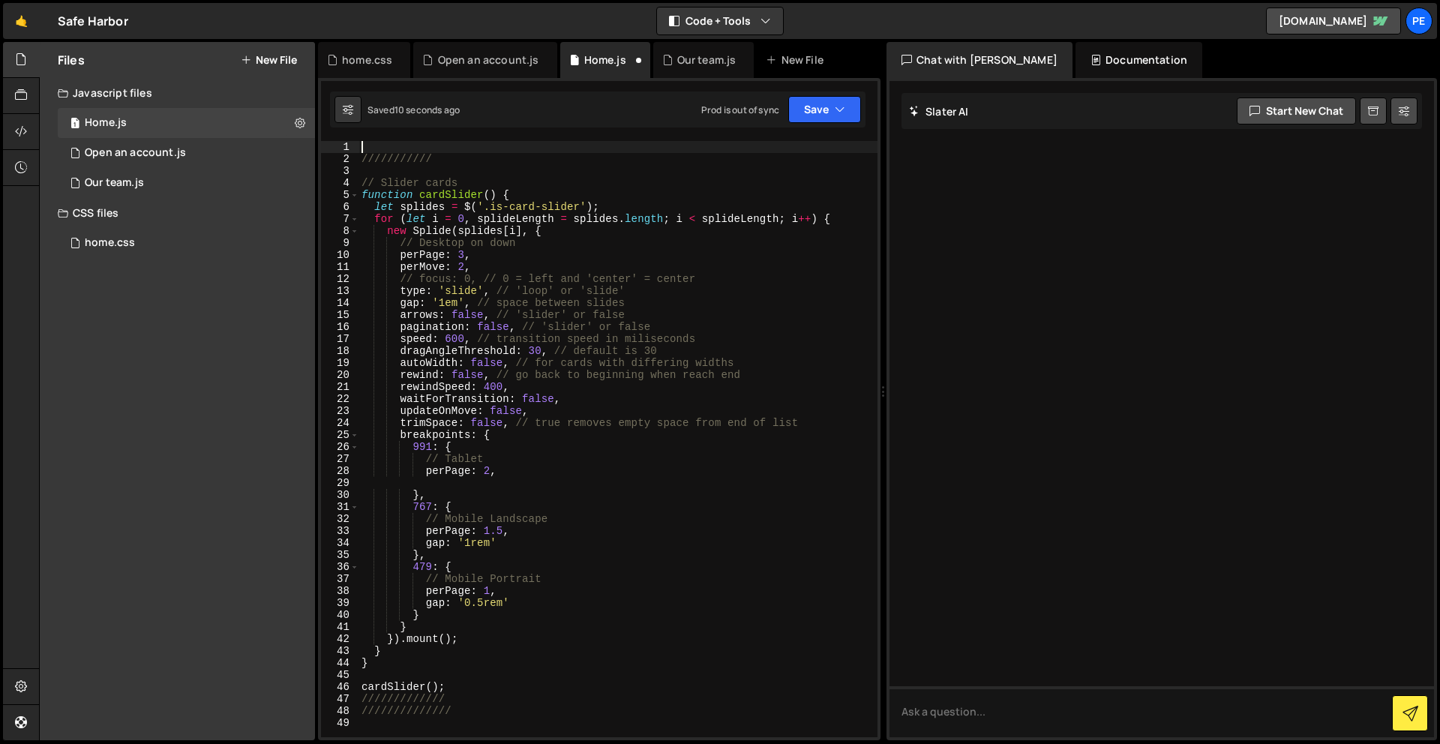
scroll to position [602, 0]
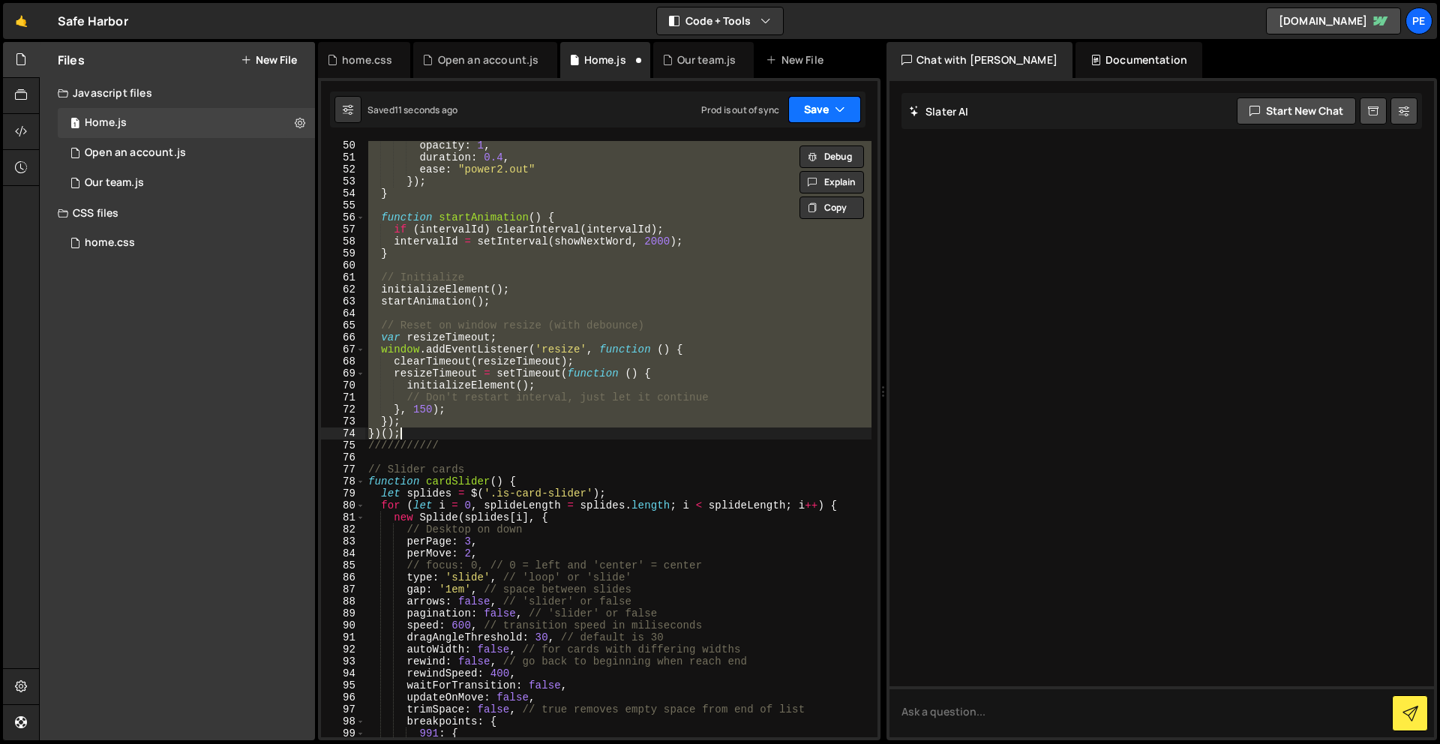
click at [810, 109] on button "Save" at bounding box center [825, 109] width 73 height 27
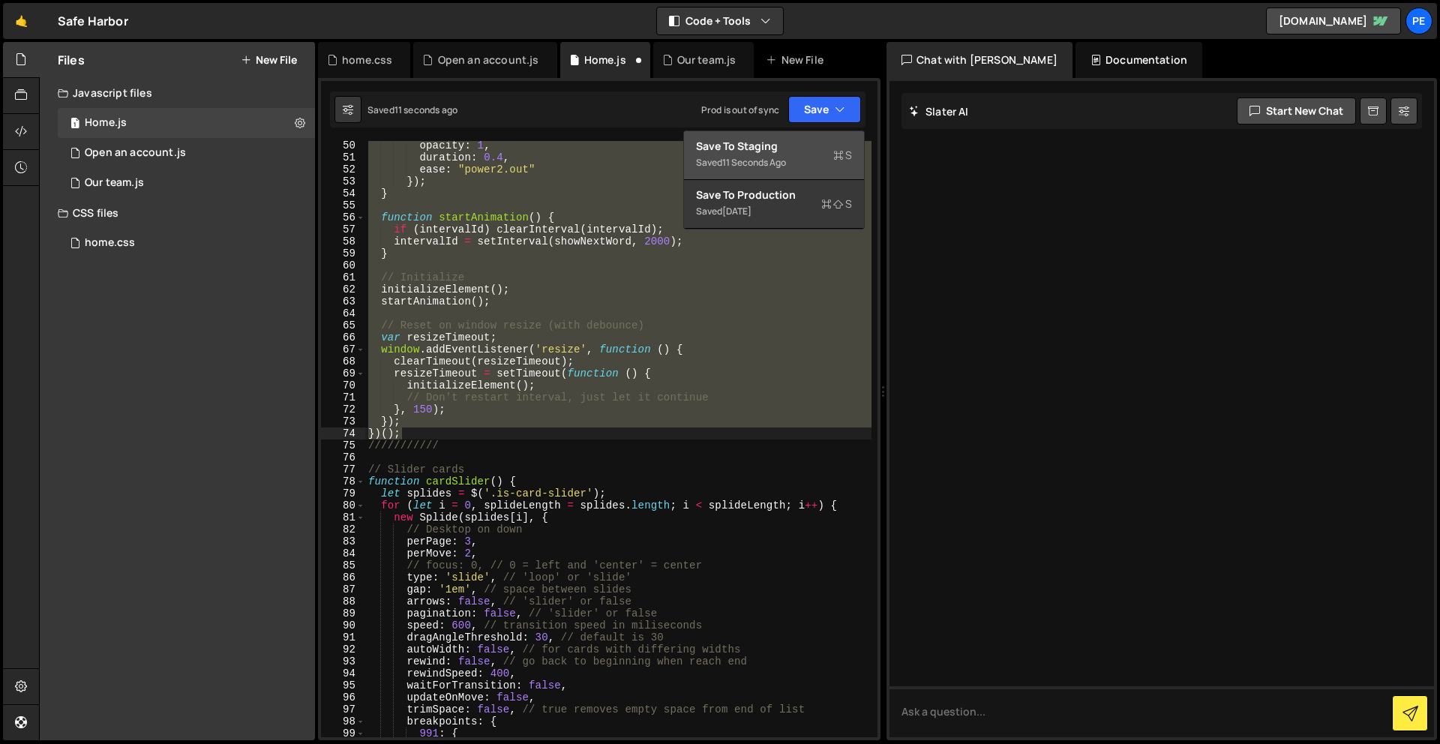
click at [811, 135] on button "Save to Staging S Saved 11 seconds ago" at bounding box center [774, 155] width 180 height 49
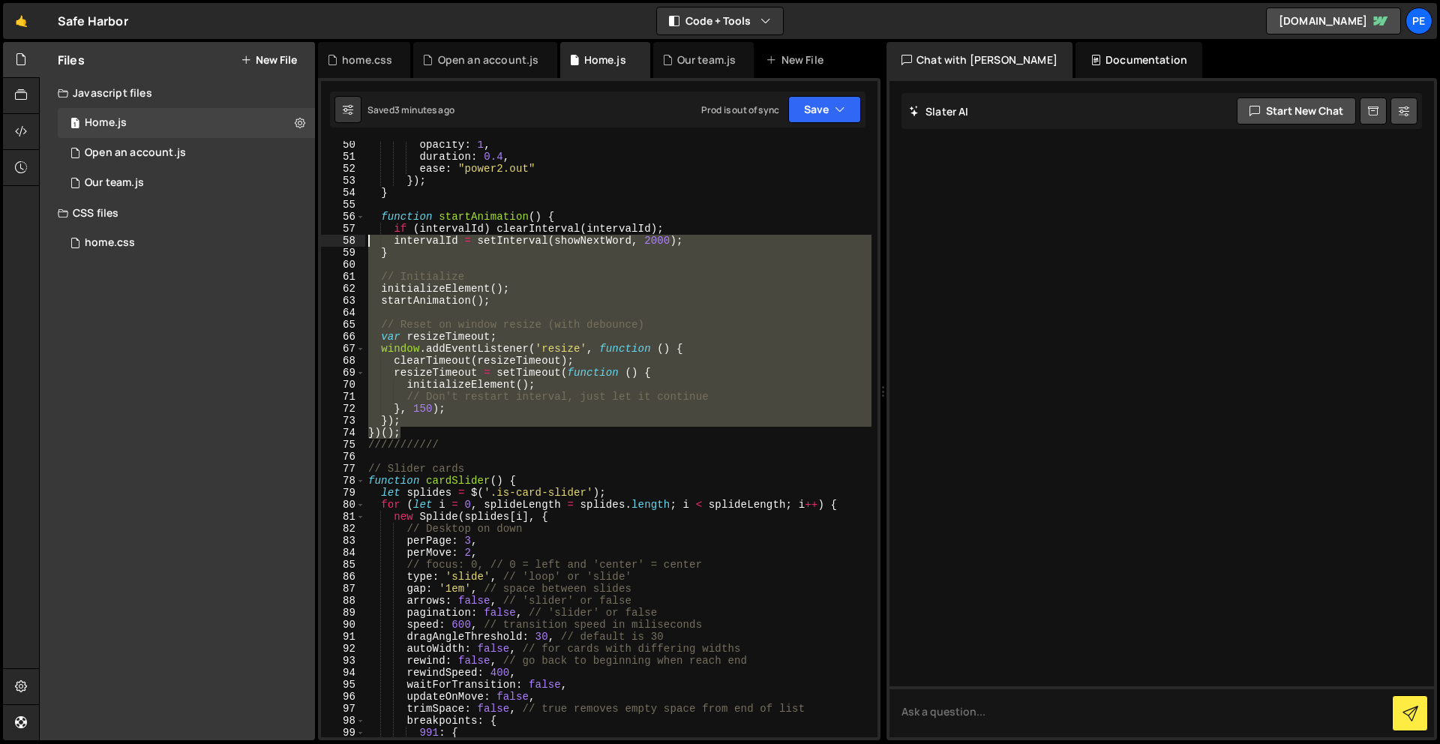
scroll to position [0, 0]
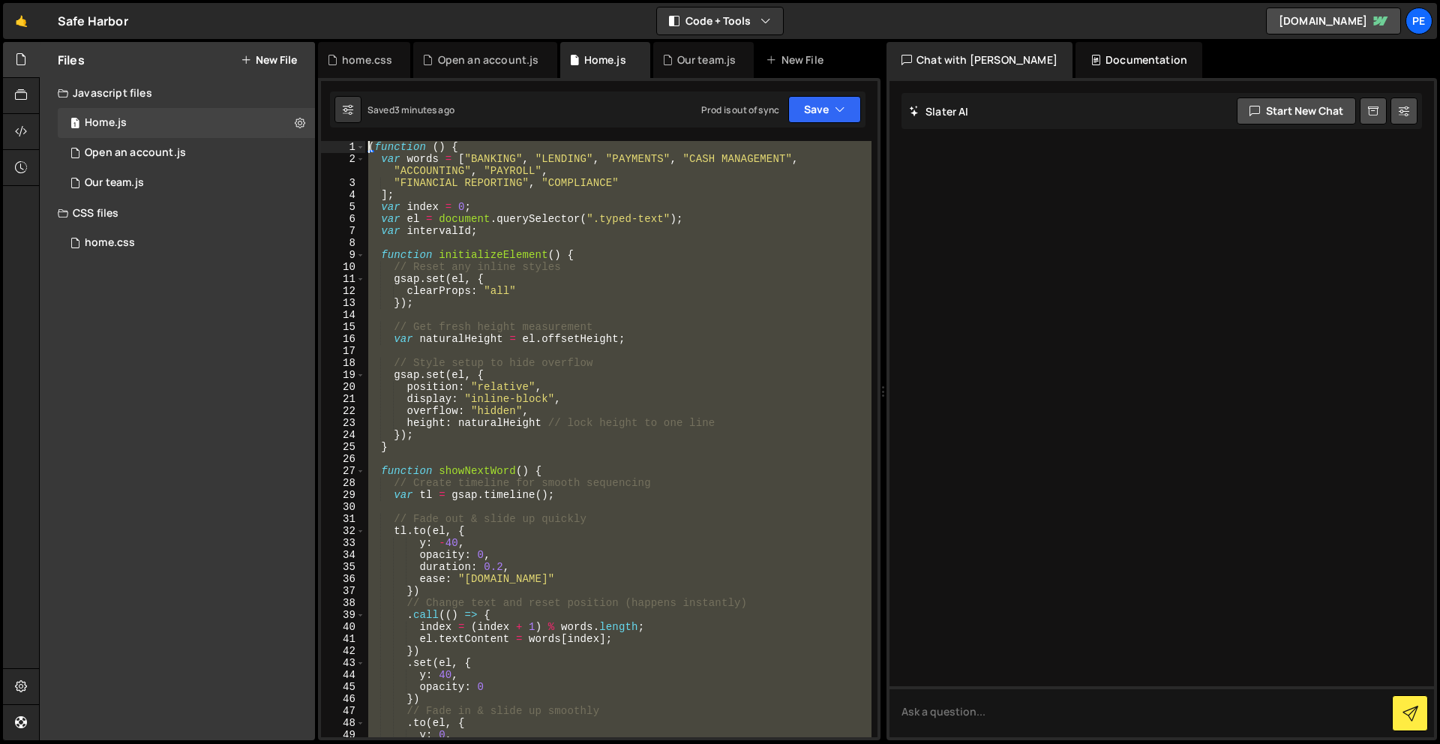
drag, startPoint x: 419, startPoint y: 434, endPoint x: 314, endPoint y: -60, distance: 505.6
click at [314, 0] on html "Projects [GEOGRAPHIC_DATA] Blog Pe Your current team is Perspective 1 Projects …" at bounding box center [720, 372] width 1440 height 744
type textarea "(function () { var words = ["BANKING", "LENDING", "PAYMENTS", "CASH MANAGEMENT"…"
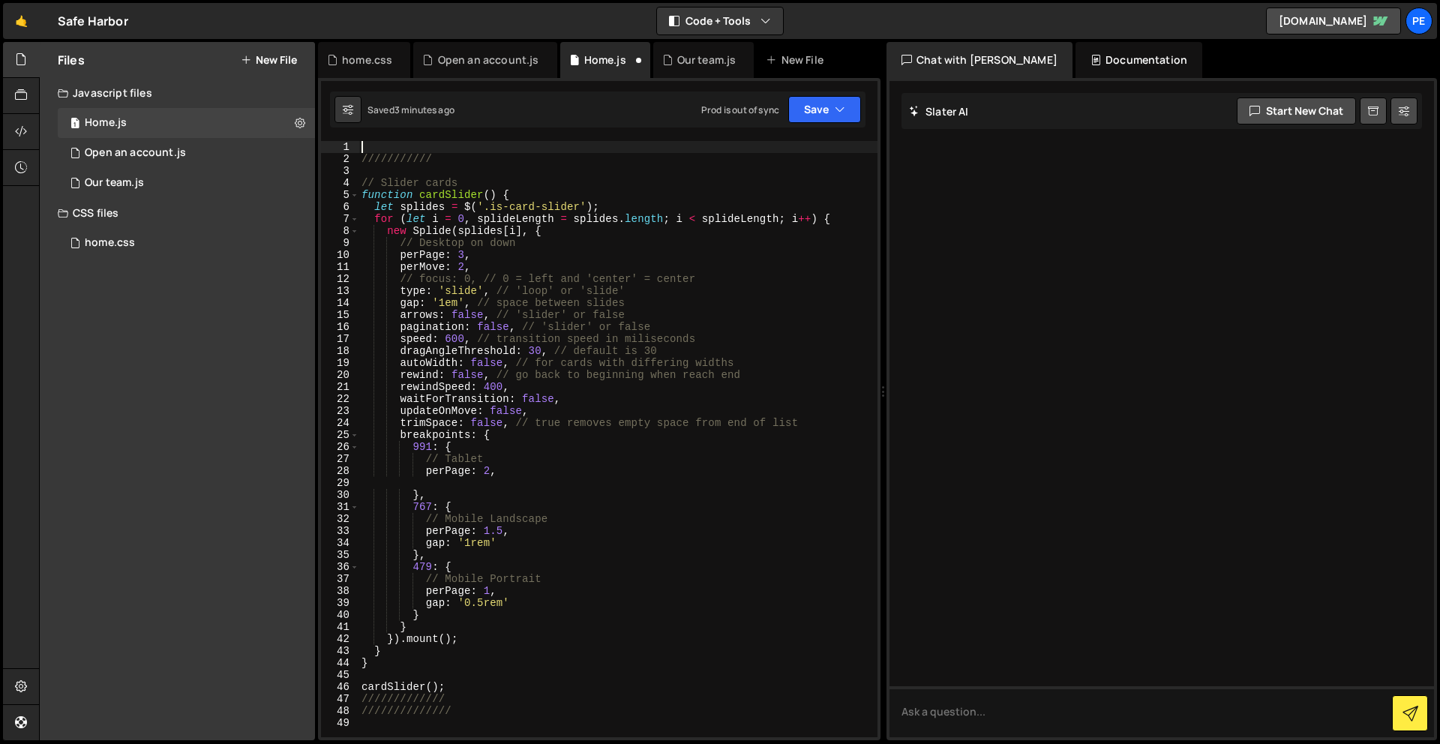
click at [409, 142] on div "/////////// // Slider cards function cardSlider ( ) { let splides = $ ( '.is-ca…" at bounding box center [618, 451] width 519 height 620
paste textarea "})();"
type textarea "})();"
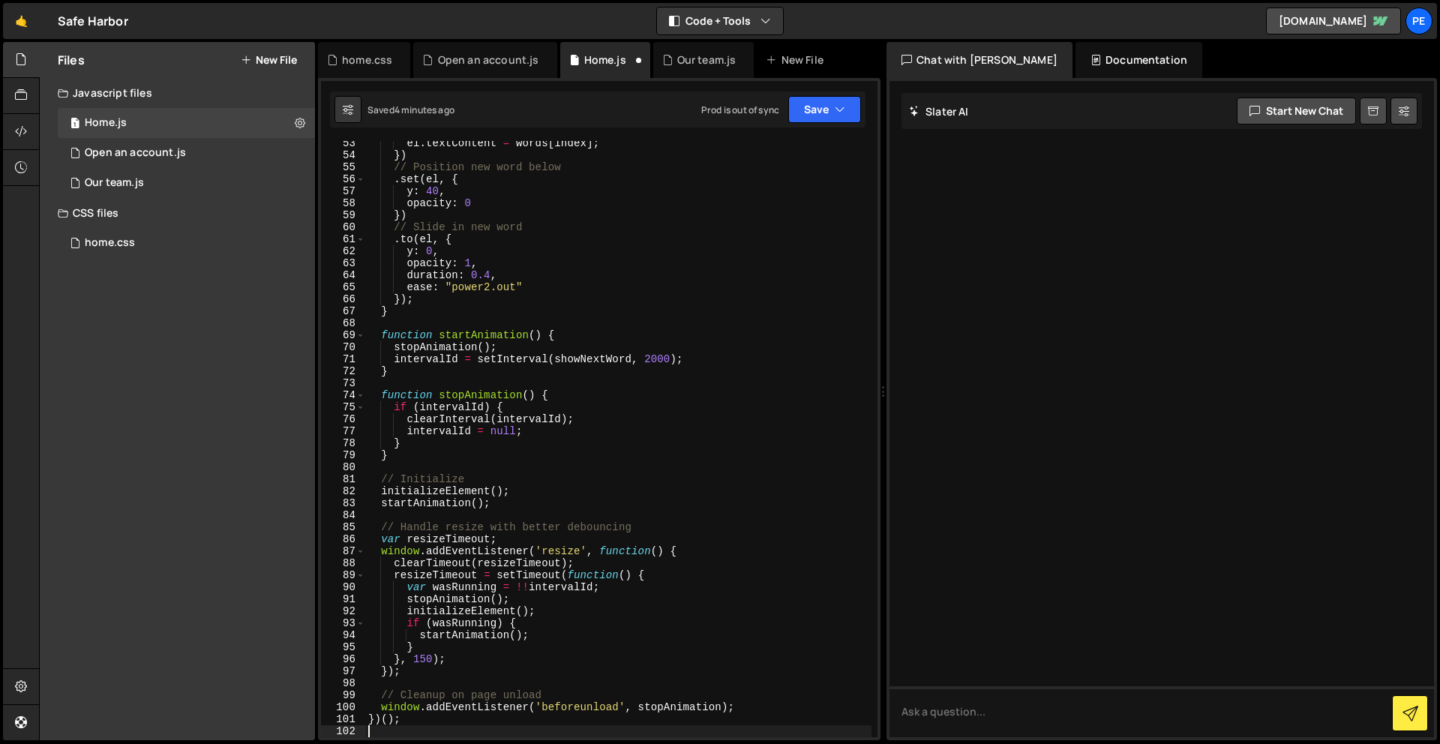
scroll to position [640, 0]
click at [819, 104] on button "Save" at bounding box center [825, 109] width 73 height 27
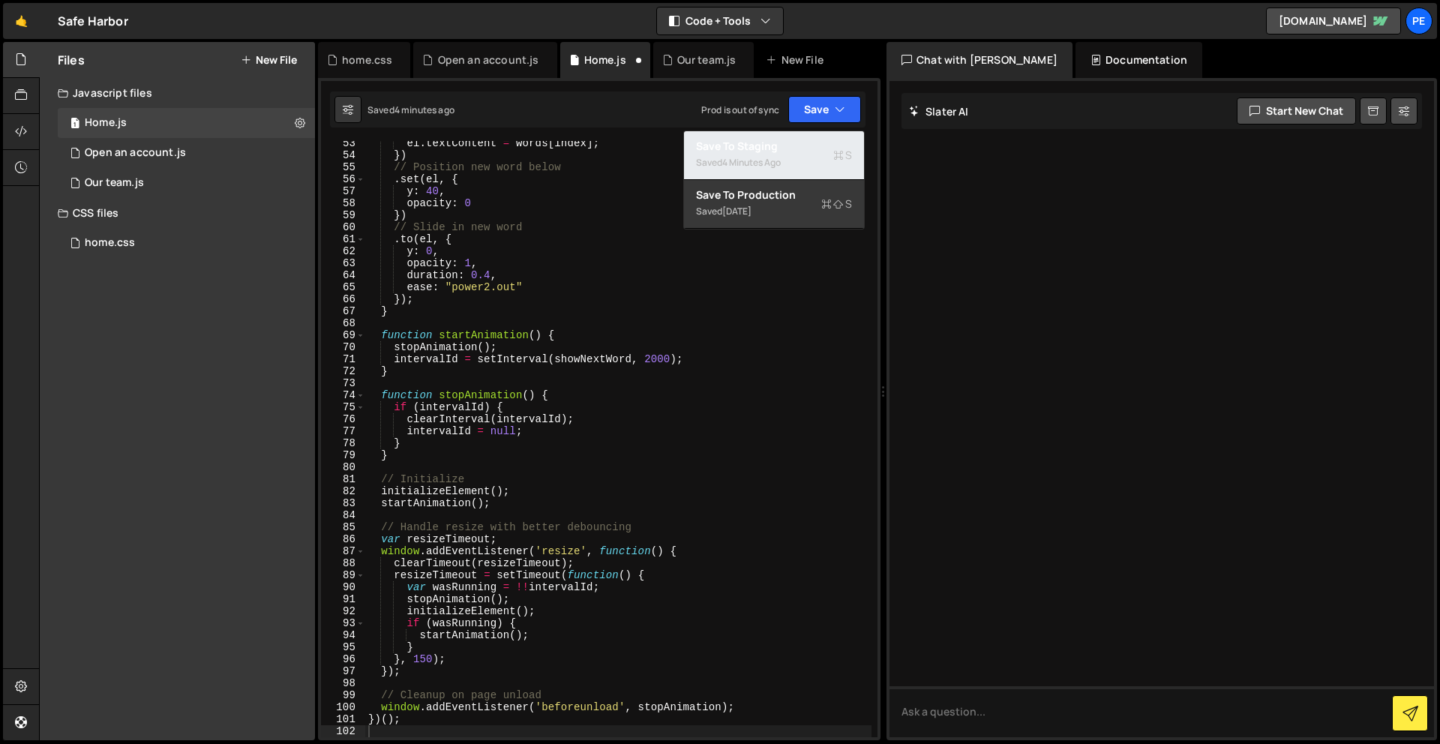
click at [819, 137] on button "Save to Staging S Saved 4 minutes ago" at bounding box center [774, 155] width 180 height 49
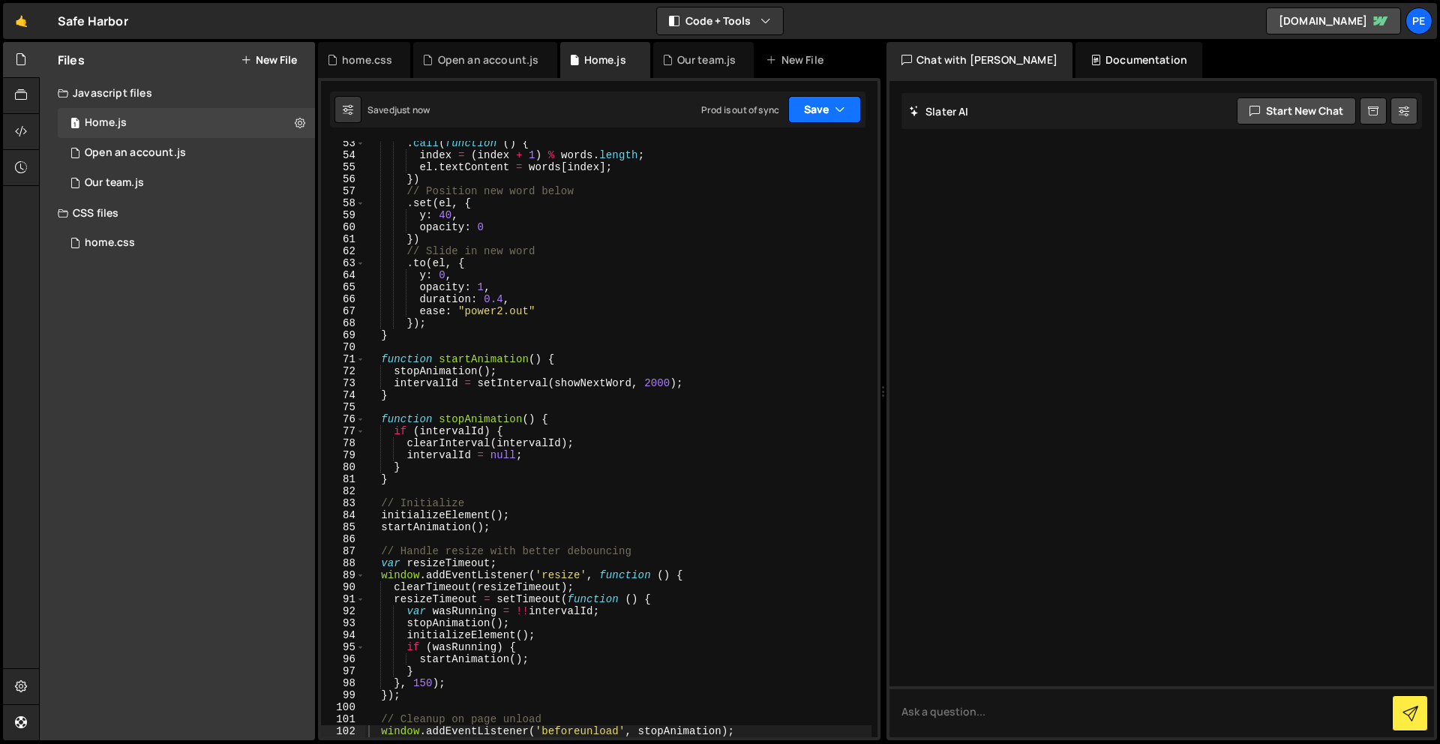
click at [806, 111] on button "Save" at bounding box center [825, 109] width 73 height 27
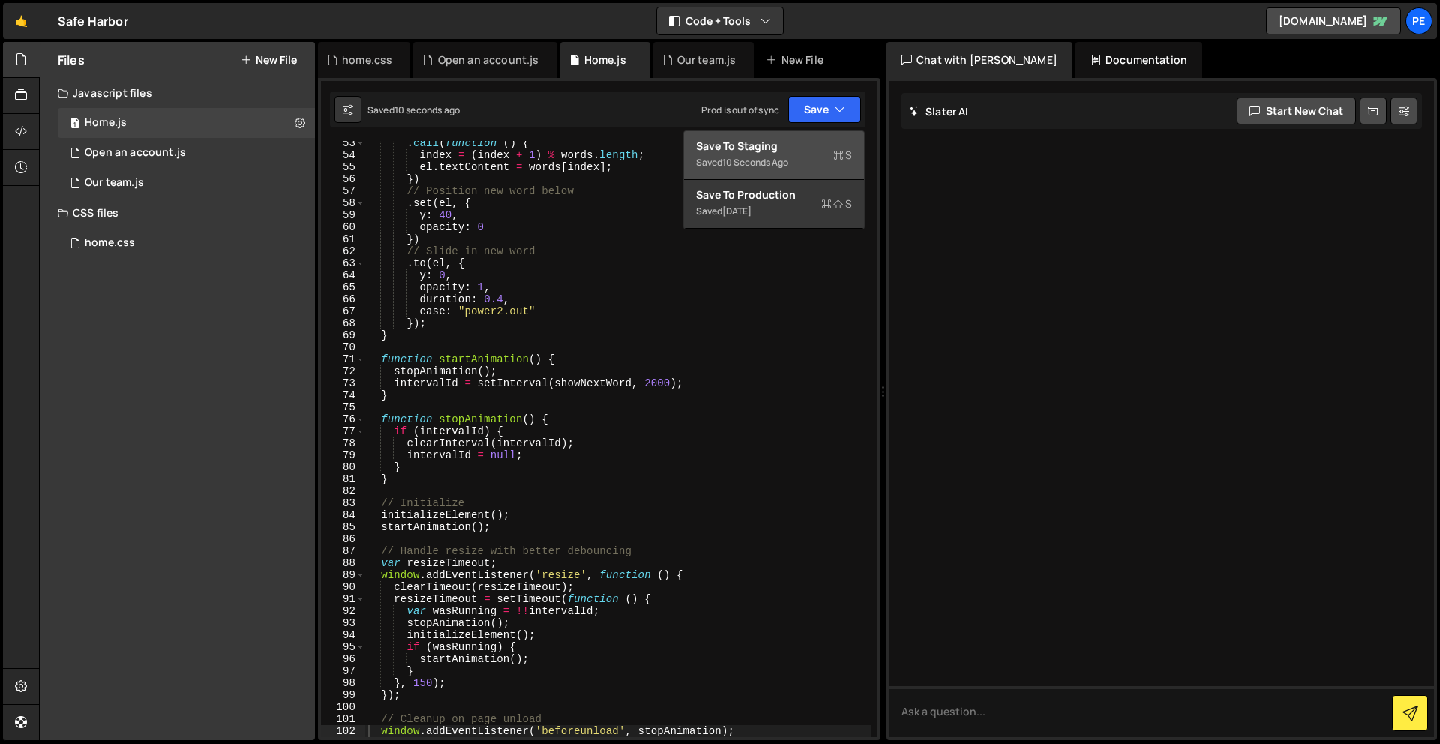
click at [831, 166] on div "Saved 10 seconds ago" at bounding box center [774, 163] width 156 height 18
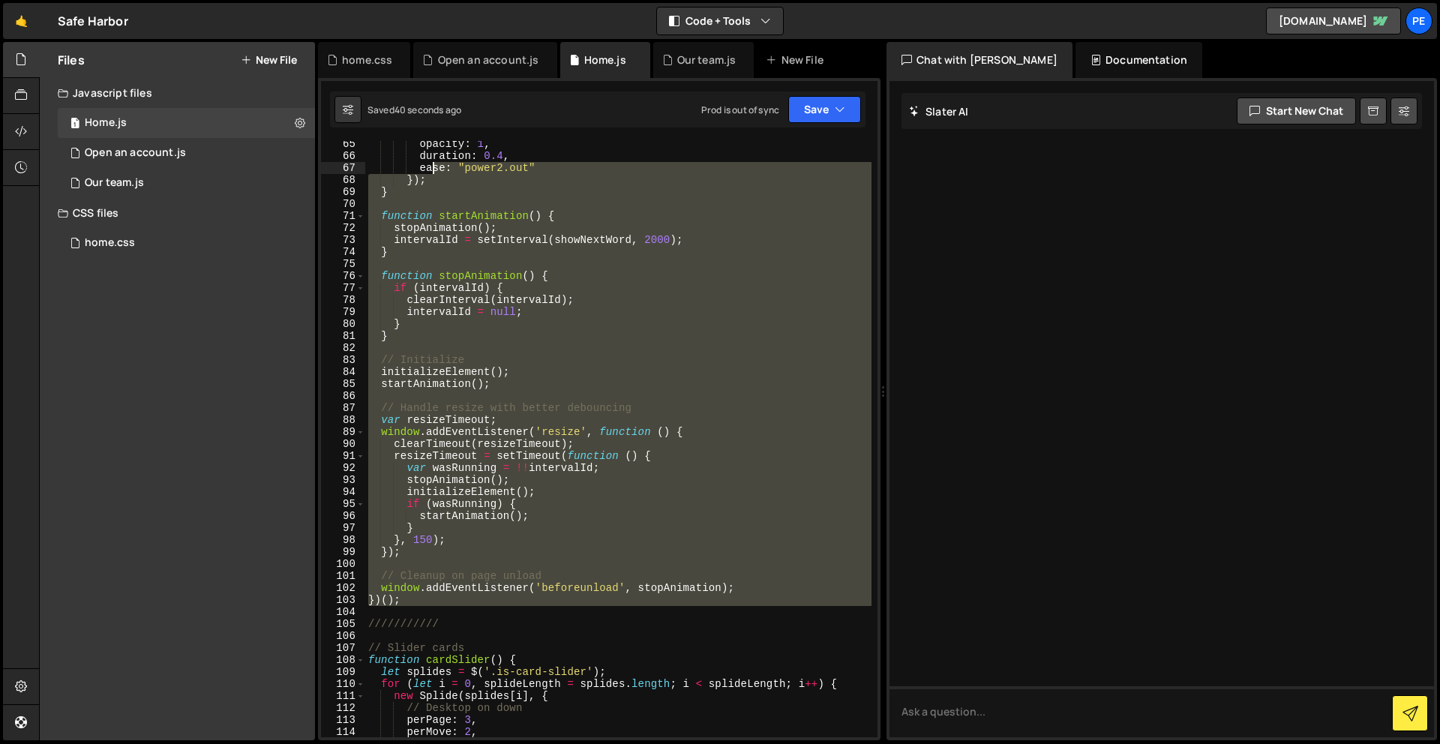
scroll to position [0, 0]
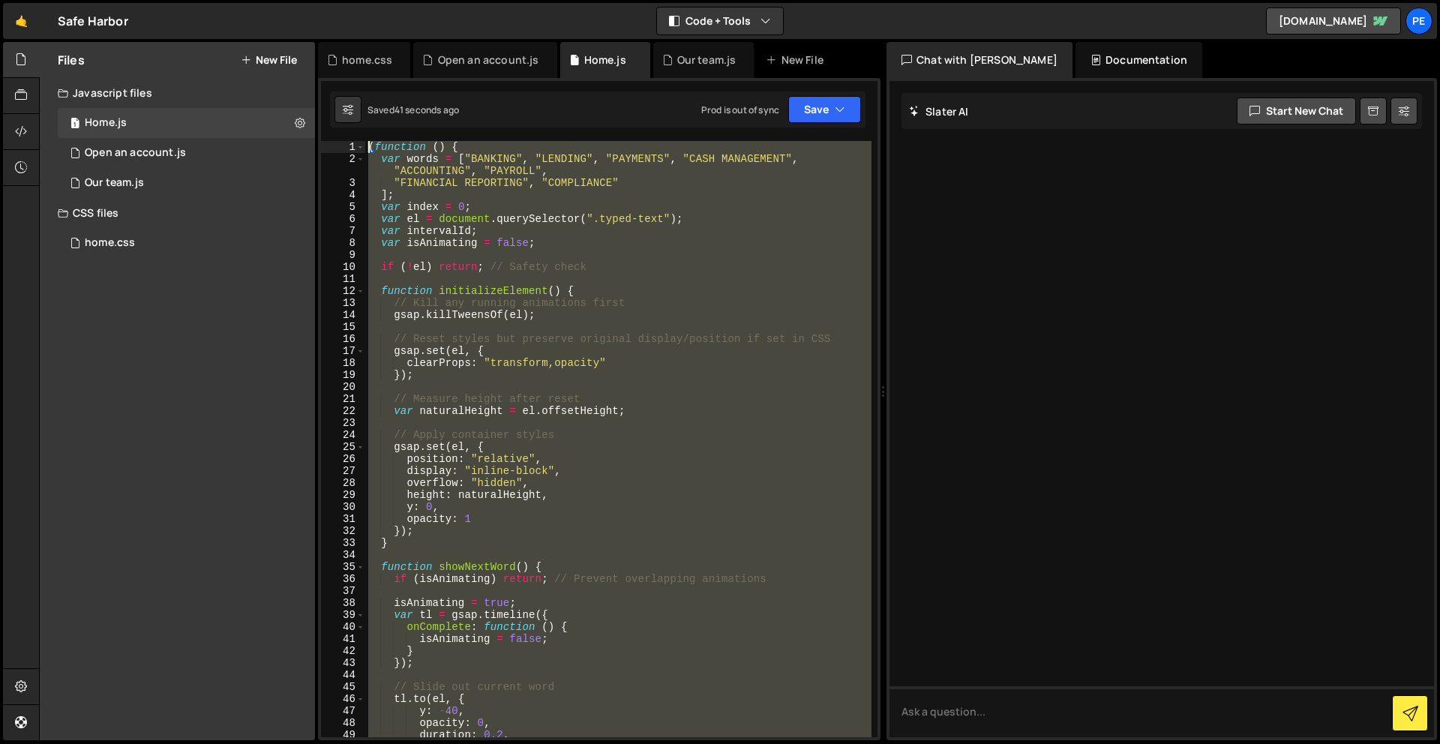
drag, startPoint x: 432, startPoint y: 608, endPoint x: 435, endPoint y: -66, distance: 674.5
click at [435, 0] on html "Projects [GEOGRAPHIC_DATA] Blog Pe Your current team is Perspective 1 Projects …" at bounding box center [720, 372] width 1440 height 744
paste textarea "})();"
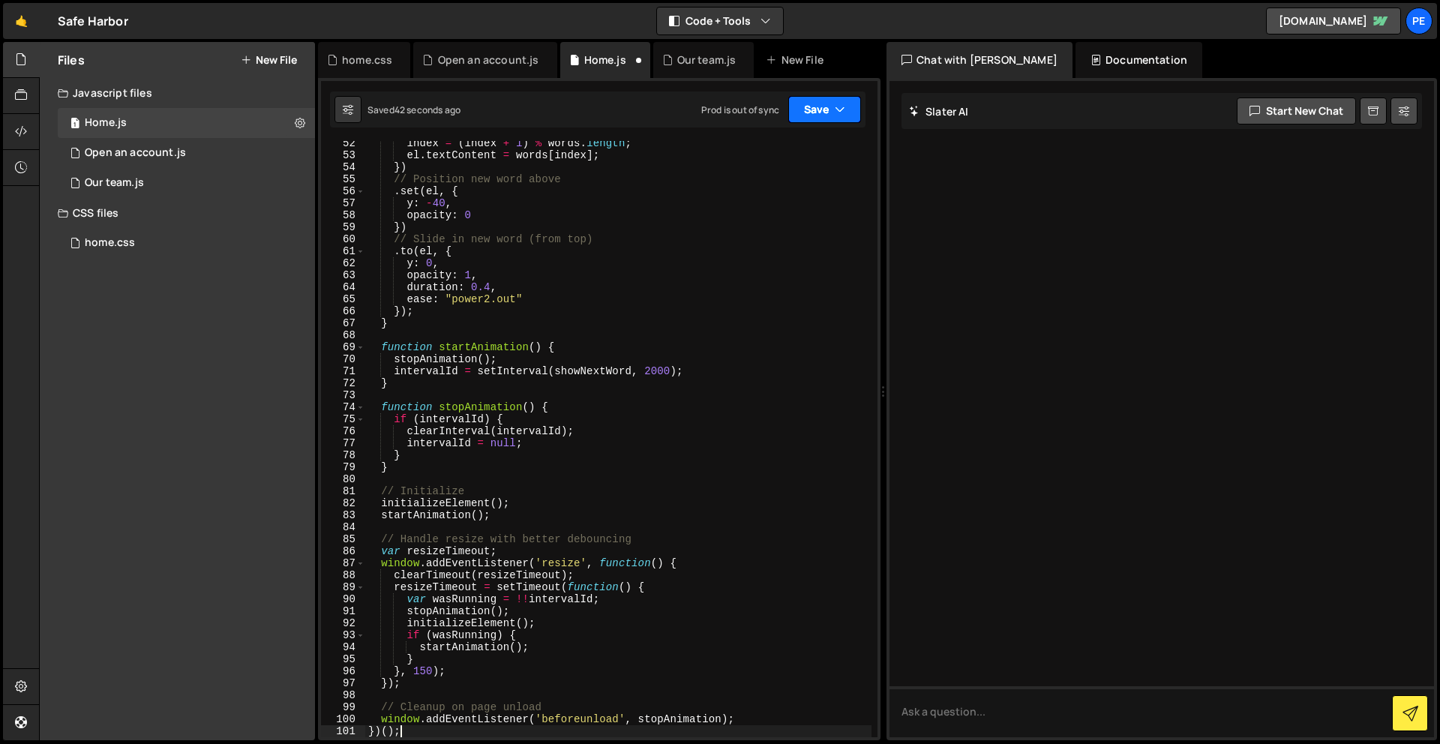
click at [813, 109] on button "Save" at bounding box center [825, 109] width 73 height 27
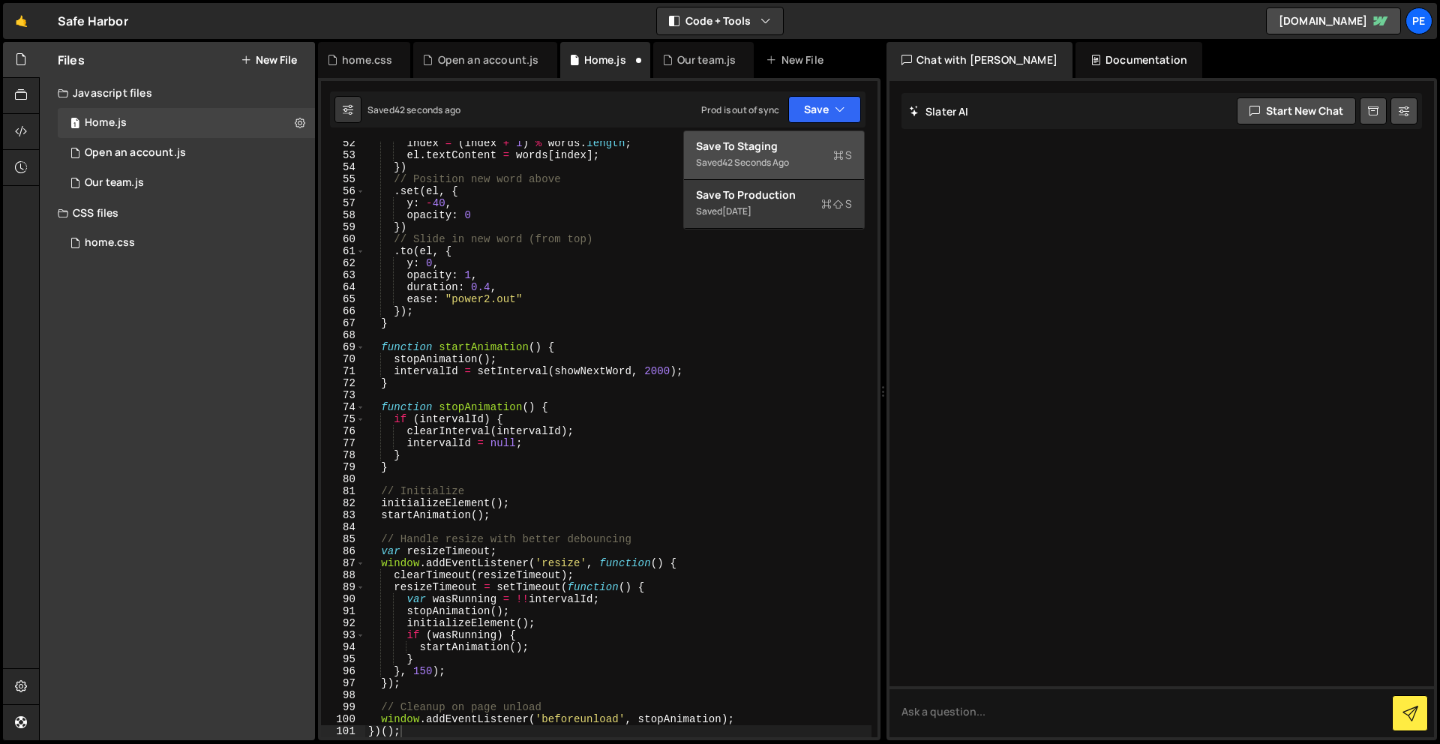
click at [791, 140] on div "Save to Staging S" at bounding box center [774, 146] width 156 height 15
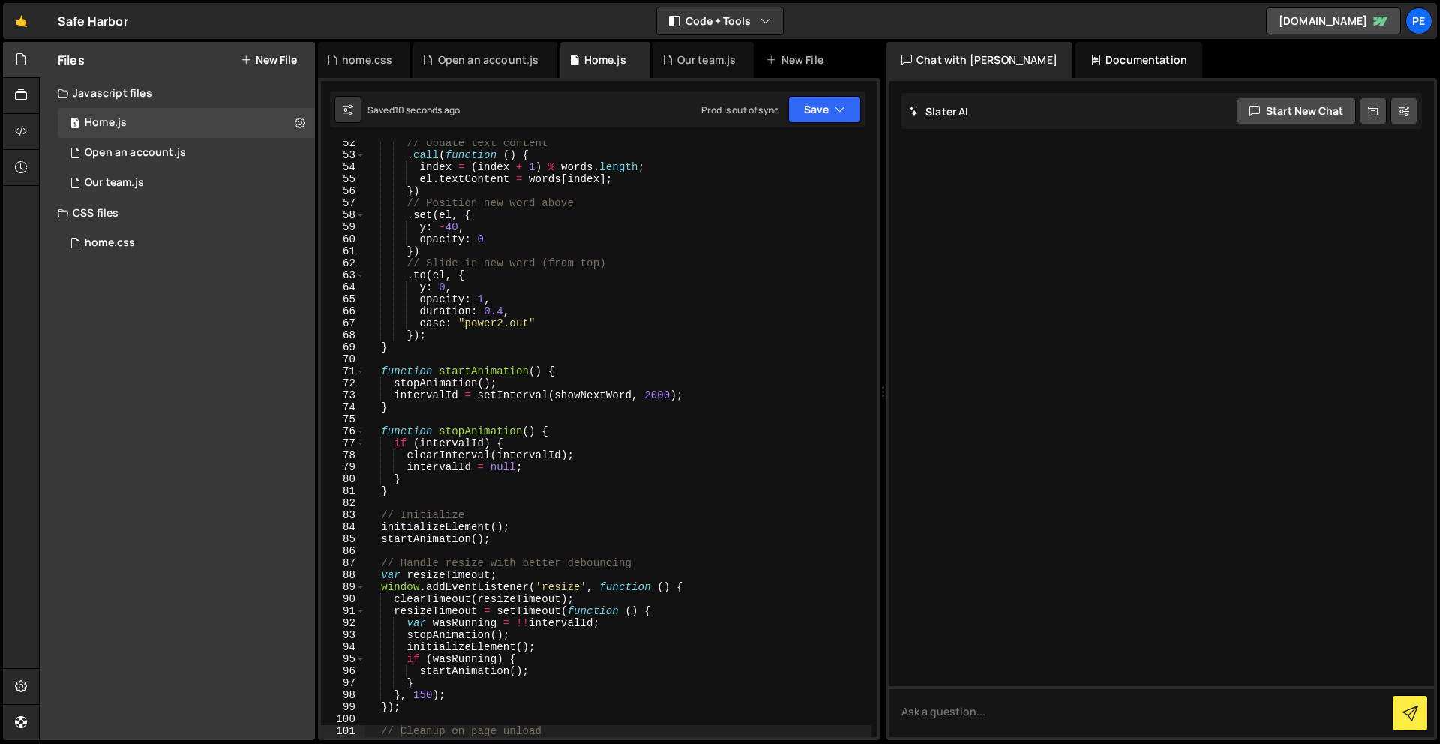
click at [604, 263] on div "// Update text content . call ( function ( ) { index = ( index + 1 ) % words . …" at bounding box center [618, 447] width 506 height 620
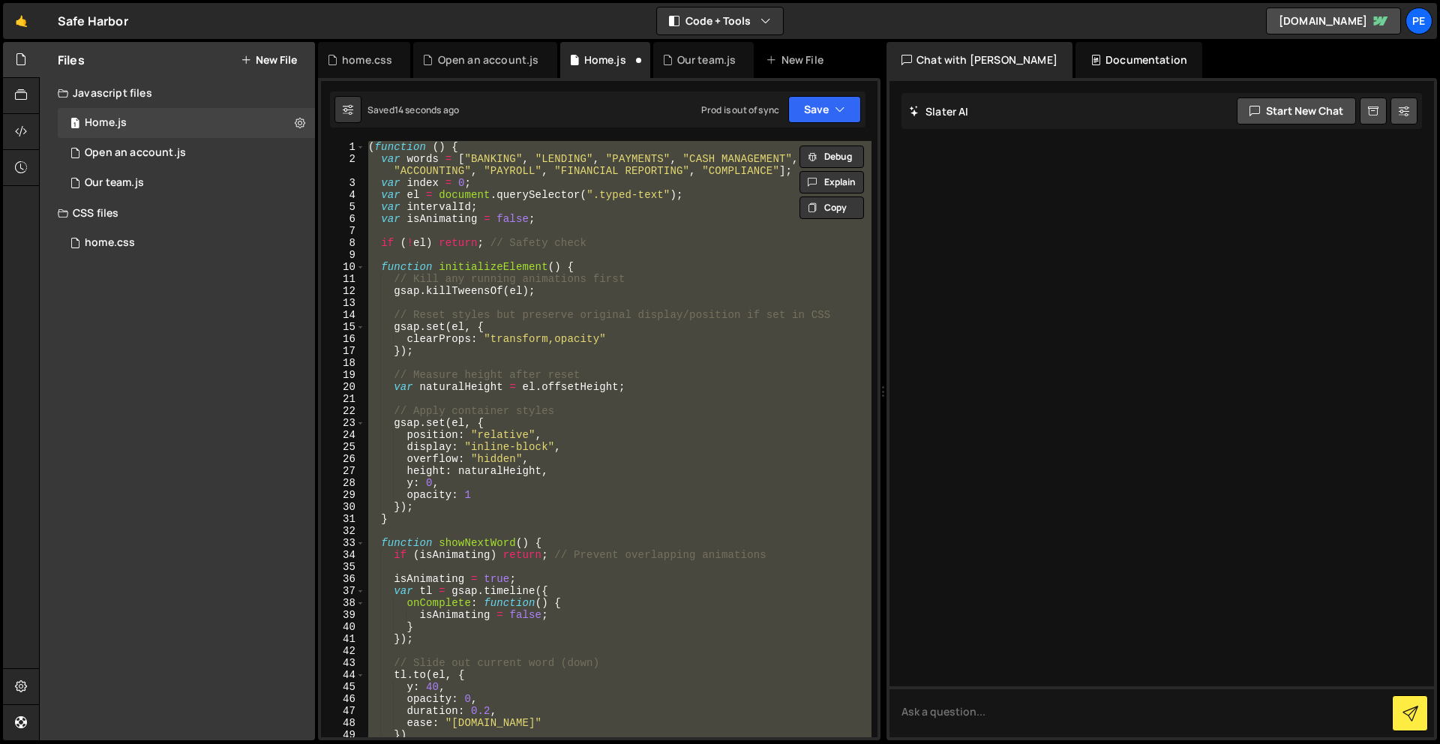
scroll to position [963, 0]
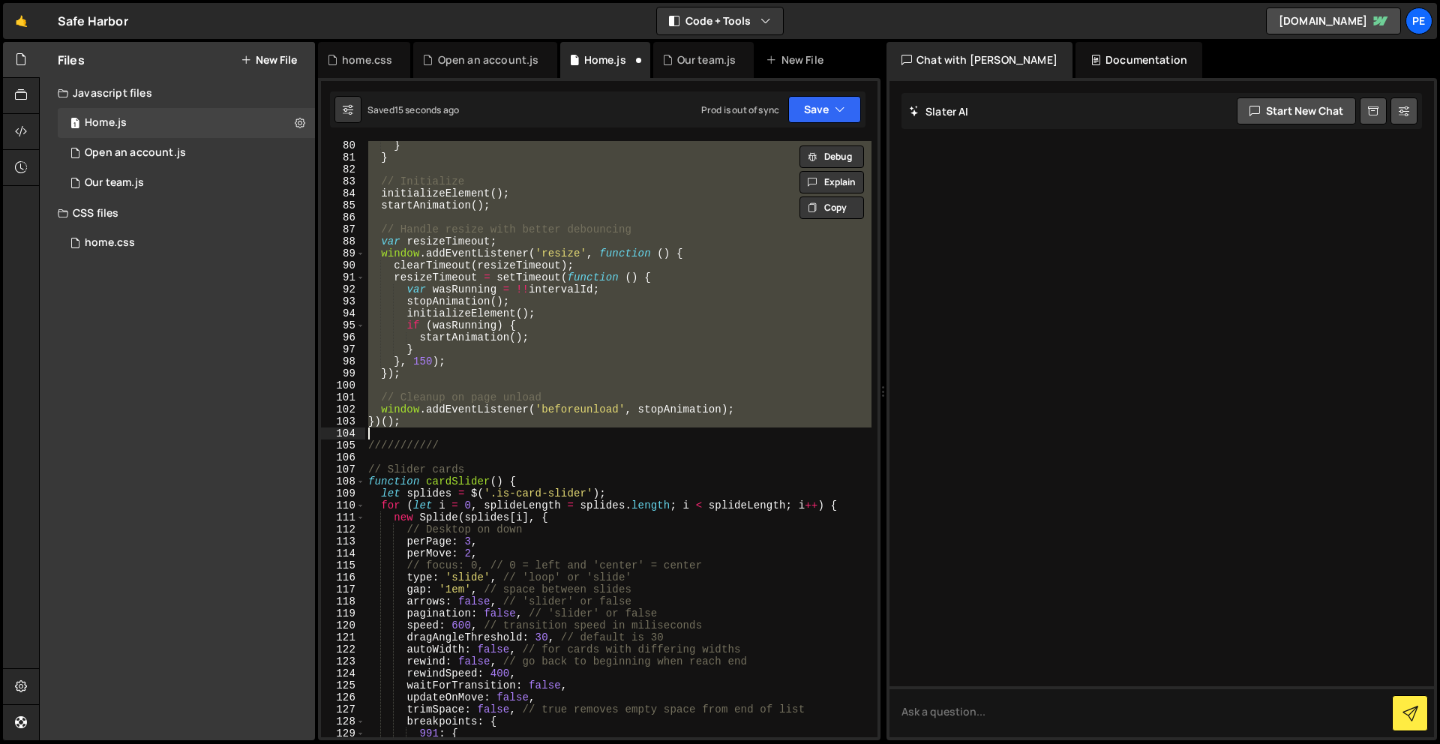
click at [730, 466] on div "} } // Initialize initializeElement ( ) ; startAnimation ( ) ; // Handle resize…" at bounding box center [618, 450] width 506 height 620
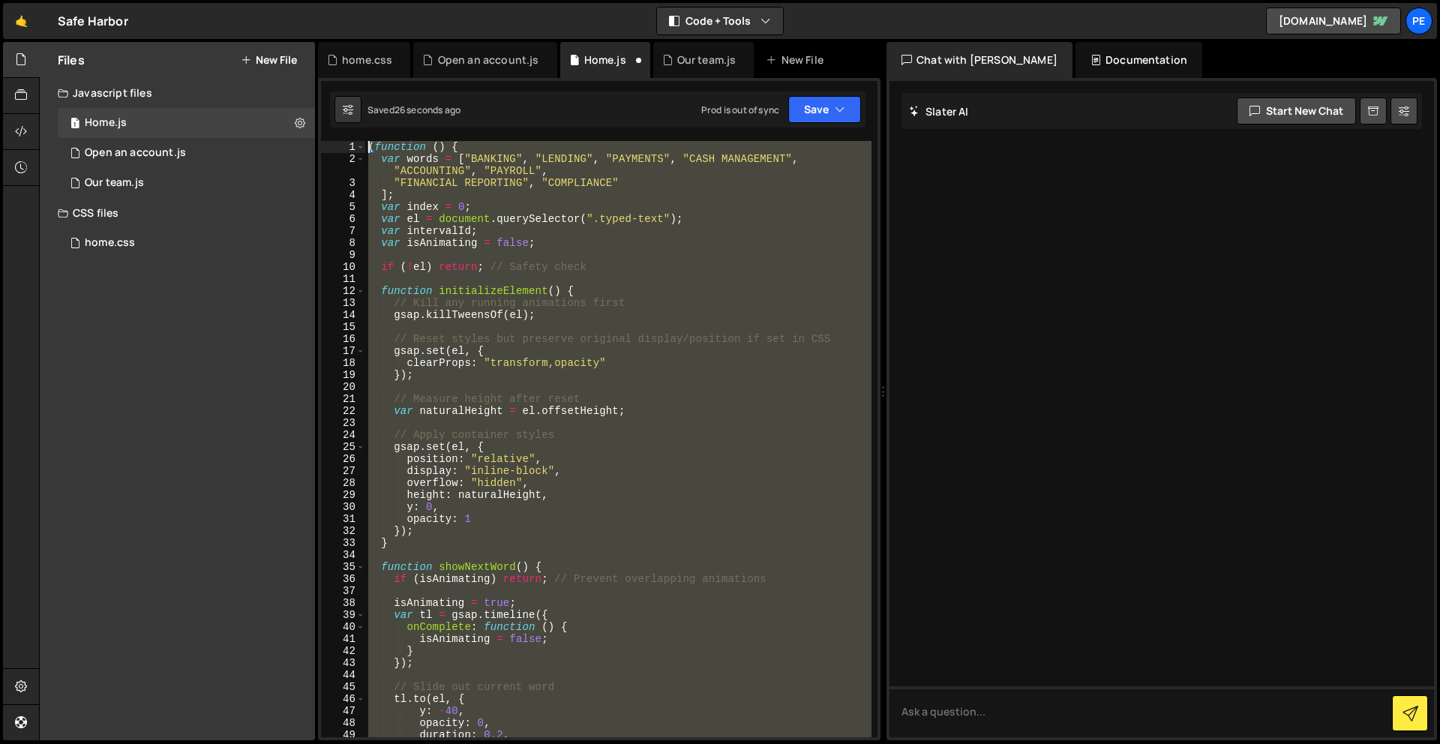
scroll to position [0, 0]
drag, startPoint x: 453, startPoint y: 418, endPoint x: 395, endPoint y: -66, distance: 487.4
click at [395, 0] on html "Projects [GEOGRAPHIC_DATA] Blog Pe Your current team is Perspective 1 Projects …" at bounding box center [720, 372] width 1440 height 744
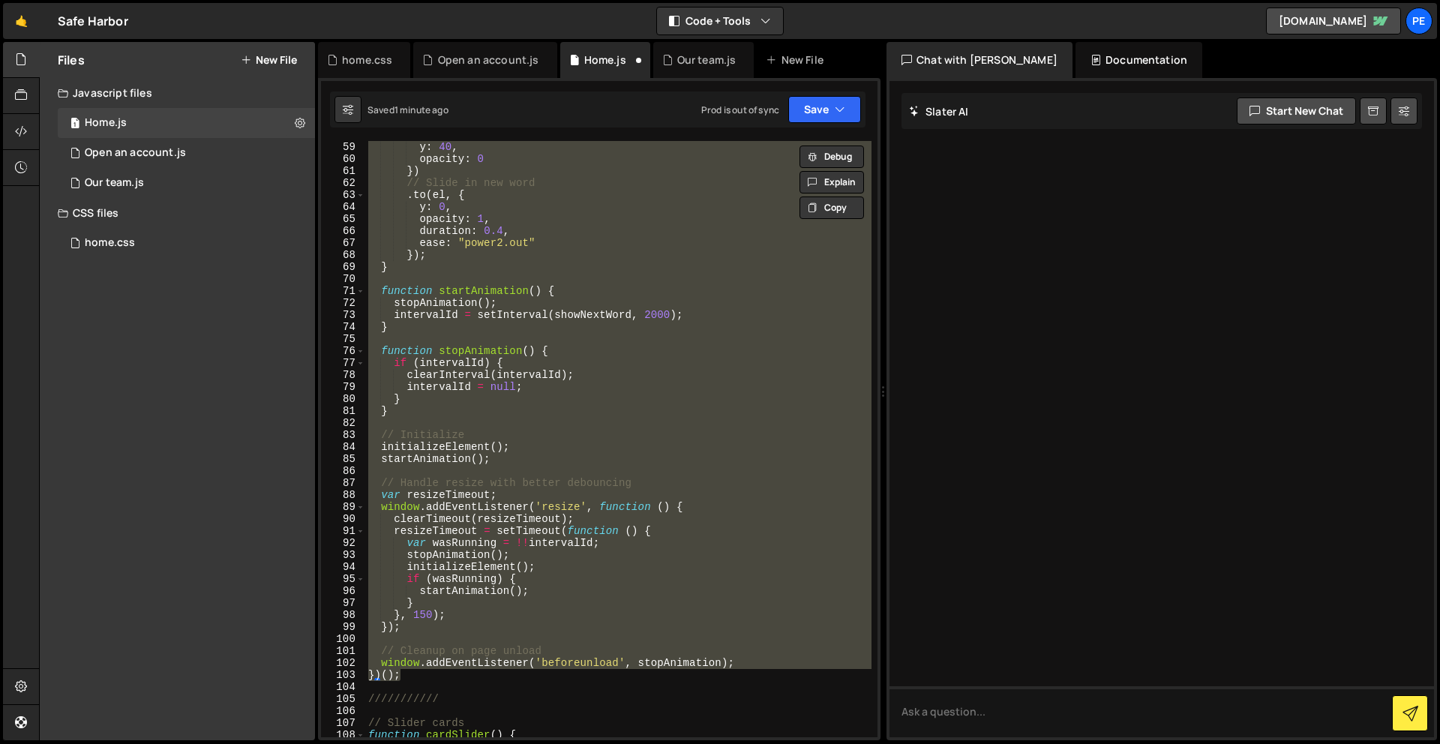
scroll to position [753, 0]
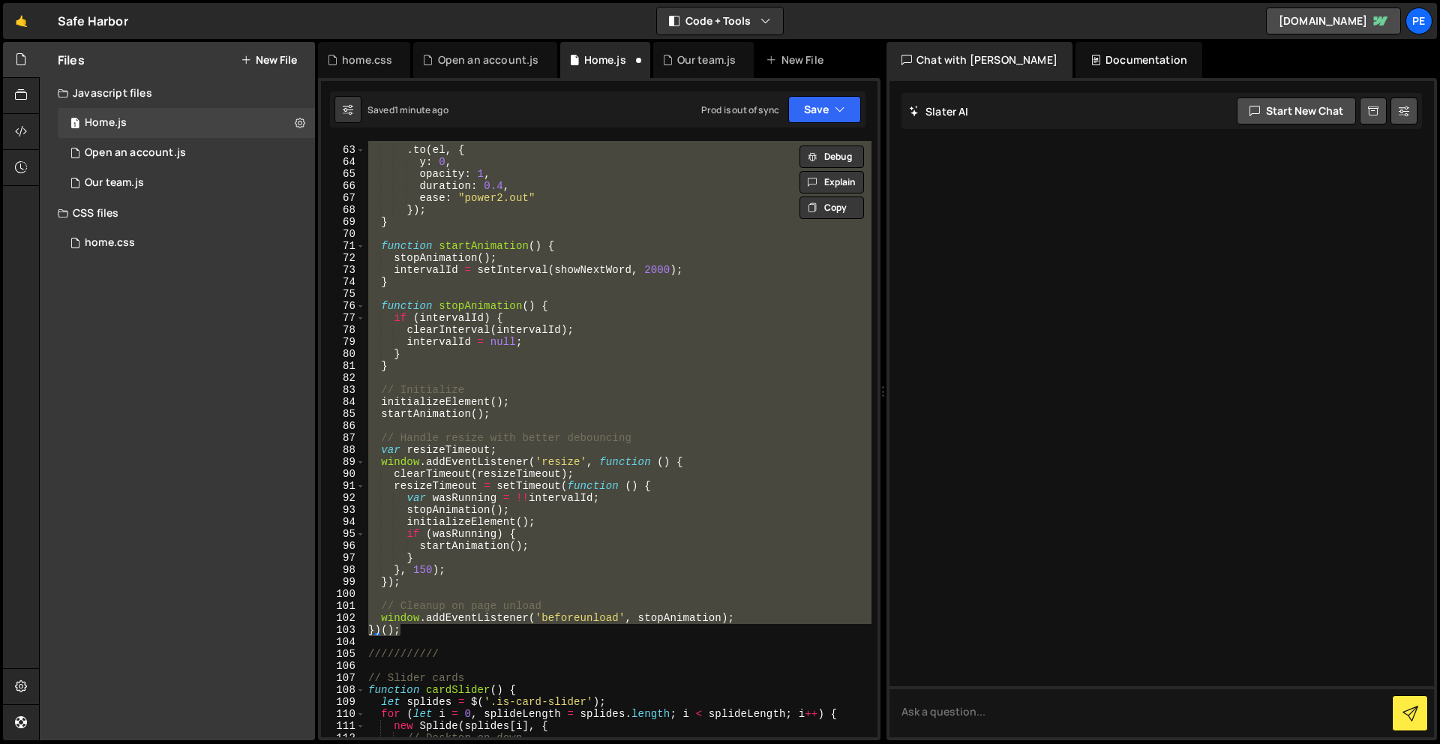
click at [421, 627] on div "// Slide in new word . to ( el , { y : 0 , opacity : 1 , duration : 0.4 , ease …" at bounding box center [618, 439] width 506 height 596
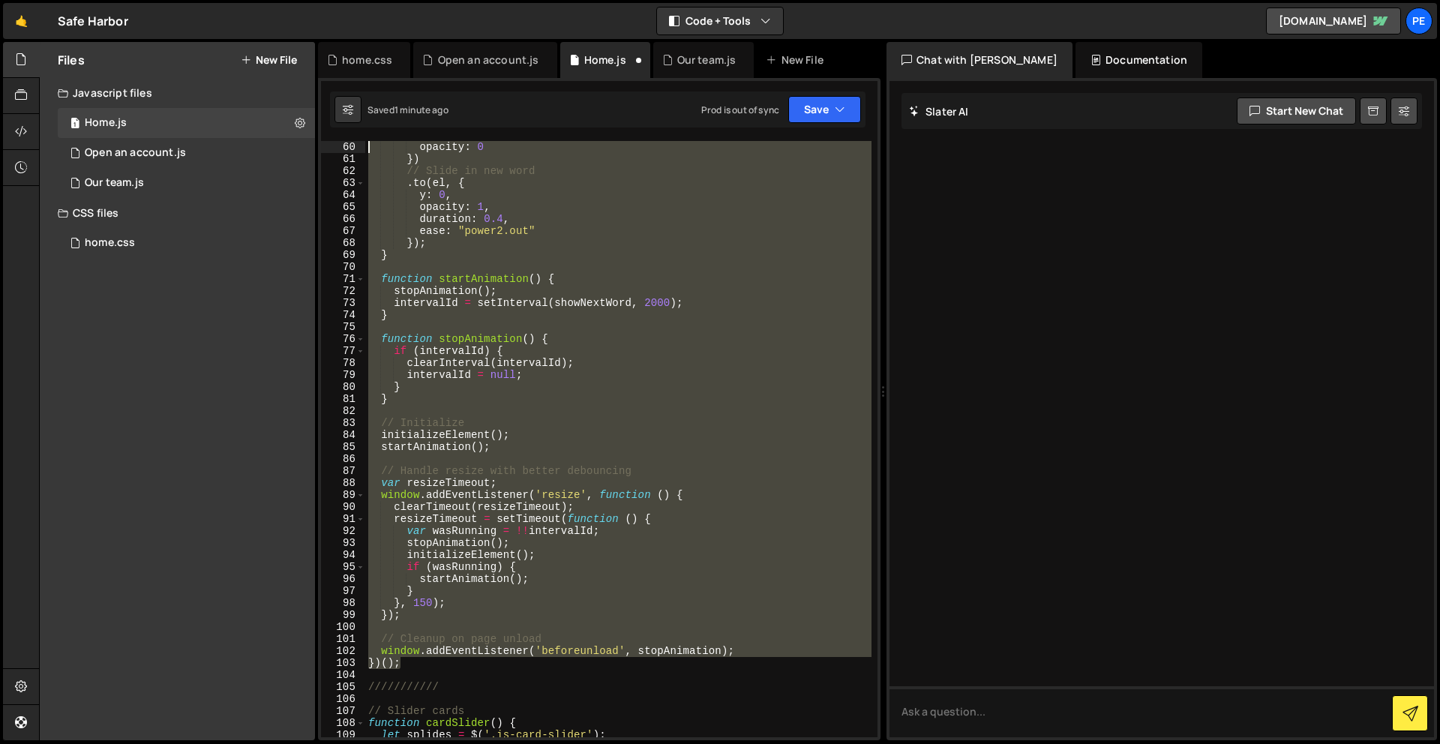
scroll to position [0, 0]
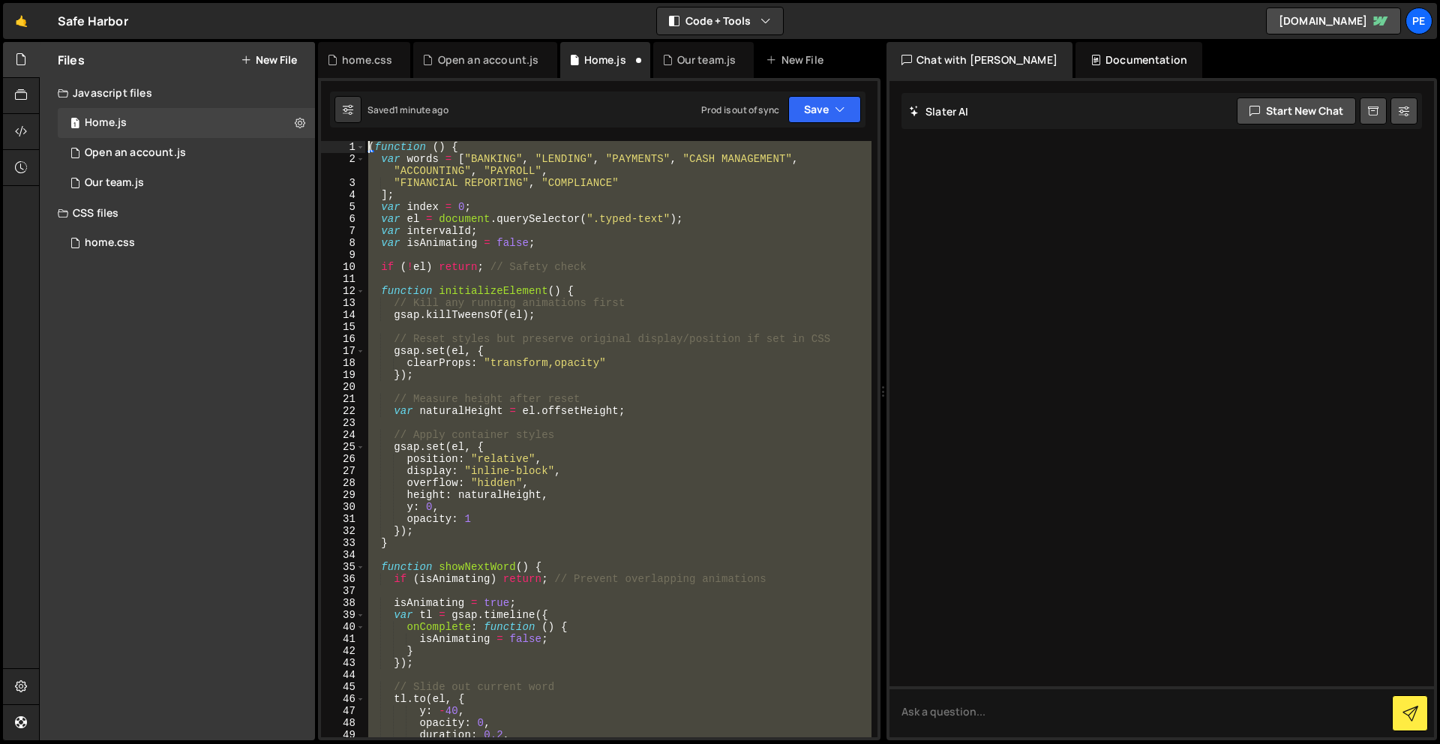
drag, startPoint x: 401, startPoint y: 432, endPoint x: 341, endPoint y: -66, distance: 501.8
click at [341, 0] on html "Projects [GEOGRAPHIC_DATA] Blog Pe Your current team is Perspective 1 Projects …" at bounding box center [720, 372] width 1440 height 744
paste textarea "})();"
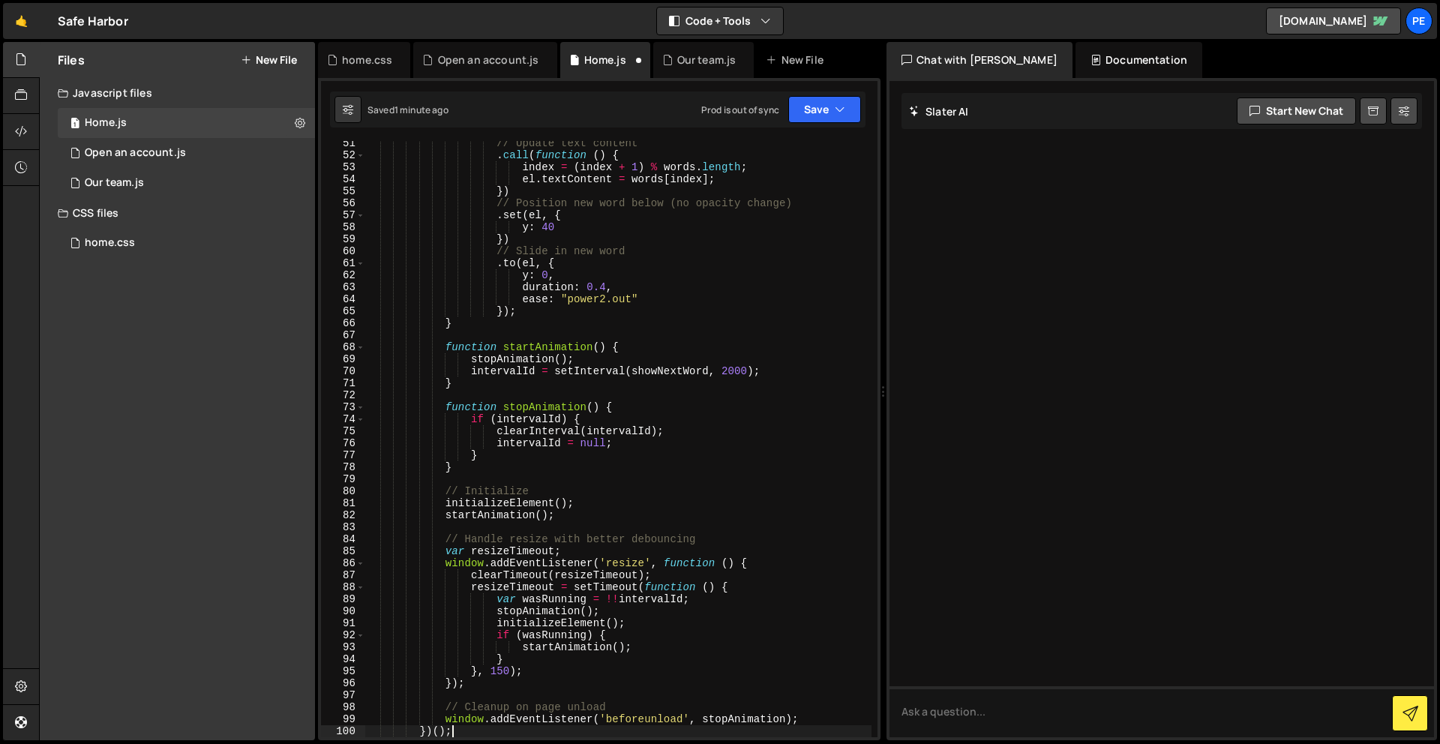
scroll to position [640, 0]
click at [819, 100] on button "Save" at bounding box center [825, 109] width 73 height 27
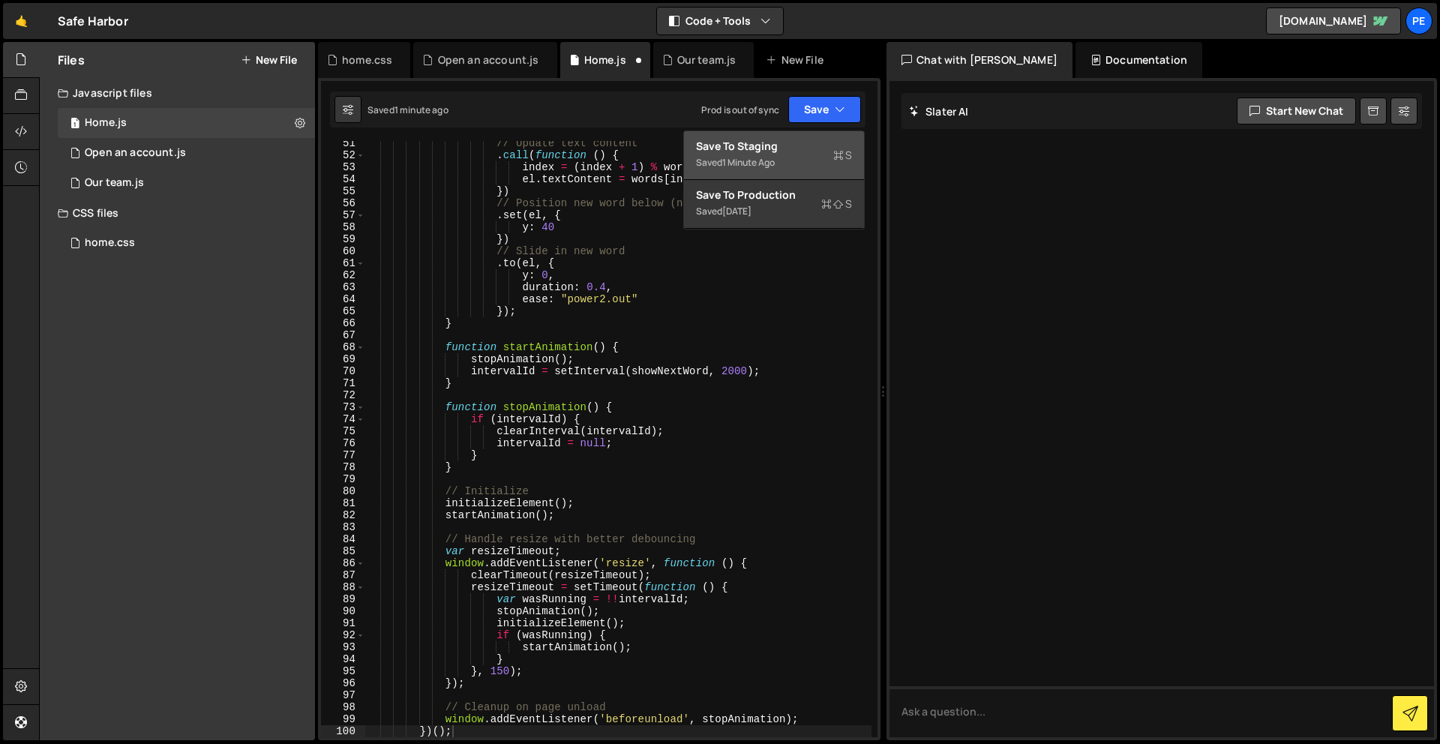
click at [819, 142] on div "Save to Staging S" at bounding box center [774, 146] width 156 height 15
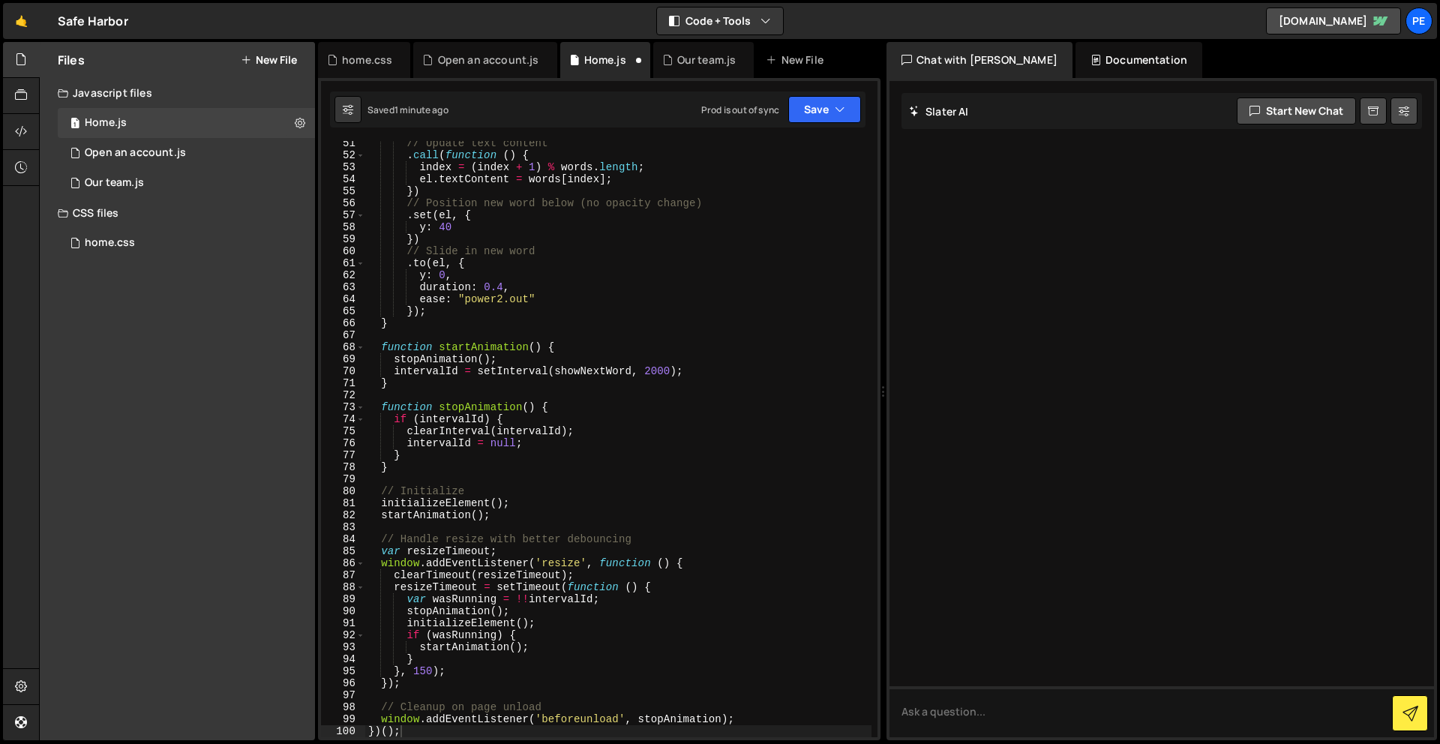
scroll to position [616, 0]
click at [734, 318] on div "// Update text content . call ( function ( ) { index = ( index + 1 ) % words . …" at bounding box center [618, 447] width 506 height 620
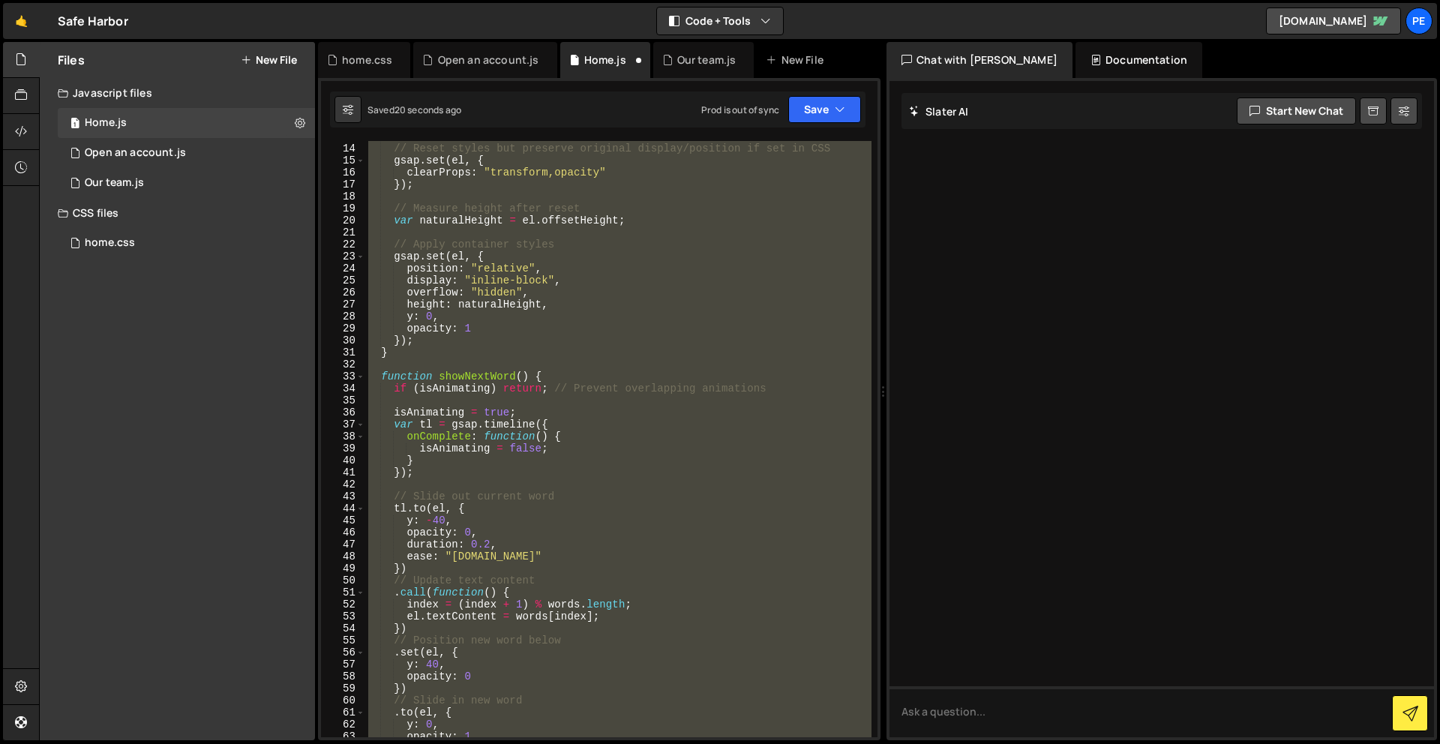
scroll to position [0, 0]
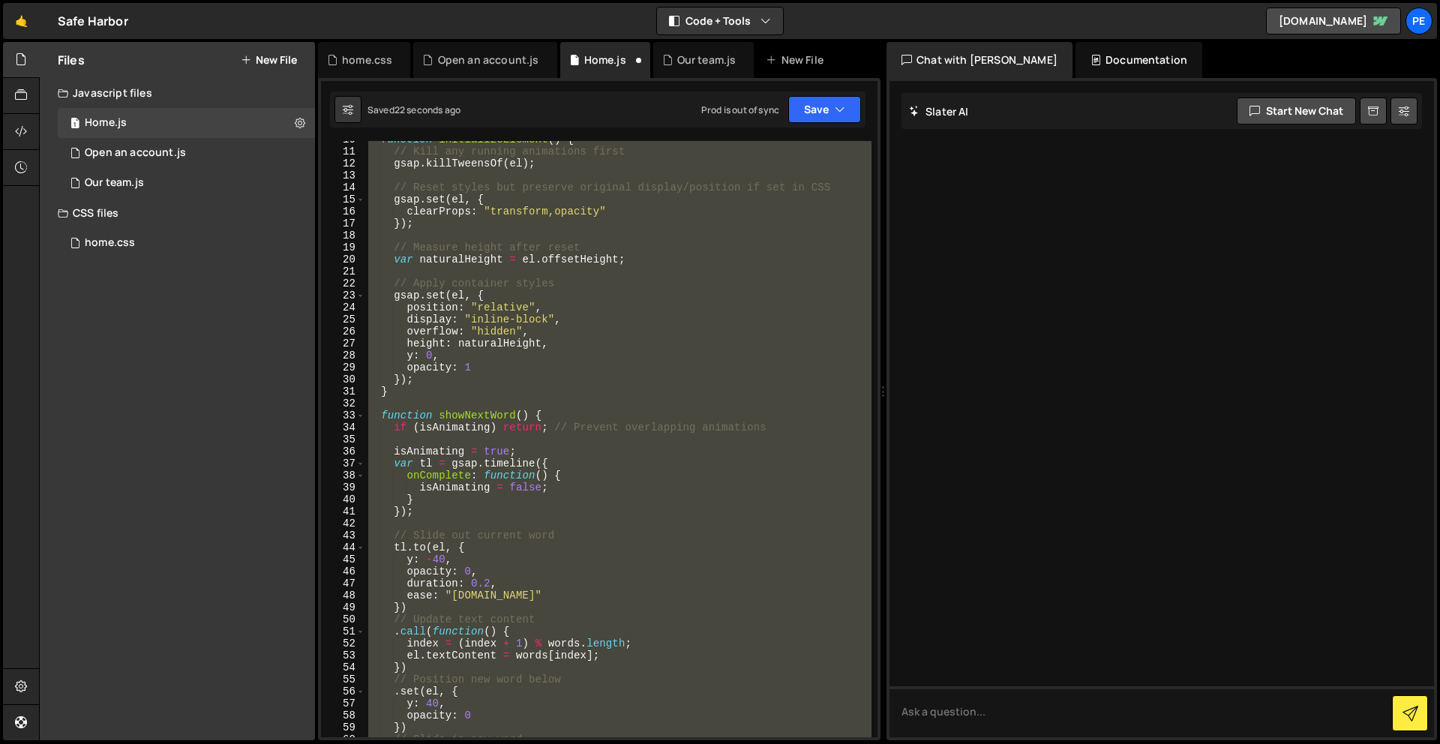
click at [750, 395] on div "function initializeElement ( ) { // Kill any running animations first gsap . ki…" at bounding box center [618, 439] width 506 height 596
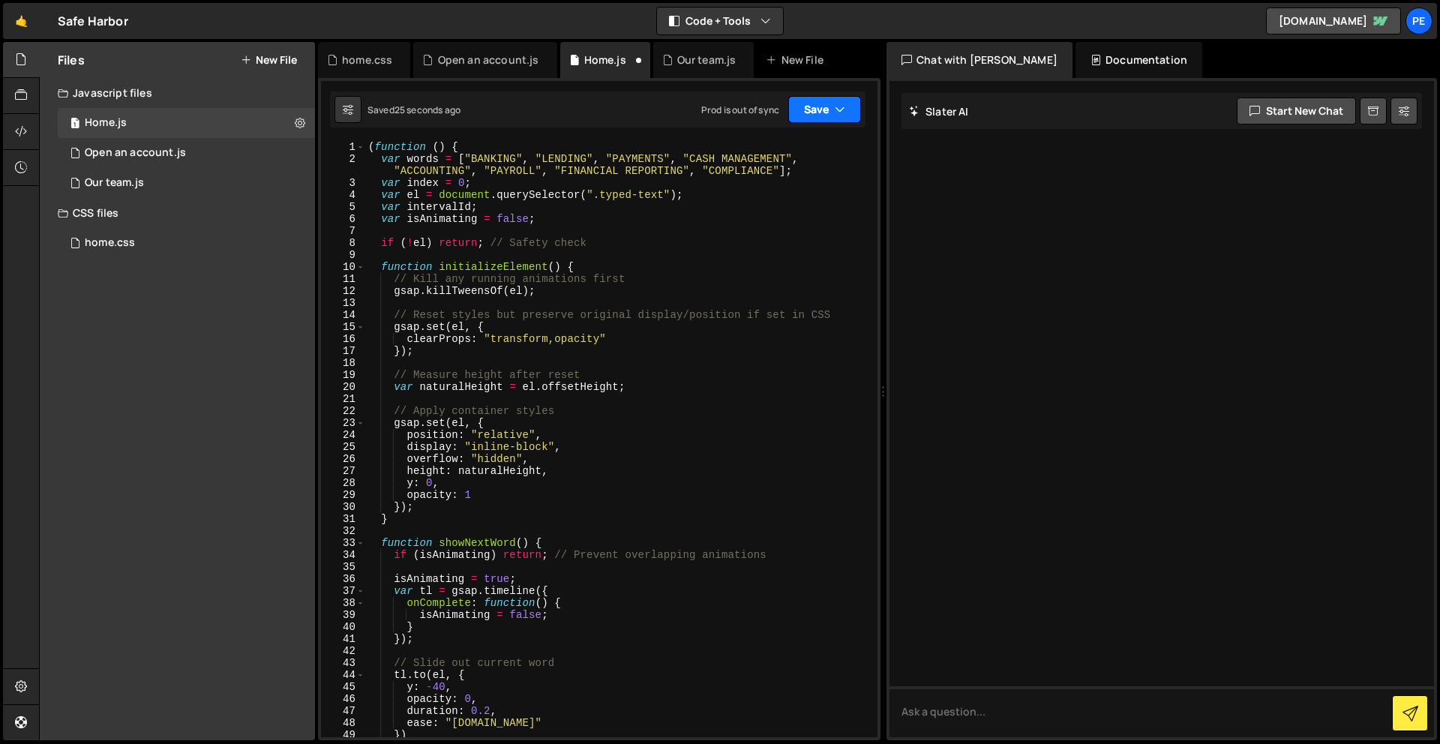
click at [828, 114] on button "Save" at bounding box center [825, 109] width 73 height 27
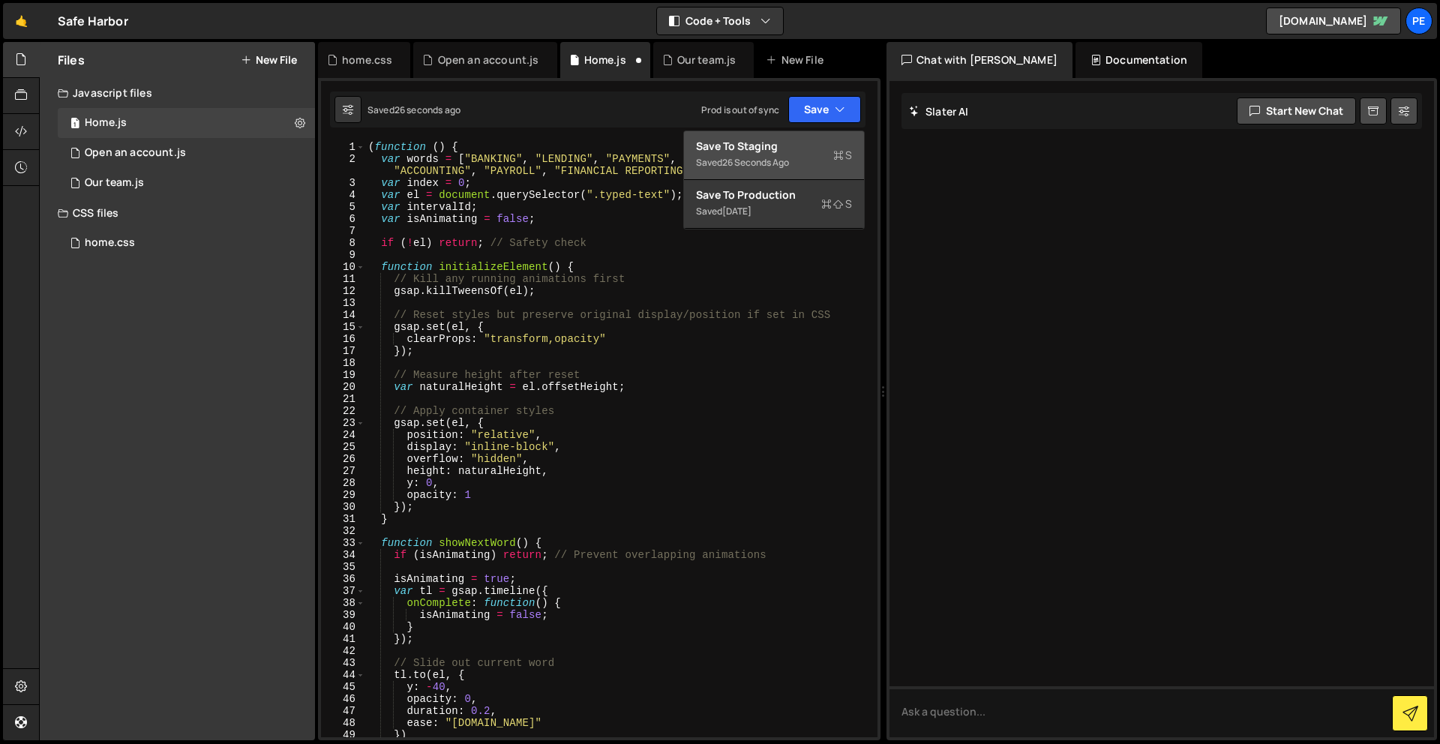
click at [825, 149] on div "Save to Staging S" at bounding box center [774, 146] width 156 height 15
type textarea "// Cleanup on page unload"
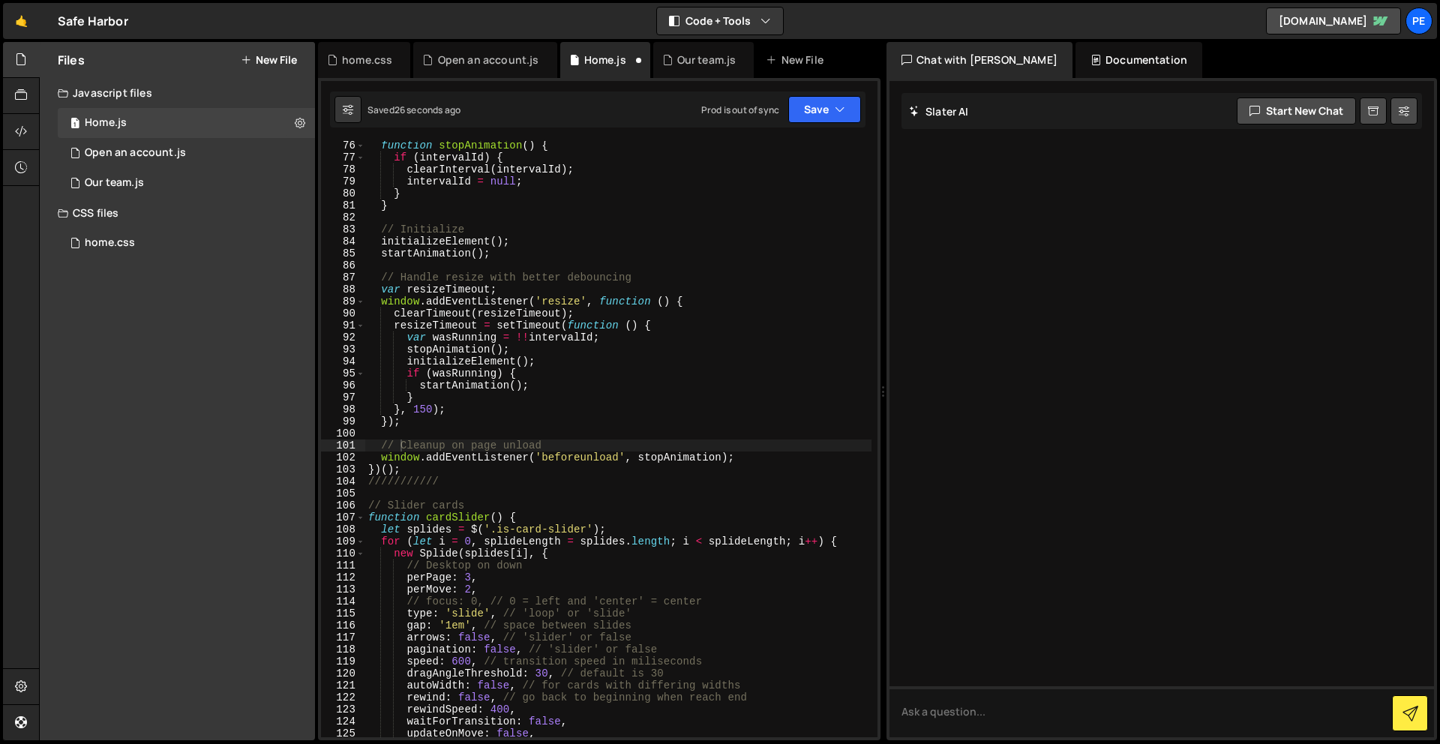
scroll to position [915, 0]
